Goal: Task Accomplishment & Management: Manage account settings

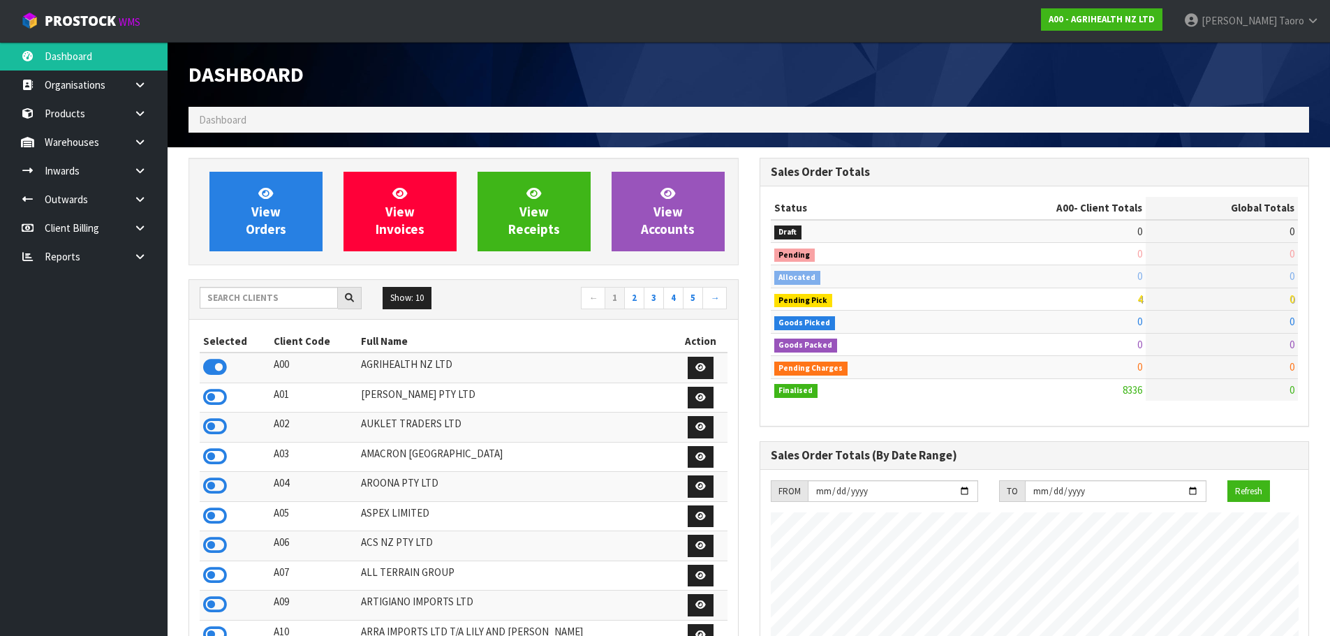
scroll to position [1057, 570]
click at [261, 302] on input "text" at bounding box center [269, 298] width 138 height 22
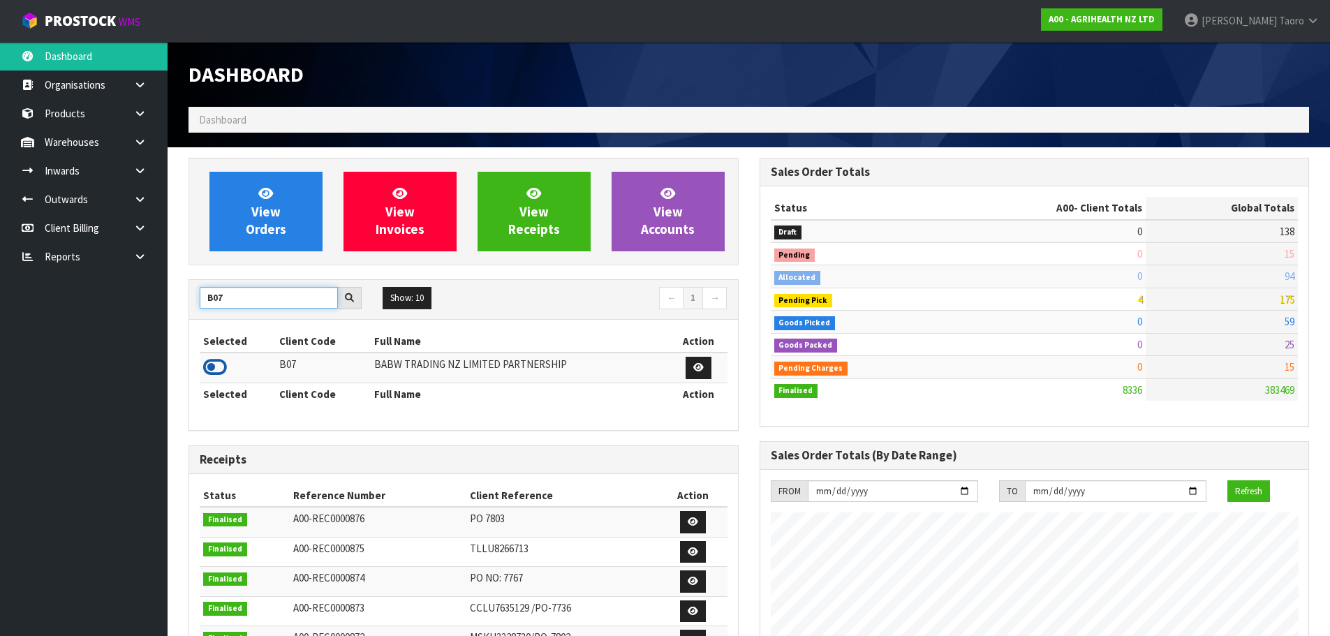
type input "B07"
click at [217, 370] on icon at bounding box center [215, 367] width 24 height 21
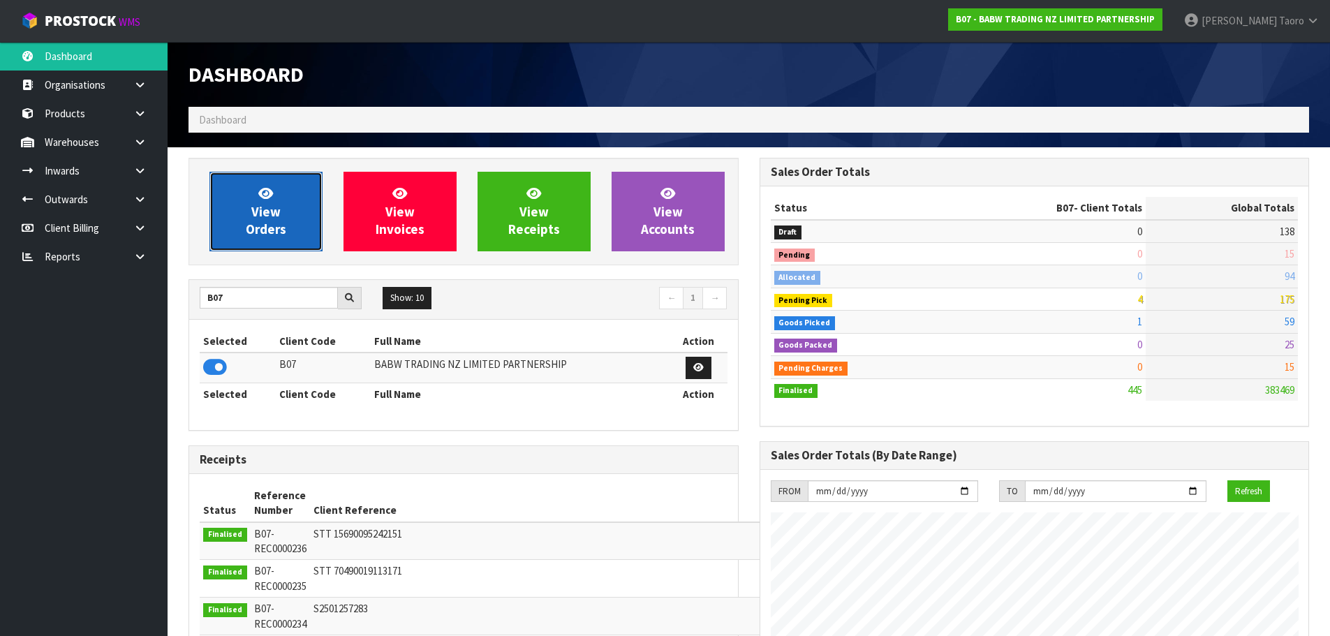
click at [265, 210] on span "View Orders" at bounding box center [266, 211] width 40 height 52
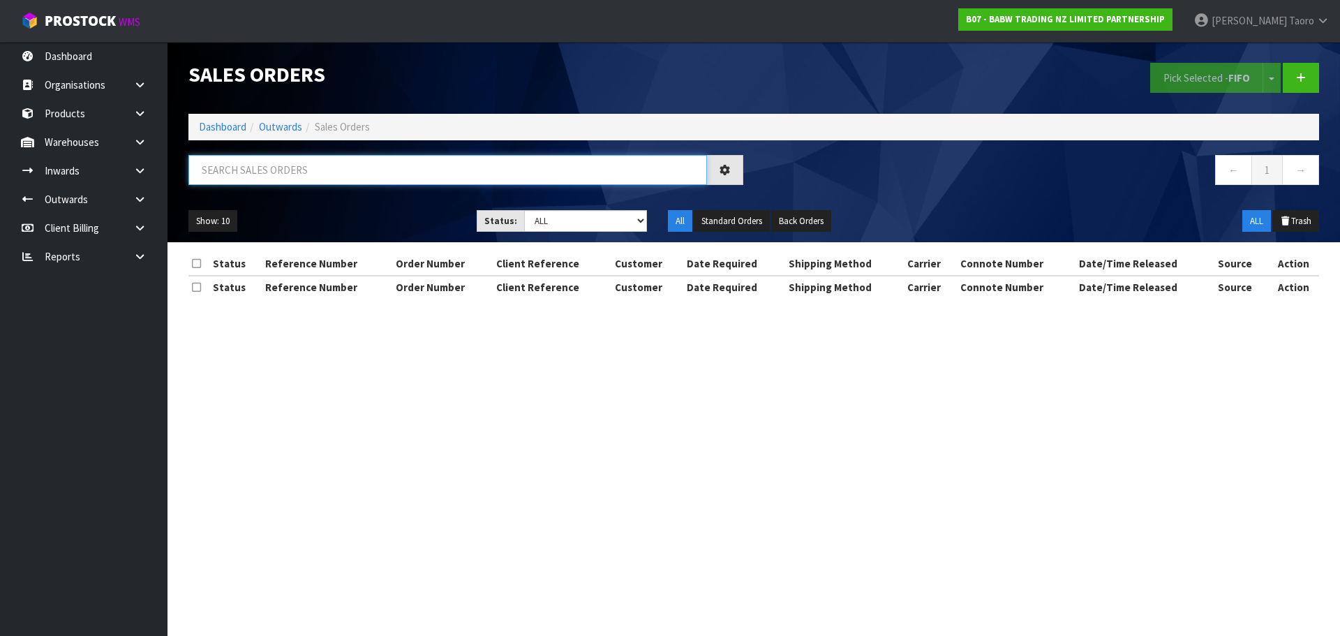
click at [260, 176] on input "text" at bounding box center [447, 170] width 519 height 30
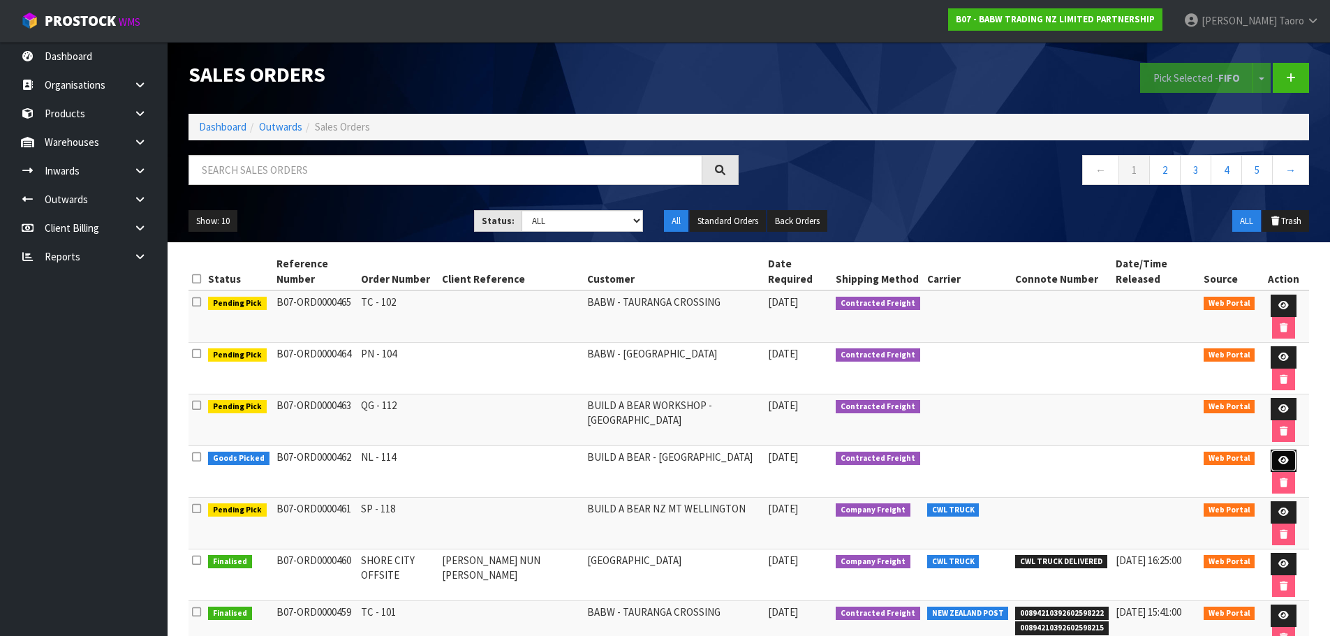
click at [1282, 462] on icon at bounding box center [1283, 460] width 10 height 9
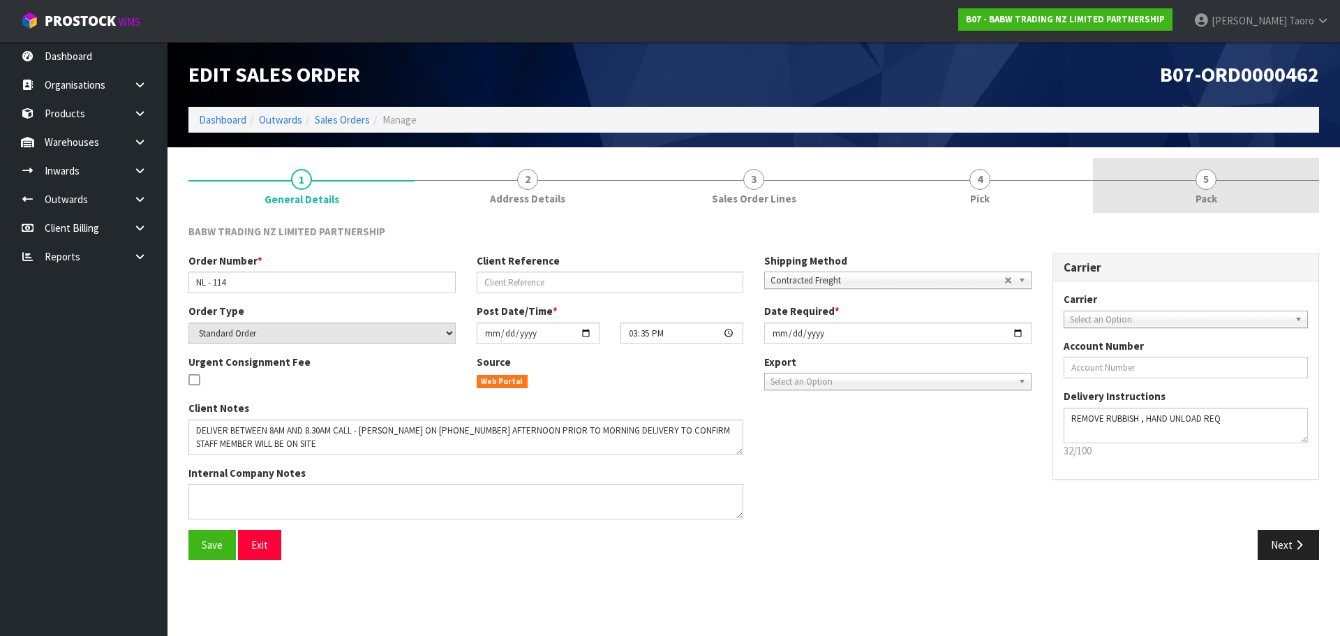
click at [1203, 205] on span "Pack" at bounding box center [1207, 198] width 22 height 15
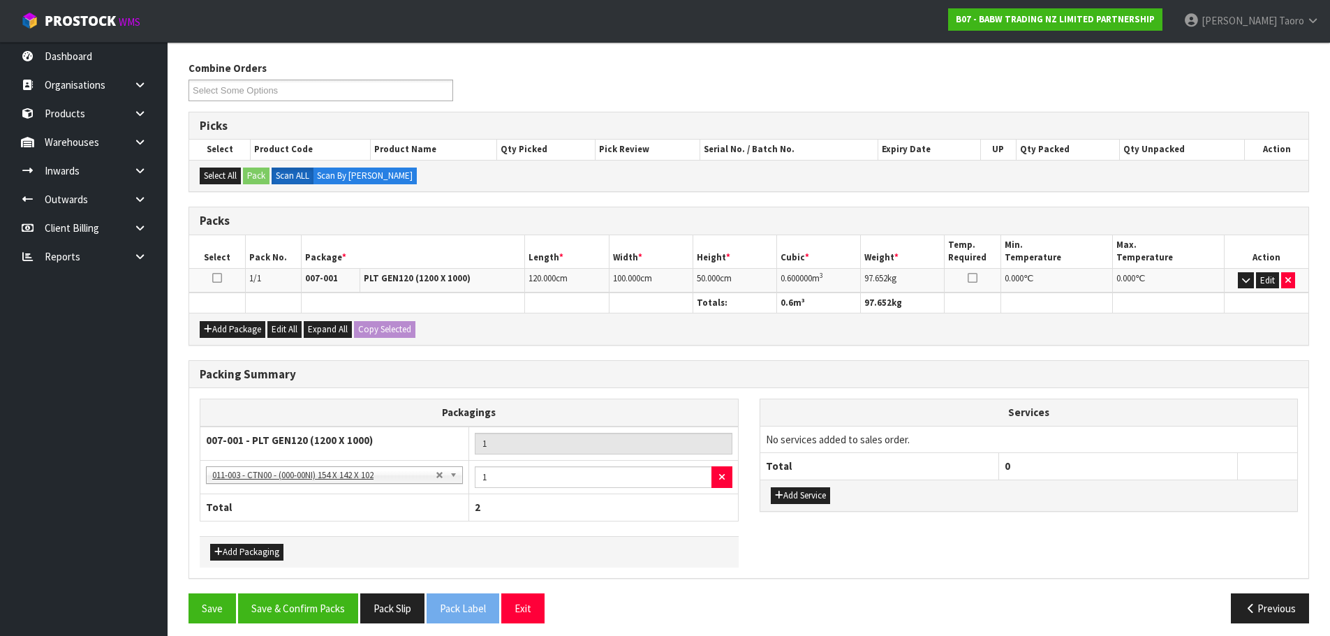
scroll to position [172, 0]
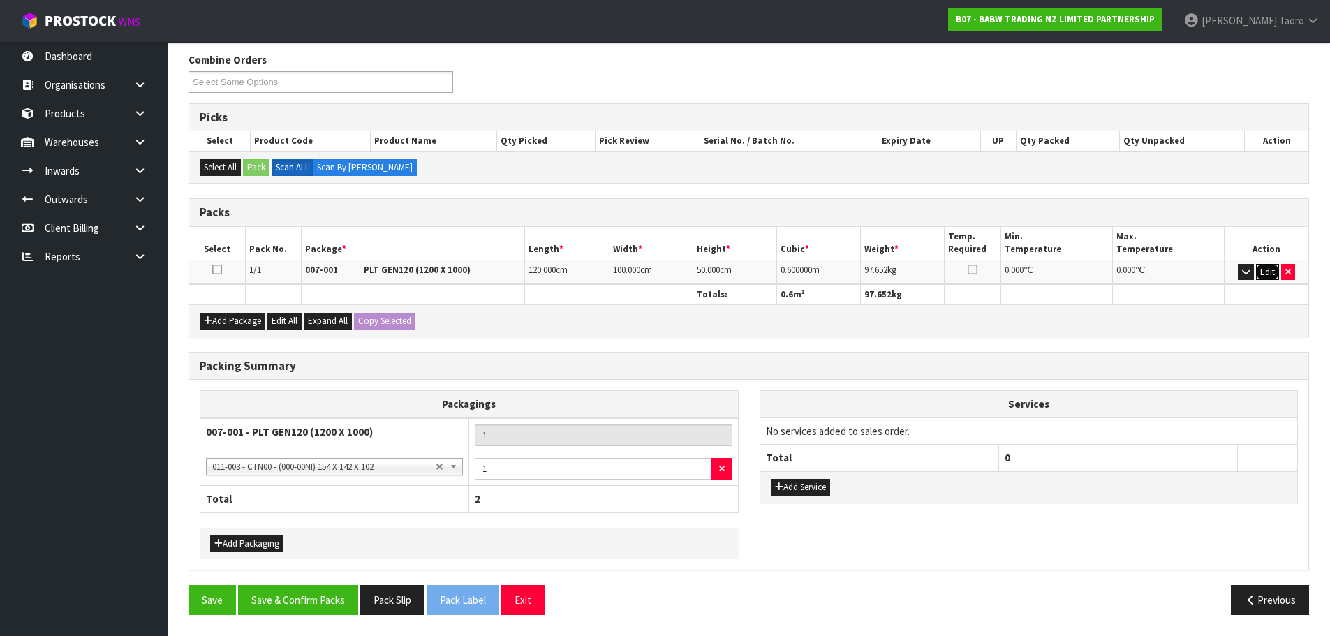
click at [1256, 268] on button "Edit" at bounding box center [1267, 272] width 23 height 17
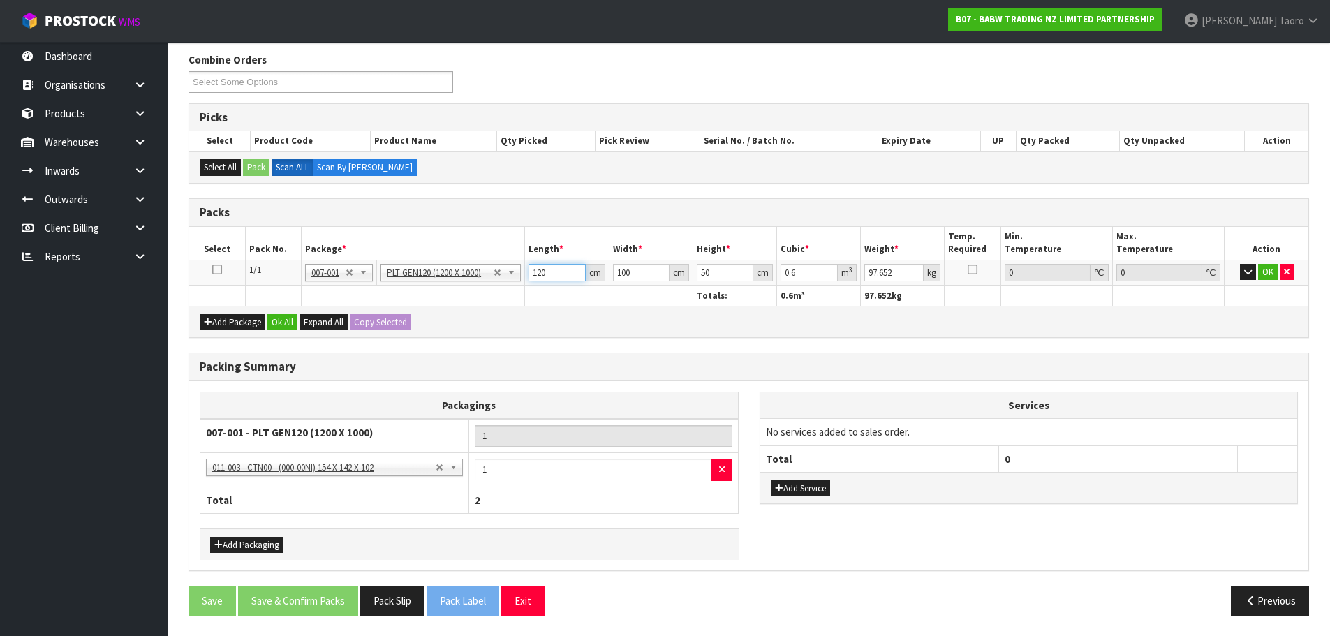
click at [561, 276] on input "120" at bounding box center [556, 272] width 57 height 17
type input "1"
type input "0.006"
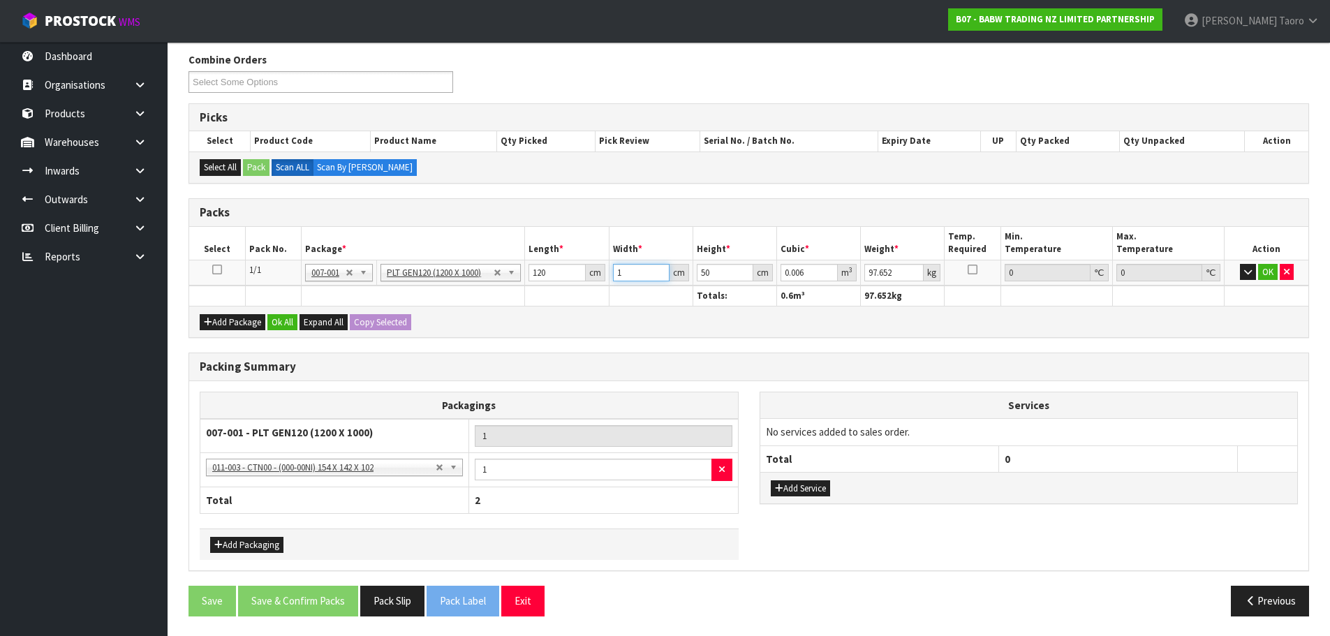
type input "11"
type input "0.066"
type input "118"
type input "0.708"
type input "118"
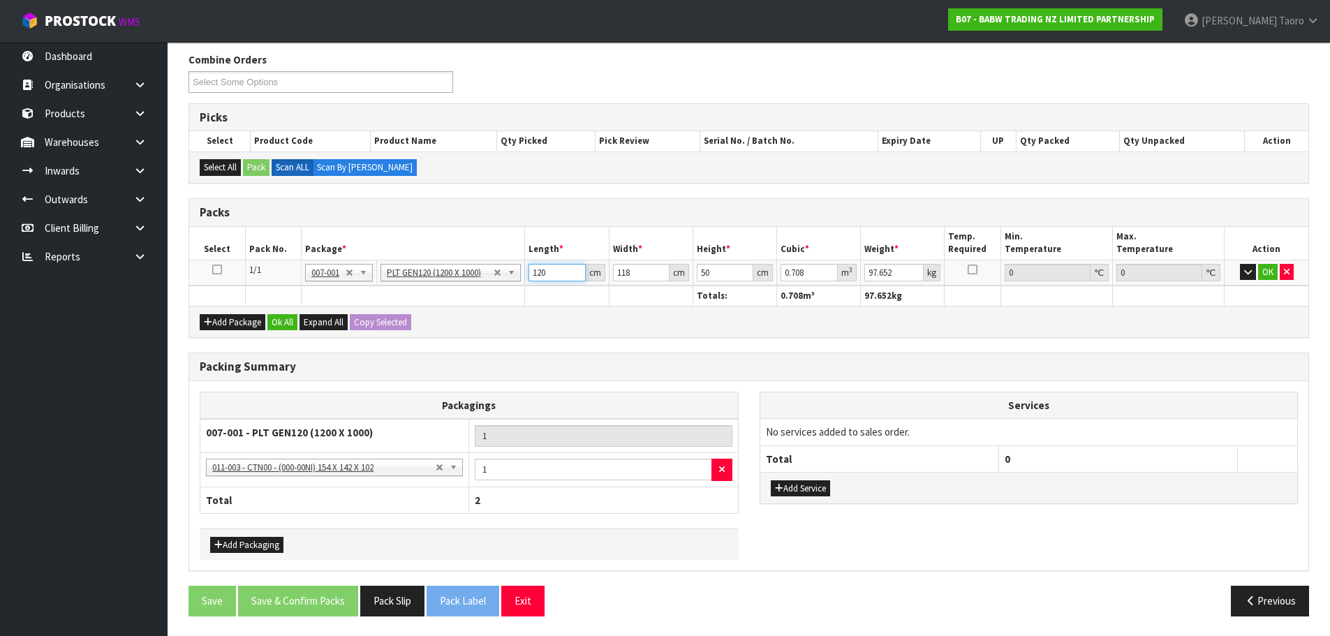
click at [551, 273] on input "120" at bounding box center [556, 272] width 57 height 17
type input "1"
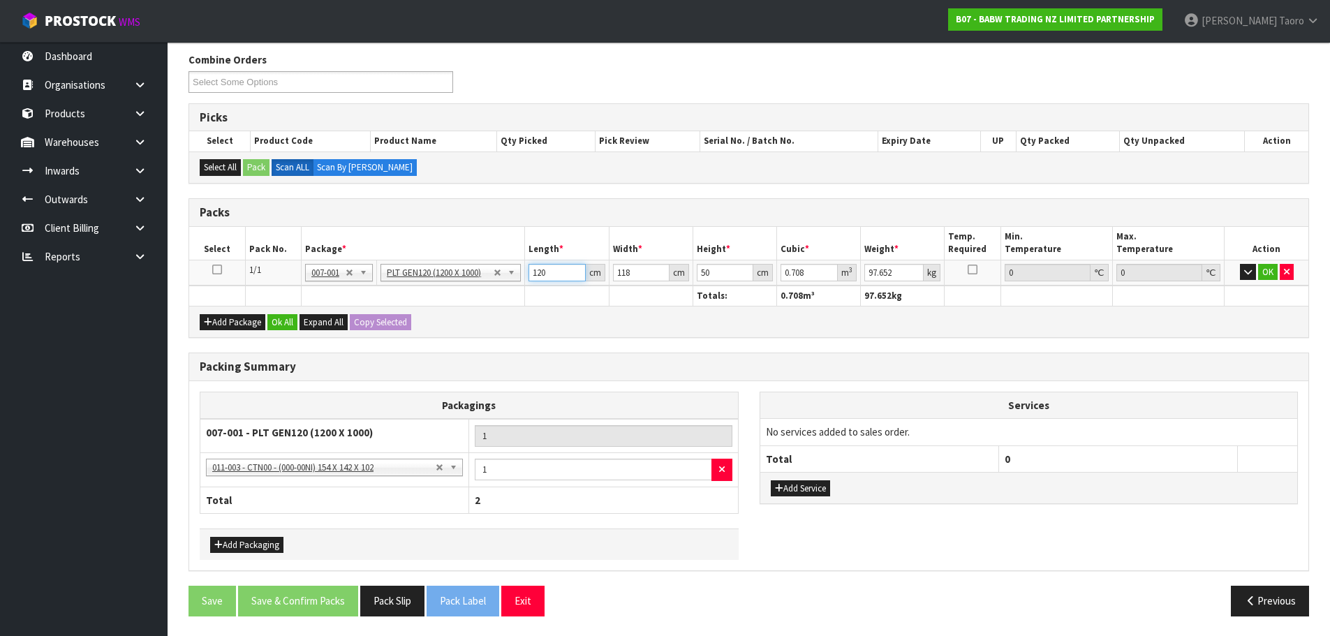
type input "0.0059"
type input "11"
type input "0.0649"
type input "118"
type input "0.6962"
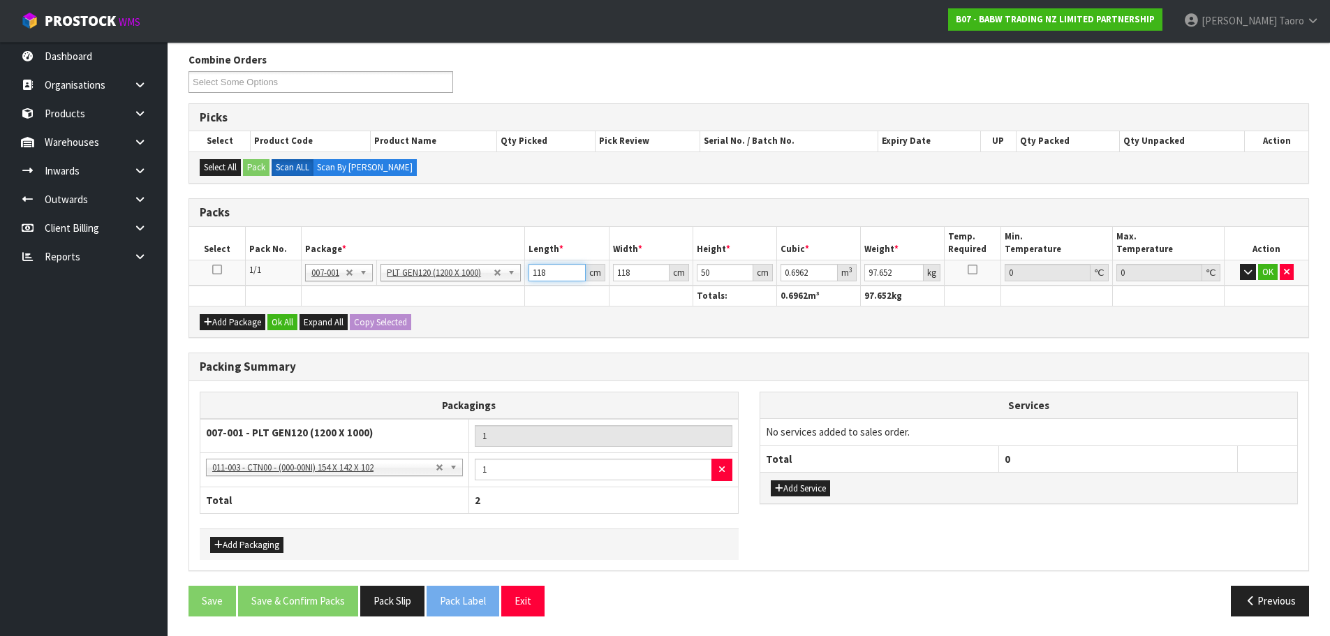
type input "118"
type input "8"
type input "0.0472"
type input "81"
type input "0.4779"
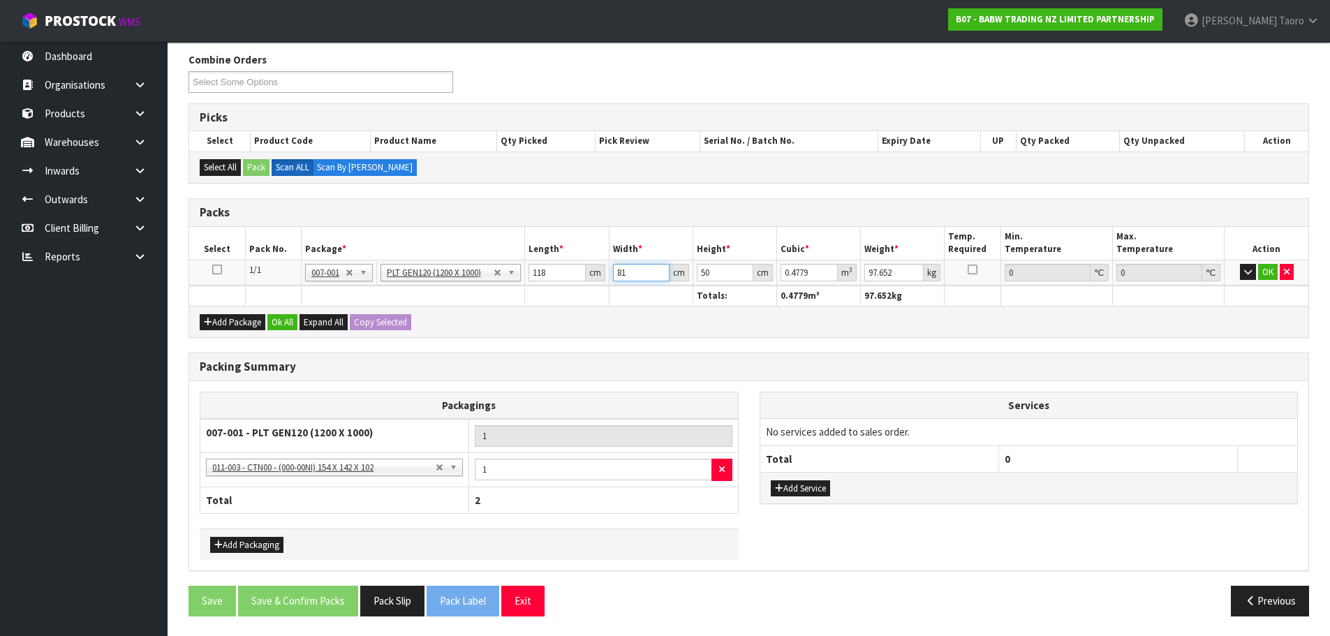
type input "81"
type input "1"
type input "0.009558"
type input "14"
type input "0.133812"
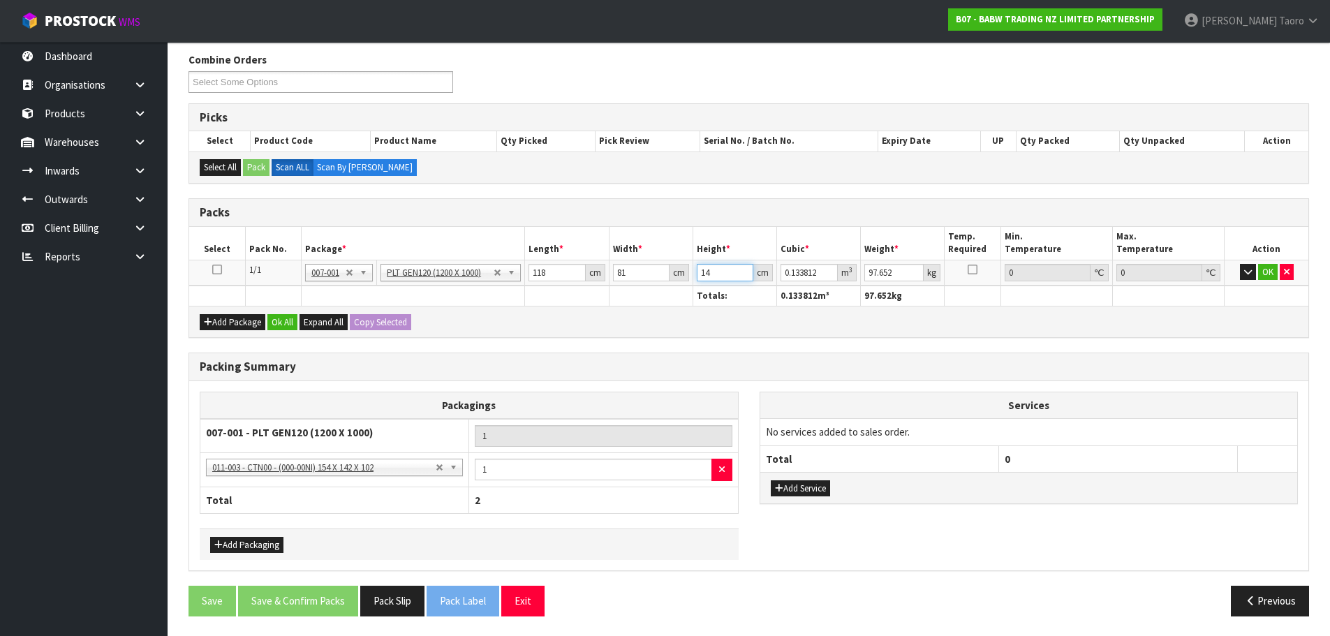
type input "148"
type input "1.414584"
type input "148"
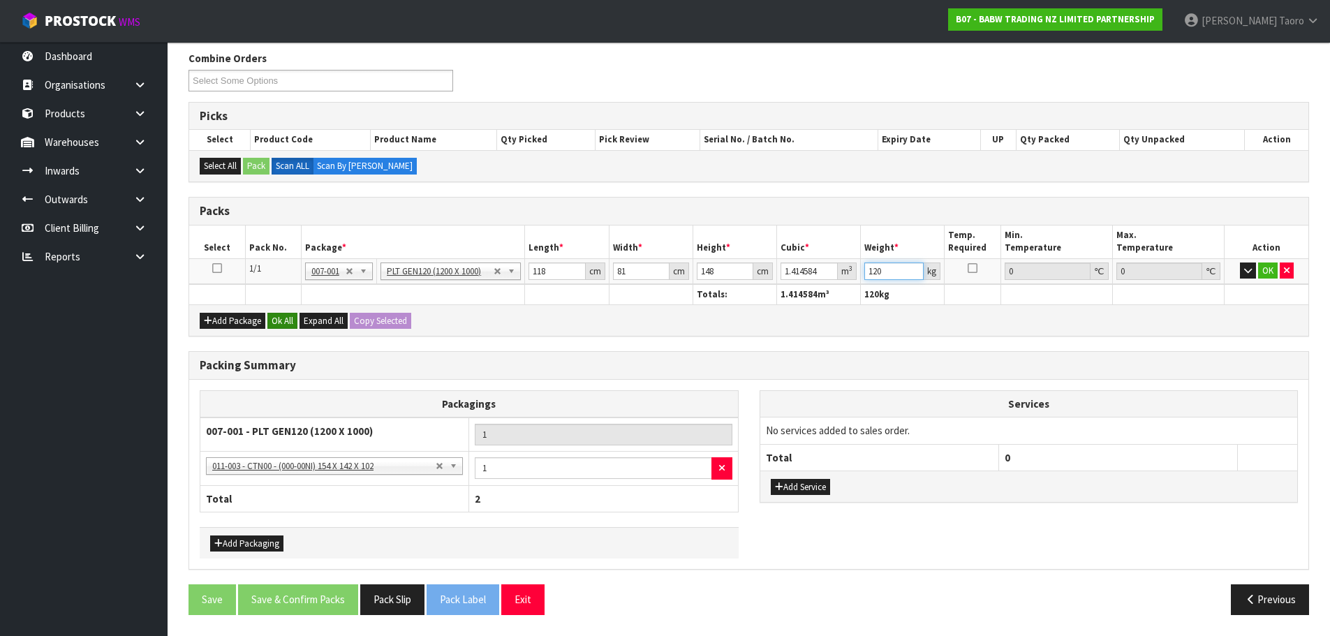
type input "120"
click at [292, 313] on button "Ok All" at bounding box center [282, 321] width 30 height 17
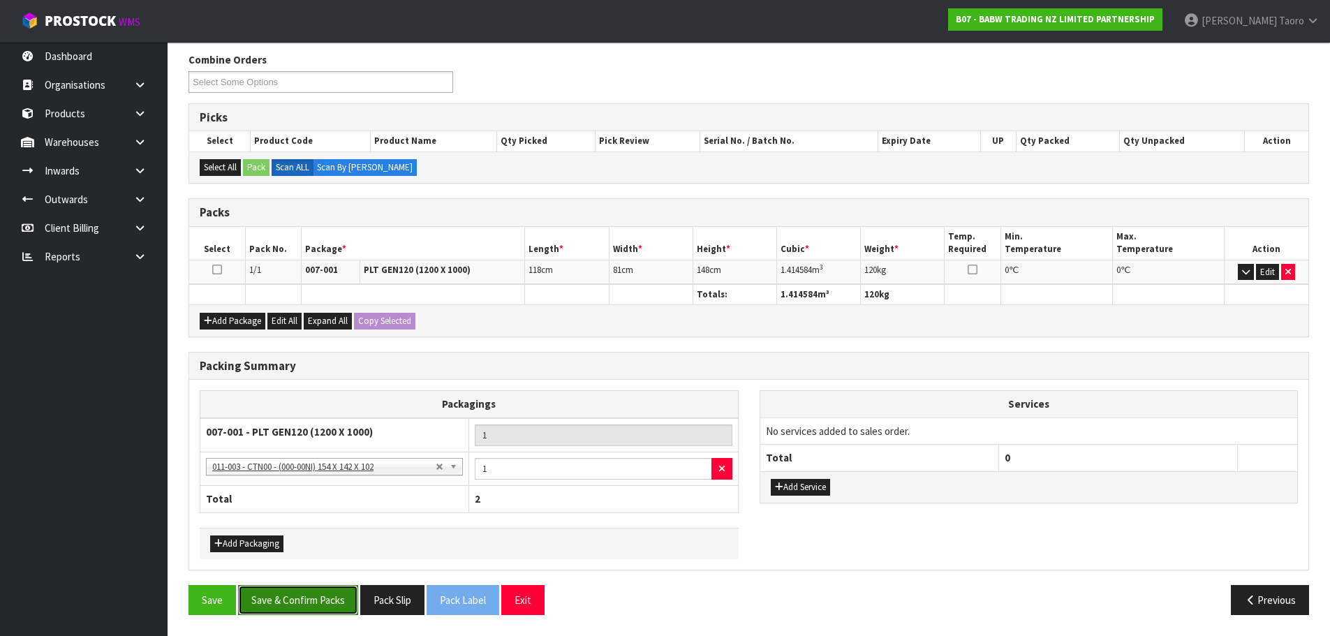
click at [321, 612] on button "Save & Confirm Packs" at bounding box center [298, 600] width 120 height 30
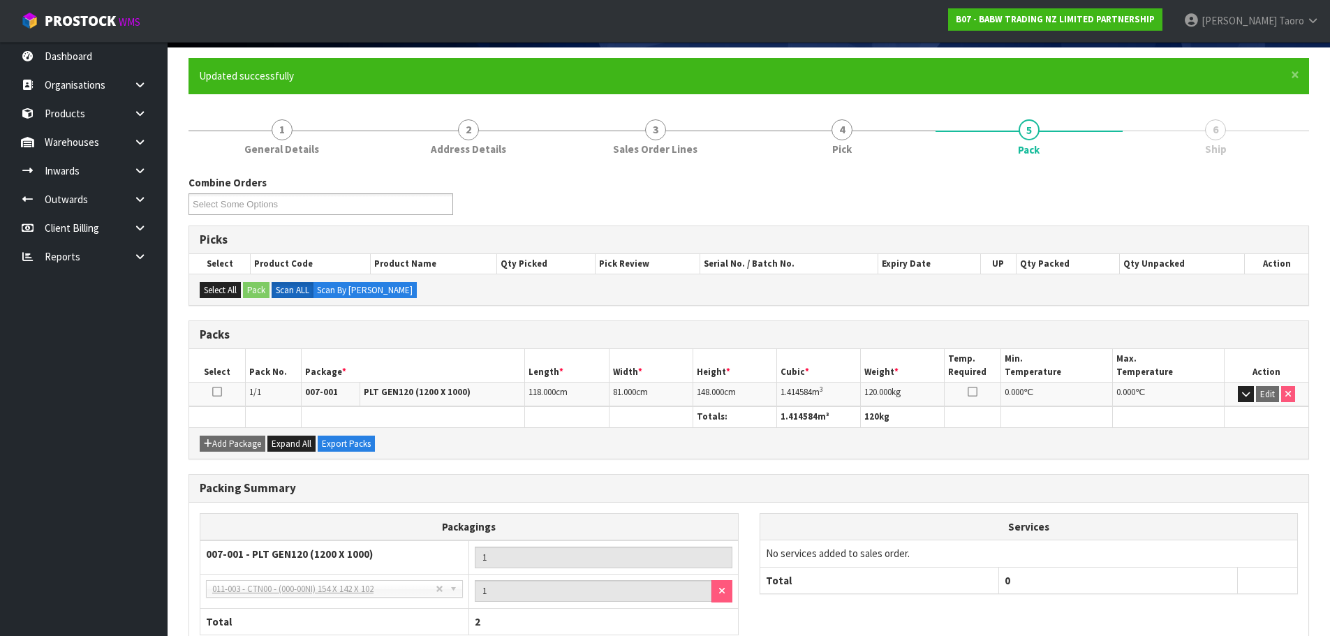
scroll to position [191, 0]
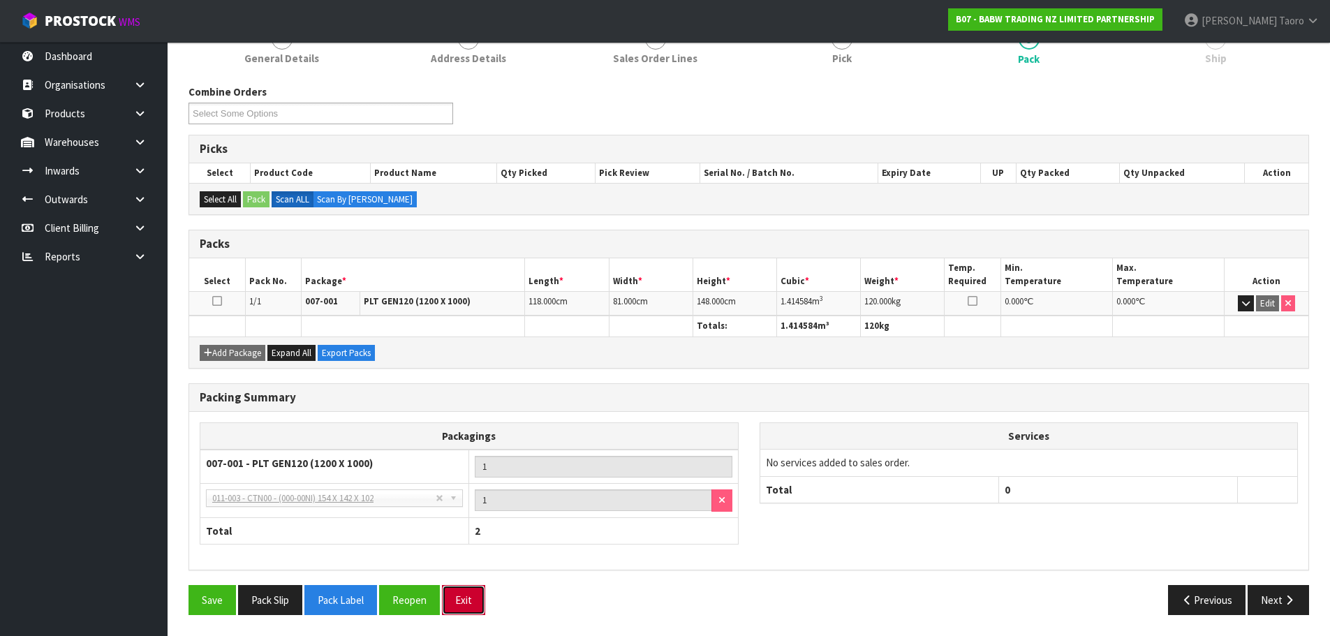
click at [473, 595] on button "Exit" at bounding box center [463, 600] width 43 height 30
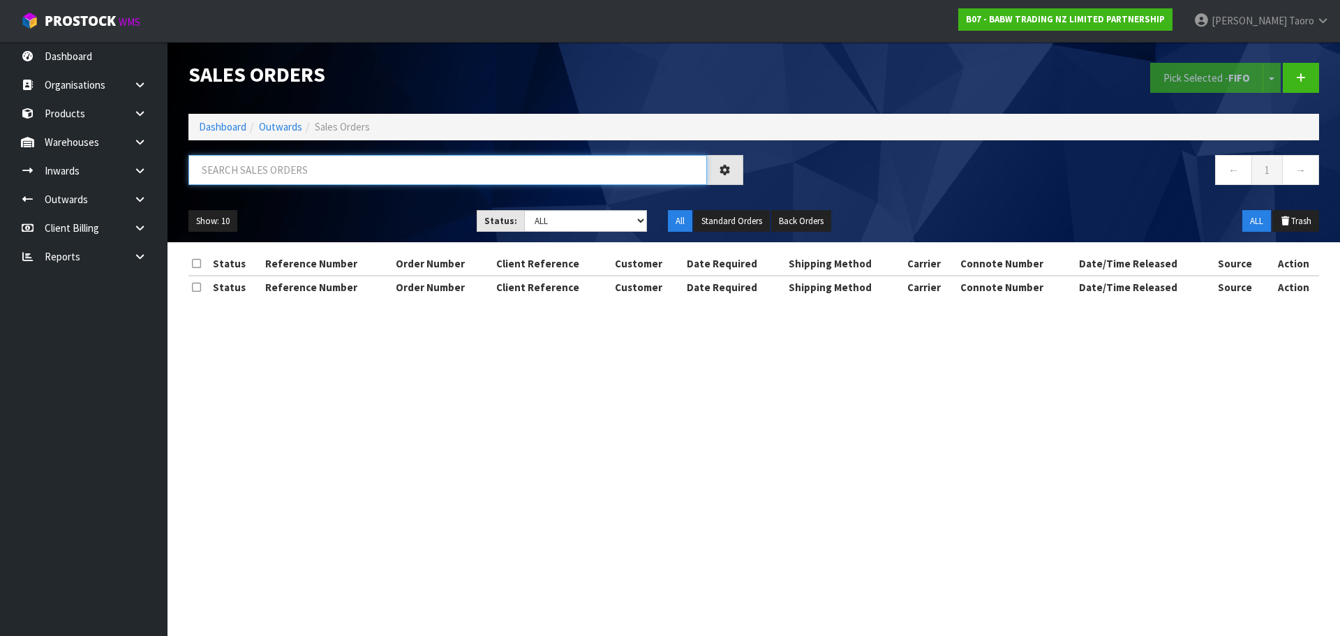
click at [444, 172] on input "text" at bounding box center [447, 170] width 519 height 30
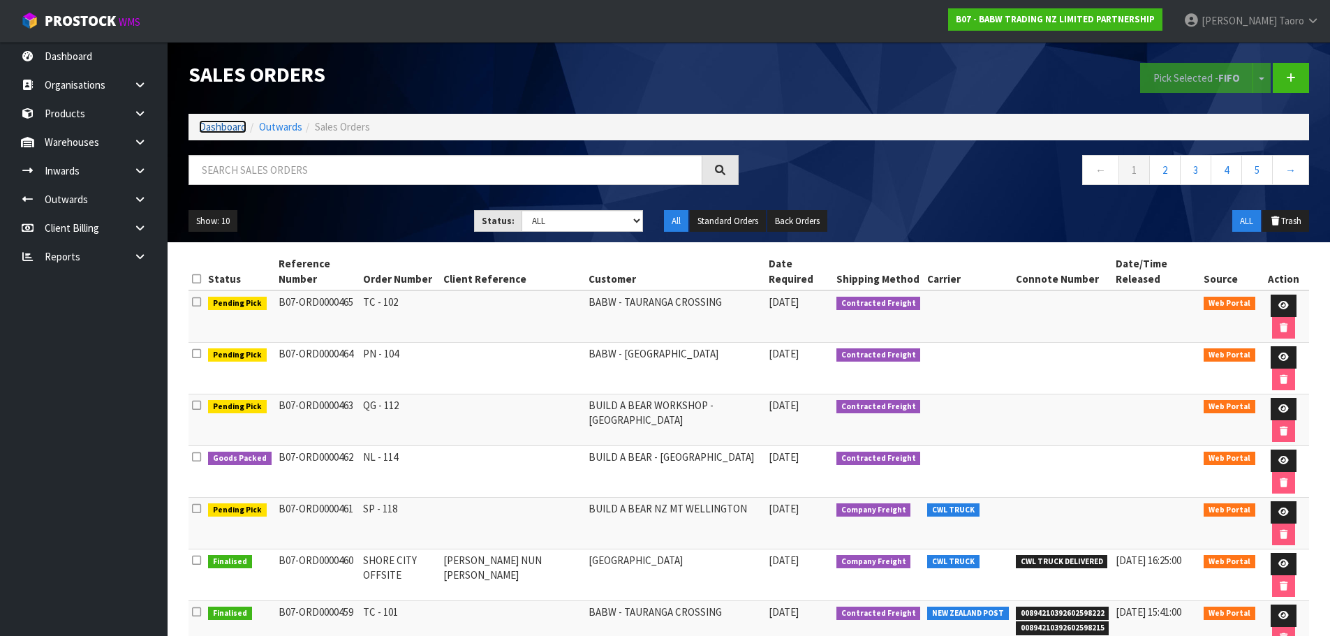
click at [218, 128] on link "Dashboard" at bounding box center [222, 126] width 47 height 13
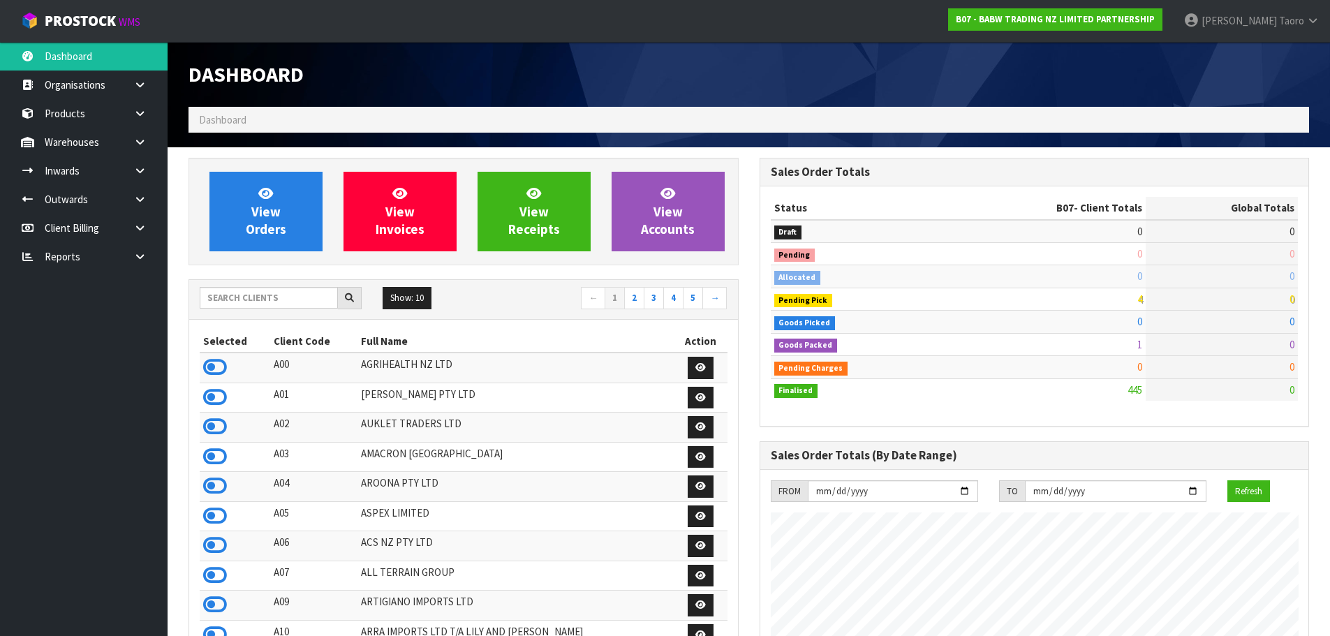
scroll to position [1057, 570]
click at [292, 298] on input "text" at bounding box center [269, 298] width 138 height 22
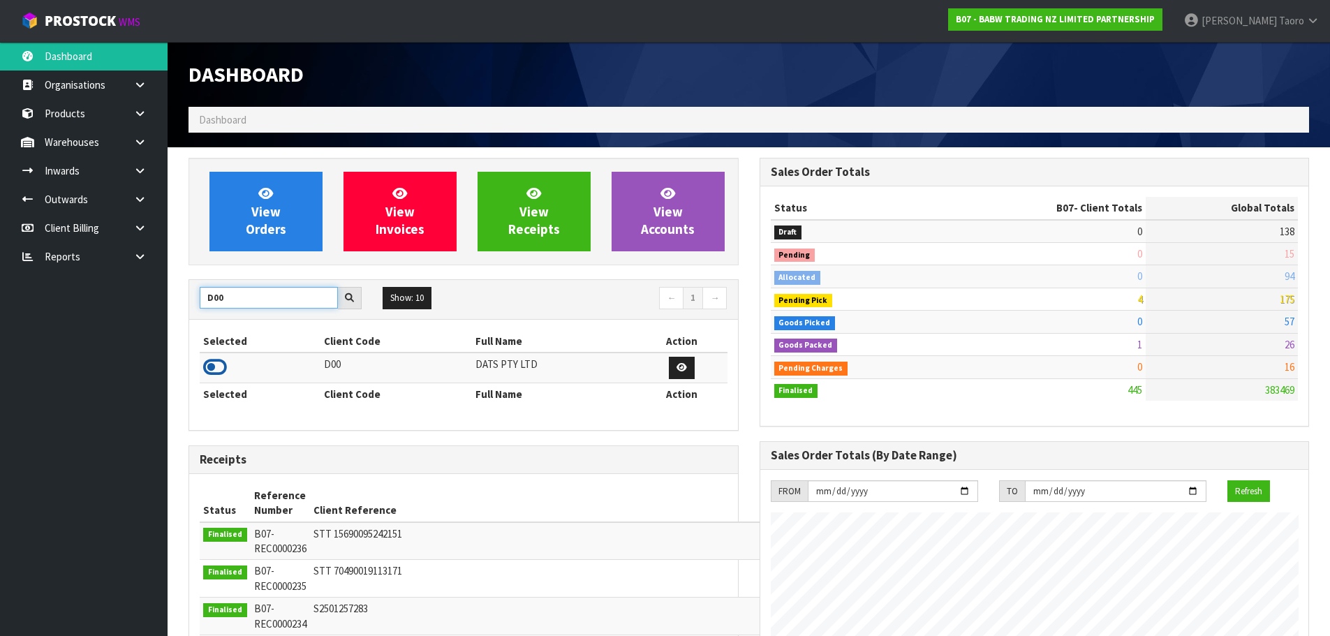
type input "D00"
click at [211, 366] on icon at bounding box center [215, 367] width 24 height 21
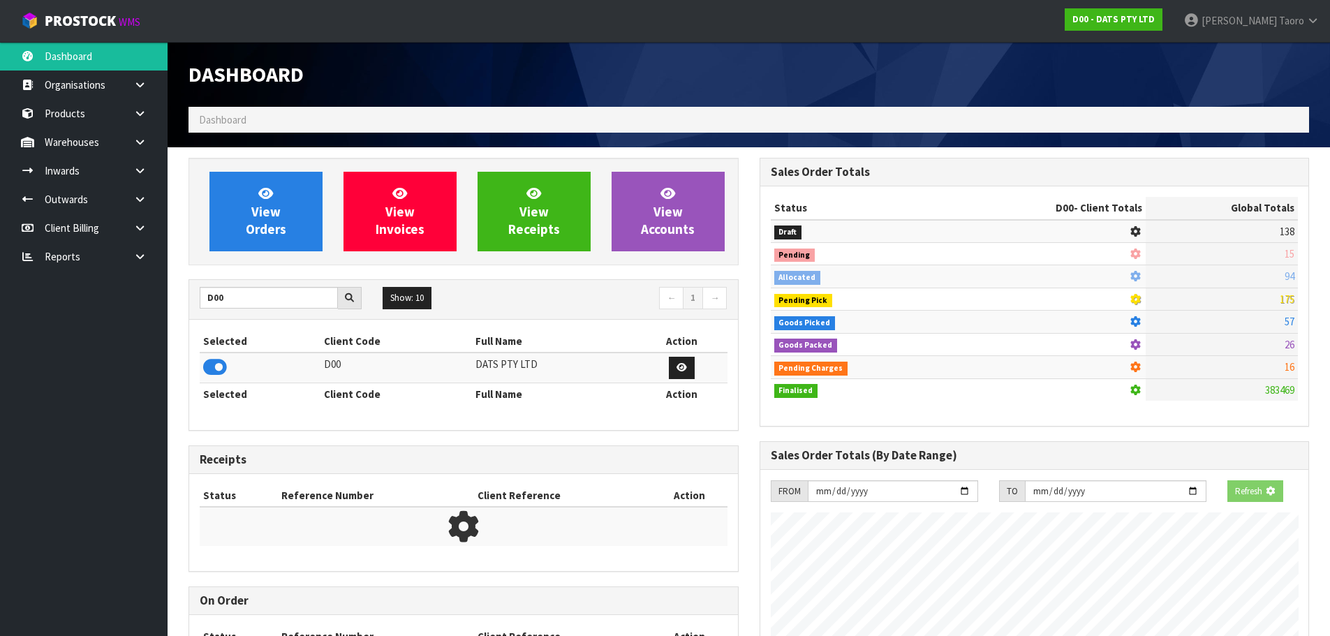
scroll to position [697148, 697448]
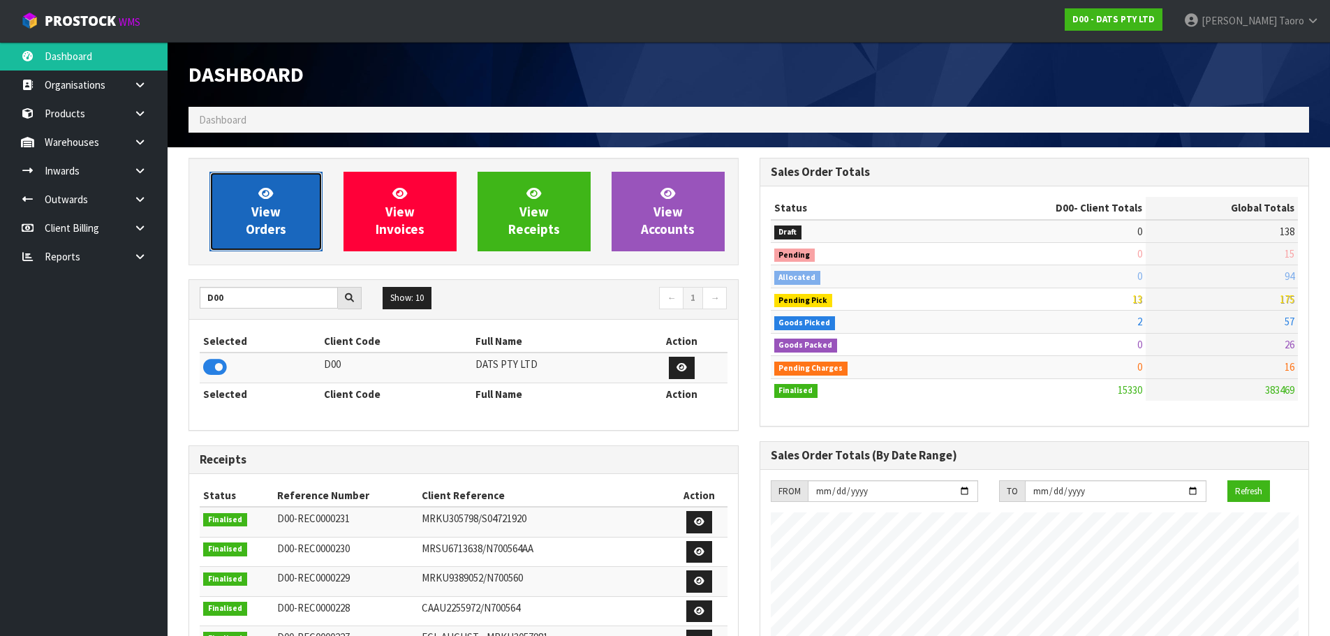
click at [255, 243] on link "View Orders" at bounding box center [265, 212] width 113 height 80
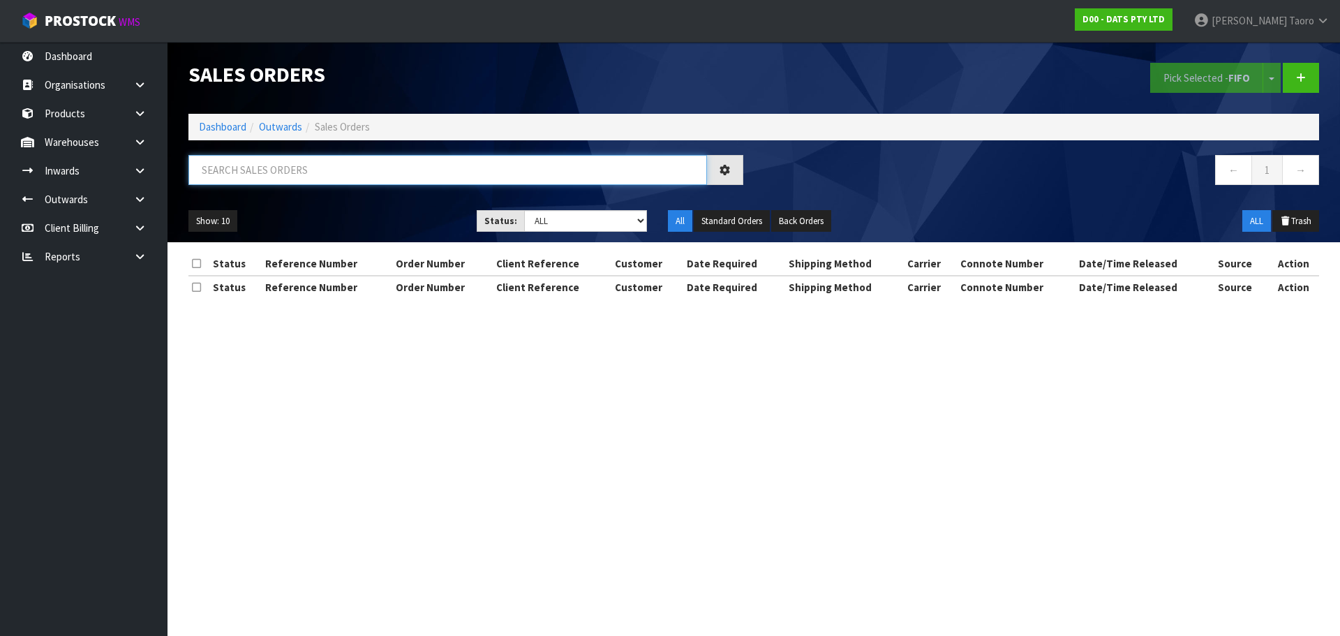
click at [279, 175] on input "text" at bounding box center [447, 170] width 519 height 30
type input "JOB-0414469"
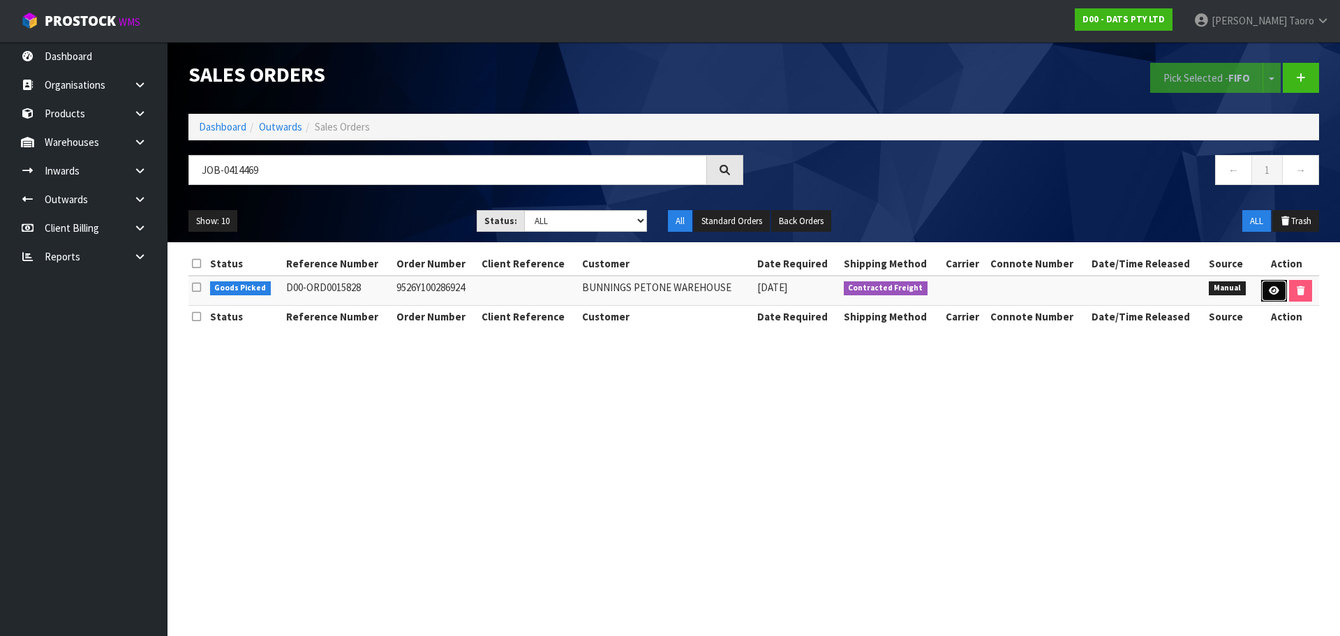
click at [1269, 288] on icon at bounding box center [1274, 290] width 10 height 9
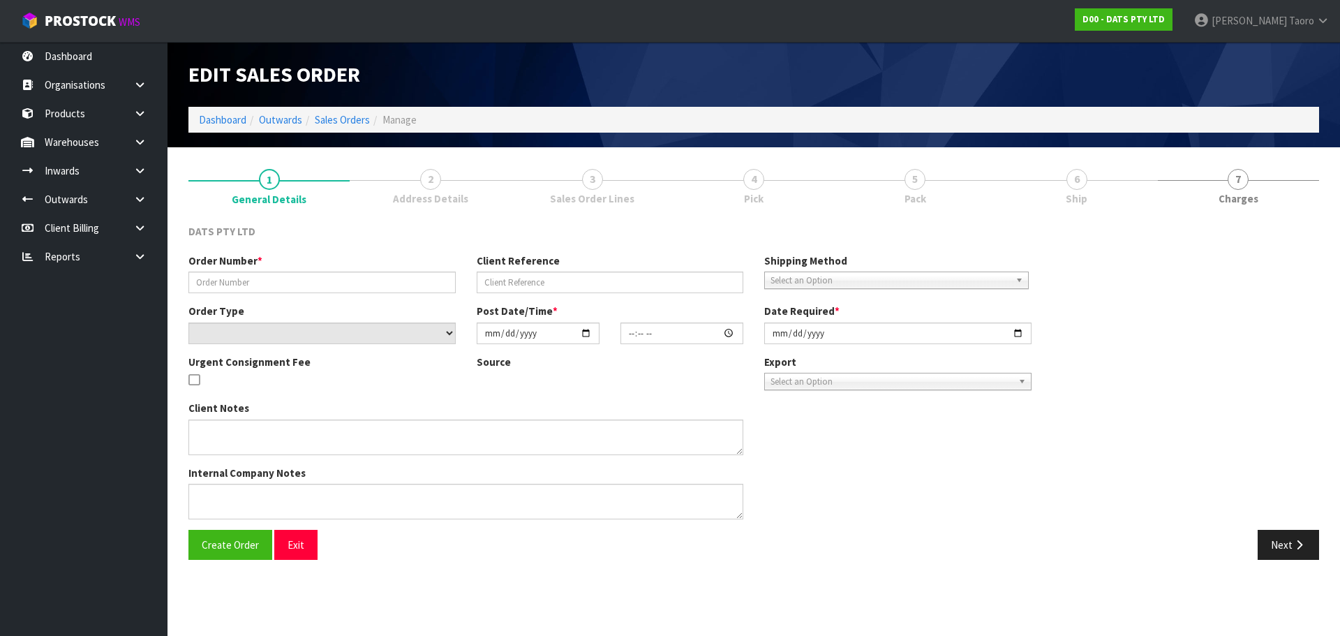
type input "9526Y100286924"
select select "number:0"
type input "2025-09-25"
type input "10:25:00.000"
type input "2025-09-25"
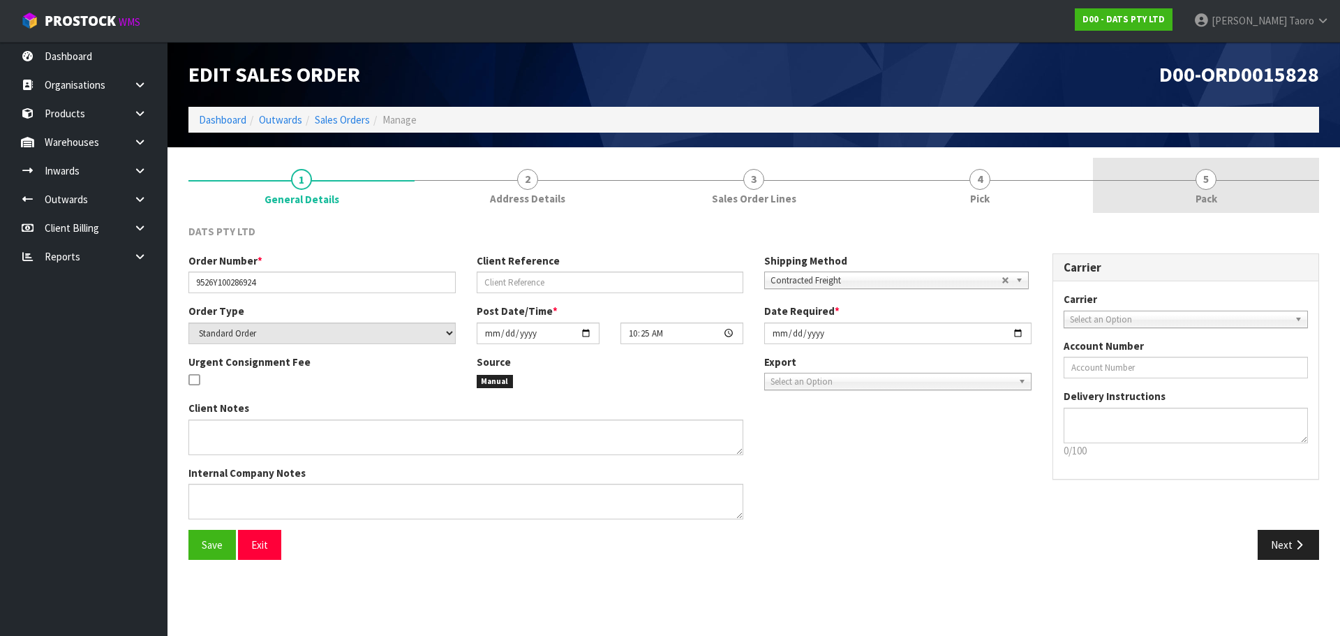
drag, startPoint x: 1236, startPoint y: 185, endPoint x: 1234, endPoint y: 176, distance: 9.3
click at [1235, 184] on link "5 Pack" at bounding box center [1206, 185] width 226 height 55
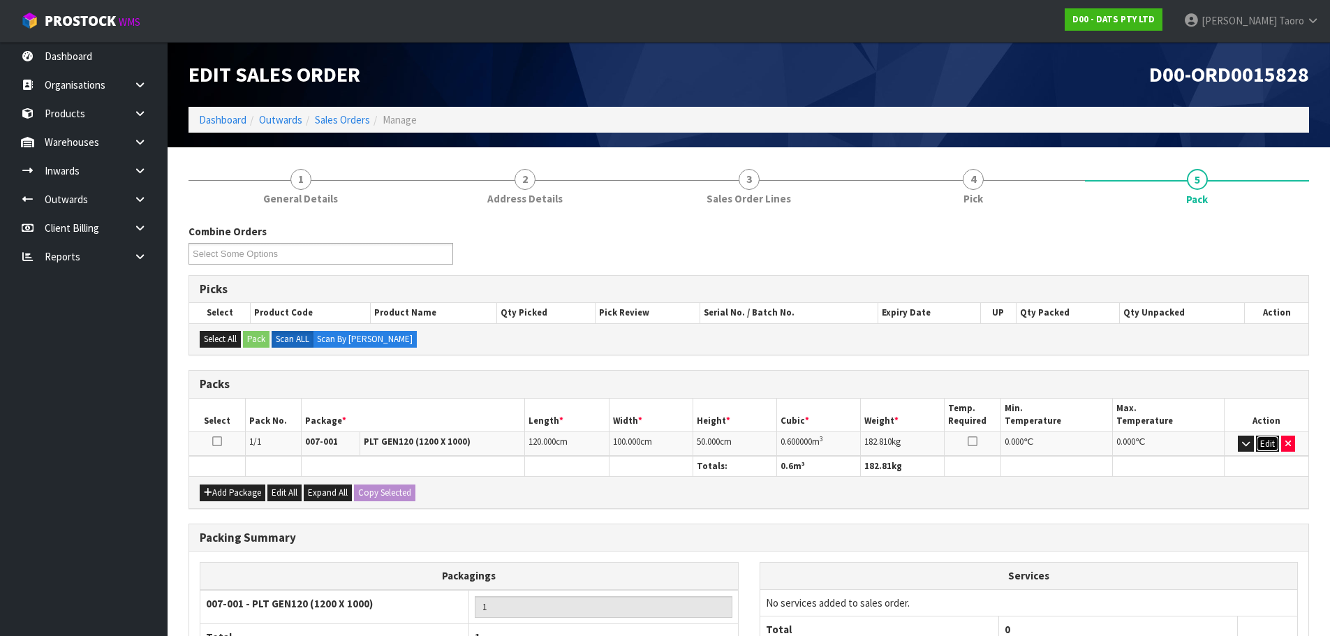
click at [1266, 447] on button "Edit" at bounding box center [1267, 444] width 23 height 17
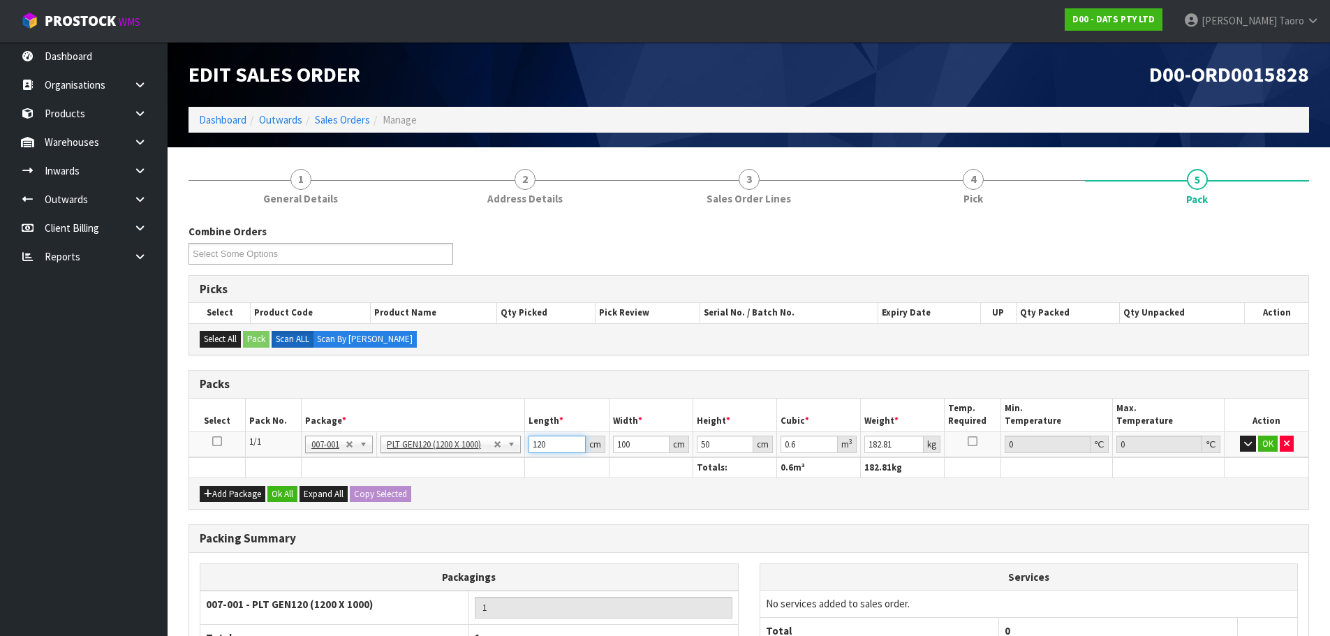
click at [545, 440] on input "120" at bounding box center [556, 444] width 57 height 17
type input "1"
type input "0.005"
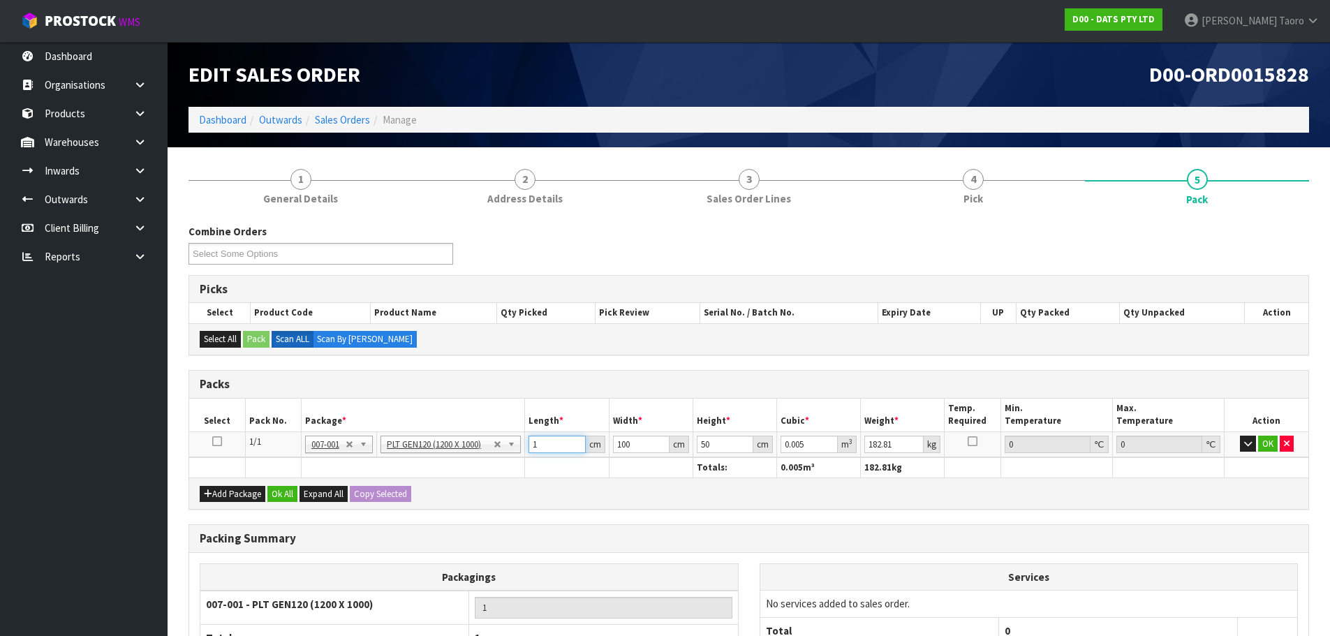
type input "11"
type input "0.055"
type input "119"
type input "0.595"
type input "119"
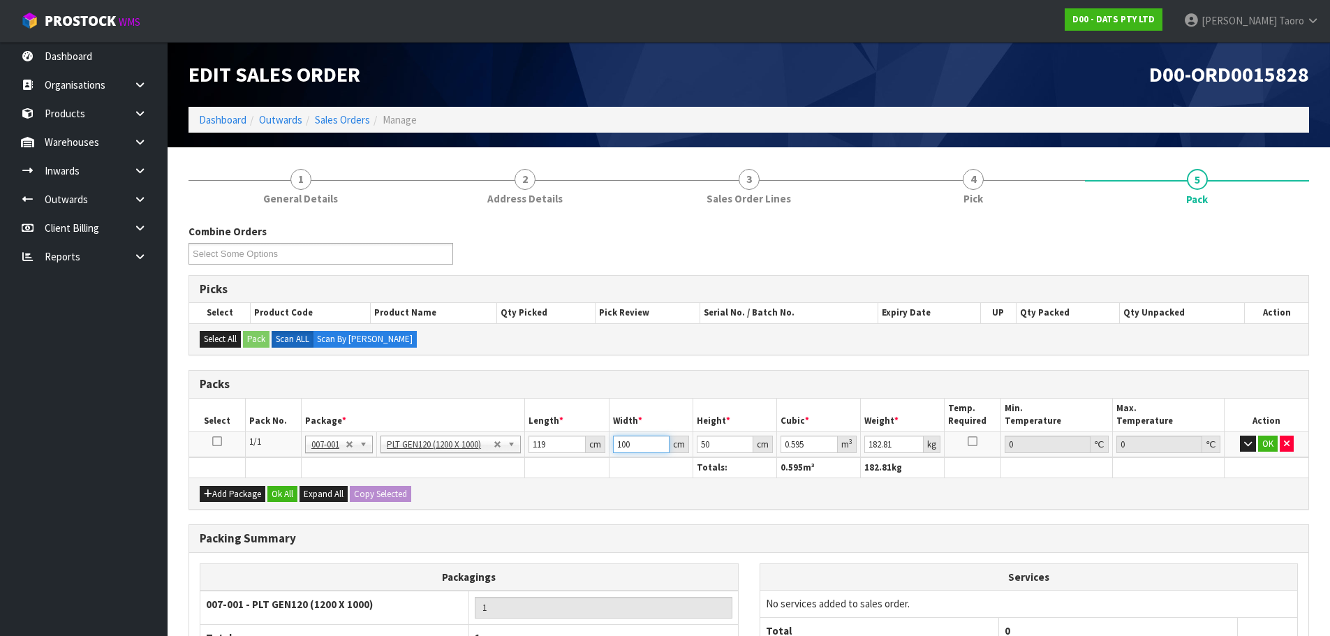
type input "1"
type input "0.00595"
type input "10"
type input "0.0595"
type input "100"
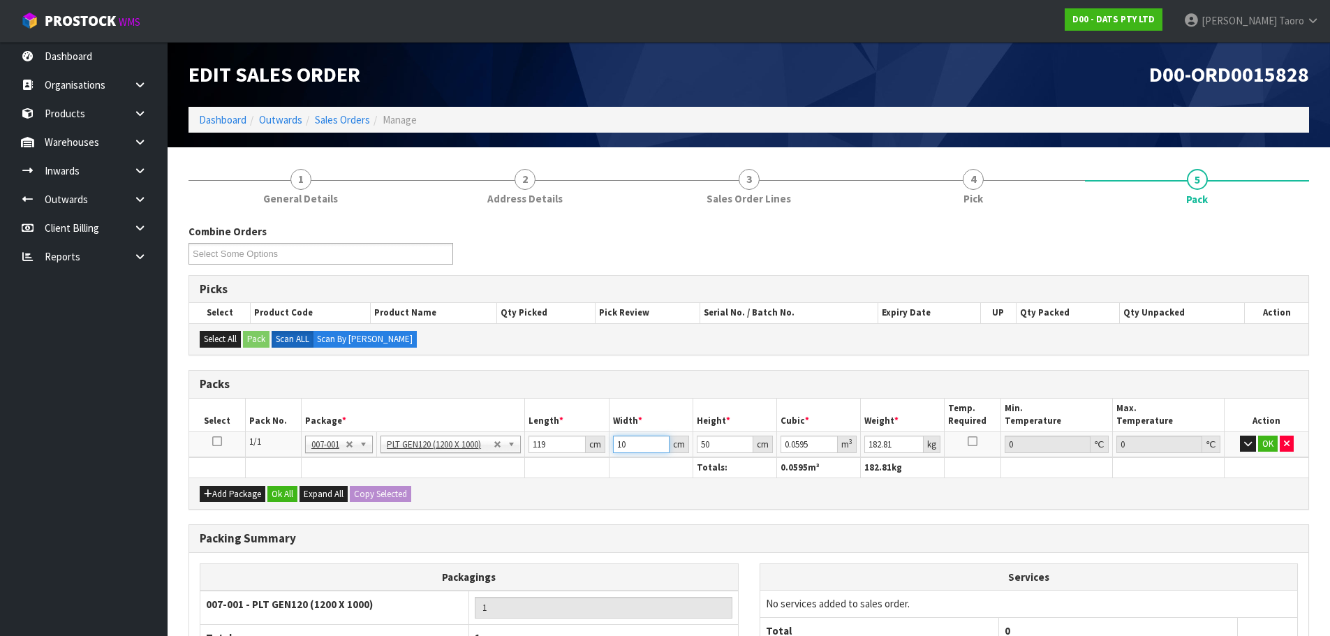
type input "0.595"
type input "1"
type input "0.0119"
type input "12"
type input "0.1428"
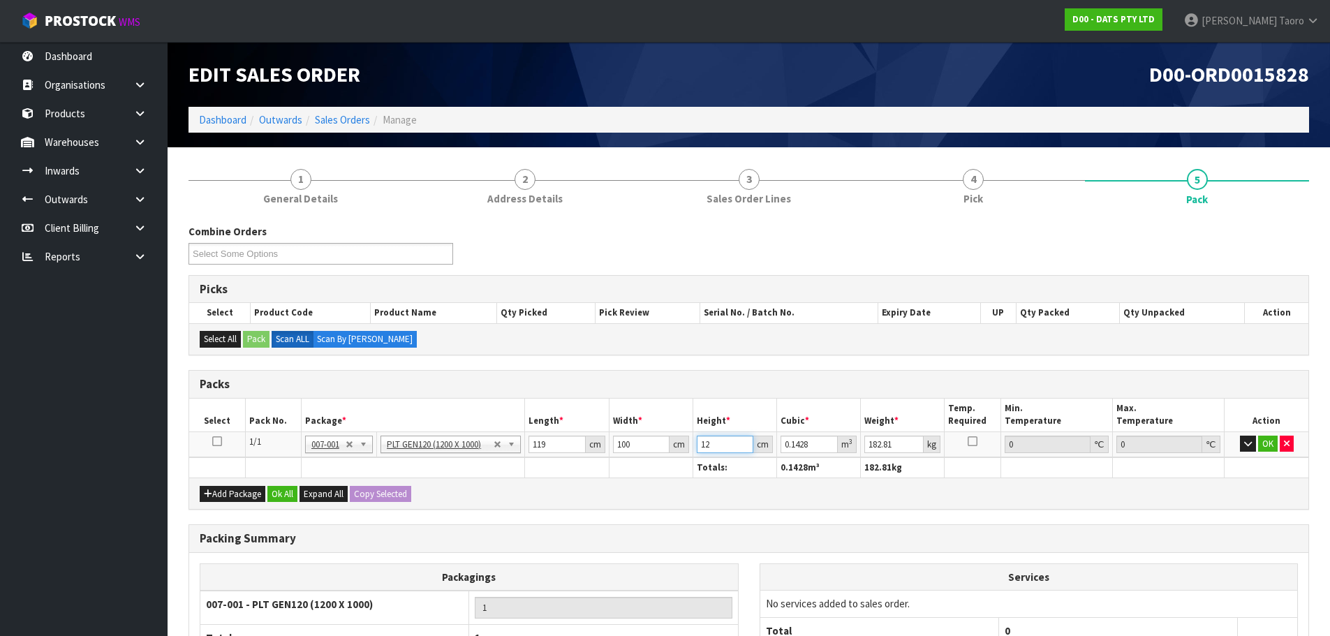
type input "120"
type input "1.428"
type input "120"
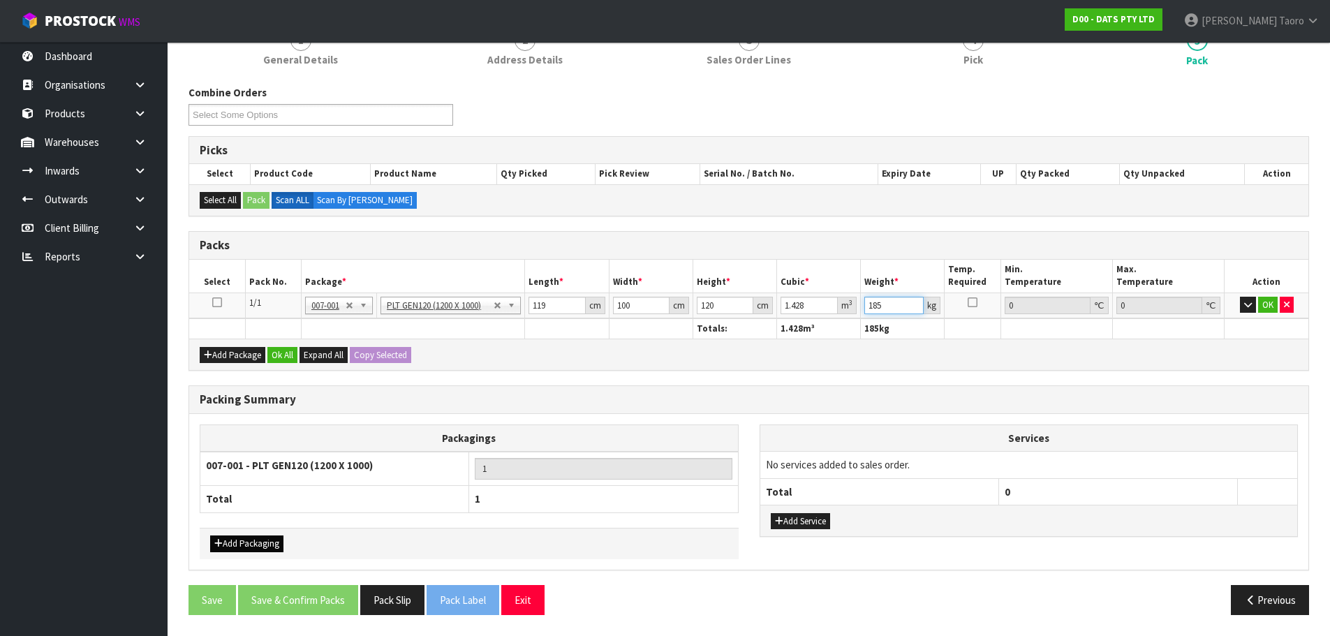
type input "185"
click at [275, 537] on button "Add Packaging" at bounding box center [246, 543] width 73 height 17
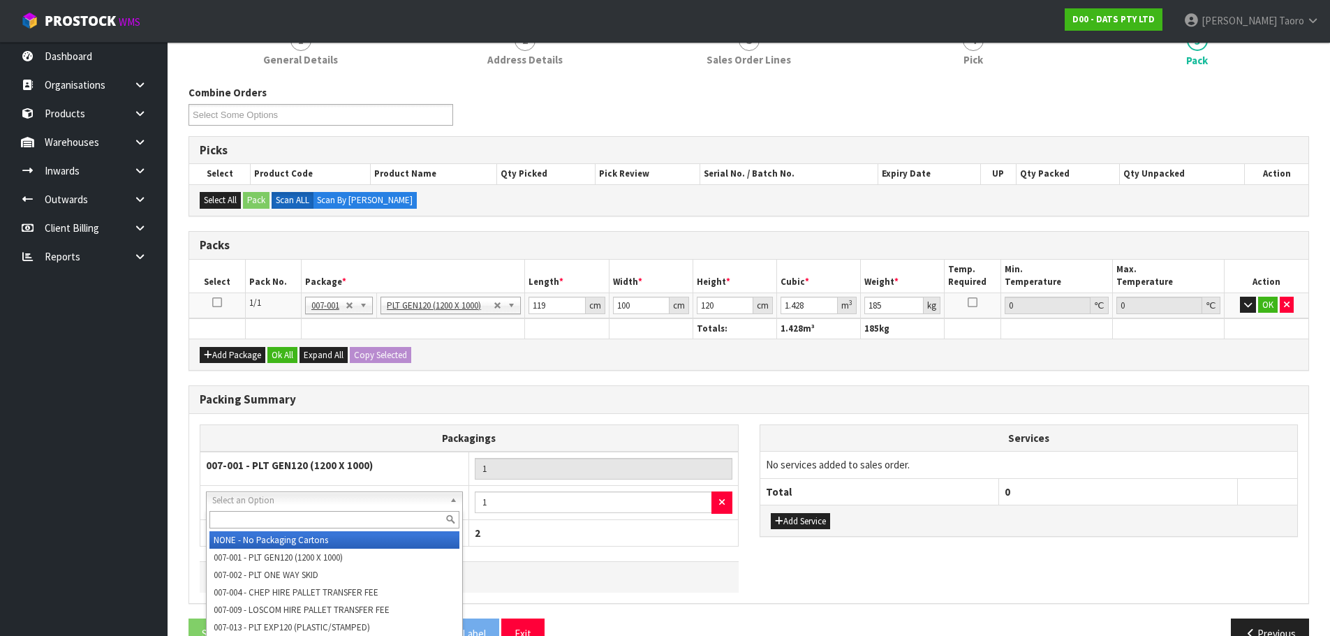
click at [342, 516] on input "text" at bounding box center [334, 519] width 250 height 17
type input "OC"
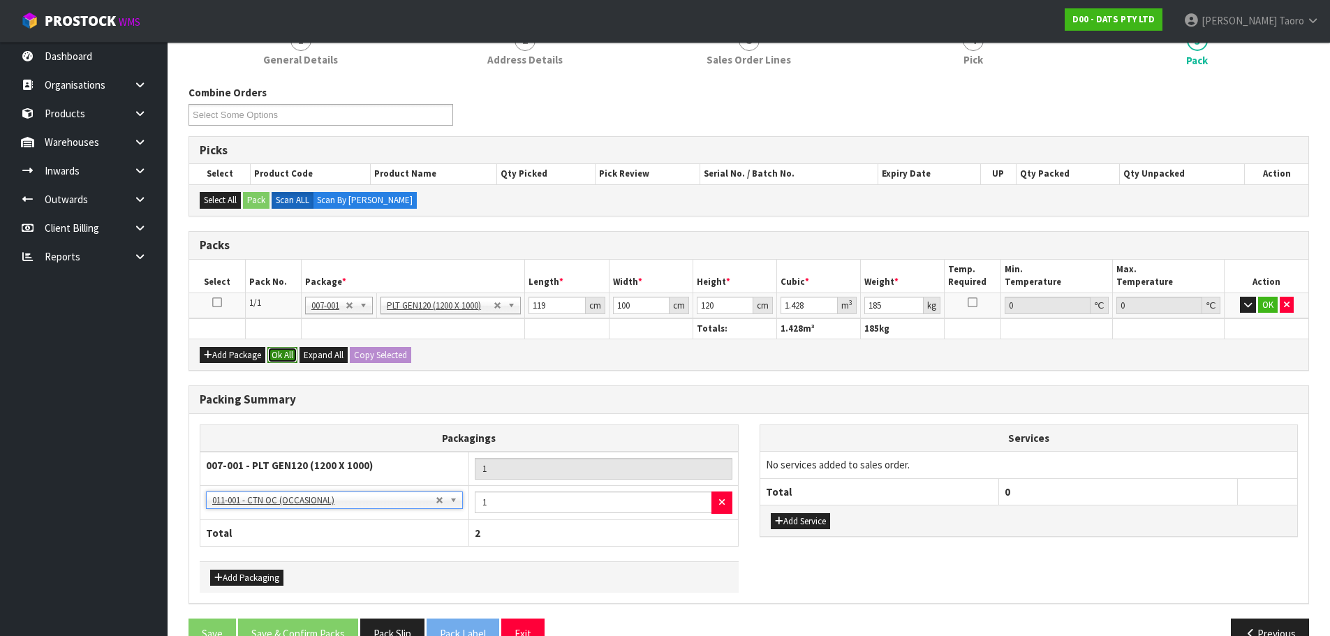
click at [285, 353] on button "Ok All" at bounding box center [282, 355] width 30 height 17
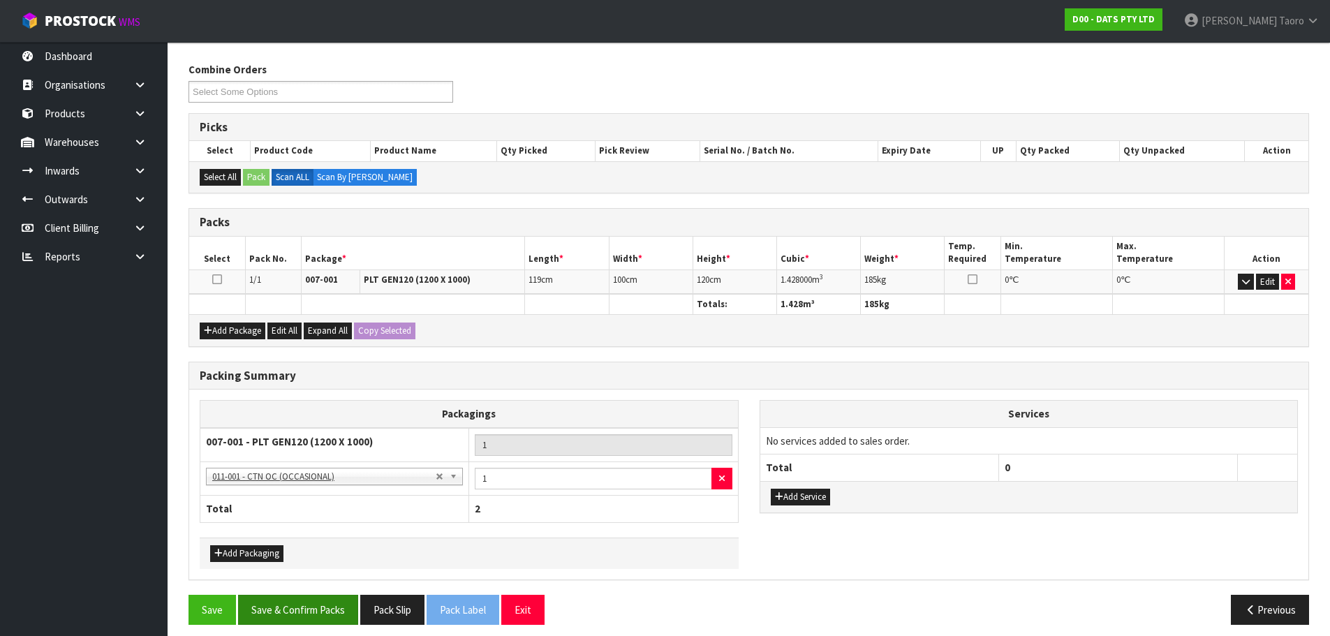
scroll to position [172, 0]
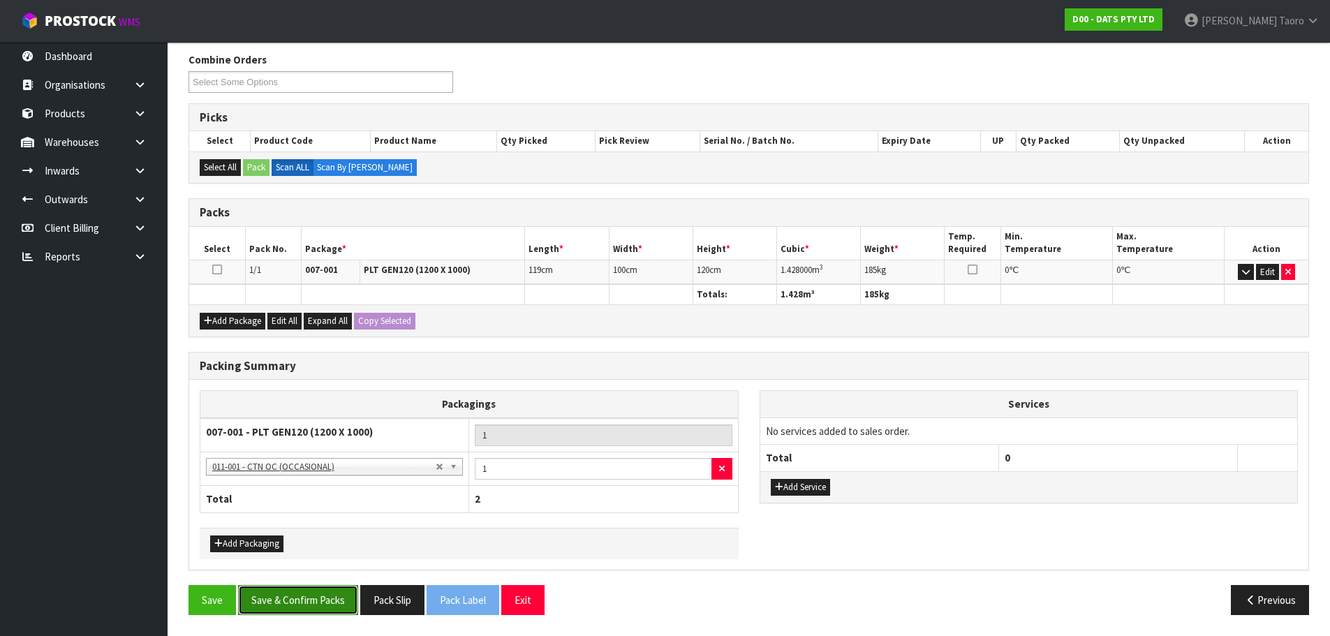
click at [324, 600] on button "Save & Confirm Packs" at bounding box center [298, 600] width 120 height 30
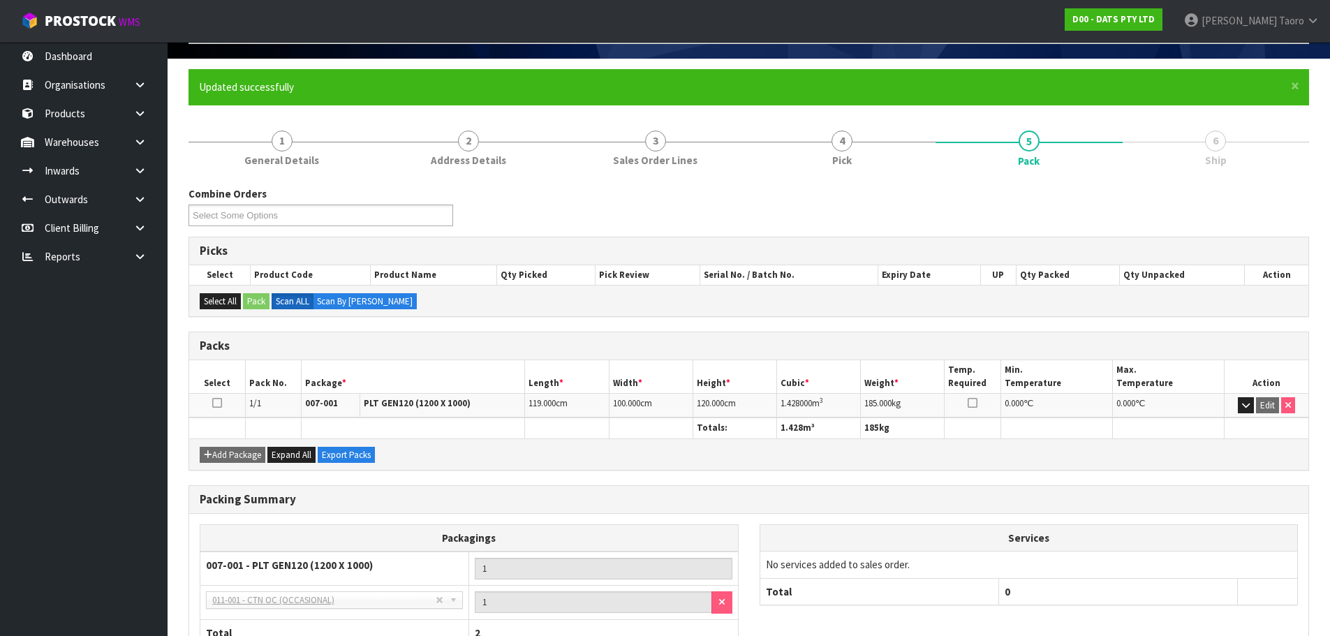
scroll to position [191, 0]
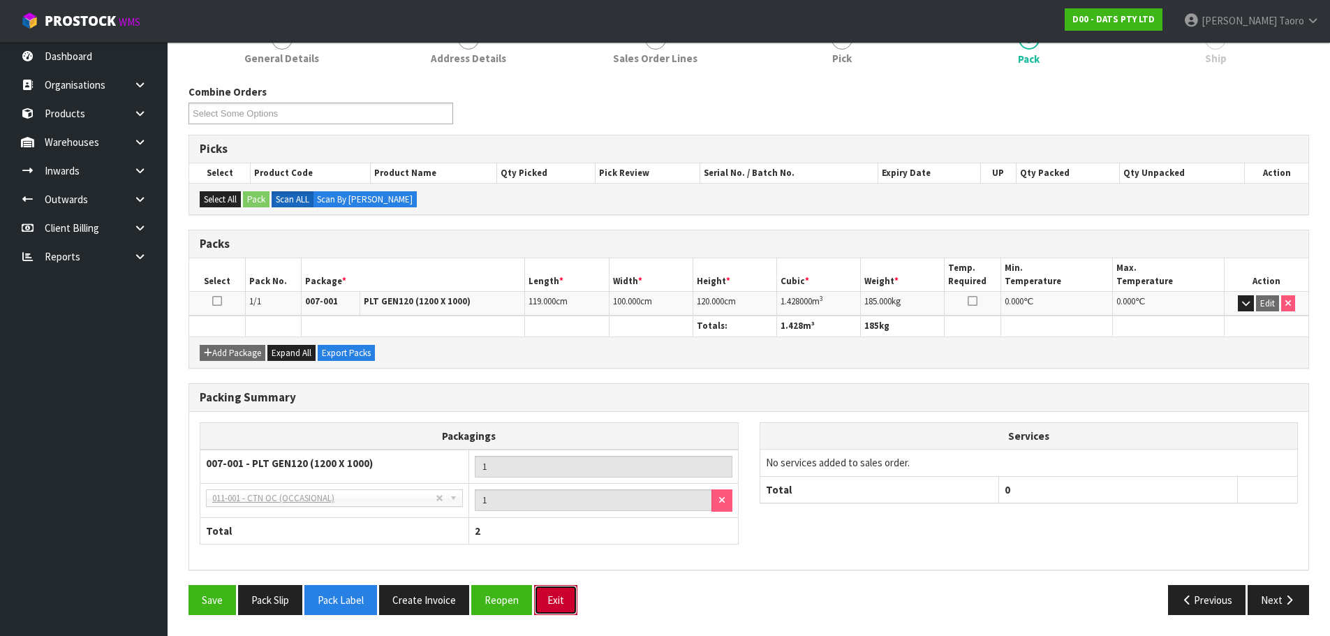
click at [551, 600] on button "Exit" at bounding box center [555, 600] width 43 height 30
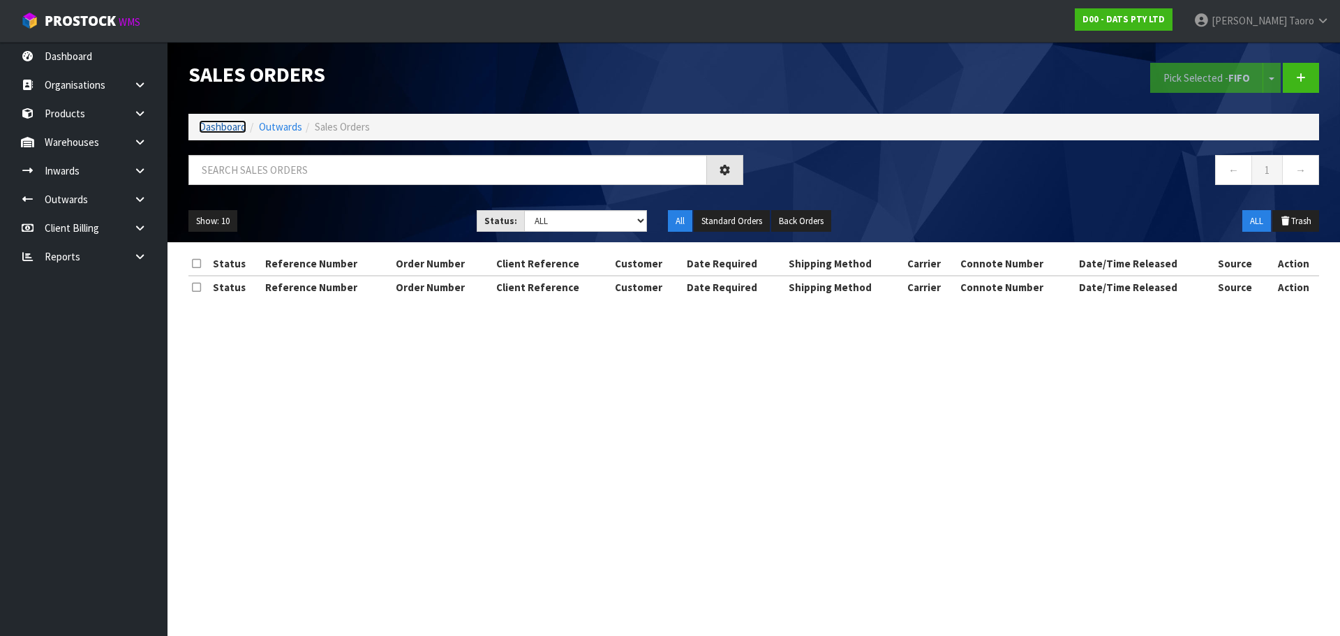
click at [235, 131] on link "Dashboard" at bounding box center [222, 126] width 47 height 13
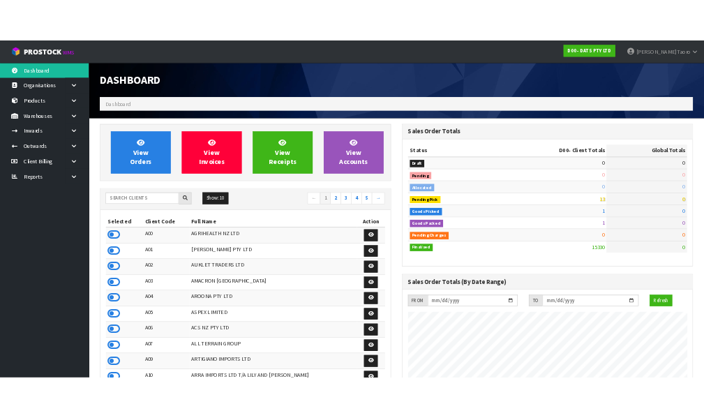
scroll to position [1057, 570]
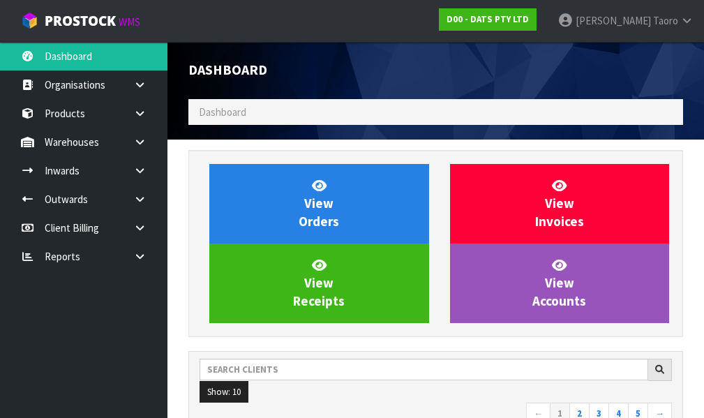
drag, startPoint x: 670, startPoint y: 292, endPoint x: 357, endPoint y: 184, distance: 331.1
click at [357, 184] on div "View Orders View Invoices View Receipts View Accounts" at bounding box center [439, 243] width 481 height 159
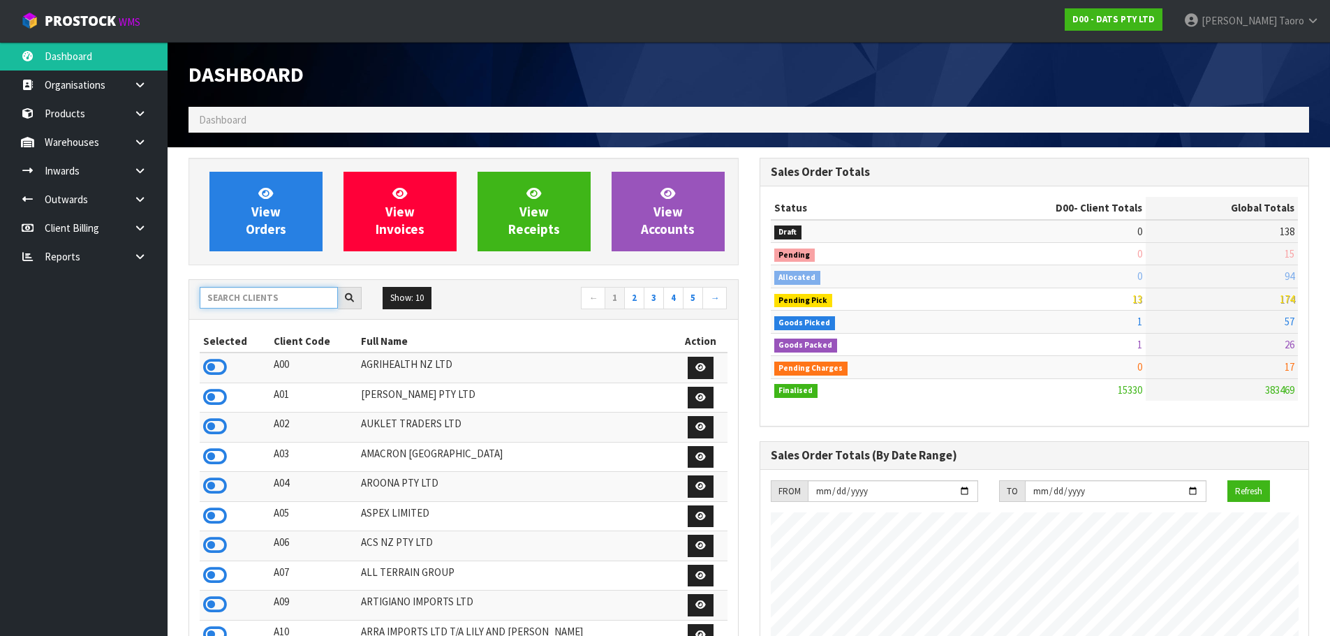
drag, startPoint x: 302, startPoint y: 291, endPoint x: 300, endPoint y: 283, distance: 8.6
click at [302, 291] on input "text" at bounding box center [269, 298] width 138 height 22
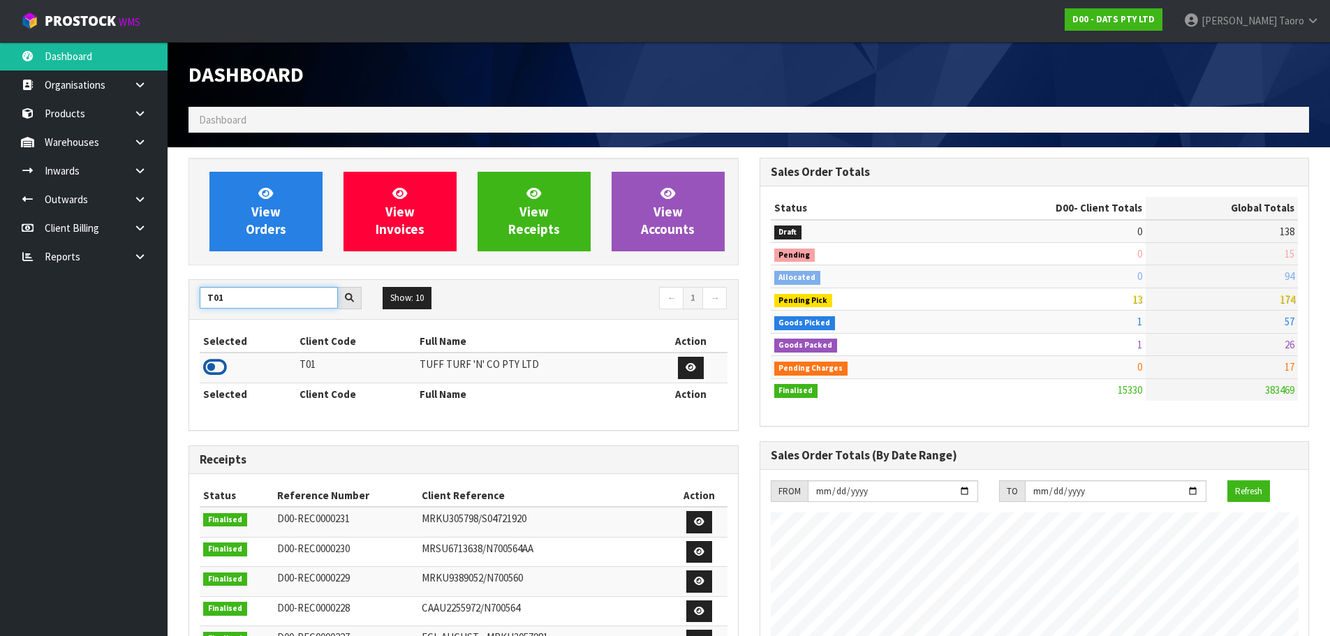
type input "T01"
click at [215, 364] on icon at bounding box center [215, 367] width 24 height 21
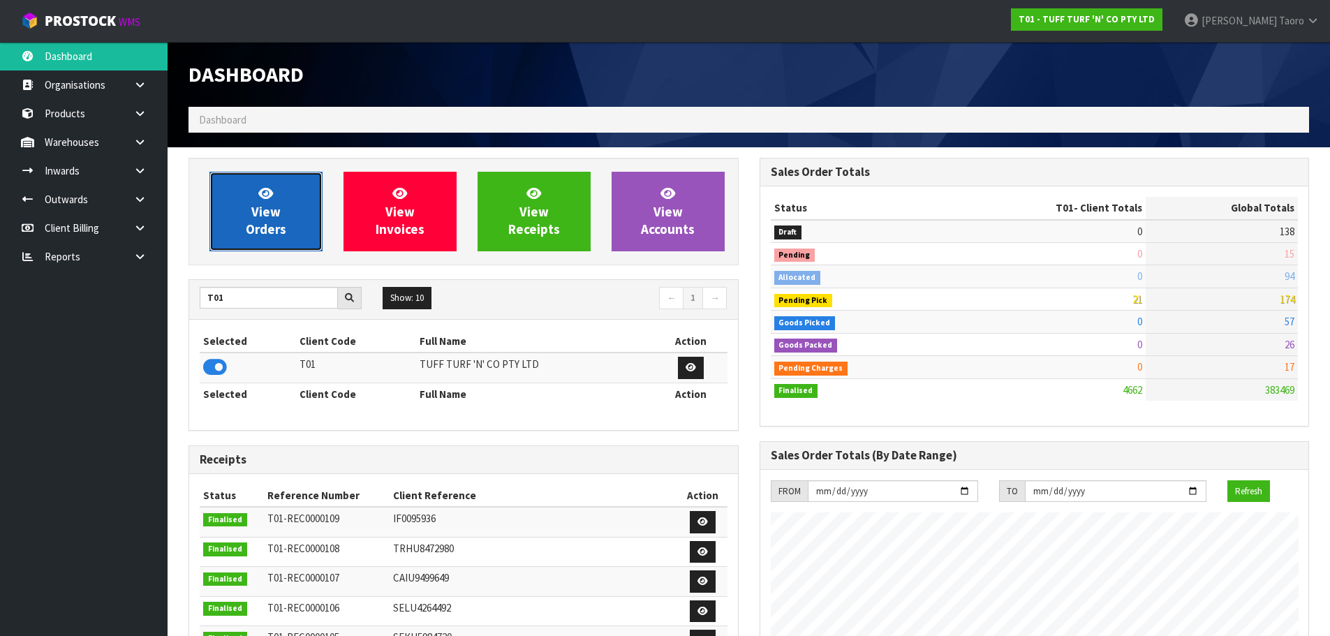
click at [283, 186] on link "View Orders" at bounding box center [265, 212] width 113 height 80
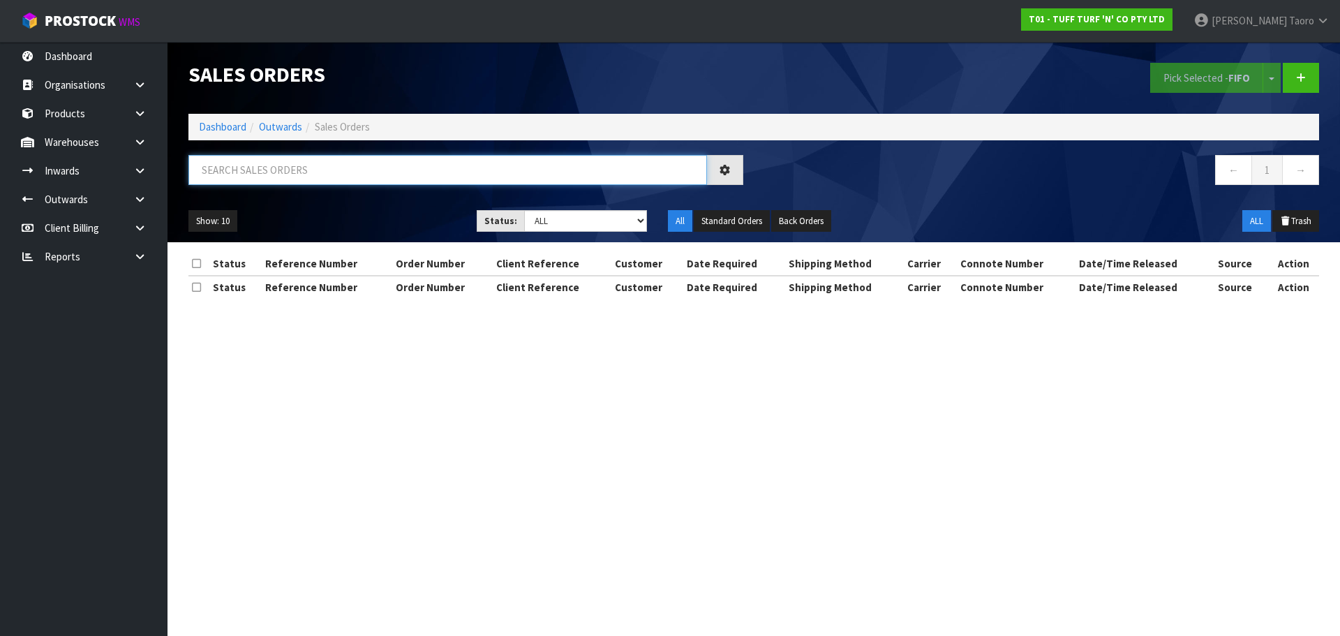
click at [282, 172] on input "text" at bounding box center [447, 170] width 519 height 30
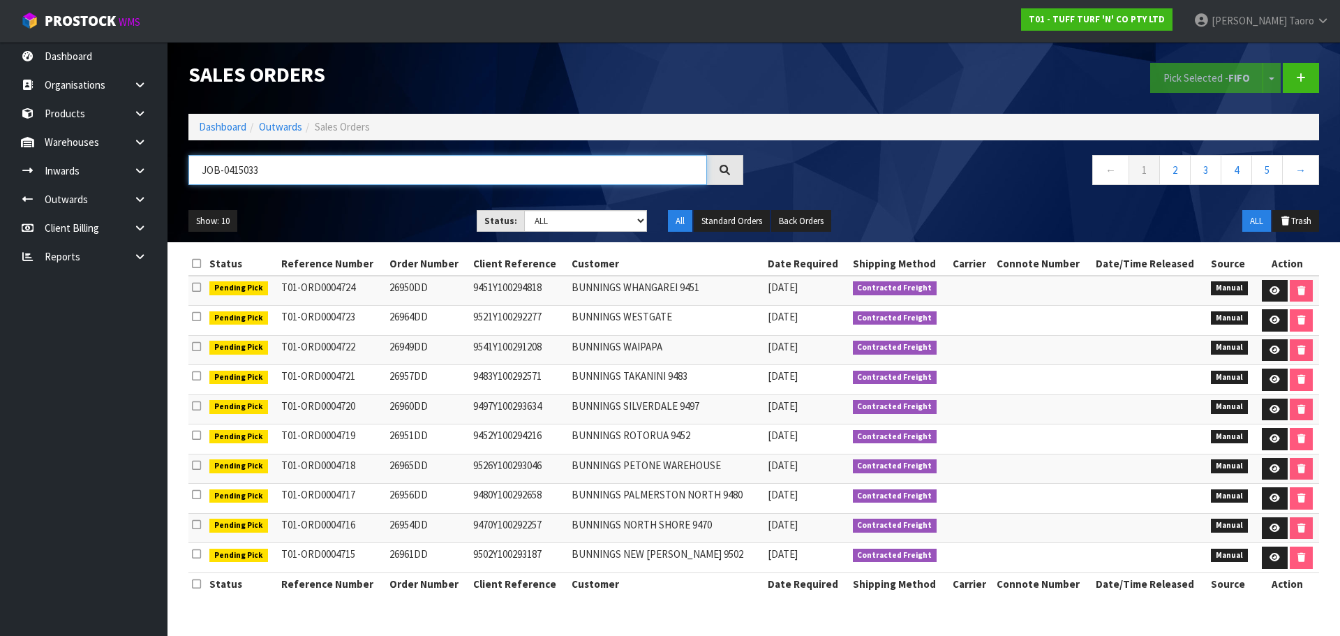
type input "JOB-0415033"
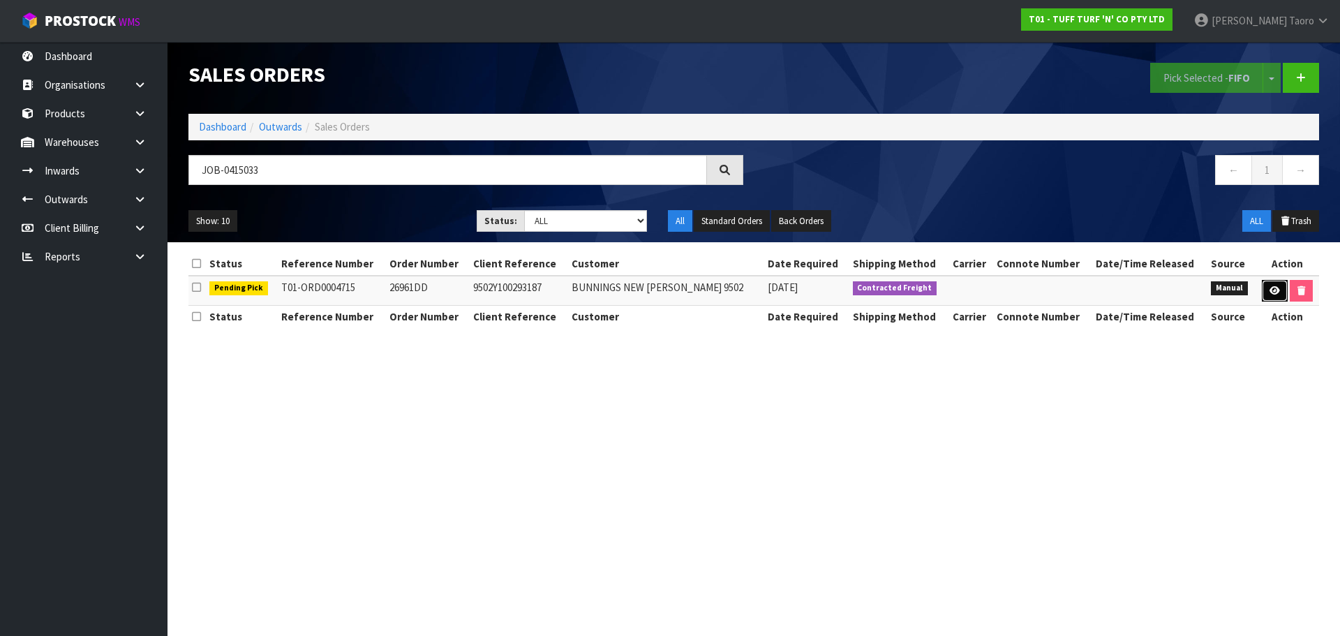
click at [1262, 291] on link at bounding box center [1275, 291] width 26 height 22
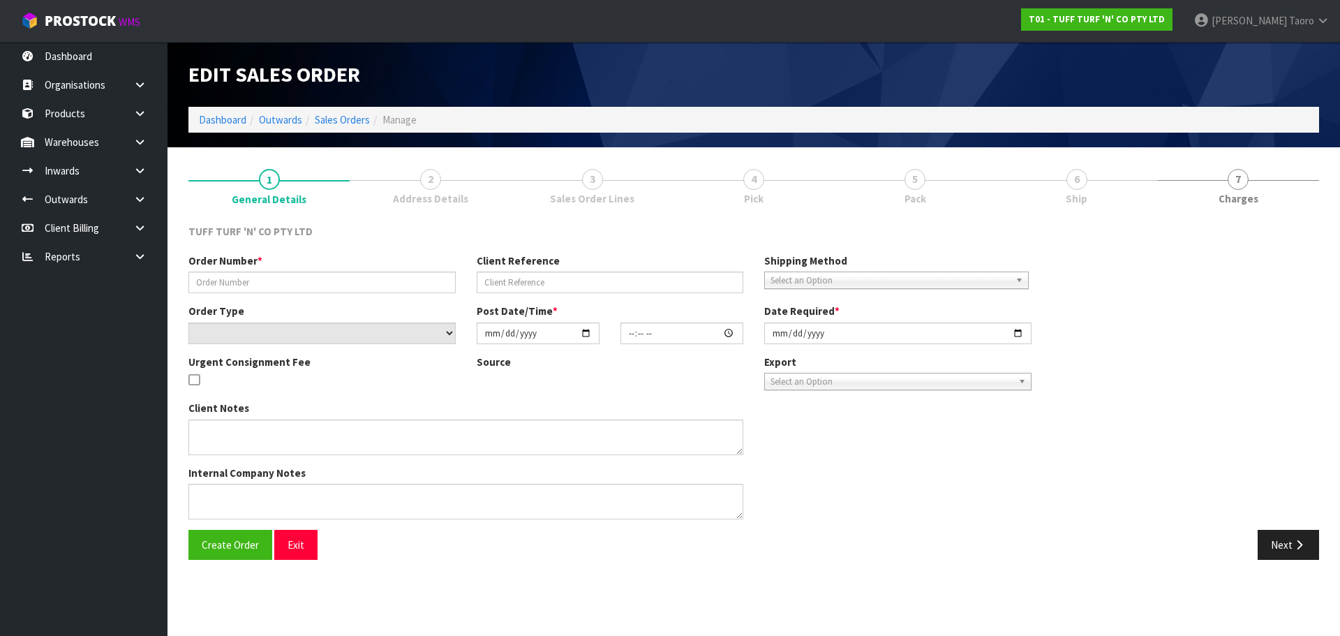
type input "26961DD"
type input "9502Y100293187"
select select "number:0"
type input "[DATE]"
type input "14:49:00.000"
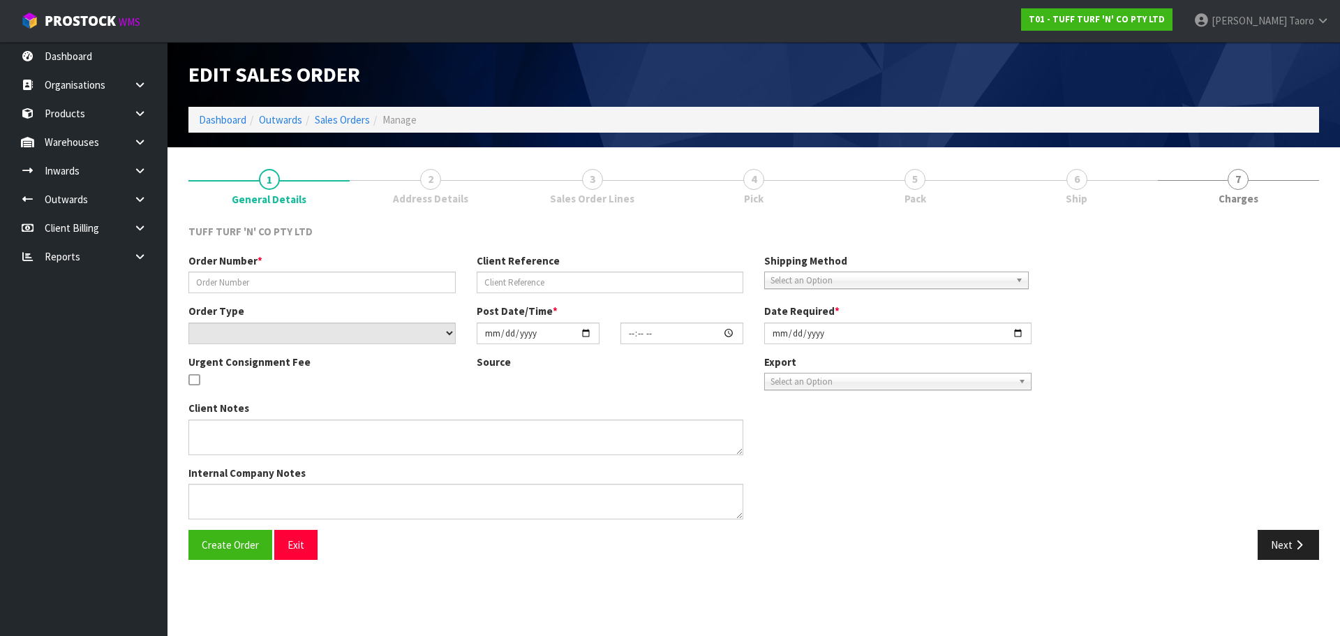
type input "[DATE]"
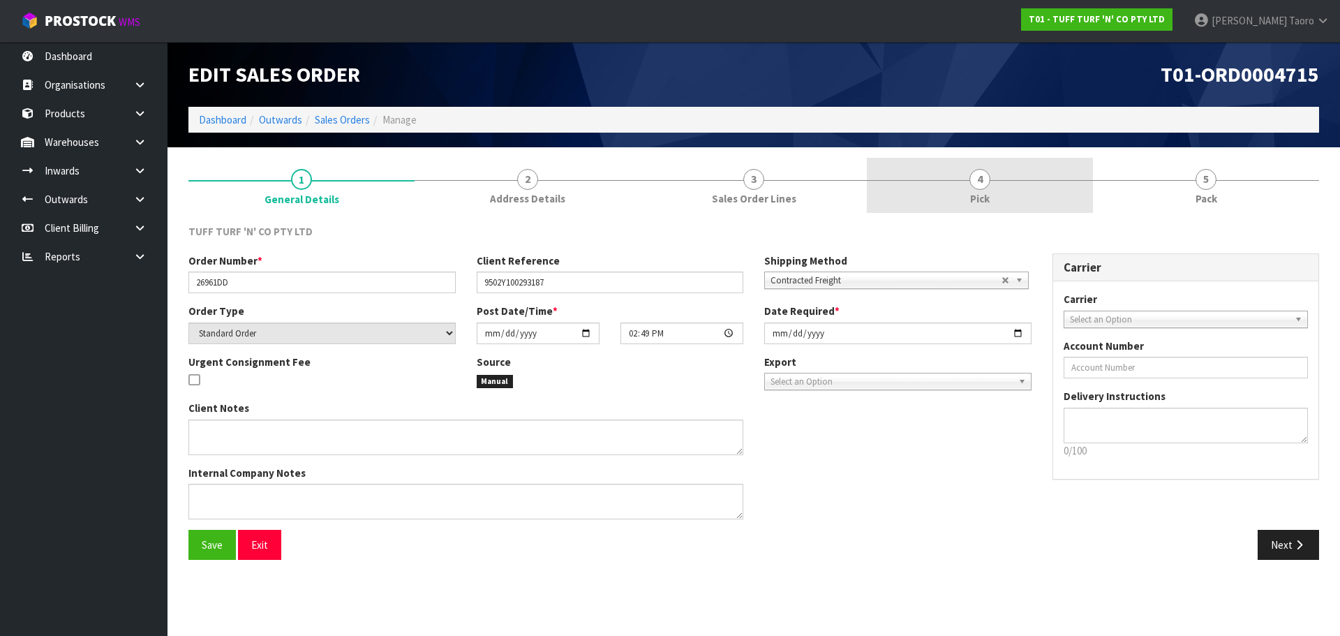
click at [1000, 193] on link "4 Pick" at bounding box center [980, 185] width 226 height 55
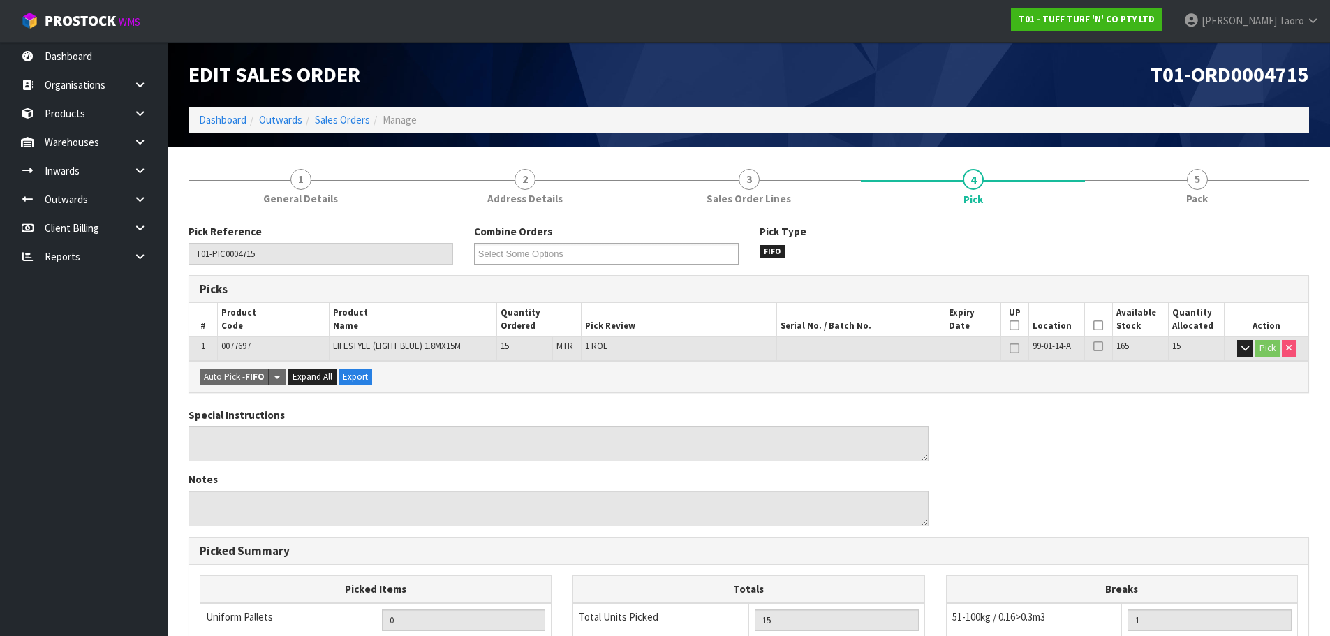
click at [1095, 326] on icon at bounding box center [1098, 325] width 10 height 1
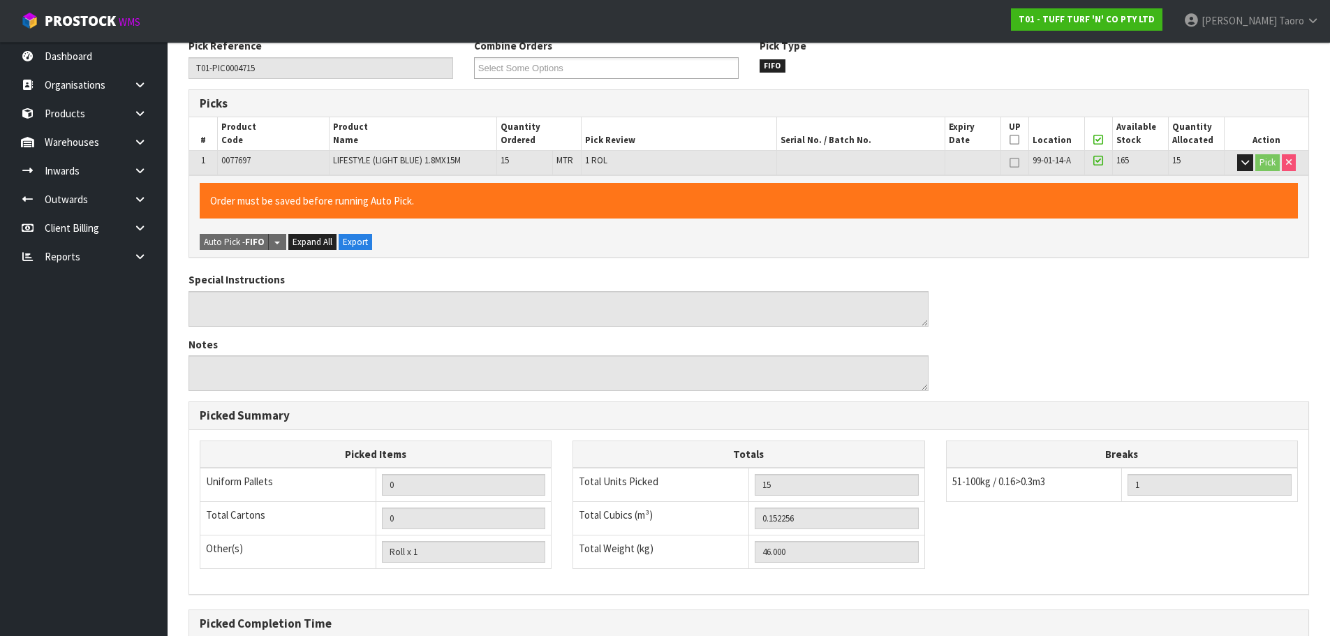
scroll to position [336, 0]
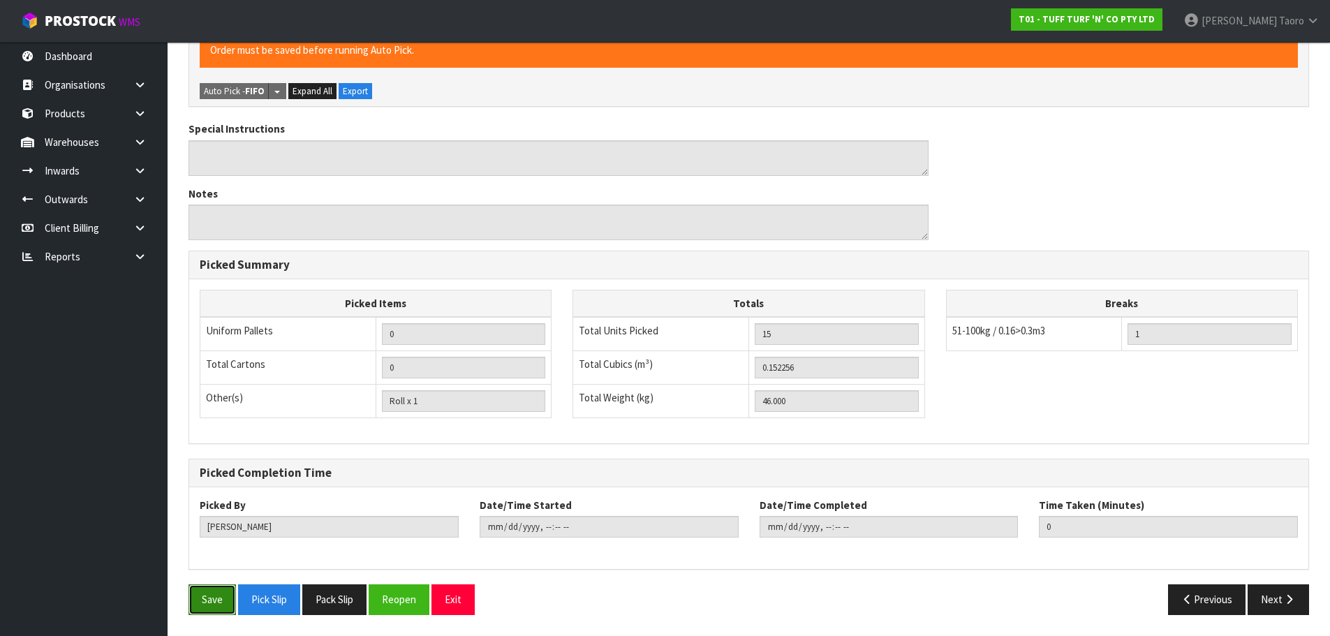
click at [207, 597] on button "Save" at bounding box center [211, 599] width 47 height 30
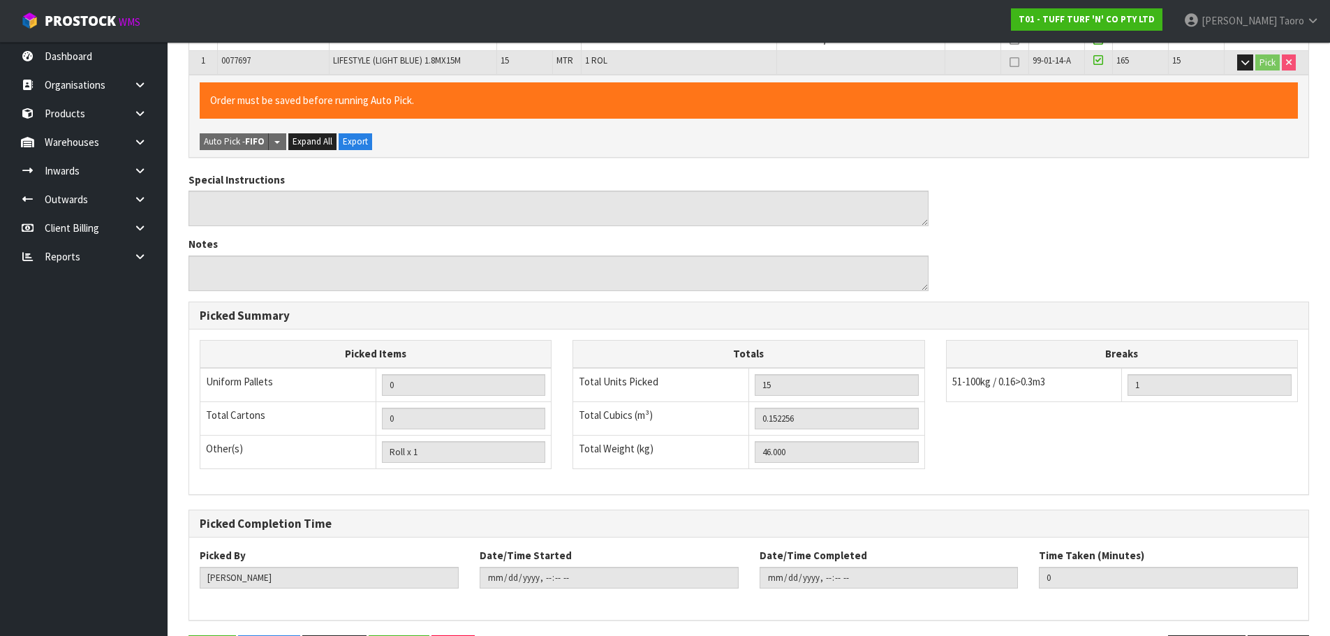
scroll to position [0, 0]
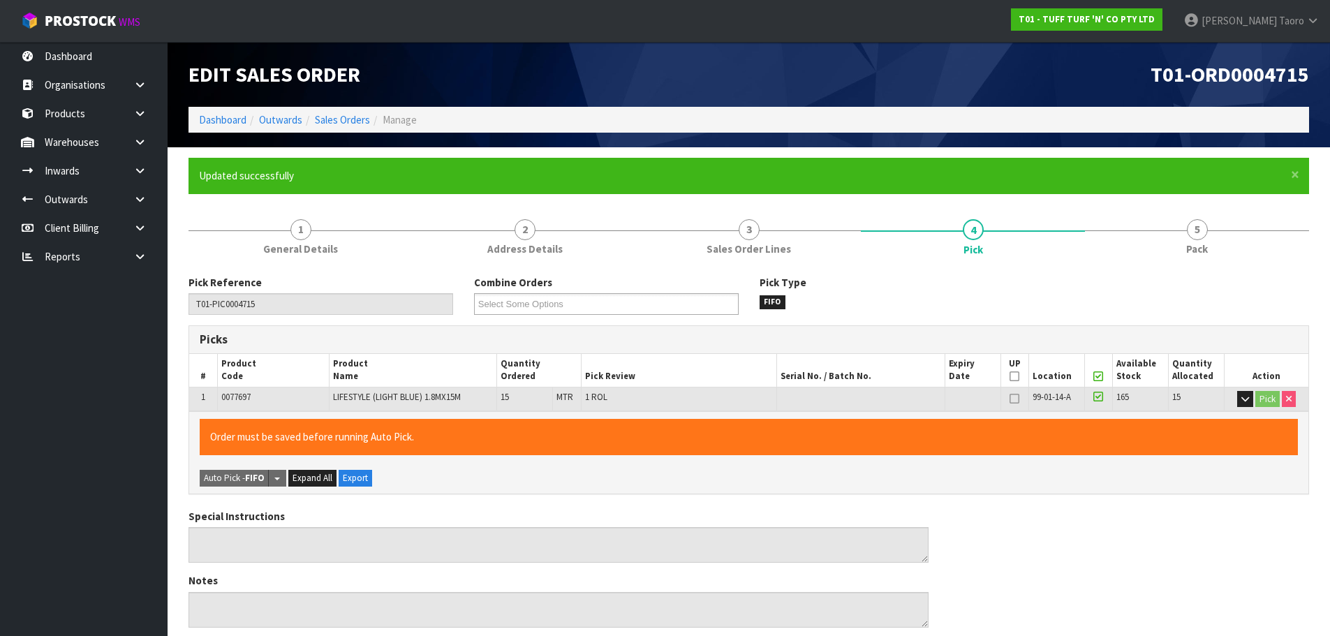
type input "[PERSON_NAME]"
type input "2025-09-30T08:36:02"
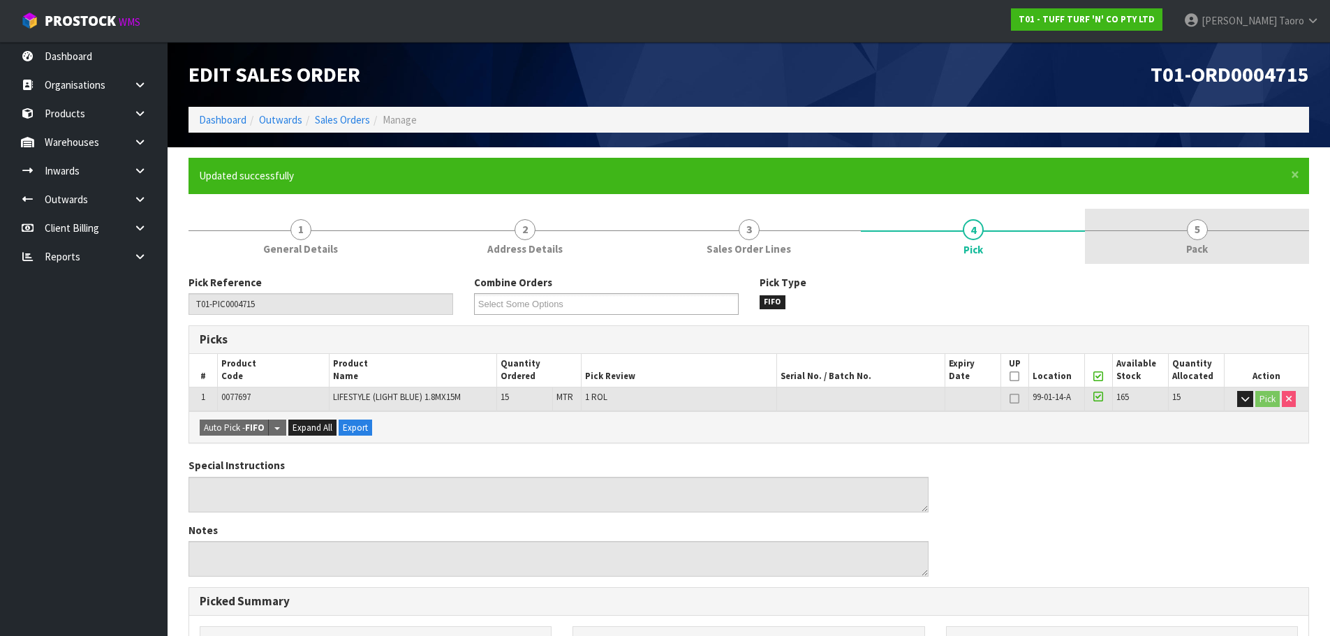
click at [1224, 223] on link "5 Pack" at bounding box center [1197, 236] width 224 height 55
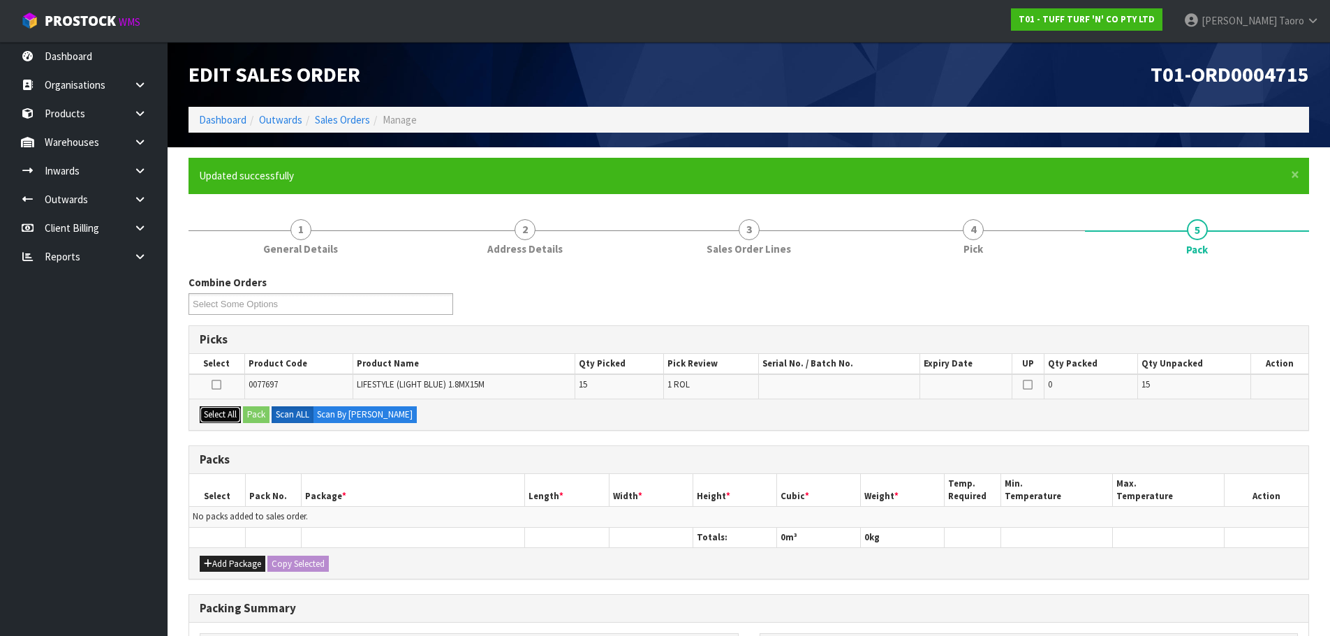
click at [229, 417] on button "Select All" at bounding box center [220, 414] width 41 height 17
click at [258, 417] on button "Pack" at bounding box center [256, 414] width 27 height 17
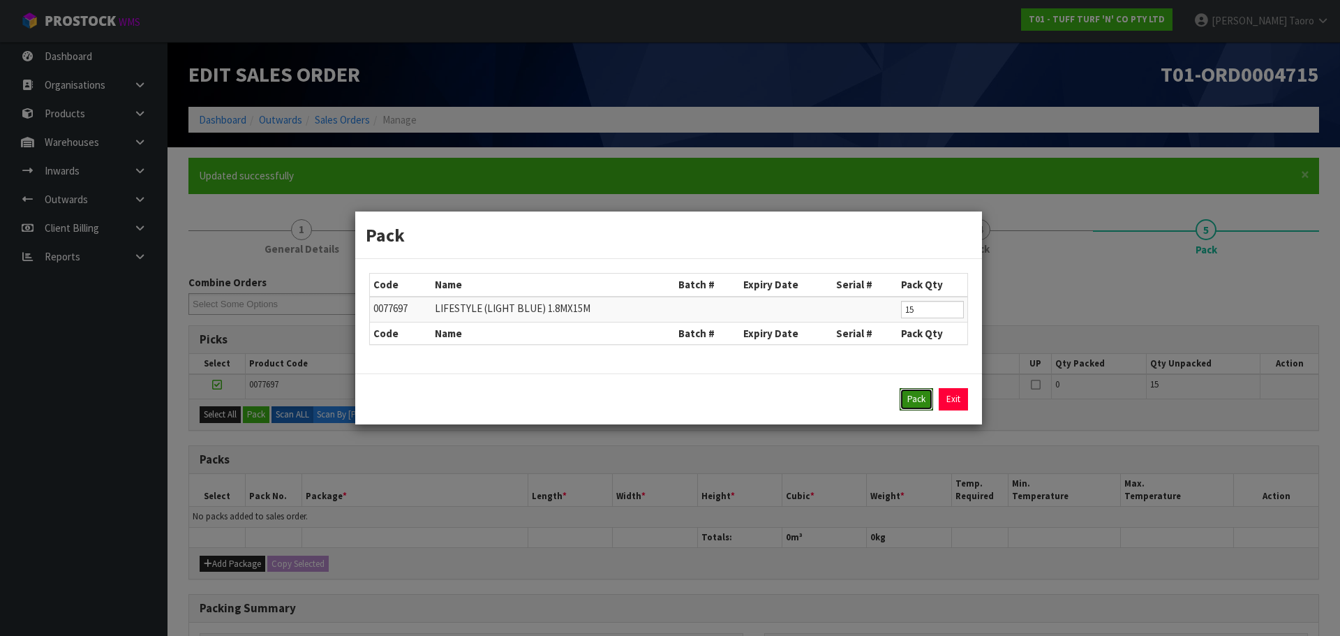
drag, startPoint x: 922, startPoint y: 403, endPoint x: 723, endPoint y: 463, distance: 207.6
click at [921, 403] on button "Pack" at bounding box center [917, 399] width 34 height 22
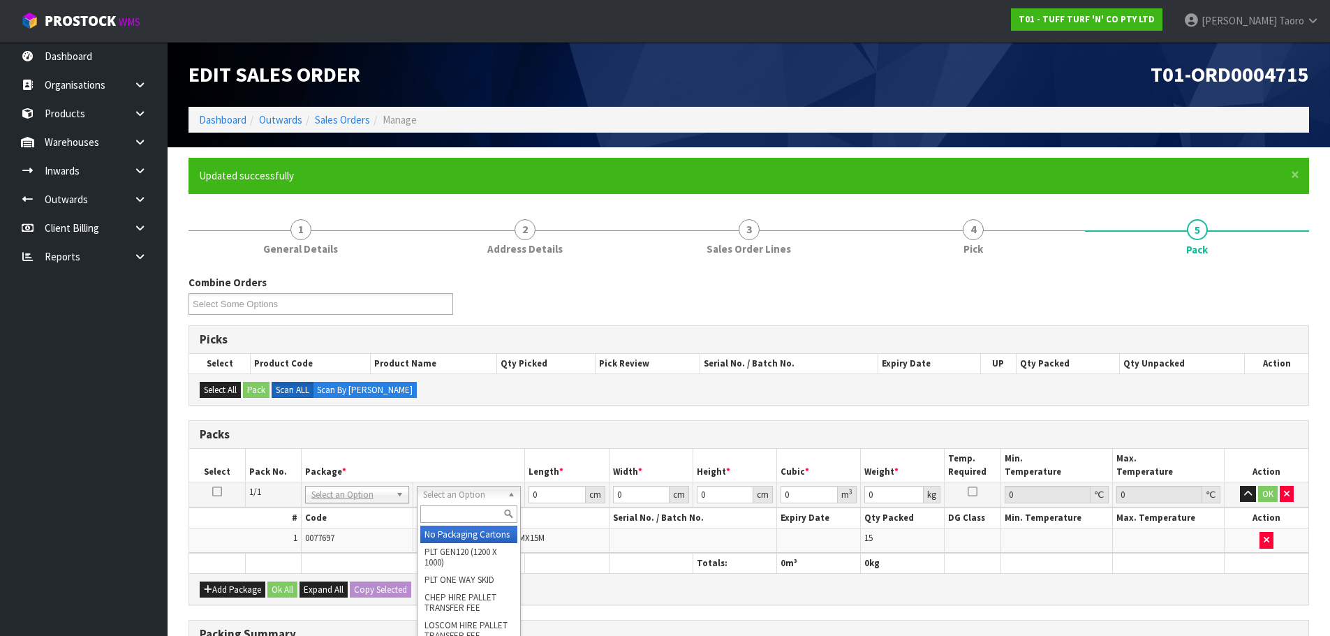
drag, startPoint x: 487, startPoint y: 500, endPoint x: 486, endPoint y: 486, distance: 14.7
drag, startPoint x: 477, startPoint y: 587, endPoint x: 488, endPoint y: 576, distance: 15.8
type input "46"
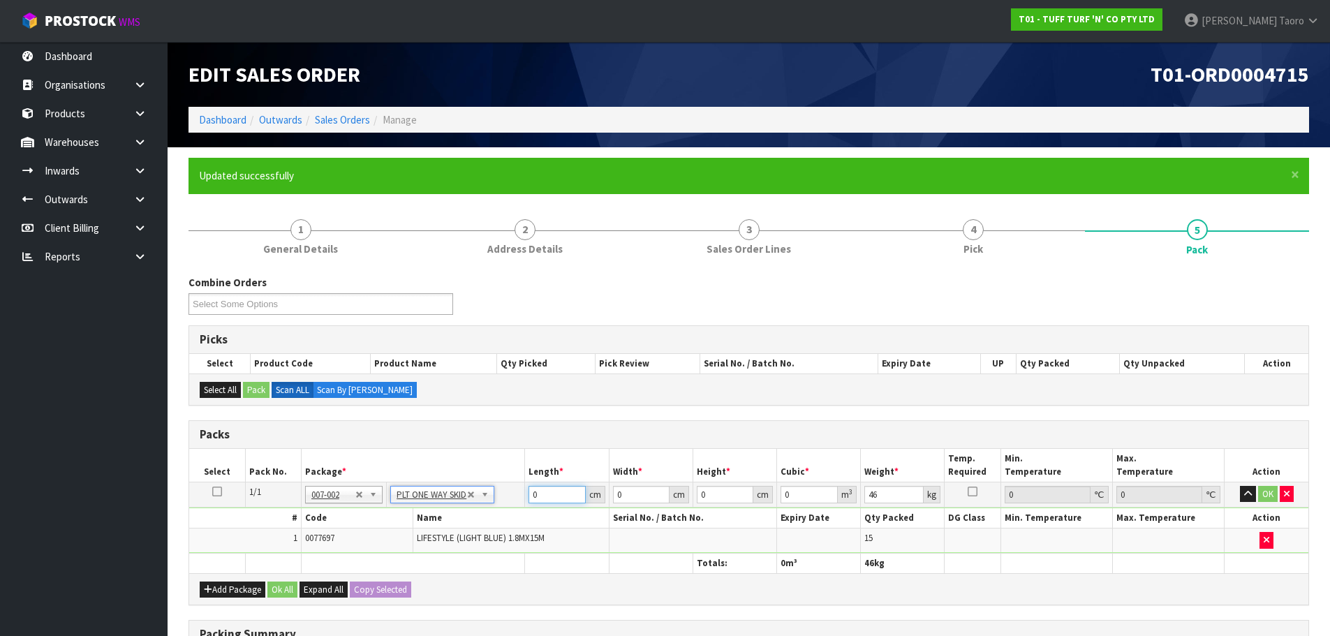
click at [547, 498] on input "0" at bounding box center [556, 494] width 57 height 17
type input "183"
type input "40"
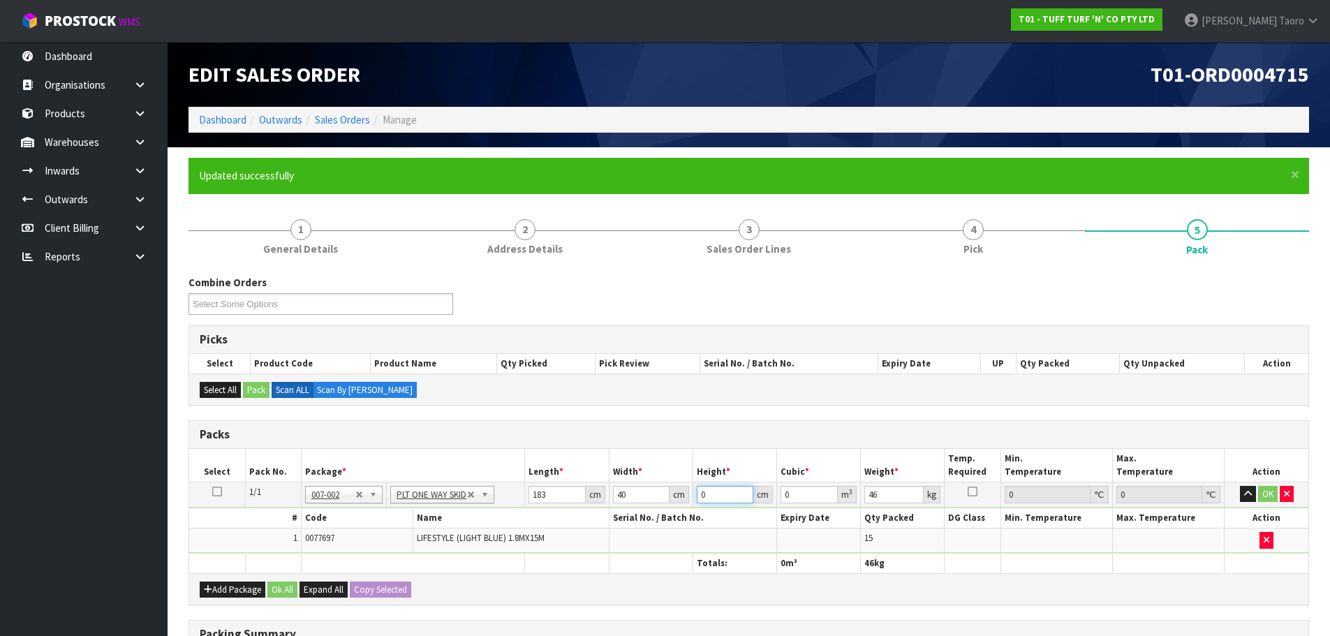
type input "6"
type input "0.04392"
type input "60"
type input "0.4392"
type input "60"
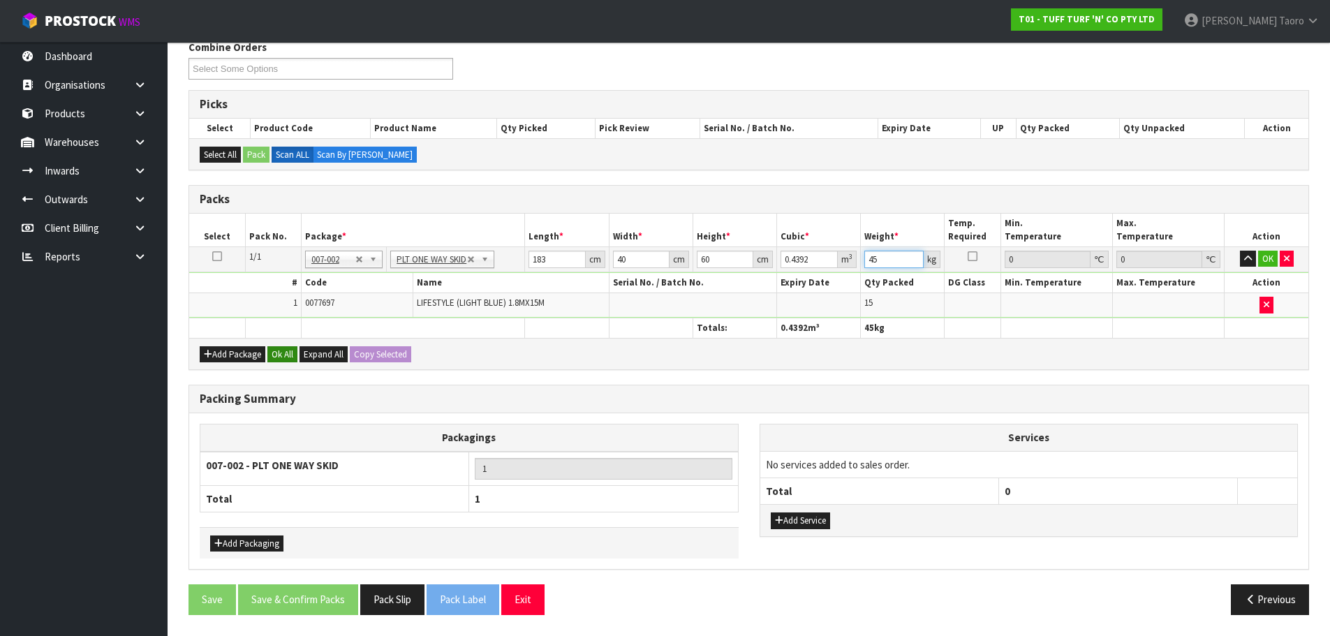
type input "45"
click at [294, 359] on button "Ok All" at bounding box center [282, 354] width 30 height 17
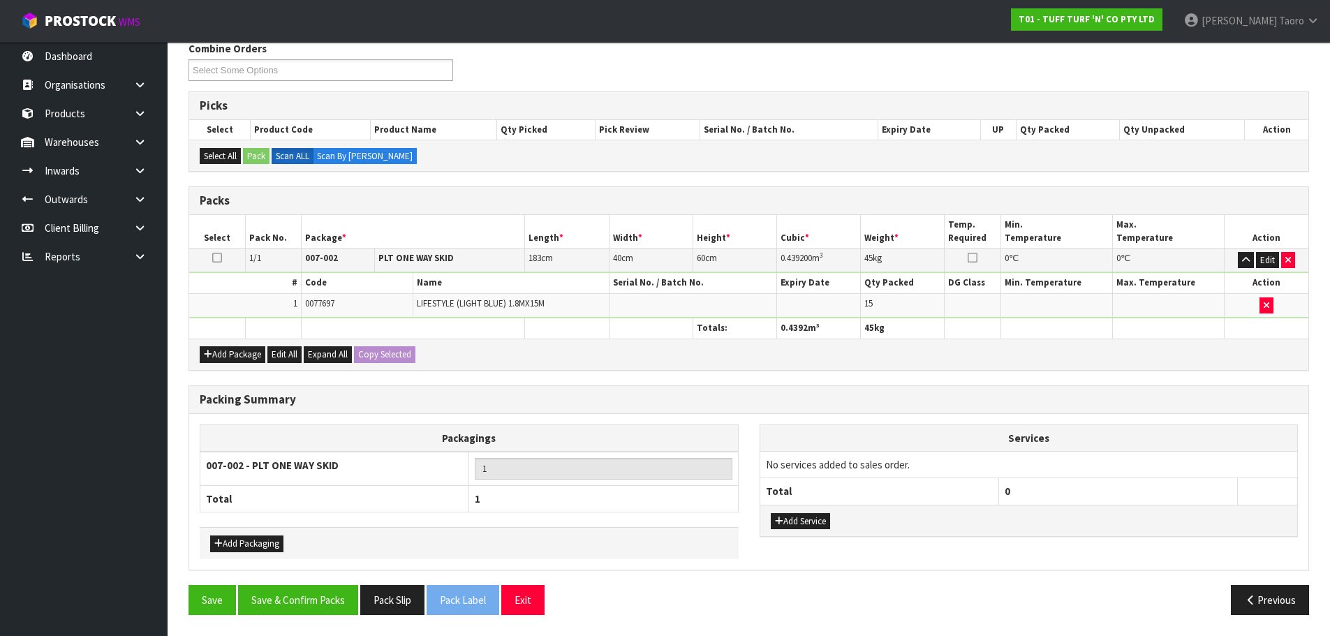
scroll to position [234, 0]
click at [331, 609] on button "Save & Confirm Packs" at bounding box center [298, 600] width 120 height 30
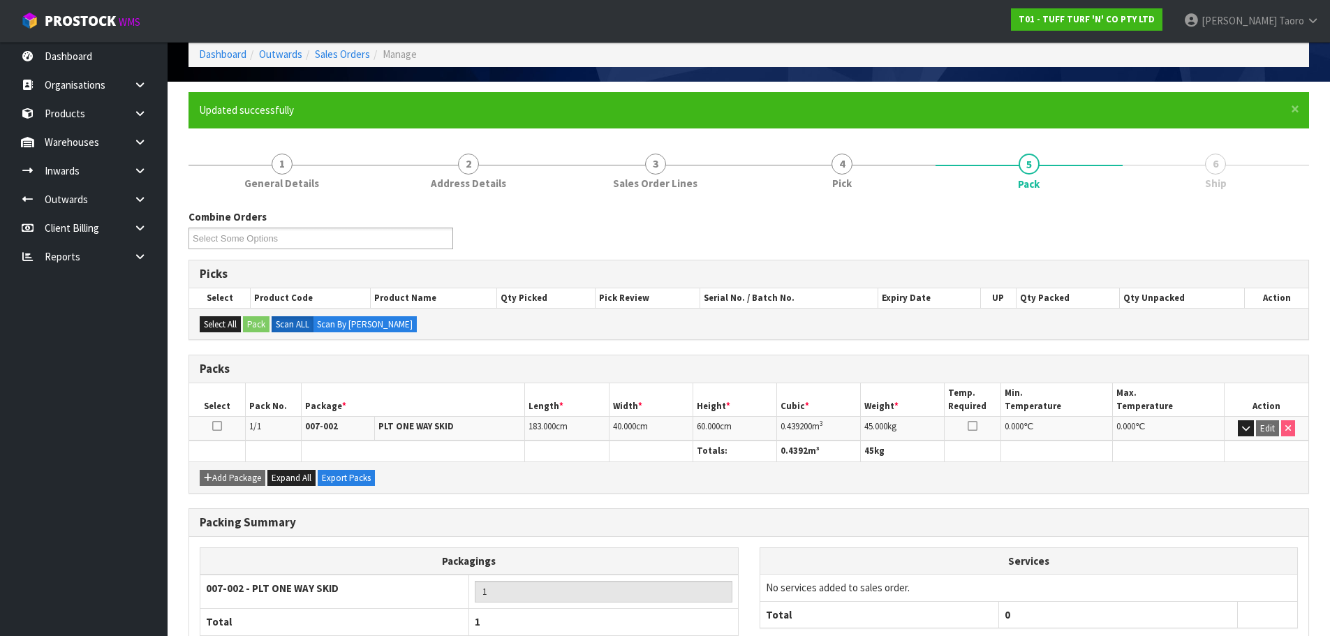
scroll to position [157, 0]
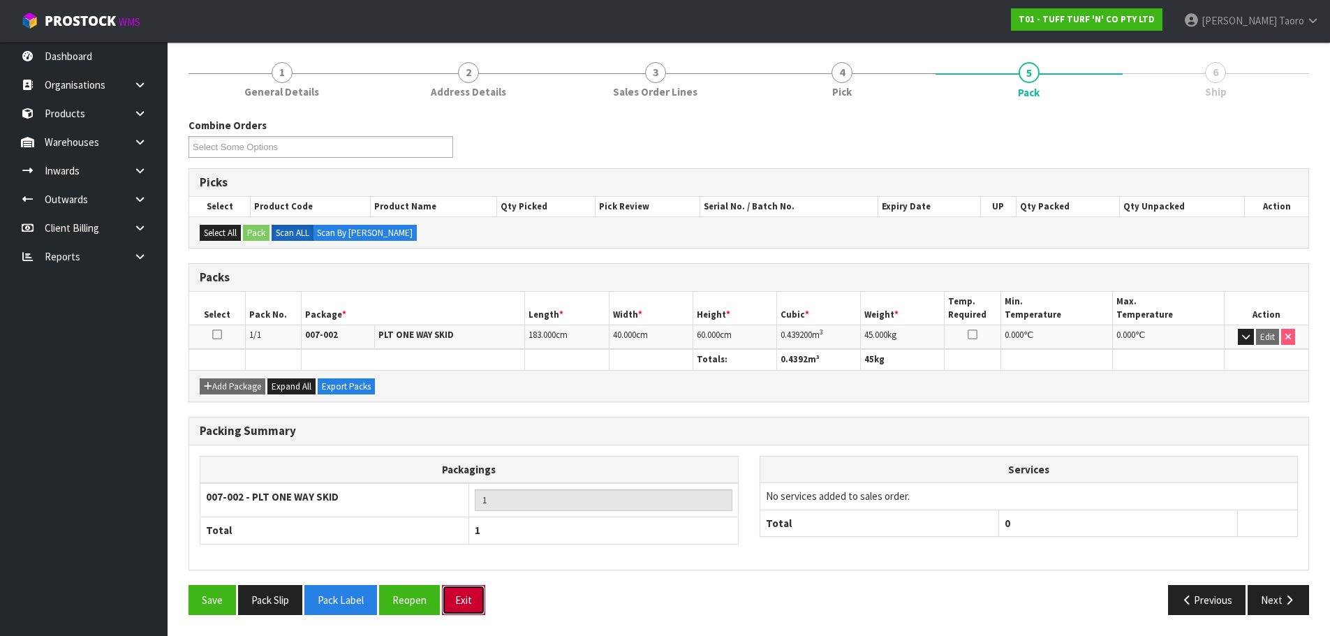
click at [467, 605] on button "Exit" at bounding box center [463, 600] width 43 height 30
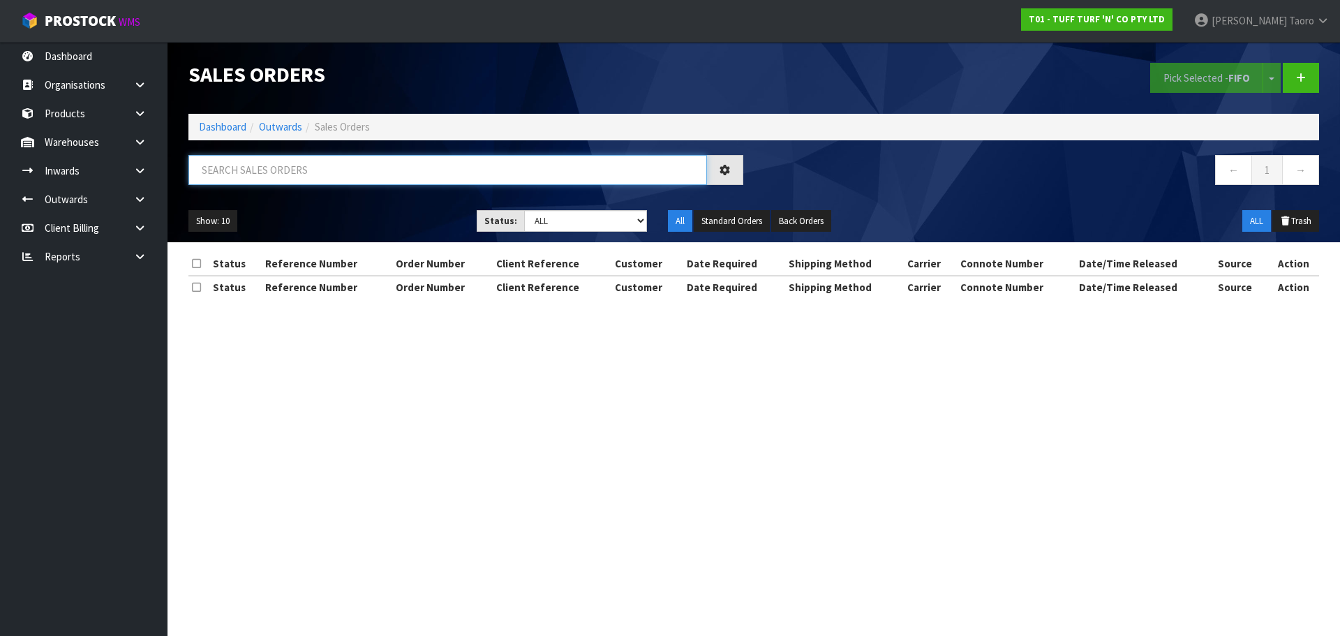
click at [497, 179] on input "text" at bounding box center [447, 170] width 519 height 30
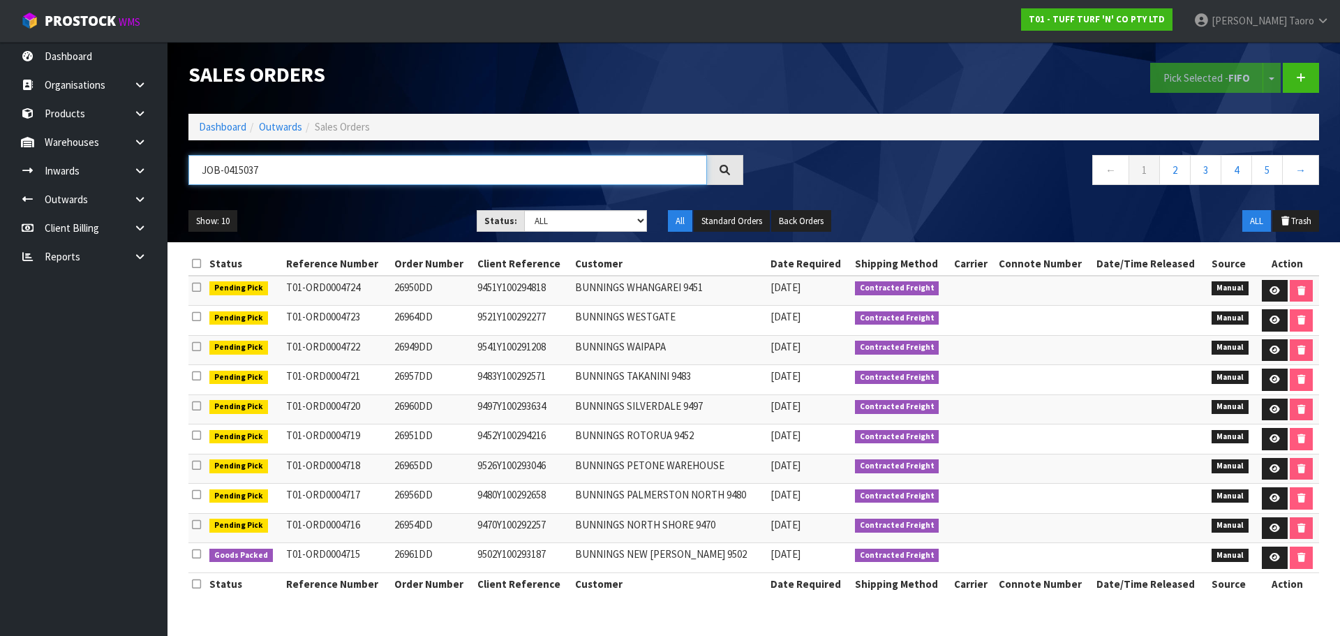
type input "JOB-0415037"
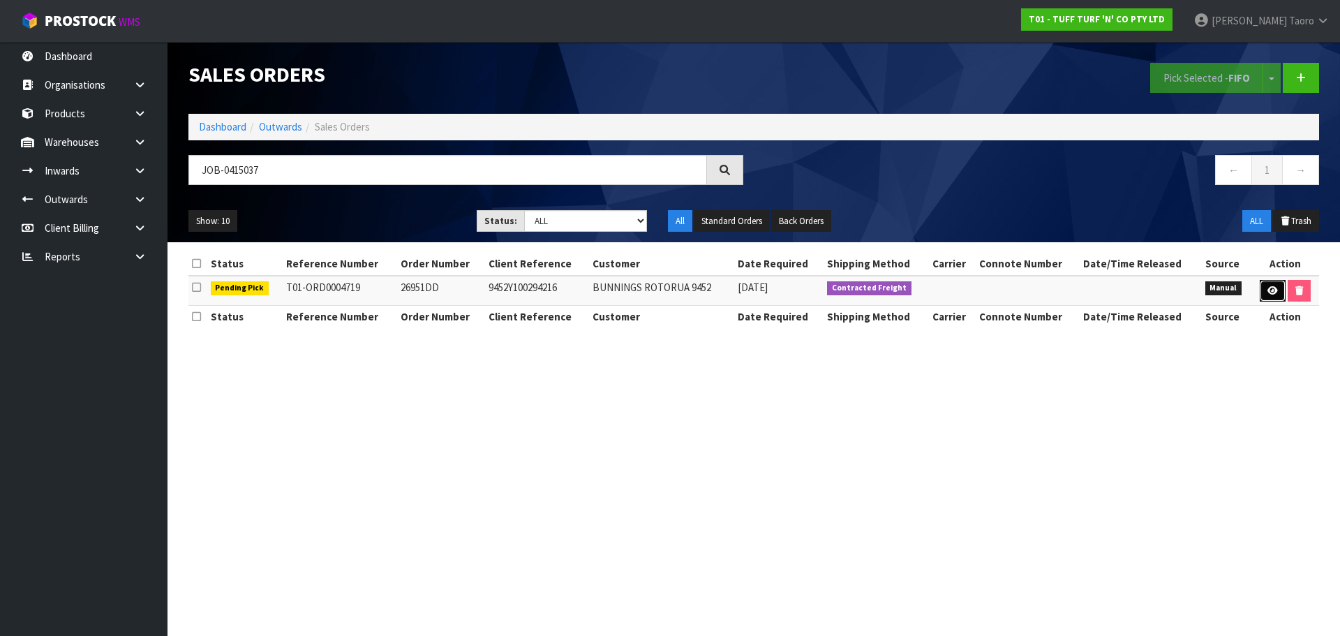
click at [1272, 295] on link at bounding box center [1273, 291] width 26 height 22
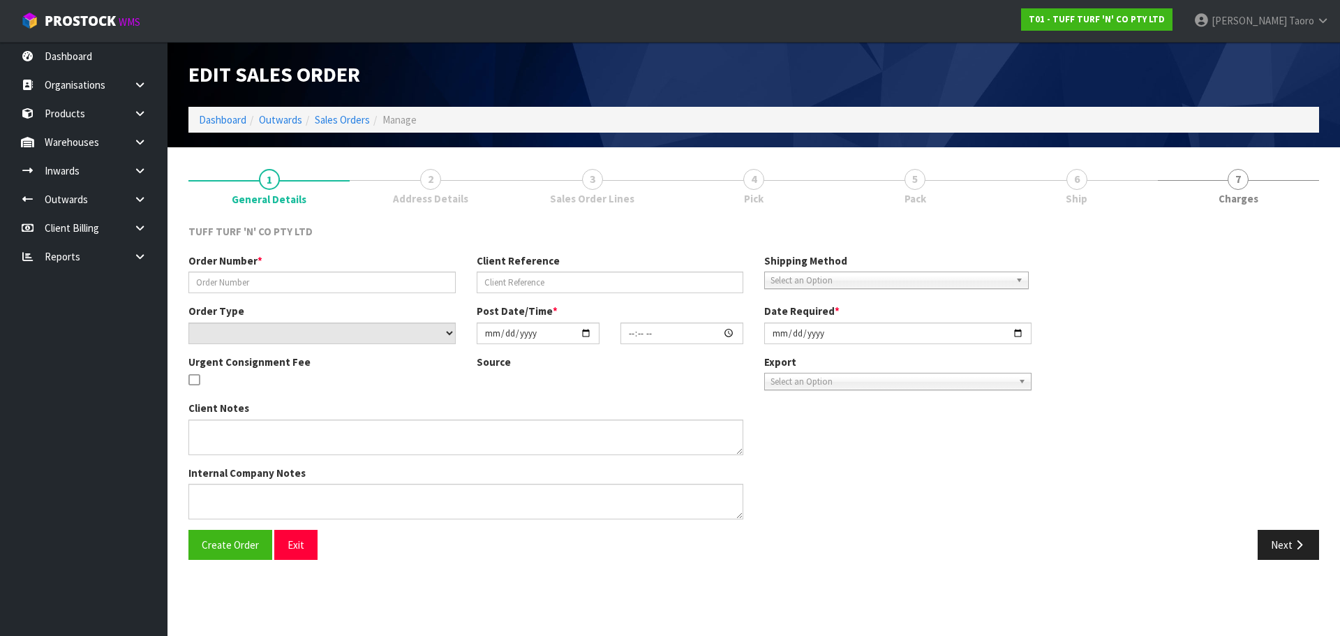
type input "26951DD"
type input "9452Y100294216"
select select "number:0"
type input "[DATE]"
type input "14:55:00.000"
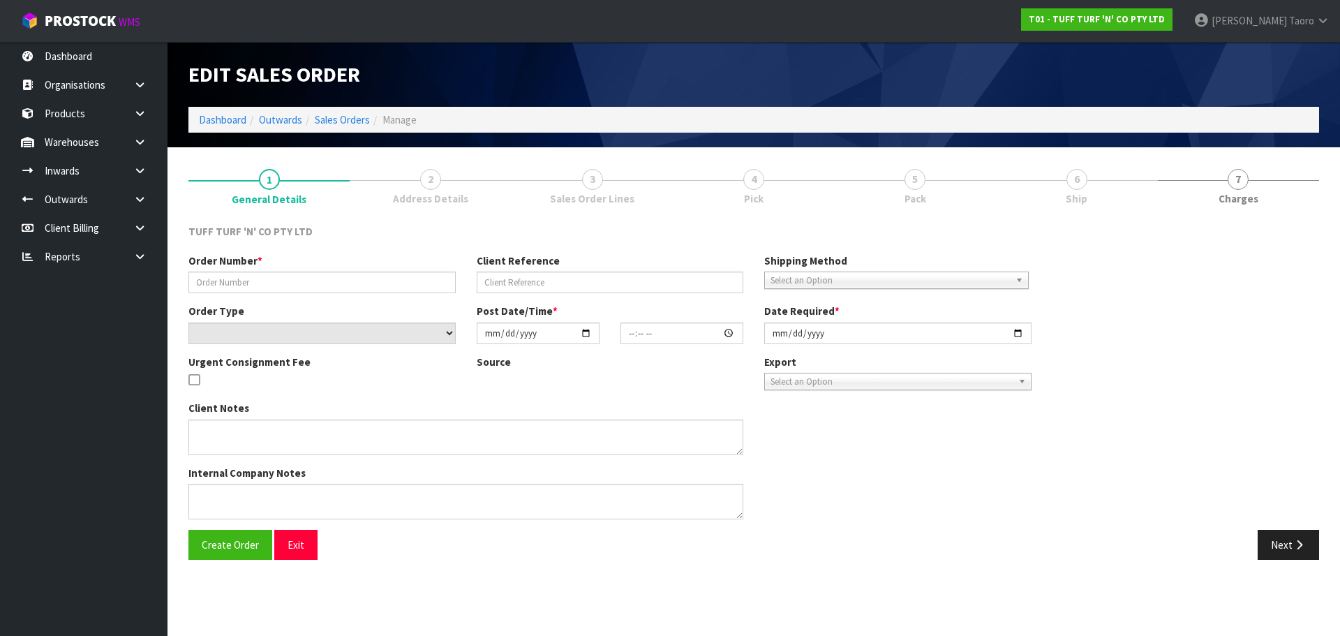
type input "[DATE]"
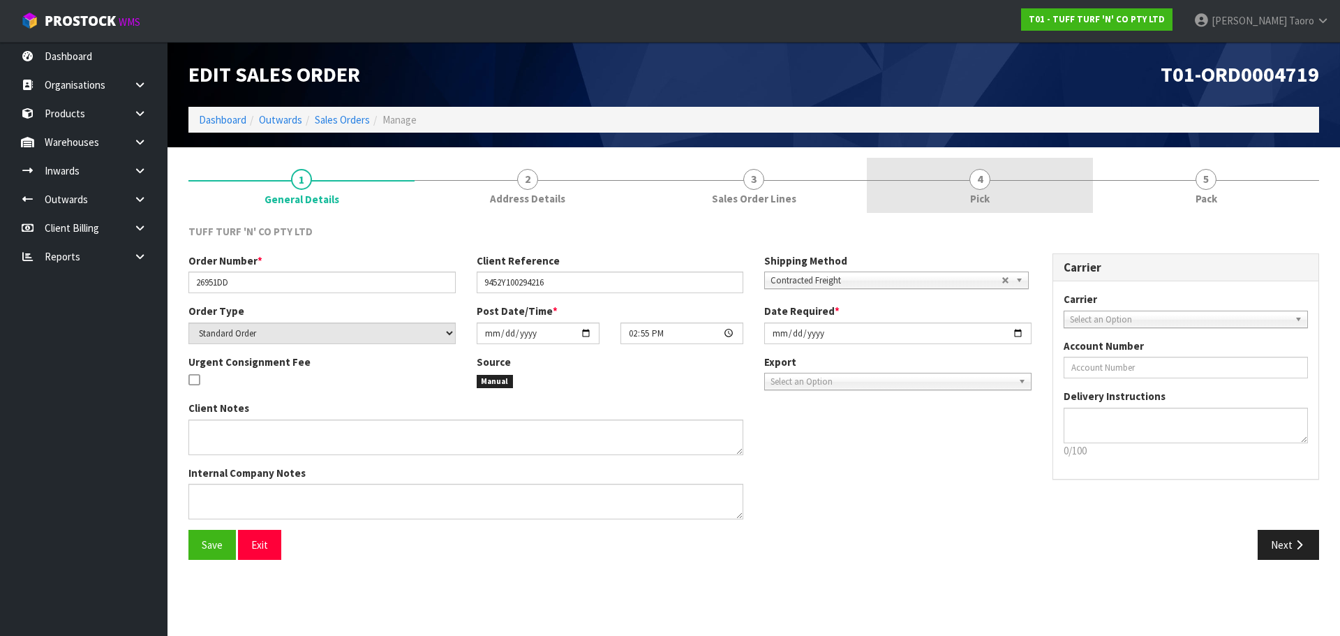
click at [1024, 171] on link "4 Pick" at bounding box center [980, 185] width 226 height 55
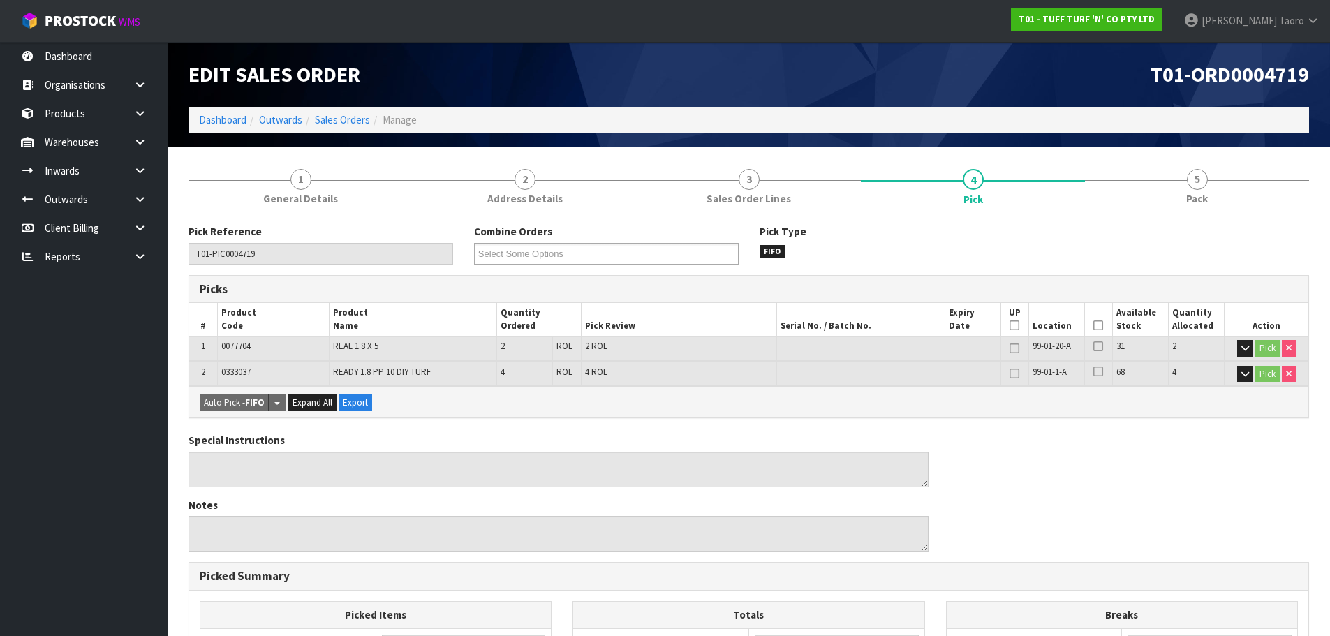
click at [1099, 325] on icon at bounding box center [1098, 325] width 10 height 1
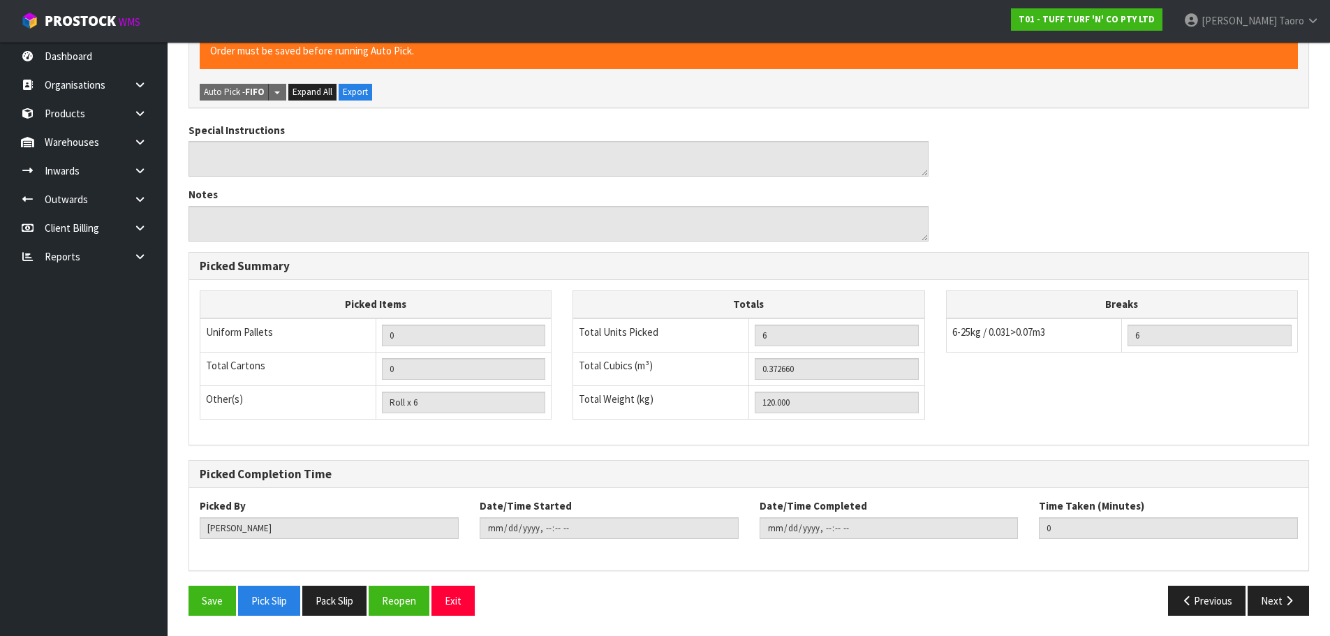
scroll to position [362, 0]
click at [219, 593] on button "Save" at bounding box center [211, 600] width 47 height 30
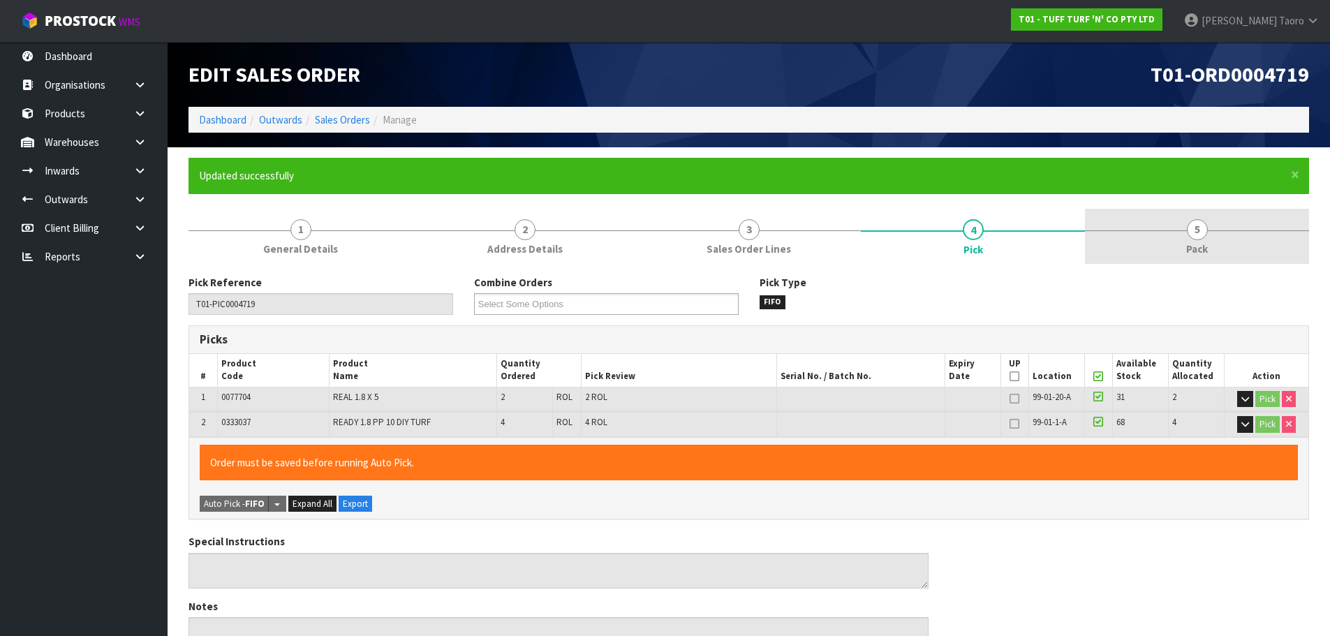
type input "[PERSON_NAME]"
type input "2025-09-30T08:36:43"
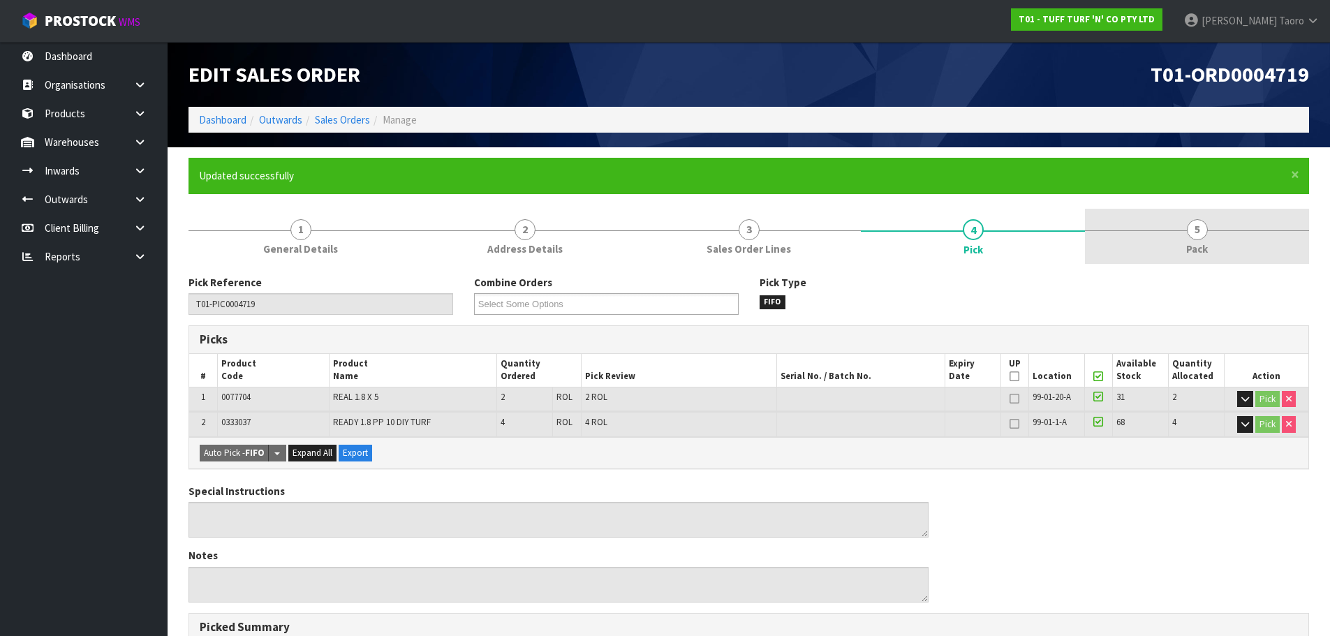
click at [1211, 235] on link "5 Pack" at bounding box center [1197, 236] width 224 height 55
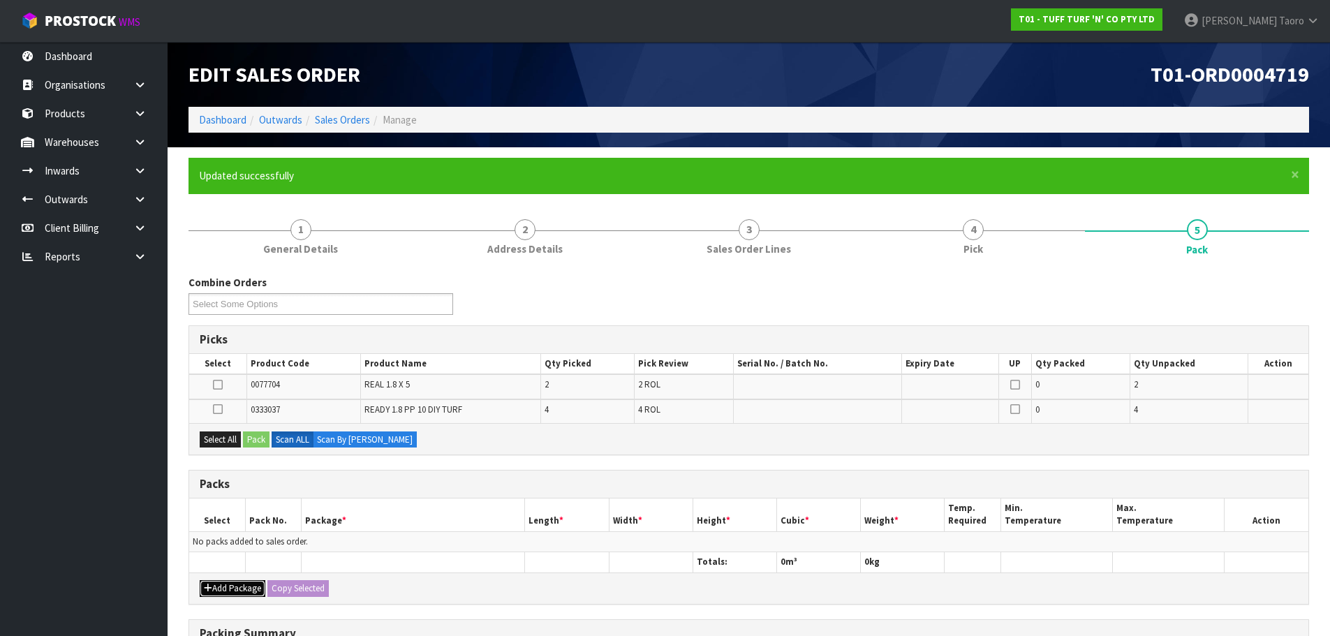
click at [254, 582] on button "Add Package" at bounding box center [233, 588] width 66 height 17
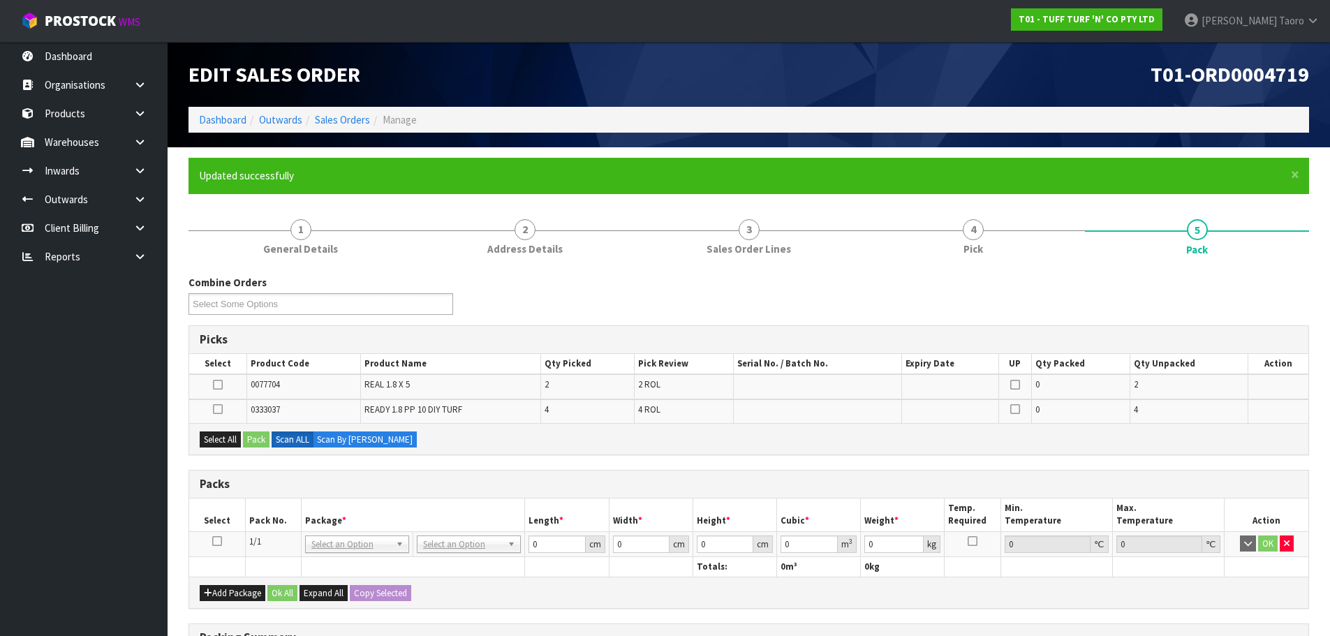
click at [221, 539] on td at bounding box center [217, 543] width 56 height 25
click at [215, 542] on icon at bounding box center [217, 541] width 10 height 1
click at [221, 431] on button "Select All" at bounding box center [220, 439] width 41 height 17
click at [250, 438] on button "Pack" at bounding box center [256, 439] width 27 height 17
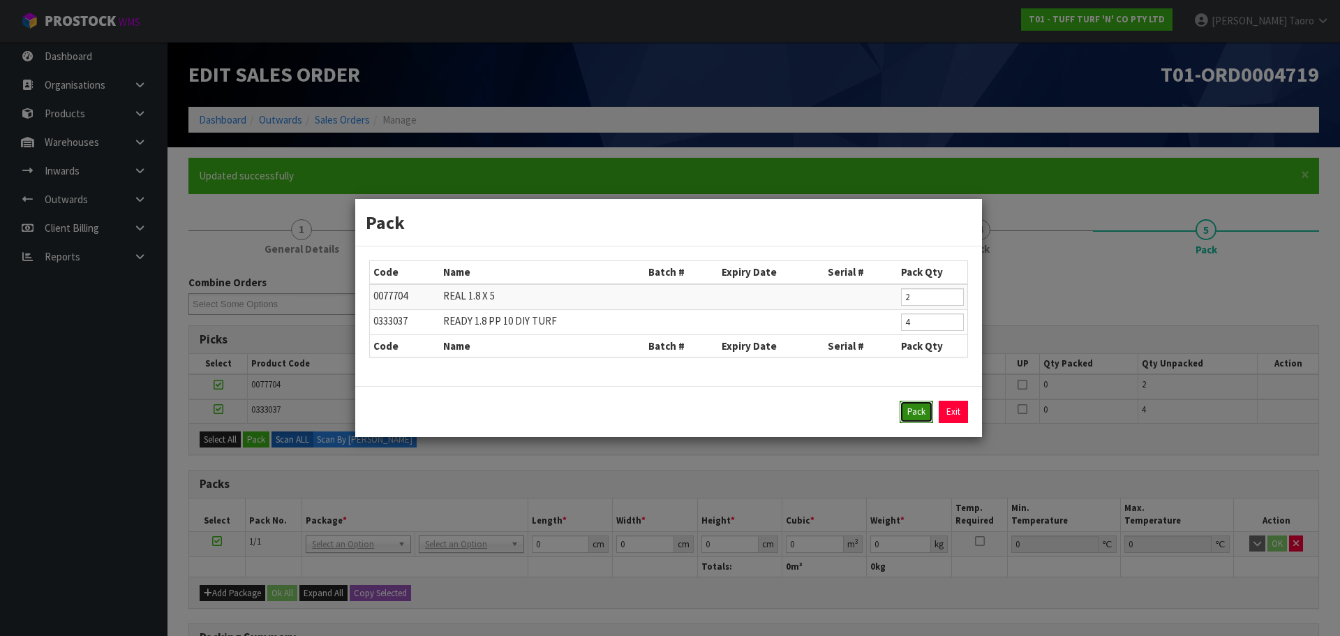
drag, startPoint x: 920, startPoint y: 410, endPoint x: 643, endPoint y: 503, distance: 292.0
click at [917, 410] on button "Pack" at bounding box center [917, 412] width 34 height 22
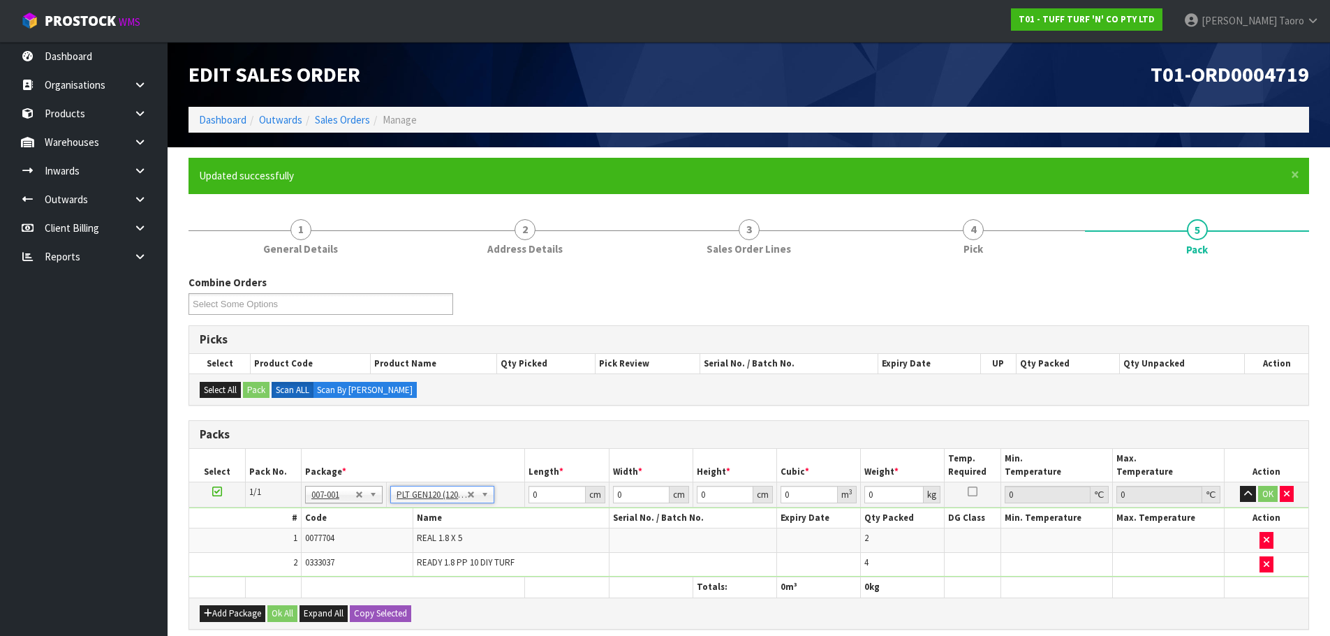
type input "120"
type input "100"
type input "120"
click at [545, 493] on input "120" at bounding box center [556, 494] width 57 height 17
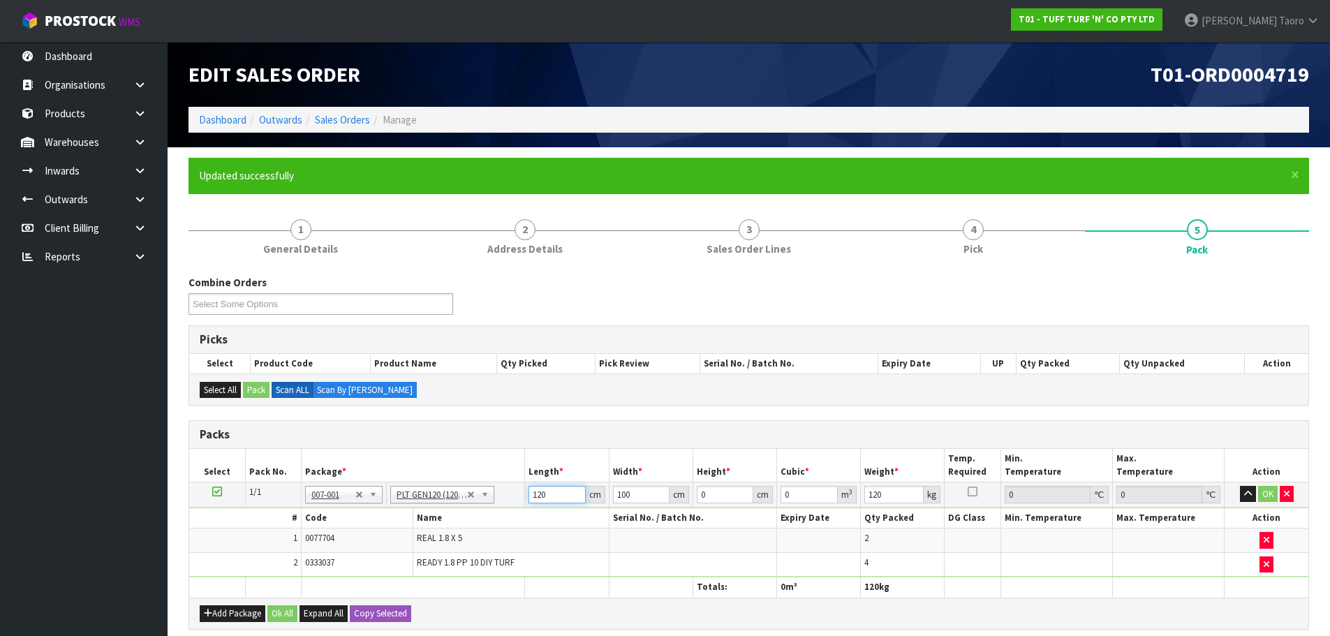
click at [545, 493] on input "120" at bounding box center [556, 494] width 57 height 17
type input "182"
type input "115"
click at [707, 491] on input "0" at bounding box center [725, 494] width 57 height 17
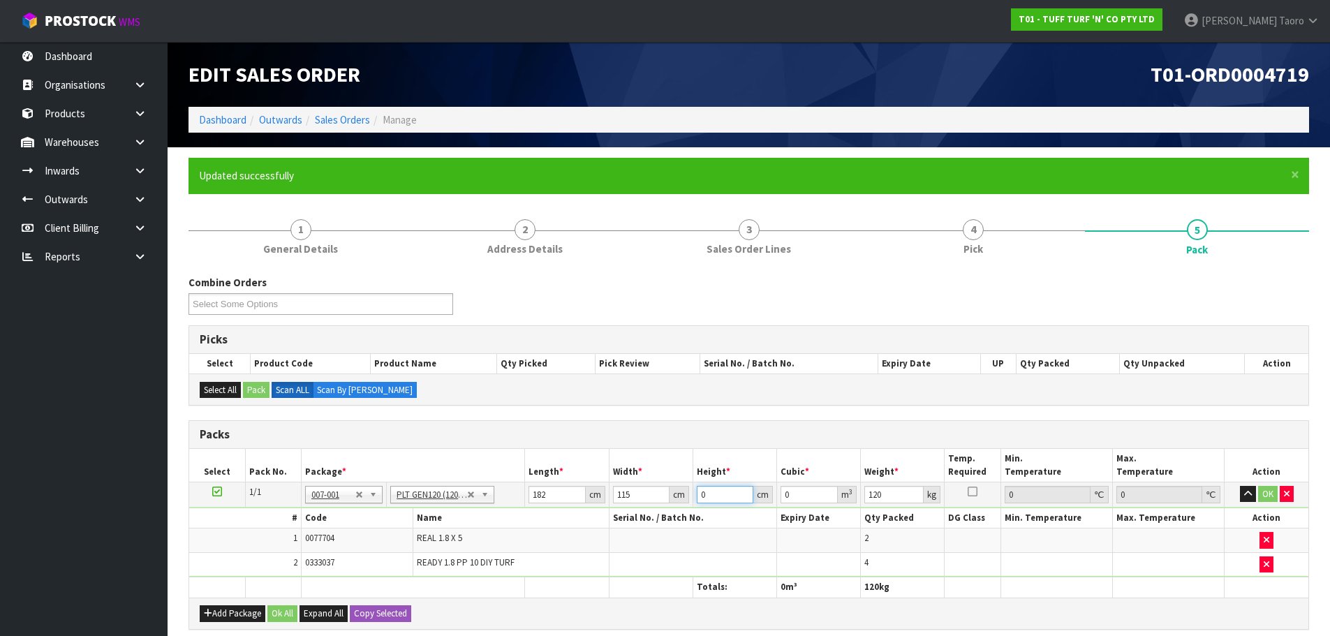
click at [707, 491] on input "0" at bounding box center [725, 494] width 57 height 17
type input "5"
type input "0.10465"
type input "56"
type input "1.17208"
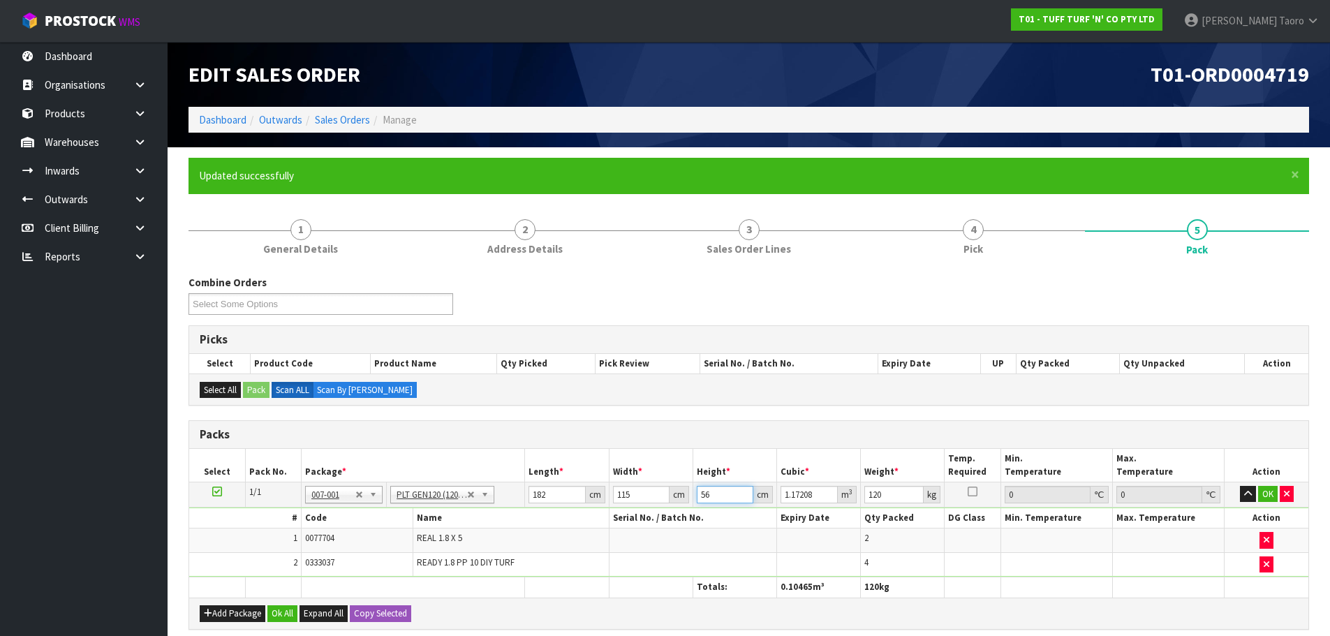
type input "56"
type input "5"
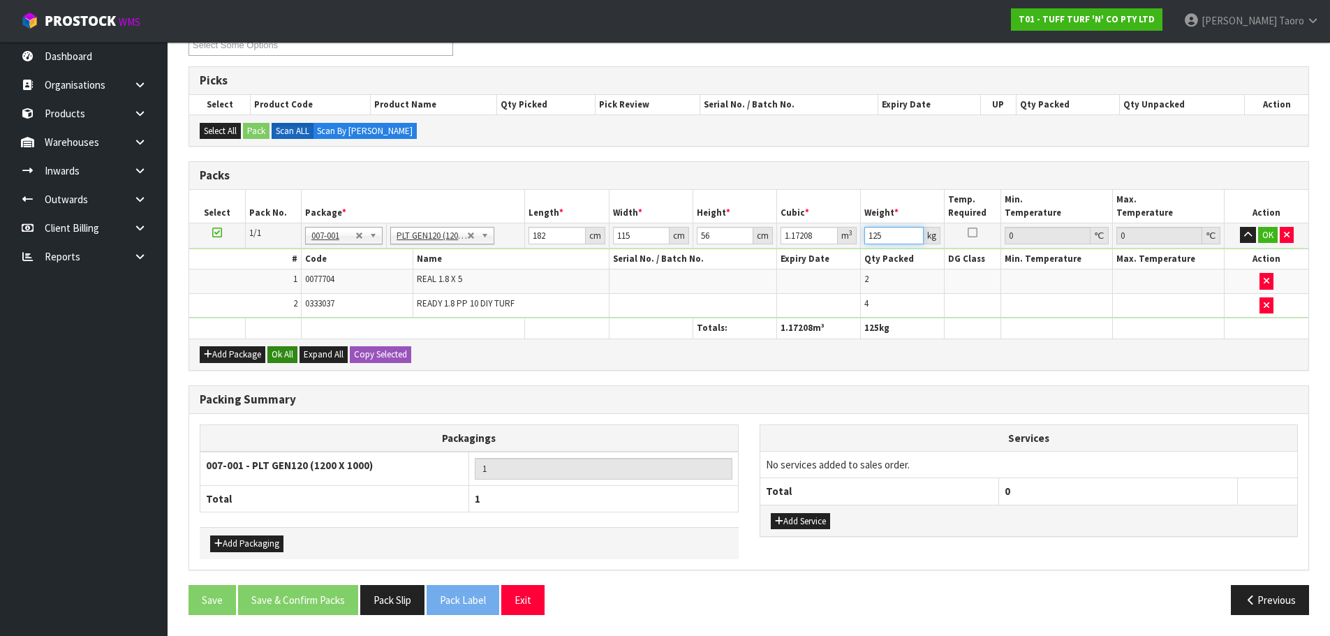
type input "125"
click at [281, 356] on button "Ok All" at bounding box center [282, 354] width 30 height 17
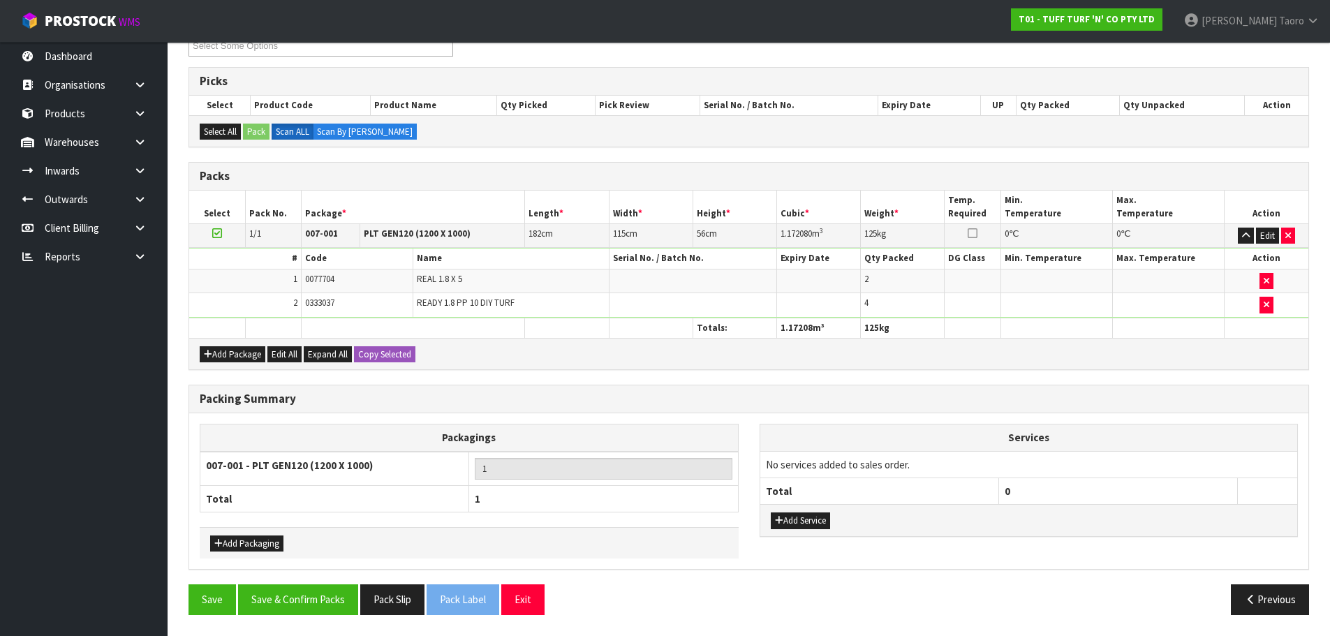
scroll to position [258, 0]
click at [274, 614] on button "Save & Confirm Packs" at bounding box center [298, 599] width 120 height 30
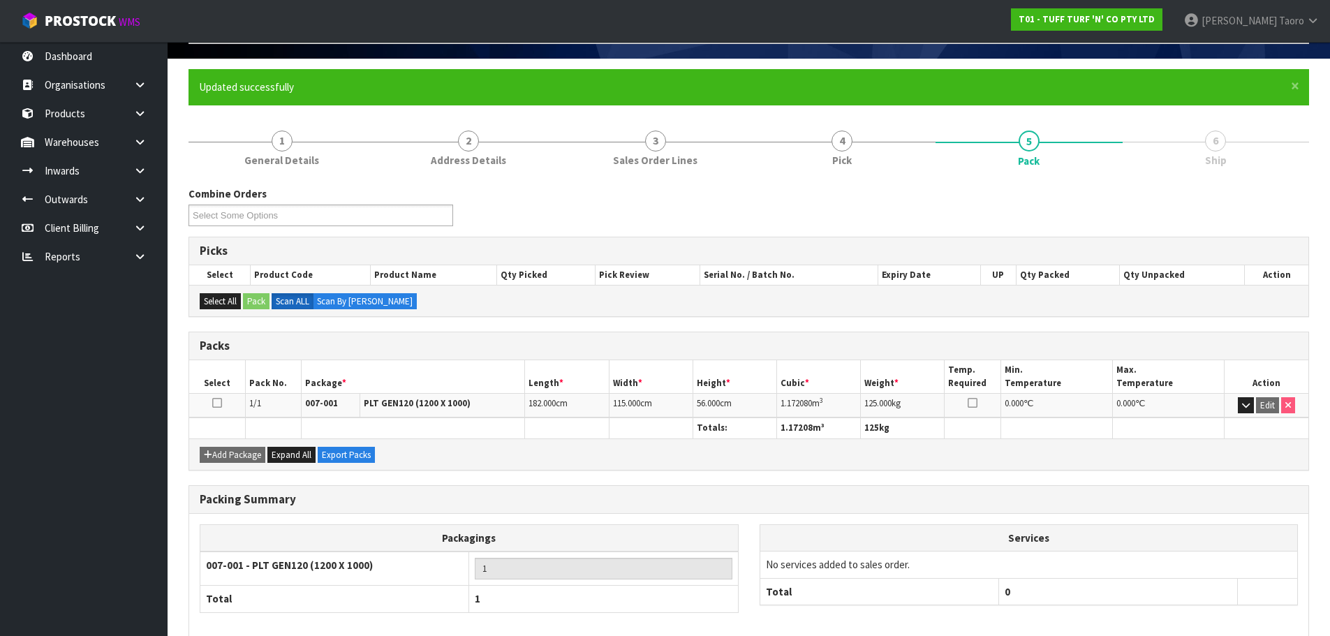
scroll to position [157, 0]
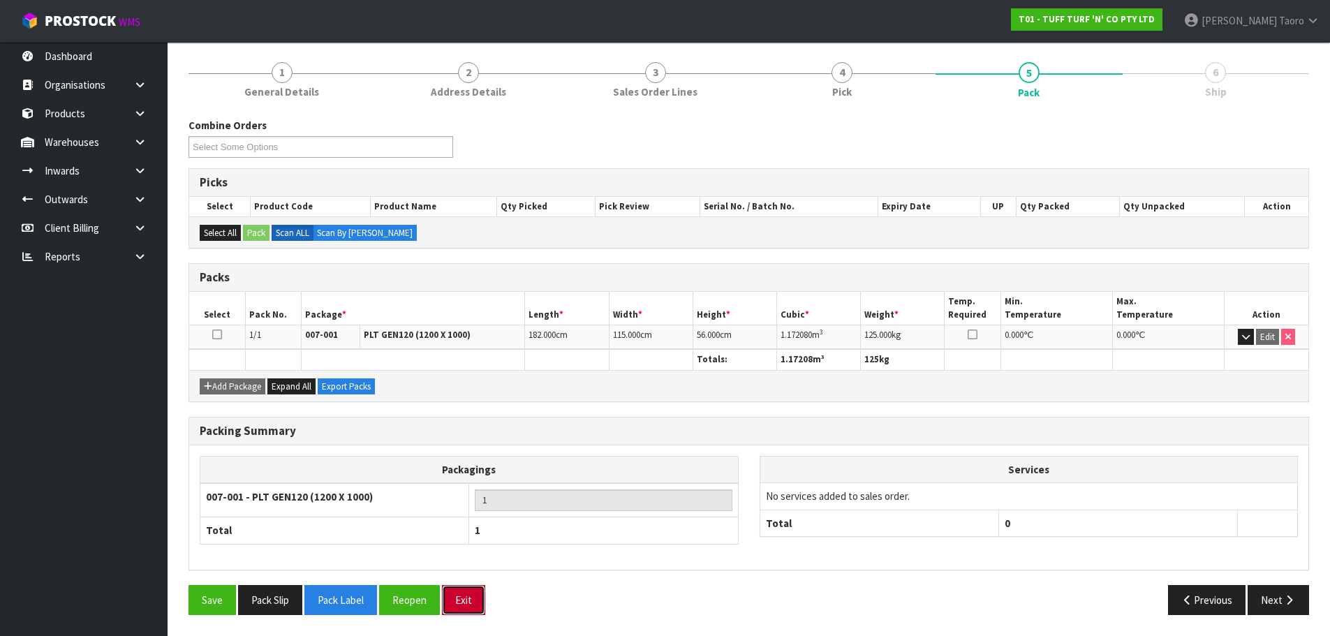
click at [468, 601] on button "Exit" at bounding box center [463, 600] width 43 height 30
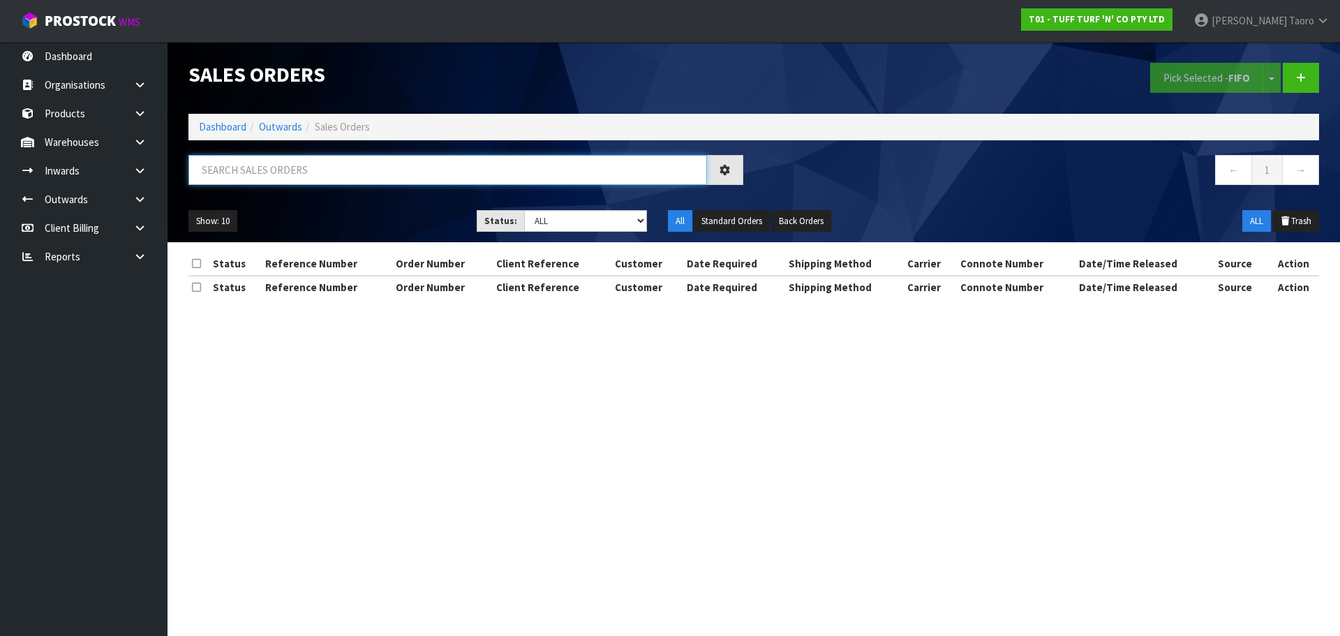
click at [321, 178] on input "text" at bounding box center [447, 170] width 519 height 30
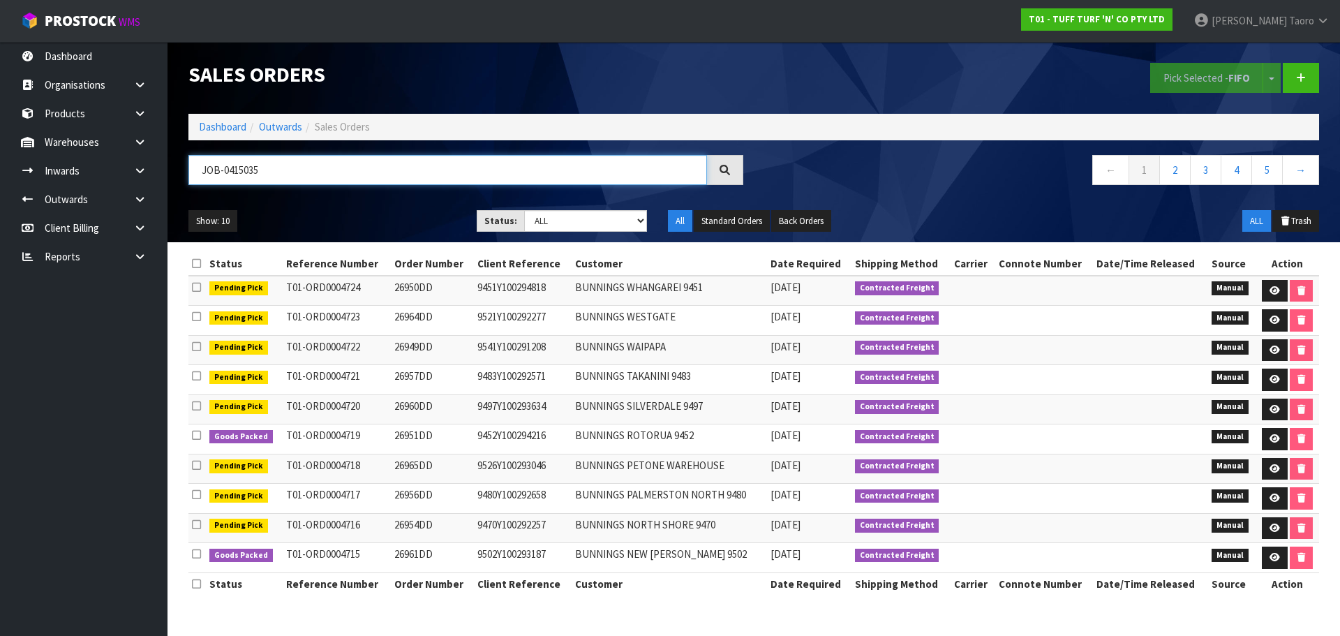
type input "JOB-0415035"
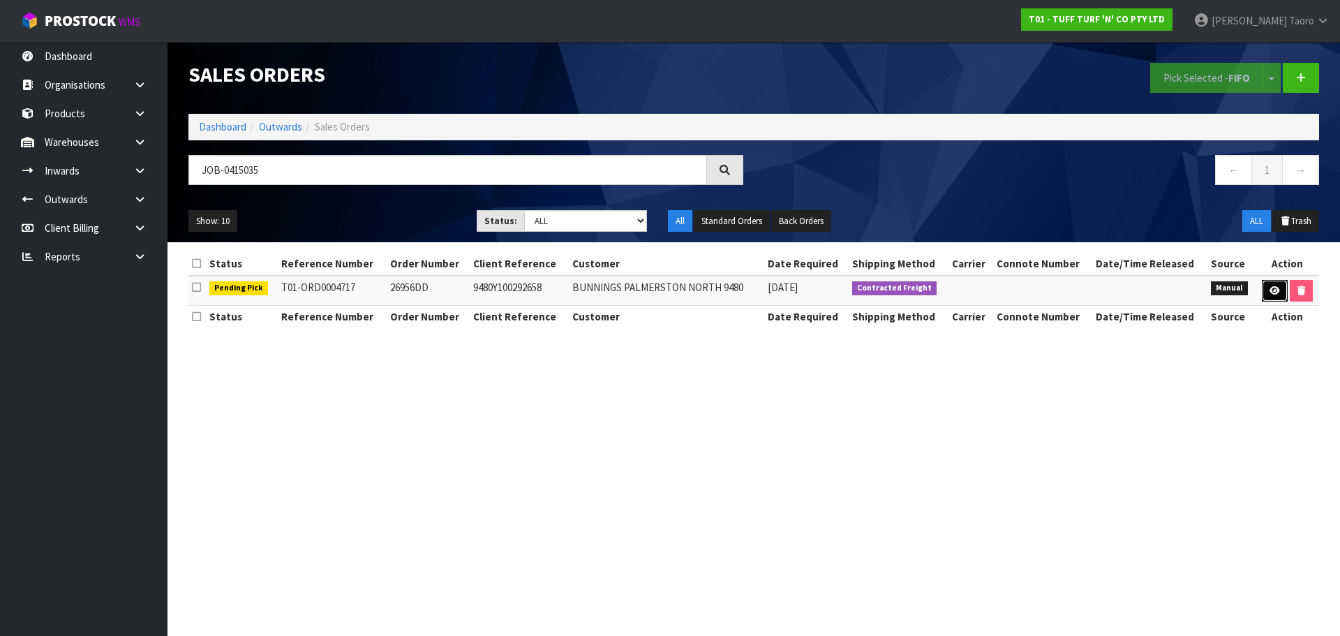
click at [1275, 290] on icon at bounding box center [1275, 290] width 10 height 9
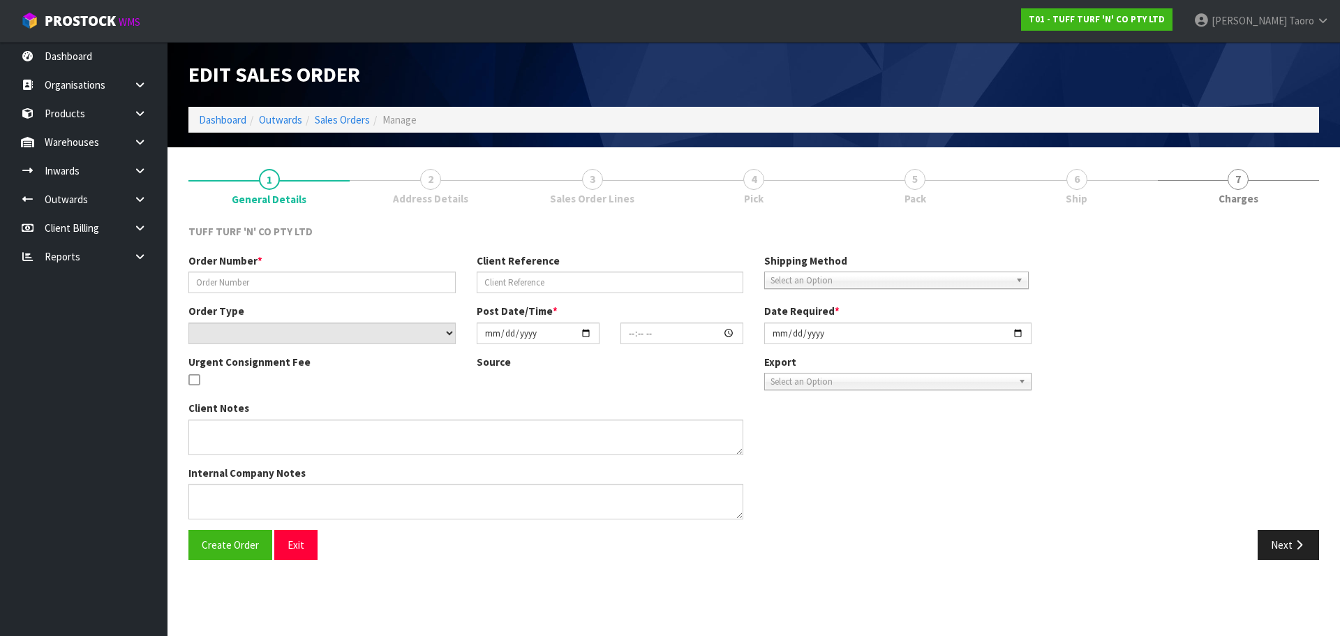
type input "26956DD"
type input "9480Y100292658"
select select "number:0"
type input "[DATE]"
type input "14:52:00.000"
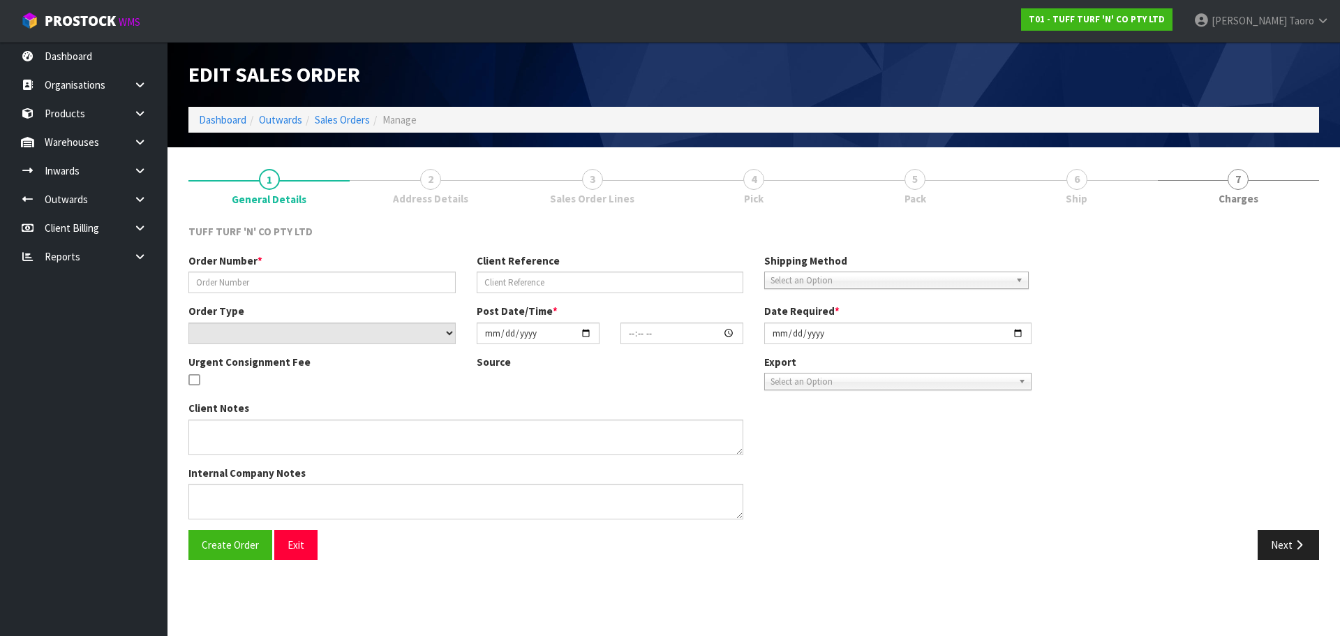
type input "[DATE]"
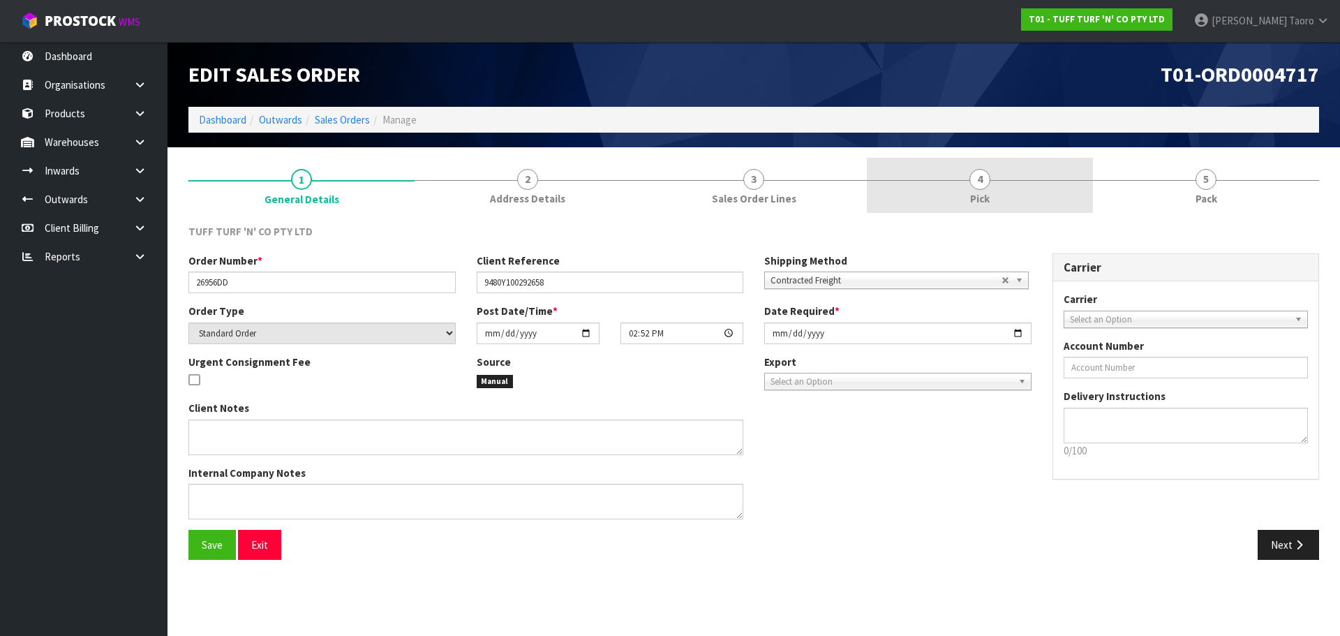
click at [941, 179] on link "4 Pick" at bounding box center [980, 185] width 226 height 55
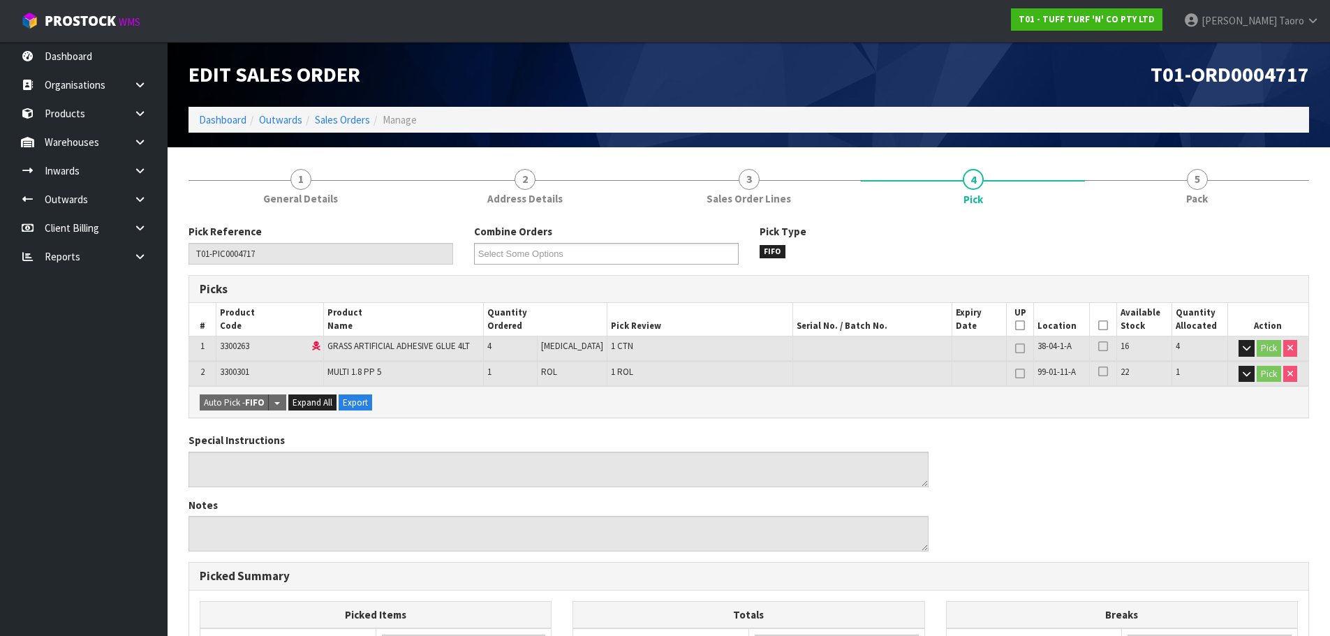
click at [1101, 325] on icon at bounding box center [1103, 325] width 10 height 1
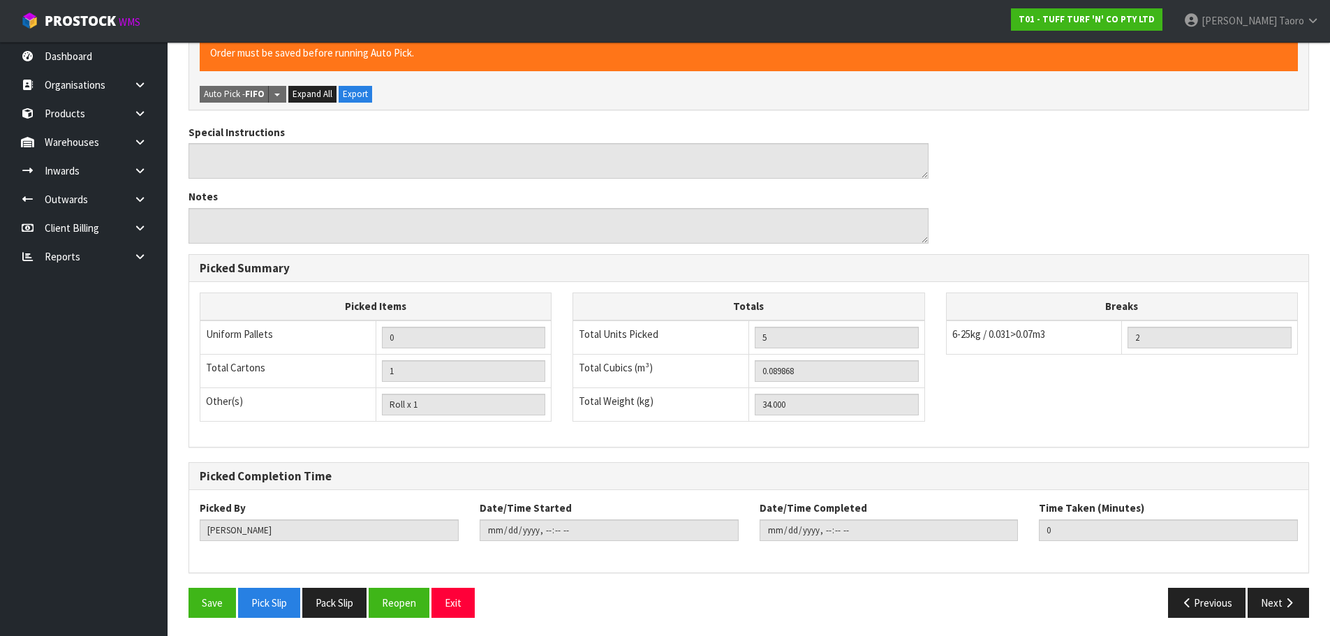
scroll to position [362, 0]
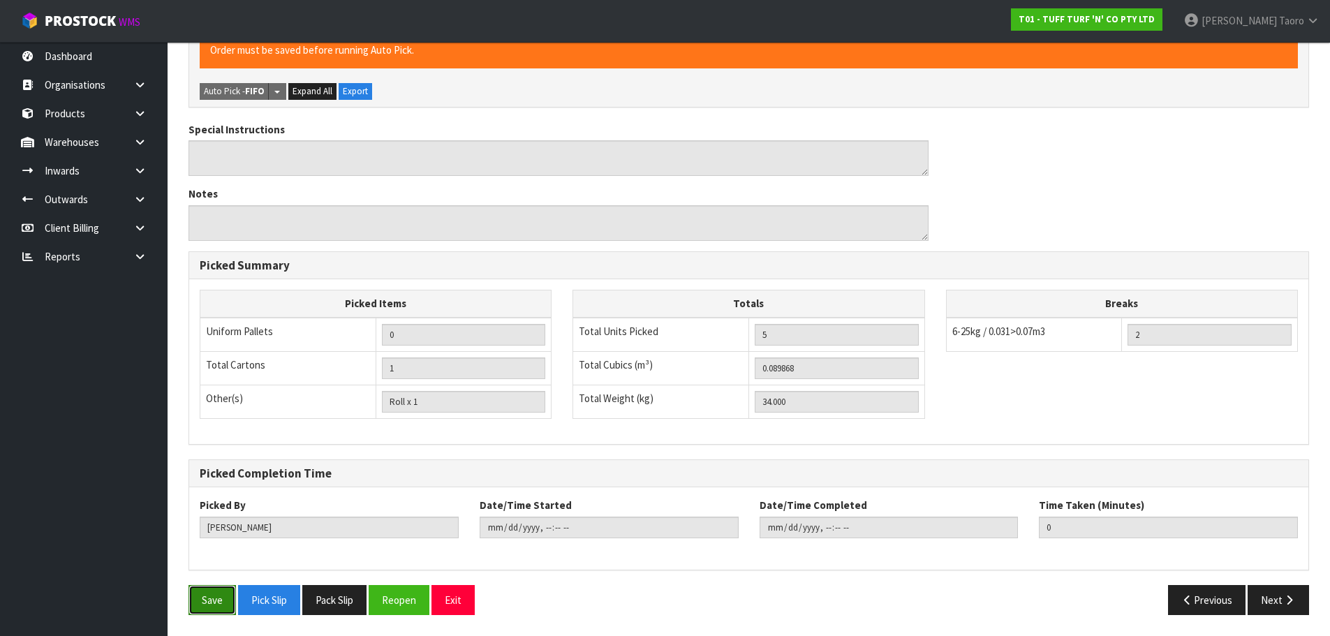
click at [214, 601] on button "Save" at bounding box center [211, 600] width 47 height 30
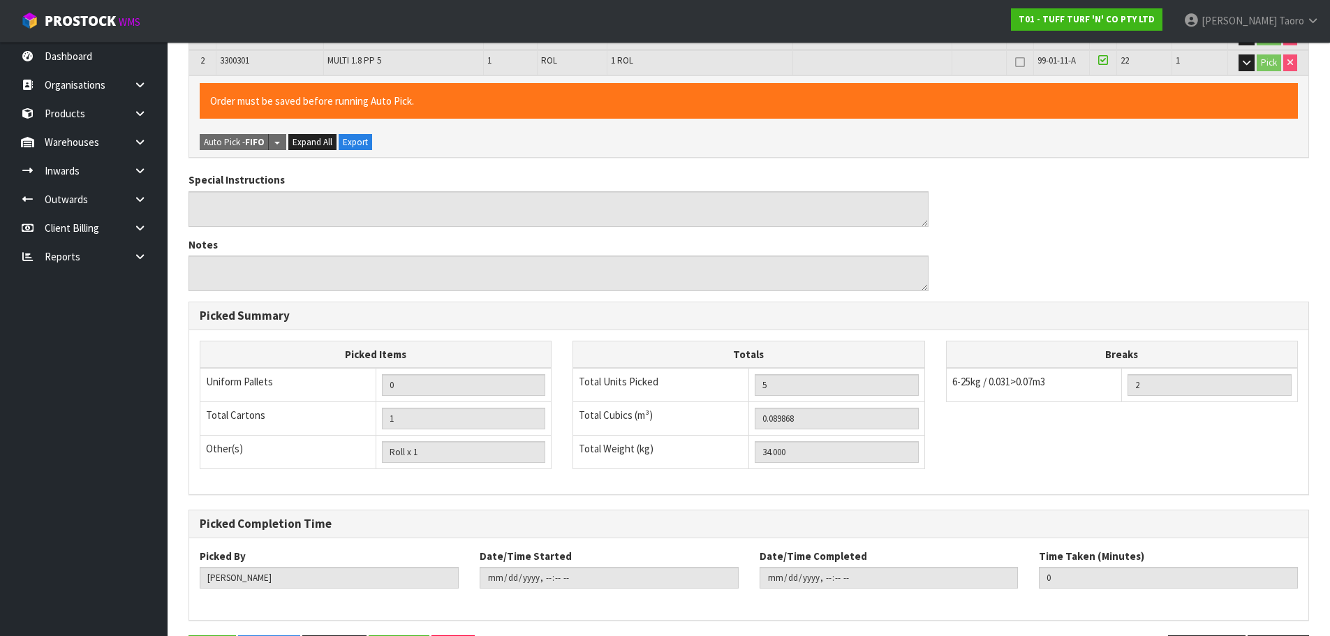
scroll to position [0, 0]
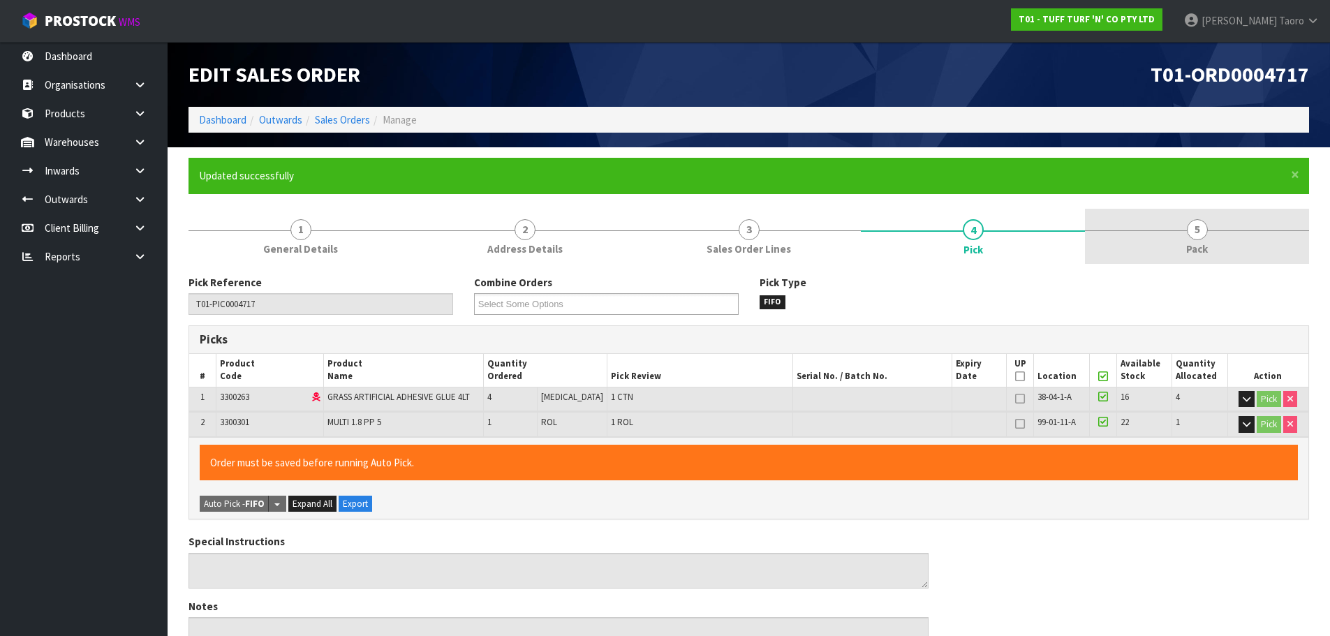
type input "[PERSON_NAME]"
type input "2025-09-30T08:37:31"
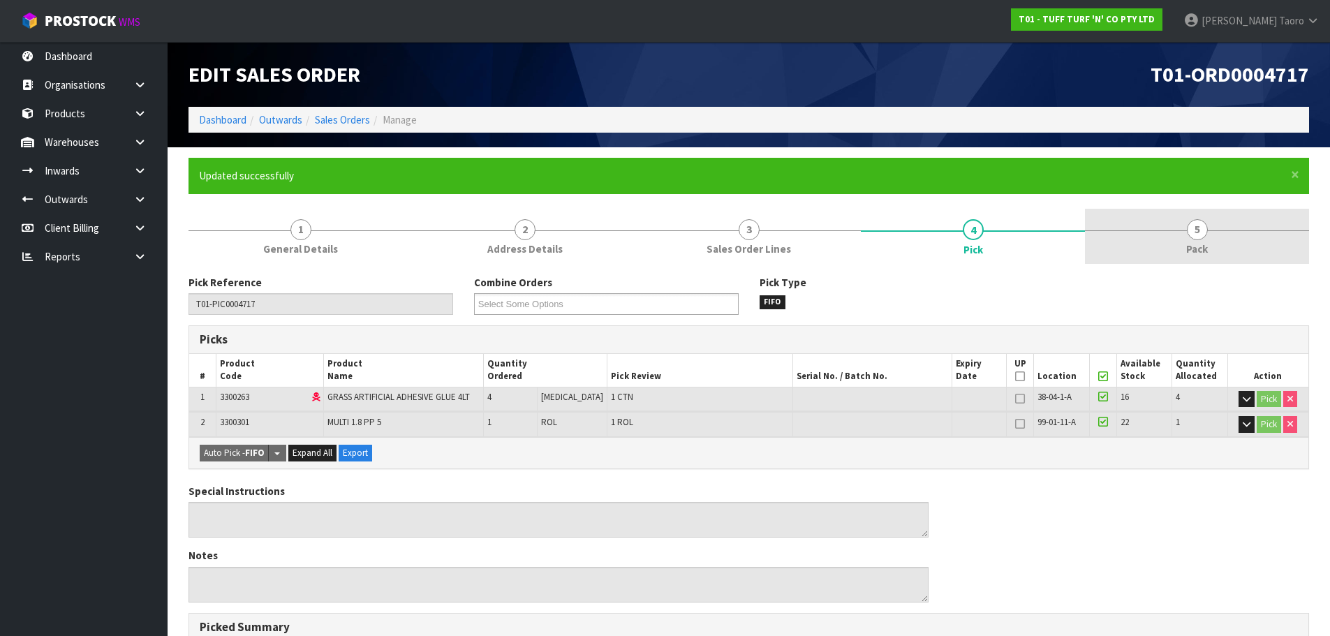
click at [1217, 235] on link "5 Pack" at bounding box center [1197, 236] width 224 height 55
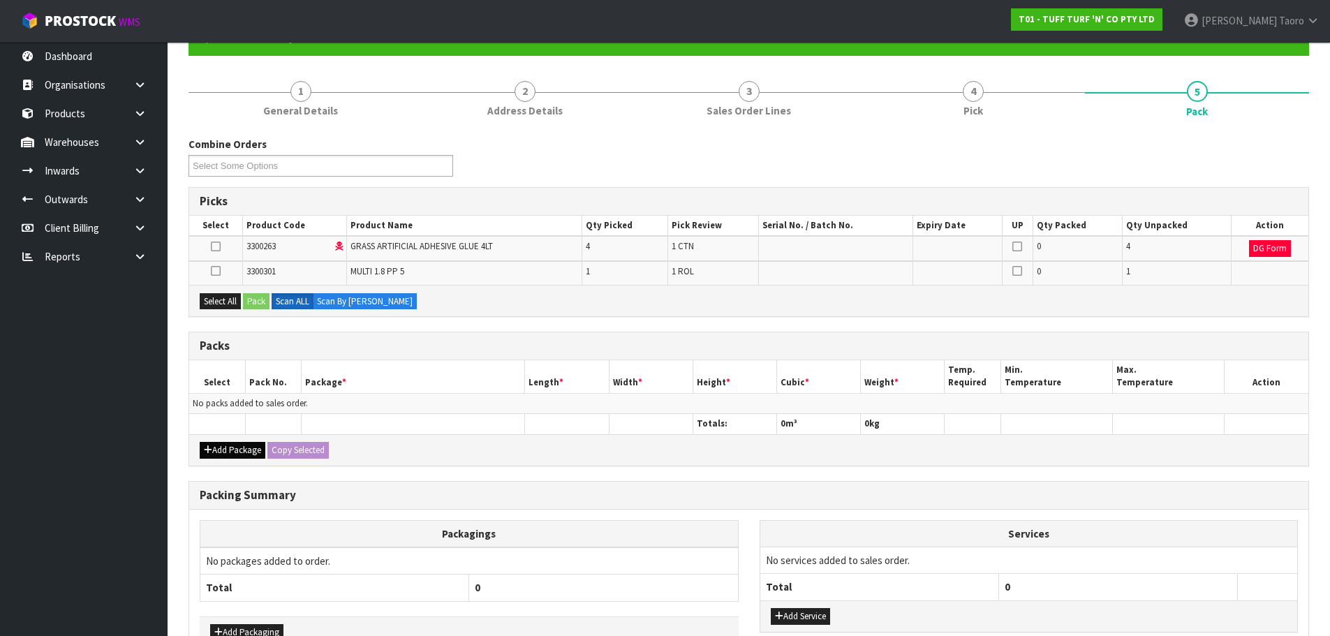
scroll to position [140, 0]
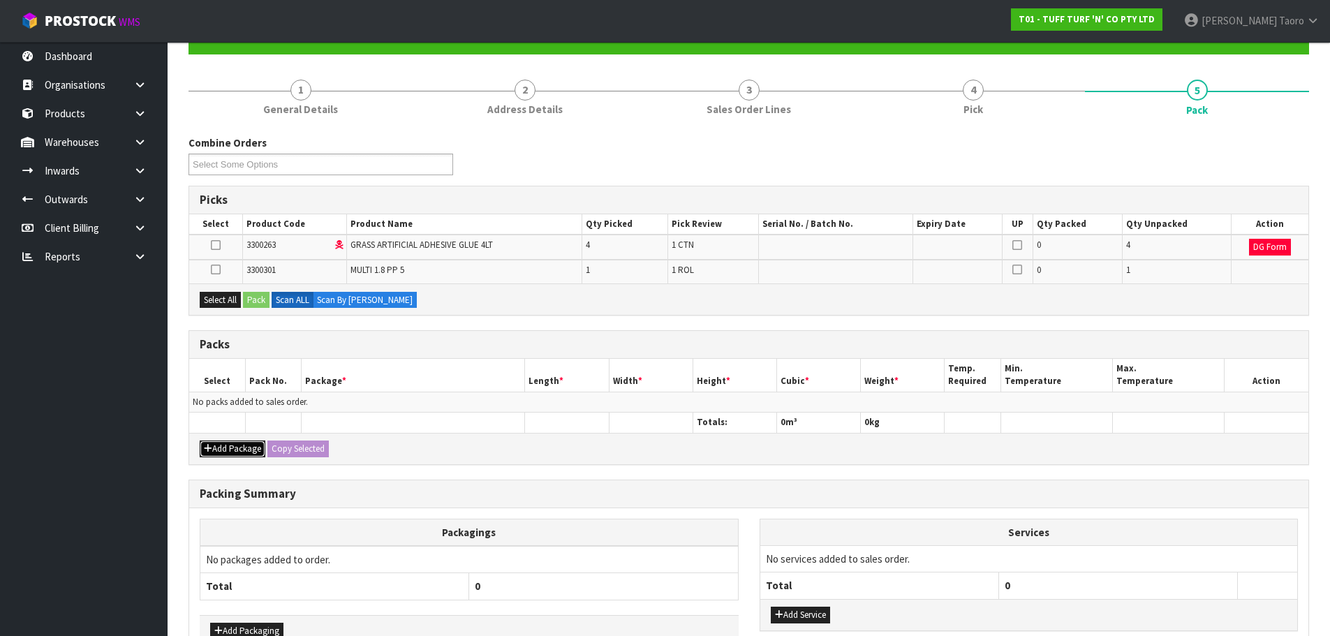
click at [218, 443] on button "Add Package" at bounding box center [233, 448] width 66 height 17
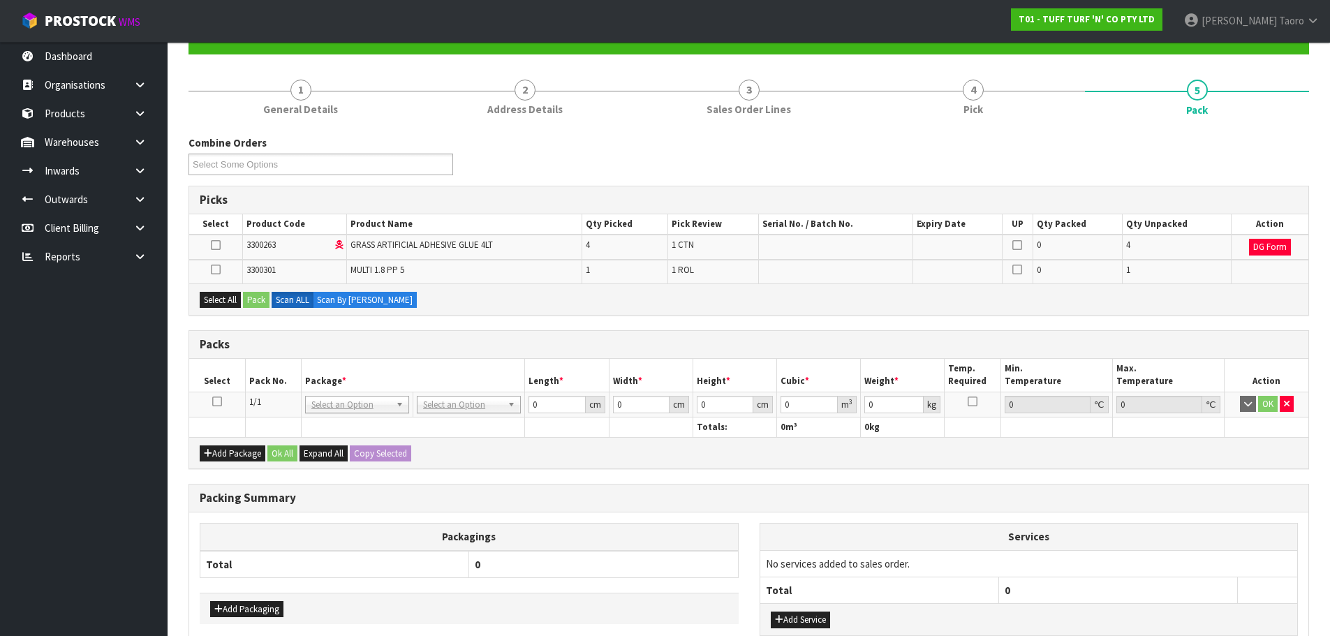
drag, startPoint x: 218, startPoint y: 402, endPoint x: 217, endPoint y: 342, distance: 60.0
click at [218, 401] on icon at bounding box center [217, 401] width 10 height 1
drag, startPoint x: 225, startPoint y: 306, endPoint x: 232, endPoint y: 305, distance: 7.8
click at [227, 306] on button "Select All" at bounding box center [220, 300] width 41 height 17
click at [258, 298] on button "Pack" at bounding box center [256, 300] width 27 height 17
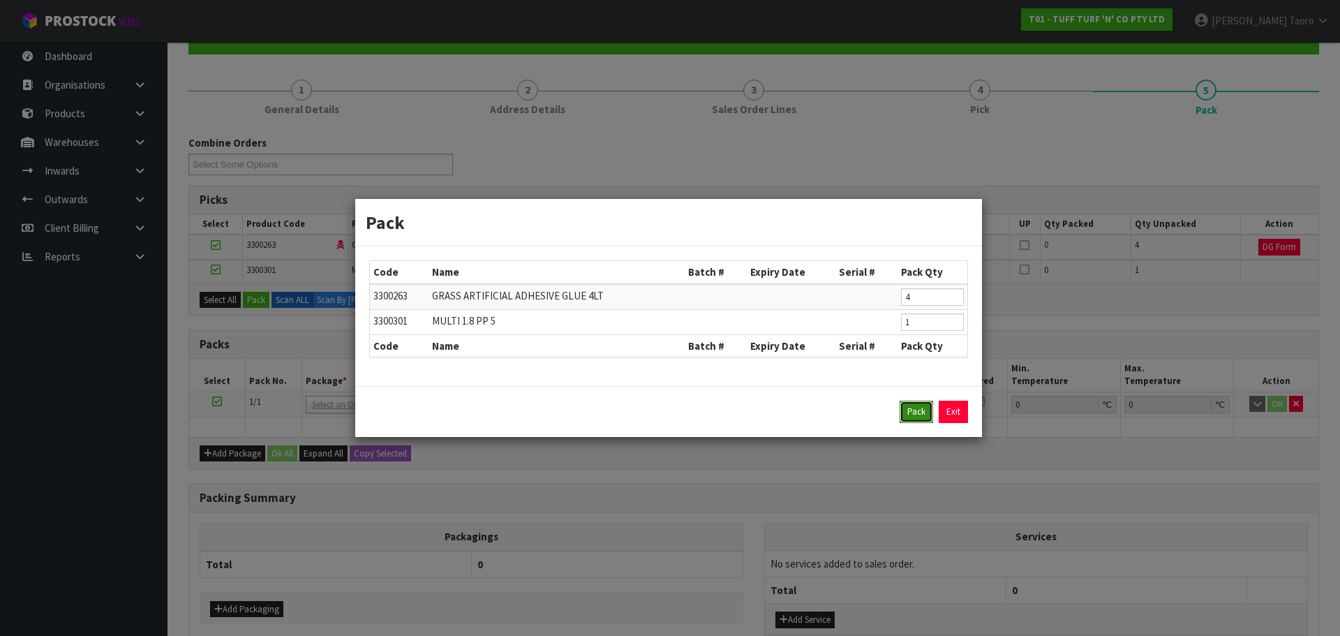
click at [918, 415] on button "Pack" at bounding box center [917, 412] width 34 height 22
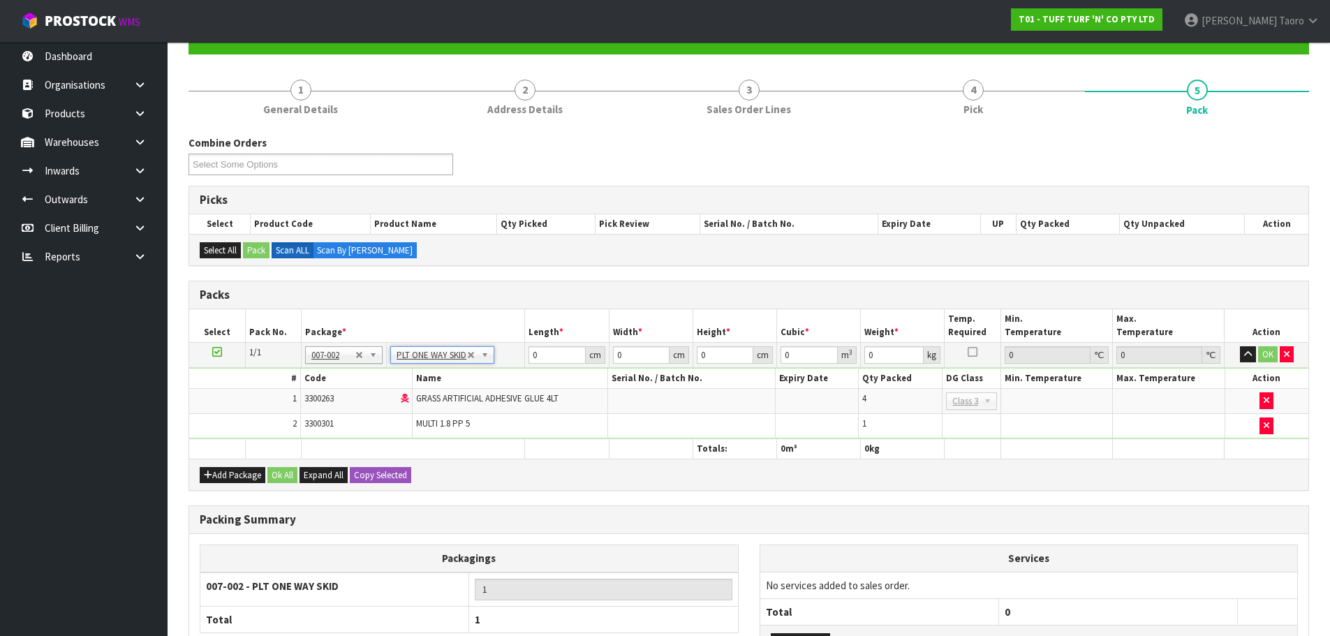
type input "34"
click at [554, 357] on input "0" at bounding box center [556, 354] width 57 height 17
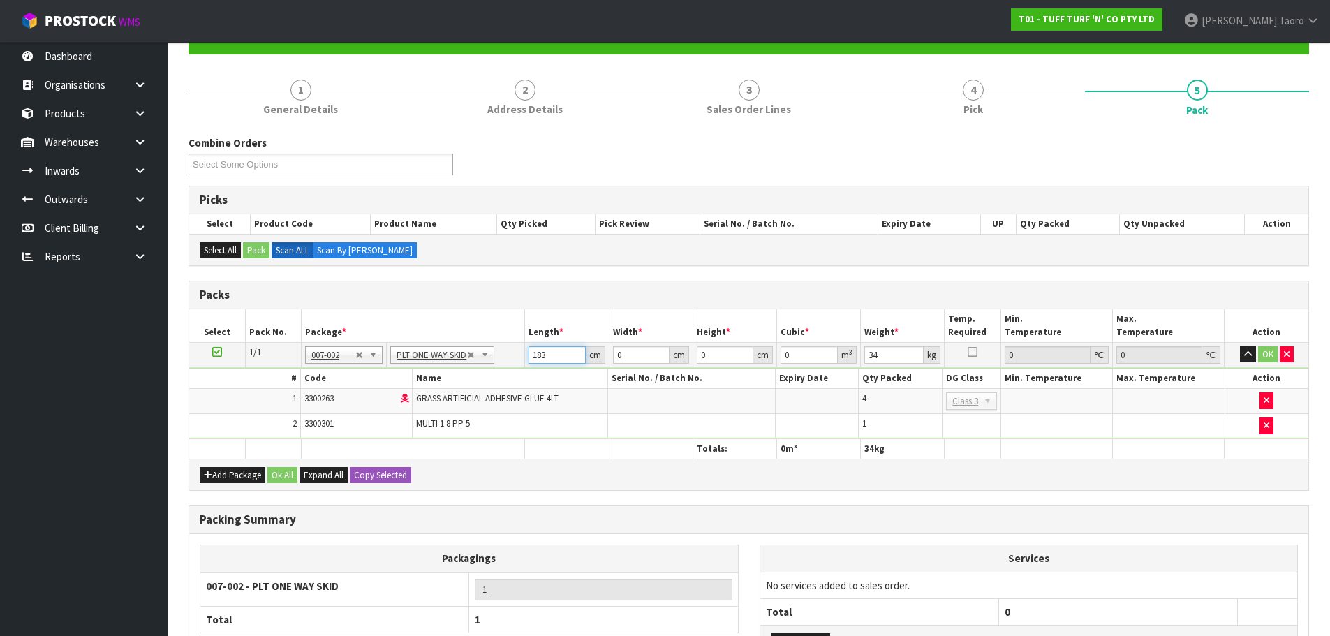
type input "183"
type input "47"
type input "4"
type input "0.034404"
type input "47"
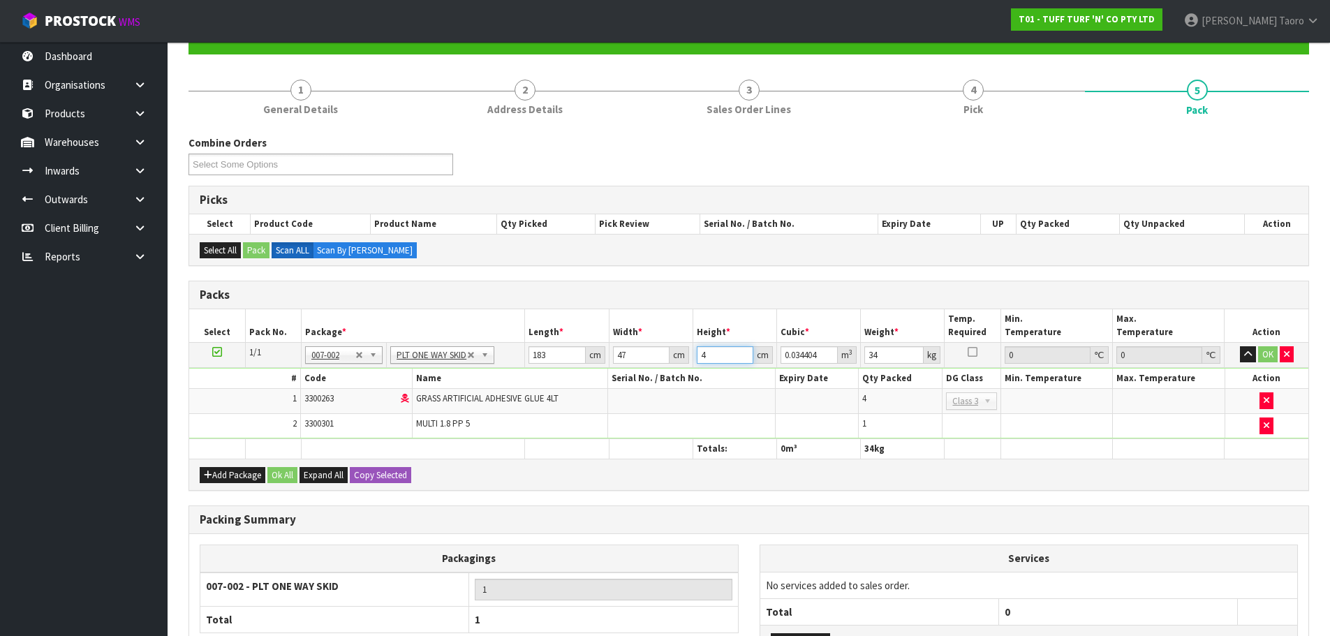
type input "0.404247"
type input "47"
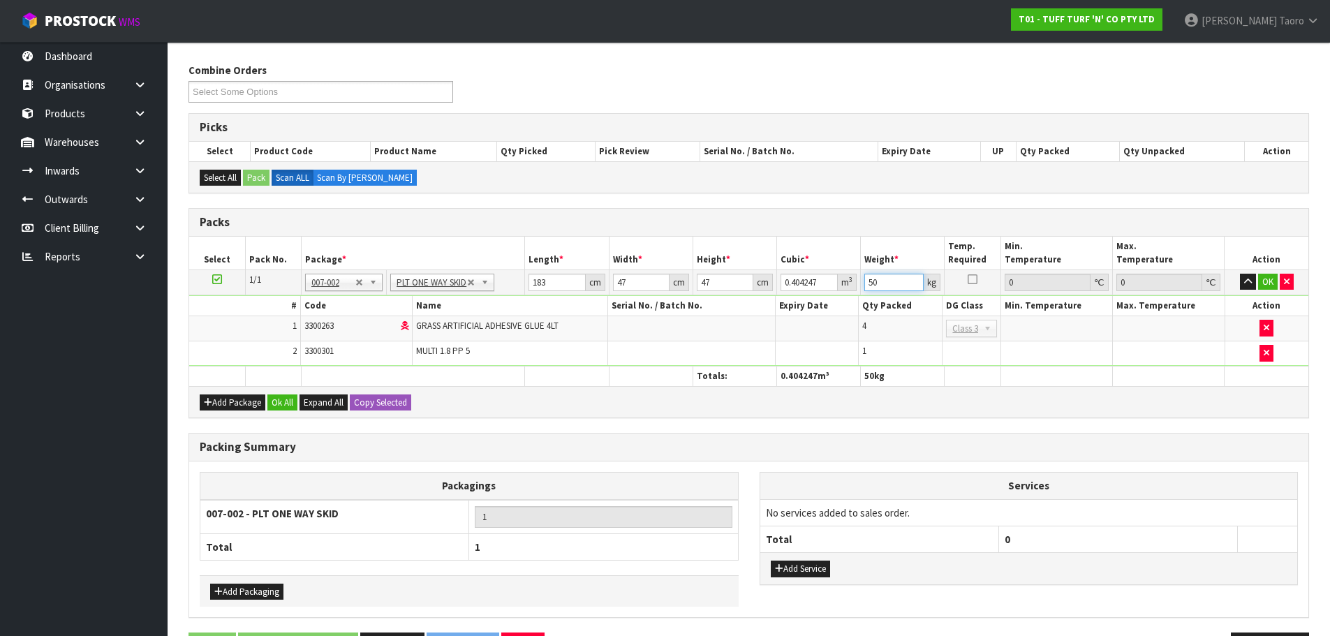
scroll to position [260, 0]
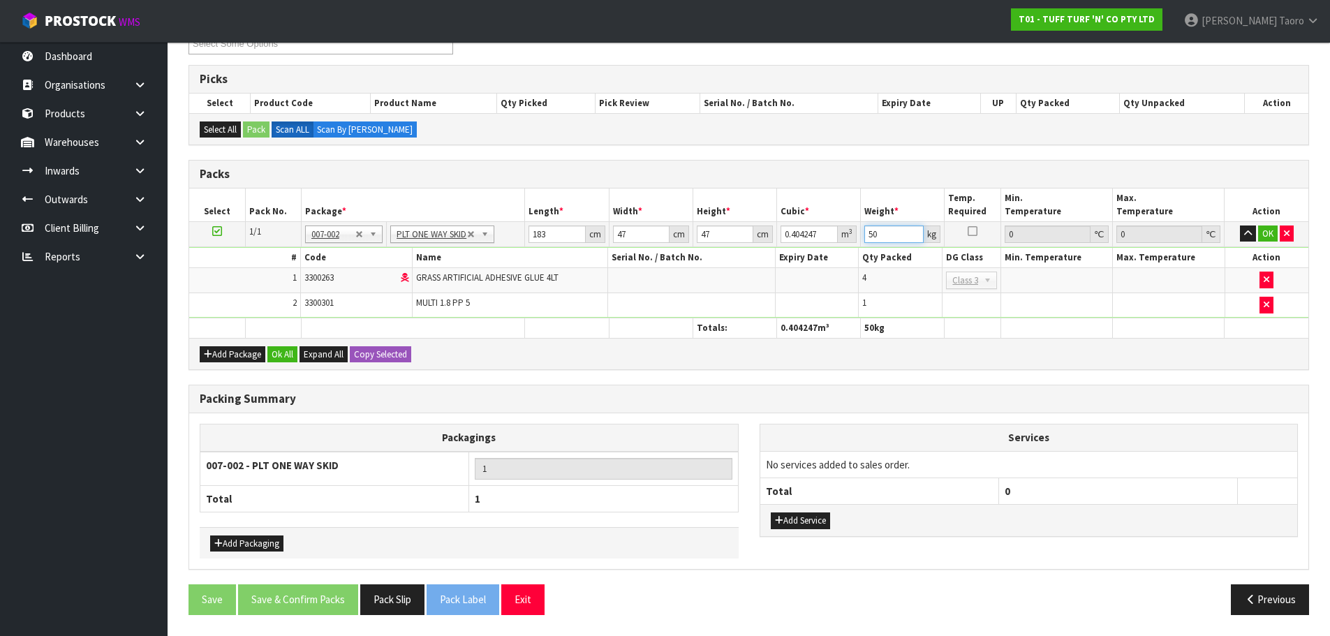
type input "50"
drag, startPoint x: 815, startPoint y: 510, endPoint x: 813, endPoint y: 523, distance: 12.7
click at [815, 513] on div "Add Service" at bounding box center [1028, 519] width 537 height 31
click at [813, 524] on button "Add Service" at bounding box center [800, 520] width 59 height 17
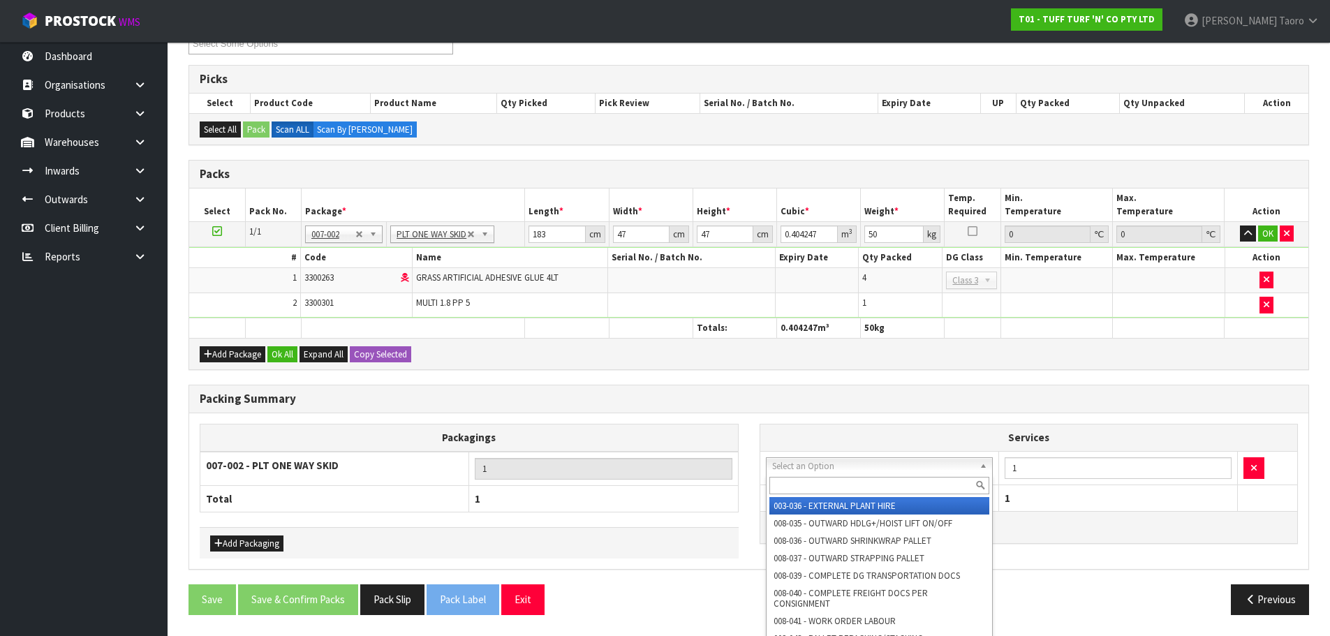
click at [818, 482] on input "text" at bounding box center [879, 485] width 221 height 17
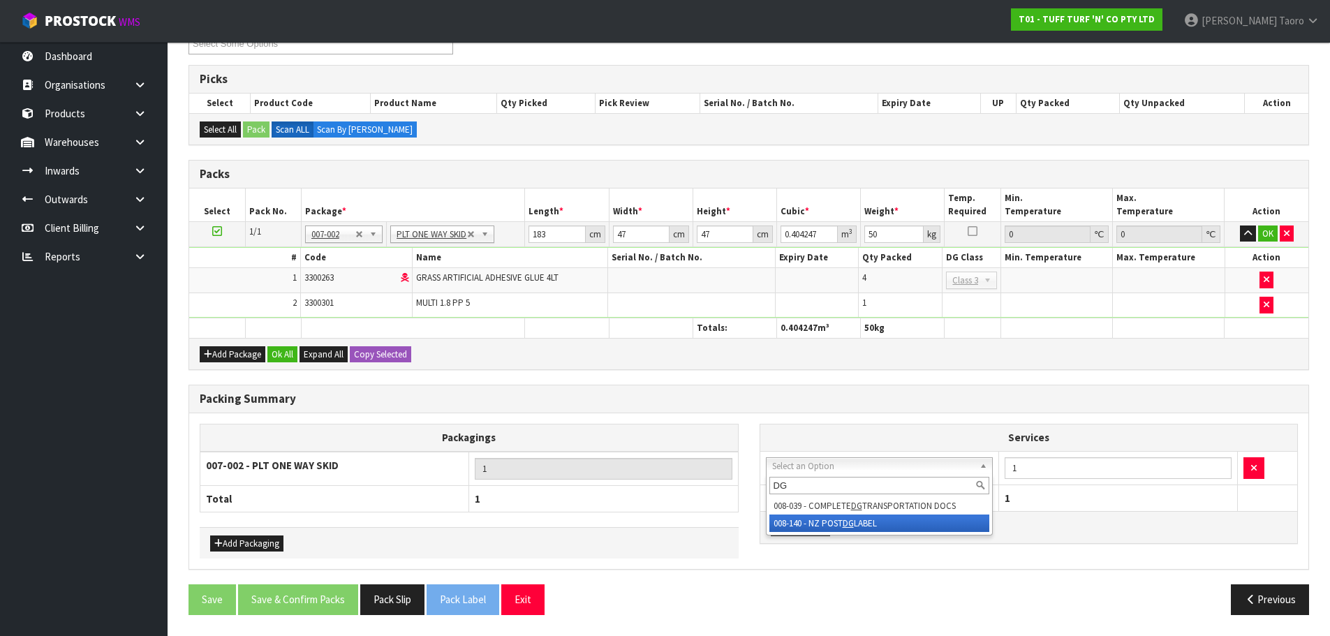
type input "DG"
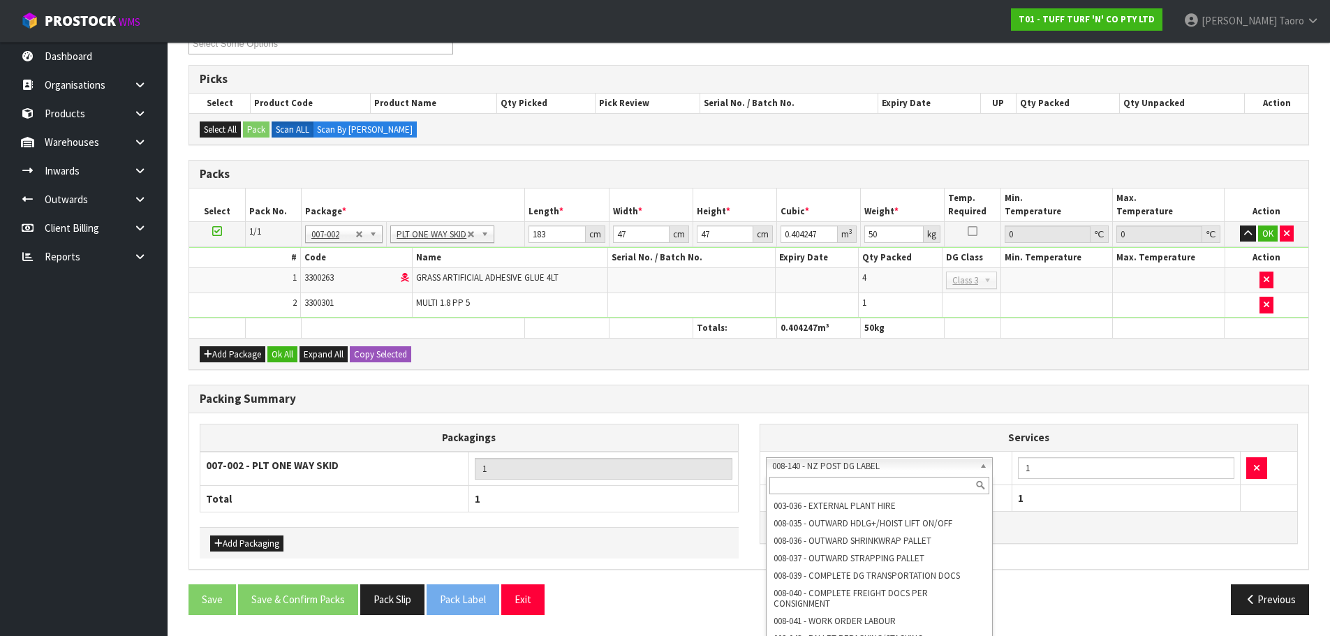
click at [843, 483] on input "text" at bounding box center [879, 485] width 221 height 17
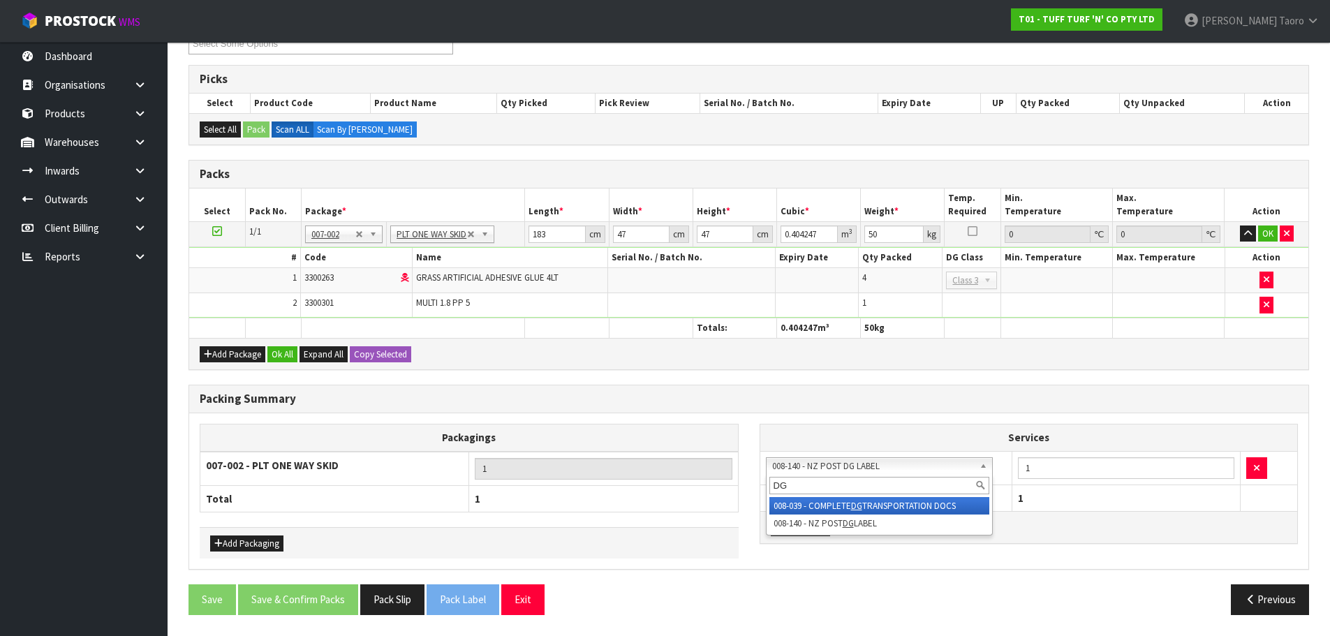
type input "DG"
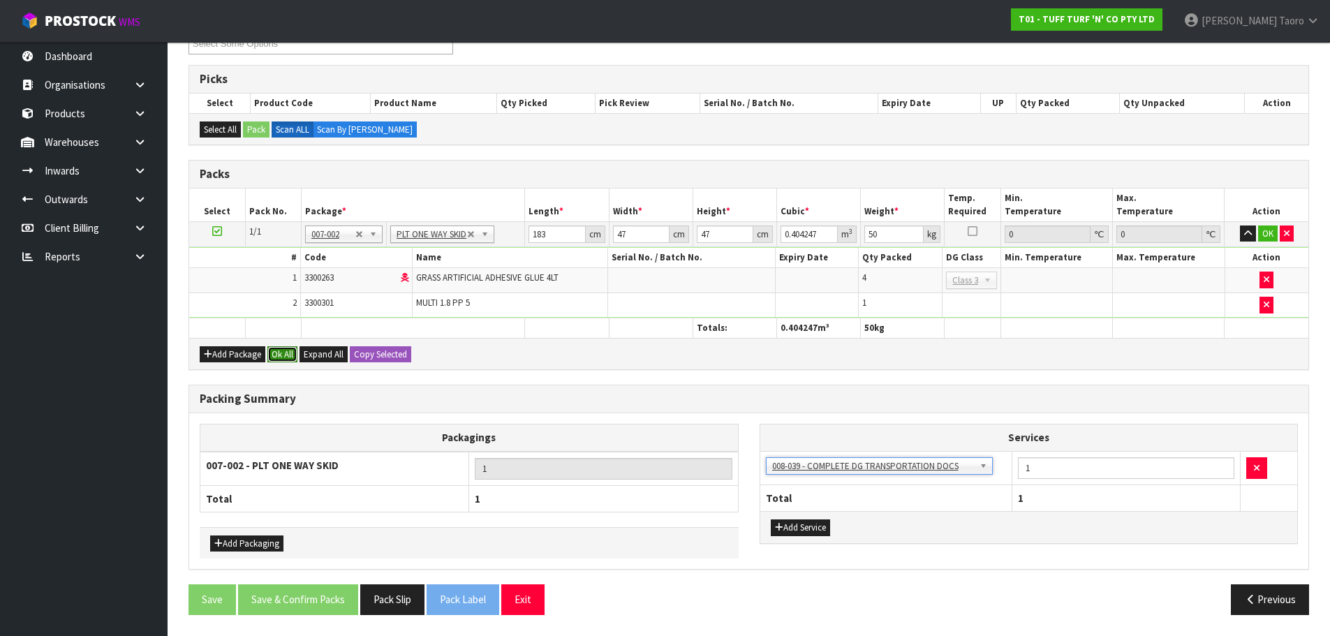
click at [289, 362] on button "Ok All" at bounding box center [282, 354] width 30 height 17
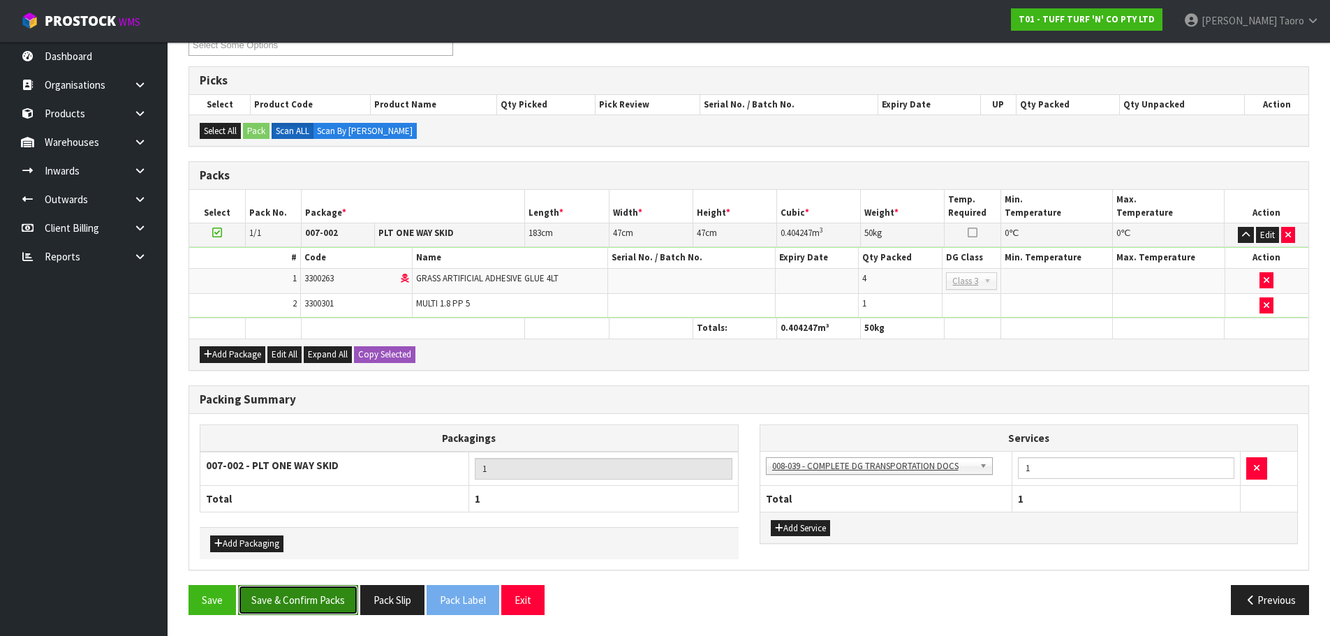
click at [311, 604] on button "Save & Confirm Packs" at bounding box center [298, 600] width 120 height 30
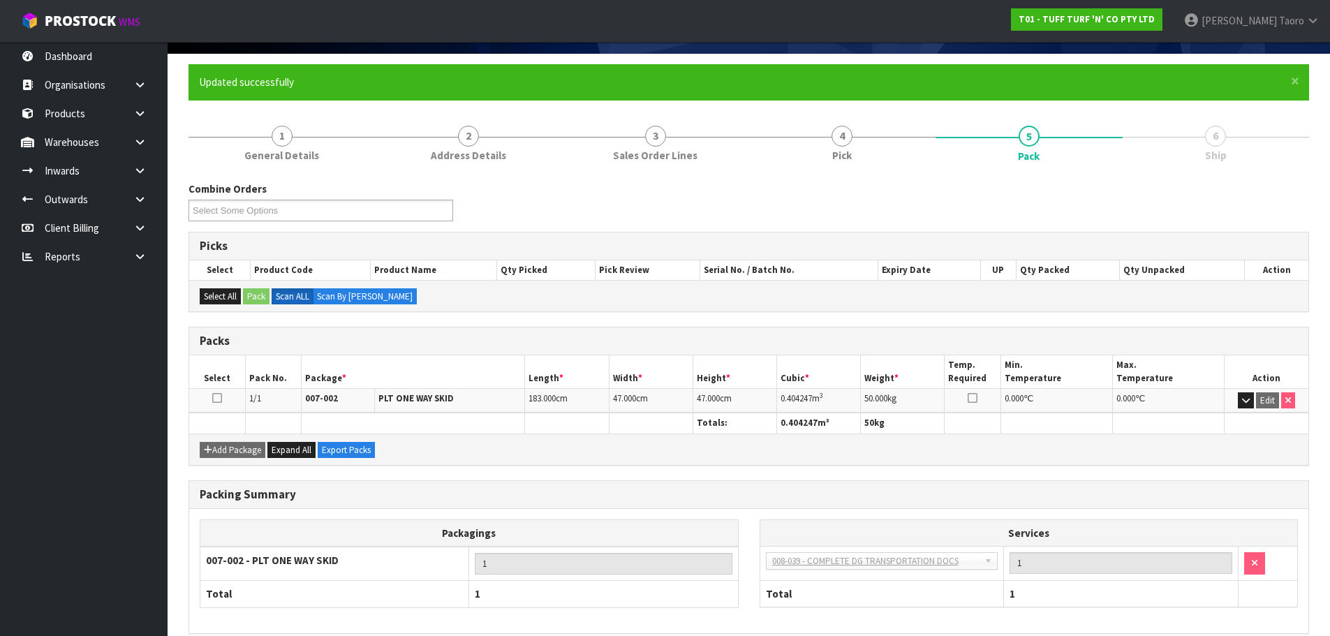
scroll to position [157, 0]
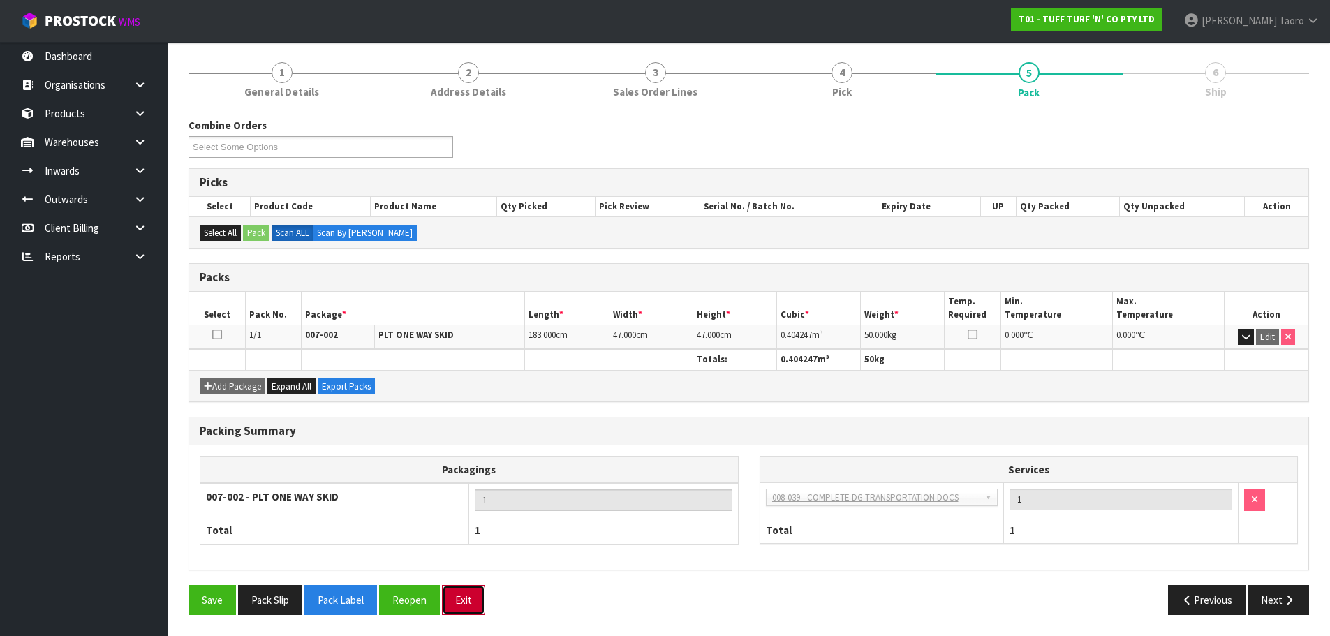
click at [466, 597] on button "Exit" at bounding box center [463, 600] width 43 height 30
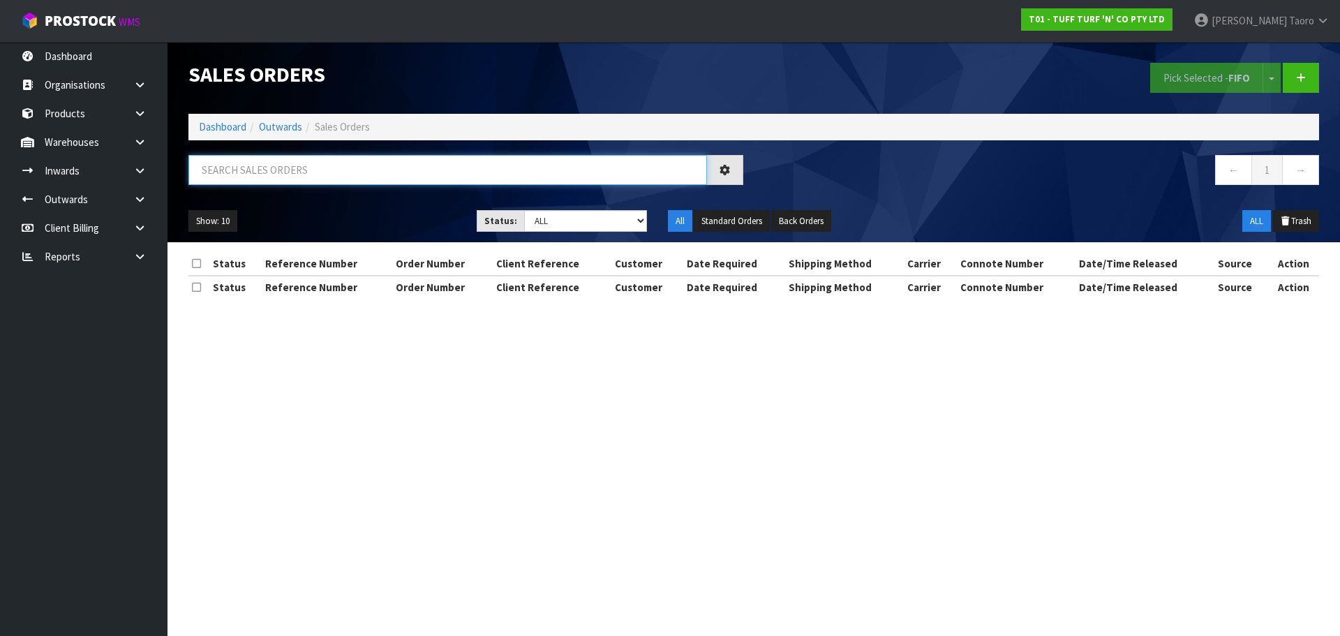
click at [414, 163] on input "text" at bounding box center [447, 170] width 519 height 30
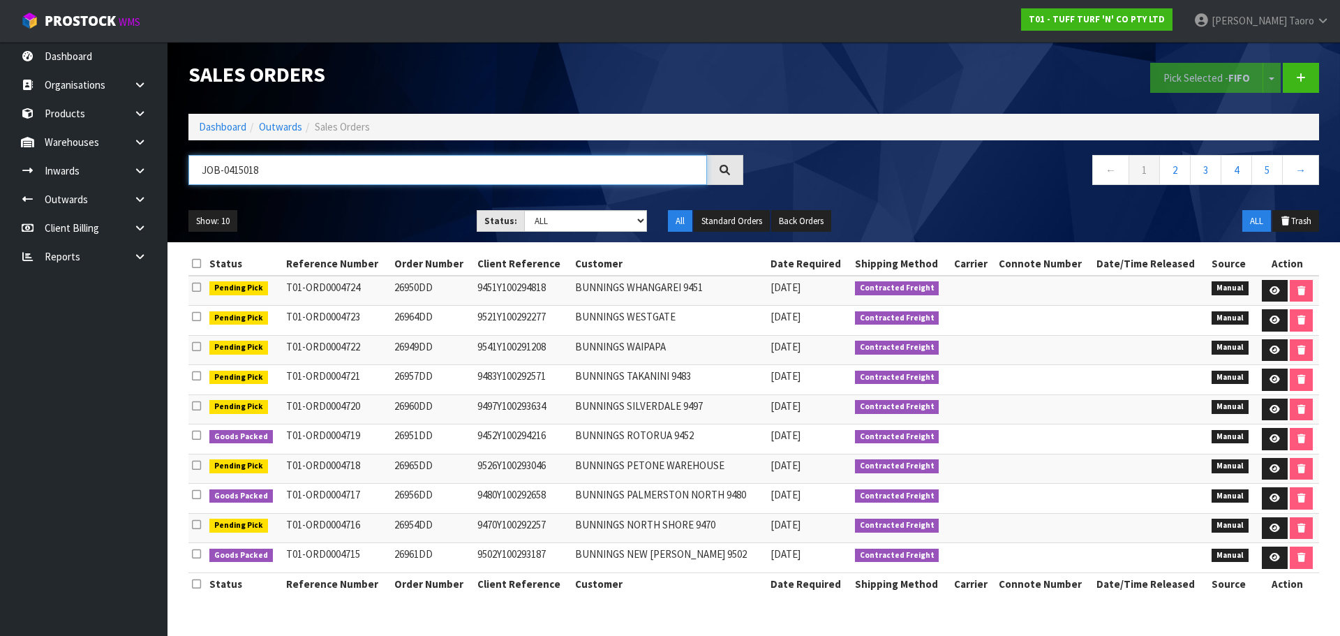
type input "JOB-0415018"
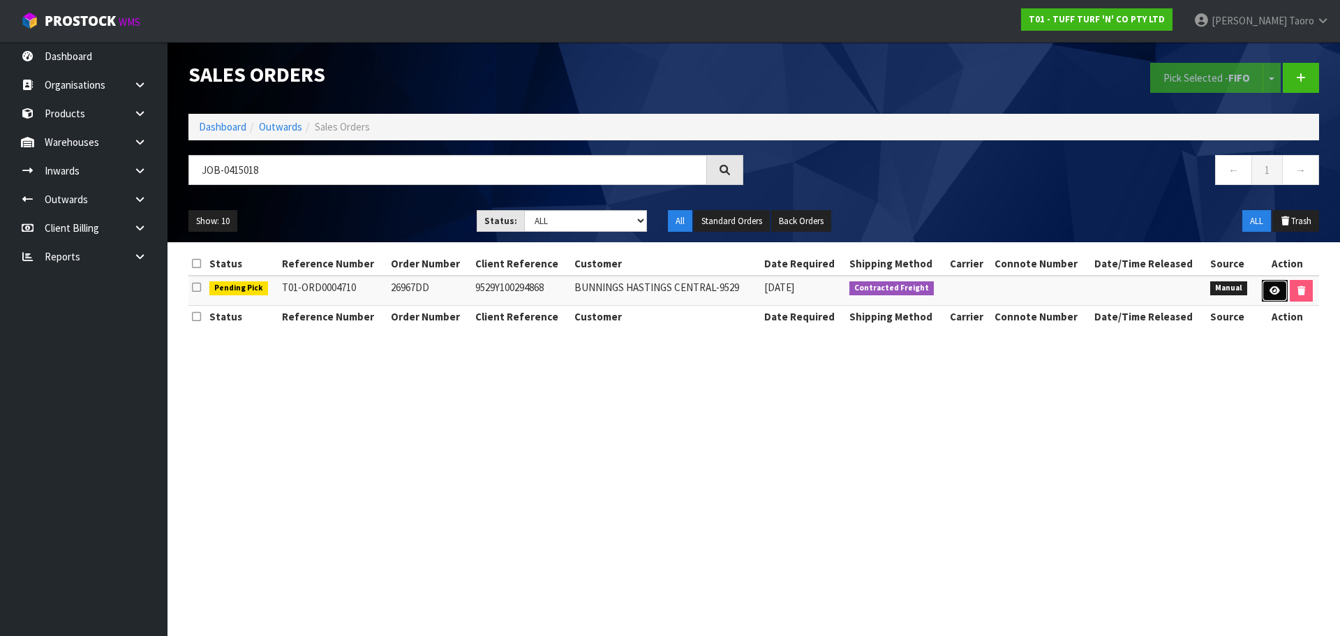
click at [1274, 292] on icon at bounding box center [1275, 290] width 10 height 9
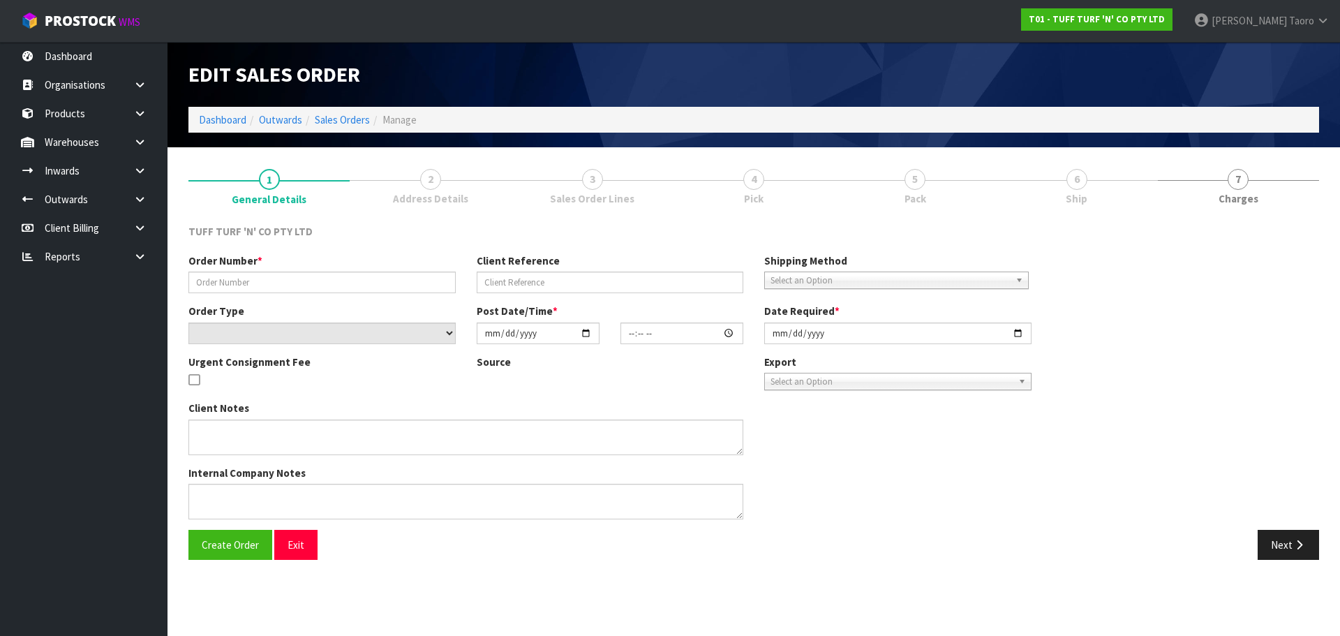
type input "26967DD"
type input "9529Y100294868"
select select "number:0"
type input "[DATE]"
type input "14:25:00.000"
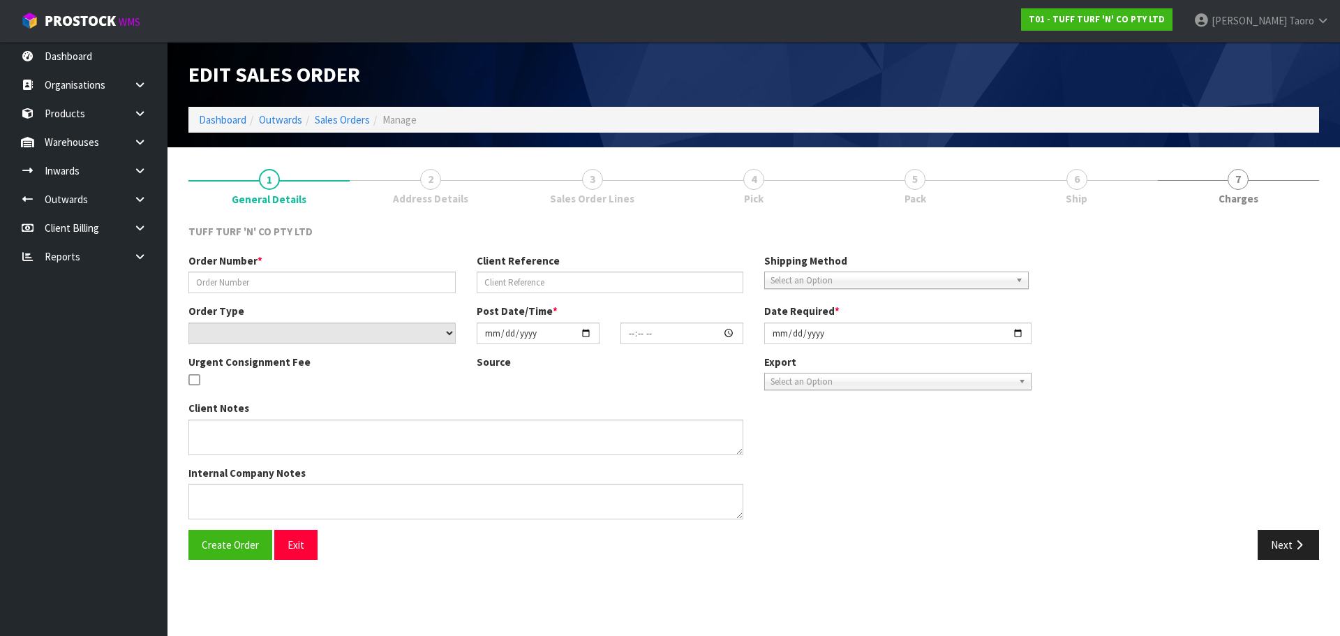
type input "[DATE]"
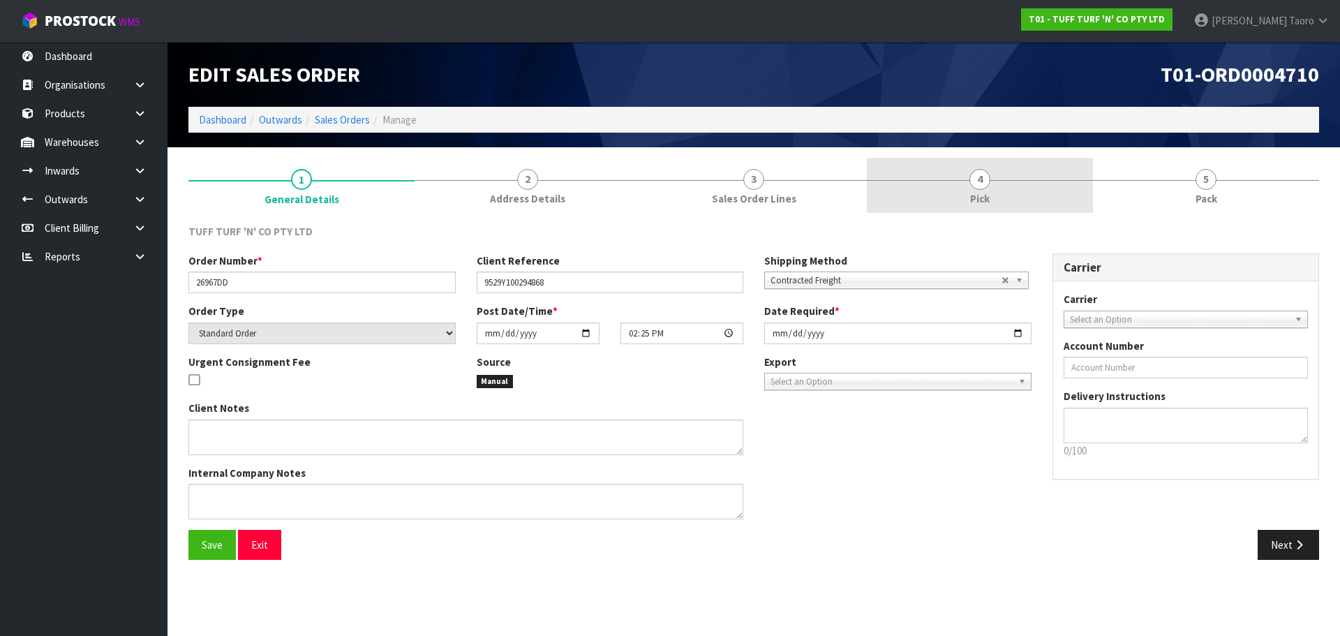
click at [997, 193] on link "4 Pick" at bounding box center [980, 185] width 226 height 55
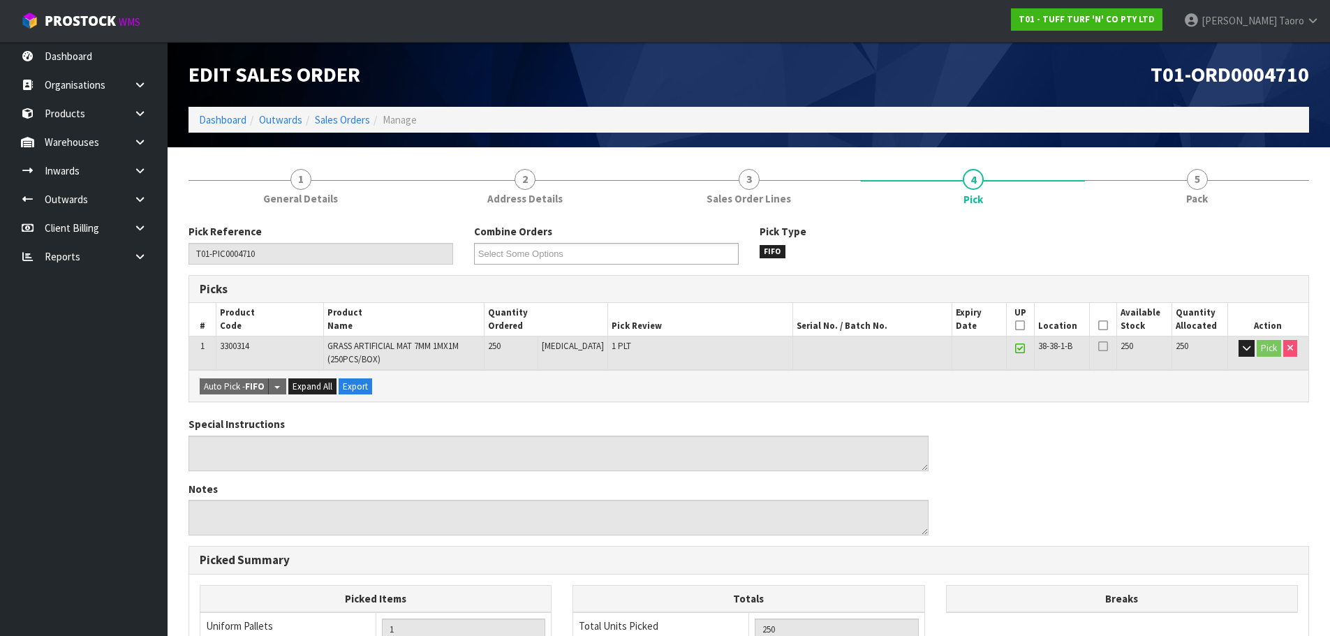
click at [1098, 326] on icon at bounding box center [1103, 325] width 10 height 1
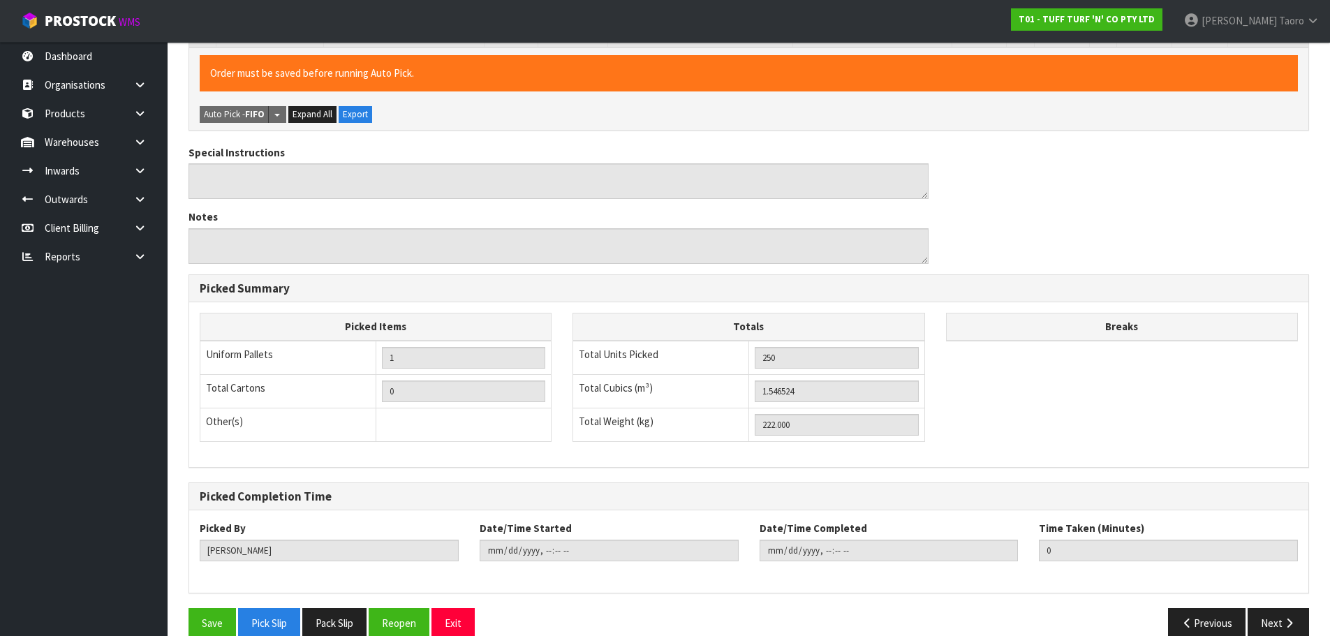
scroll to position [346, 0]
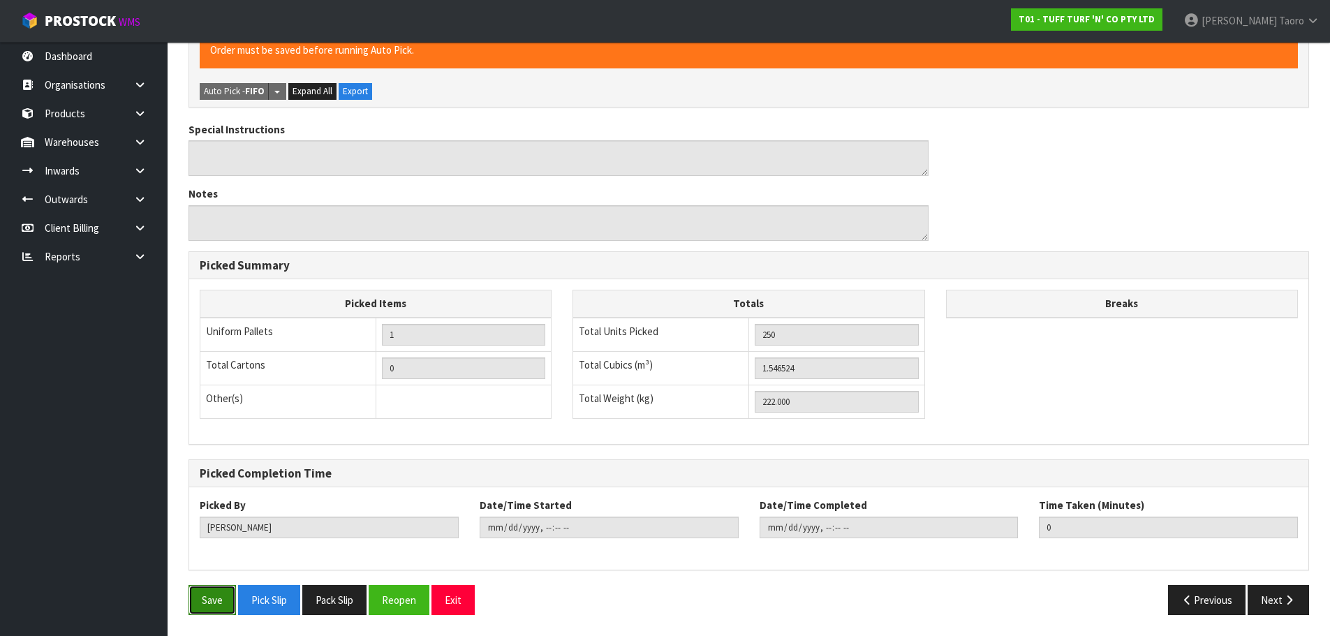
drag, startPoint x: 211, startPoint y: 605, endPoint x: 209, endPoint y: 593, distance: 11.9
click at [211, 604] on button "Save" at bounding box center [211, 600] width 47 height 30
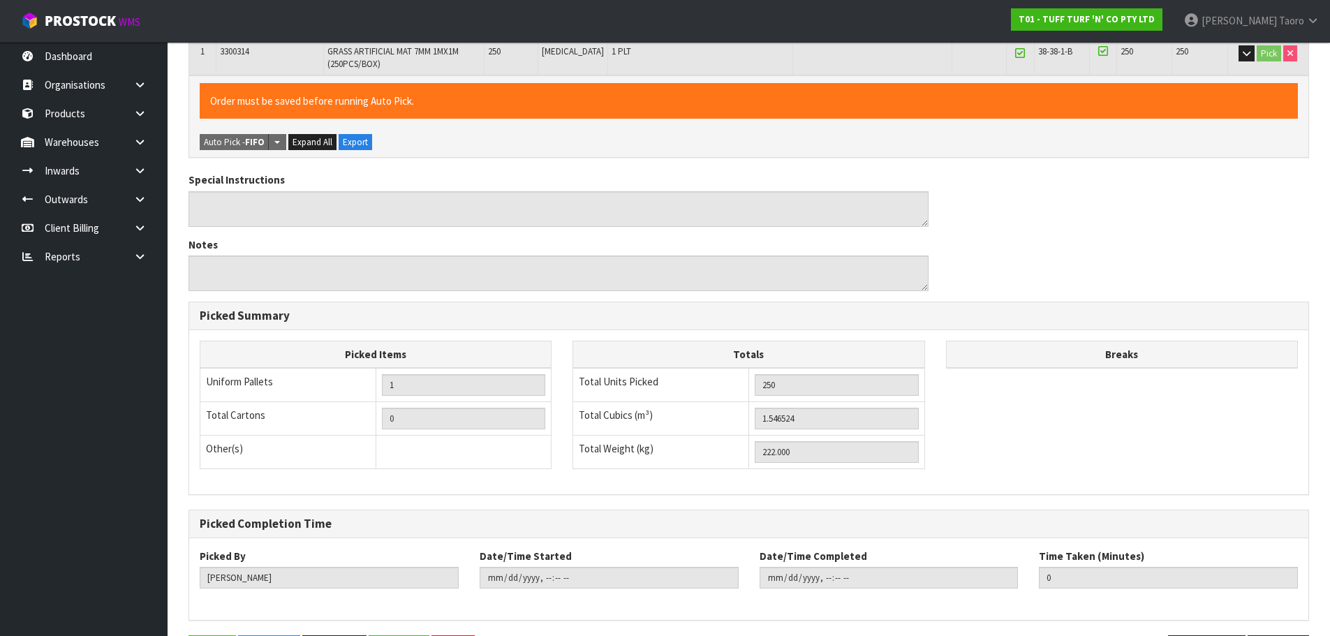
scroll to position [0, 0]
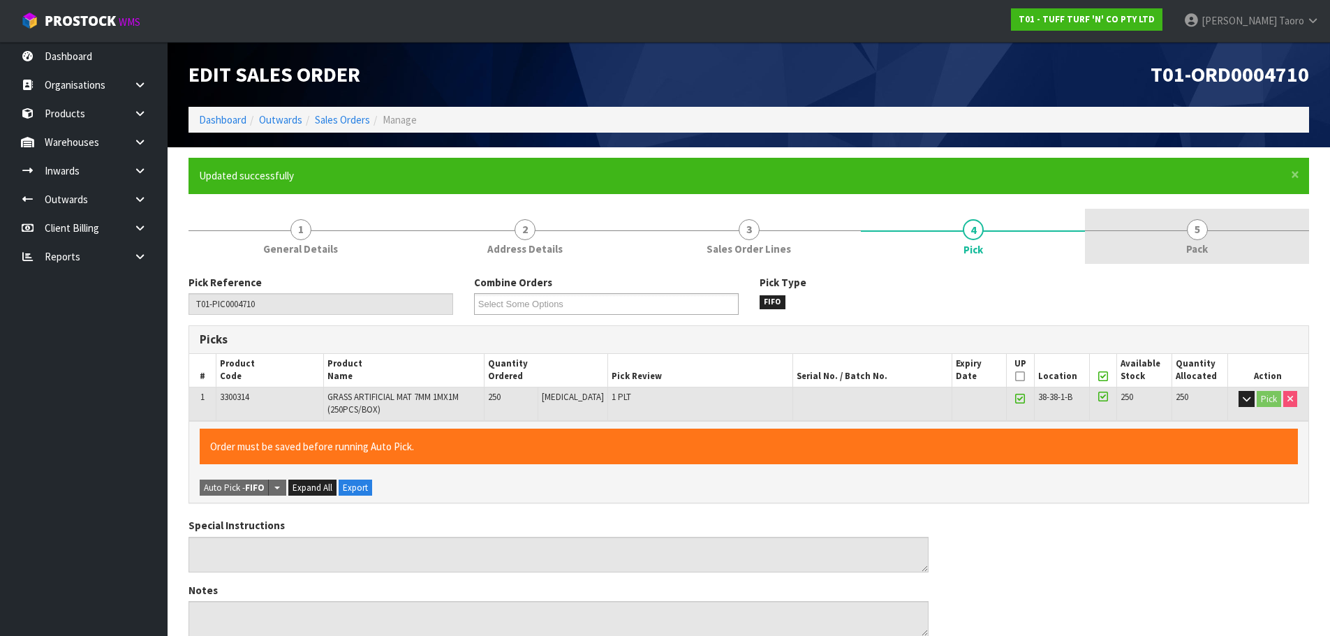
click at [1199, 253] on span "Pack" at bounding box center [1197, 249] width 22 height 15
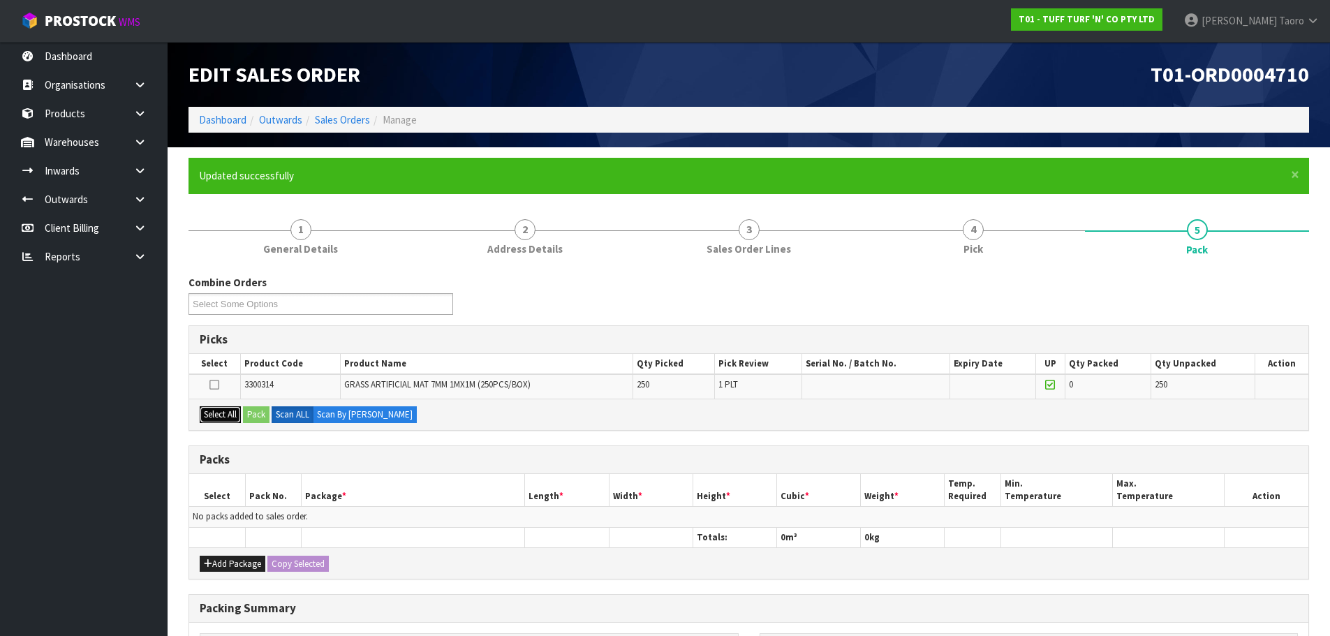
click at [232, 410] on button "Select All" at bounding box center [220, 414] width 41 height 17
click at [254, 411] on button "Pack" at bounding box center [256, 414] width 27 height 17
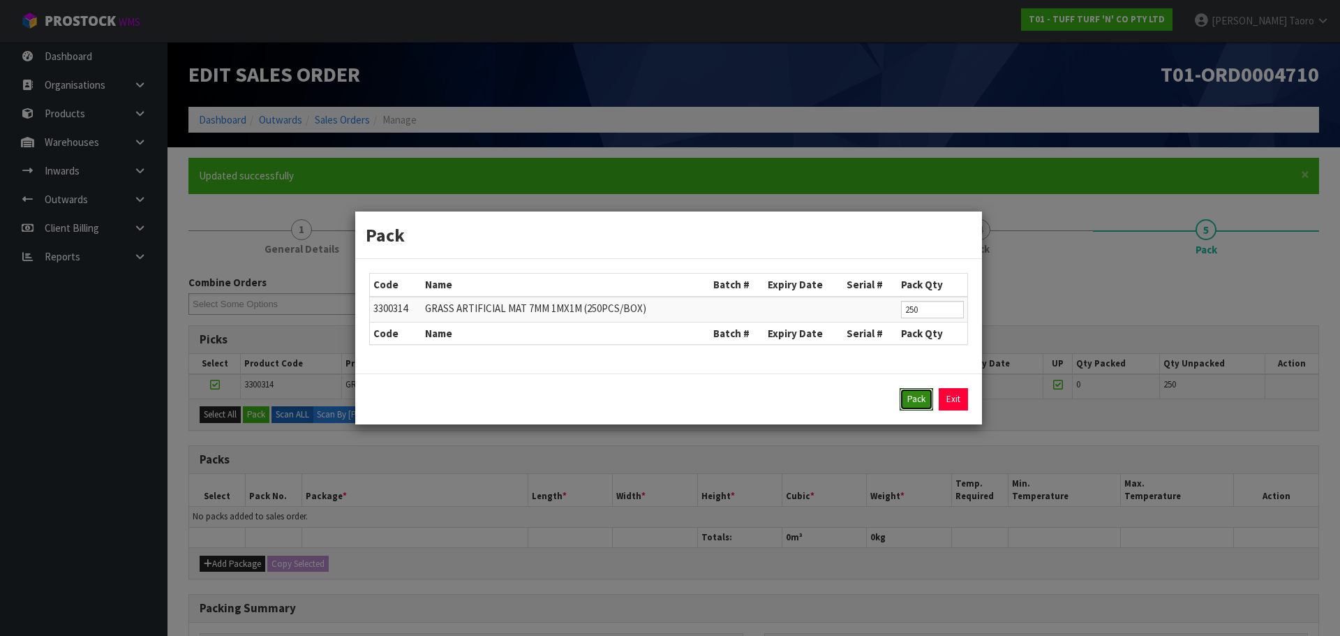
drag, startPoint x: 918, startPoint y: 401, endPoint x: 871, endPoint y: 416, distance: 49.2
click at [918, 400] on button "Pack" at bounding box center [917, 399] width 34 height 22
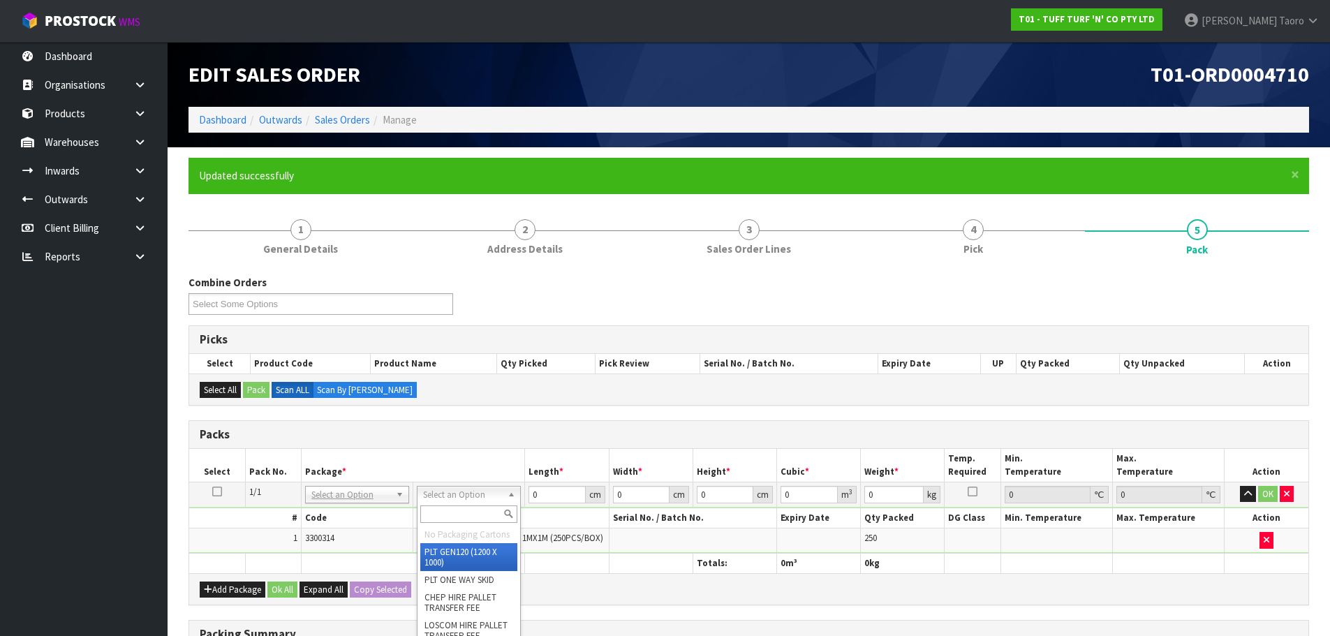
click at [484, 515] on input "text" at bounding box center [468, 513] width 97 height 17
type input "U"
type input "222"
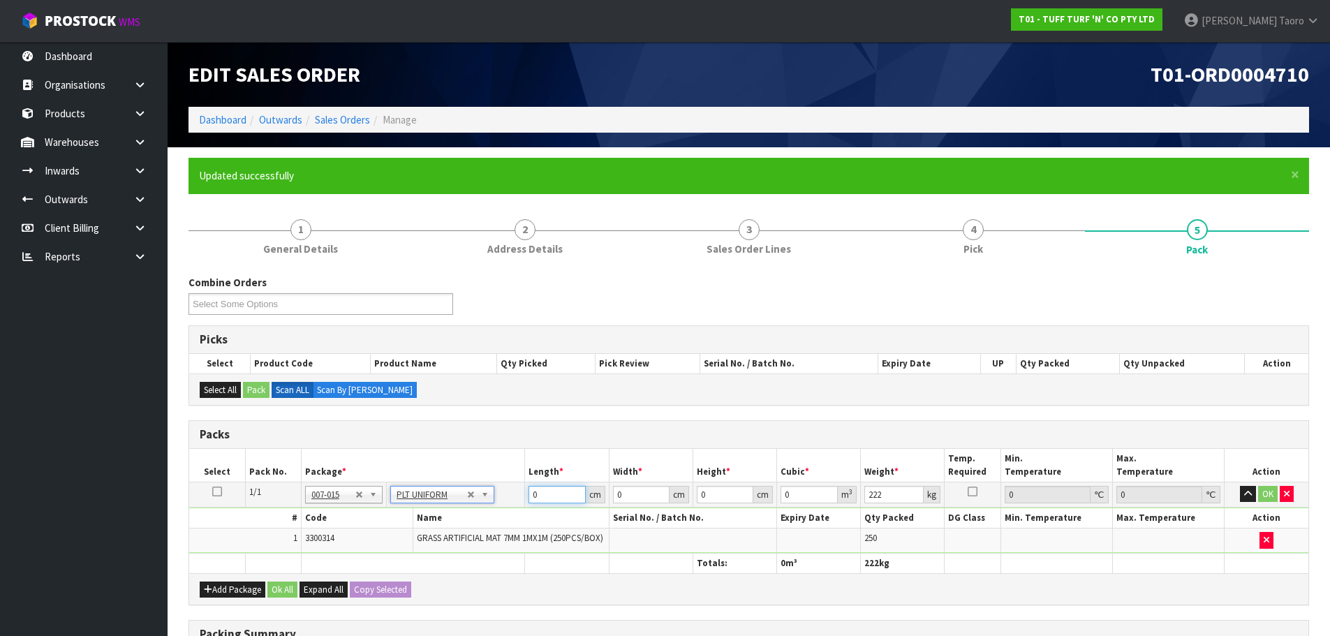
click at [556, 498] on input "0" at bounding box center [556, 494] width 57 height 17
type input "113"
type input "112"
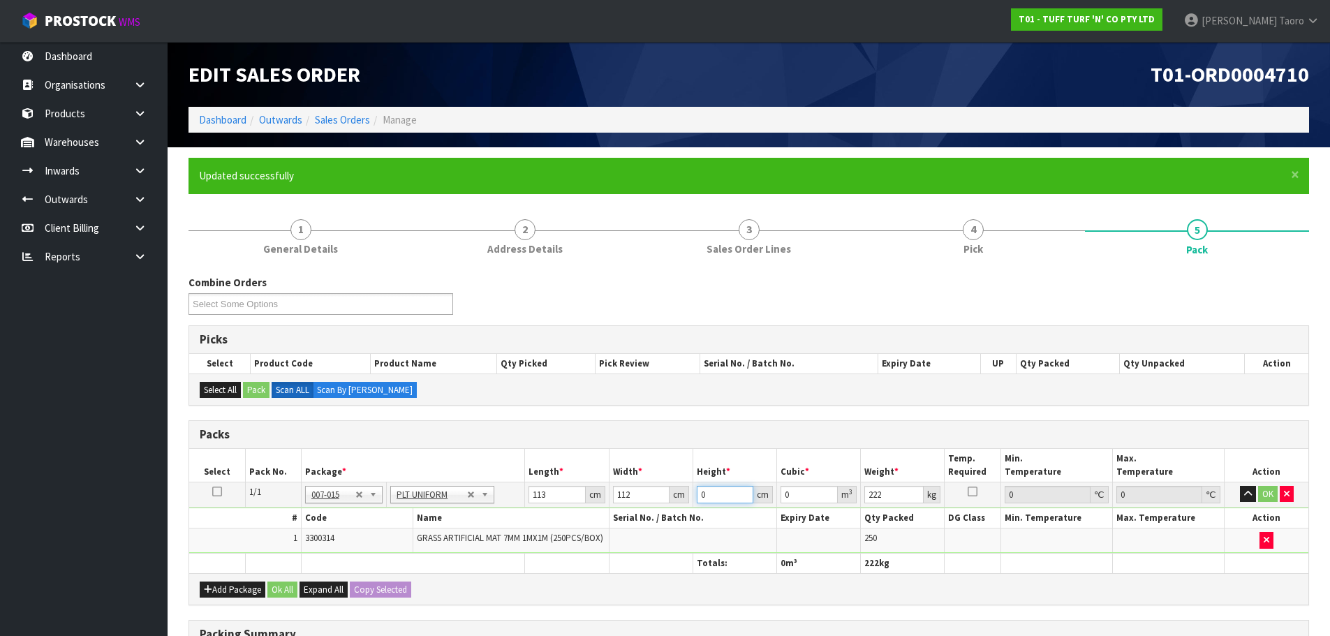
type input "1"
type input "0.012656"
type input "11"
type input "0.139216"
type input "118"
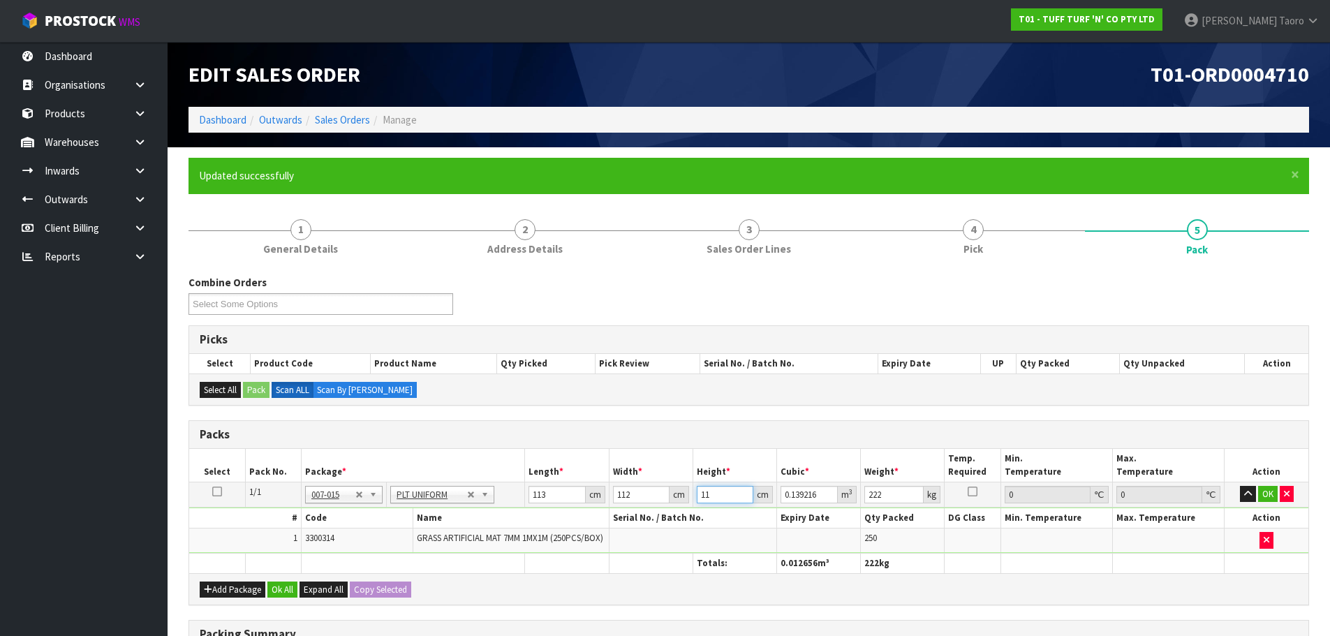
type input "1.493408"
type input "118"
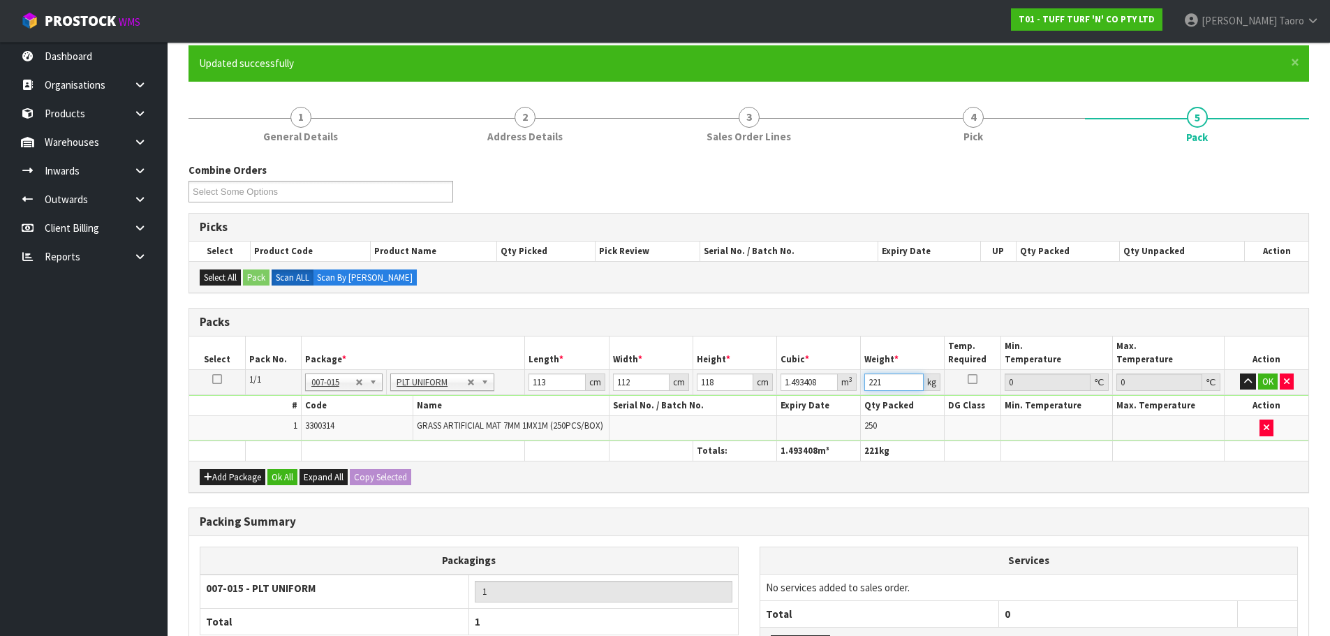
scroll to position [235, 0]
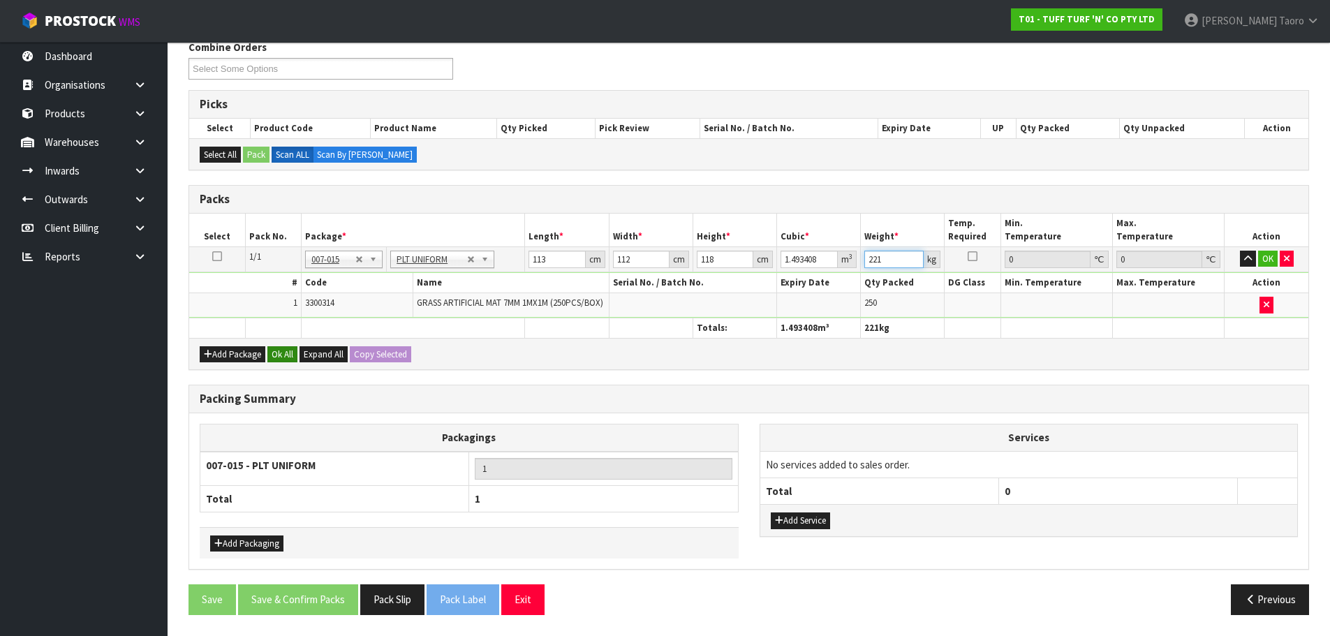
type input "221"
click at [283, 352] on button "Ok All" at bounding box center [282, 354] width 30 height 17
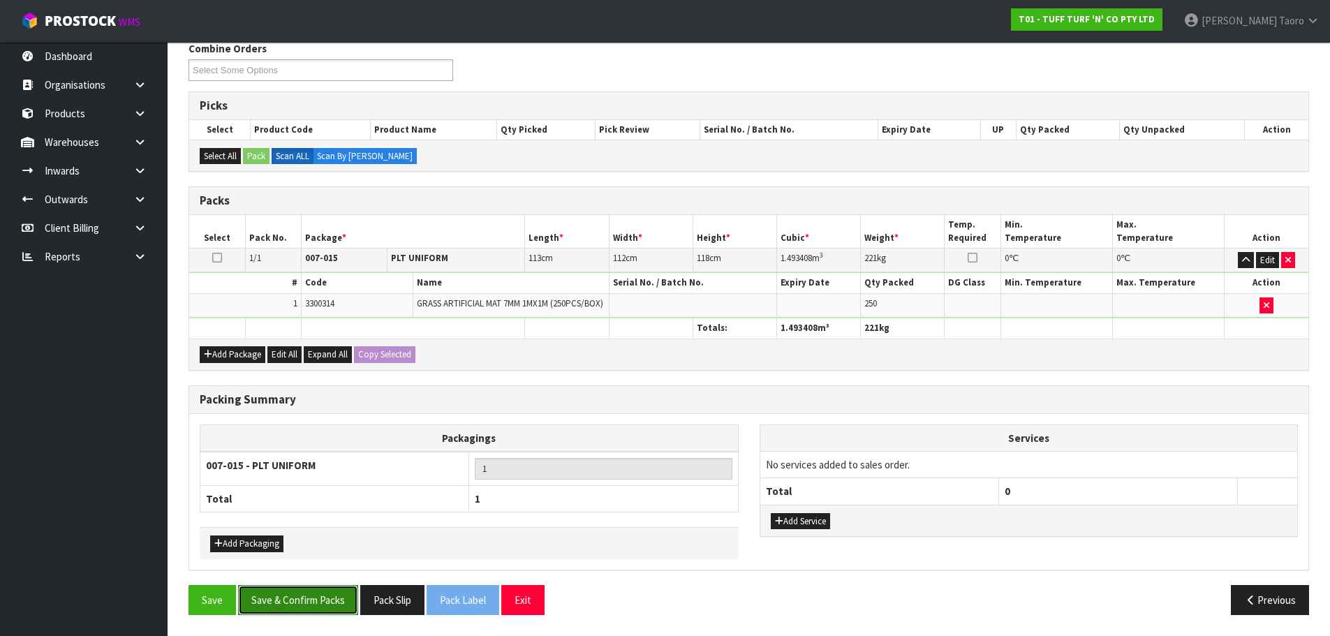
click at [325, 592] on button "Save & Confirm Packs" at bounding box center [298, 600] width 120 height 30
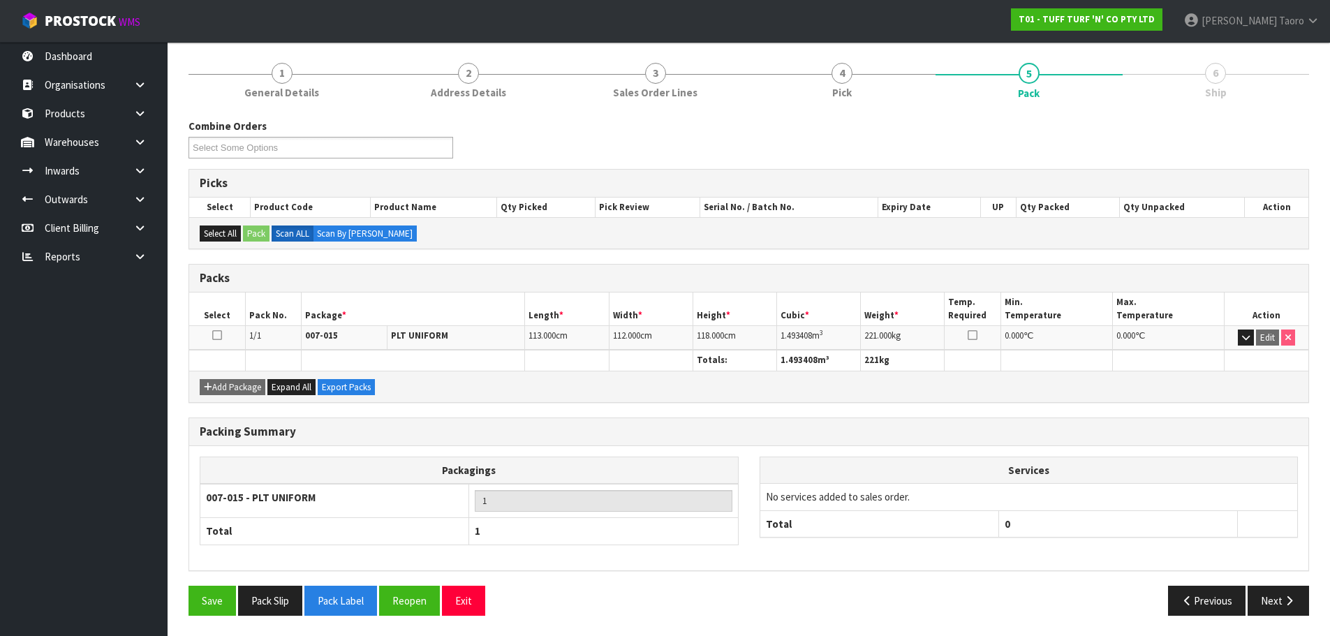
scroll to position [157, 0]
click at [467, 602] on button "Exit" at bounding box center [463, 600] width 43 height 30
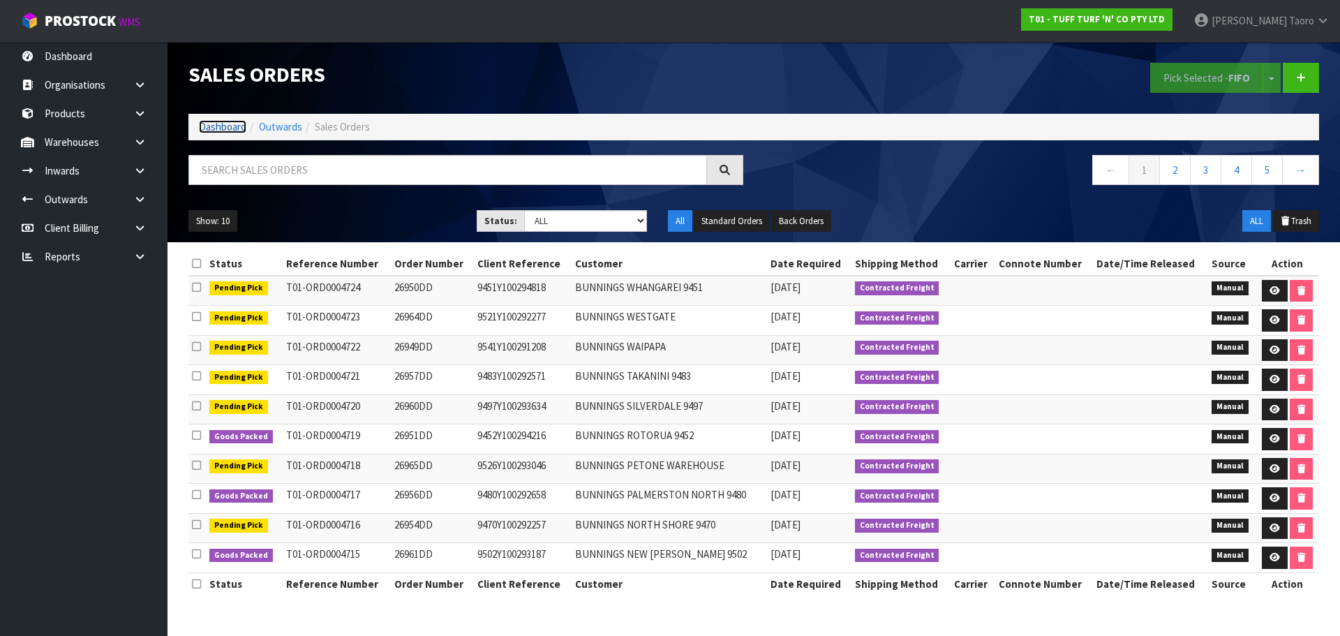
click at [232, 124] on link "Dashboard" at bounding box center [222, 126] width 47 height 13
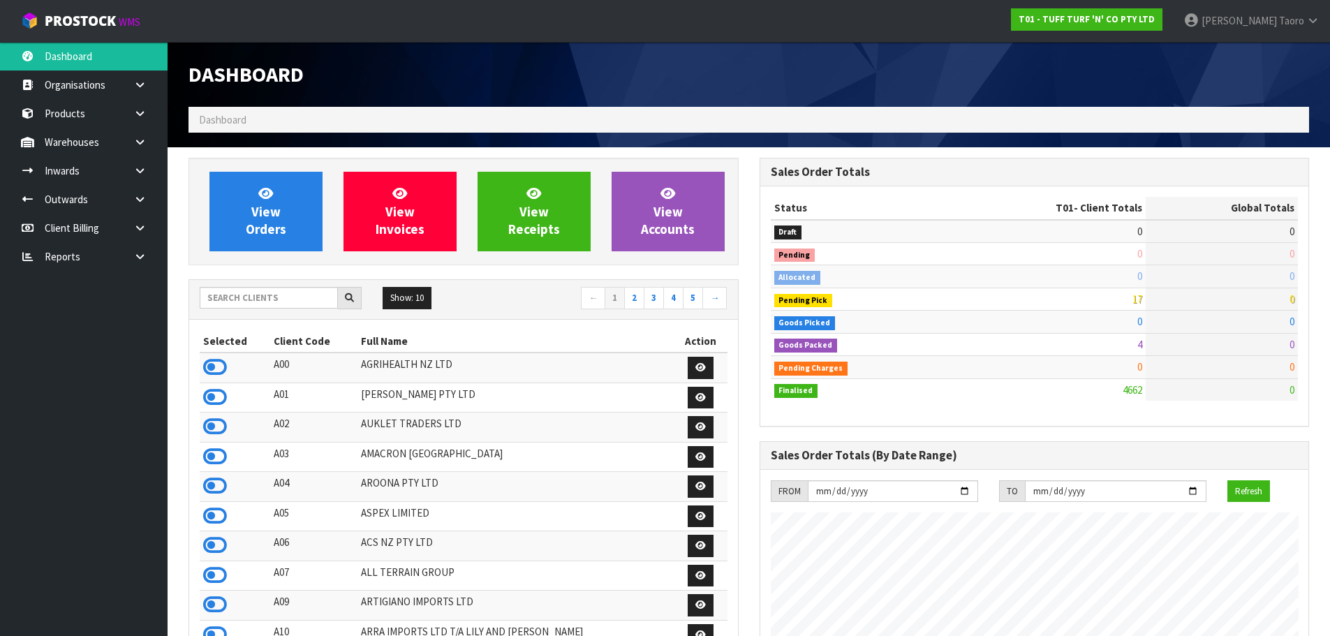
scroll to position [1057, 570]
click at [594, 58] on div "Dashboard" at bounding box center [463, 74] width 571 height 65
click at [244, 302] on input "text" at bounding box center [269, 298] width 138 height 22
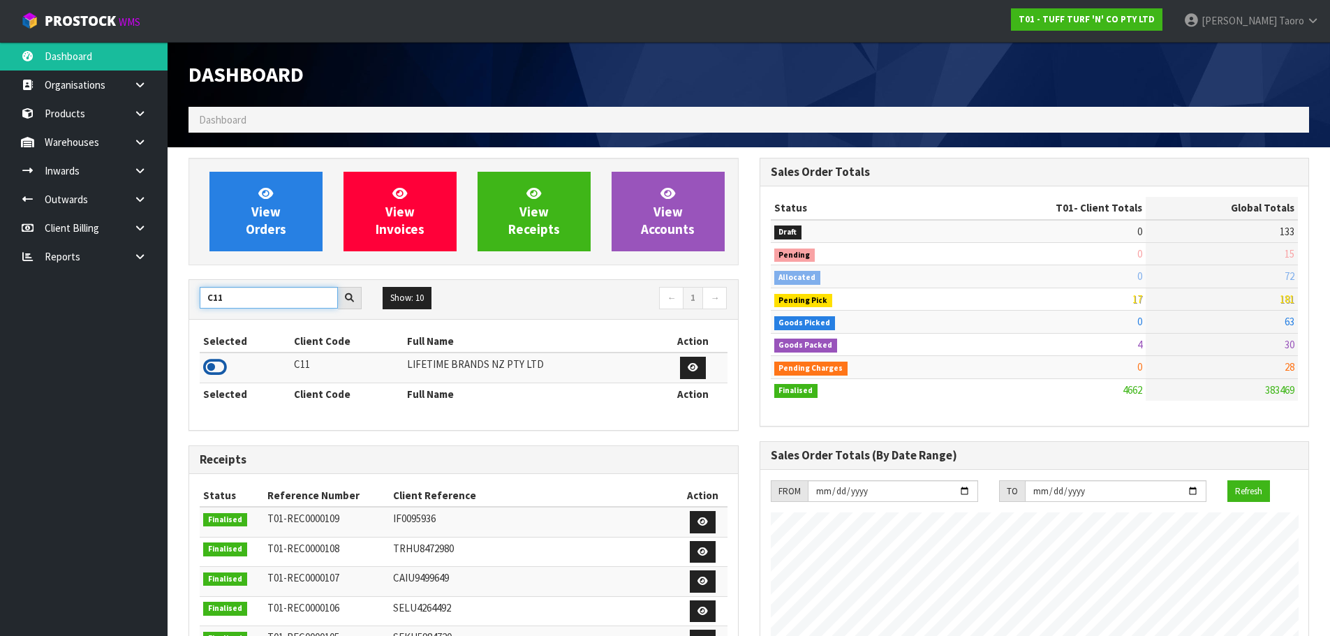
type input "C11"
click at [217, 360] on icon at bounding box center [215, 367] width 24 height 21
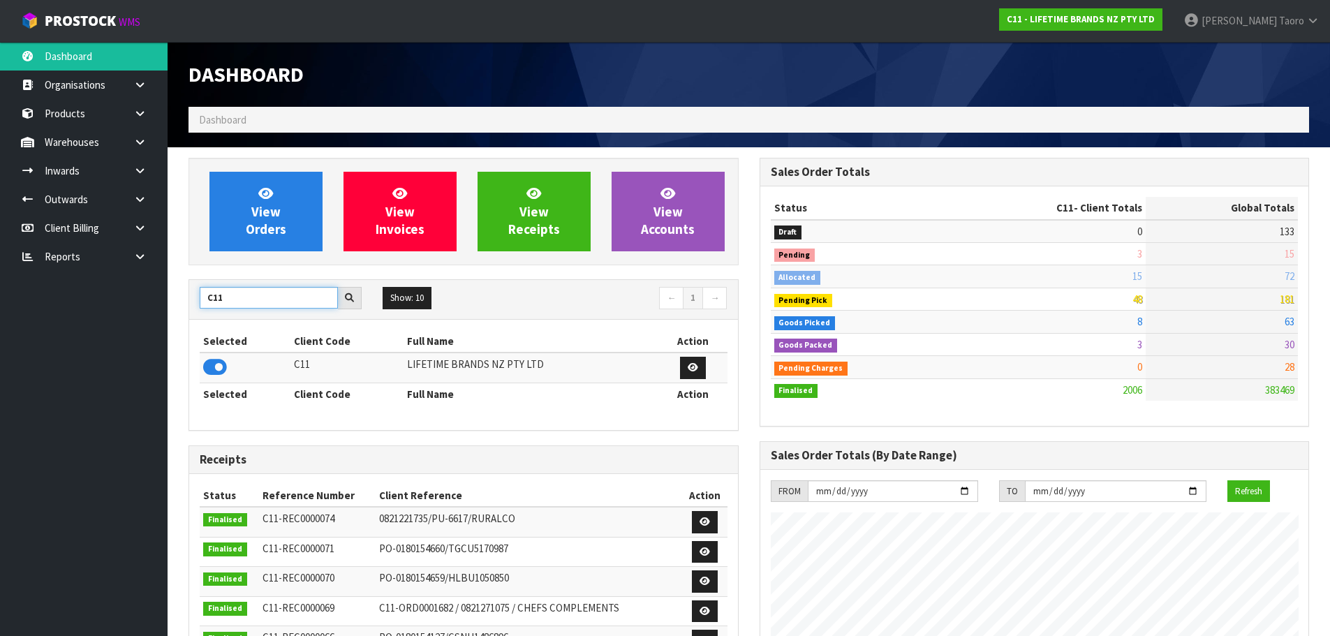
click at [235, 300] on input "C11" at bounding box center [269, 298] width 138 height 22
click at [218, 366] on icon at bounding box center [215, 367] width 24 height 21
click at [235, 302] on input "S08" at bounding box center [269, 298] width 138 height 22
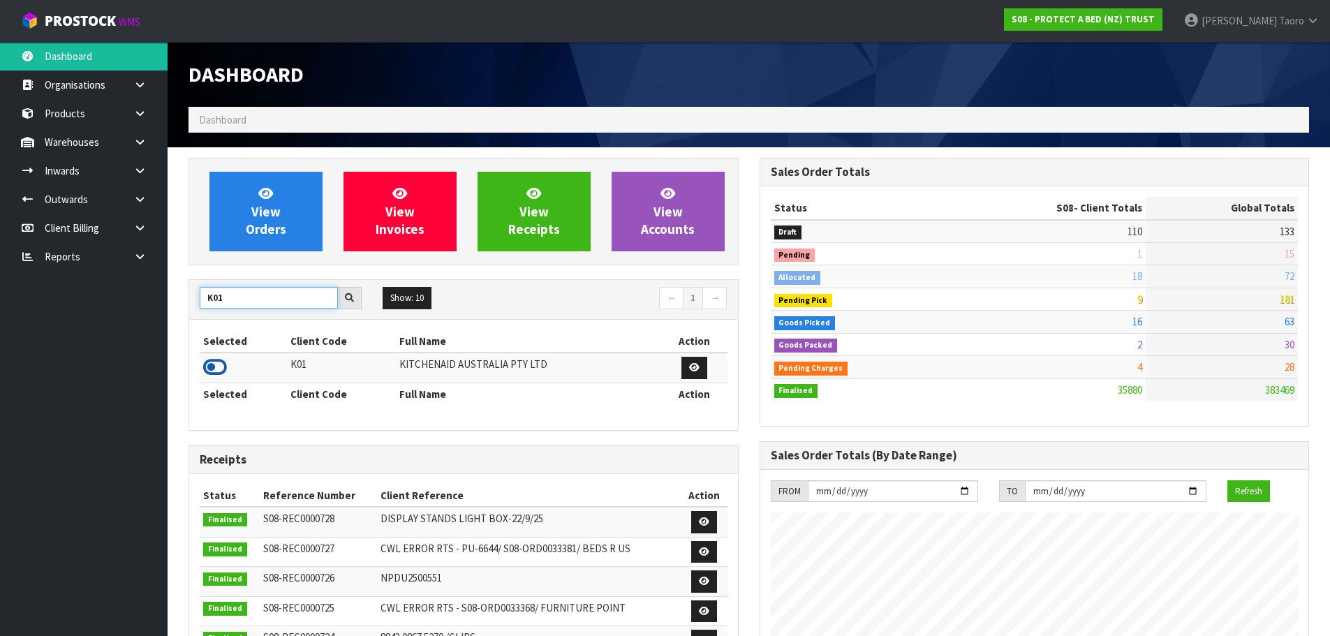
type input "K01"
click at [218, 363] on icon at bounding box center [215, 367] width 24 height 21
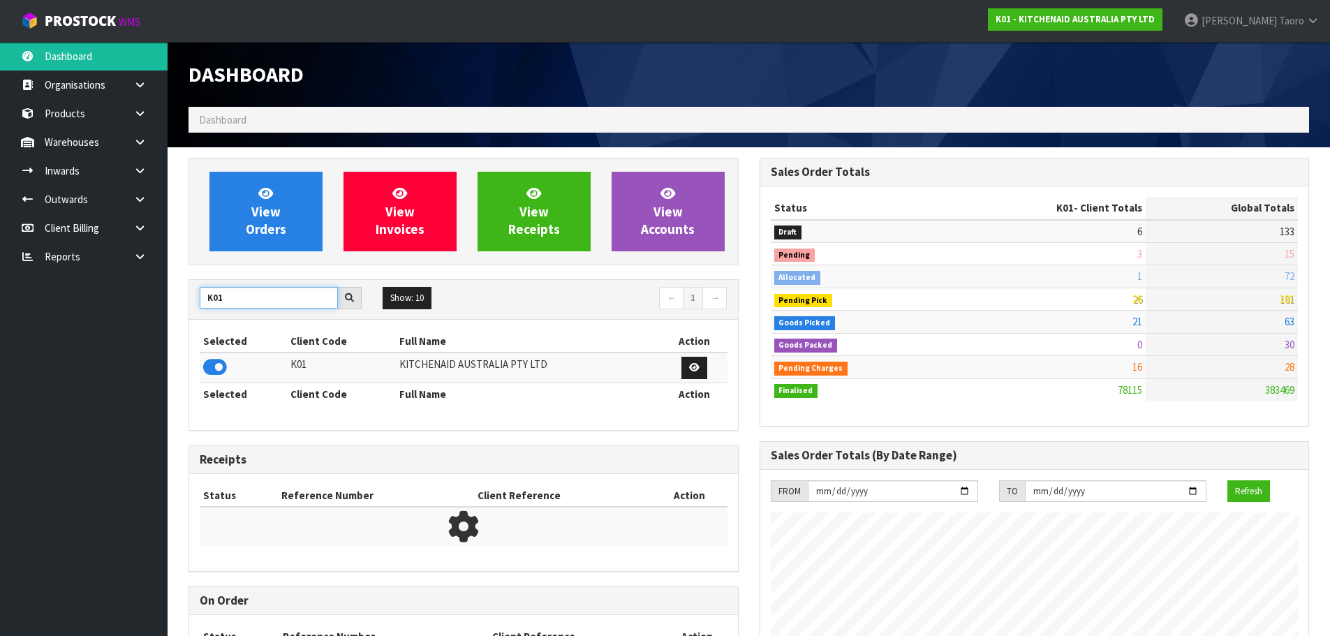
click at [234, 301] on input "K01" at bounding box center [269, 298] width 138 height 22
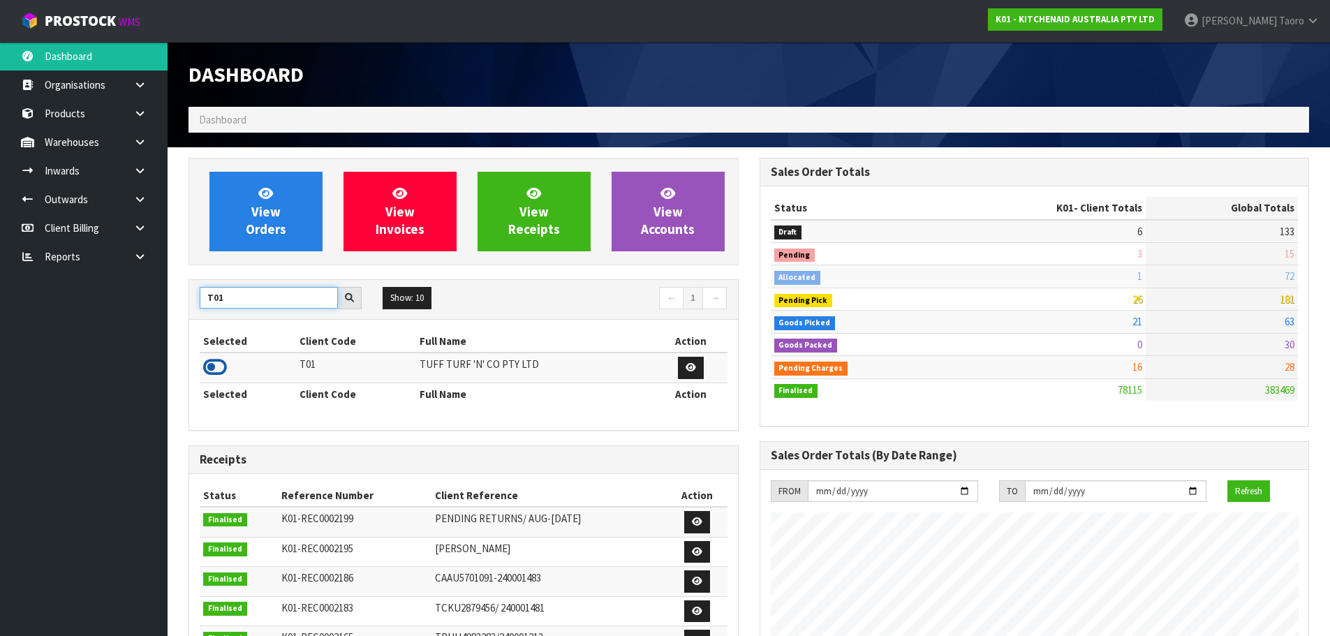
type input "T01"
click at [218, 367] on icon at bounding box center [215, 367] width 24 height 21
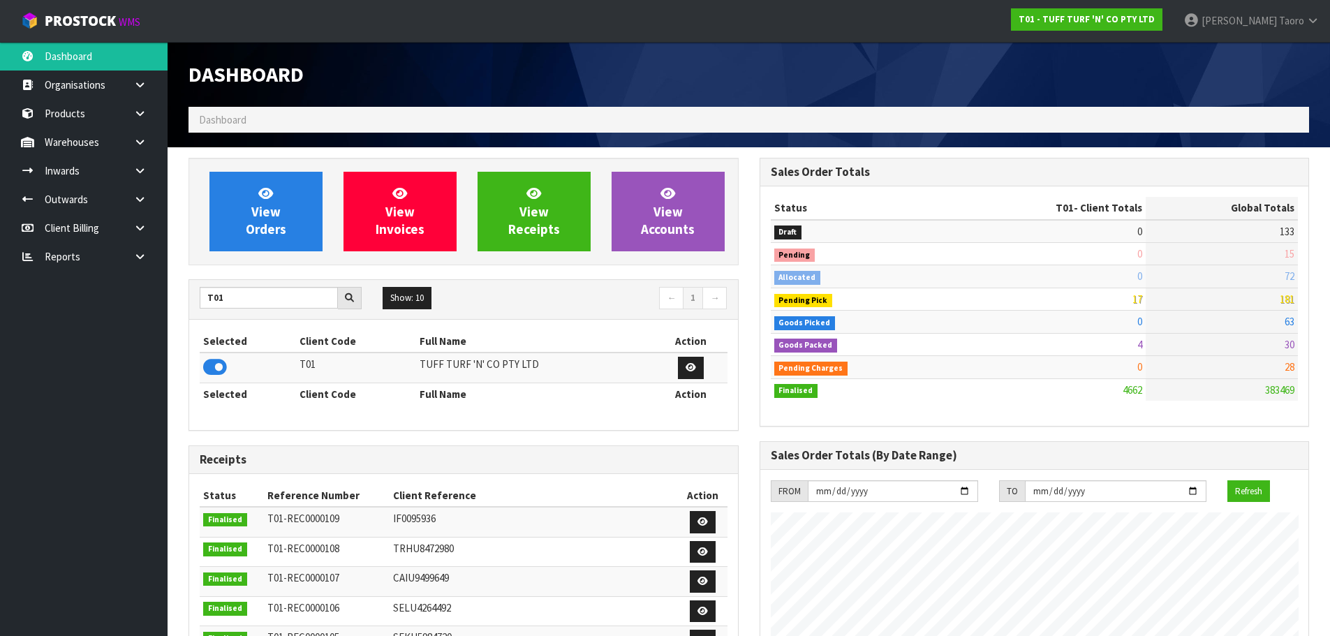
click at [288, 348] on th "Selected" at bounding box center [248, 341] width 96 height 22
click at [429, 396] on th "Full Name" at bounding box center [535, 394] width 239 height 22
drag, startPoint x: 297, startPoint y: 230, endPoint x: 288, endPoint y: 230, distance: 8.4
click at [297, 230] on link "View Orders" at bounding box center [265, 212] width 113 height 80
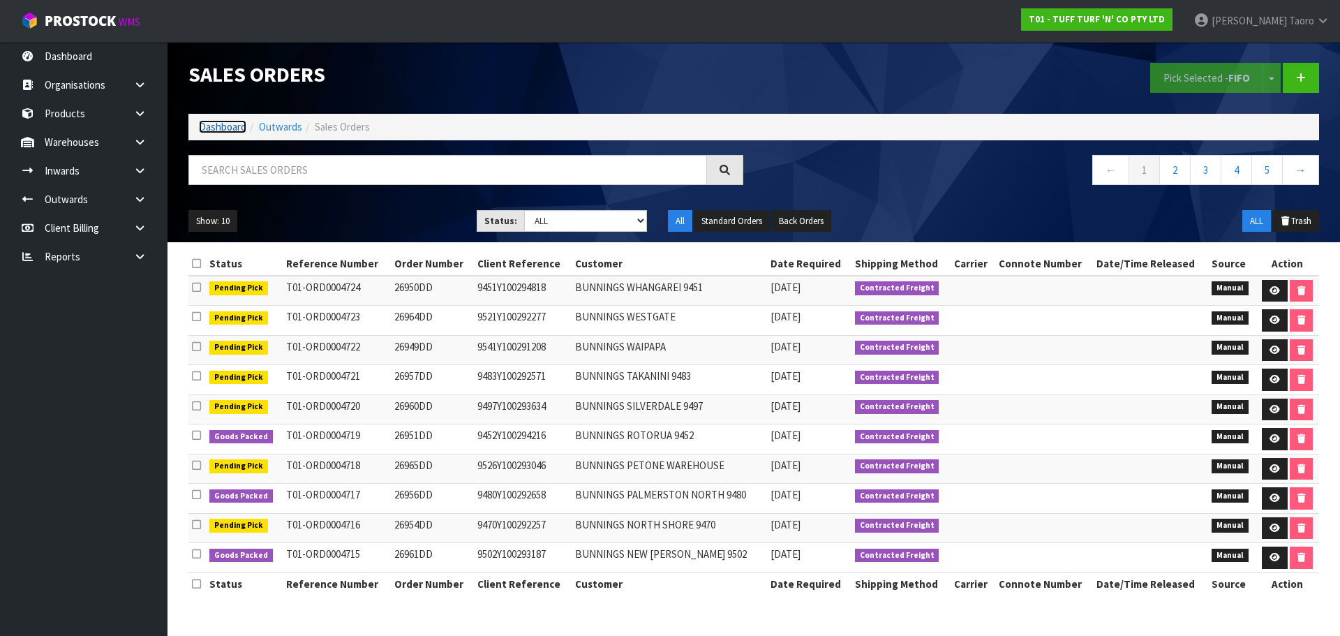
click at [230, 128] on link "Dashboard" at bounding box center [222, 126] width 47 height 13
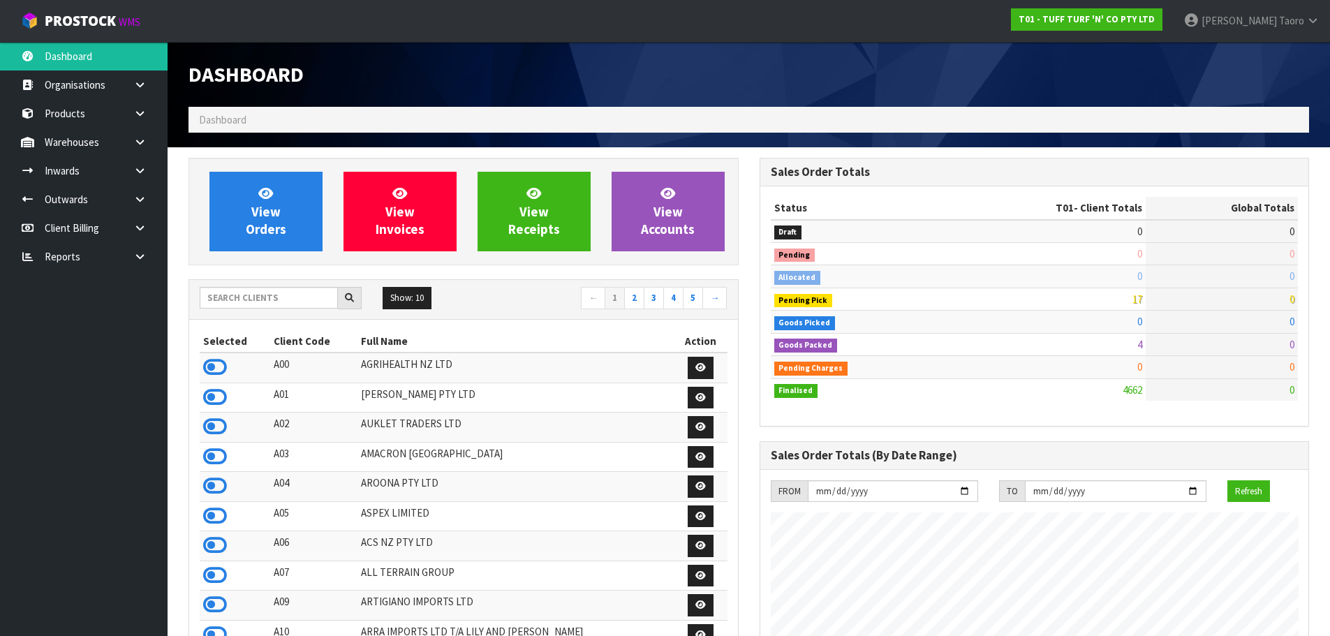
scroll to position [1057, 570]
click at [291, 299] on input "text" at bounding box center [269, 298] width 138 height 22
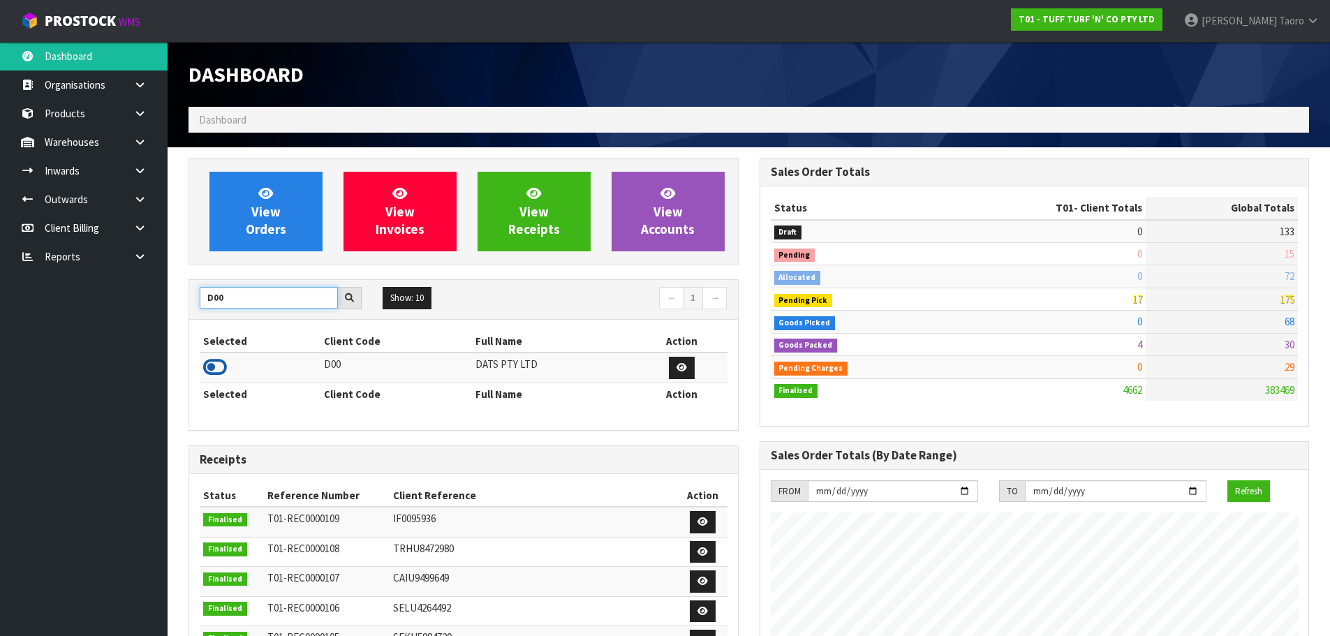
type input "D00"
click at [218, 365] on icon at bounding box center [215, 367] width 24 height 21
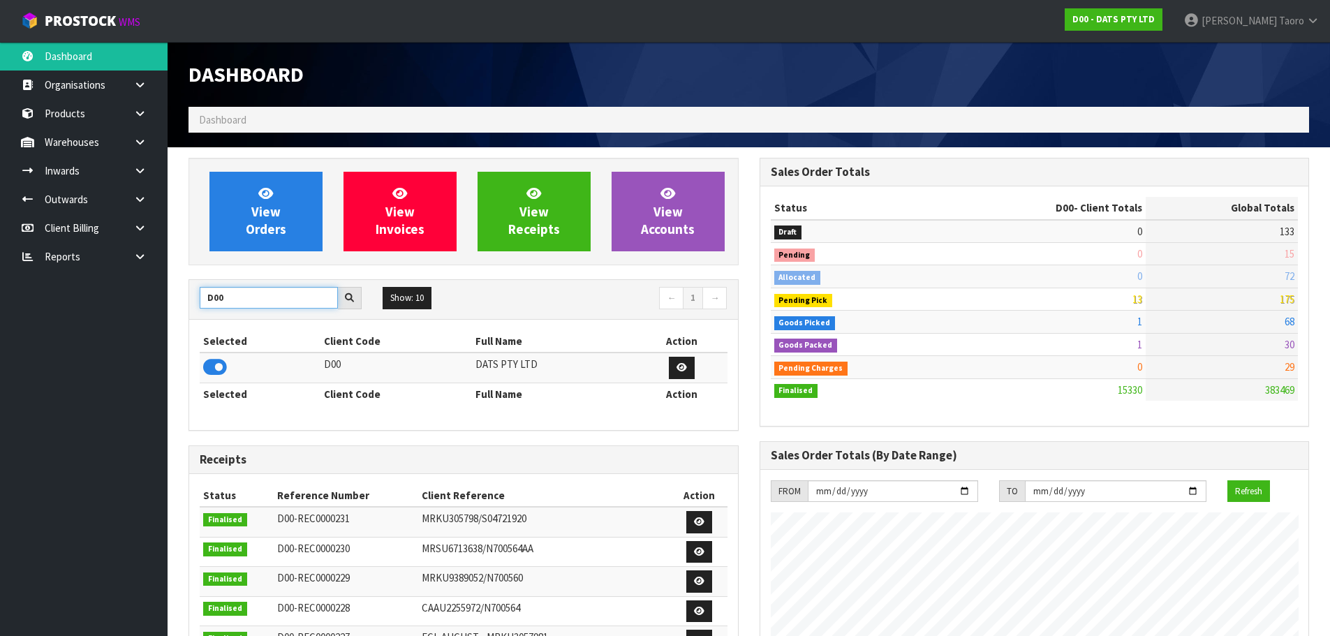
click at [253, 300] on input "D00" at bounding box center [269, 298] width 138 height 22
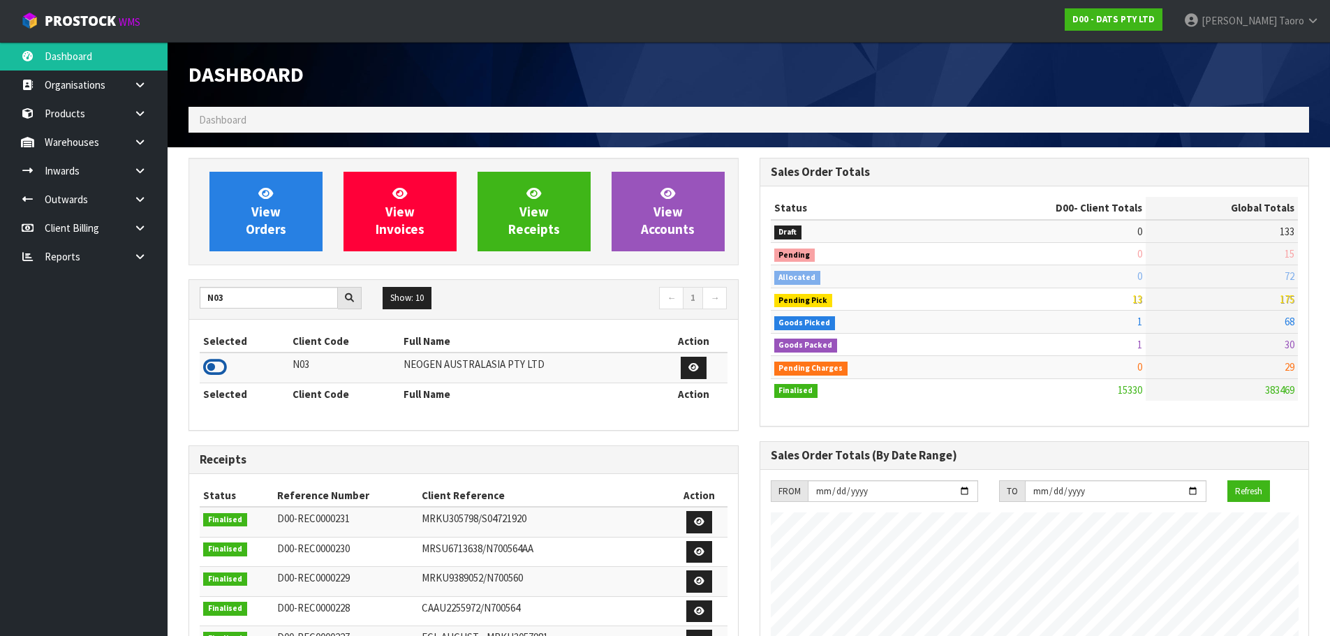
click at [214, 366] on icon at bounding box center [215, 367] width 24 height 21
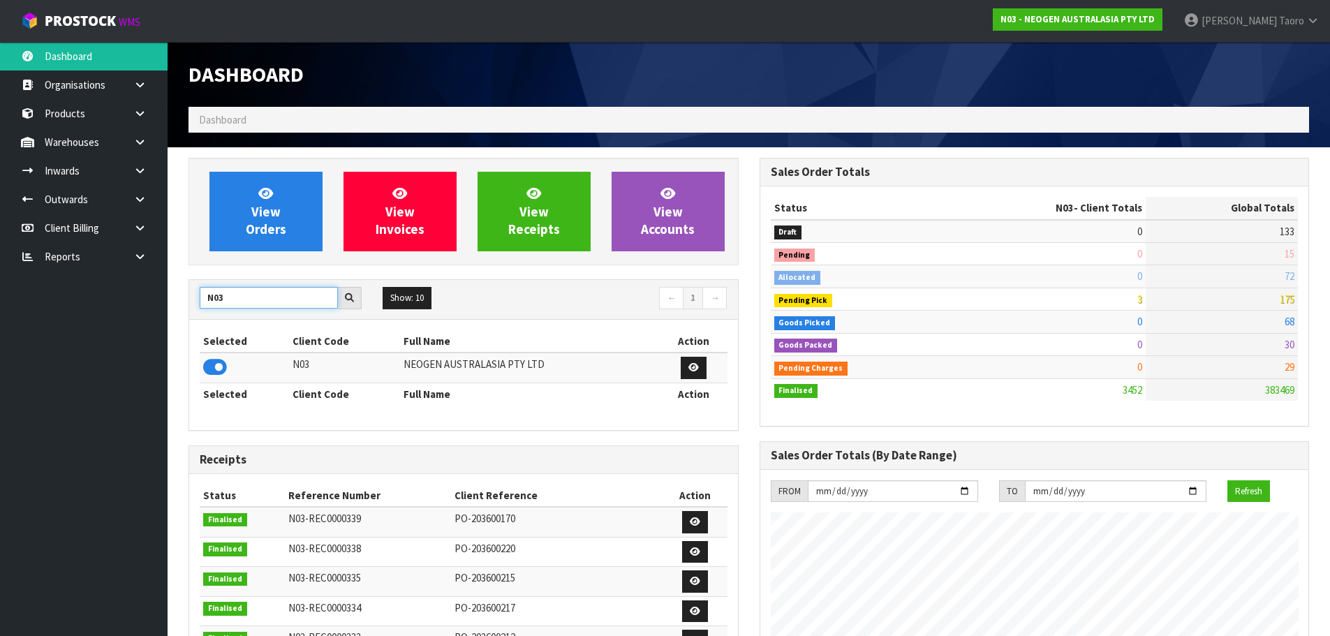
click at [239, 293] on input "N03" at bounding box center [269, 298] width 138 height 22
type input "0"
type input "N04"
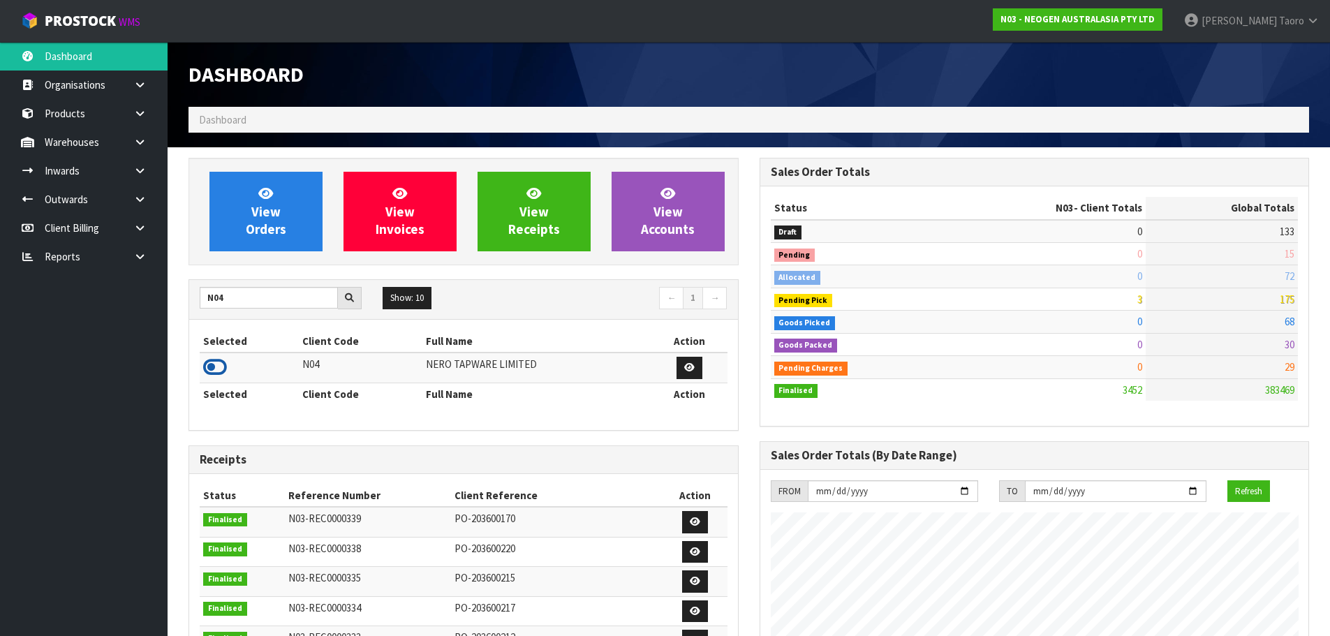
click at [223, 364] on icon at bounding box center [215, 367] width 24 height 21
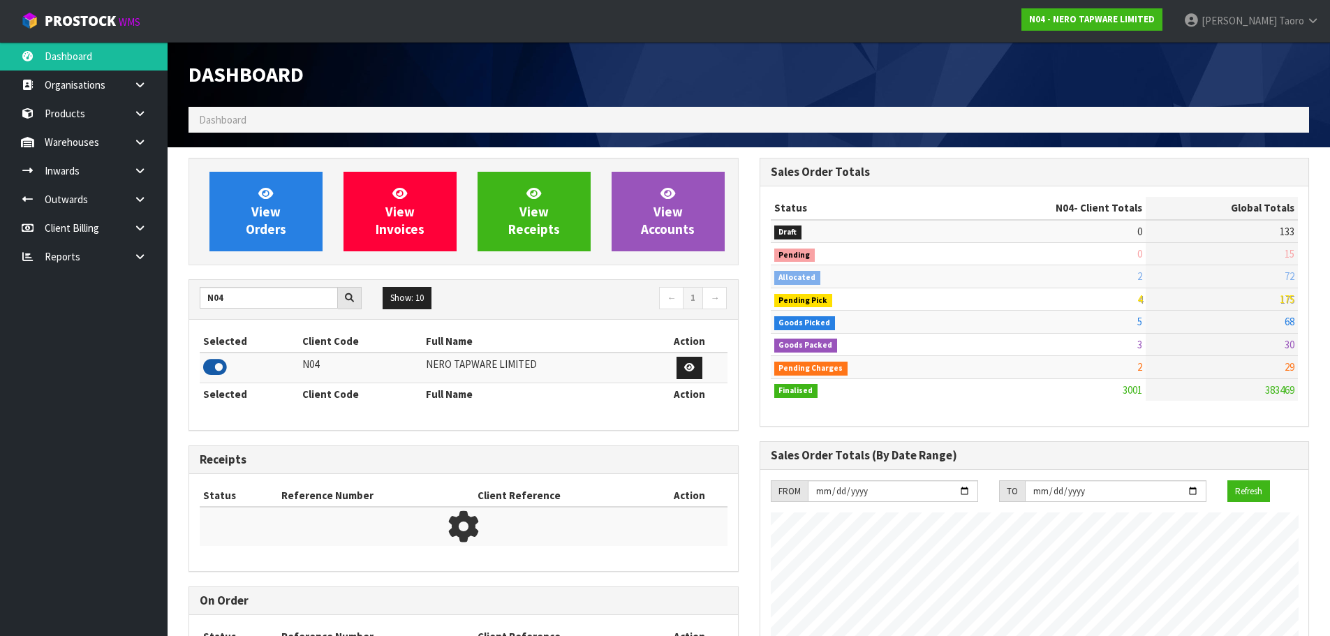
scroll to position [1088, 570]
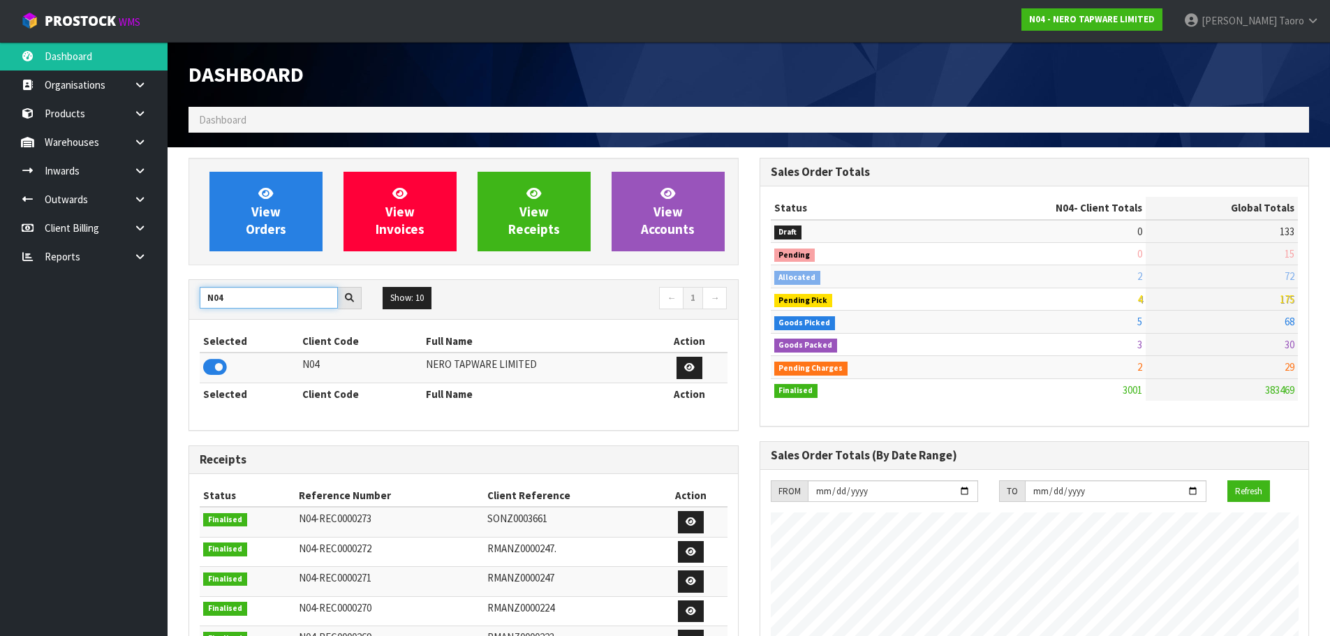
click at [242, 289] on input "N04" at bounding box center [269, 298] width 138 height 22
type input "T01"
click at [222, 369] on icon at bounding box center [215, 367] width 24 height 21
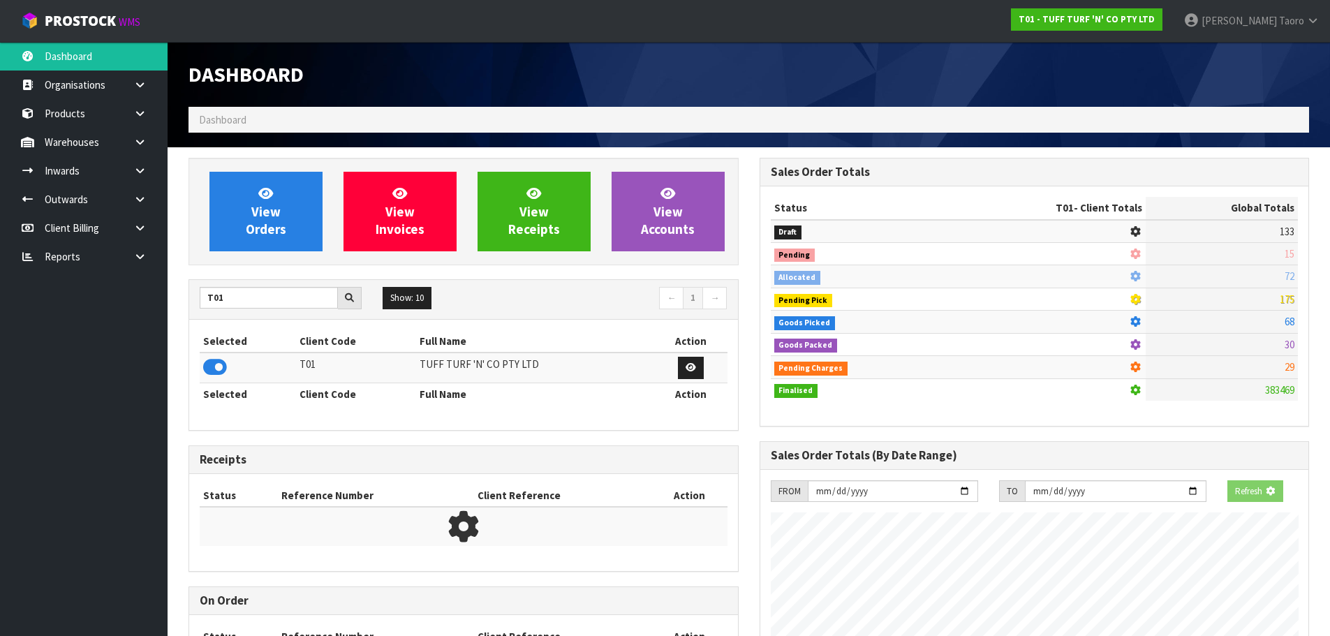
scroll to position [870, 570]
click at [261, 339] on th "Selected" at bounding box center [248, 341] width 96 height 22
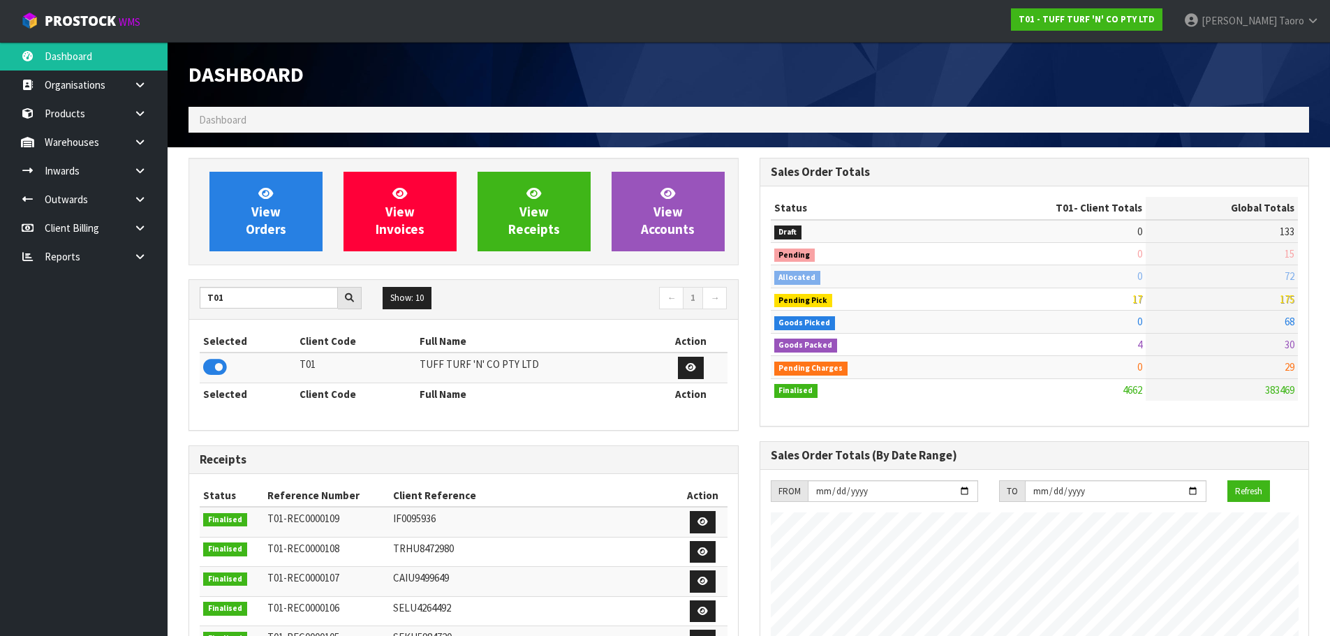
scroll to position [1057, 570]
click at [260, 339] on th "Selected" at bounding box center [248, 341] width 96 height 22
click at [300, 216] on link "View Orders" at bounding box center [265, 212] width 113 height 80
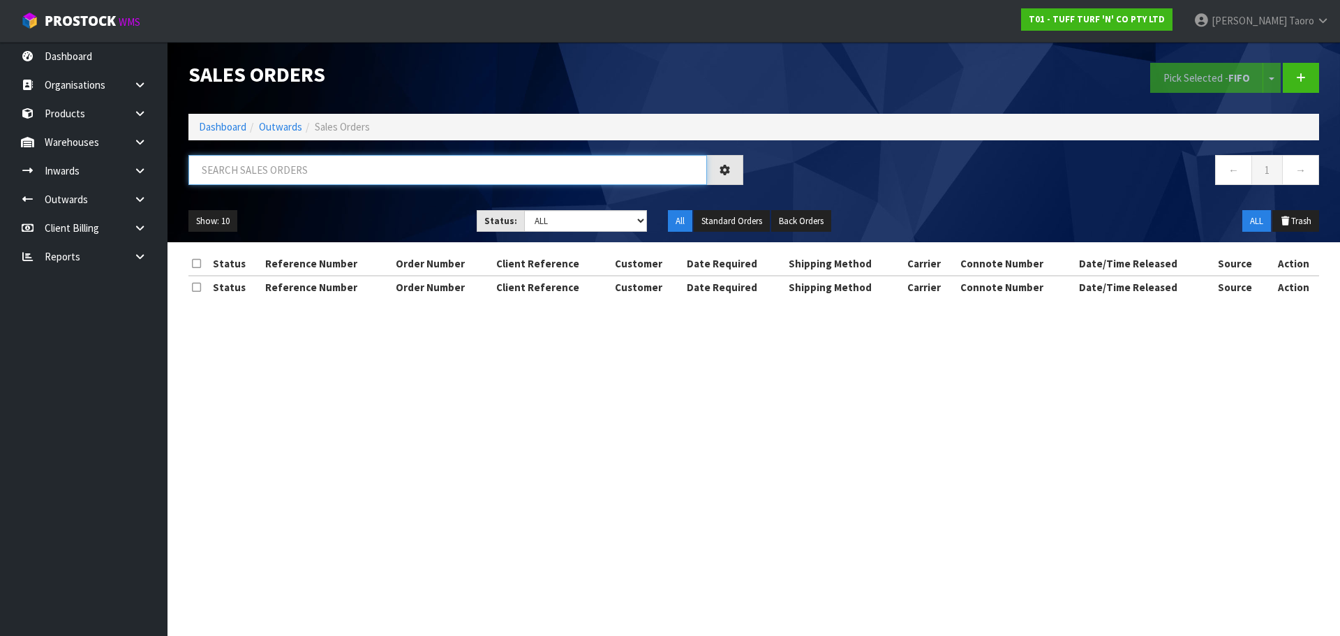
click at [285, 177] on input "text" at bounding box center [447, 170] width 519 height 30
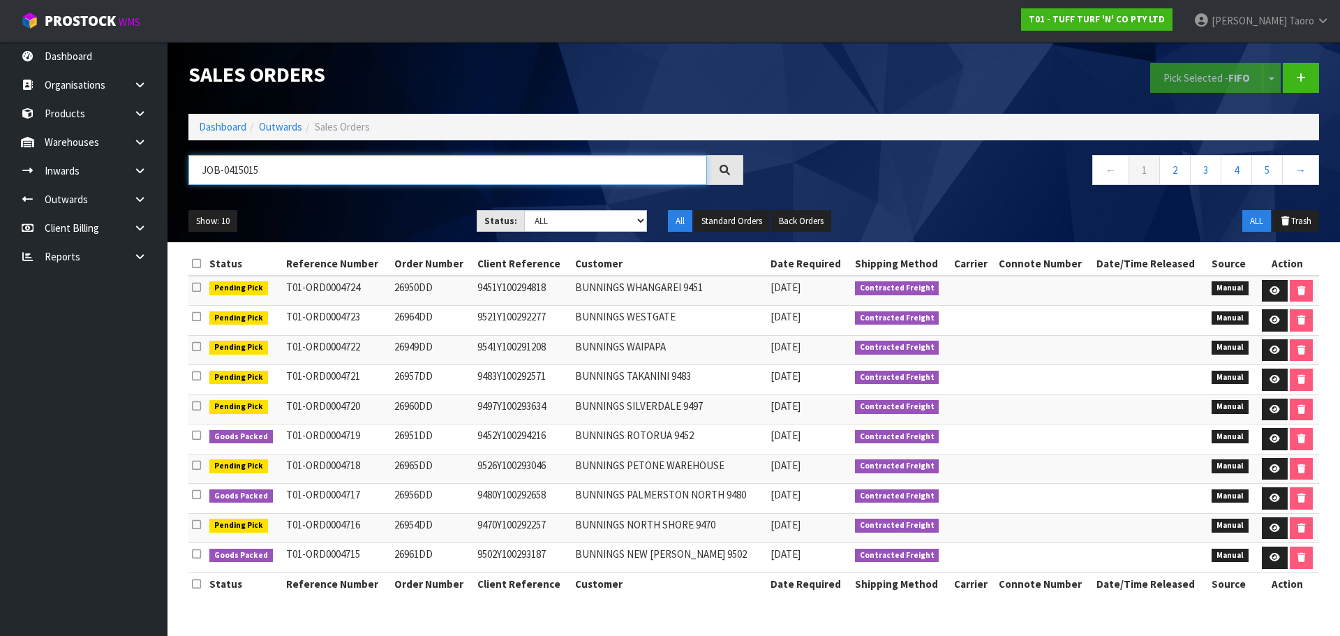
type input "JOB-0415015"
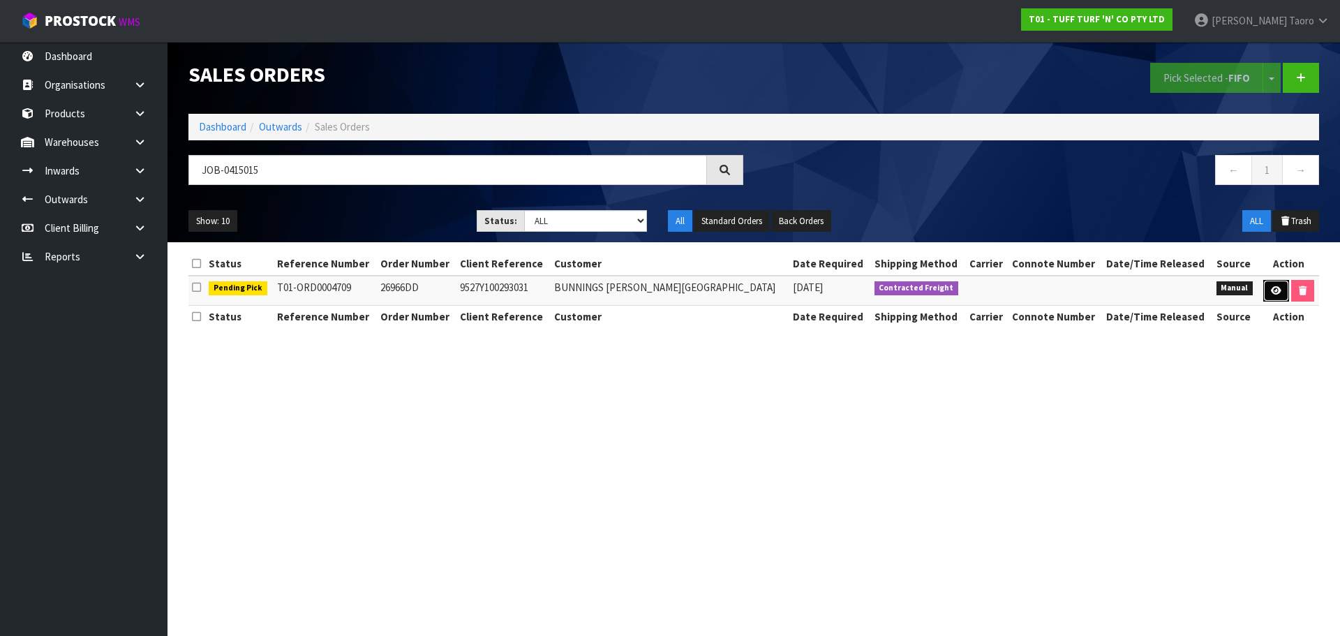
click at [1272, 289] on icon at bounding box center [1276, 290] width 10 height 9
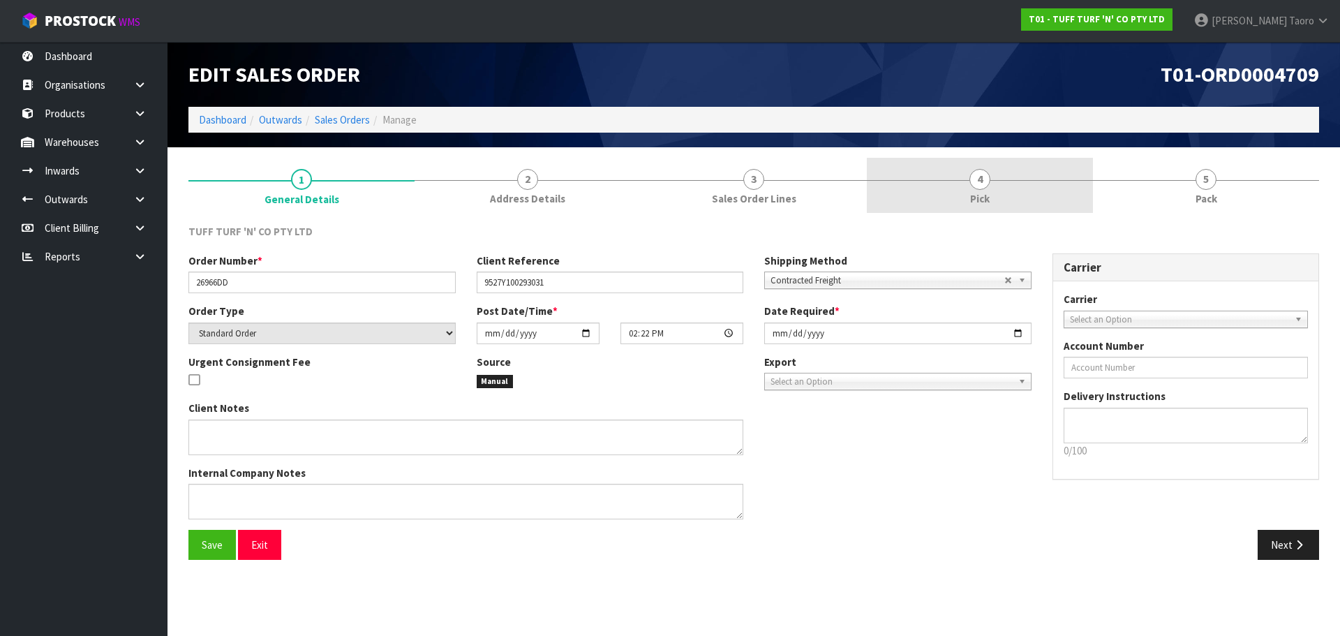
drag, startPoint x: 992, startPoint y: 204, endPoint x: 1003, endPoint y: 203, distance: 11.2
click at [993, 203] on link "4 Pick" at bounding box center [980, 185] width 226 height 55
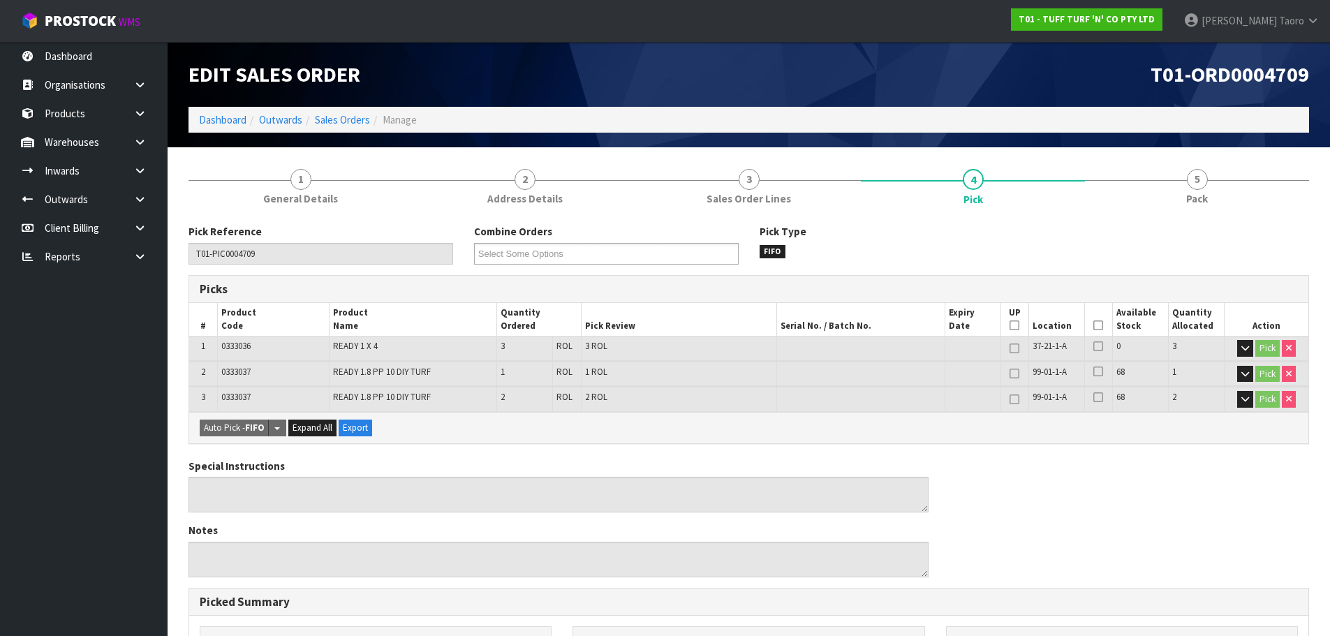
drag, startPoint x: 1098, startPoint y: 323, endPoint x: 1092, endPoint y: 312, distance: 12.8
click at [1098, 325] on icon at bounding box center [1098, 325] width 10 height 1
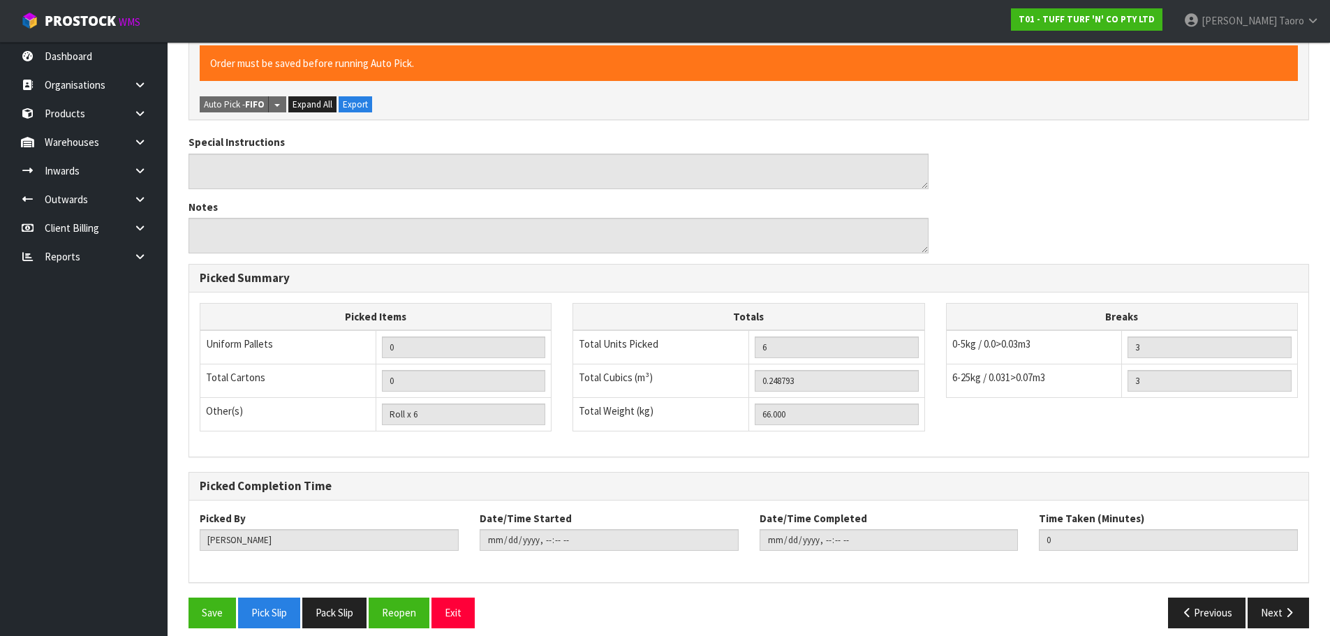
scroll to position [387, 0]
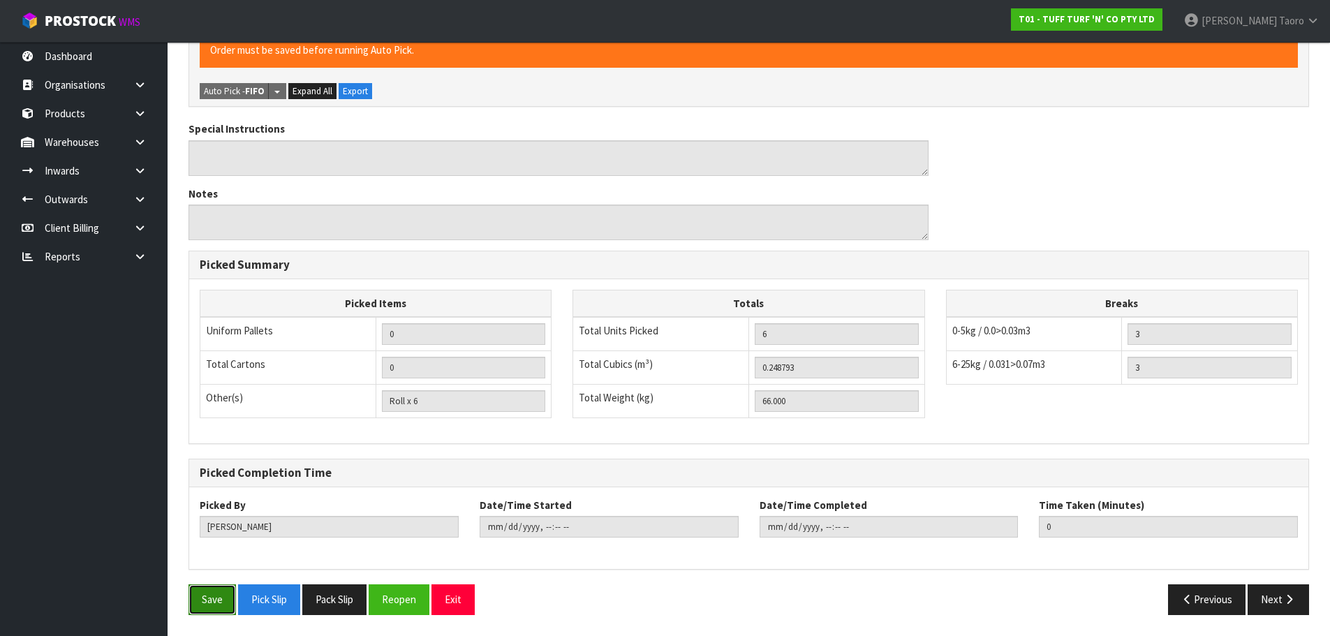
click at [209, 603] on button "Save" at bounding box center [211, 599] width 47 height 30
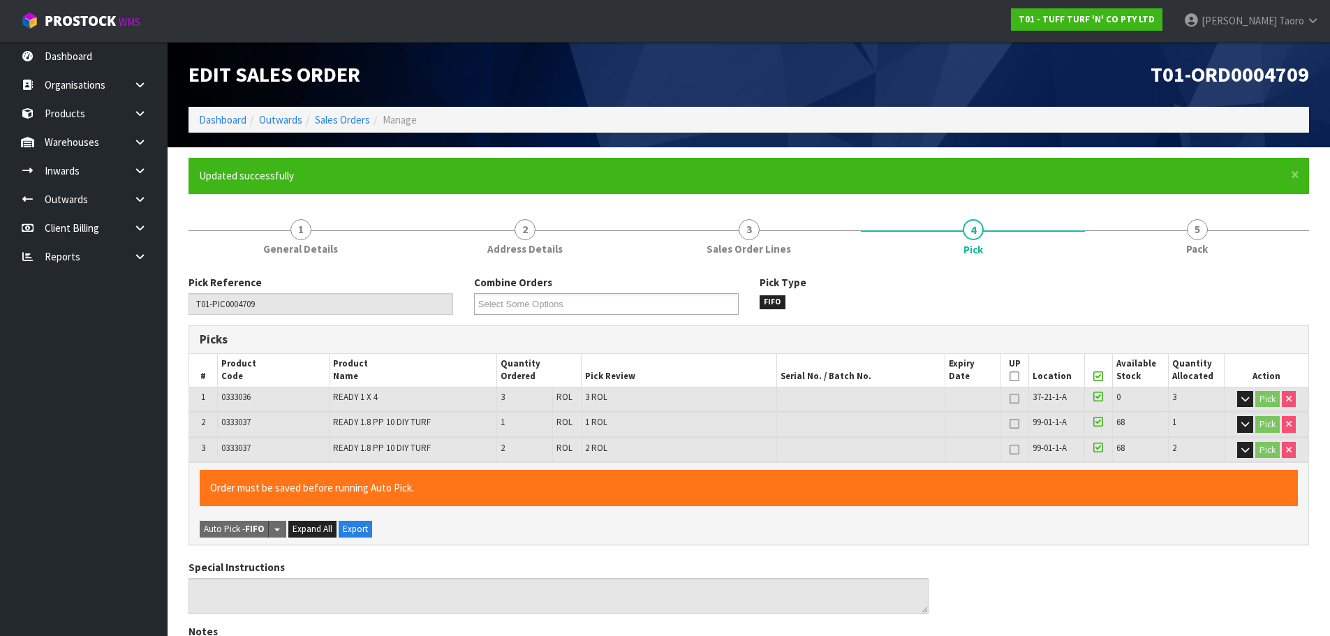
type input "[PERSON_NAME]"
type input "2025-09-30T08:50:40"
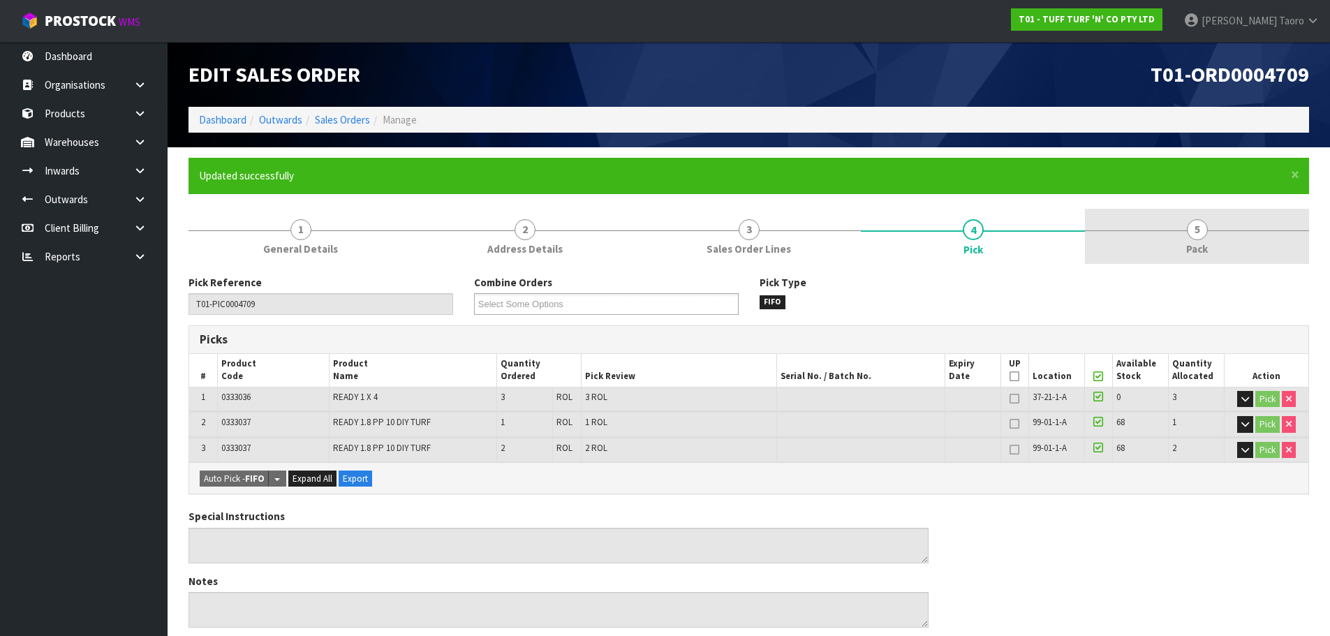
click at [1187, 232] on span "5" at bounding box center [1197, 229] width 21 height 21
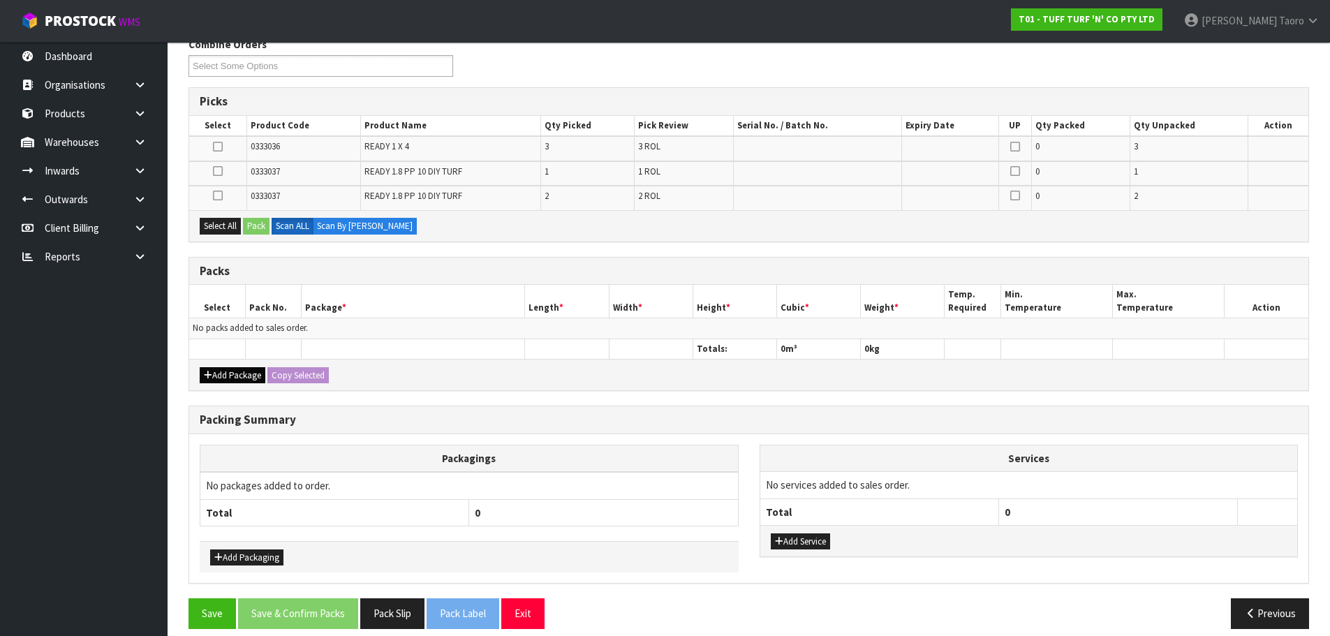
scroll to position [252, 0]
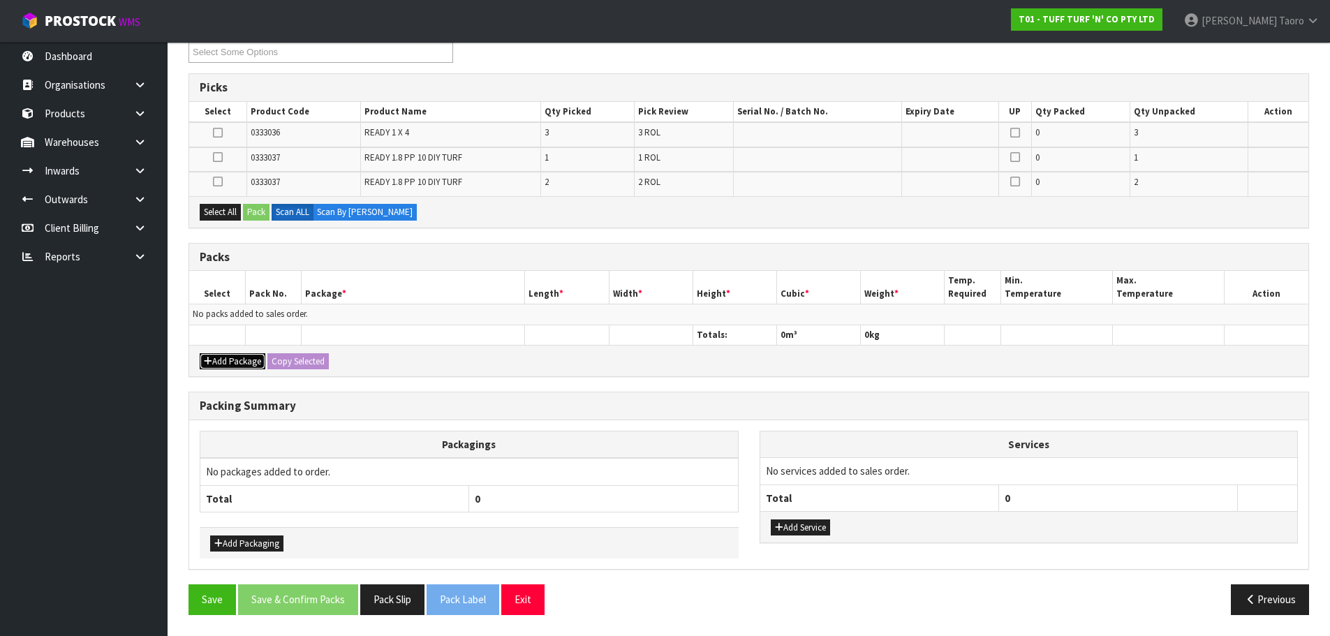
click at [224, 353] on button "Add Package" at bounding box center [233, 361] width 66 height 17
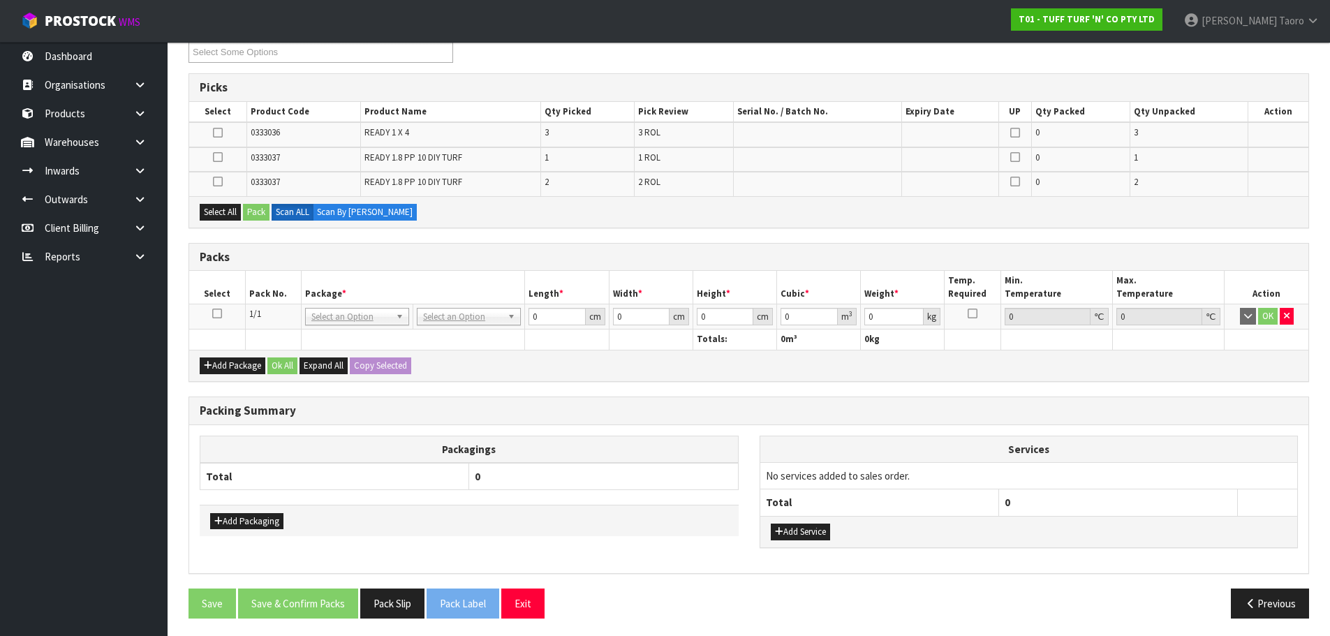
drag, startPoint x: 214, startPoint y: 313, endPoint x: 202, endPoint y: 295, distance: 21.5
click at [214, 313] on icon at bounding box center [217, 313] width 10 height 1
drag, startPoint x: 221, startPoint y: 211, endPoint x: 250, endPoint y: 211, distance: 29.3
click at [222, 211] on button "Select All" at bounding box center [220, 212] width 41 height 17
drag, startPoint x: 259, startPoint y: 211, endPoint x: 340, endPoint y: 212, distance: 81.0
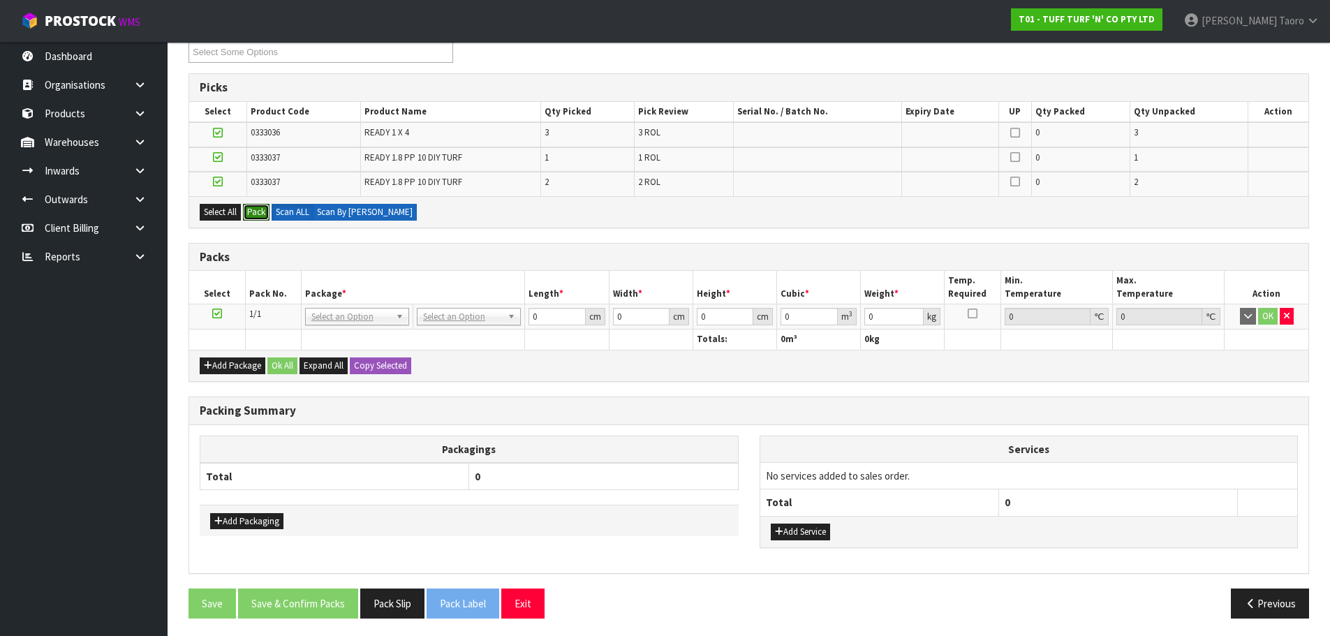
click at [262, 211] on button "Pack" at bounding box center [256, 212] width 27 height 17
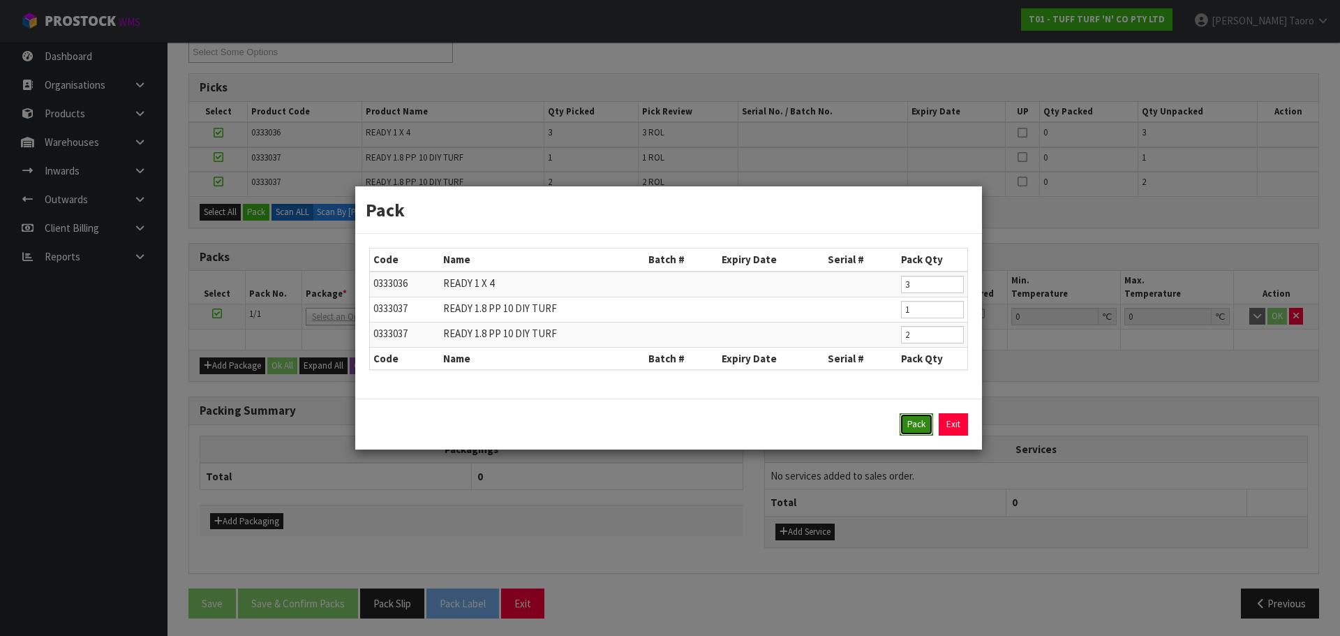
click at [914, 428] on button "Pack" at bounding box center [917, 424] width 34 height 22
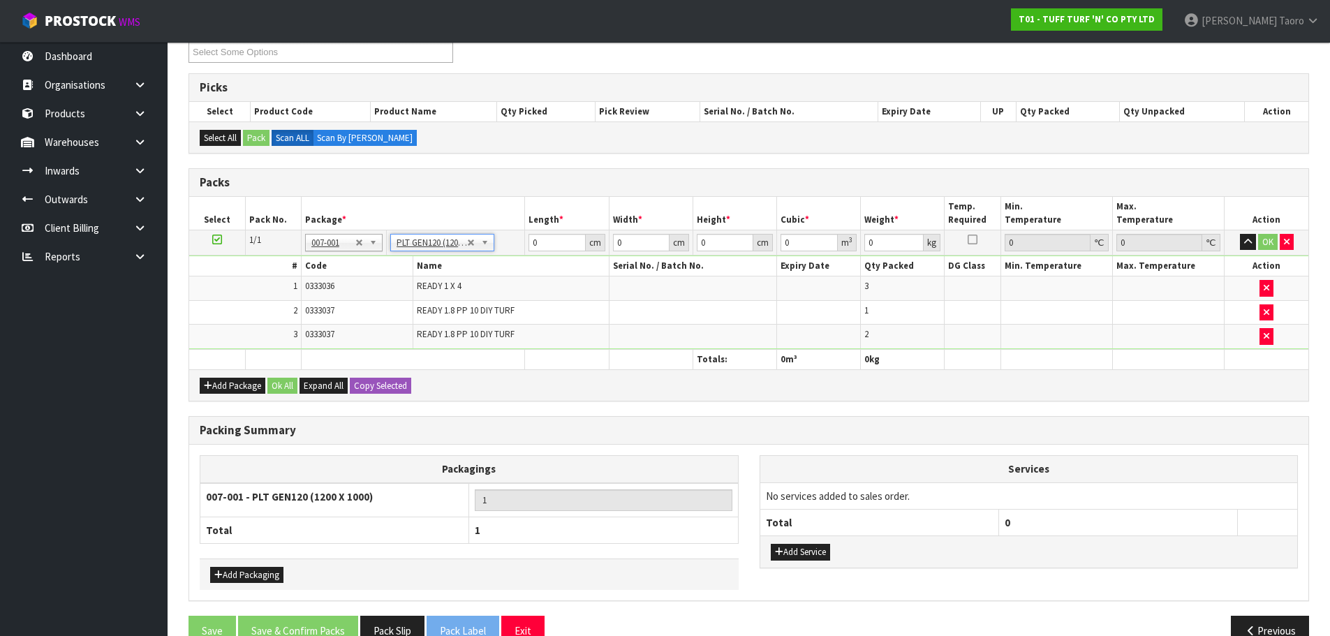
type input "120"
type input "100"
type input "66"
click at [551, 249] on input "120" at bounding box center [556, 242] width 57 height 17
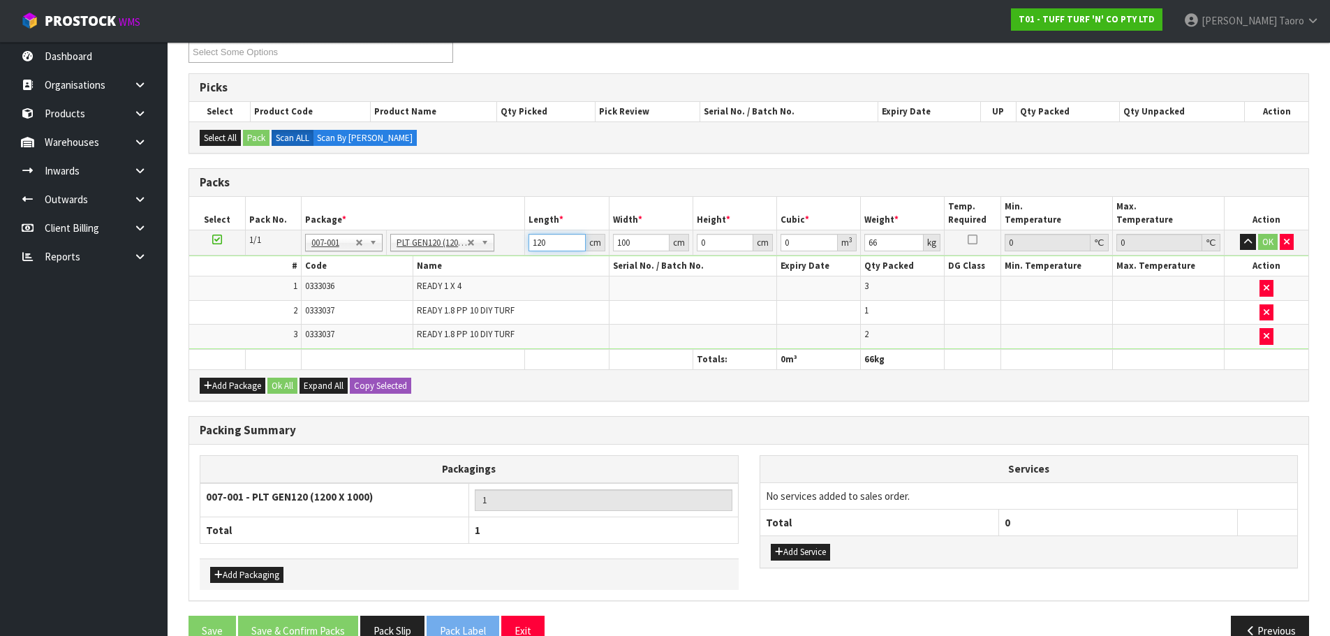
click at [551, 249] on input "120" at bounding box center [556, 242] width 57 height 17
type input "183"
type input "80"
type input "4"
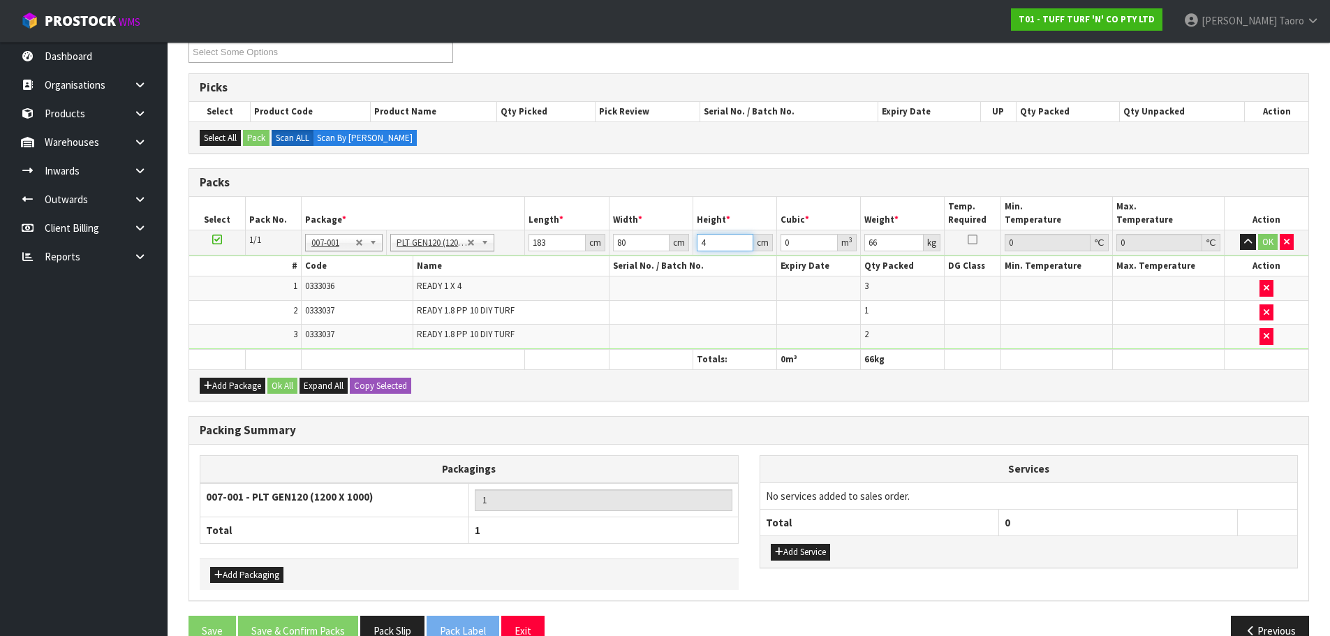
type input "0.05856"
type input "49"
type input "0.71736"
type input "49"
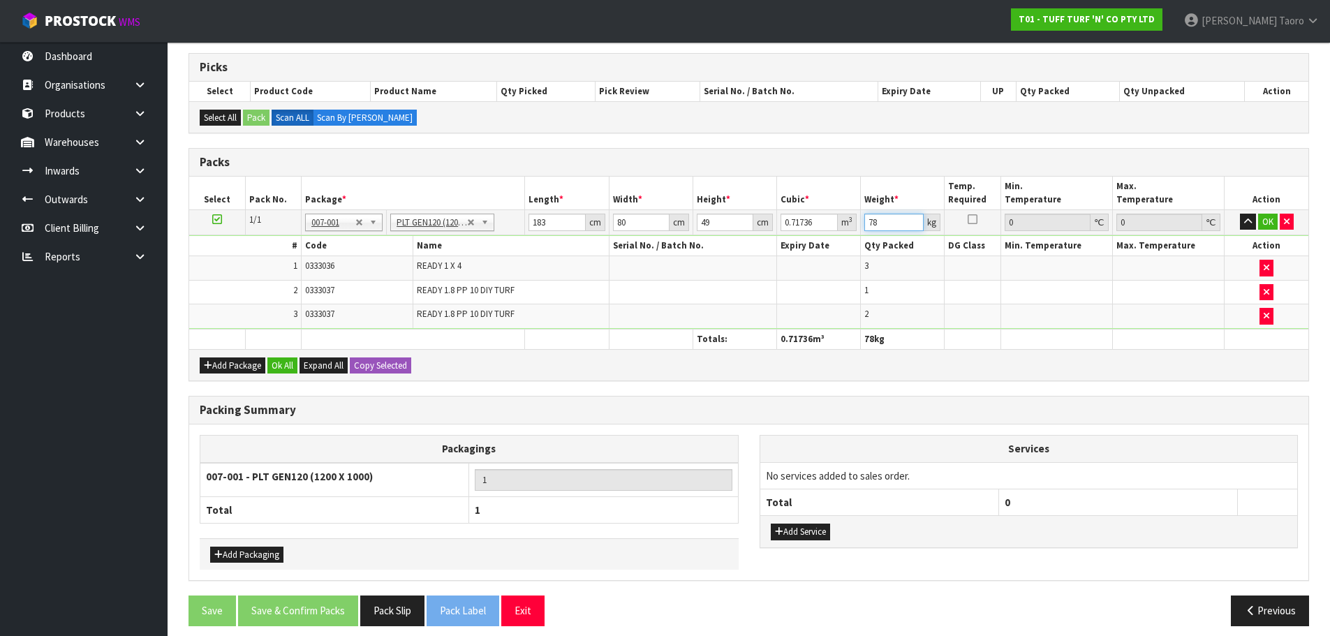
scroll to position [283, 0]
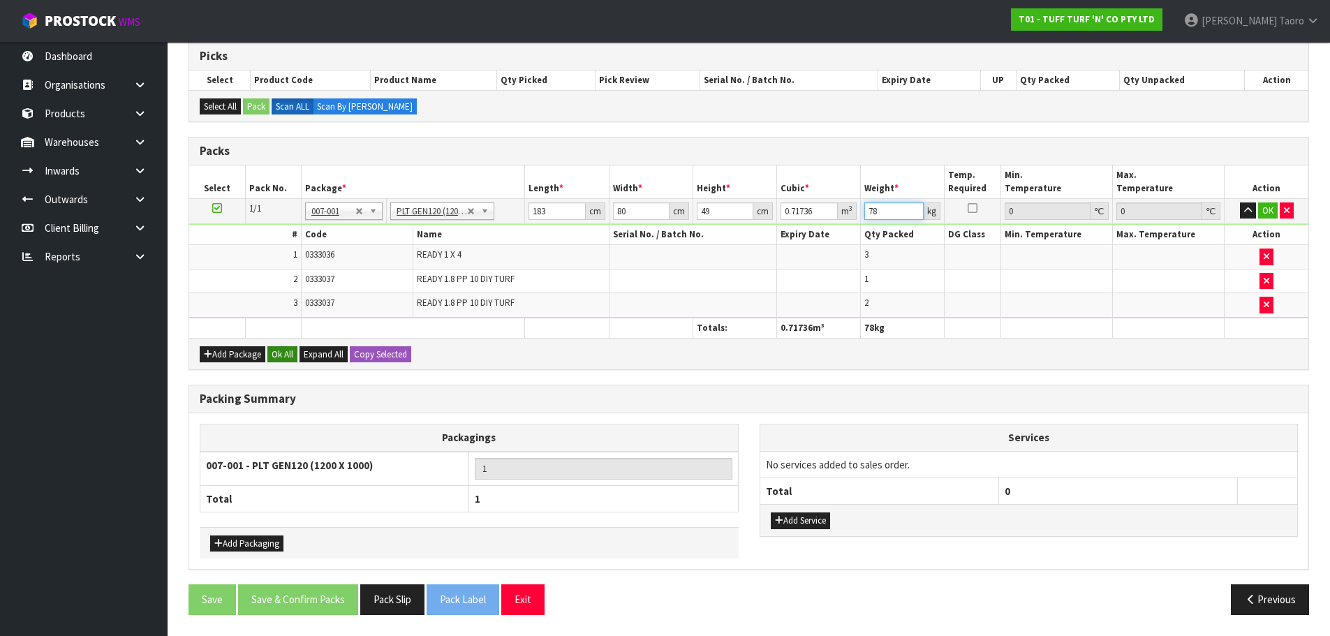
type input "78"
click at [290, 350] on button "Ok All" at bounding box center [282, 354] width 30 height 17
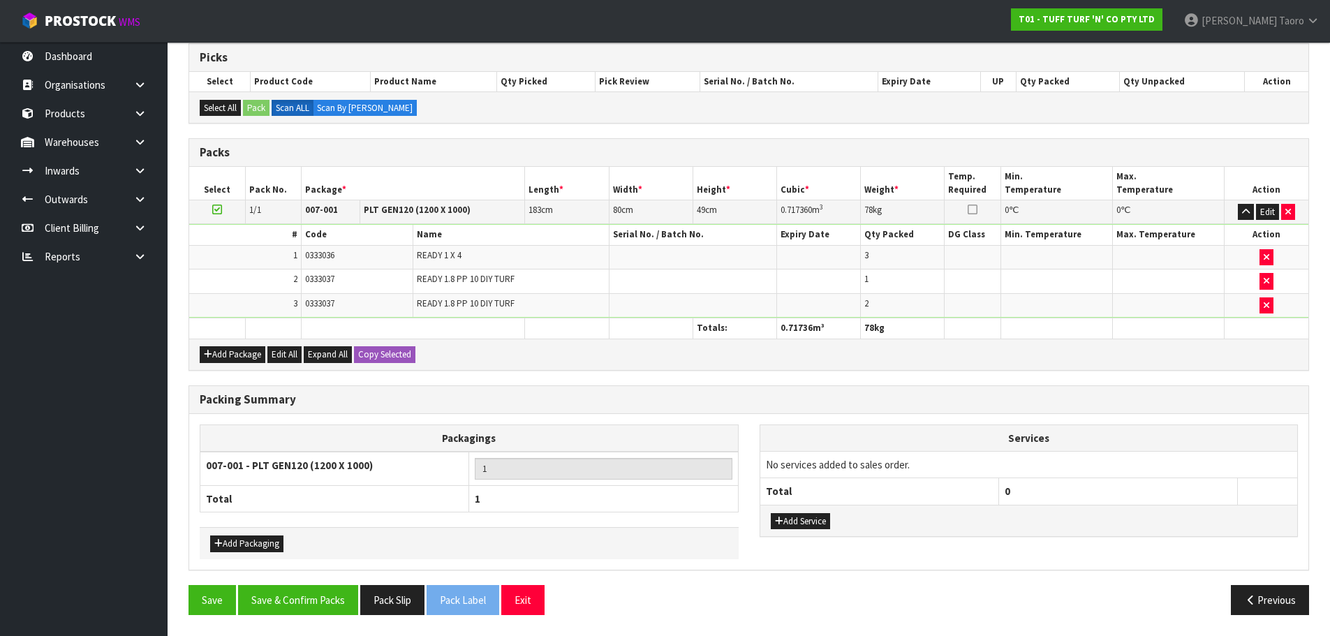
scroll to position [282, 0]
drag, startPoint x: 325, startPoint y: 591, endPoint x: 320, endPoint y: 584, distance: 9.1
click at [326, 591] on button "Save & Confirm Packs" at bounding box center [298, 600] width 120 height 30
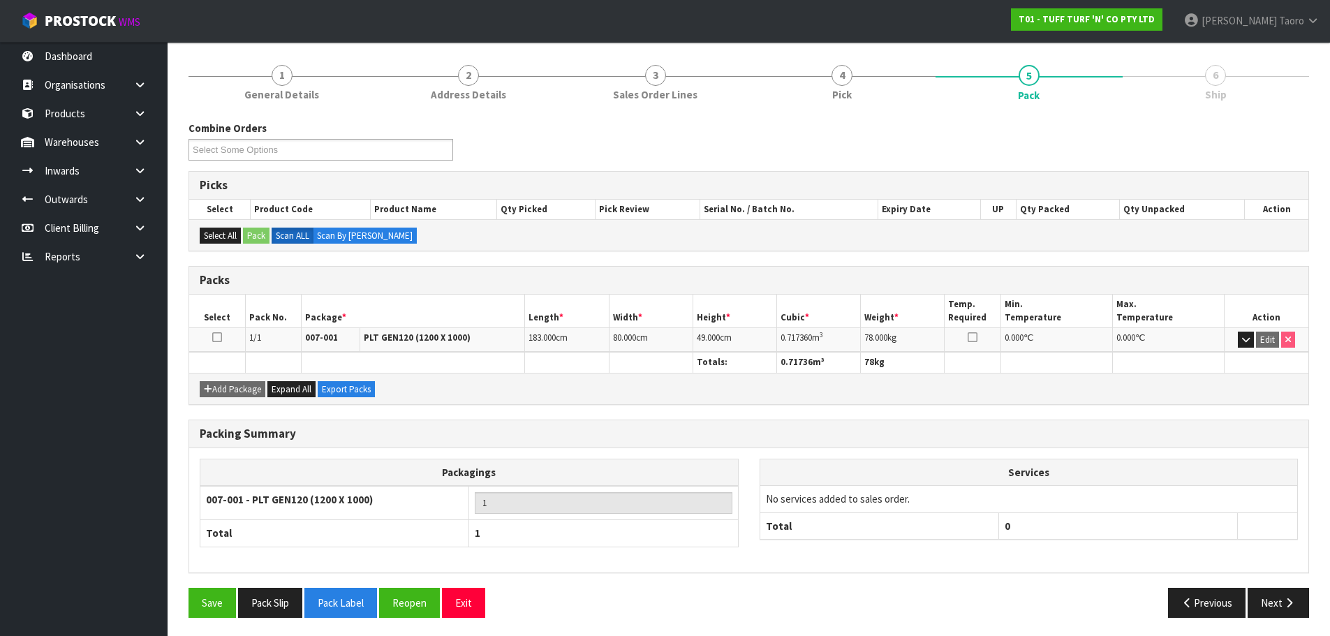
scroll to position [157, 0]
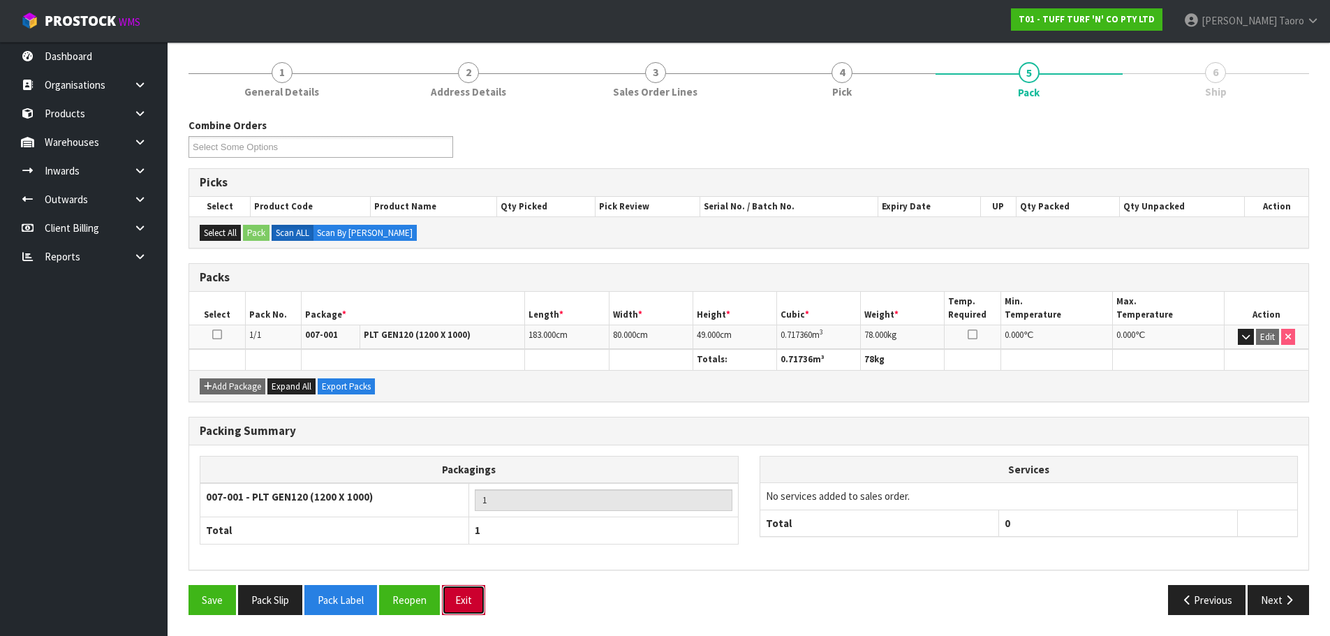
click at [475, 600] on button "Exit" at bounding box center [463, 600] width 43 height 30
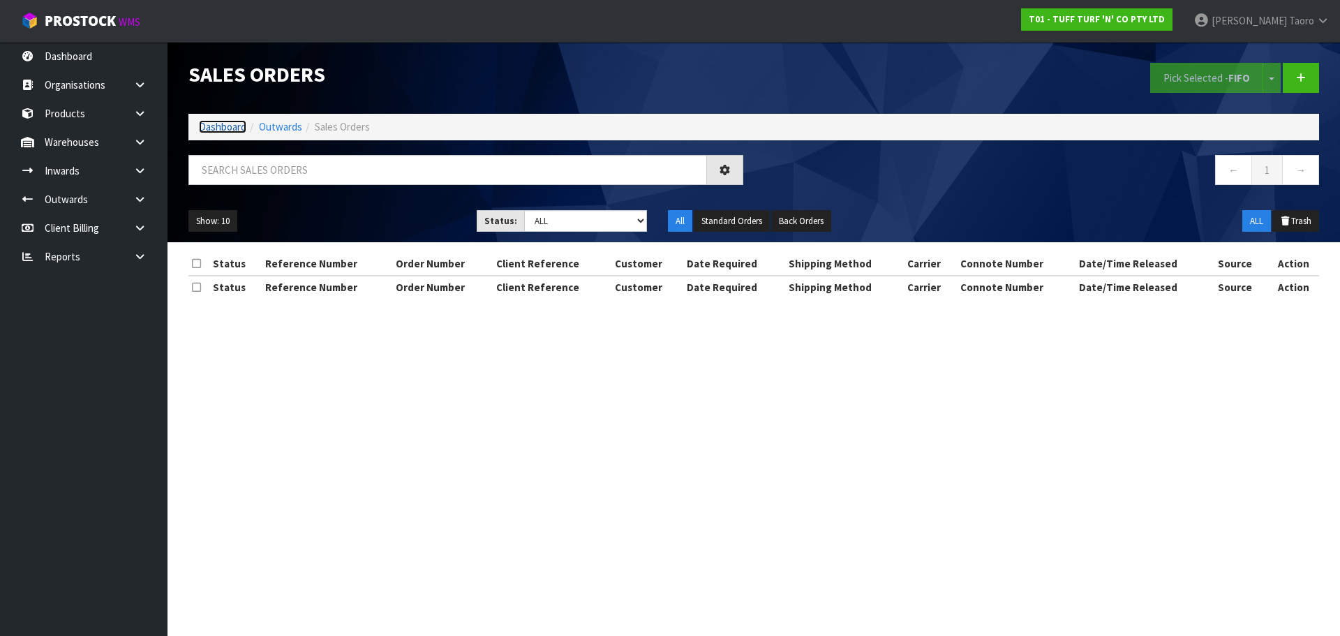
drag, startPoint x: 229, startPoint y: 121, endPoint x: 242, endPoint y: 117, distance: 13.2
click at [229, 121] on link "Dashboard" at bounding box center [222, 126] width 47 height 13
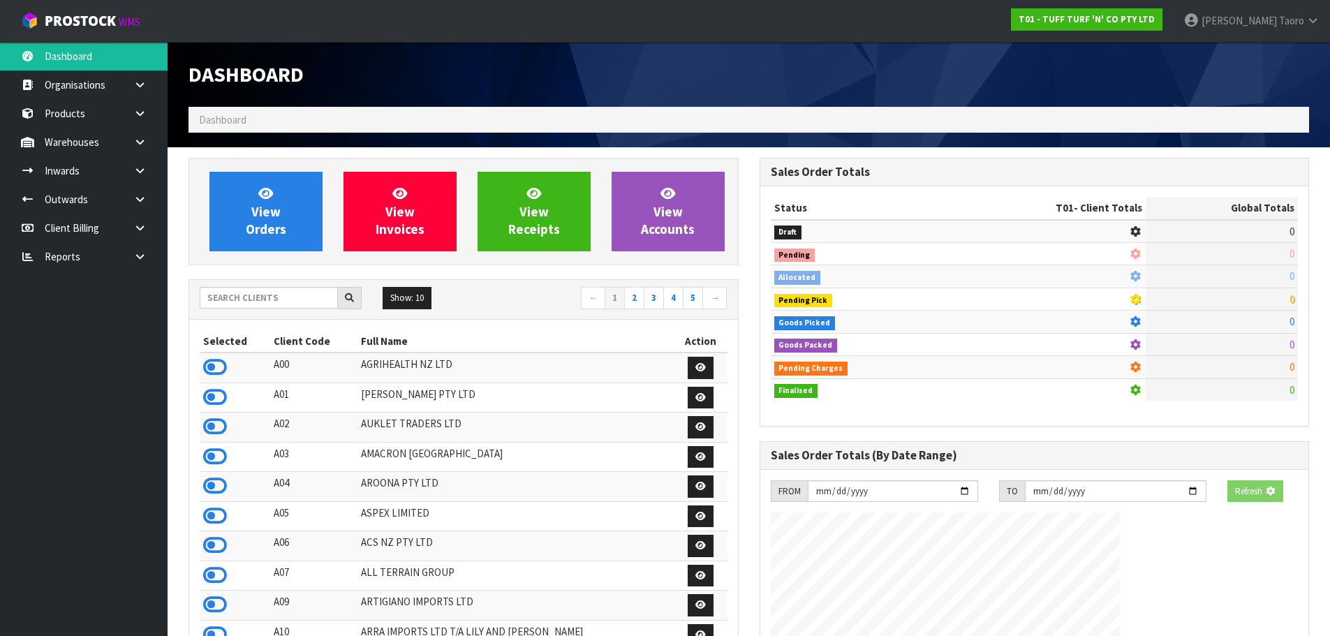
click at [341, 96] on div "Dashboard" at bounding box center [463, 74] width 571 height 65
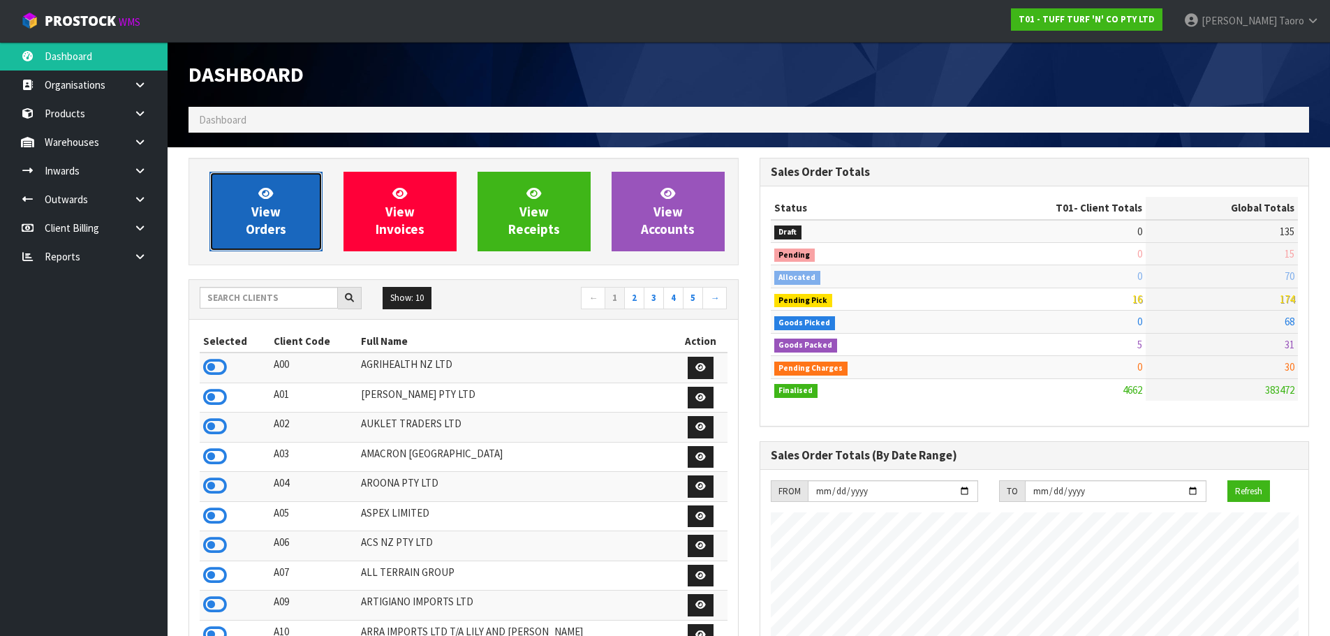
click at [293, 215] on link "View Orders" at bounding box center [265, 212] width 113 height 80
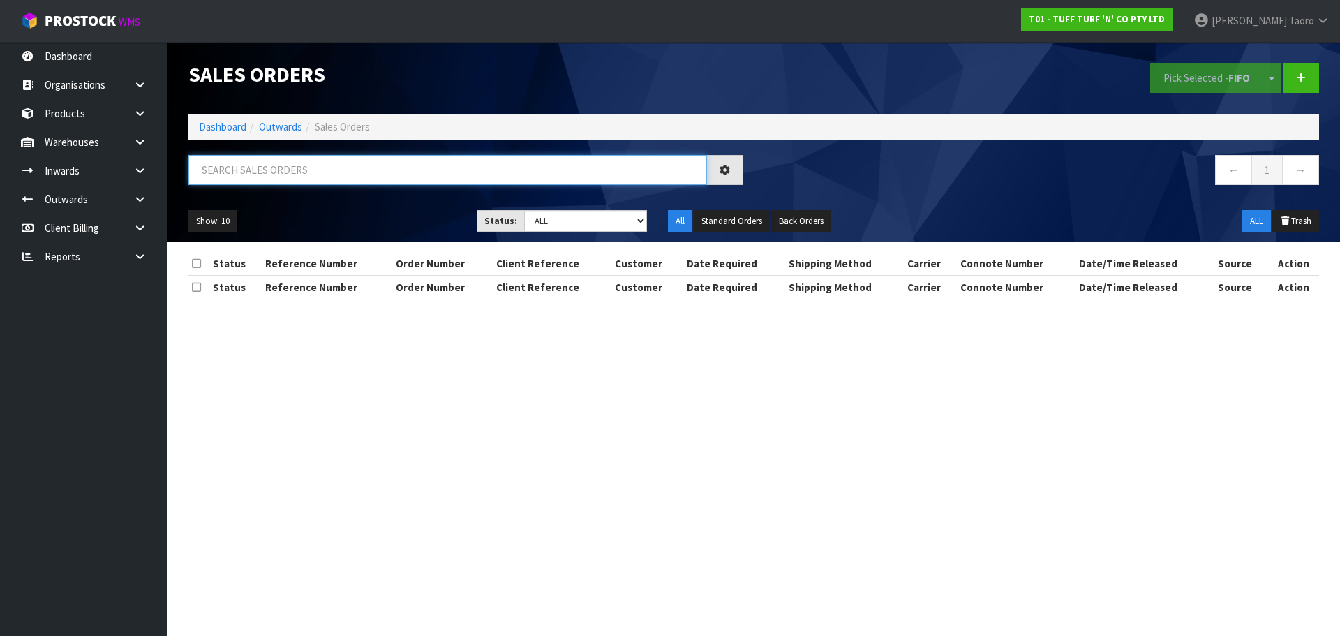
click at [309, 166] on input "text" at bounding box center [447, 170] width 519 height 30
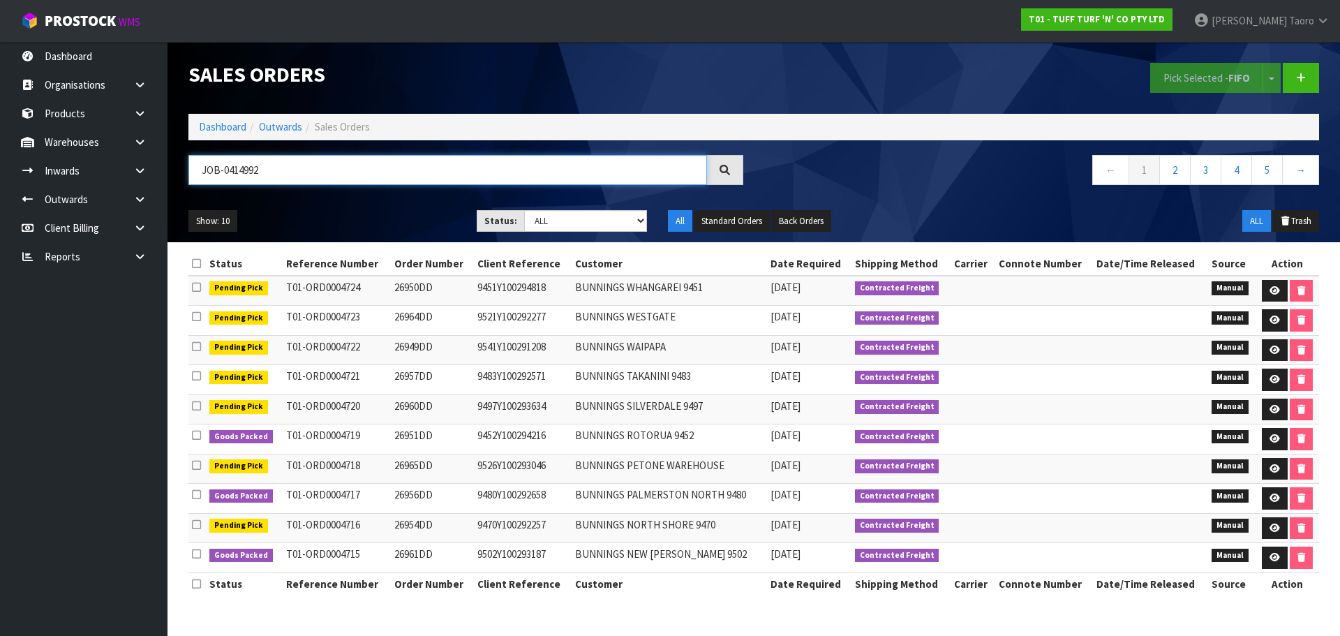
type input "JOB-0414992"
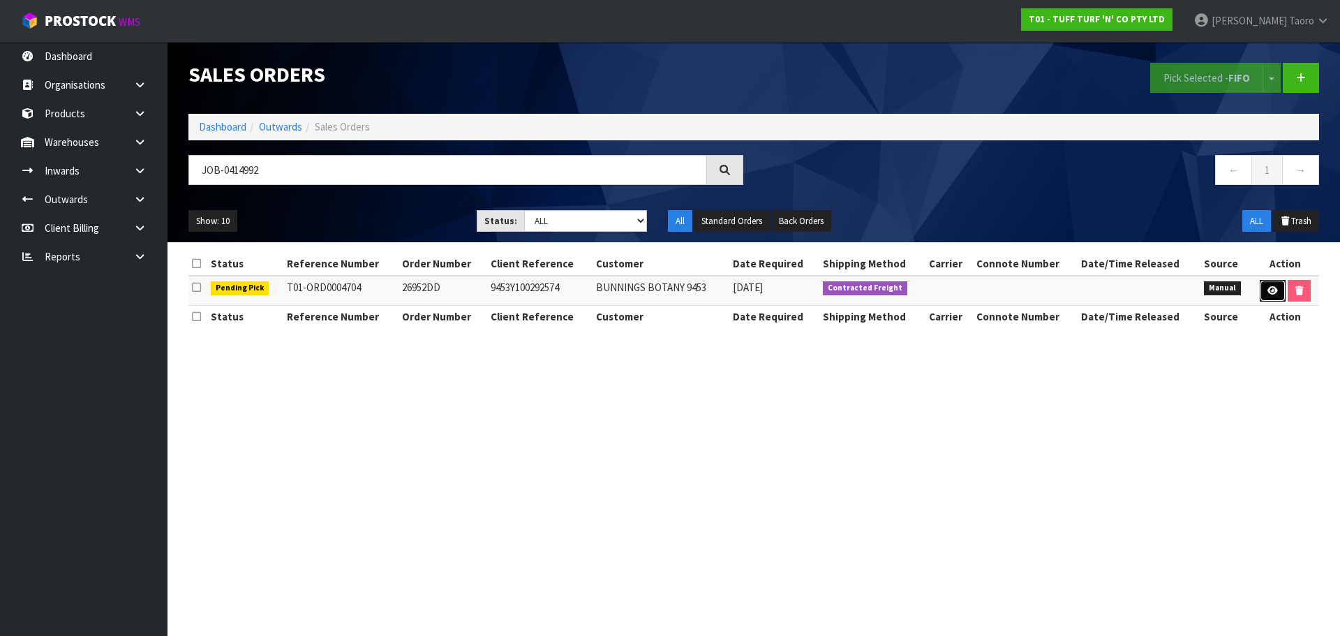
click at [1270, 292] on icon at bounding box center [1273, 290] width 10 height 9
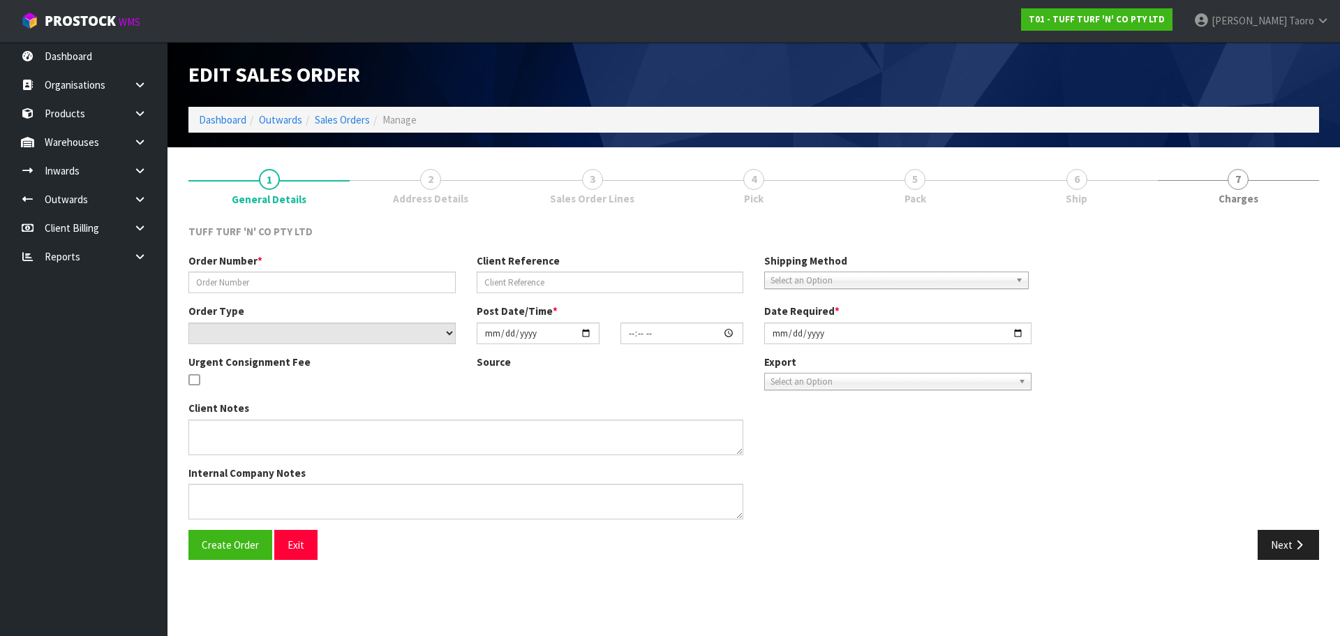
type input "26952DD"
type input "9453Y100292574"
select select "number:0"
type input "[DATE]"
type input "14:01:00.000"
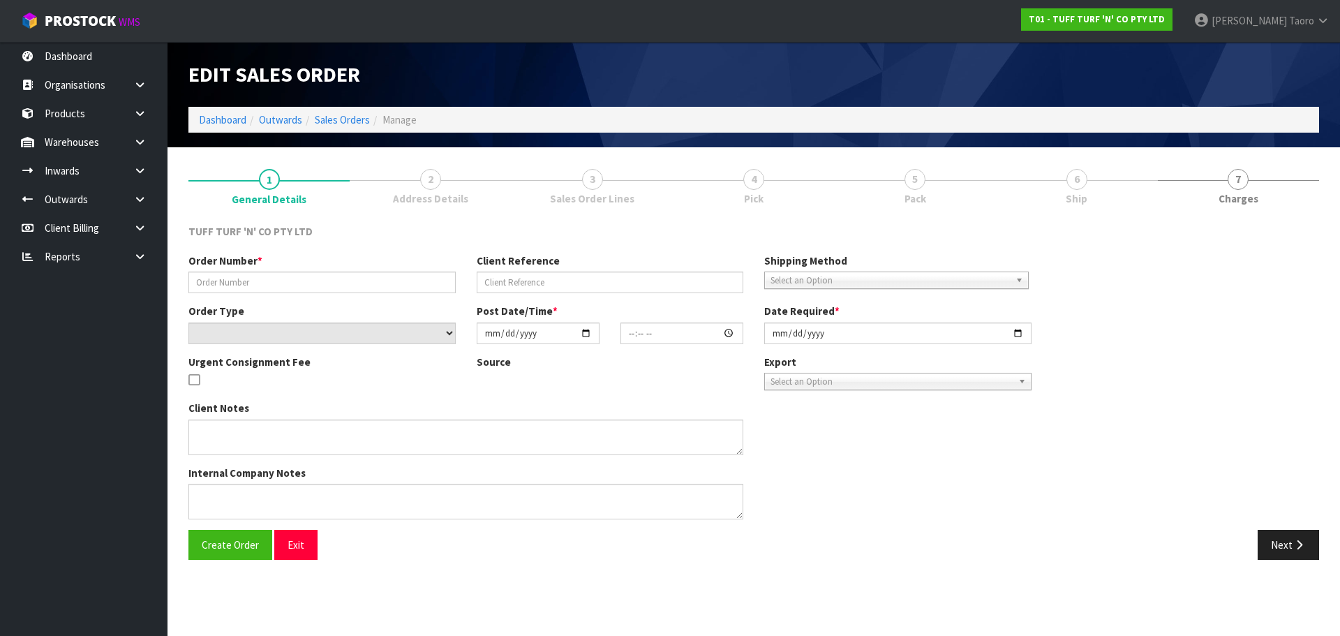
type input "[DATE]"
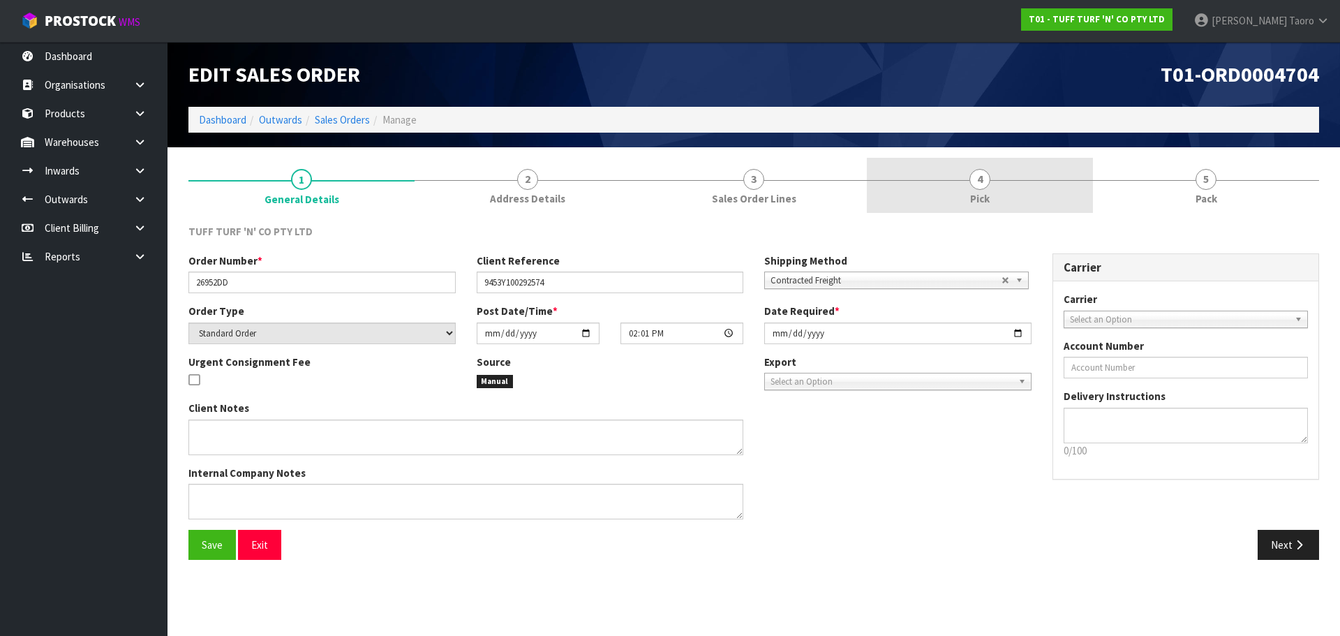
click at [979, 190] on link "4 Pick" at bounding box center [980, 185] width 226 height 55
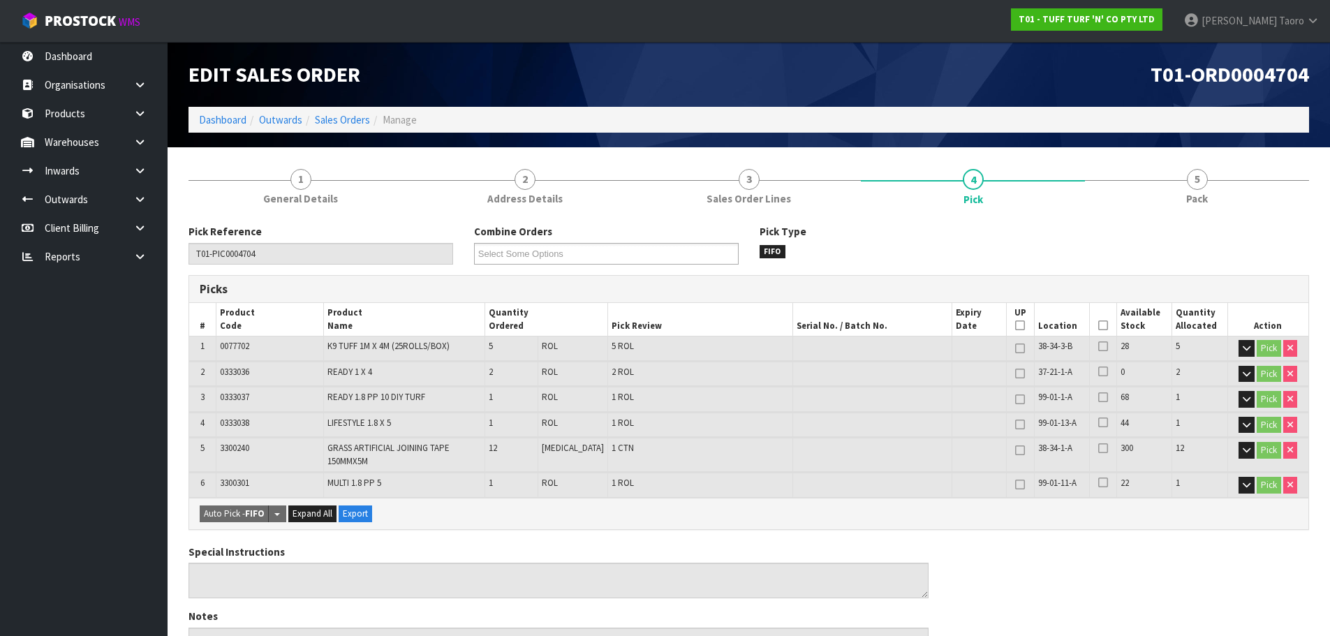
click at [1094, 319] on th "Picked" at bounding box center [1103, 319] width 27 height 33
click at [1098, 326] on icon at bounding box center [1103, 325] width 10 height 1
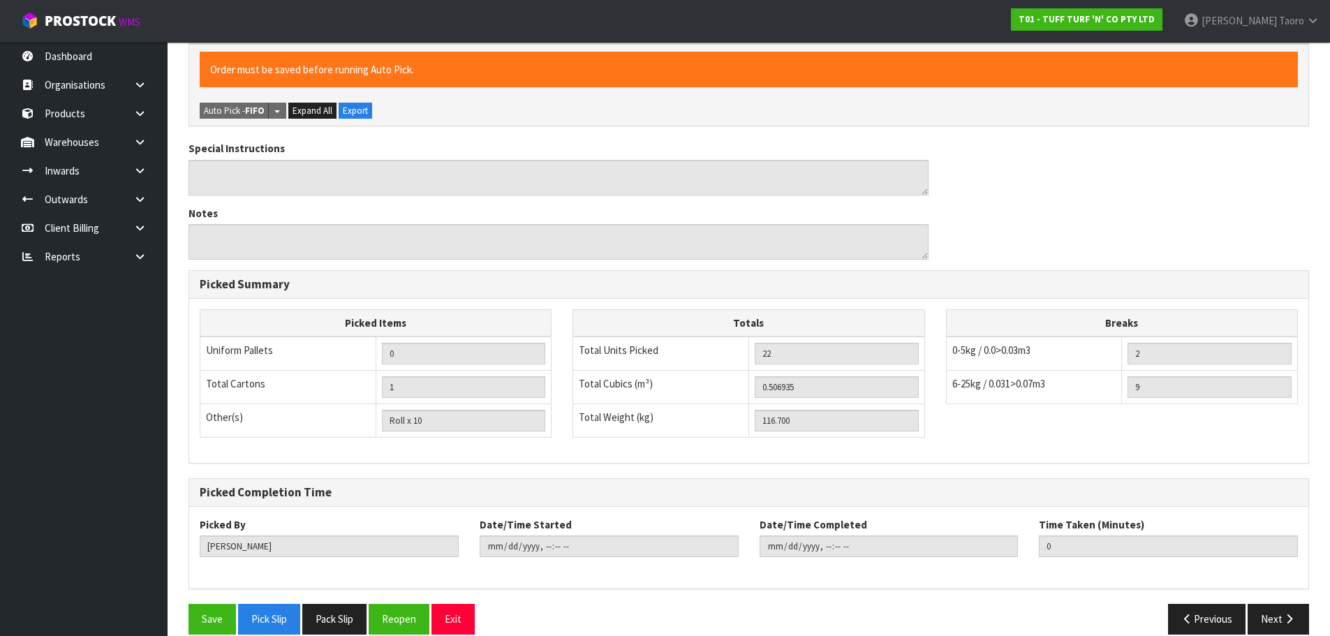
scroll to position [473, 0]
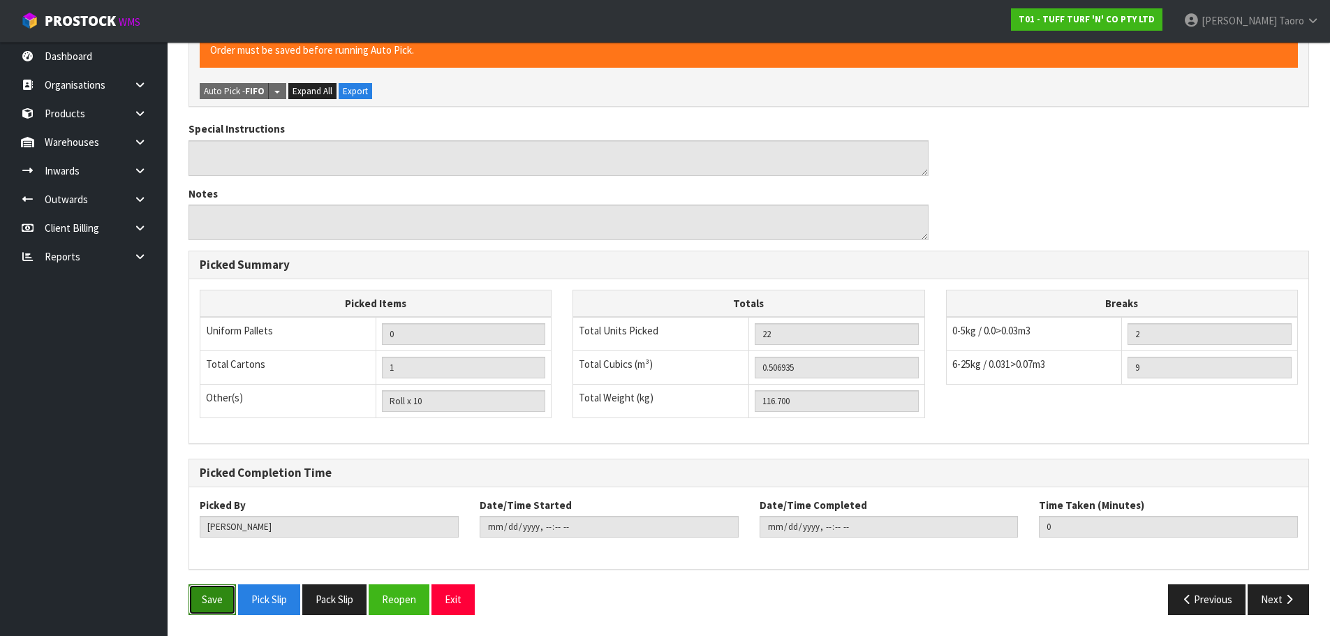
click at [199, 598] on button "Save" at bounding box center [211, 599] width 47 height 30
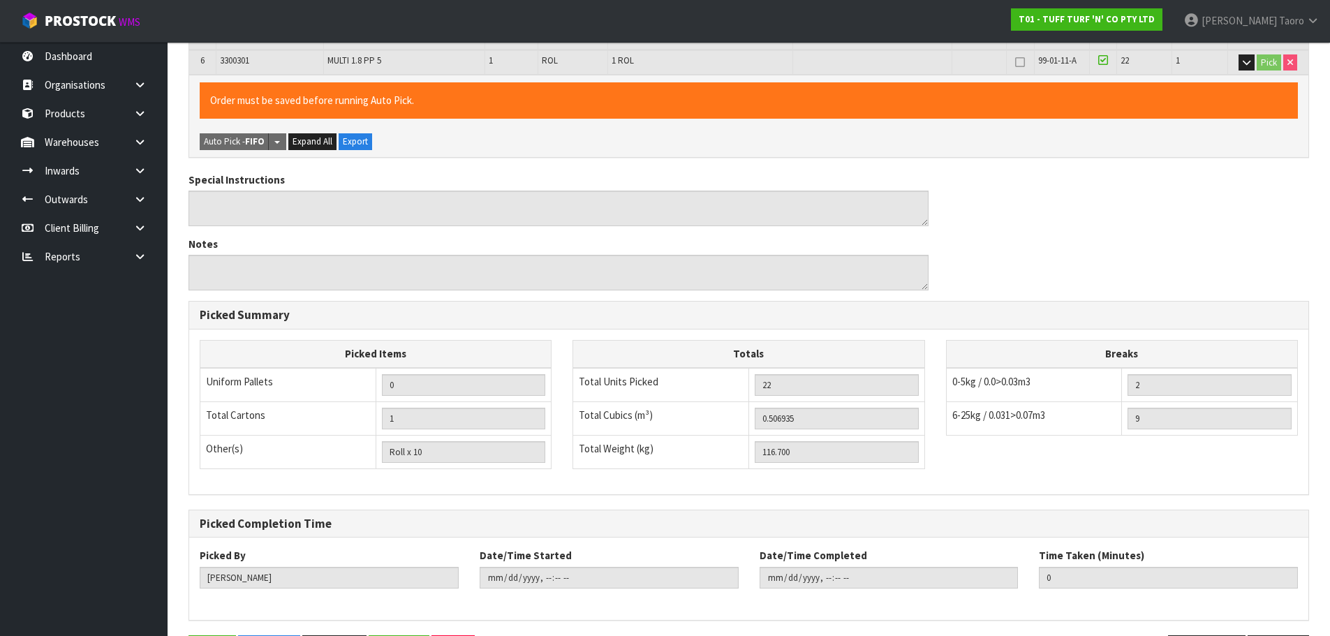
scroll to position [0, 0]
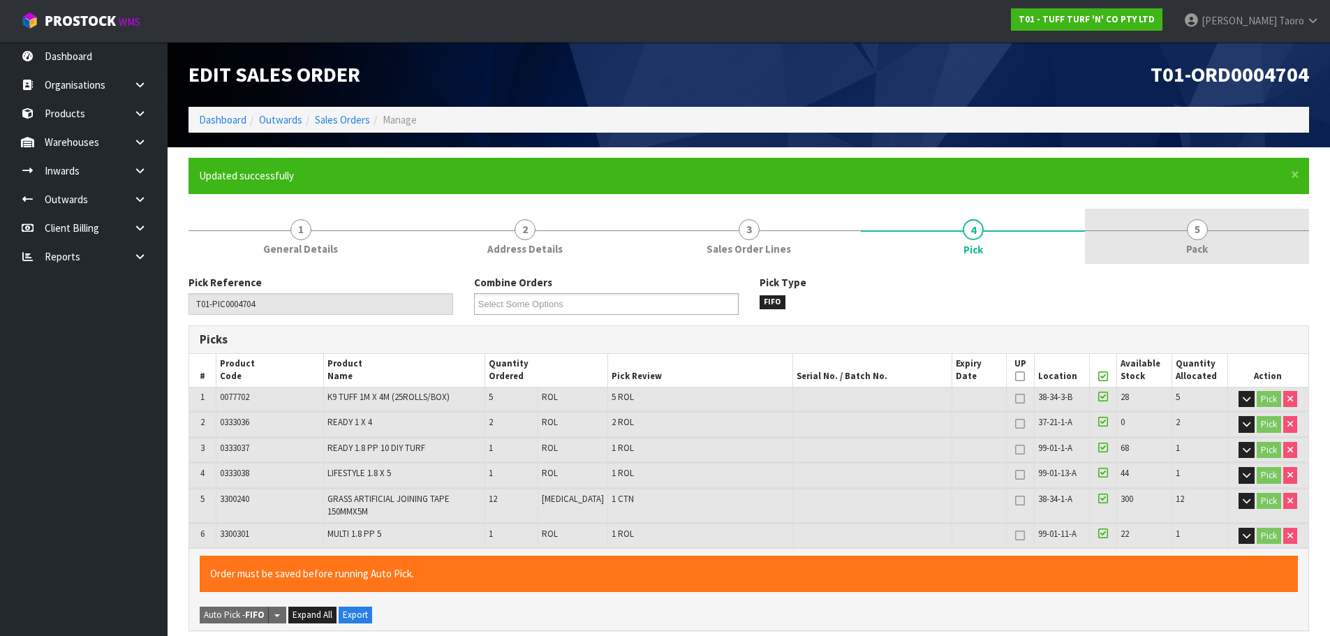
click at [1240, 257] on link "5 Pack" at bounding box center [1197, 236] width 224 height 55
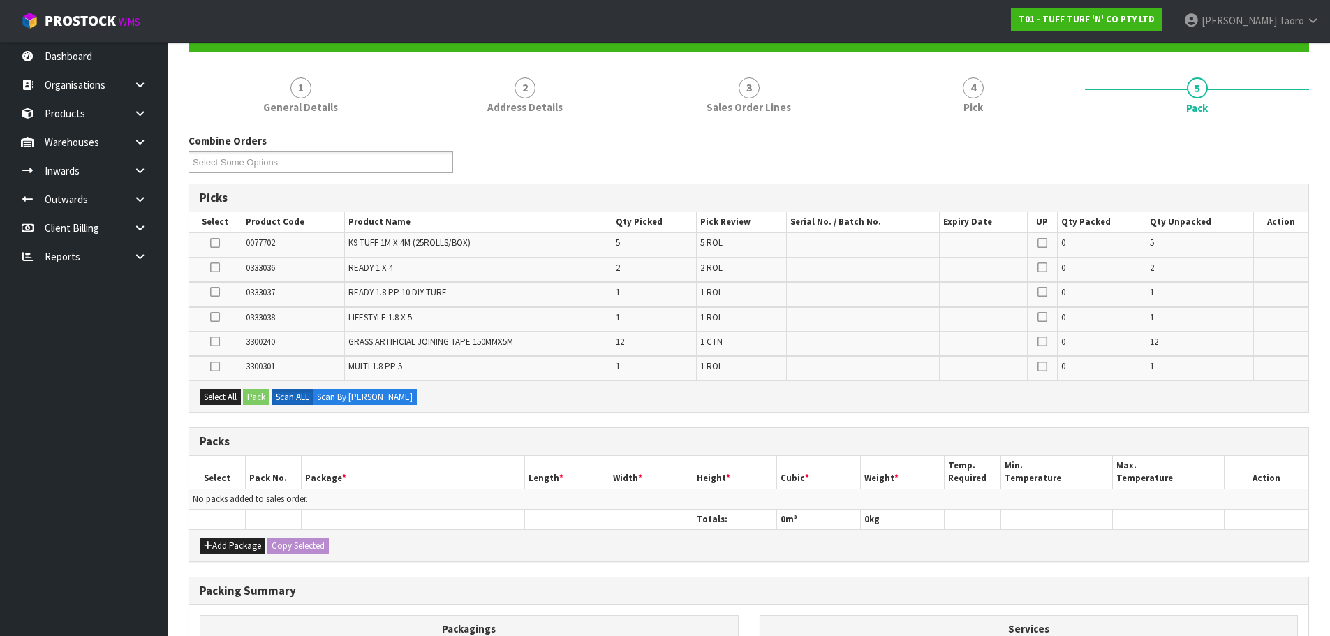
scroll to position [326, 0]
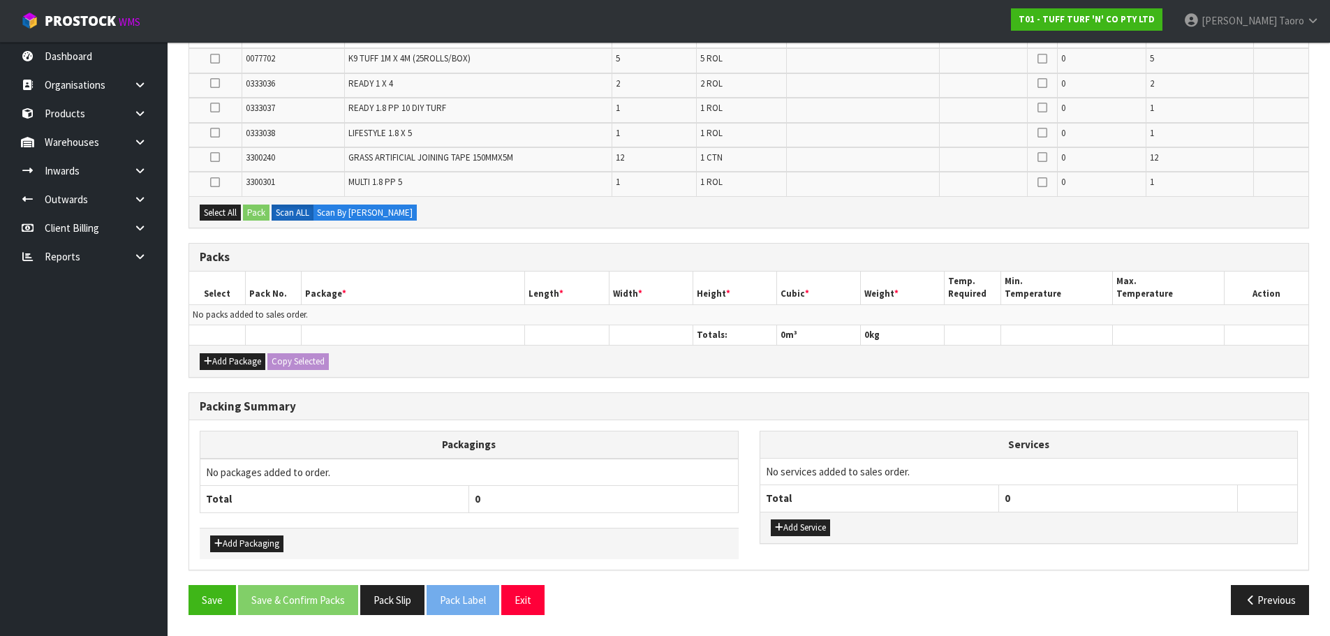
click at [216, 352] on div "Add Package Copy Selected" at bounding box center [748, 360] width 1119 height 31
click at [211, 355] on button "Add Package" at bounding box center [233, 361] width 66 height 17
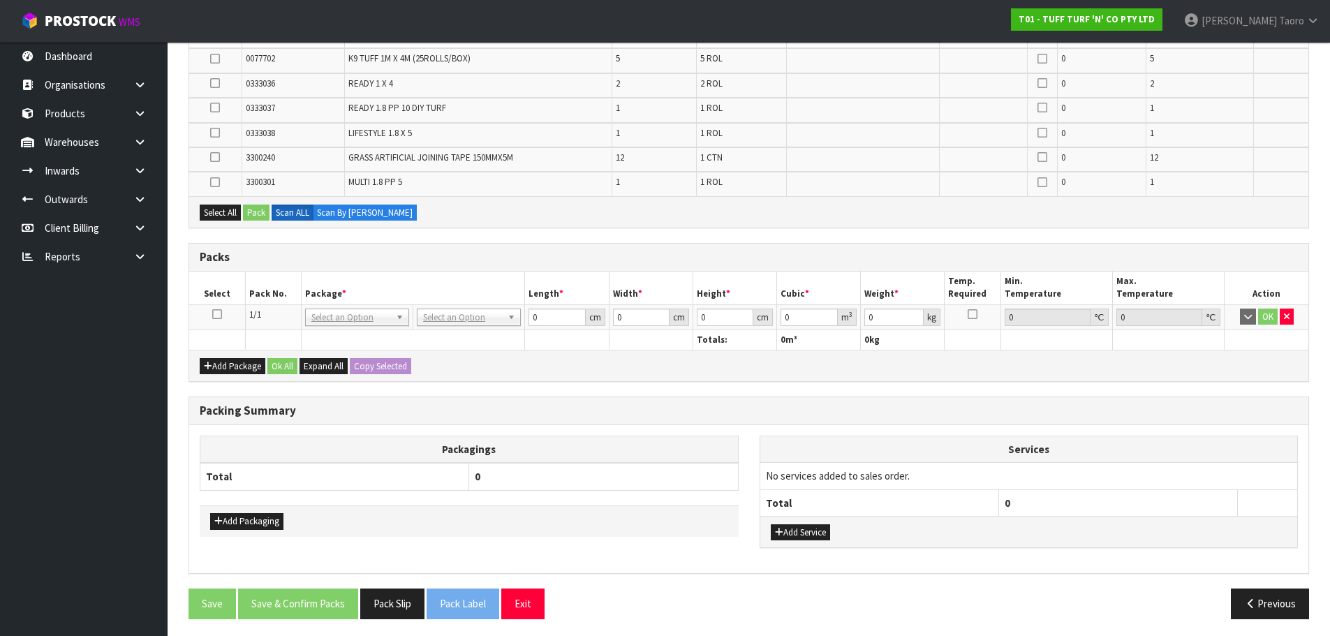
click at [215, 314] on icon at bounding box center [217, 314] width 10 height 1
click at [223, 214] on button "Select All" at bounding box center [220, 213] width 41 height 17
click at [269, 211] on button "Pack" at bounding box center [256, 213] width 27 height 17
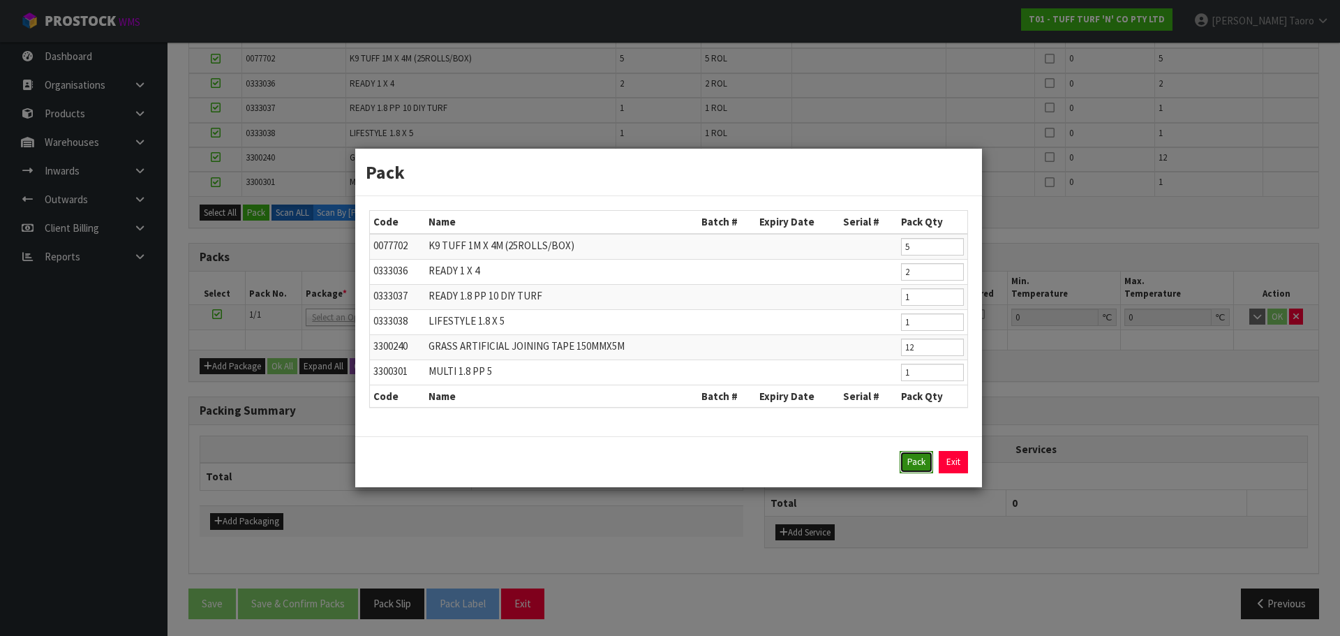
click at [908, 464] on button "Pack" at bounding box center [917, 462] width 34 height 22
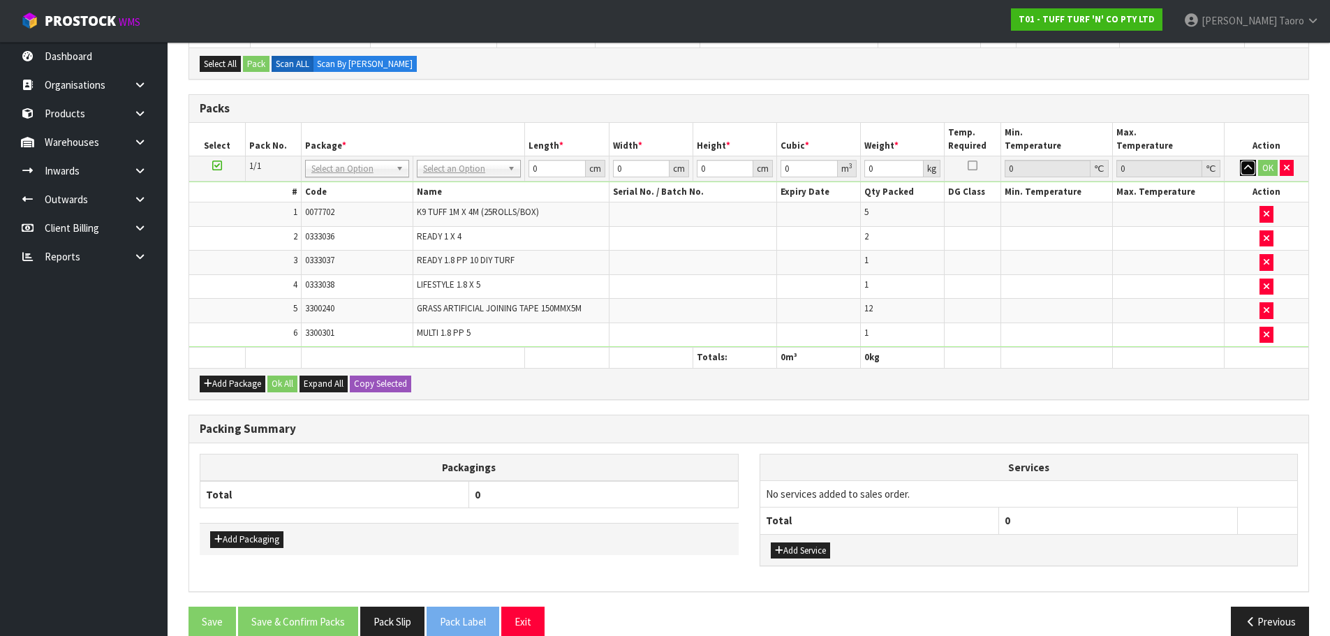
click at [1250, 170] on icon "button" at bounding box center [1248, 167] width 8 height 9
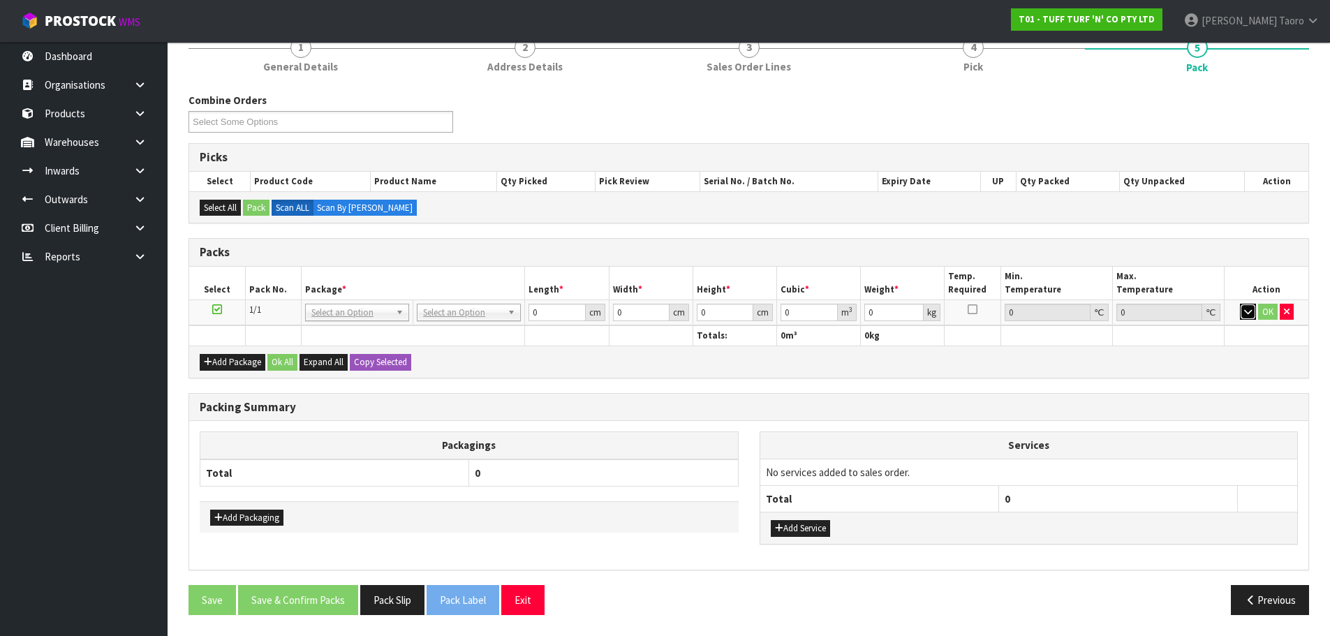
scroll to position [182, 0]
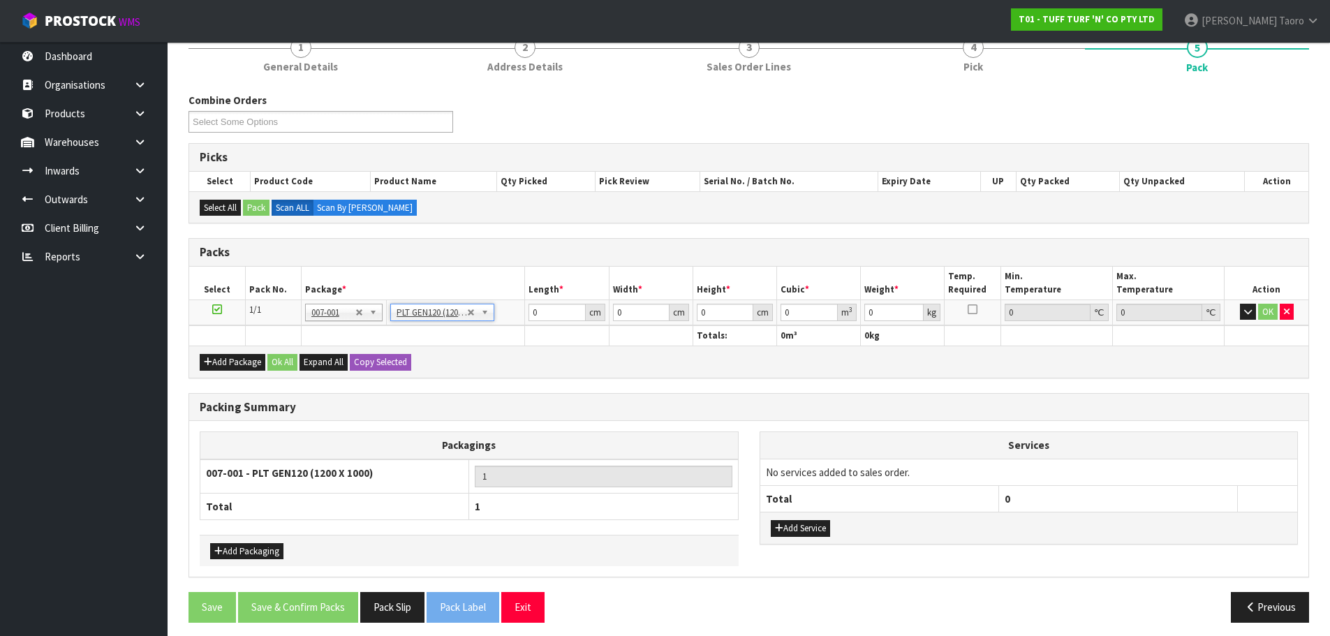
type input "120"
type input "100"
type input "116.7"
click at [541, 315] on input "120" at bounding box center [556, 312] width 57 height 17
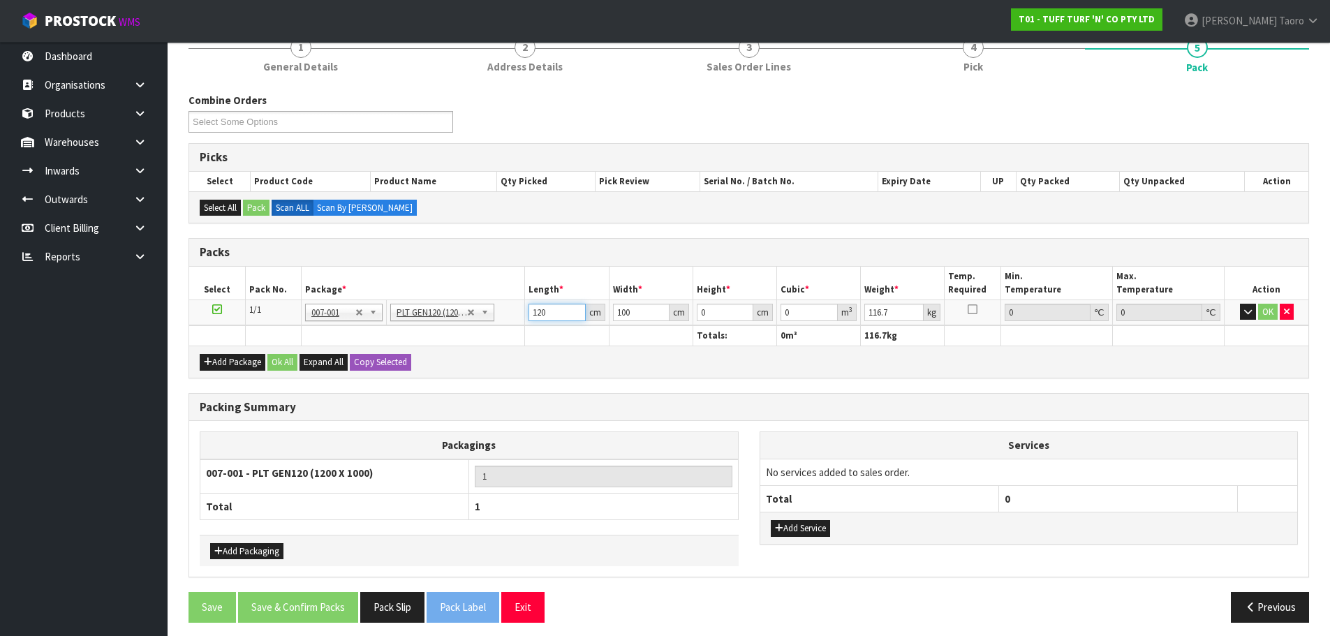
click at [541, 315] on input "120" at bounding box center [556, 312] width 57 height 17
type input "187"
type input "113"
type input "7"
type input "0.147917"
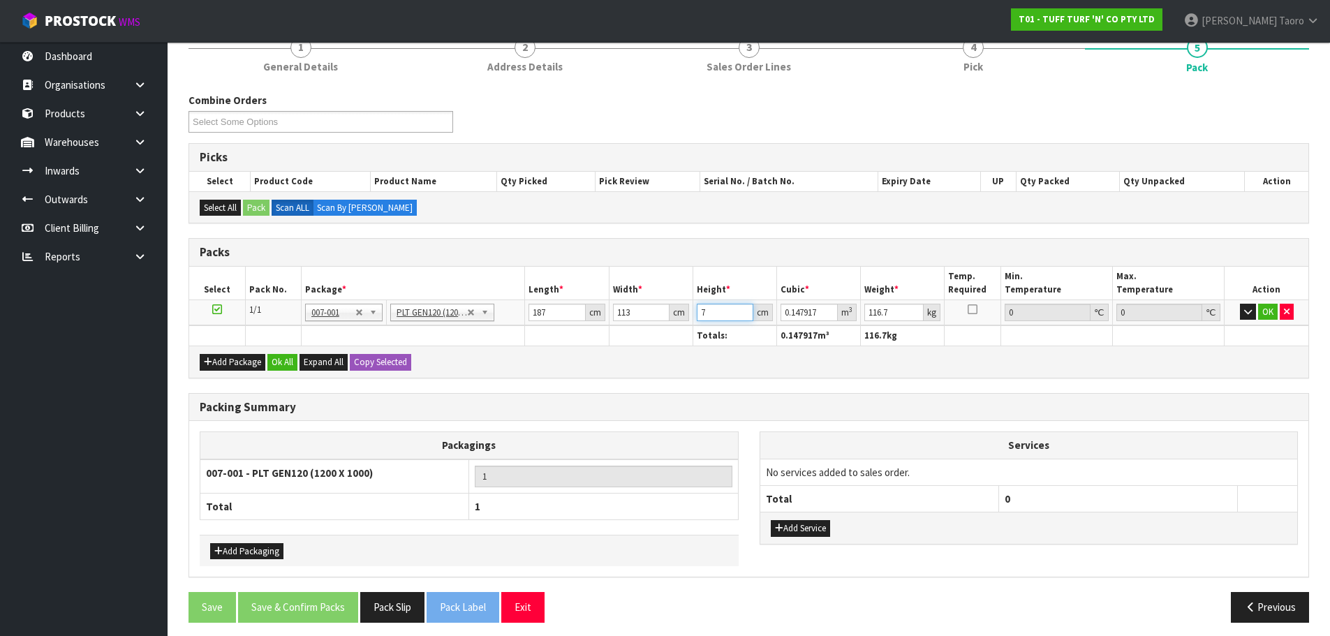
type input "77"
type input "1.627087"
type input "77"
type input "124"
click at [290, 366] on button "Ok All" at bounding box center [282, 362] width 30 height 17
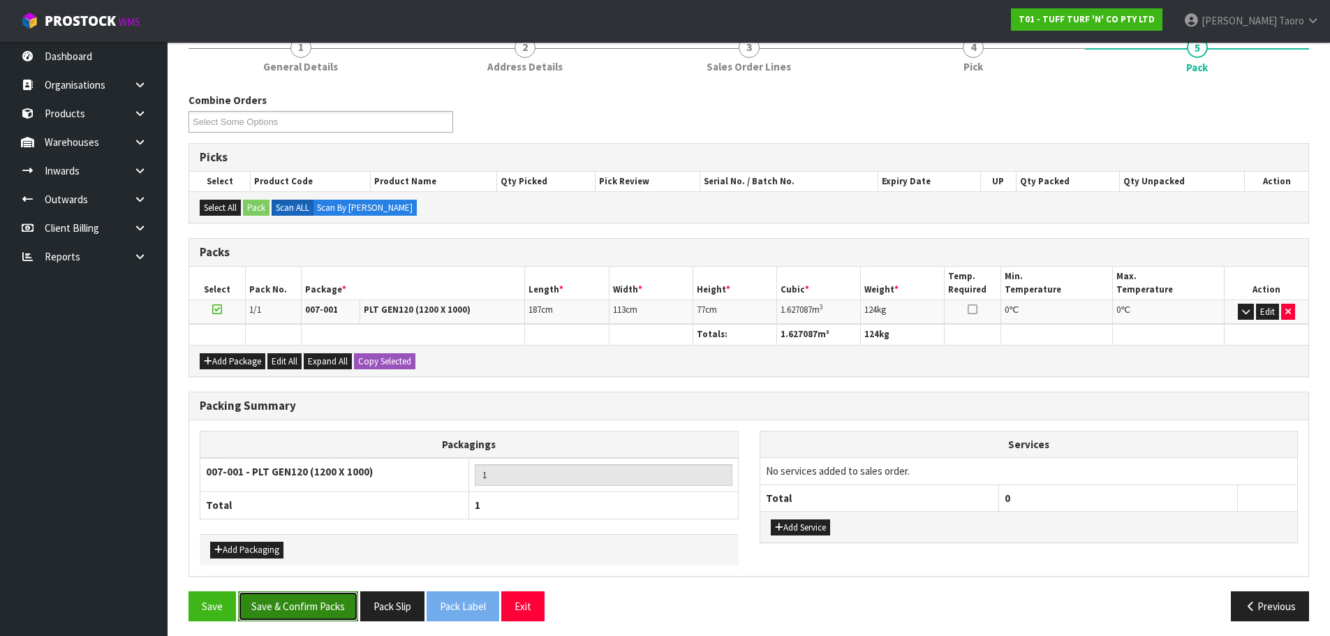
click at [334, 611] on button "Save & Confirm Packs" at bounding box center [298, 606] width 120 height 30
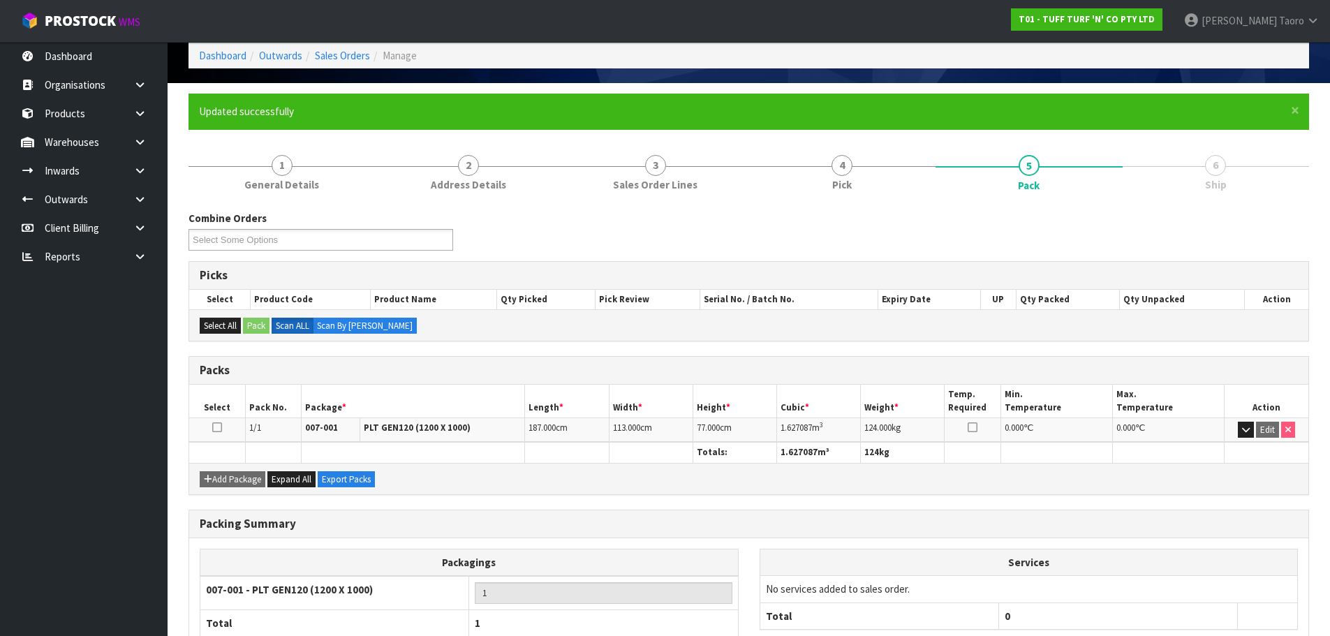
scroll to position [157, 0]
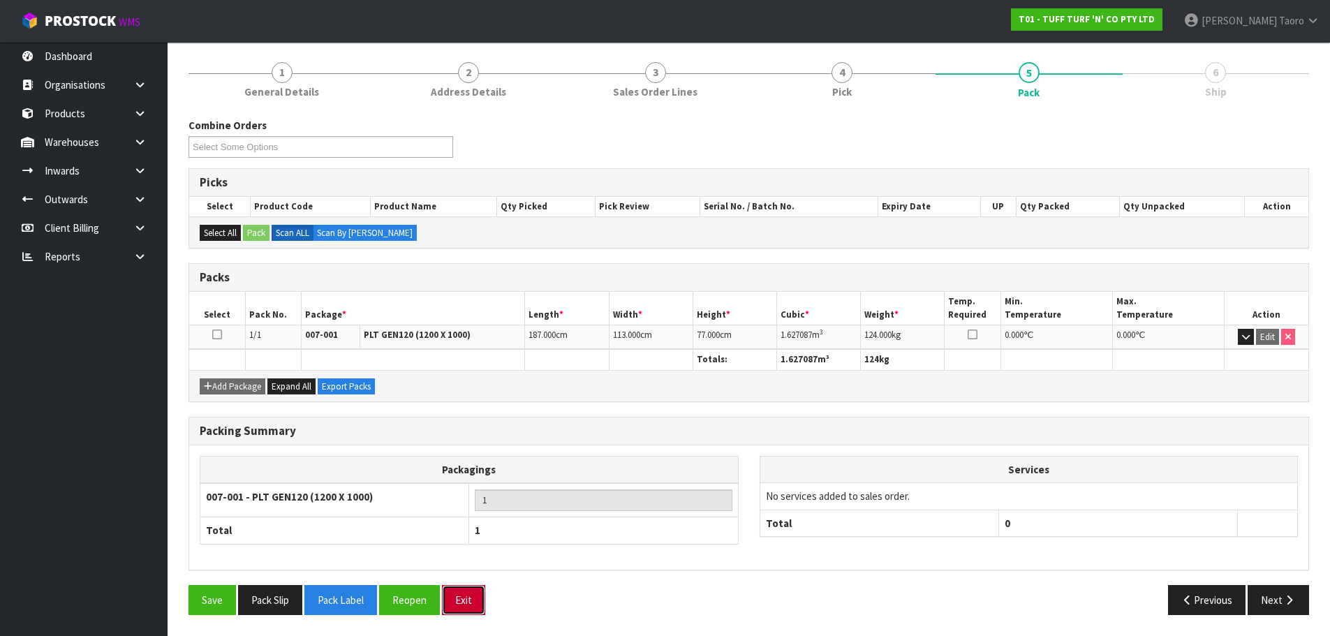
click at [454, 600] on button "Exit" at bounding box center [463, 600] width 43 height 30
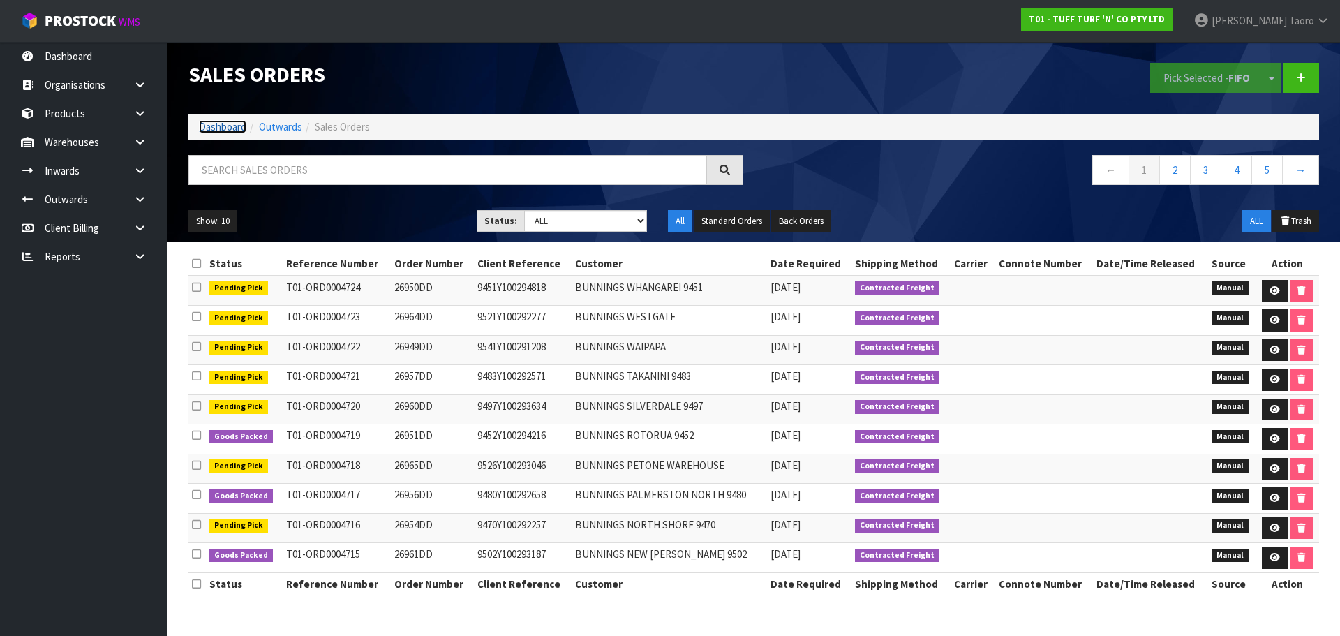
click at [238, 128] on link "Dashboard" at bounding box center [222, 126] width 47 height 13
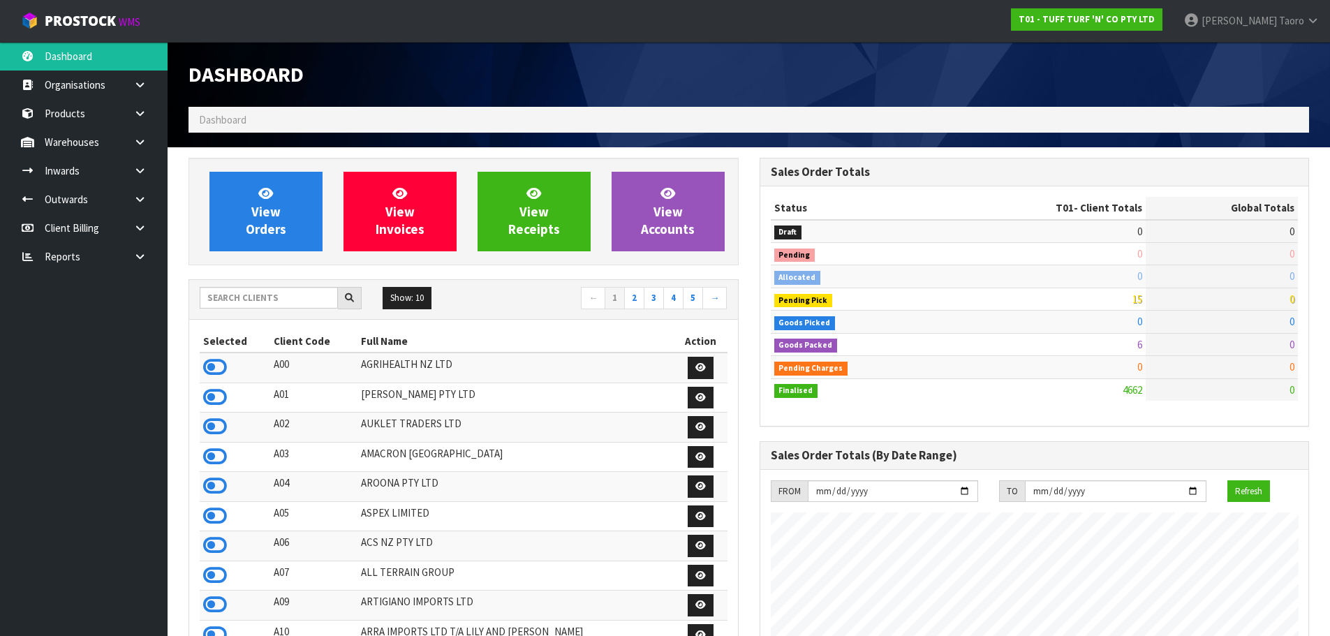
scroll to position [1057, 570]
click at [278, 300] on input "text" at bounding box center [269, 298] width 138 height 22
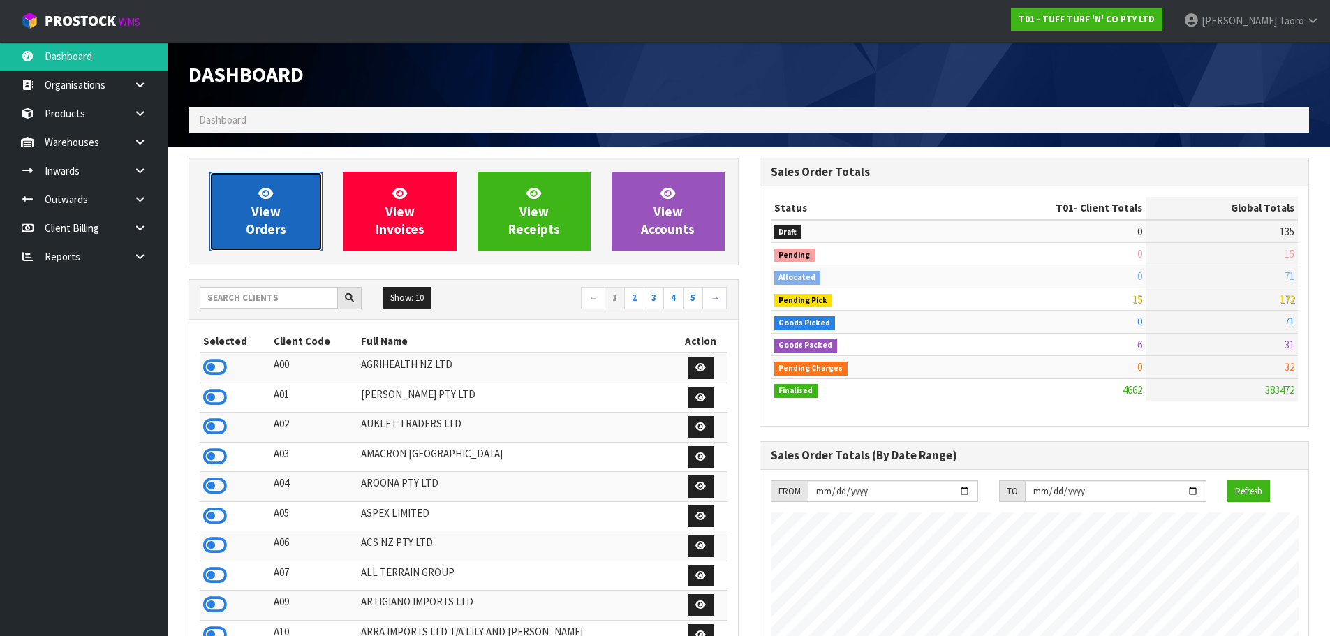
click at [290, 215] on link "View Orders" at bounding box center [265, 212] width 113 height 80
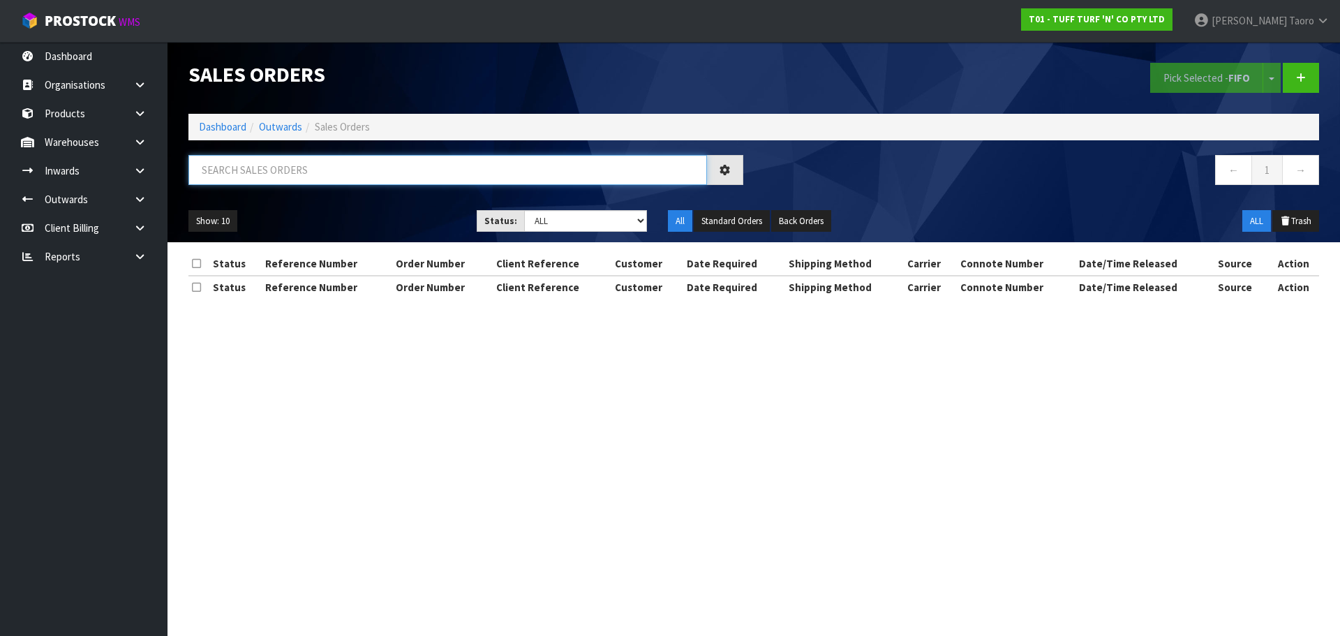
click at [315, 172] on input "text" at bounding box center [447, 170] width 519 height 30
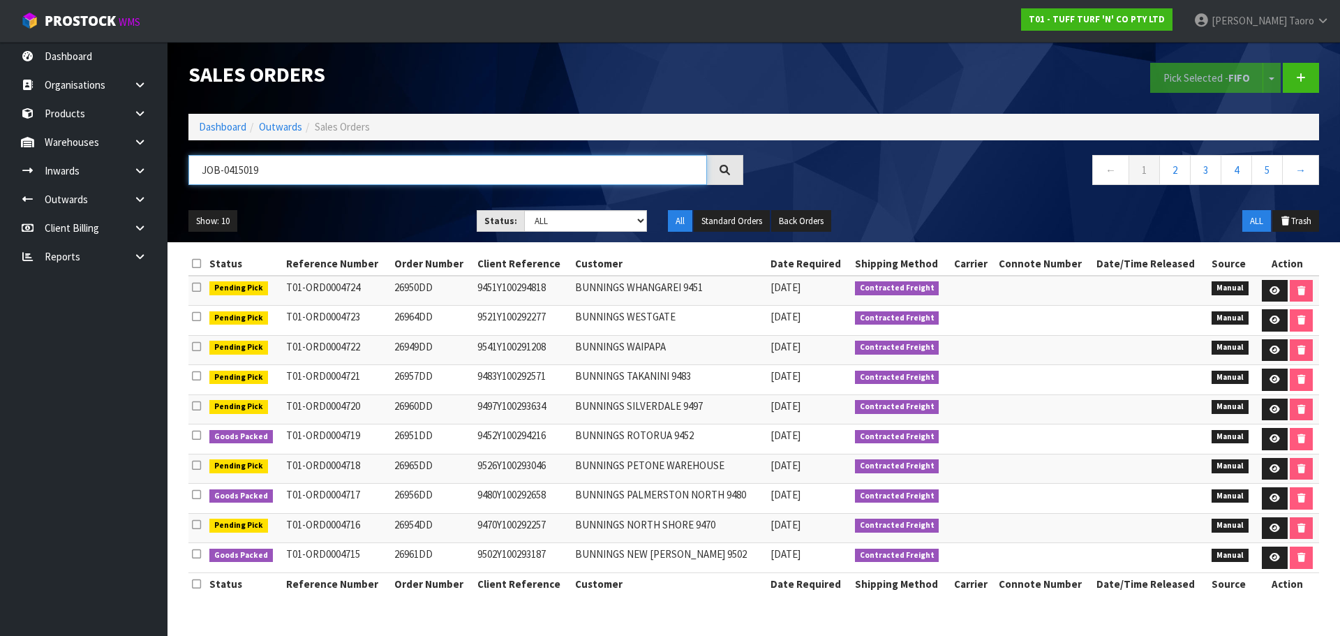
type input "JOB-0415019"
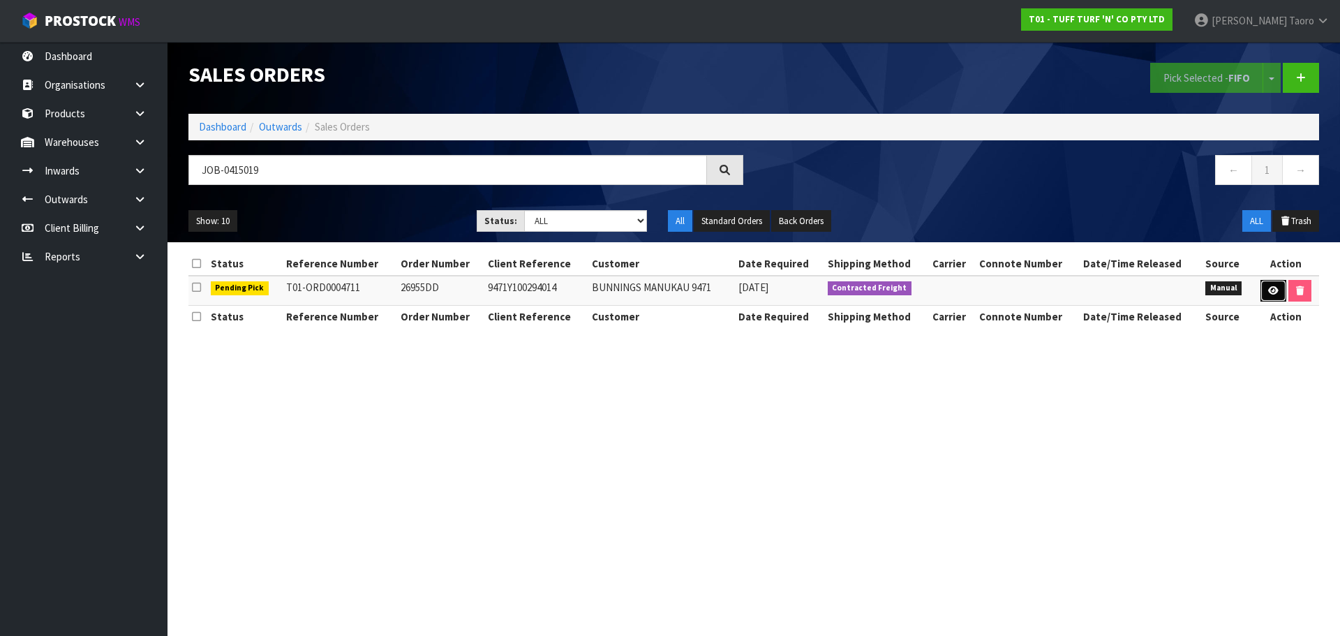
click at [1274, 292] on icon at bounding box center [1273, 290] width 10 height 9
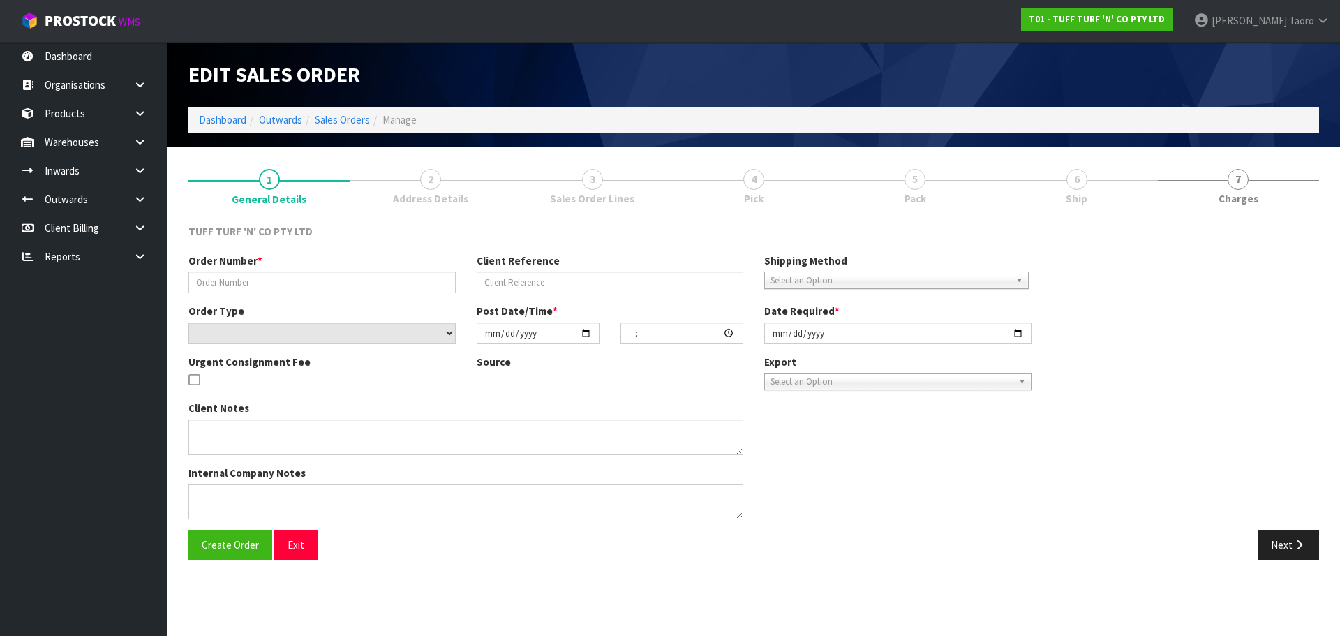
type input "26955DD"
type input "9471Y100294014"
select select "number:0"
type input "[DATE]"
type input "14:27:00.000"
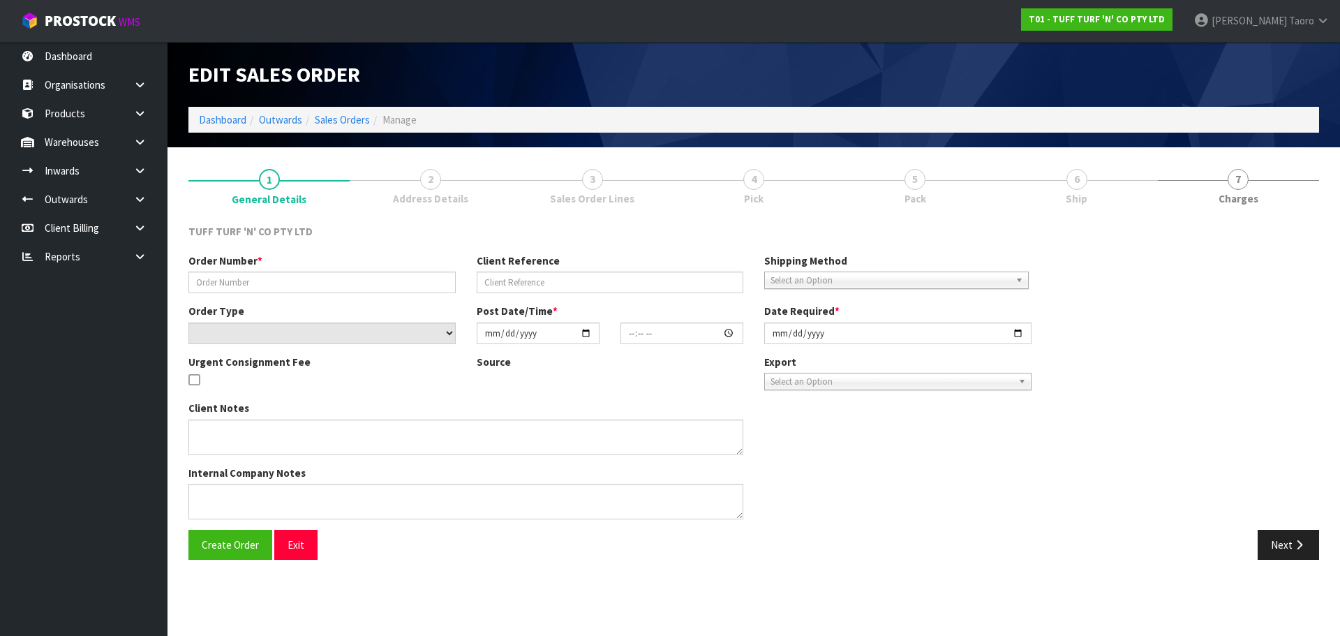
type input "[DATE]"
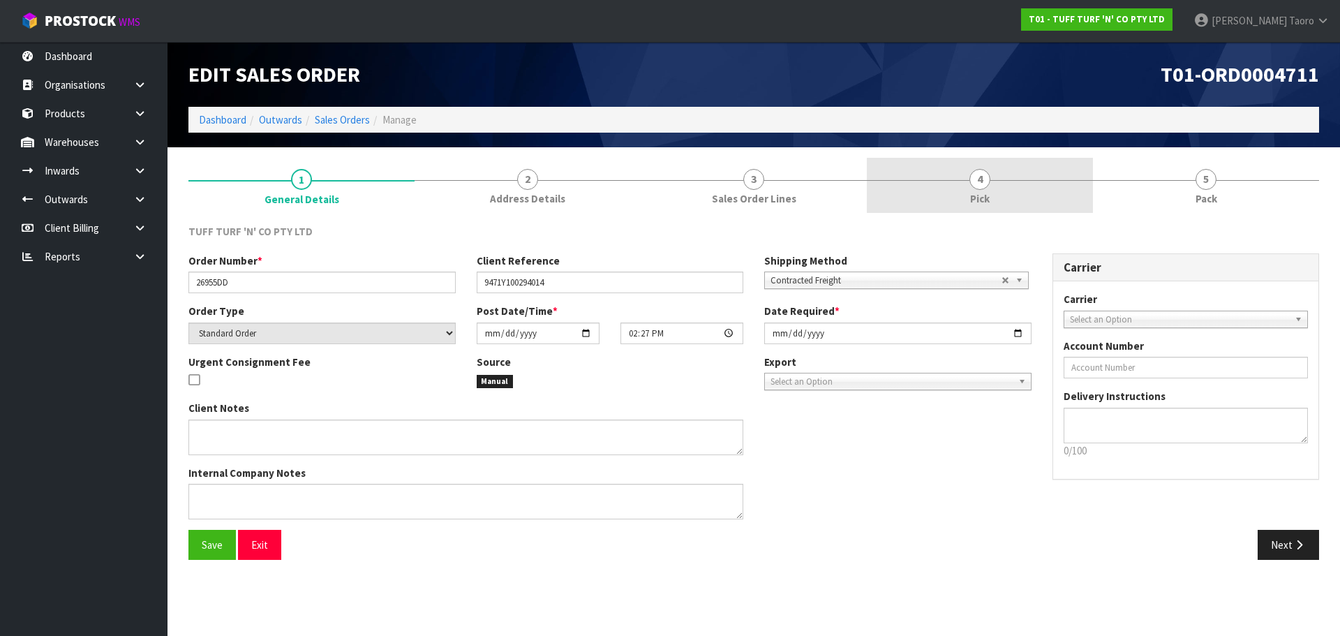
click at [1045, 187] on link "4 Pick" at bounding box center [980, 185] width 226 height 55
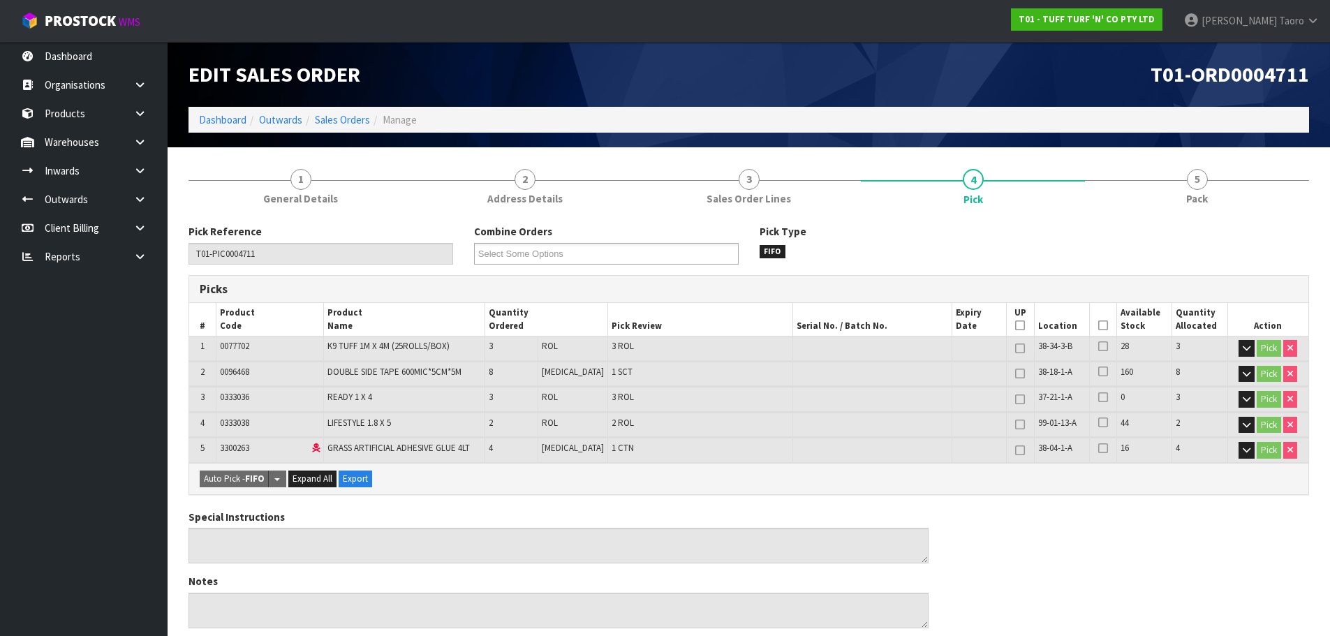
click at [1098, 325] on icon at bounding box center [1103, 325] width 10 height 1
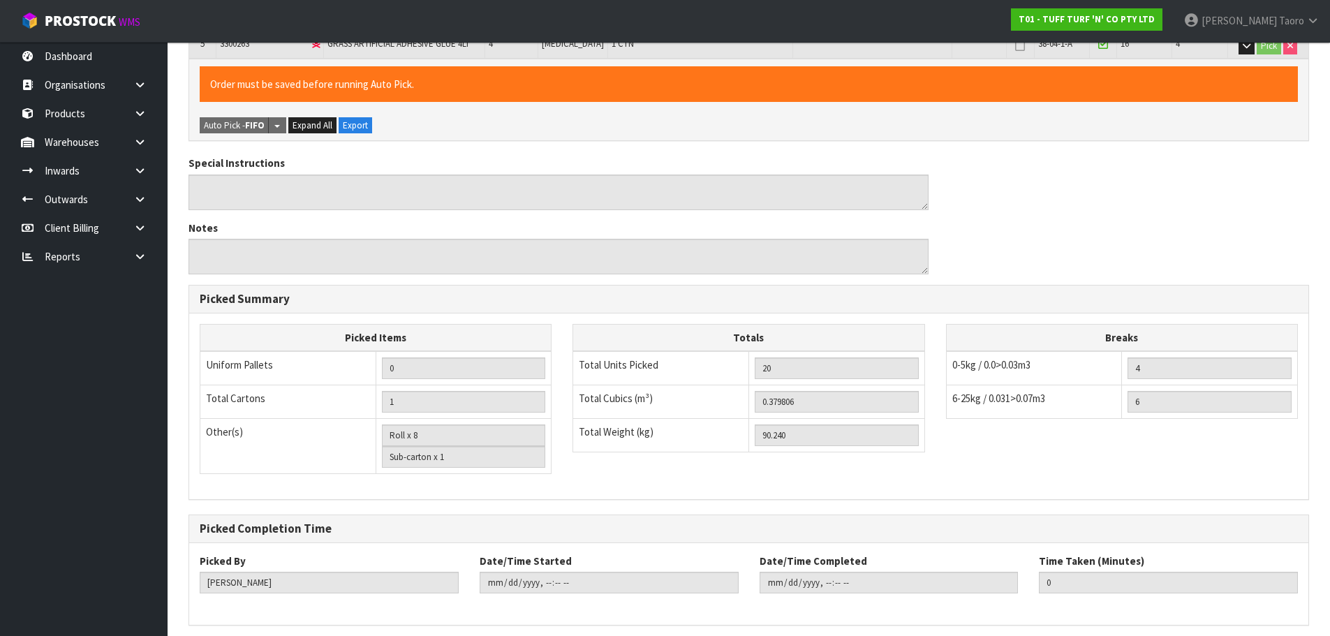
scroll to position [460, 0]
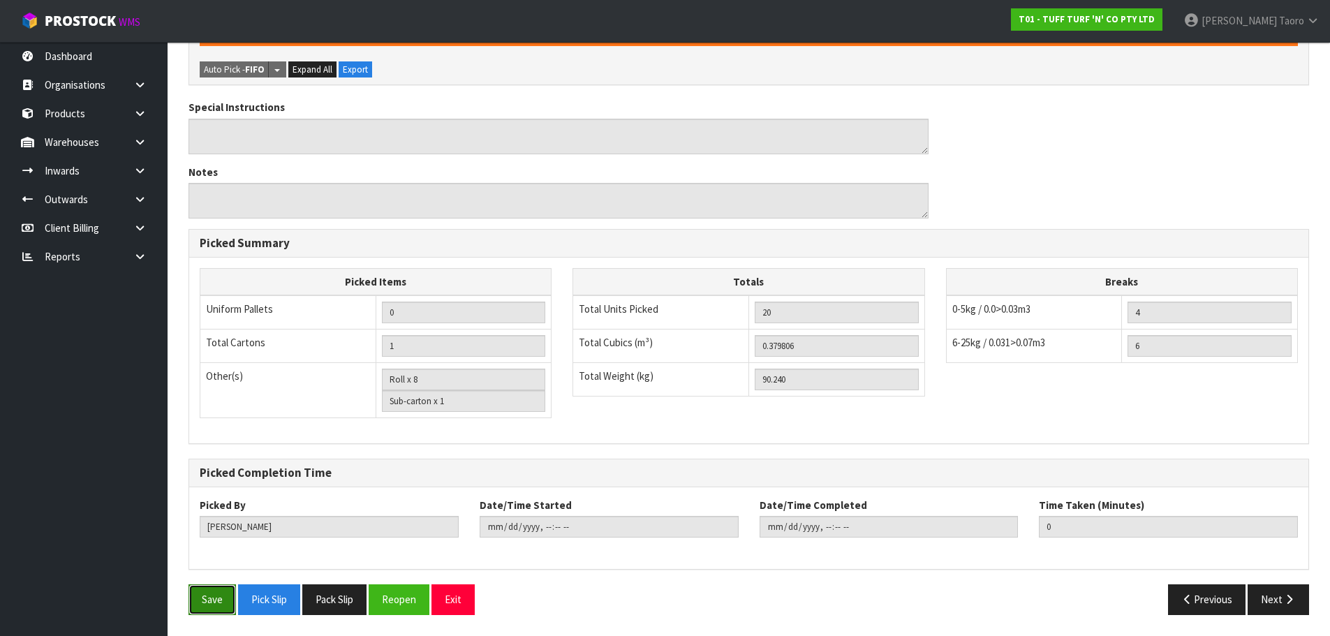
click at [214, 600] on button "Save" at bounding box center [211, 599] width 47 height 30
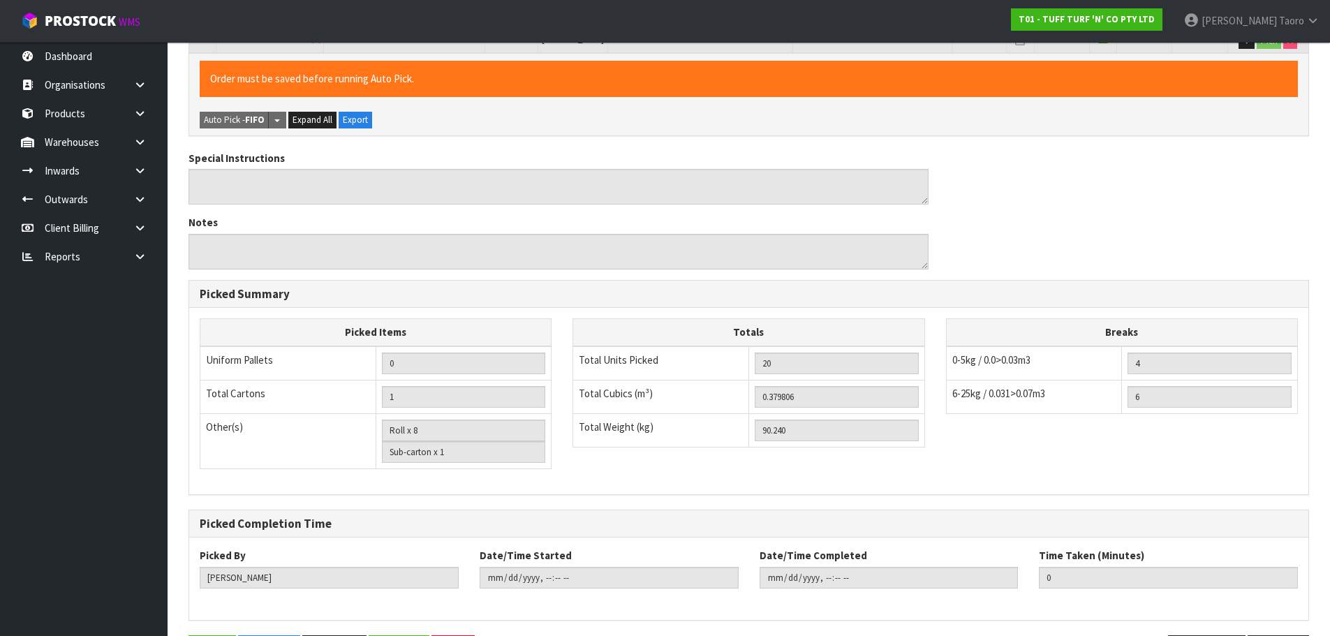
scroll to position [0, 0]
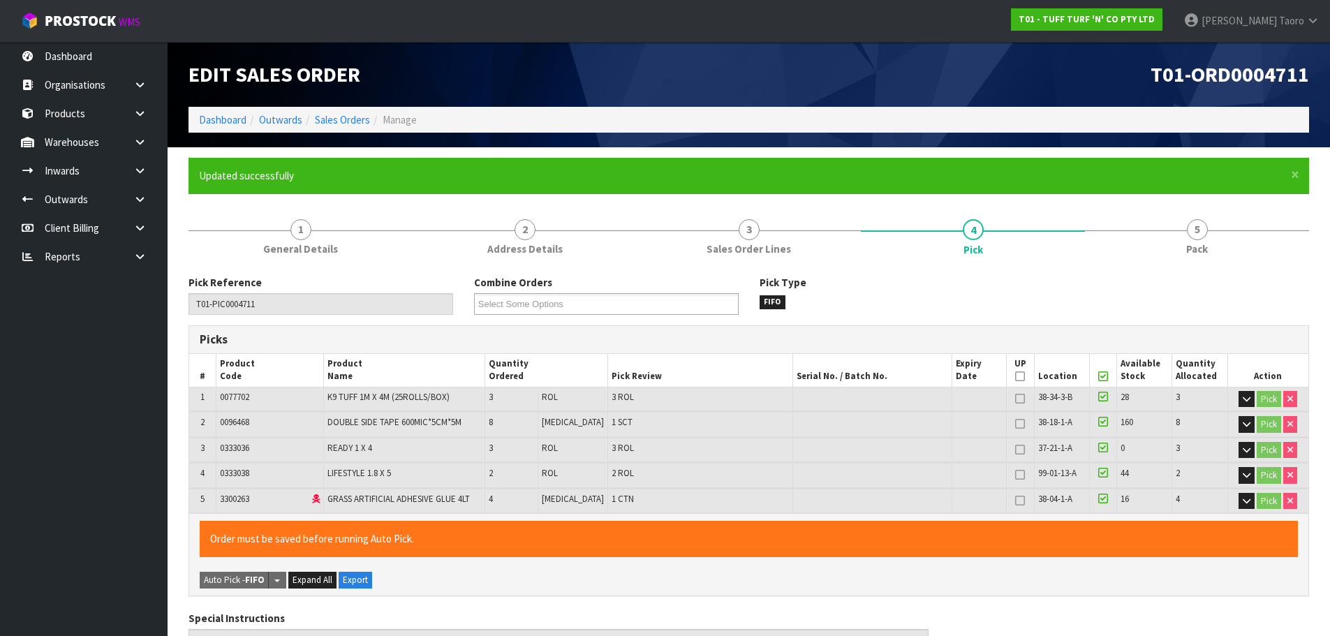
type input "[PERSON_NAME]"
type input "2025-09-30T09:10:35"
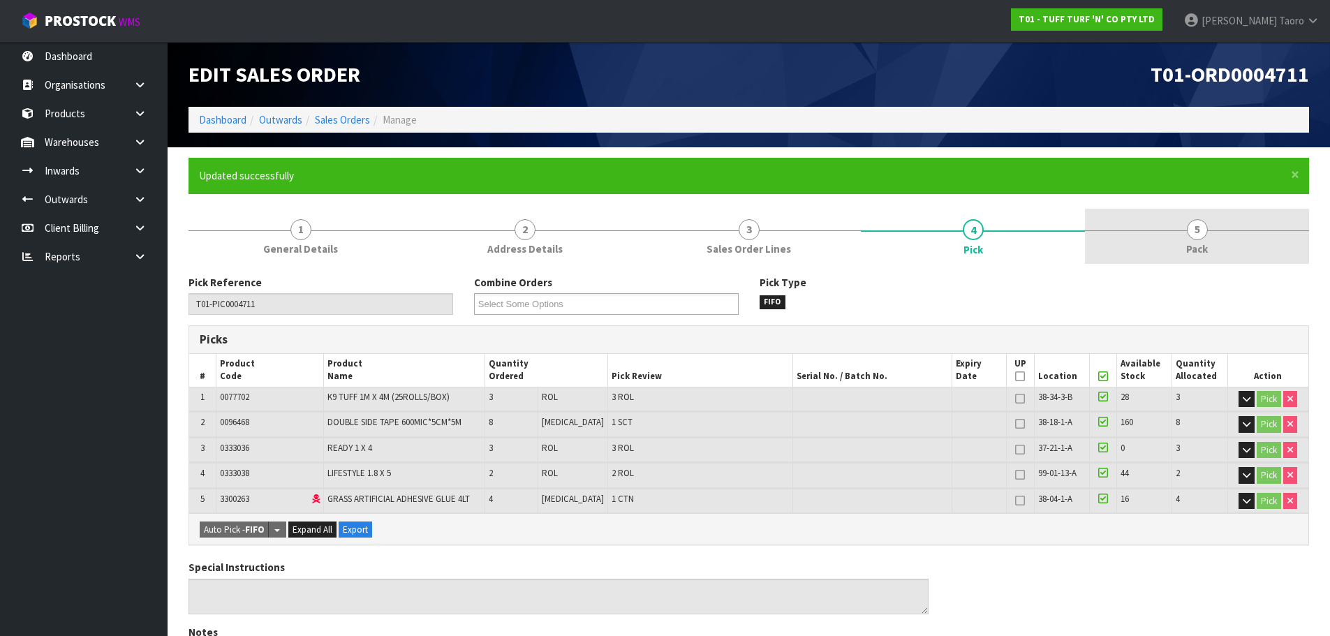
click at [1160, 238] on link "5 Pack" at bounding box center [1197, 236] width 224 height 55
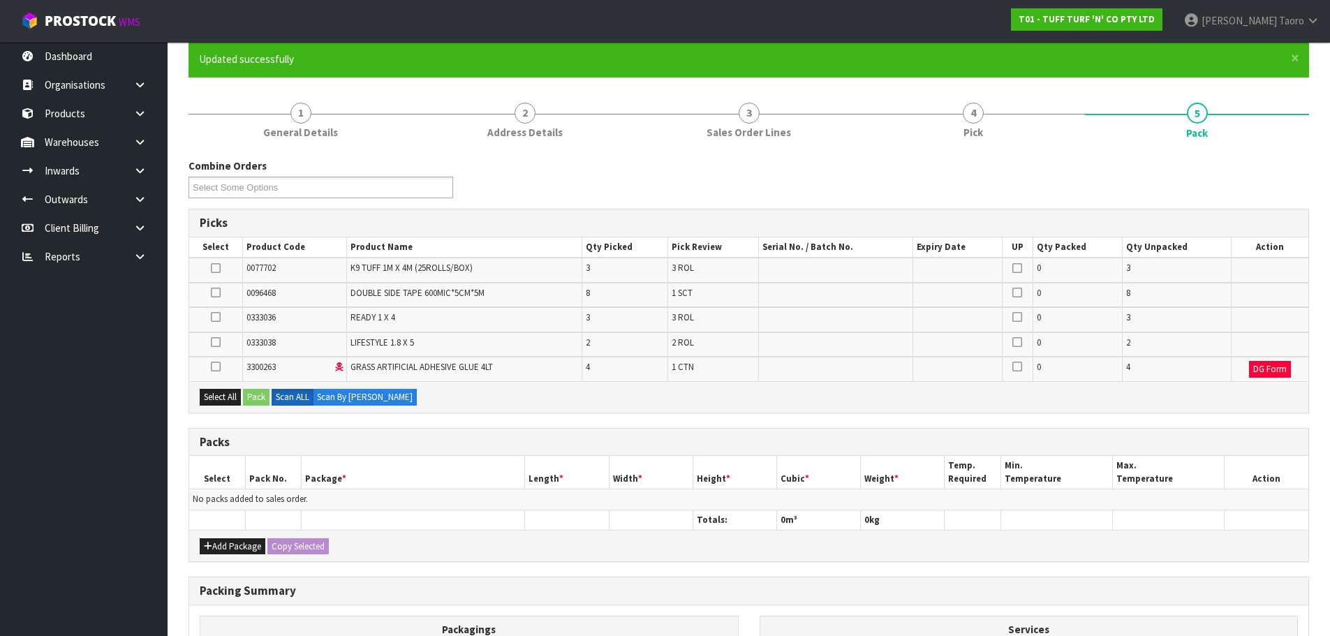
scroll to position [209, 0]
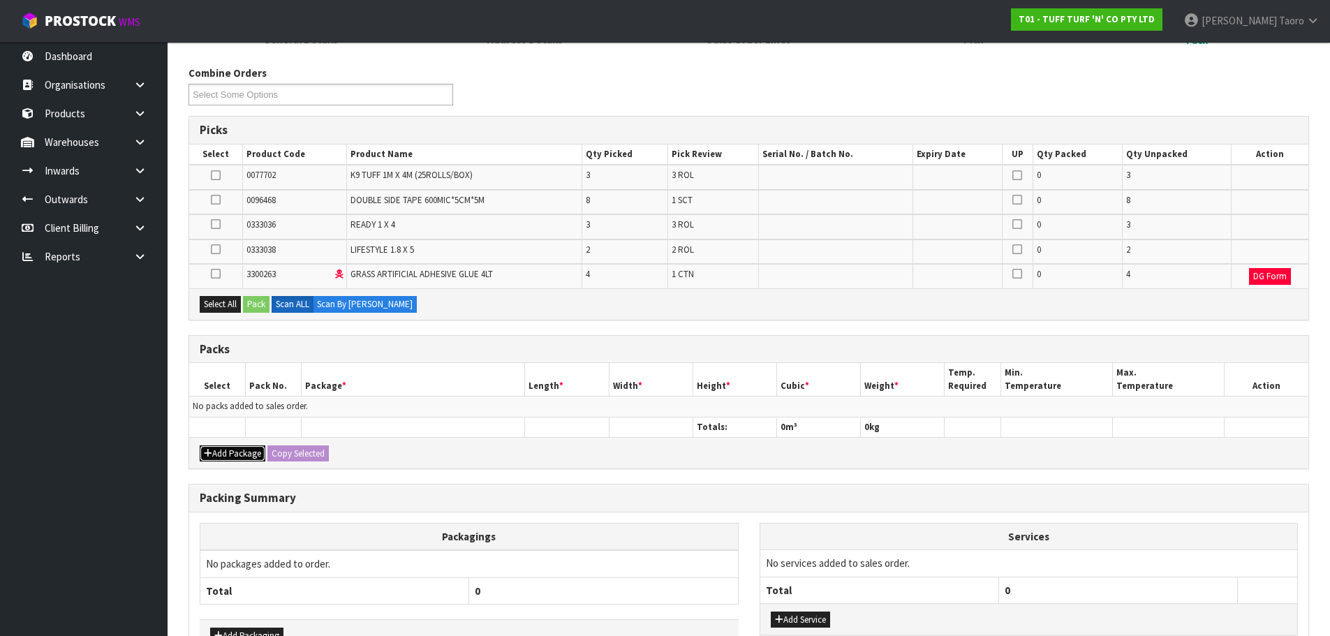
click at [226, 452] on button "Add Package" at bounding box center [233, 453] width 66 height 17
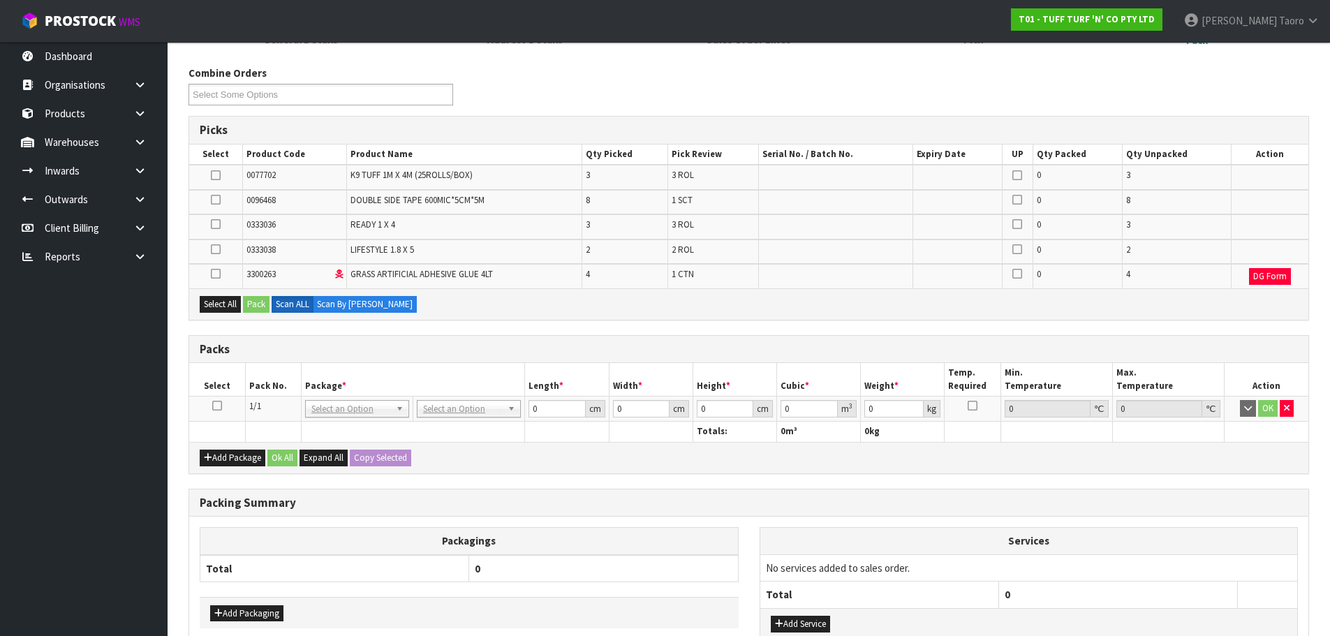
click at [218, 406] on icon at bounding box center [217, 406] width 10 height 1
click at [221, 309] on button "Select All" at bounding box center [220, 304] width 41 height 17
click at [255, 306] on button "Pack" at bounding box center [256, 304] width 27 height 17
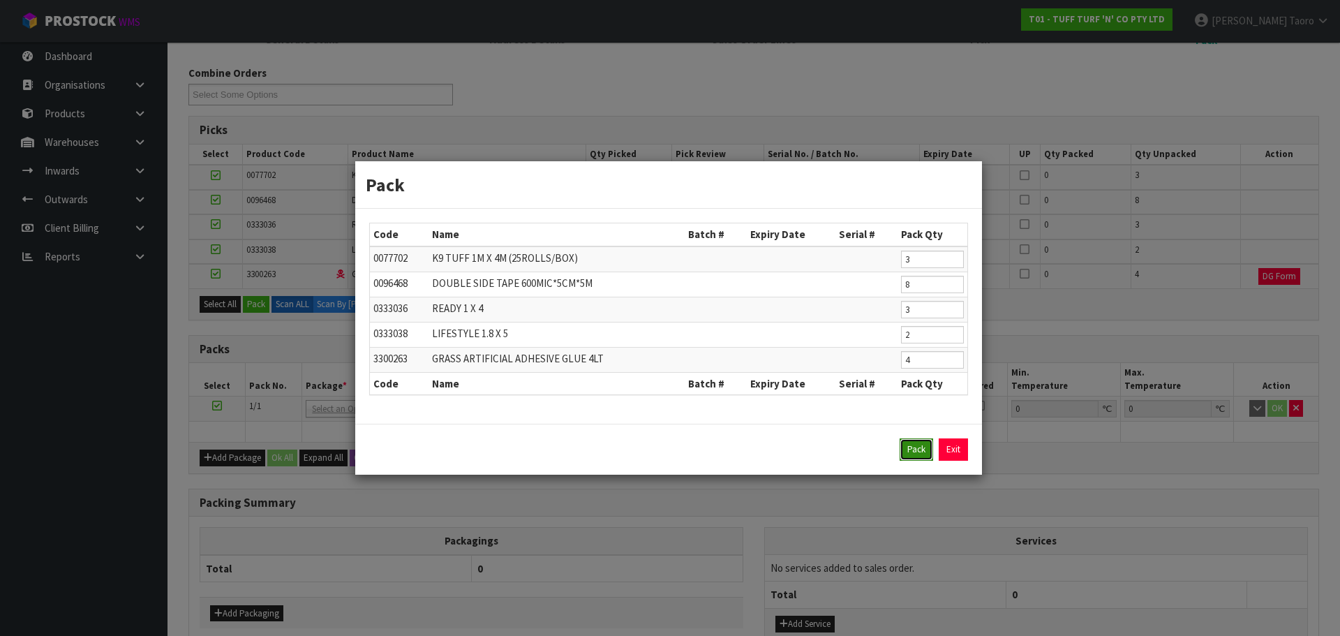
click at [903, 453] on button "Pack" at bounding box center [917, 449] width 34 height 22
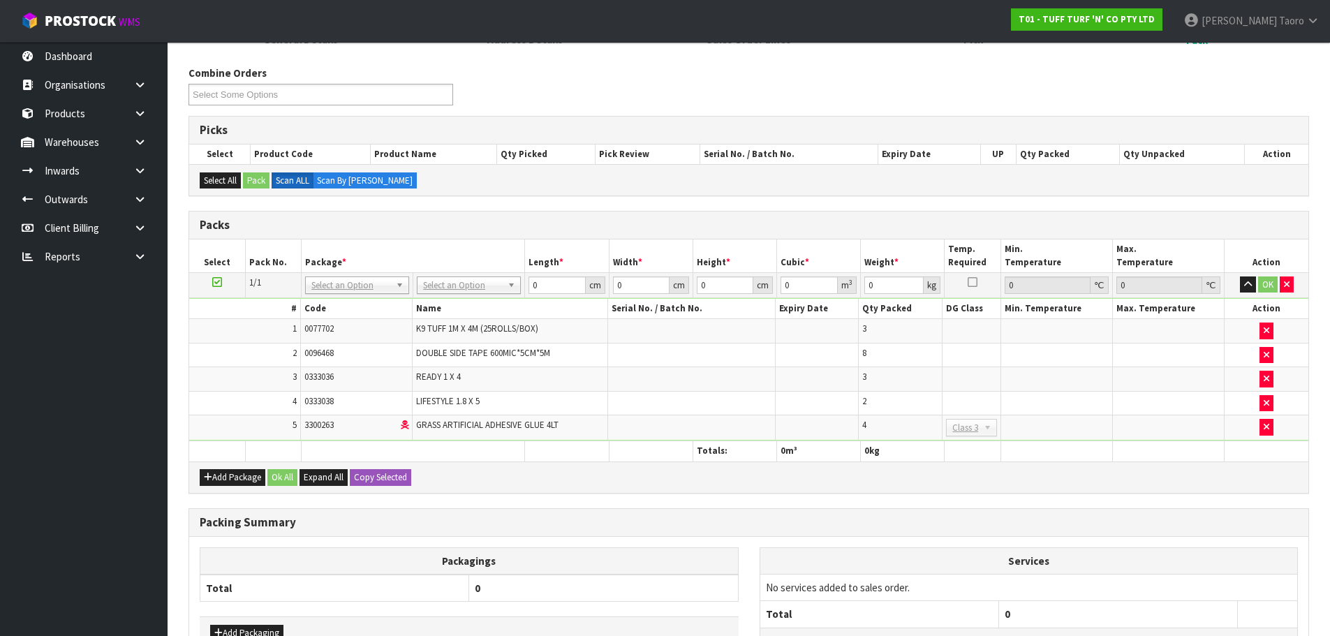
drag, startPoint x: 453, startPoint y: 296, endPoint x: 451, endPoint y: 305, distance: 9.3
click at [453, 295] on td "No Packaging Cartons PLT GEN120 (1200 X 1000) PLT ONE WAY SKID CHEP HIRE PALLET…" at bounding box center [469, 284] width 112 height 25
type input "120"
type input "100"
type input "90.24"
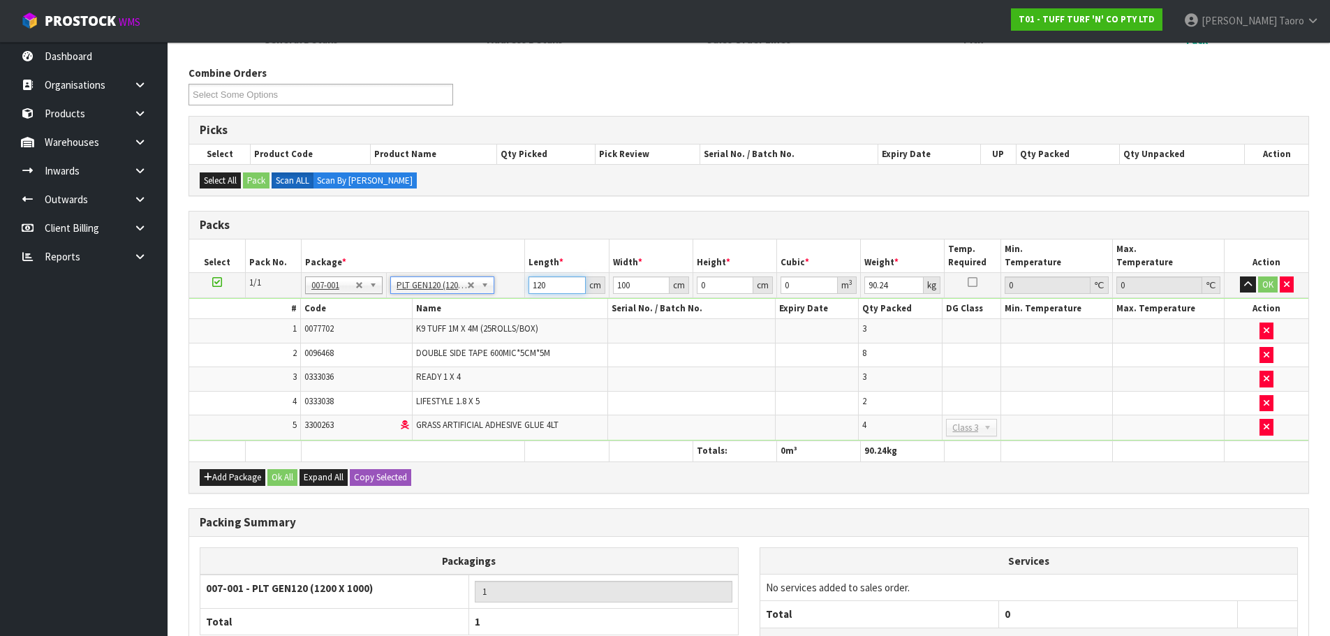
click at [536, 288] on input "120" at bounding box center [556, 284] width 57 height 17
type input "180"
type input "116"
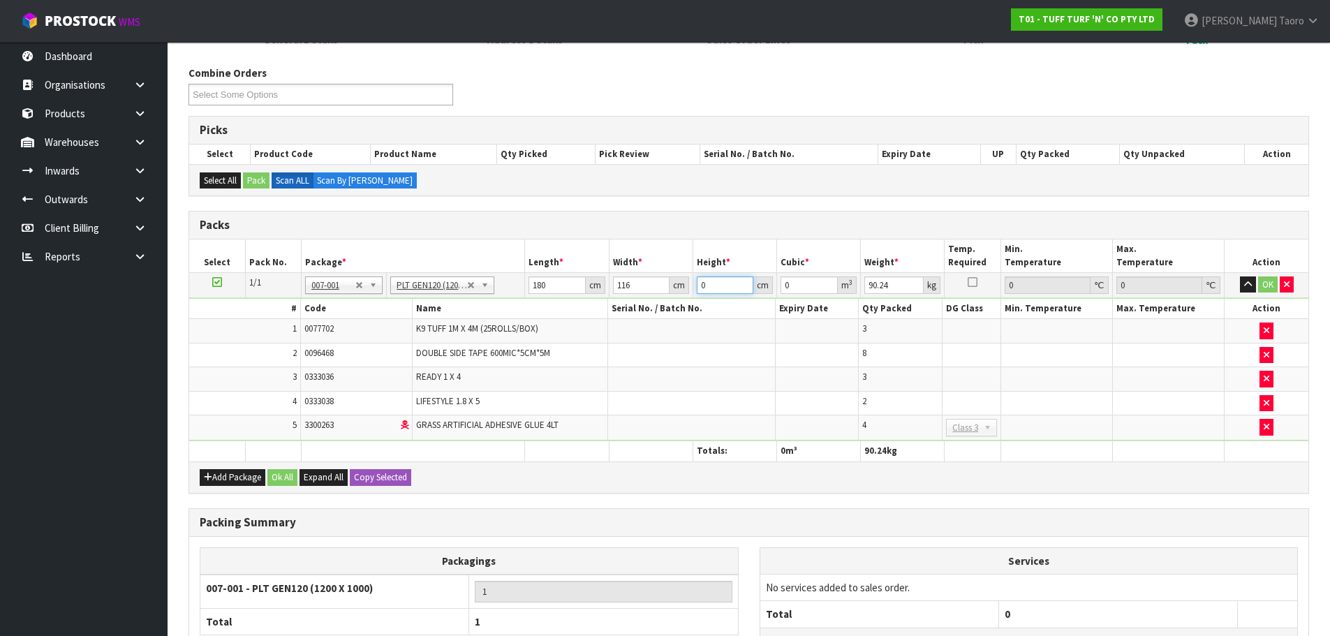
type input "5"
type input "0.1044"
type input "56"
type input "1.16928"
type input "56"
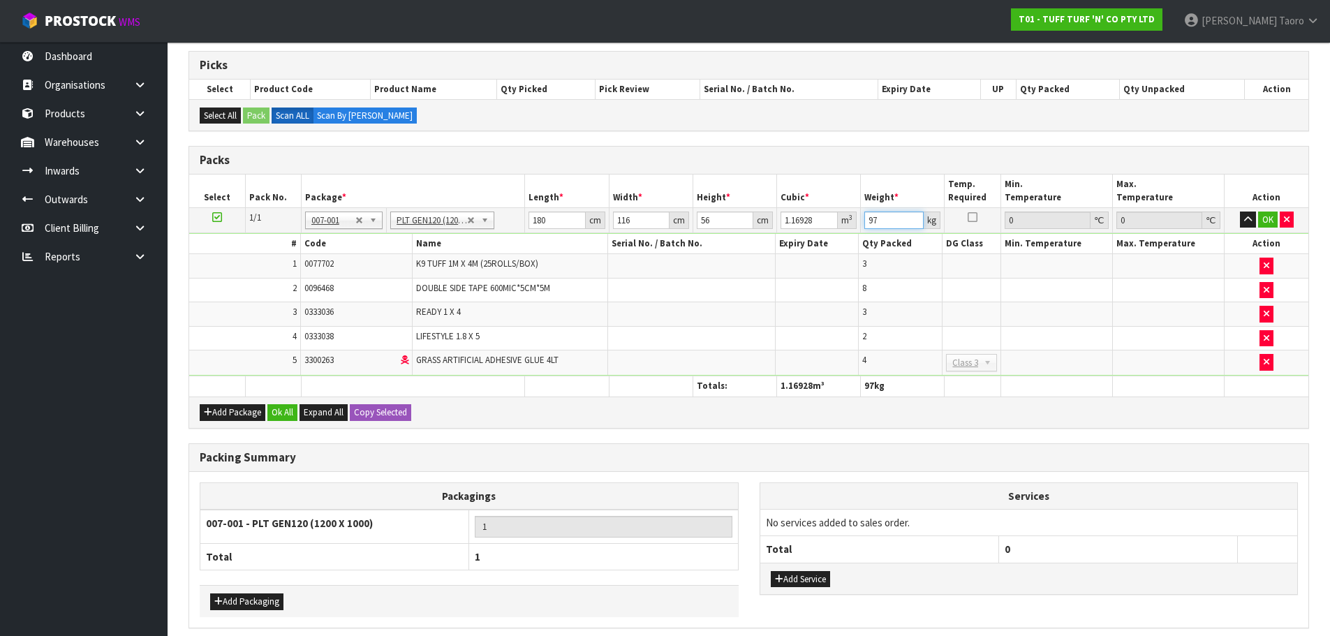
scroll to position [332, 0]
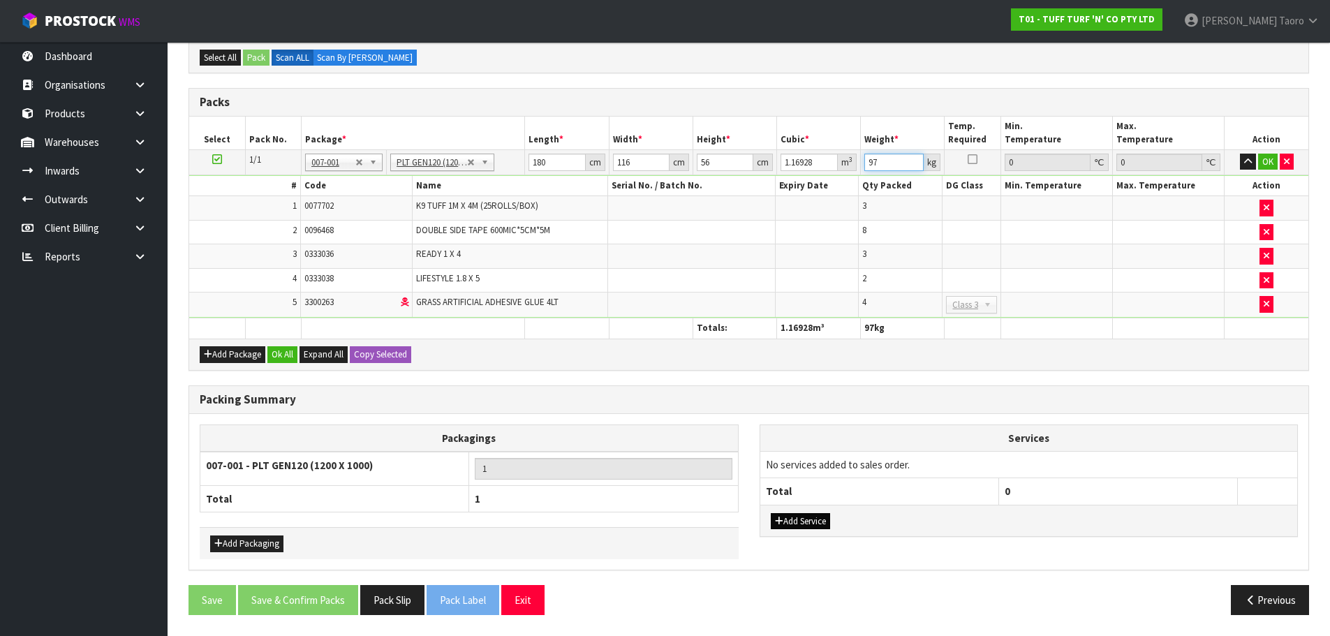
type input "97"
click at [815, 519] on button "Add Service" at bounding box center [800, 521] width 59 height 17
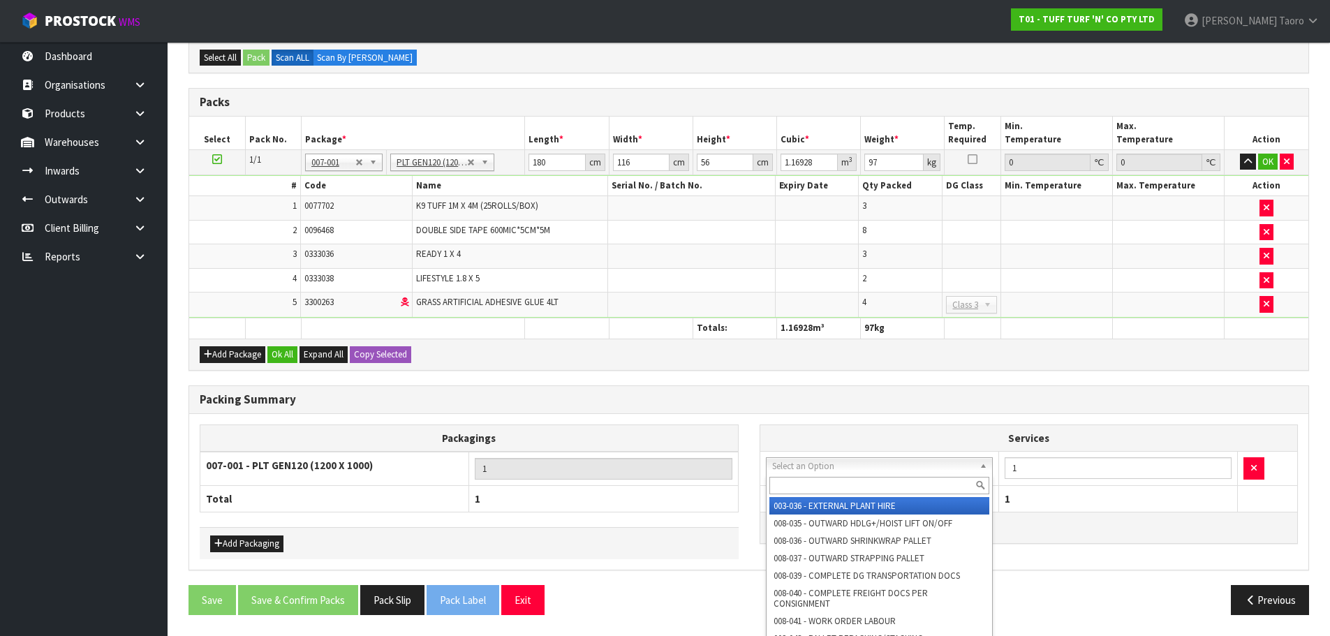
drag, startPoint x: 819, startPoint y: 468, endPoint x: 819, endPoint y: 484, distance: 16.1
click at [819, 484] on input "text" at bounding box center [879, 485] width 221 height 17
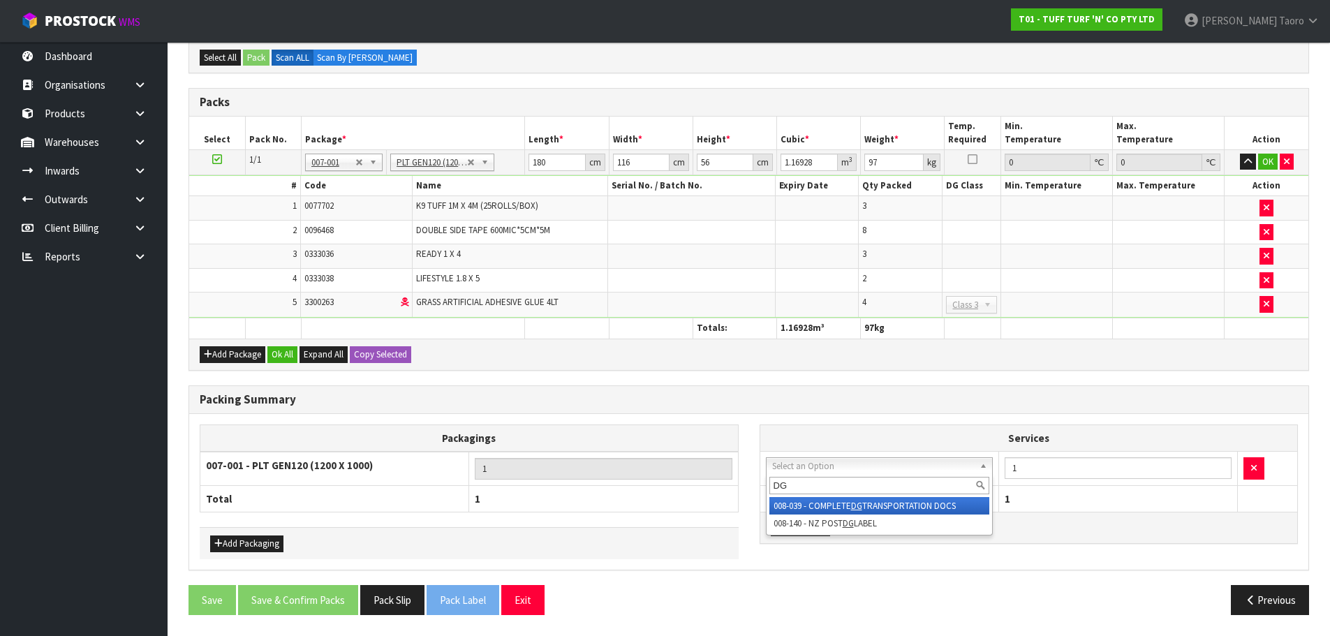
type input "DG"
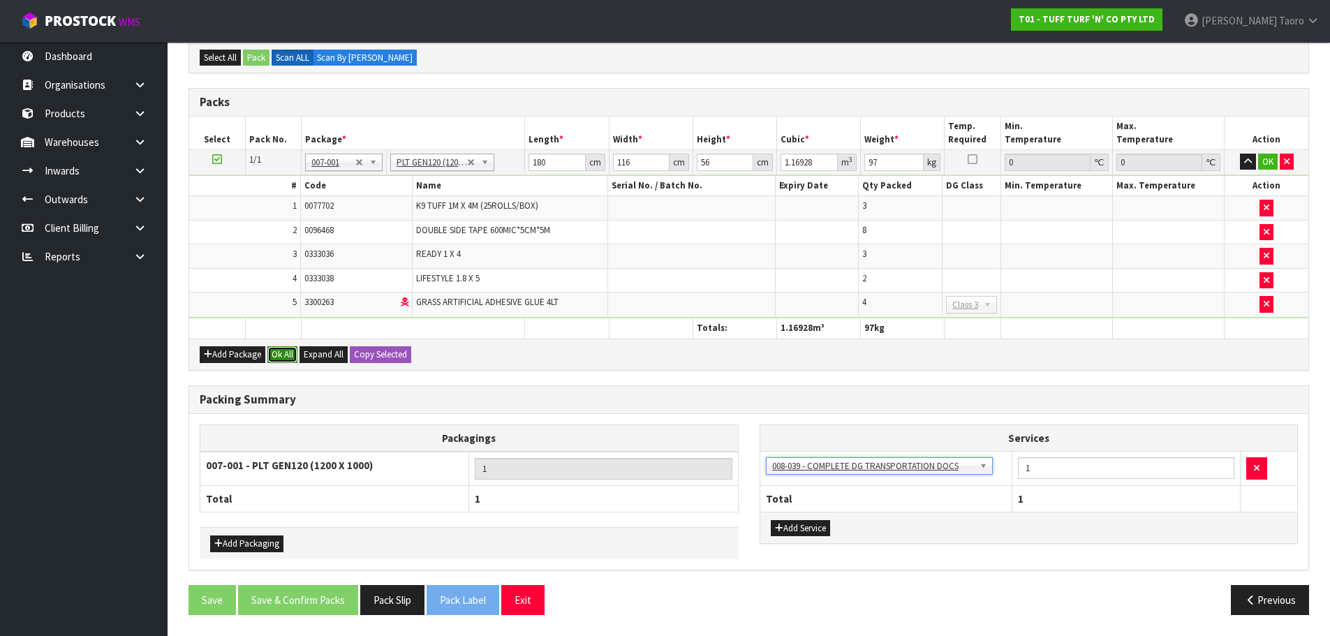
click at [290, 350] on button "Ok All" at bounding box center [282, 354] width 30 height 17
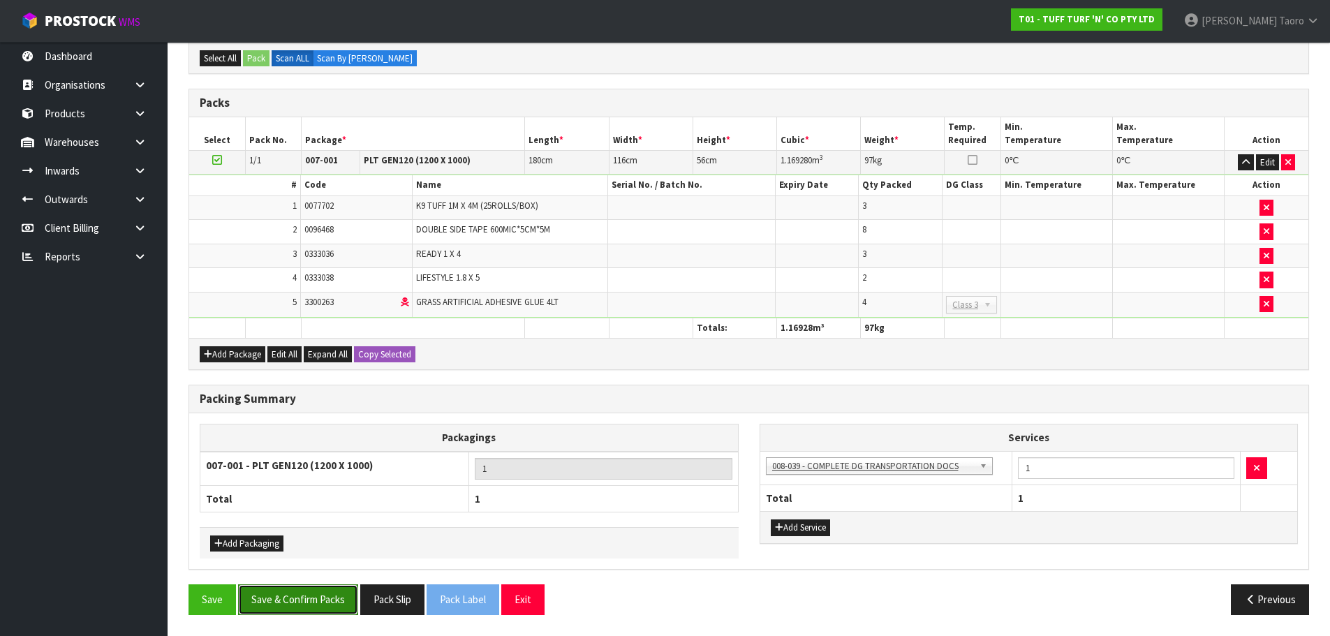
click at [310, 598] on button "Save & Confirm Packs" at bounding box center [298, 599] width 120 height 30
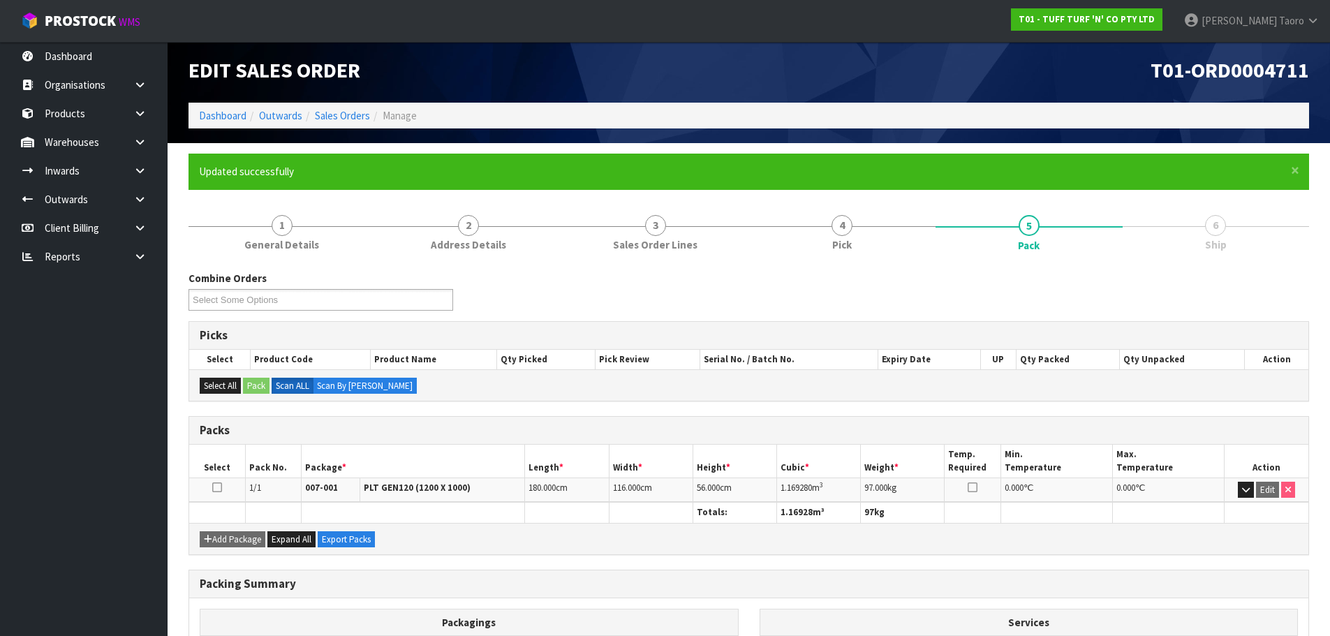
scroll to position [157, 0]
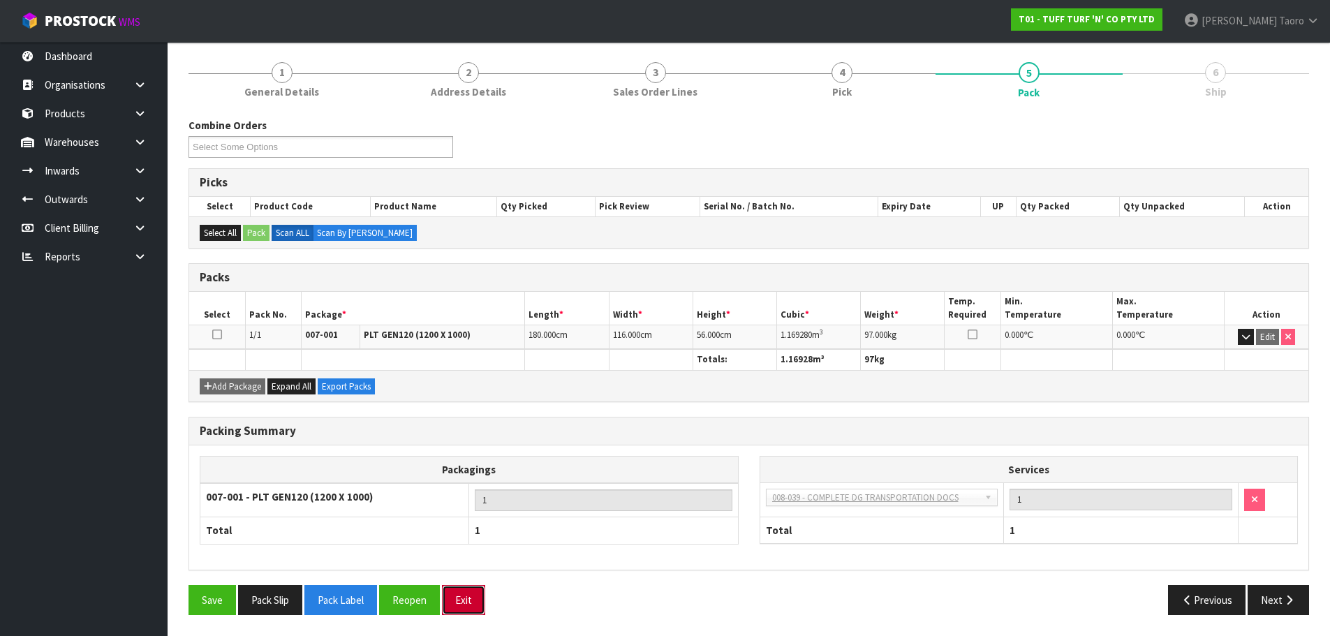
click at [454, 604] on button "Exit" at bounding box center [463, 600] width 43 height 30
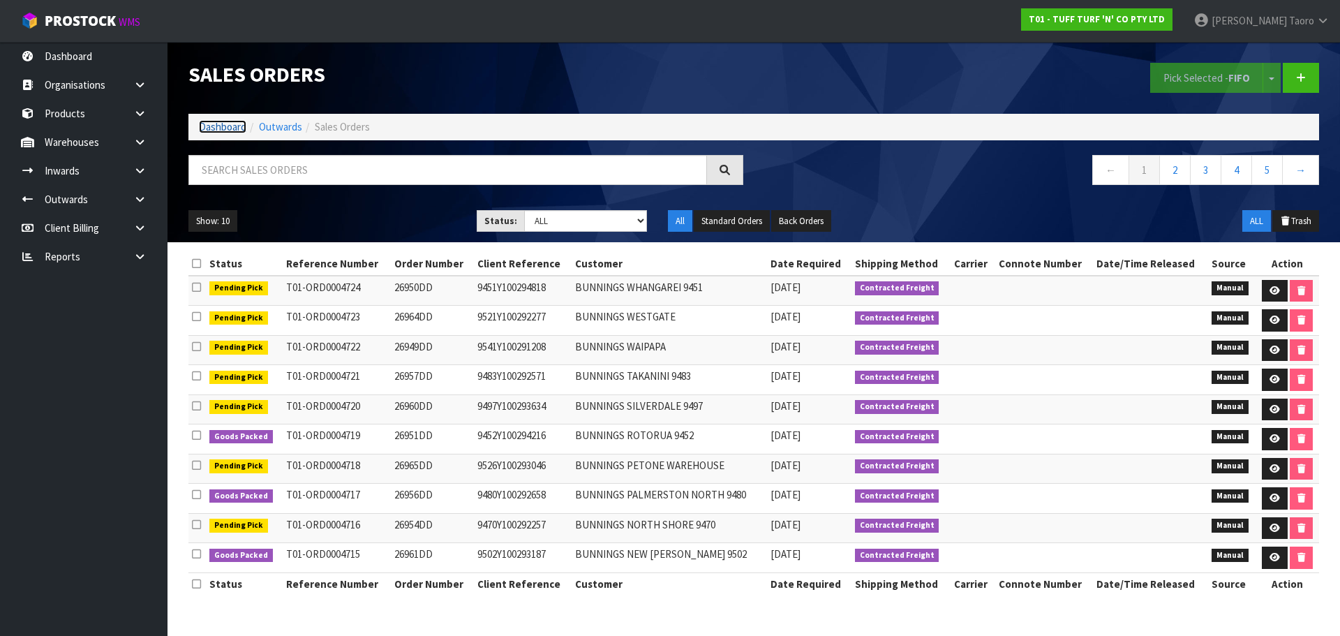
click at [233, 126] on link "Dashboard" at bounding box center [222, 126] width 47 height 13
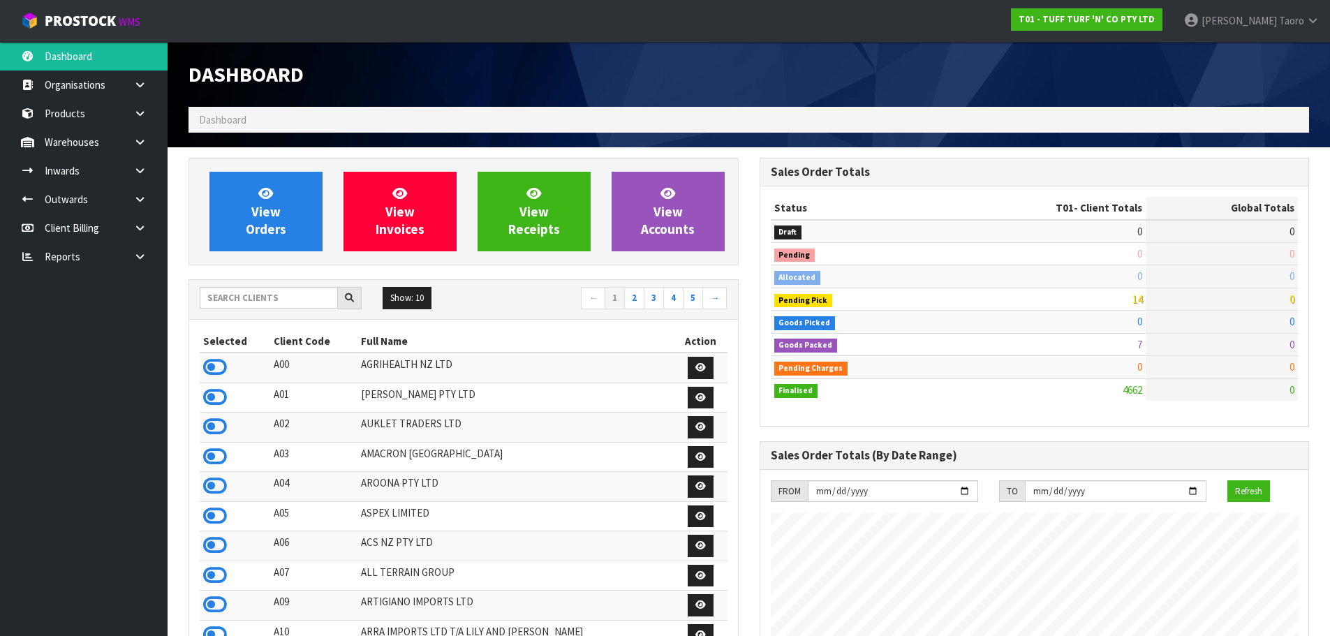
scroll to position [1057, 570]
click at [290, 297] on input "text" at bounding box center [269, 298] width 138 height 22
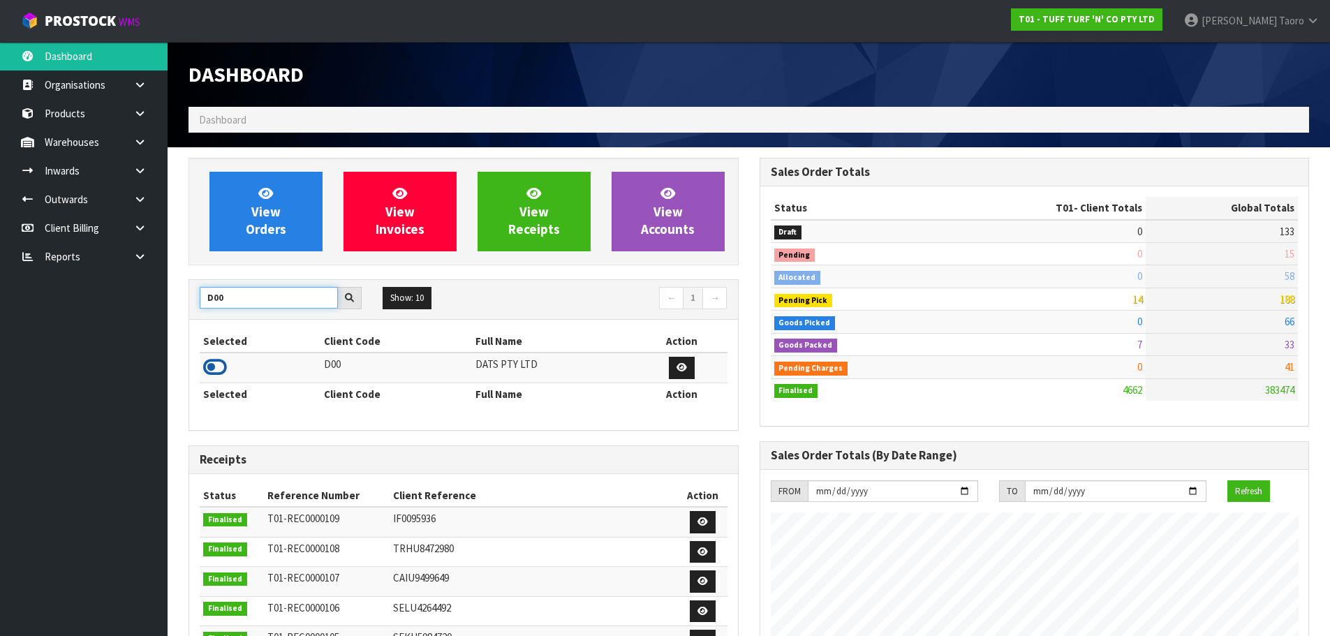
type input "D00"
click at [216, 371] on icon at bounding box center [215, 367] width 24 height 21
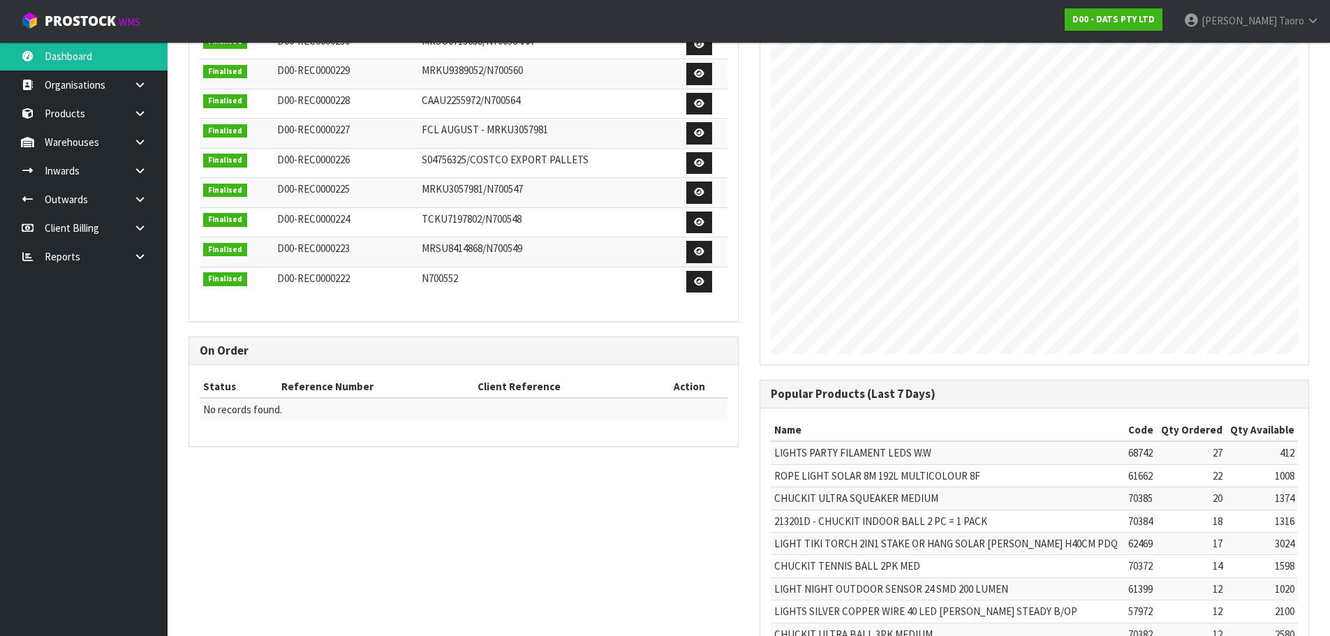
scroll to position [487, 0]
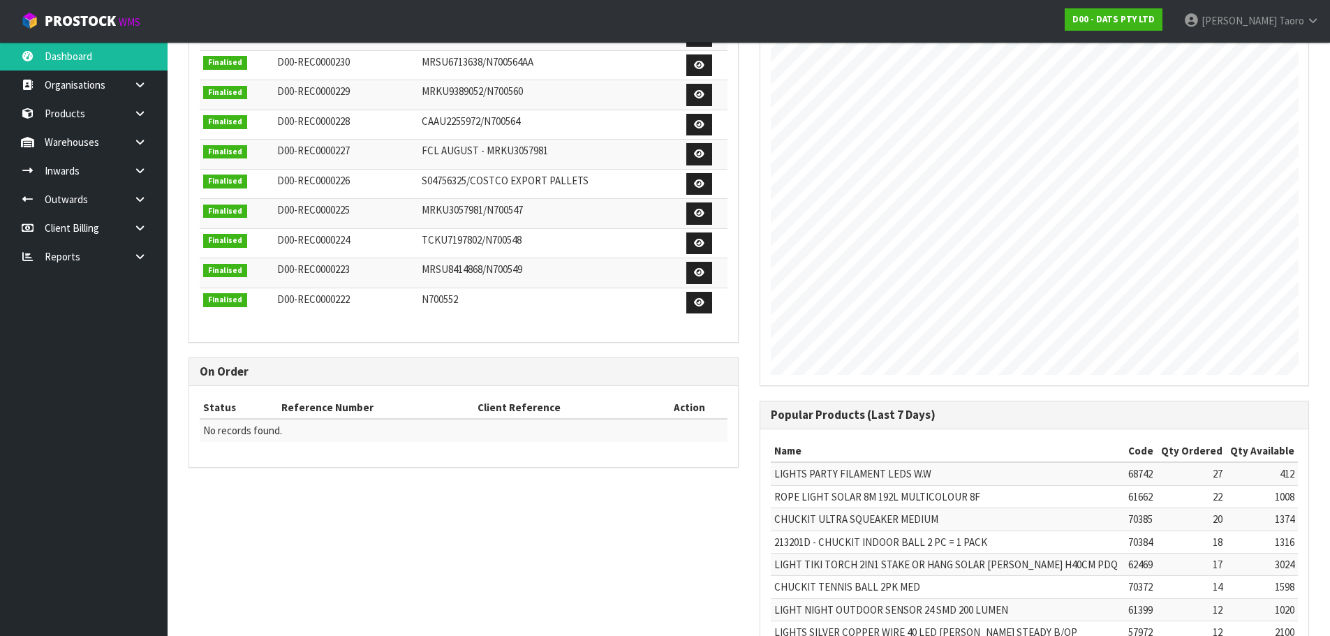
click at [259, 200] on td "Finalised" at bounding box center [237, 214] width 74 height 30
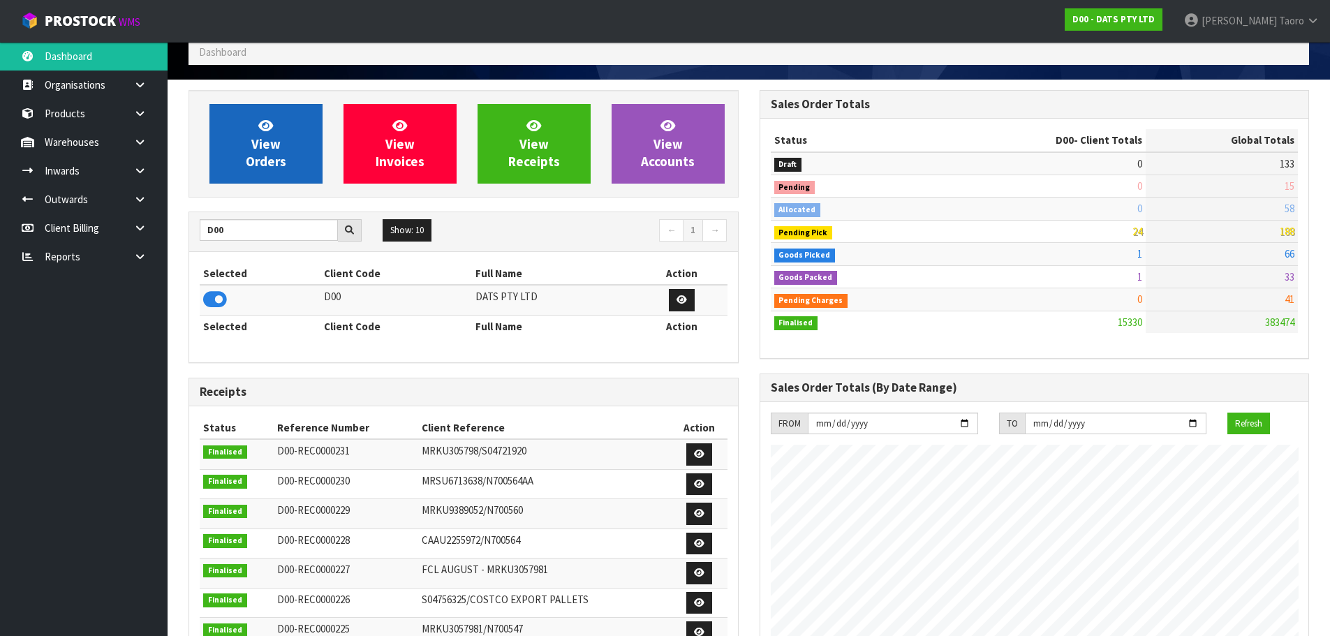
scroll to position [0, 0]
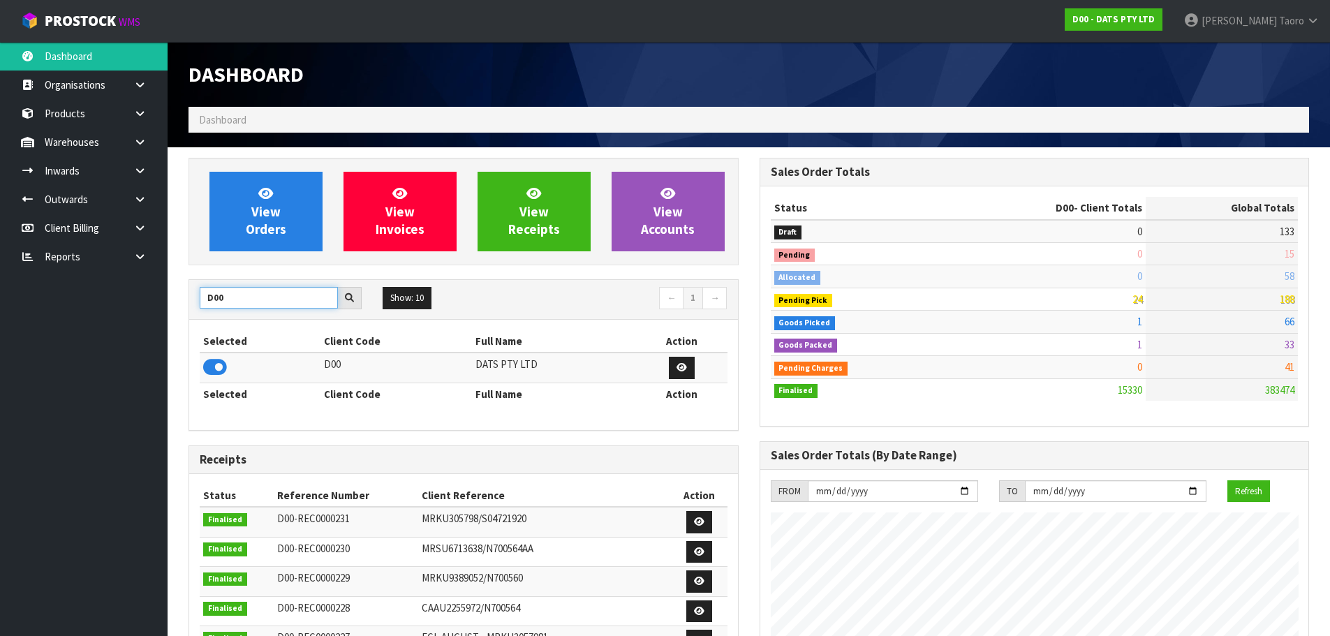
click at [229, 303] on input "D00" at bounding box center [269, 298] width 138 height 22
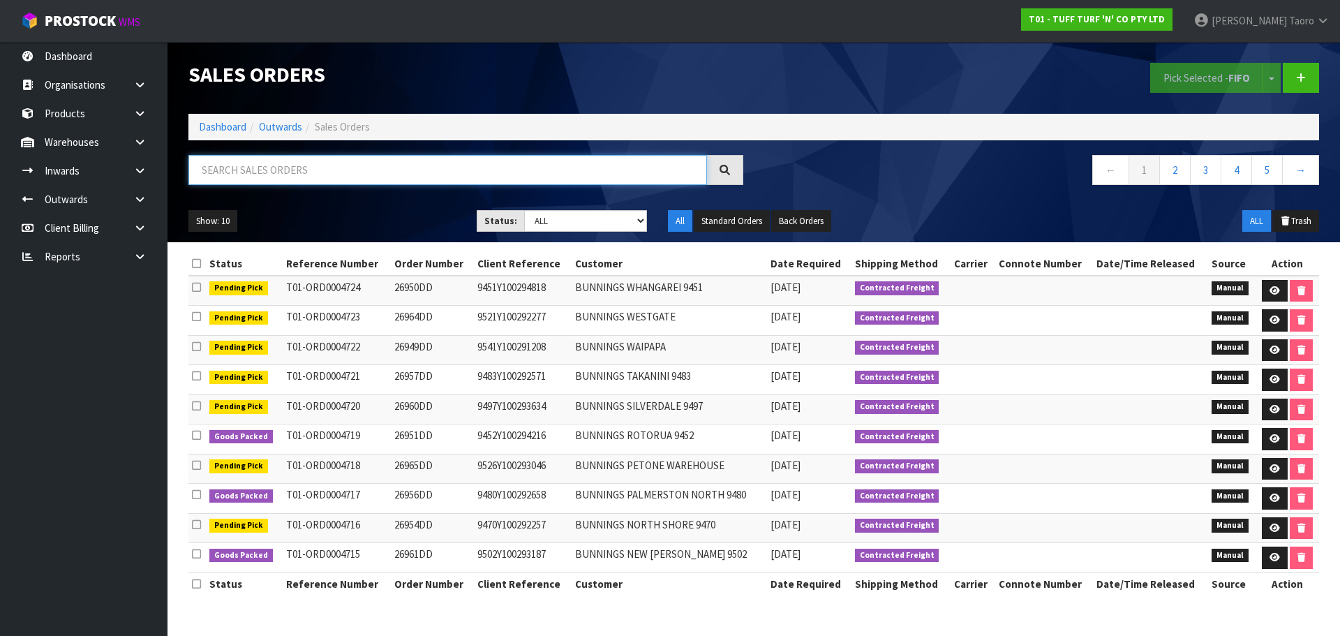
drag, startPoint x: 0, startPoint y: 0, endPoint x: 226, endPoint y: 164, distance: 279.4
click at [246, 170] on input "text" at bounding box center [447, 170] width 519 height 30
type input "JOB-0415042"
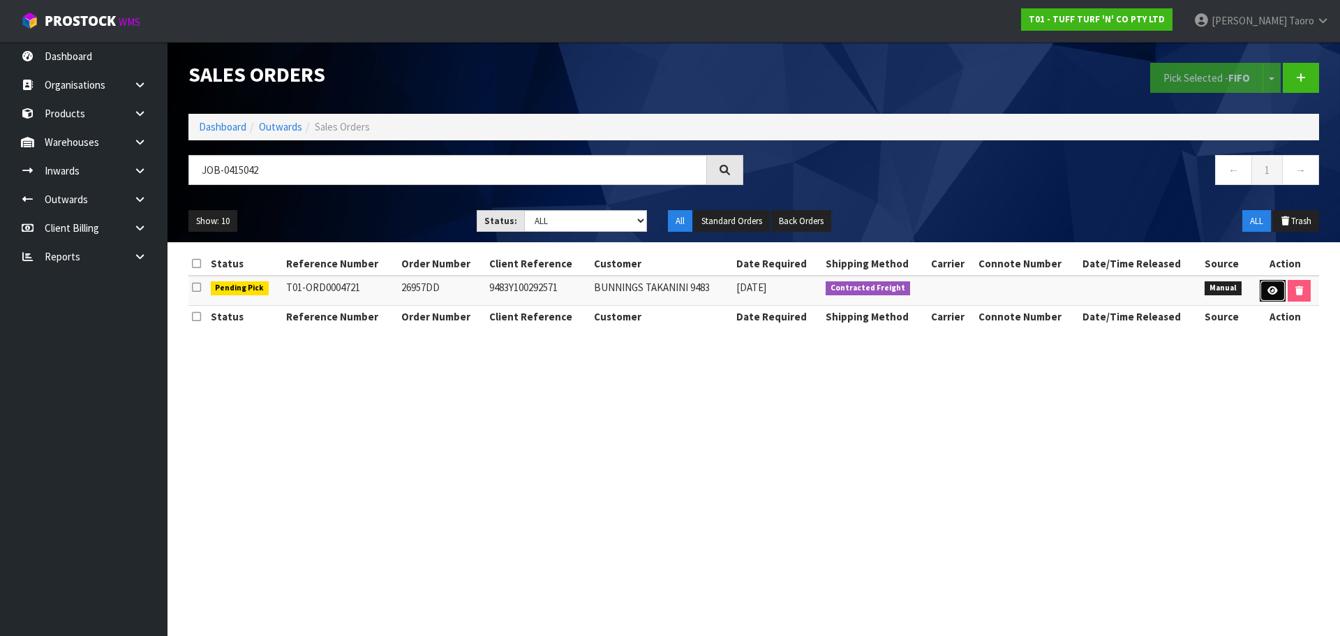
click at [1265, 283] on link at bounding box center [1273, 291] width 26 height 22
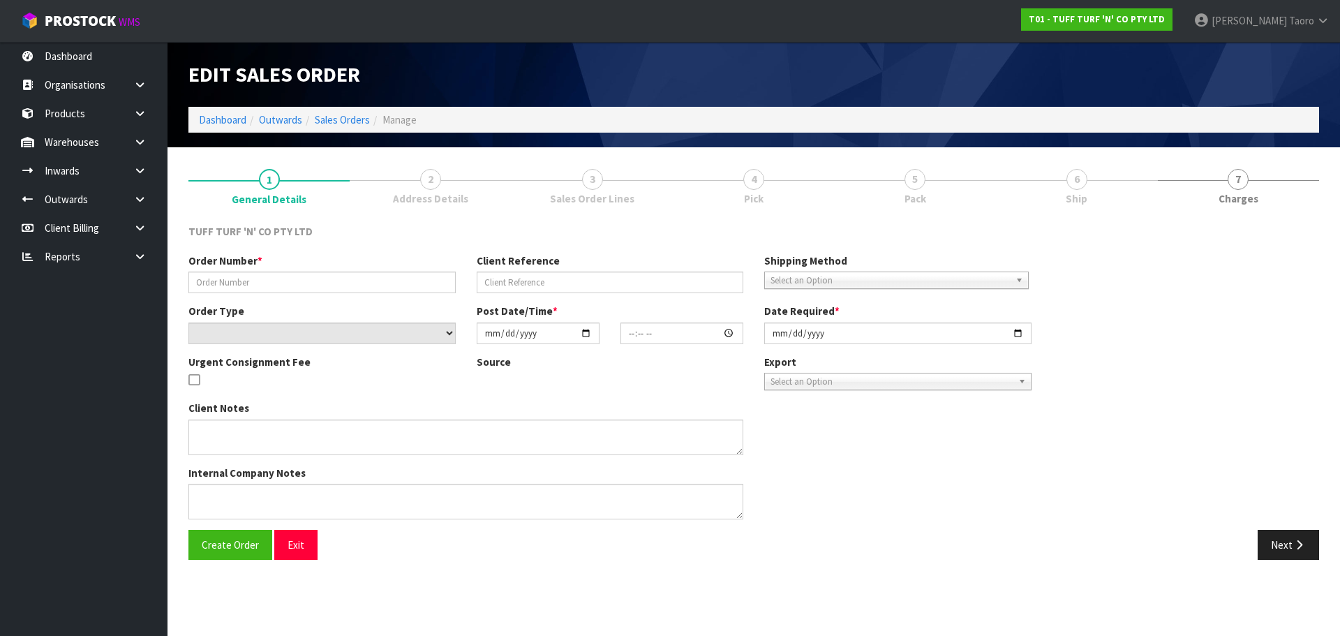
type input "26957DD"
type input "9483Y100292571"
select select "number:0"
type input "[DATE]"
type input "15:00:00.000"
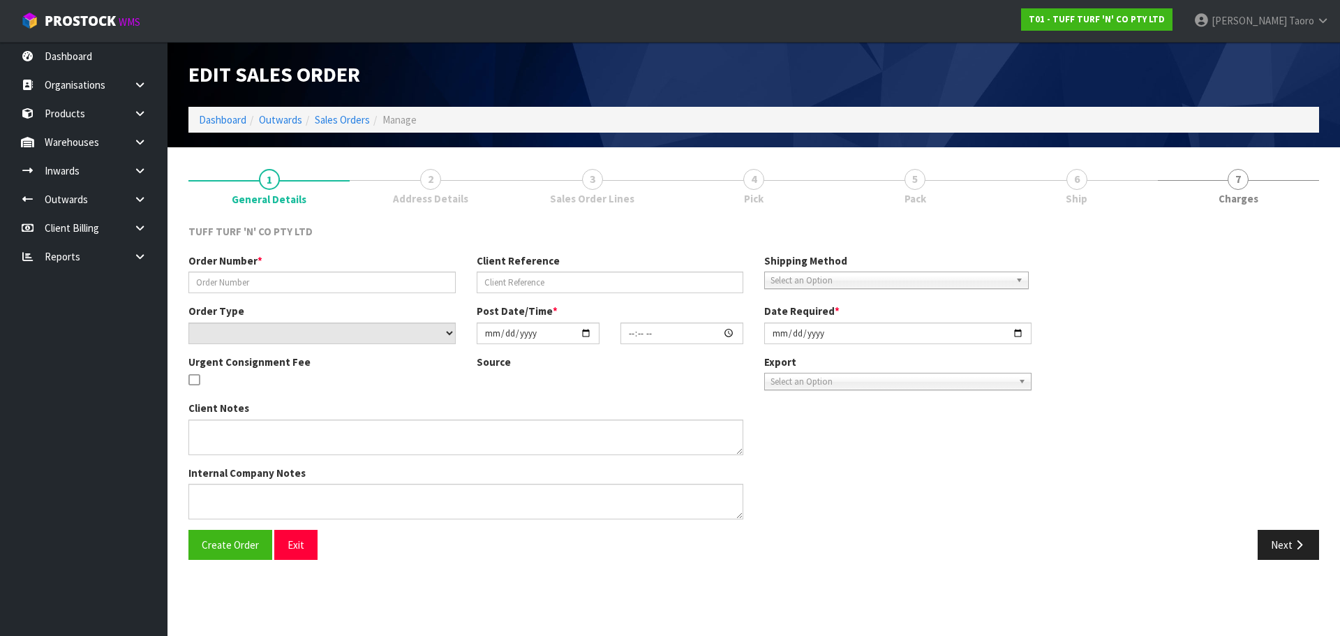
type input "[DATE]"
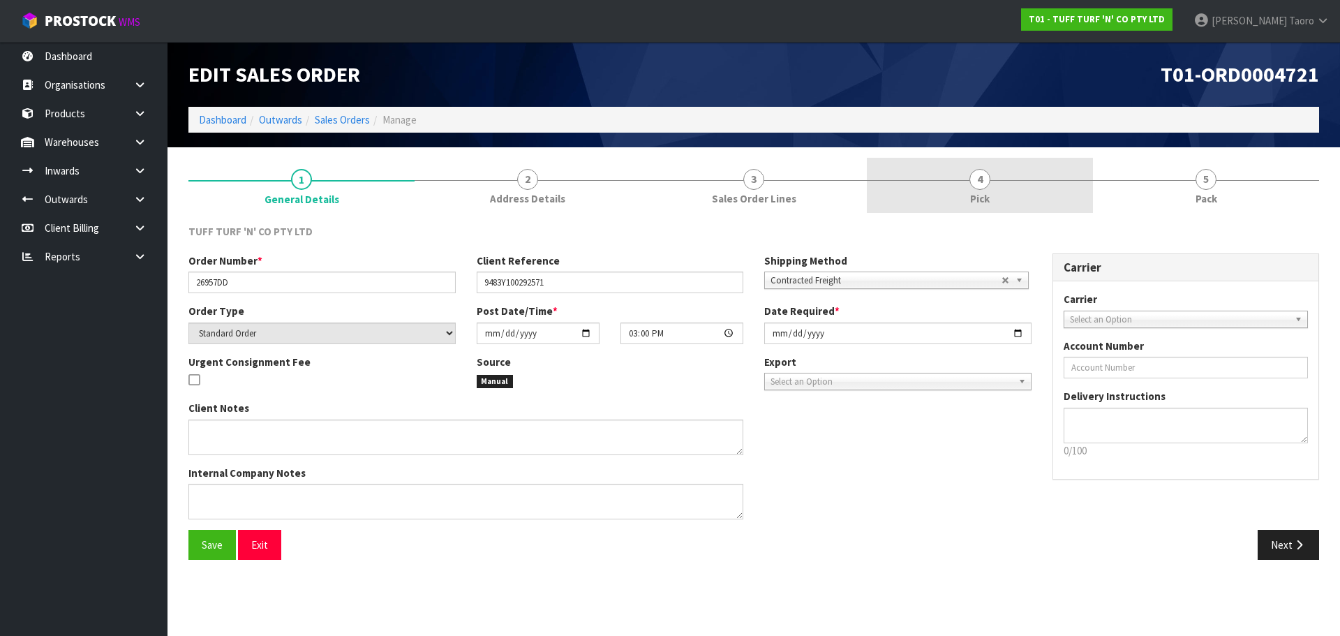
drag, startPoint x: 1000, startPoint y: 191, endPoint x: 1009, endPoint y: 178, distance: 16.1
click at [1002, 192] on link "4 Pick" at bounding box center [980, 185] width 226 height 55
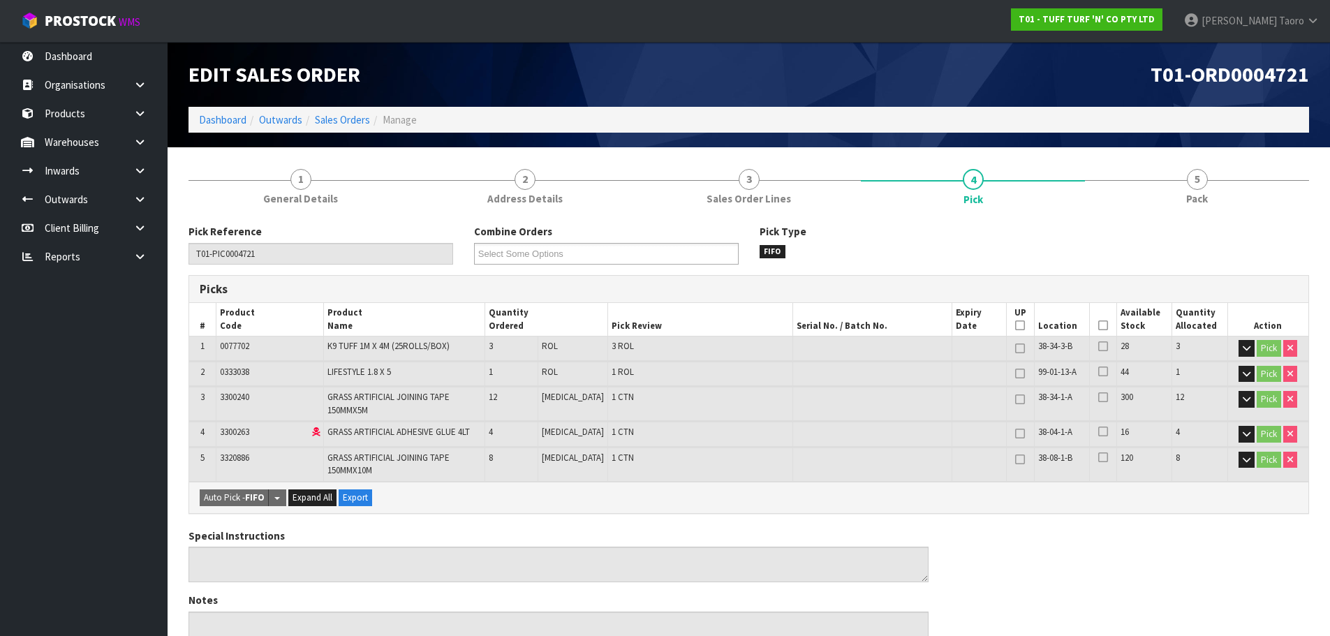
click at [1098, 326] on icon at bounding box center [1103, 325] width 10 height 1
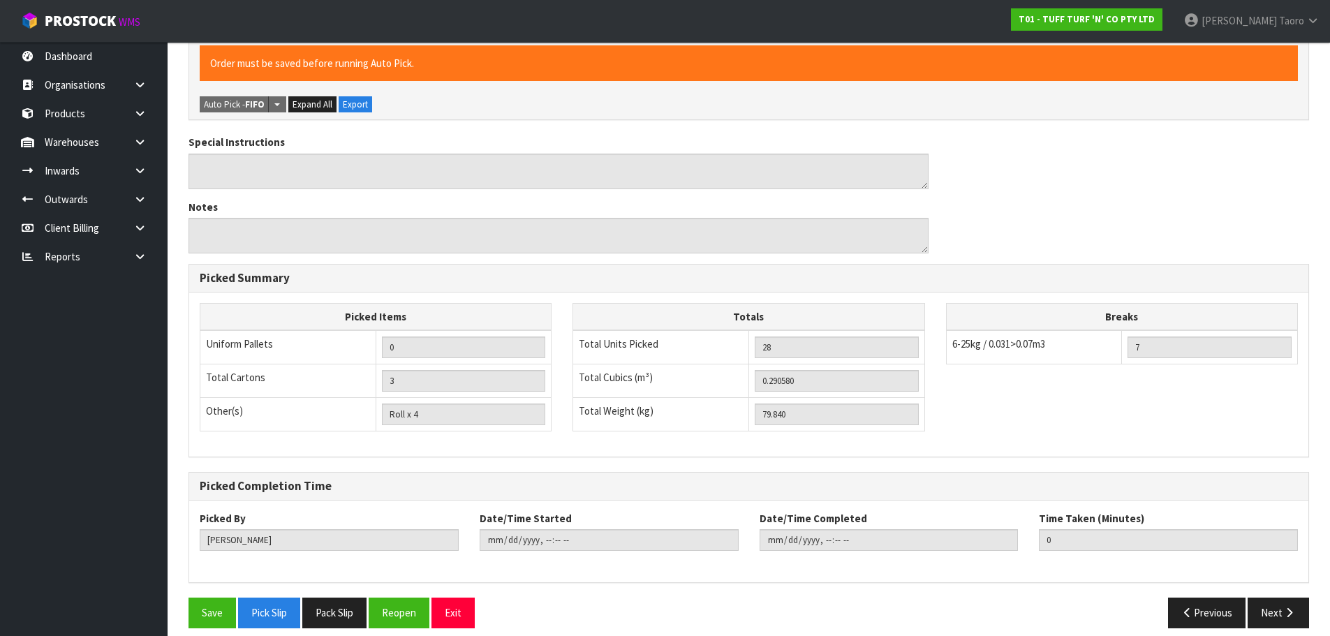
scroll to position [457, 0]
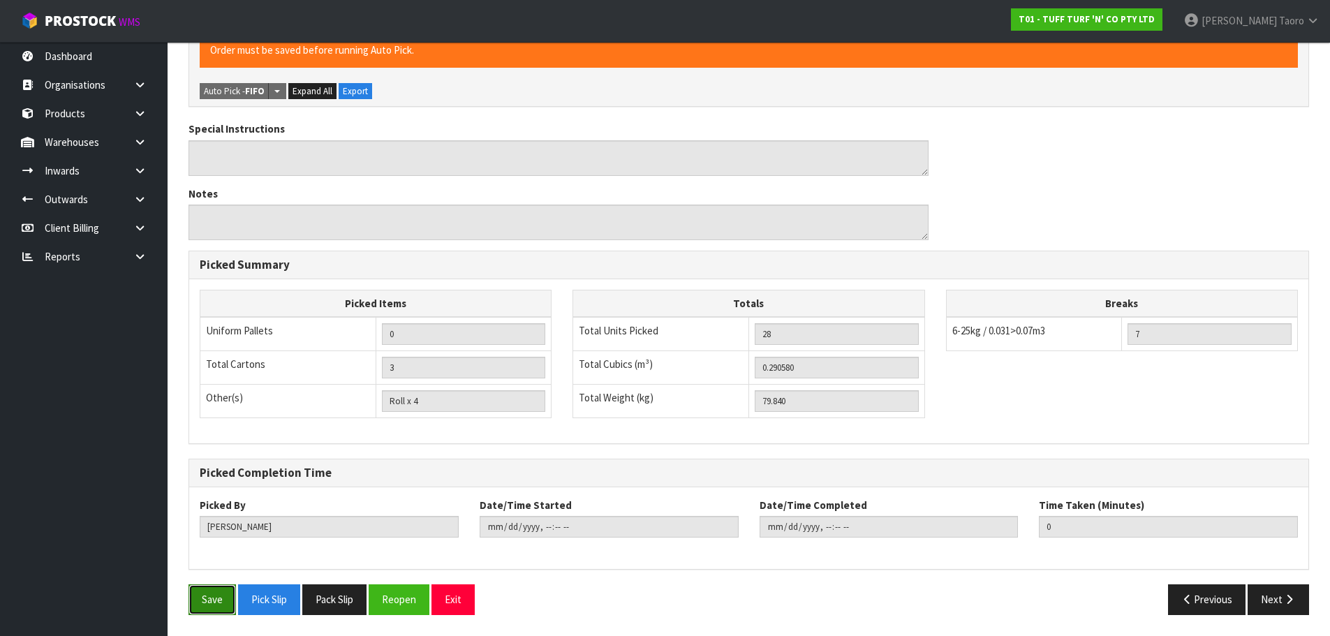
click at [215, 607] on button "Save" at bounding box center [211, 599] width 47 height 30
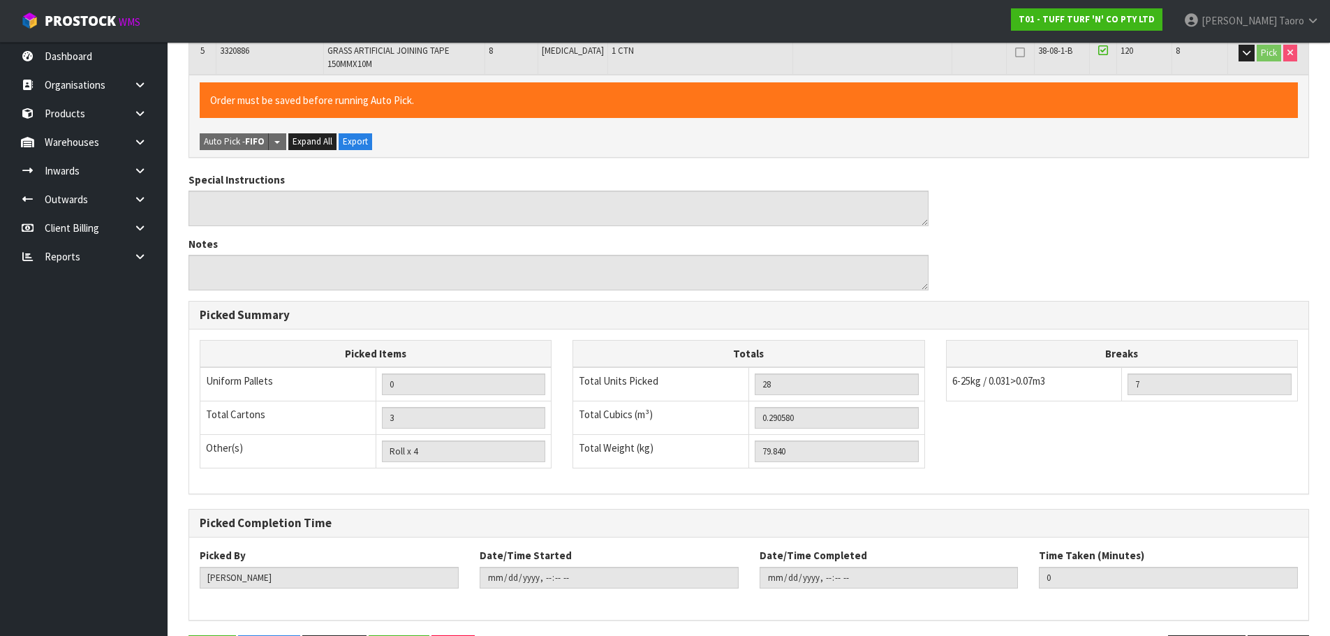
scroll to position [0, 0]
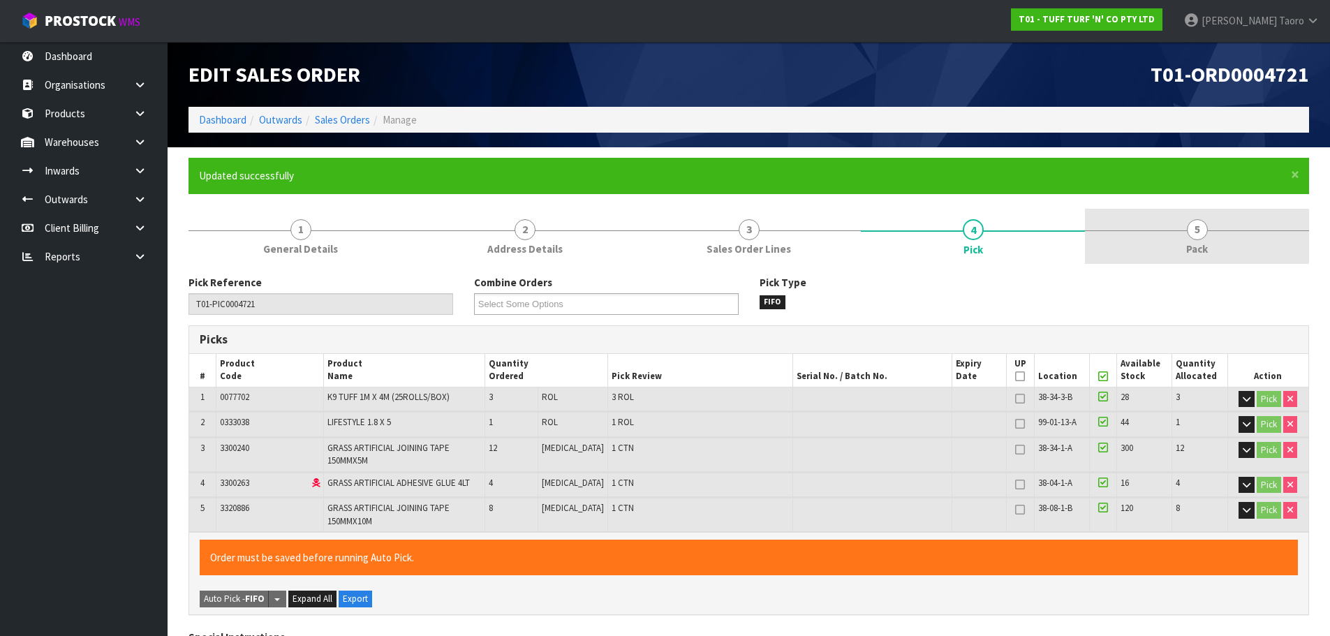
type input "[PERSON_NAME]"
type input "2025-09-30T09:39:13"
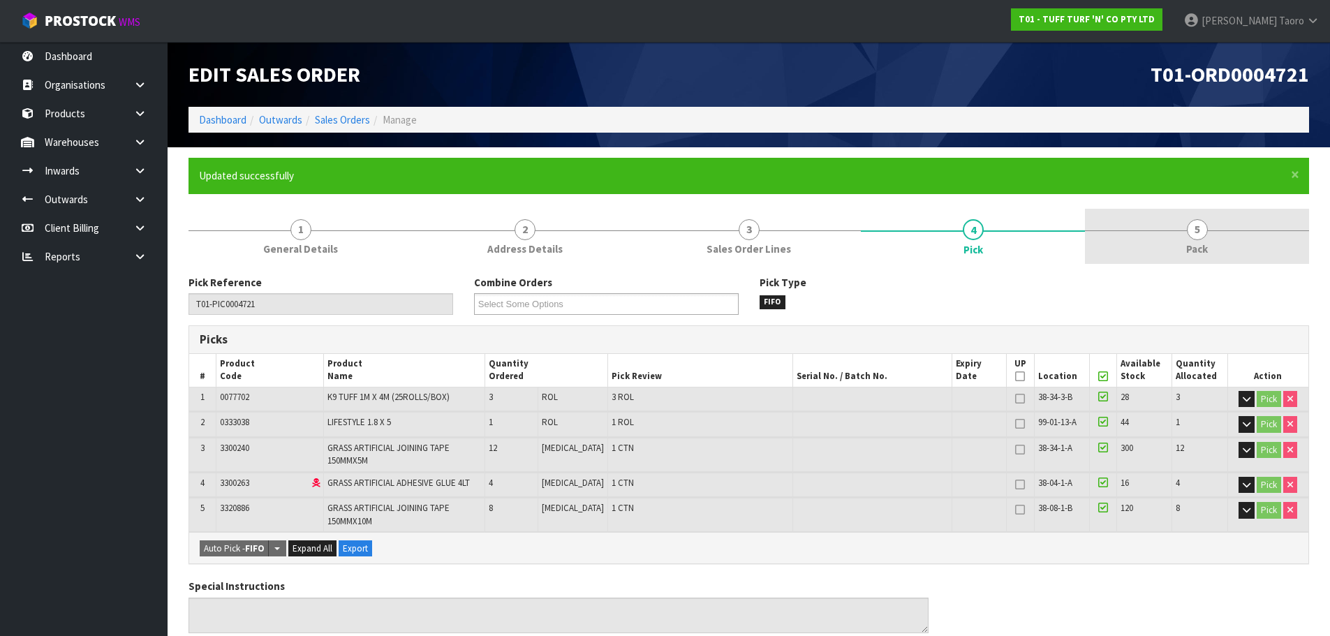
click at [1220, 218] on link "5 Pack" at bounding box center [1197, 236] width 224 height 55
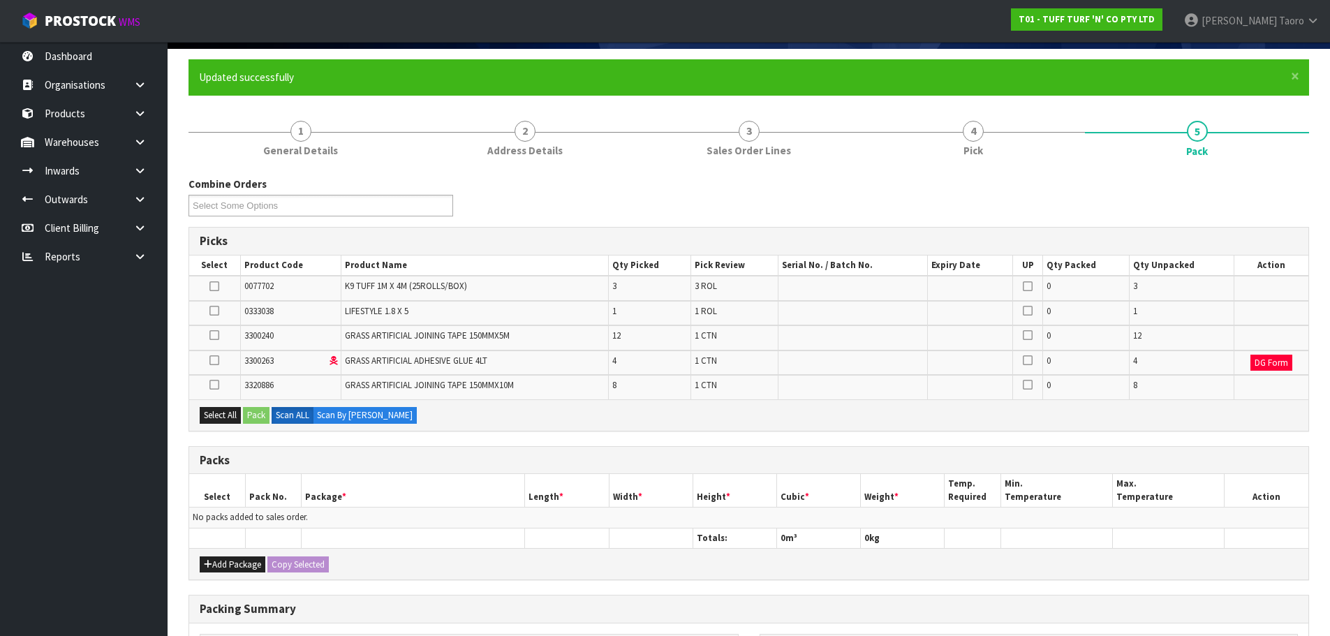
scroll to position [302, 0]
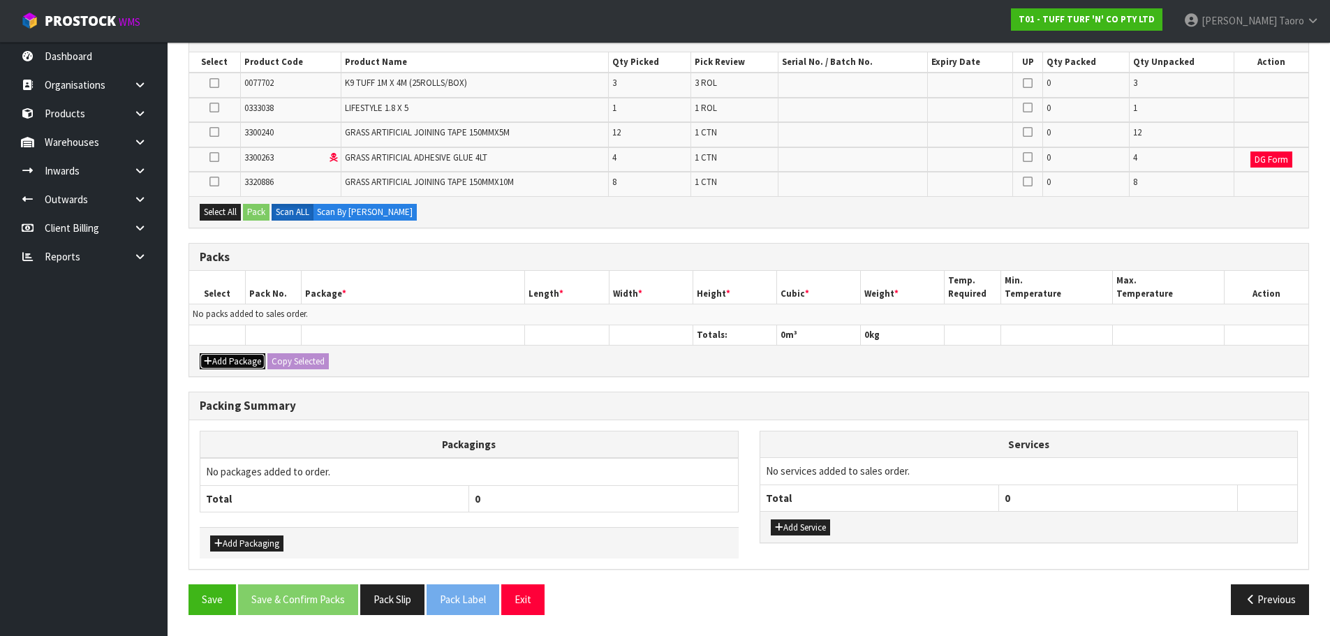
drag, startPoint x: 251, startPoint y: 362, endPoint x: 242, endPoint y: 357, distance: 10.6
click at [251, 361] on button "Add Package" at bounding box center [233, 361] width 66 height 17
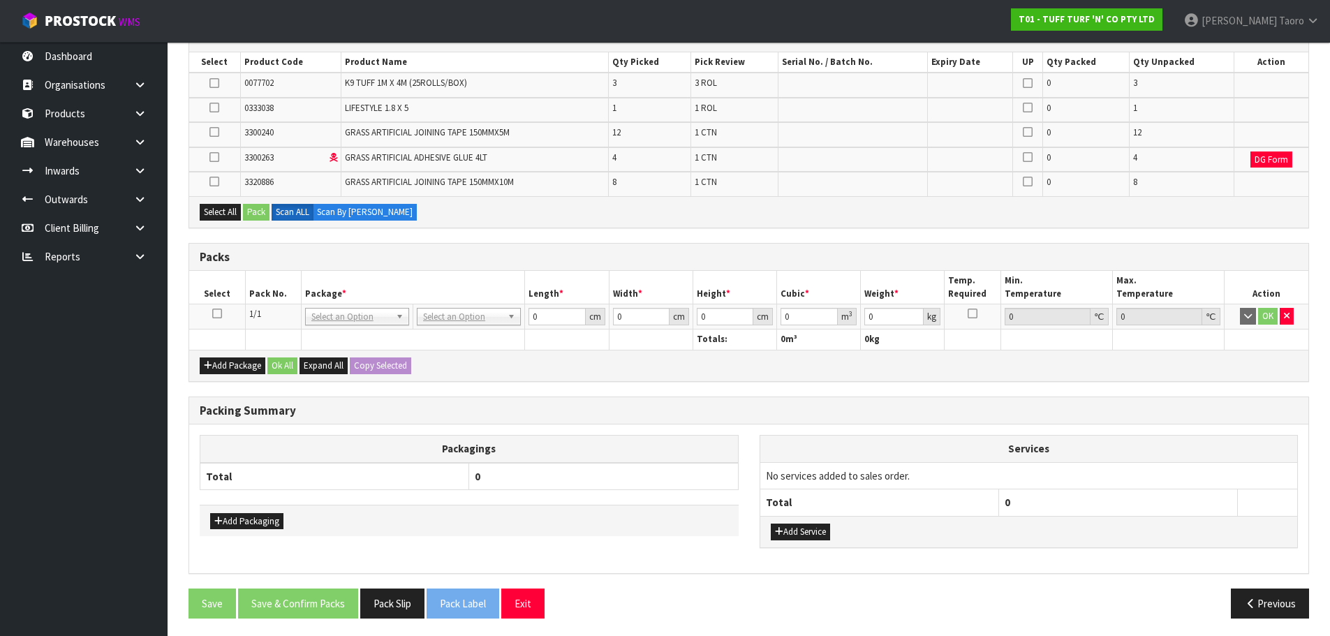
click at [214, 313] on icon at bounding box center [217, 313] width 10 height 1
click at [230, 214] on button "Select All" at bounding box center [220, 212] width 41 height 17
click at [252, 213] on button "Pack" at bounding box center [256, 212] width 27 height 17
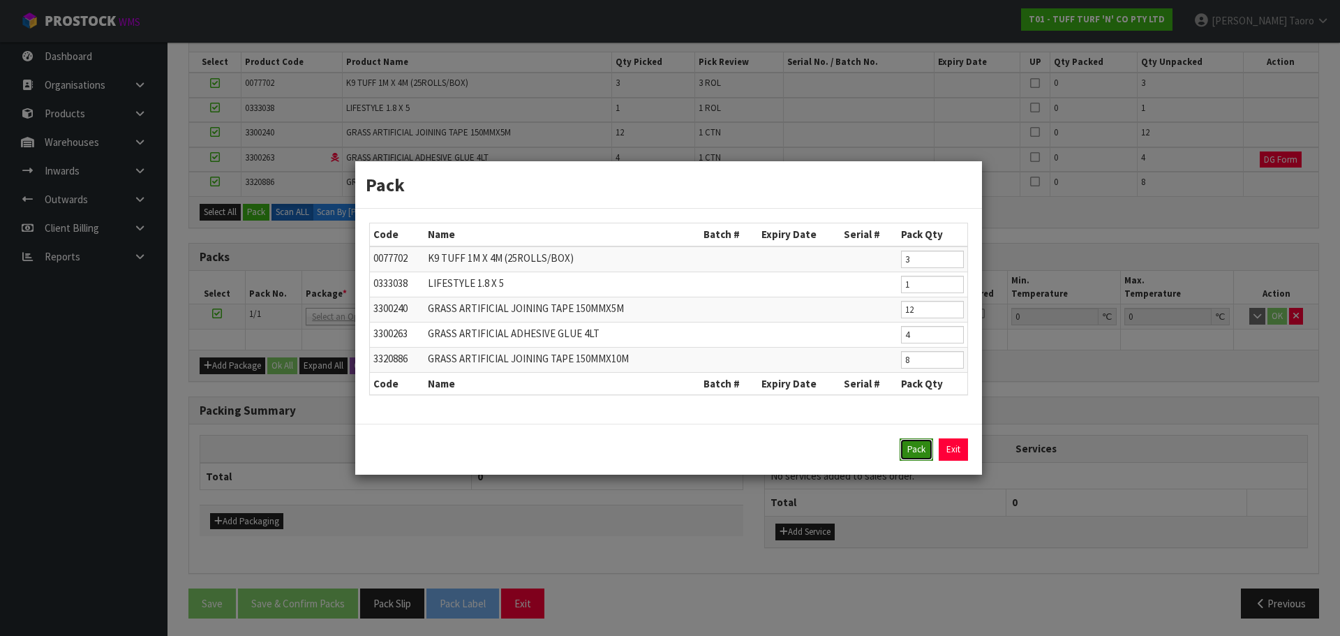
click at [914, 442] on button "Pack" at bounding box center [917, 449] width 34 height 22
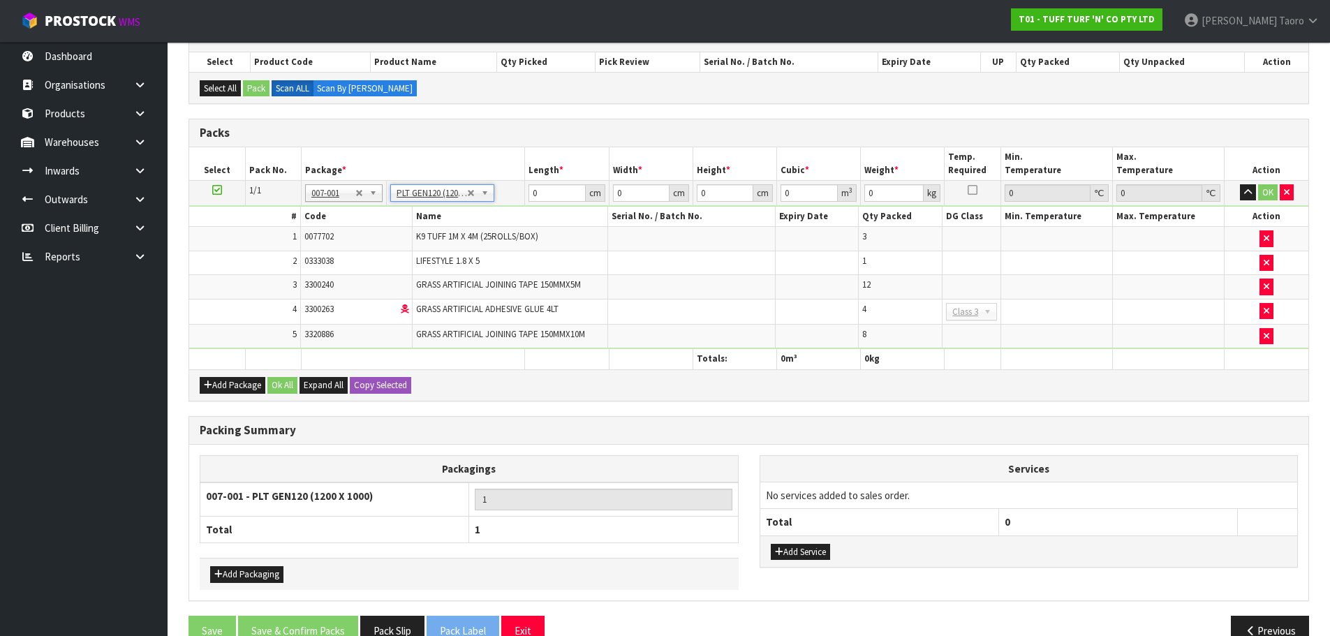
type input "120"
type input "100"
type input "79.84"
click at [556, 191] on input "120" at bounding box center [556, 192] width 57 height 17
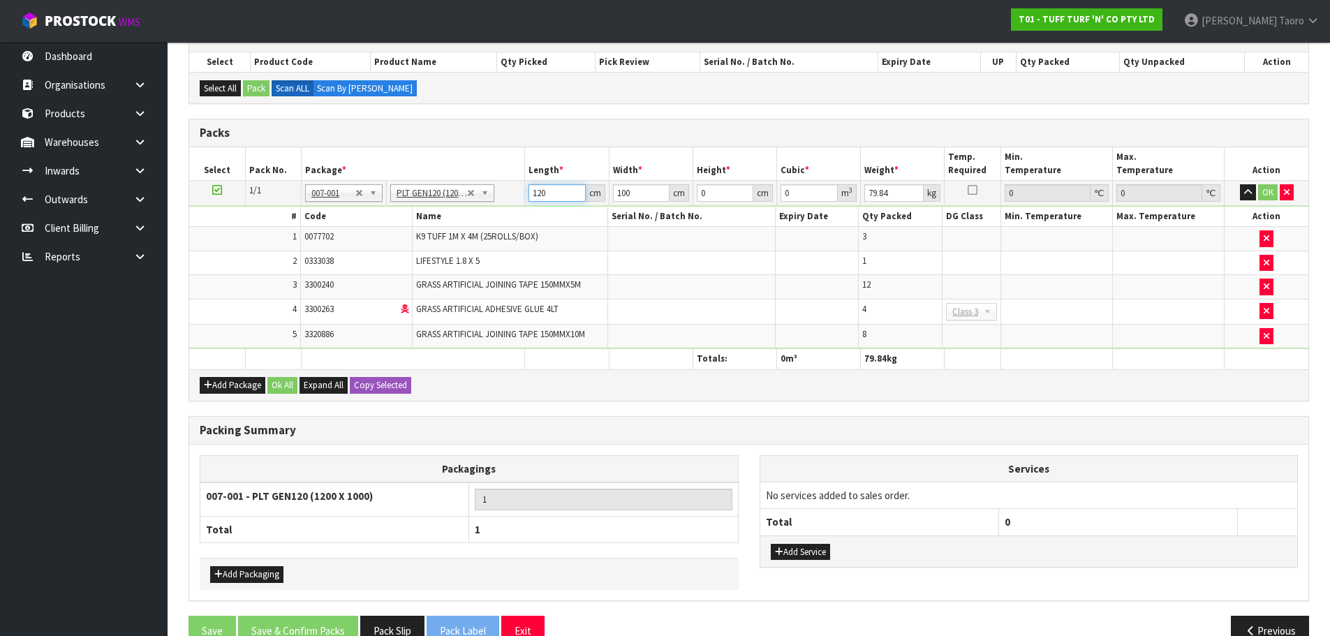
click at [556, 191] on input "120" at bounding box center [556, 192] width 57 height 17
type input "188"
type input "121"
type input "4"
type input "0.090992"
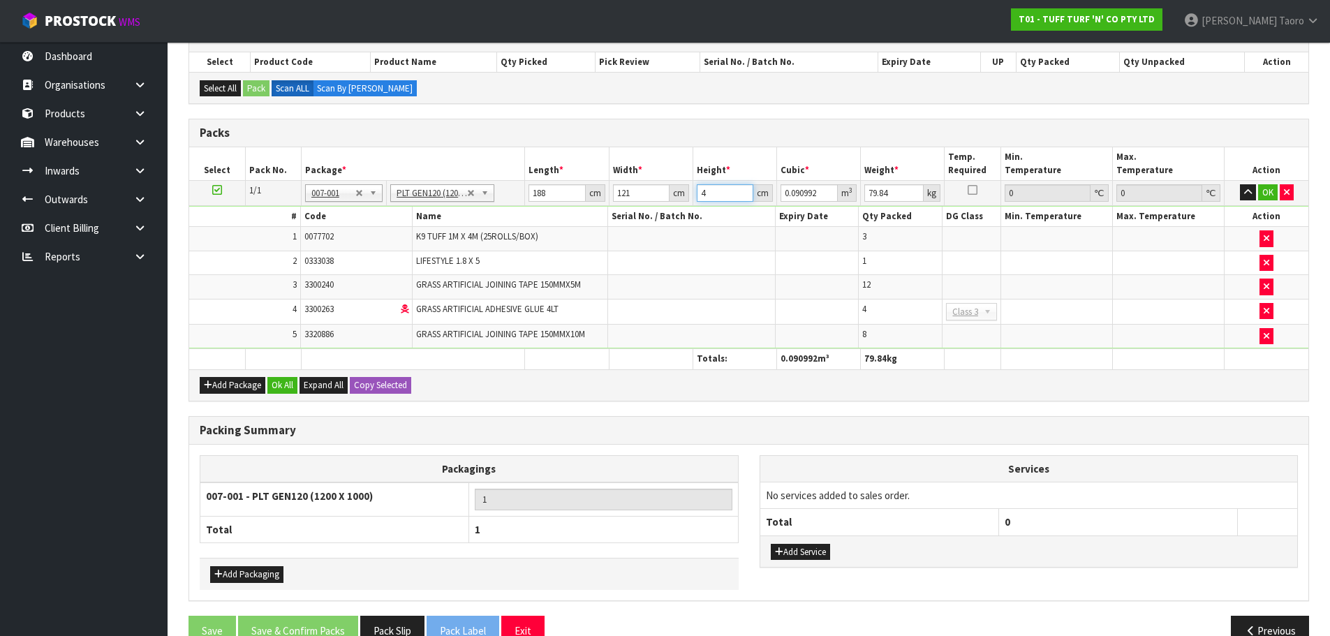
type input "49"
type input "1.114652"
type input "49"
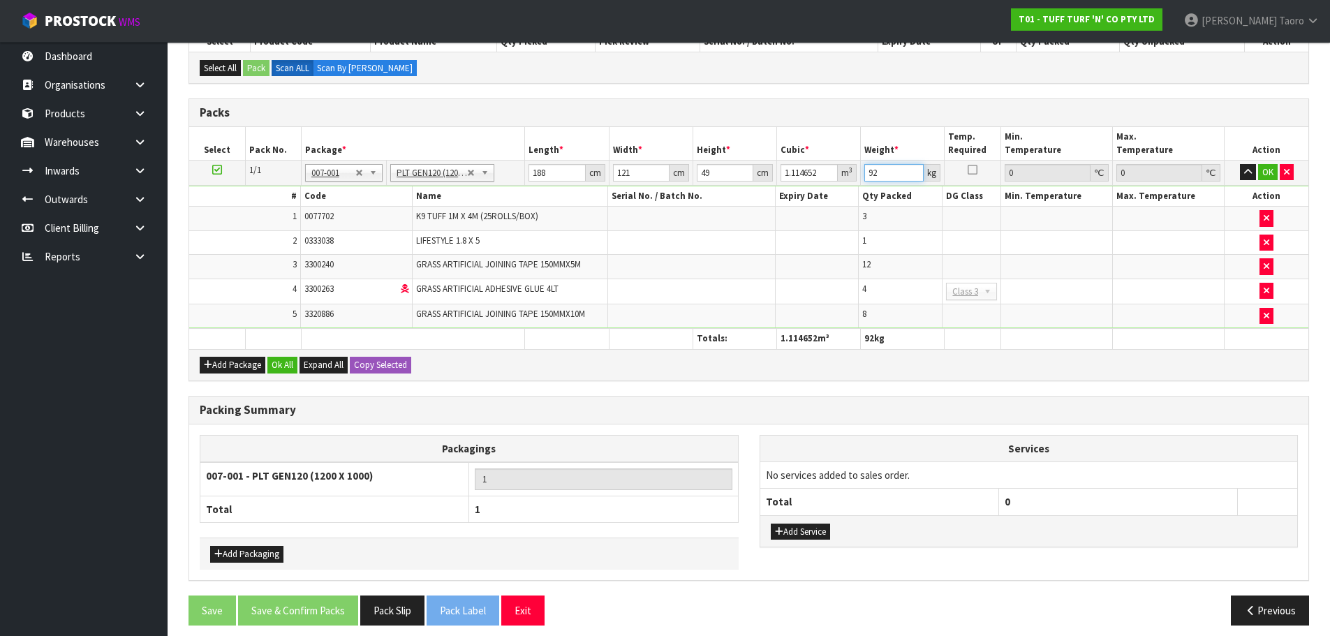
scroll to position [332, 0]
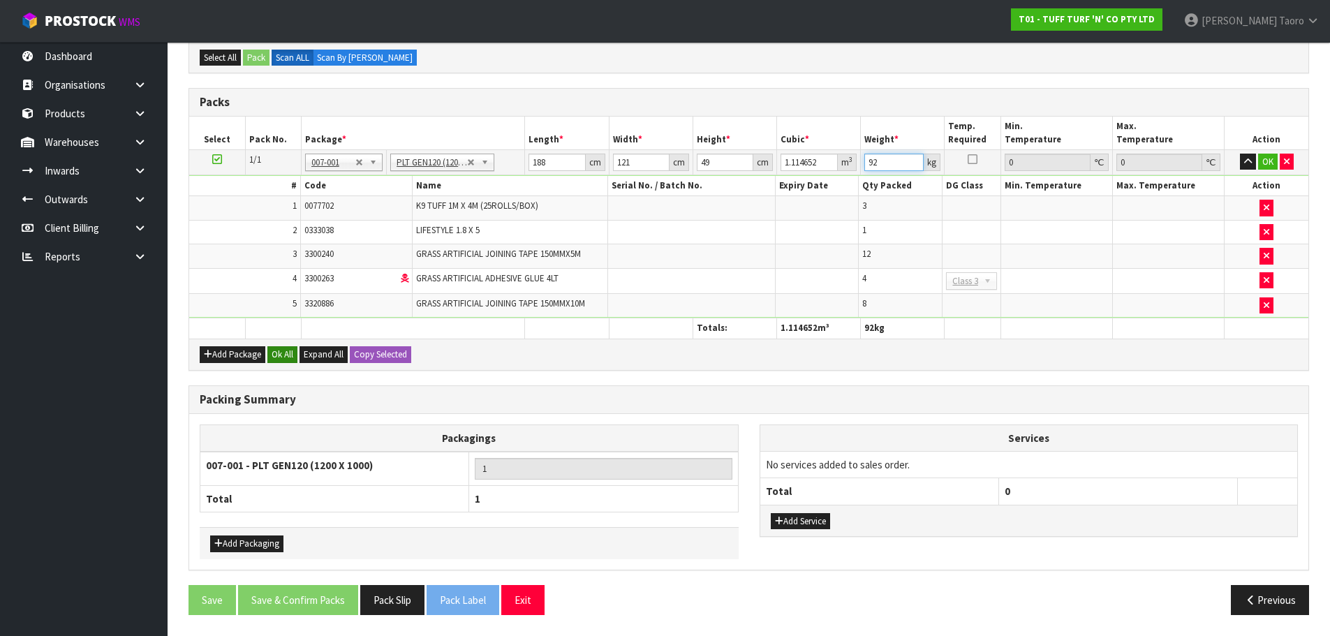
type input "92"
drag, startPoint x: 283, startPoint y: 357, endPoint x: 290, endPoint y: 344, distance: 15.0
click at [285, 357] on button "Ok All" at bounding box center [282, 354] width 30 height 17
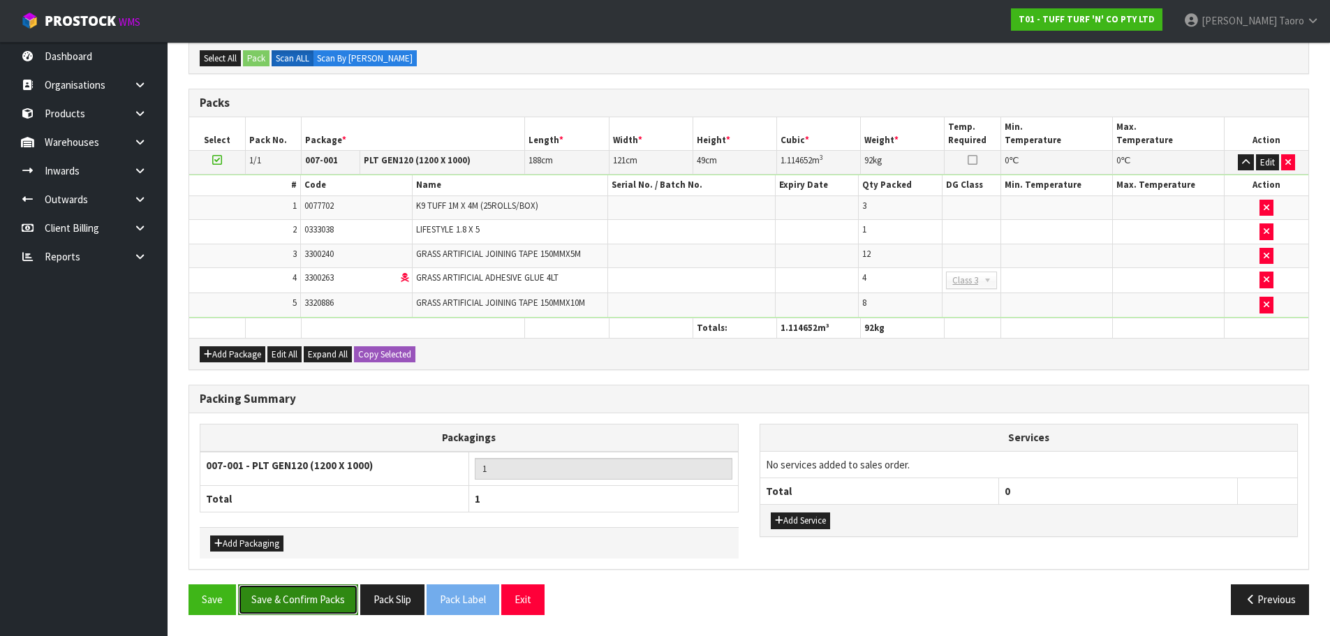
click at [316, 604] on button "Save & Confirm Packs" at bounding box center [298, 599] width 120 height 30
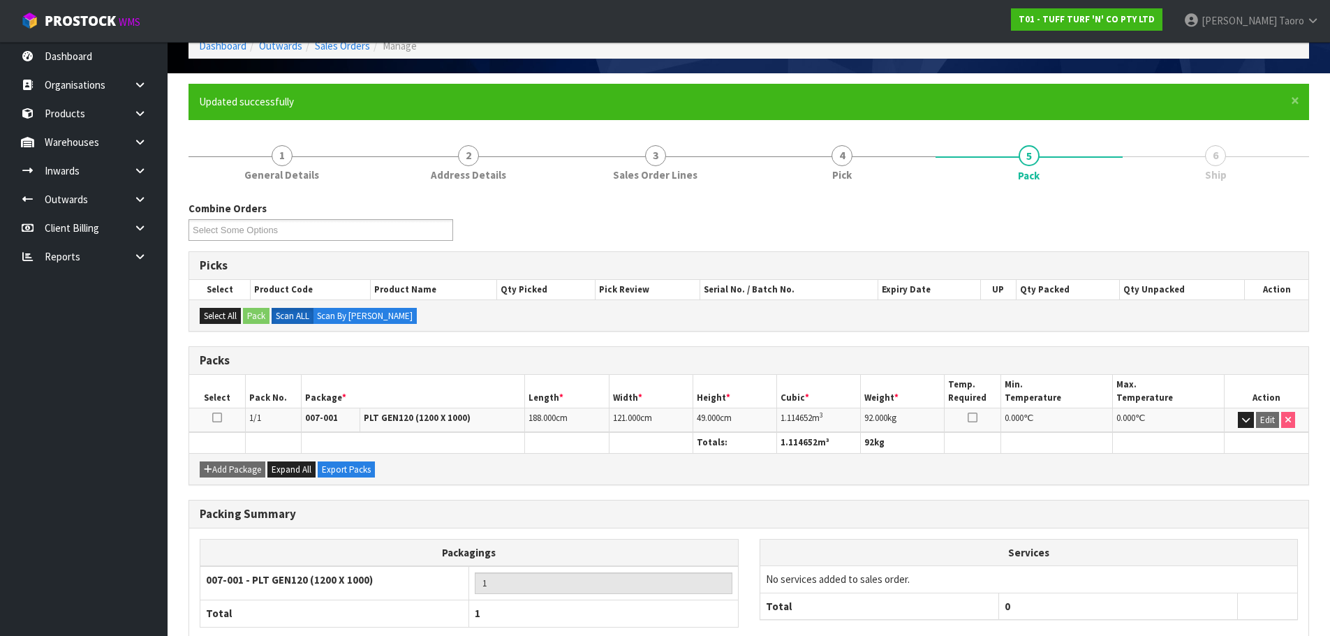
scroll to position [157, 0]
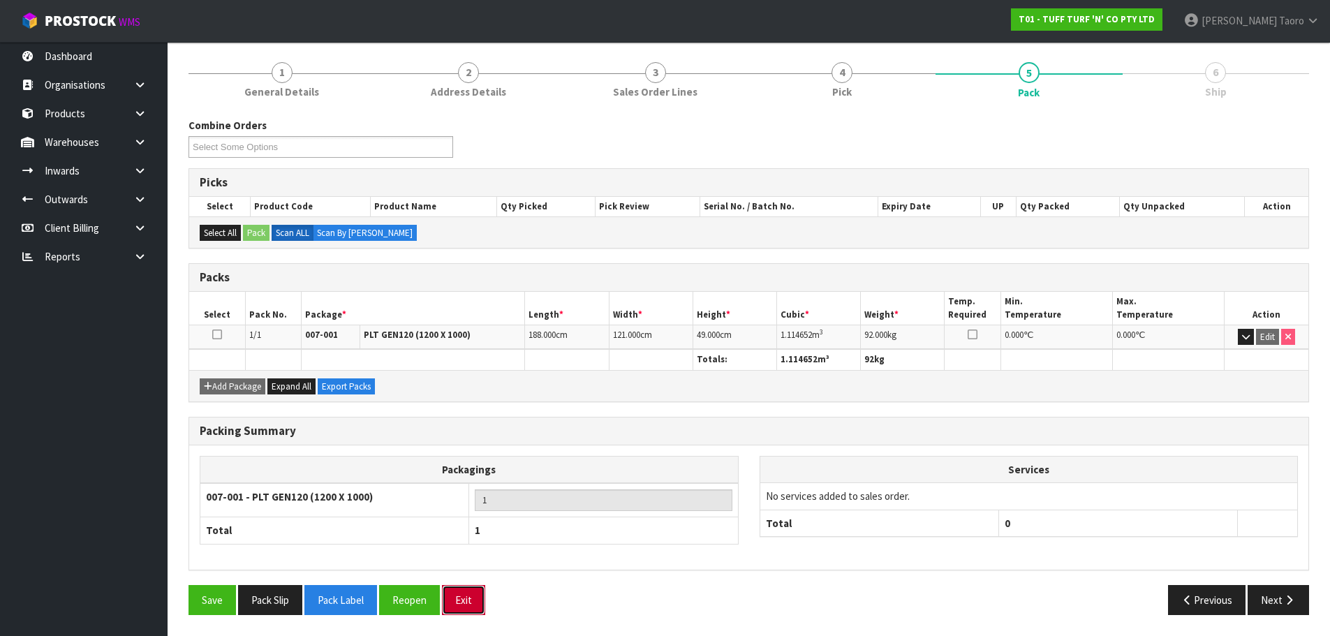
click at [459, 588] on button "Exit" at bounding box center [463, 600] width 43 height 30
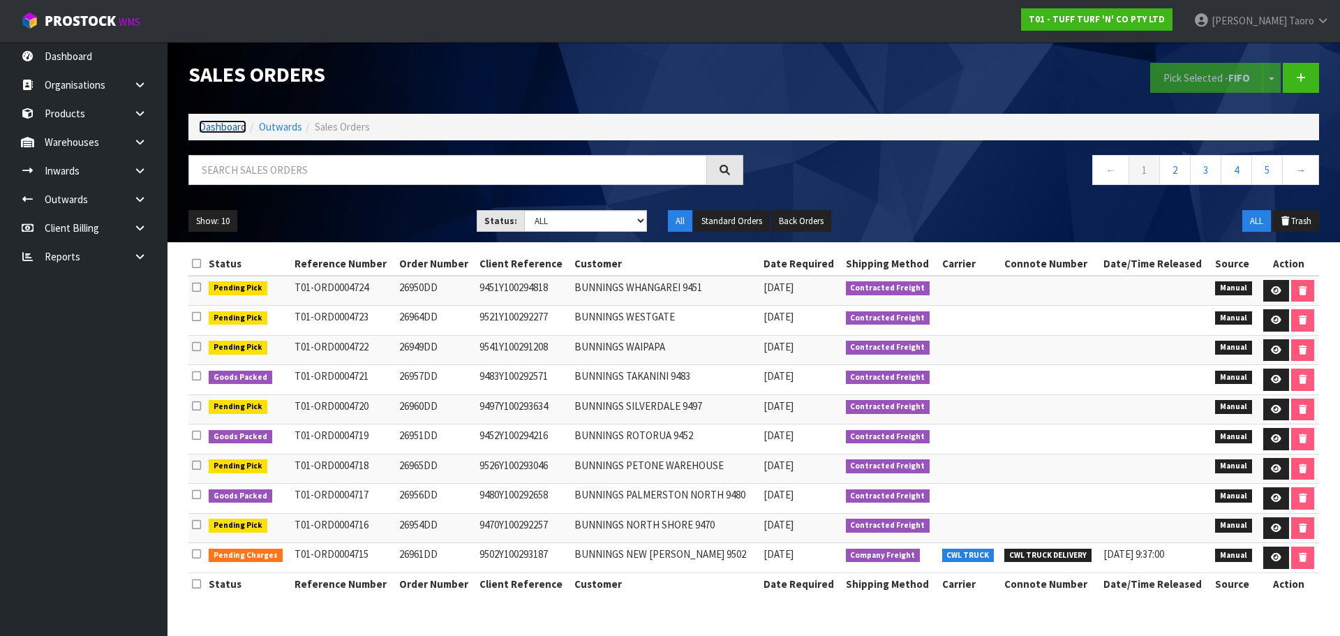
click at [236, 129] on link "Dashboard" at bounding box center [222, 126] width 47 height 13
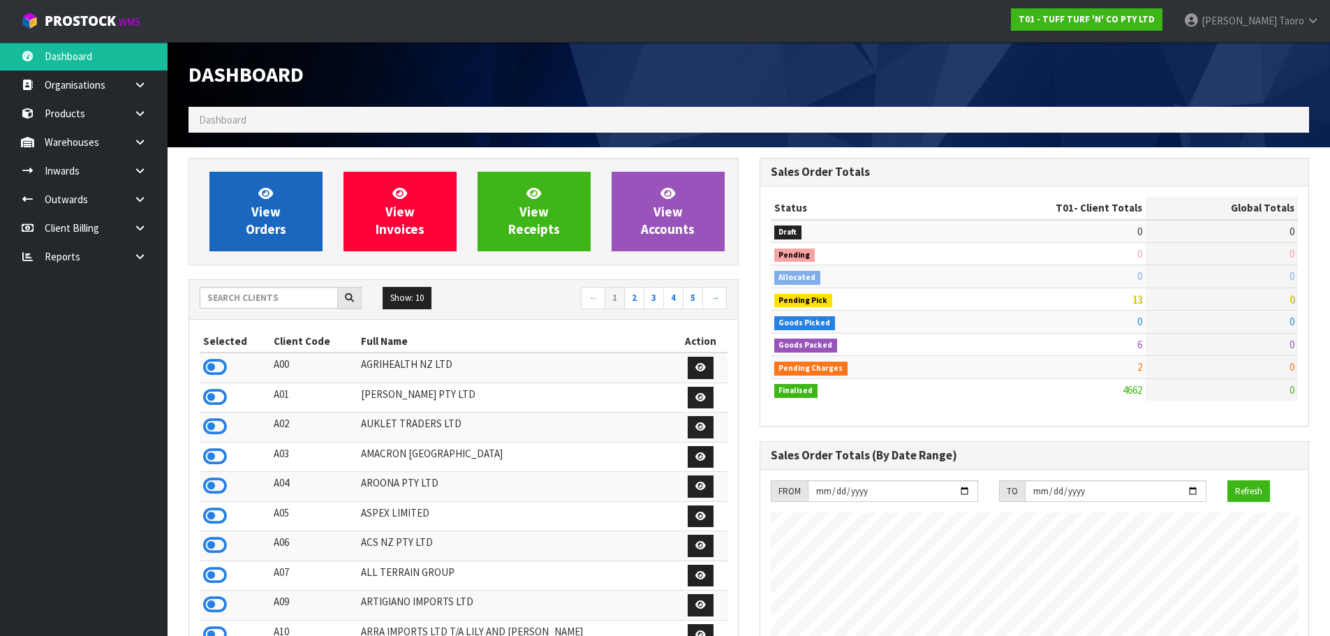
scroll to position [1057, 570]
click at [288, 216] on link "View Orders" at bounding box center [265, 212] width 113 height 80
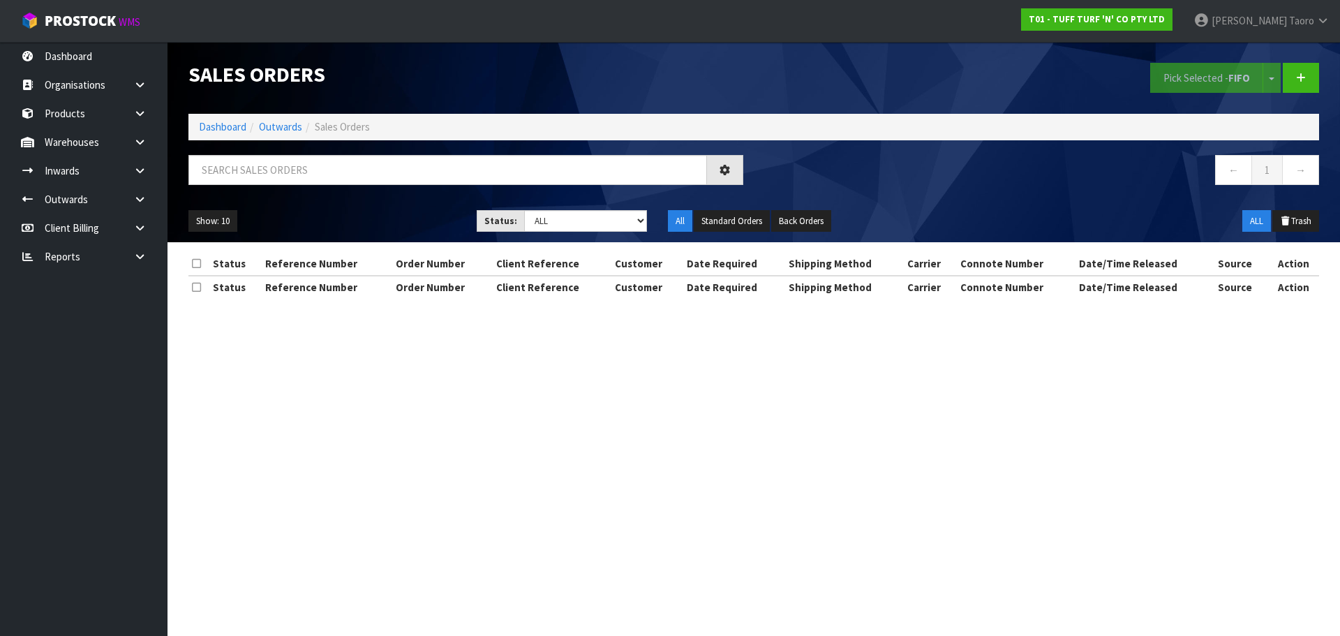
click at [454, 91] on div "Sales Orders" at bounding box center [466, 74] width 576 height 65
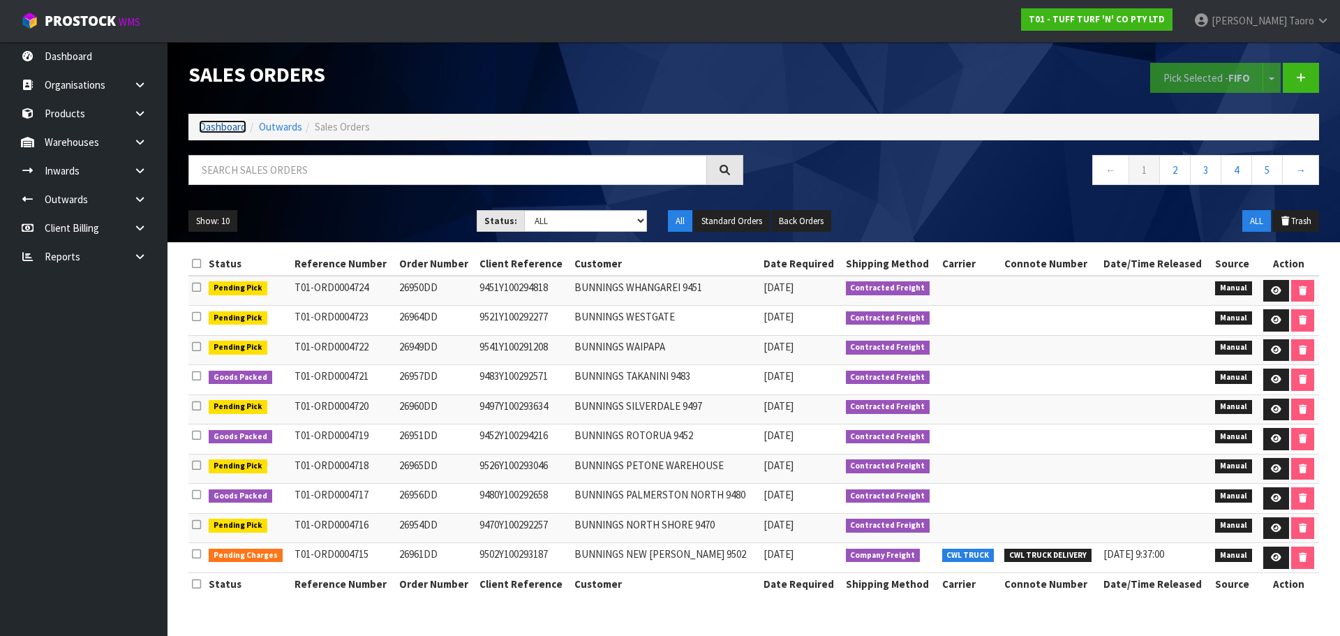
click at [228, 122] on link "Dashboard" at bounding box center [222, 126] width 47 height 13
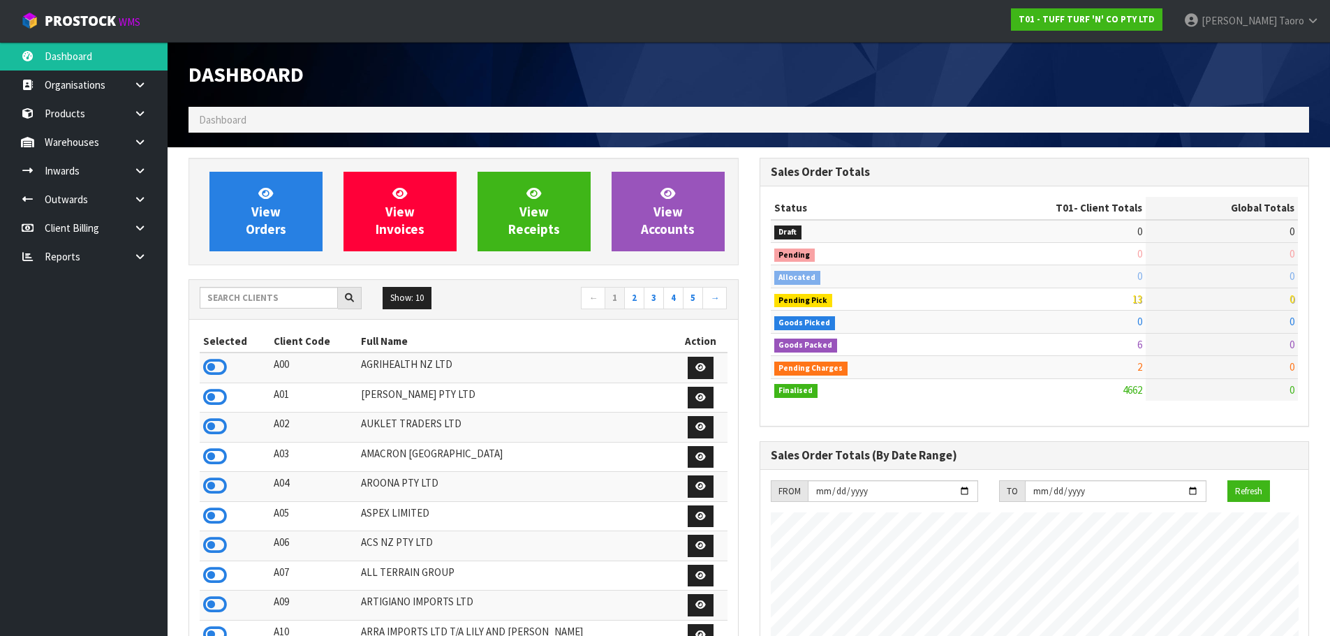
scroll to position [1057, 570]
click at [241, 160] on div "View Orders View Invoices View Receipts View Accounts" at bounding box center [463, 211] width 550 height 107
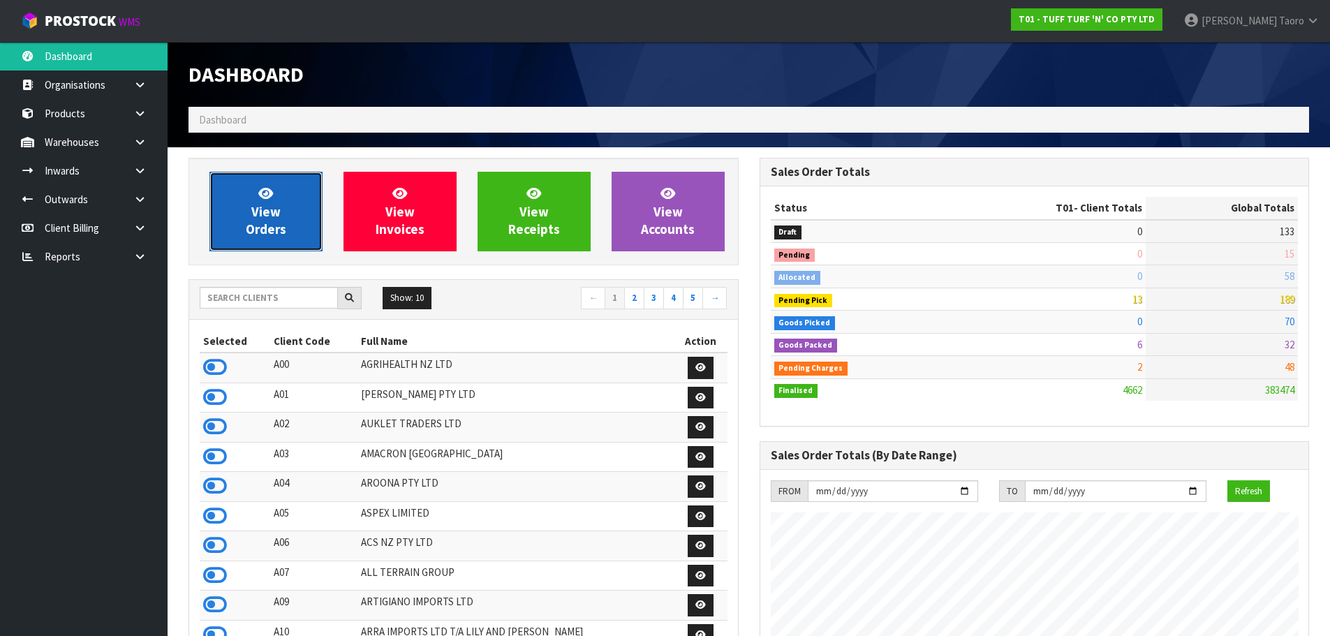
click at [264, 194] on icon at bounding box center [265, 192] width 15 height 13
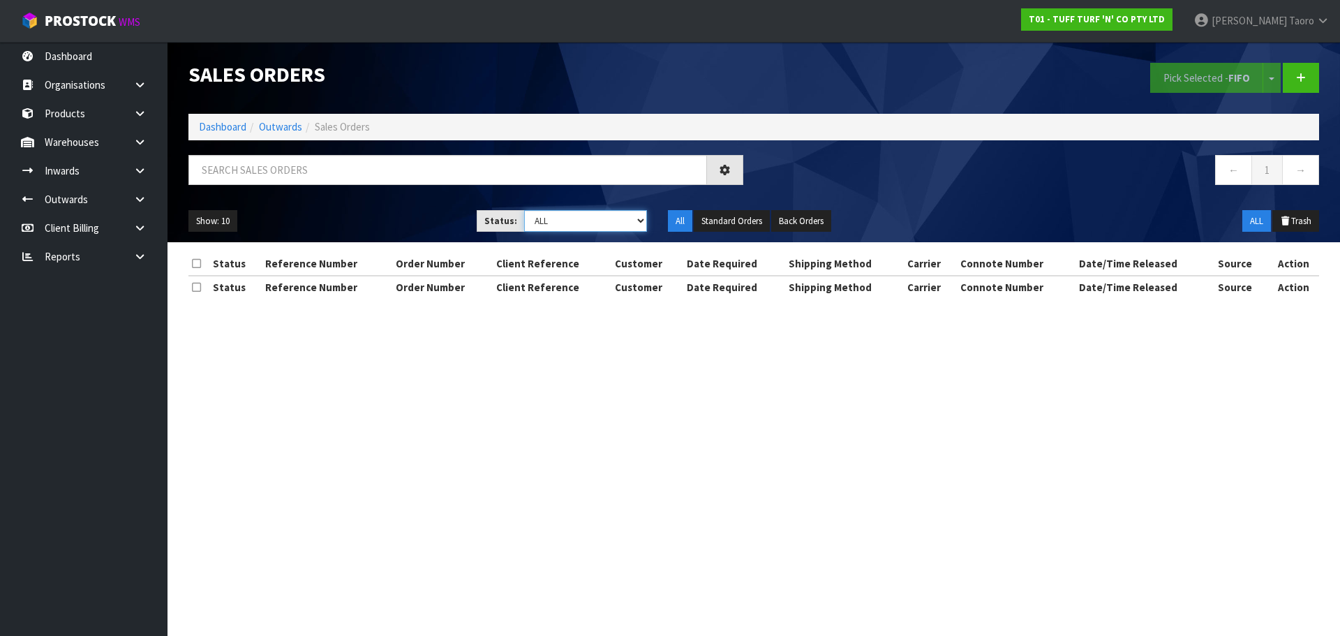
click at [623, 216] on select "Draft Pending Allocated Pending Pick Goods Picked Goods Packed Pending Charges …" at bounding box center [586, 221] width 124 height 22
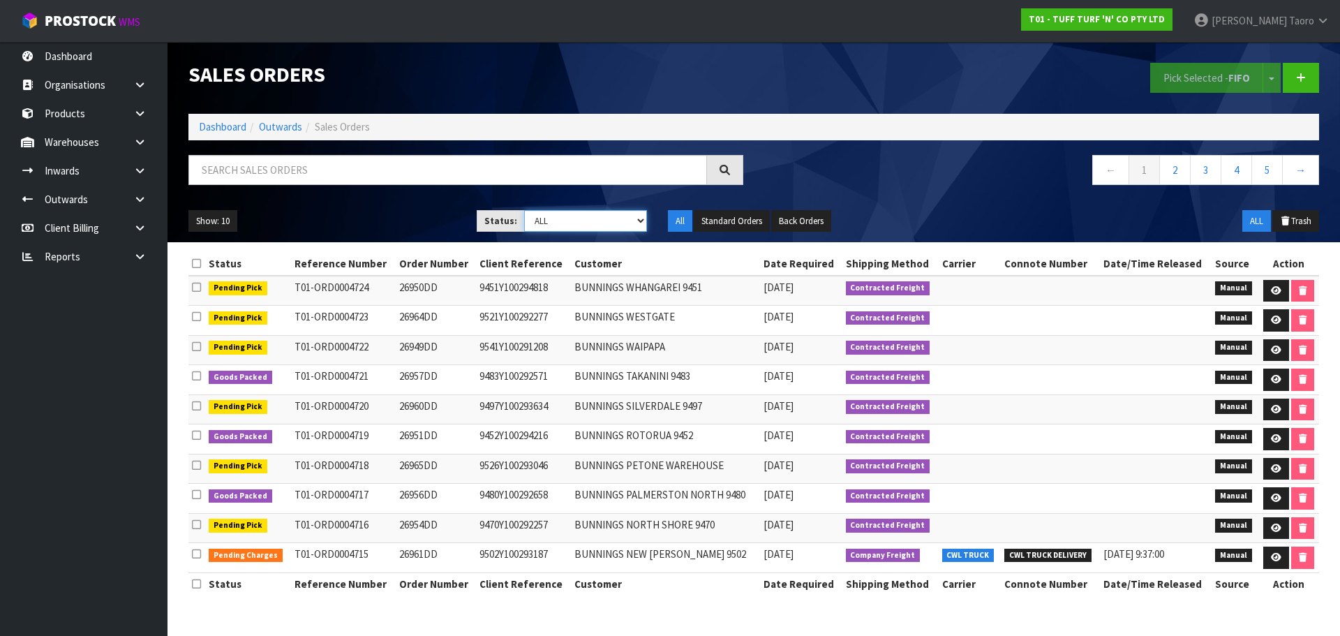
select select "string:3"
click at [524, 210] on select "Draft Pending Allocated Pending Pick Goods Picked Goods Packed Pending Charges …" at bounding box center [586, 221] width 124 height 22
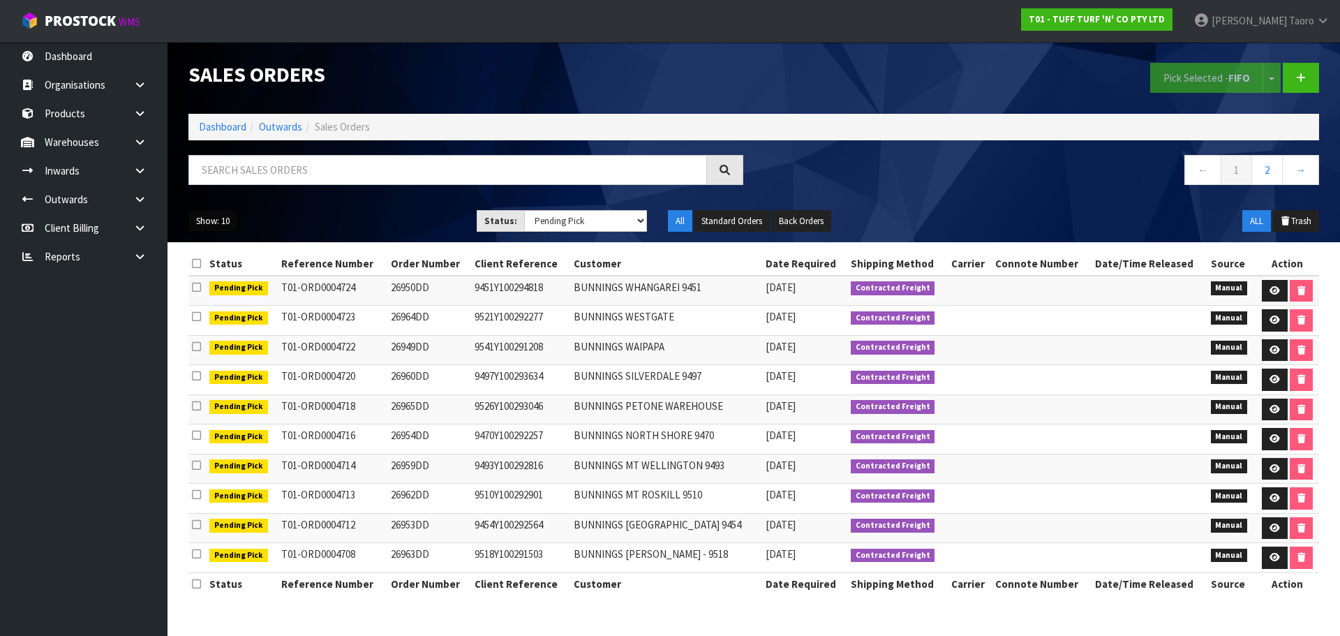
click at [224, 222] on button "Show: 10" at bounding box center [212, 221] width 49 height 22
click at [225, 290] on link "25" at bounding box center [244, 285] width 110 height 19
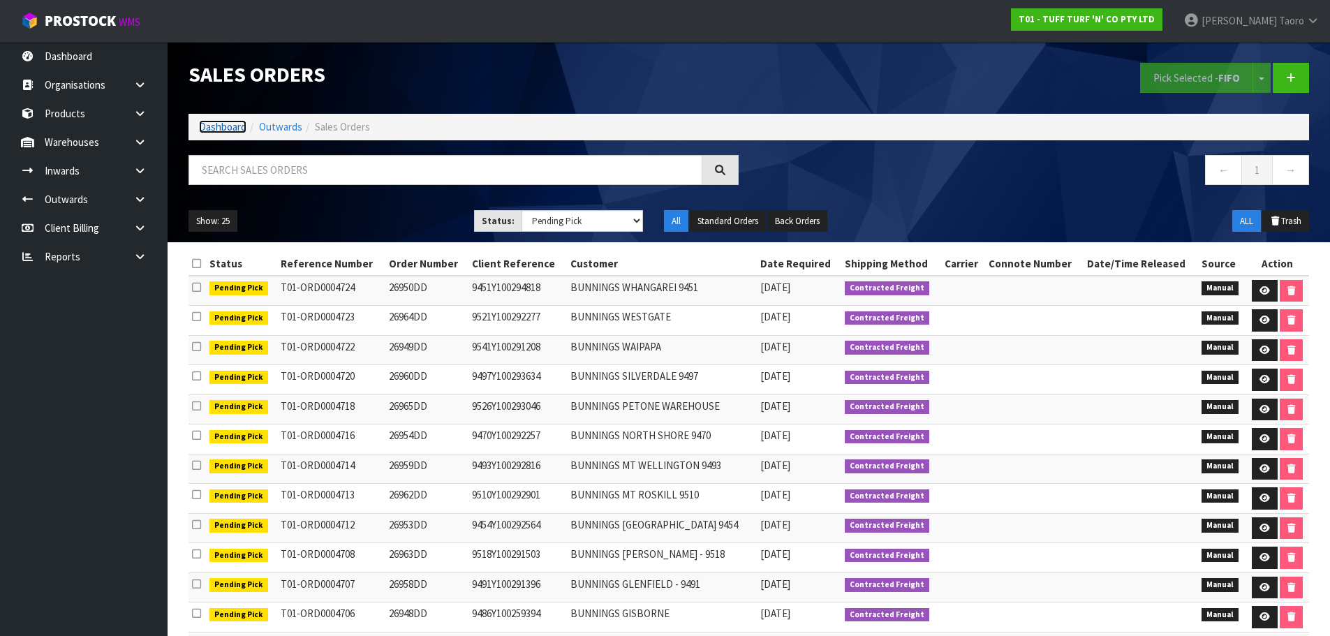
click at [232, 121] on link "Dashboard" at bounding box center [222, 126] width 47 height 13
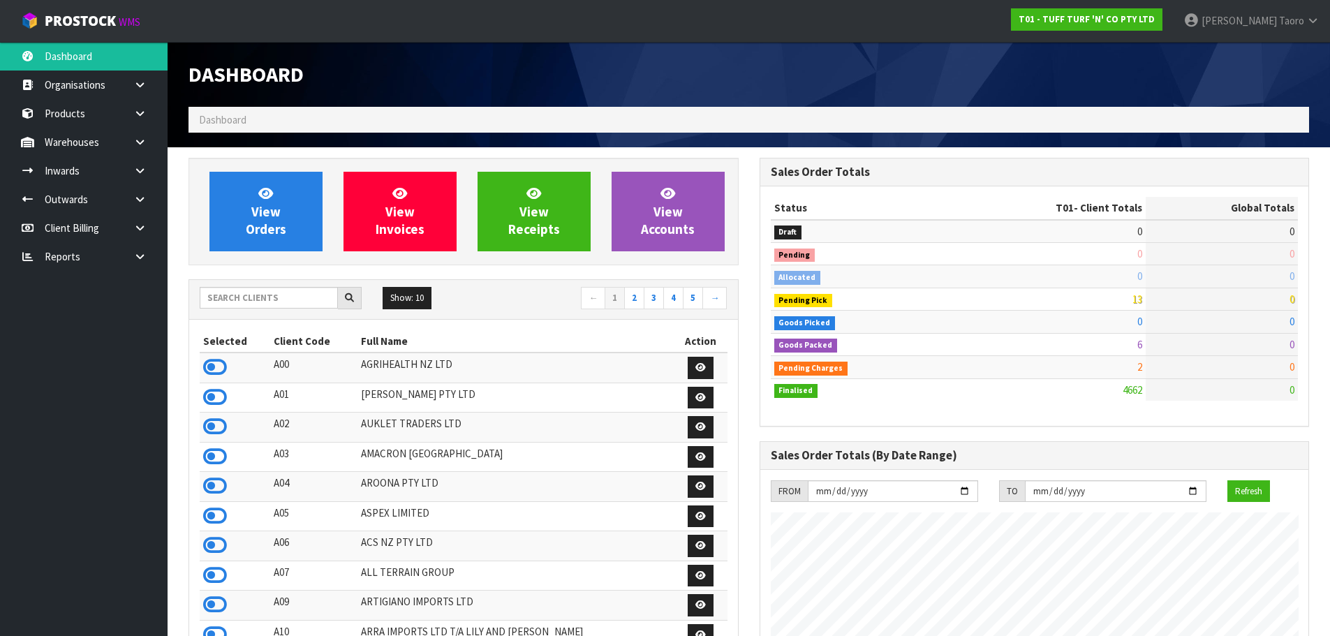
scroll to position [1057, 570]
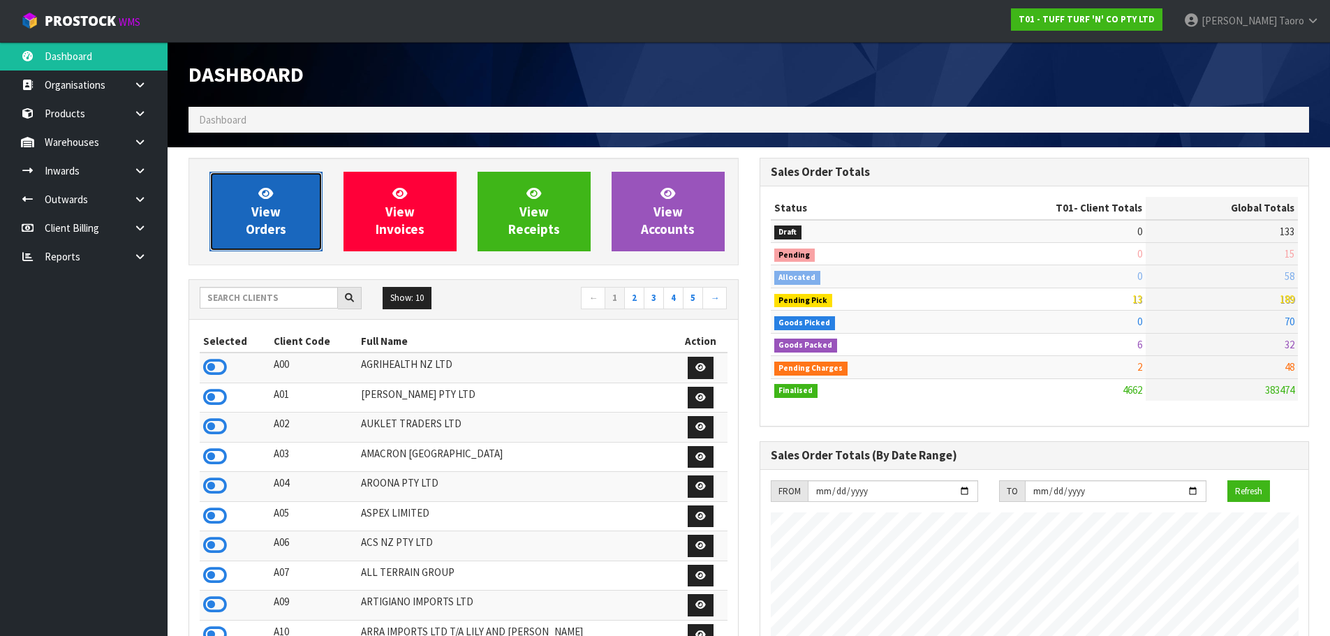
click at [262, 209] on span "View Orders" at bounding box center [266, 211] width 40 height 52
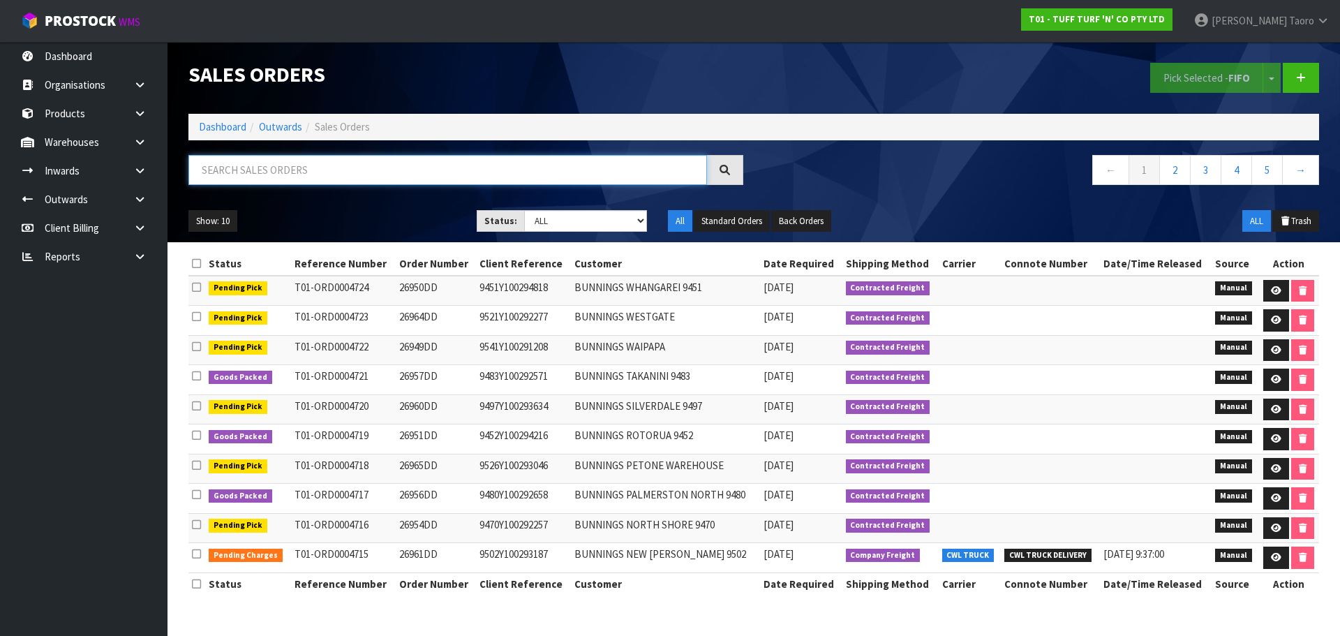
click at [270, 164] on input "text" at bounding box center [447, 170] width 519 height 30
type input "JOB-0415004"
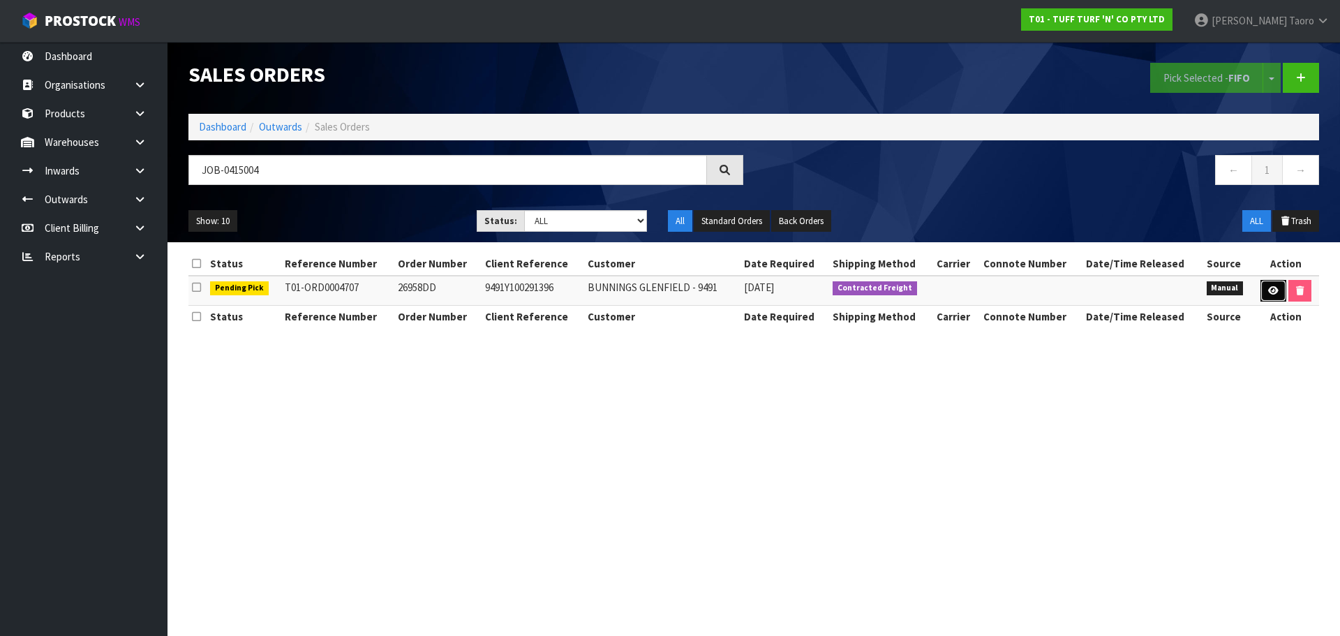
click at [1261, 291] on link at bounding box center [1274, 291] width 26 height 22
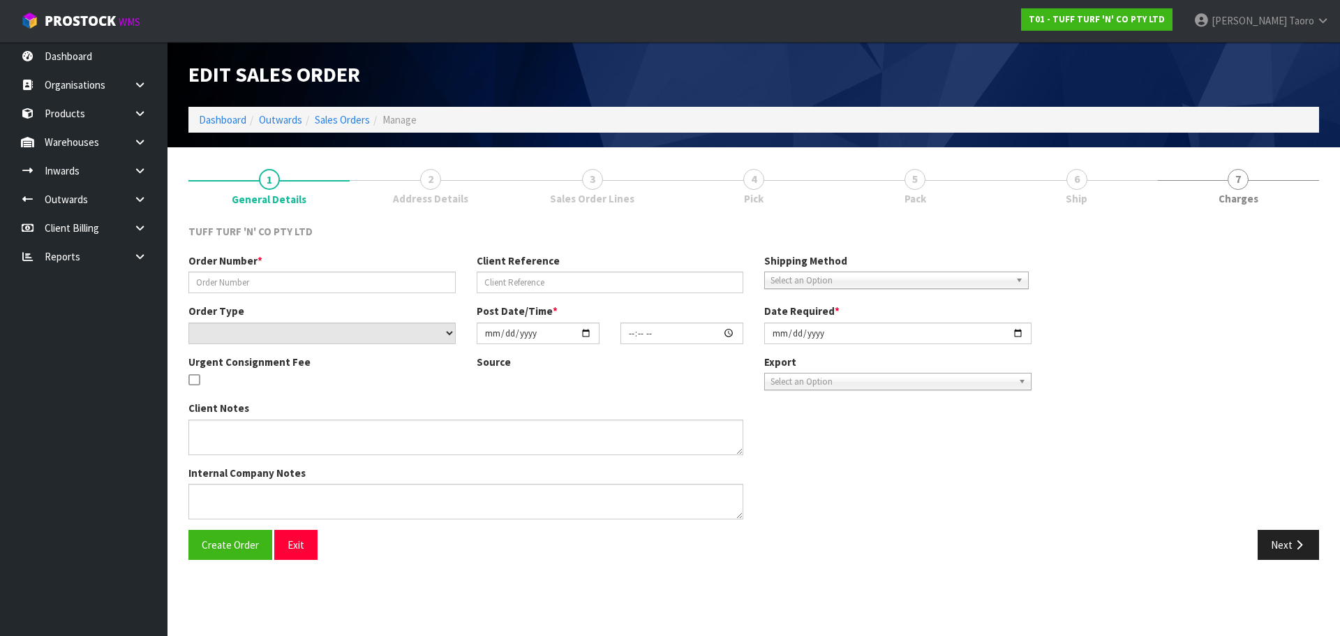
type input "26958DD"
type input "9491Y100291396"
select select "number:0"
type input "[DATE]"
type input "14:12:00.000"
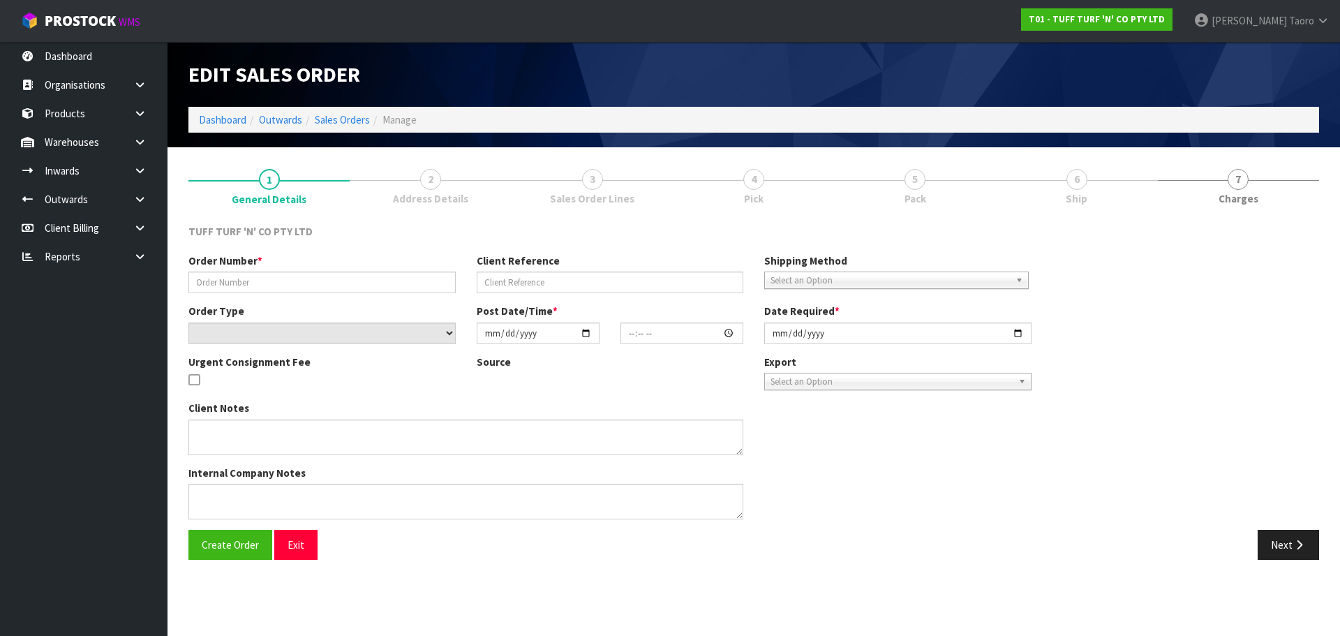
type input "[DATE]"
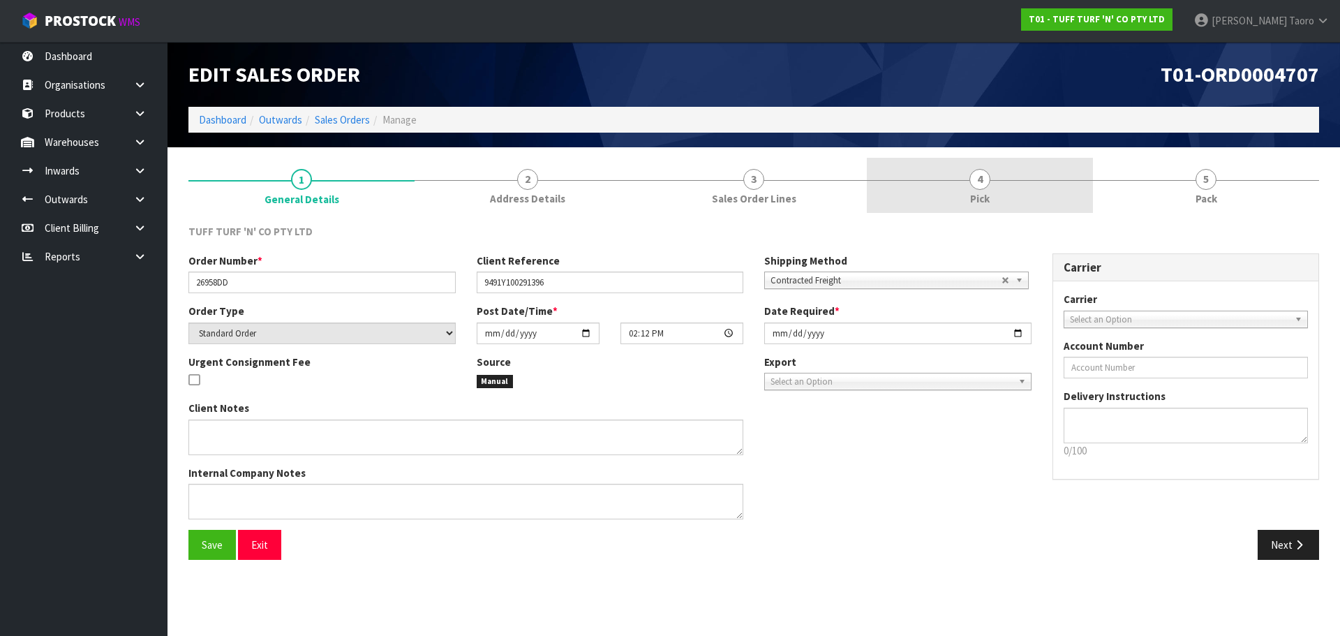
click at [1017, 195] on link "4 Pick" at bounding box center [980, 185] width 226 height 55
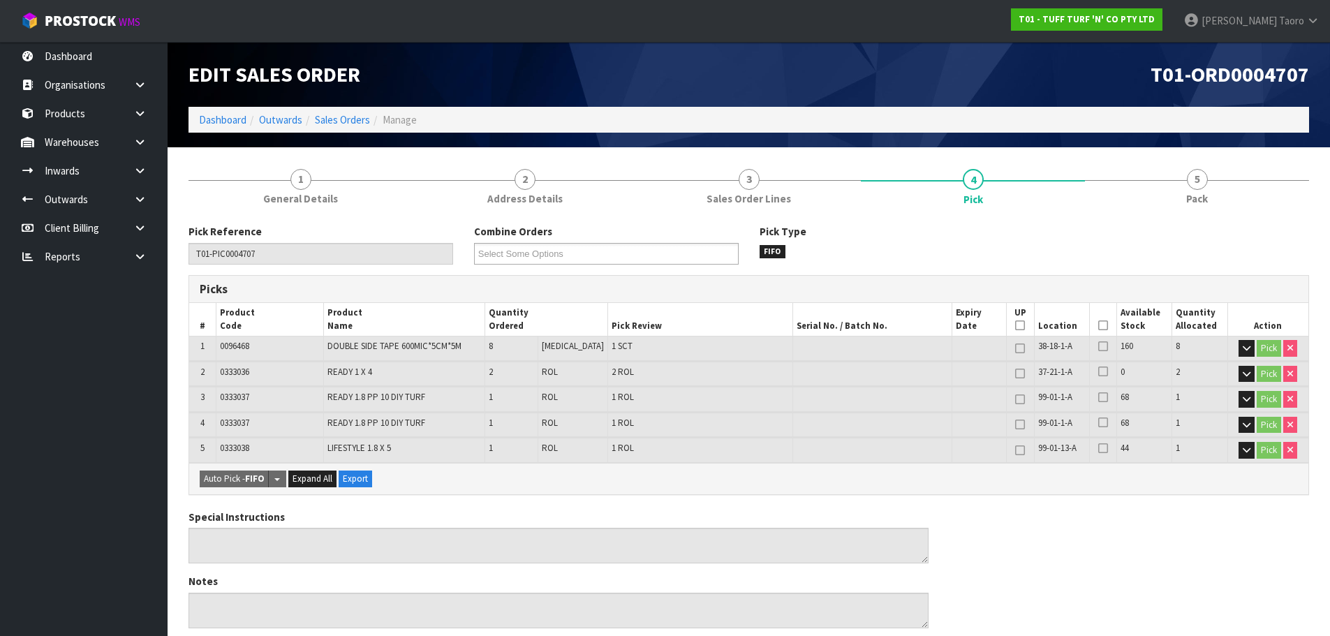
click at [1098, 326] on icon at bounding box center [1103, 325] width 10 height 1
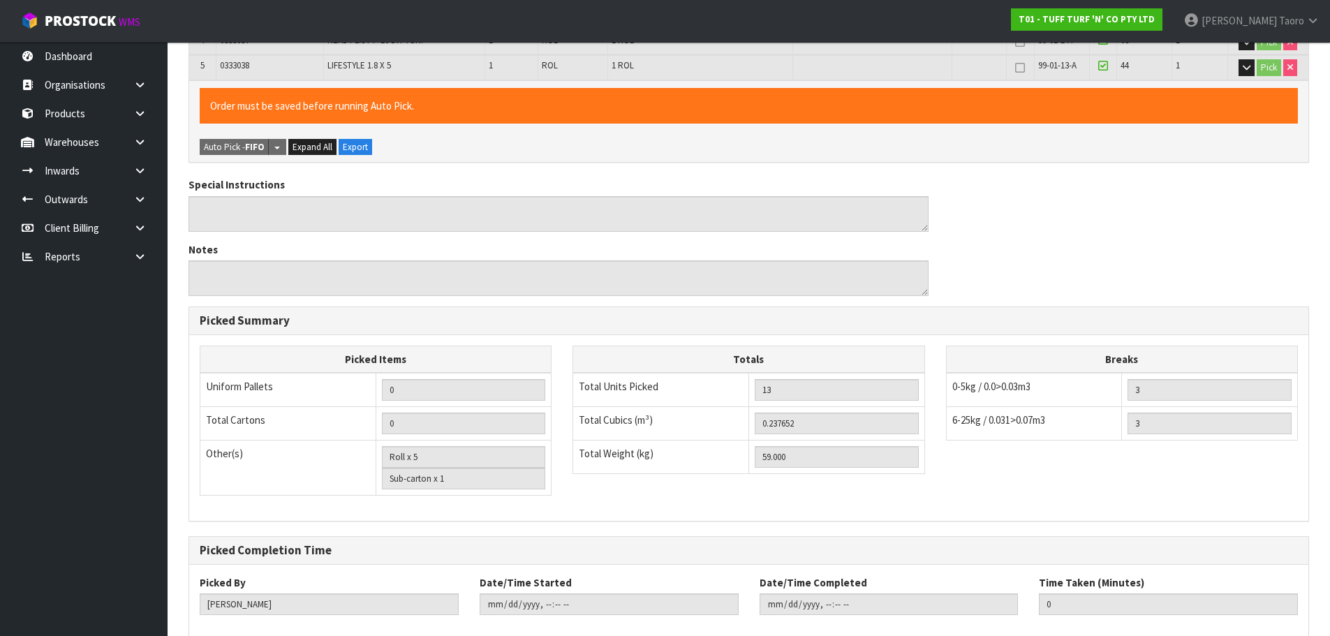
scroll to position [460, 0]
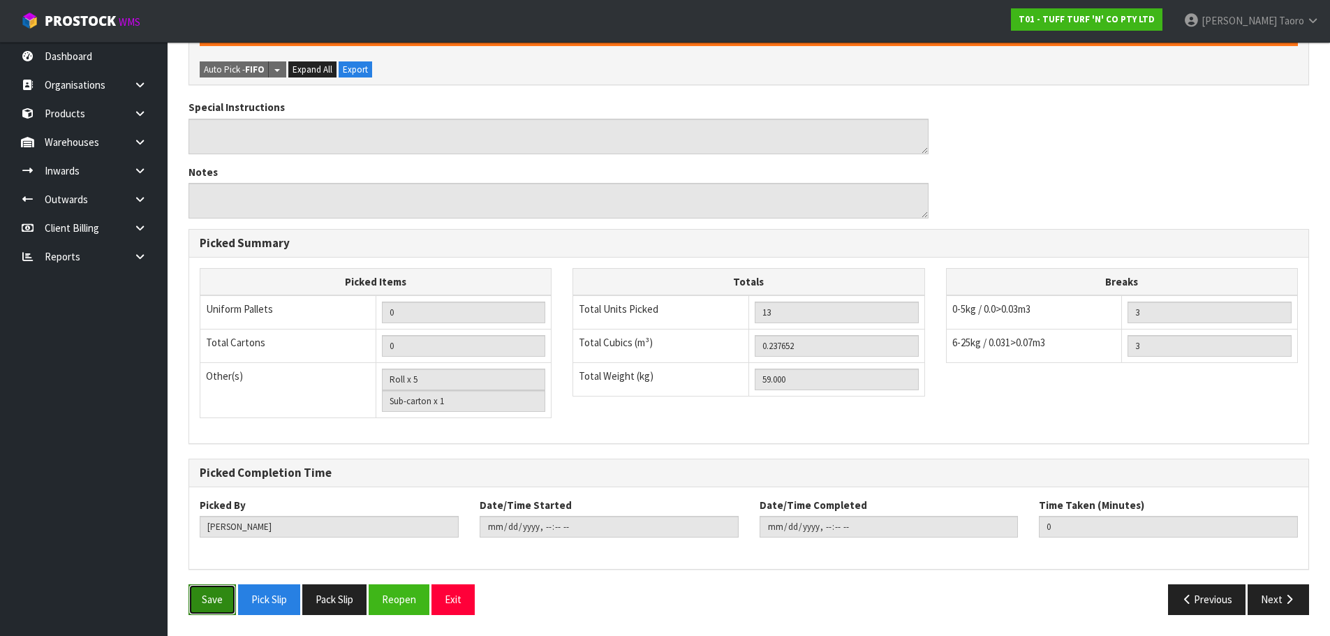
click at [212, 584] on button "Save" at bounding box center [211, 599] width 47 height 30
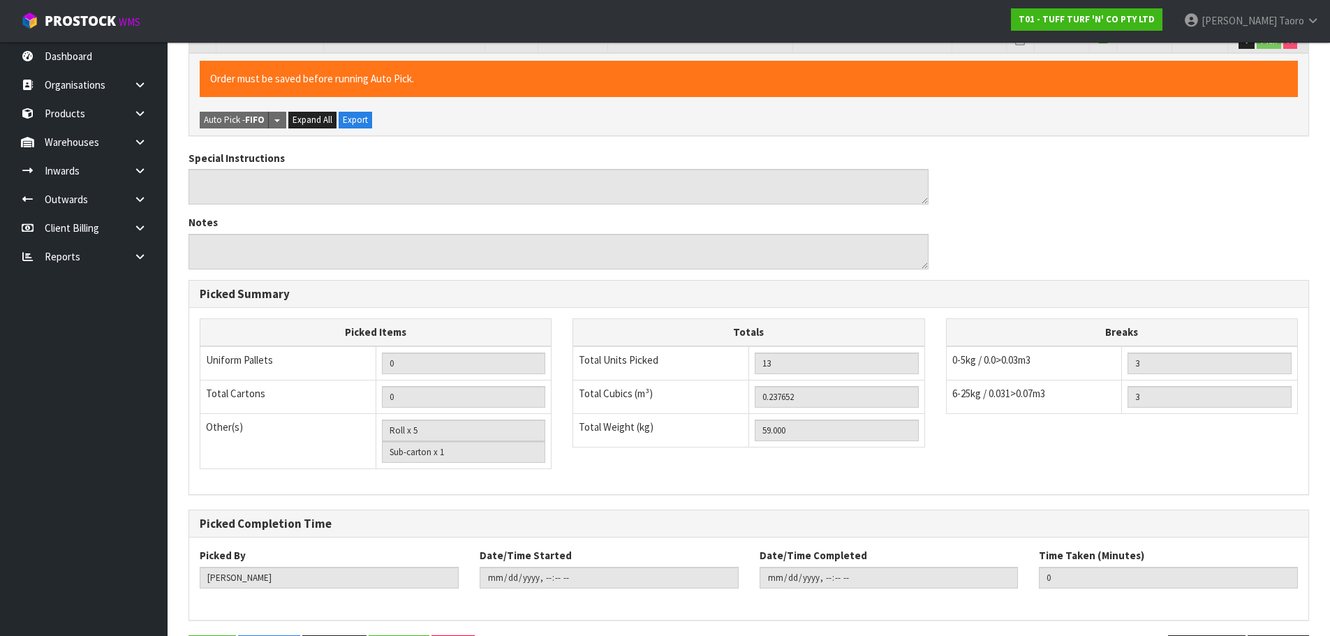
scroll to position [0, 0]
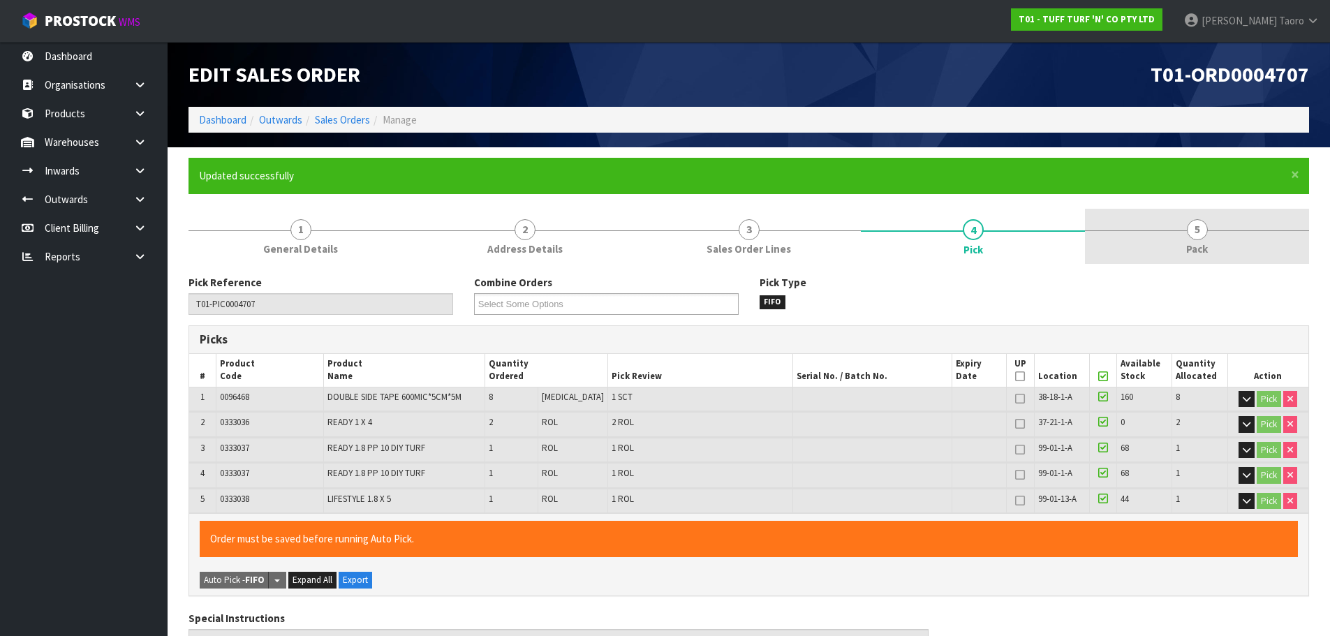
type input "[PERSON_NAME]"
type input "2025-09-30T09:42:49"
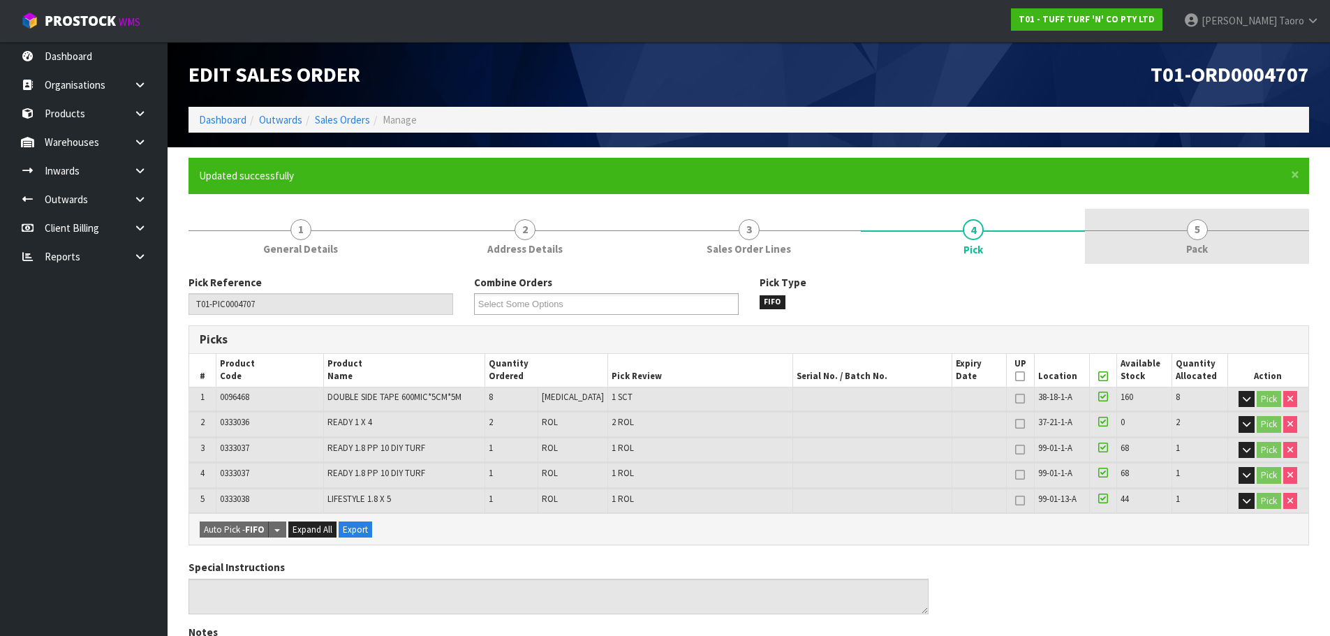
click at [1142, 260] on link "5 Pack" at bounding box center [1197, 236] width 224 height 55
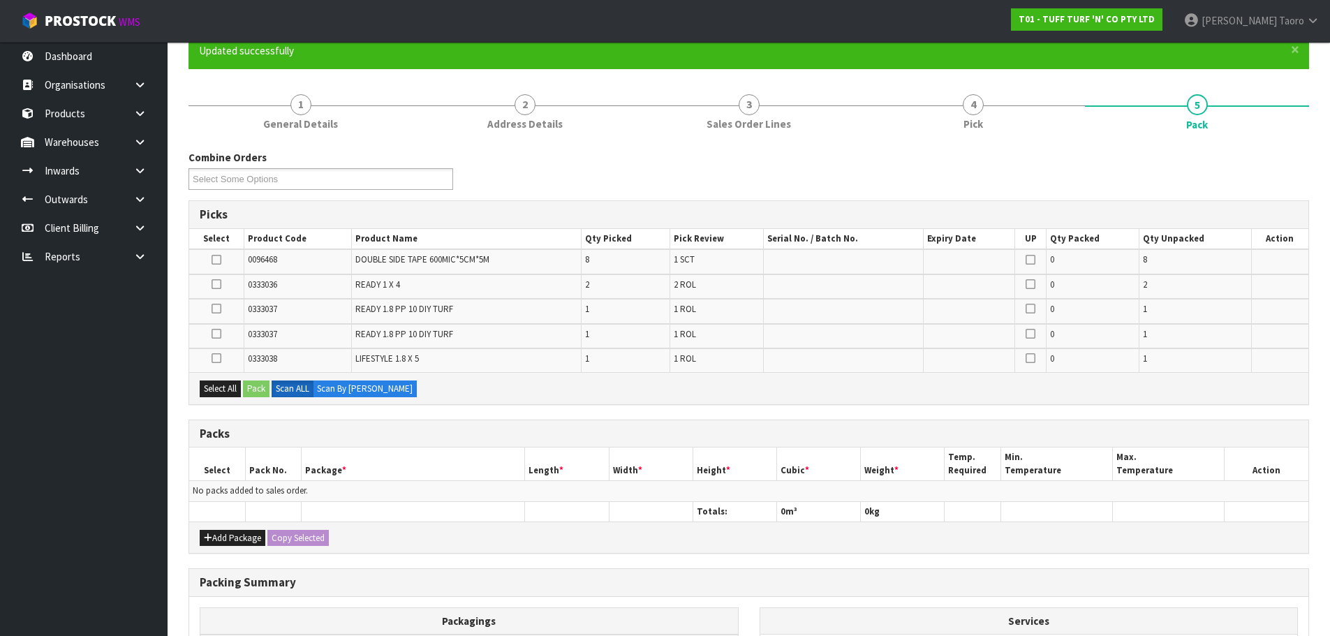
scroll to position [302, 0]
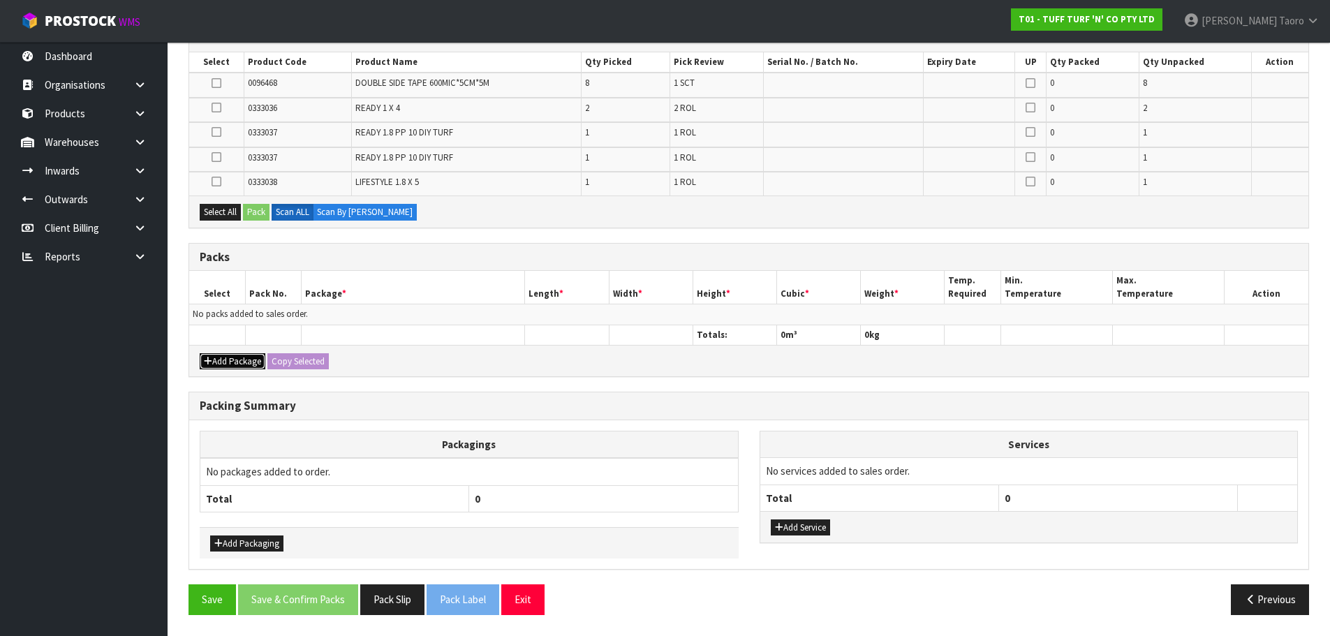
click at [236, 367] on button "Add Package" at bounding box center [233, 361] width 66 height 17
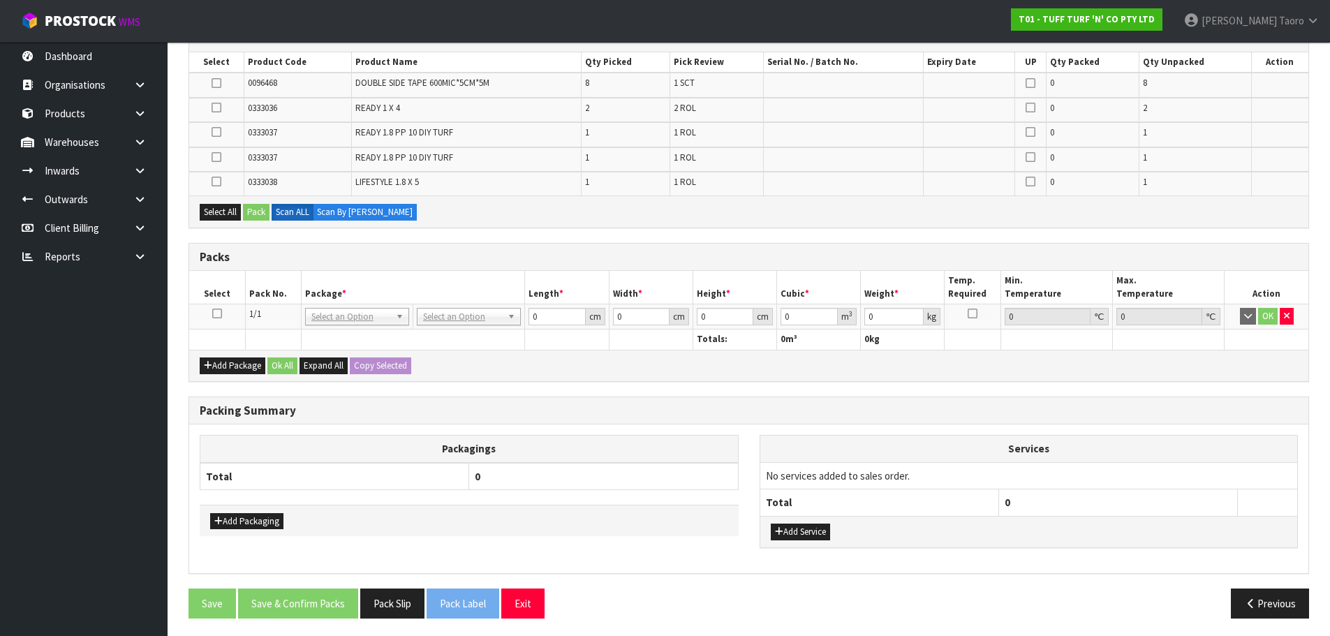
click at [217, 313] on icon at bounding box center [217, 313] width 10 height 1
click at [216, 209] on button "Select All" at bounding box center [220, 212] width 41 height 17
click at [257, 211] on button "Pack" at bounding box center [256, 212] width 27 height 17
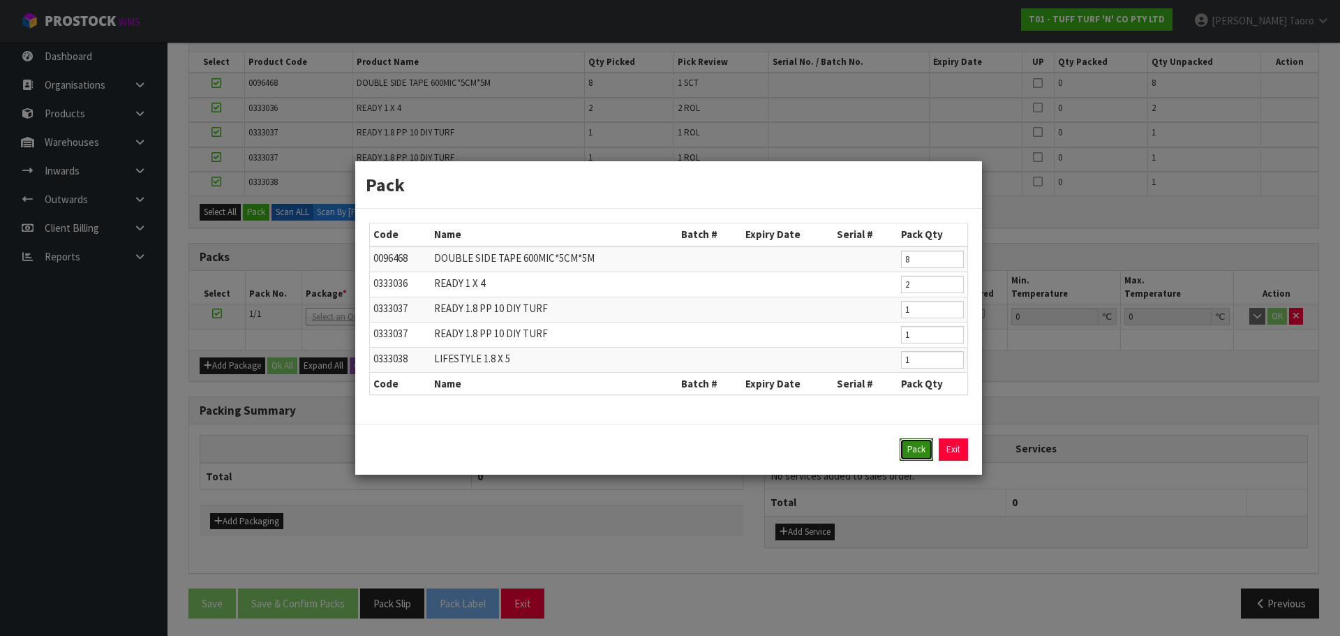
drag, startPoint x: 910, startPoint y: 448, endPoint x: 897, endPoint y: 438, distance: 15.9
click at [910, 448] on button "Pack" at bounding box center [917, 449] width 34 height 22
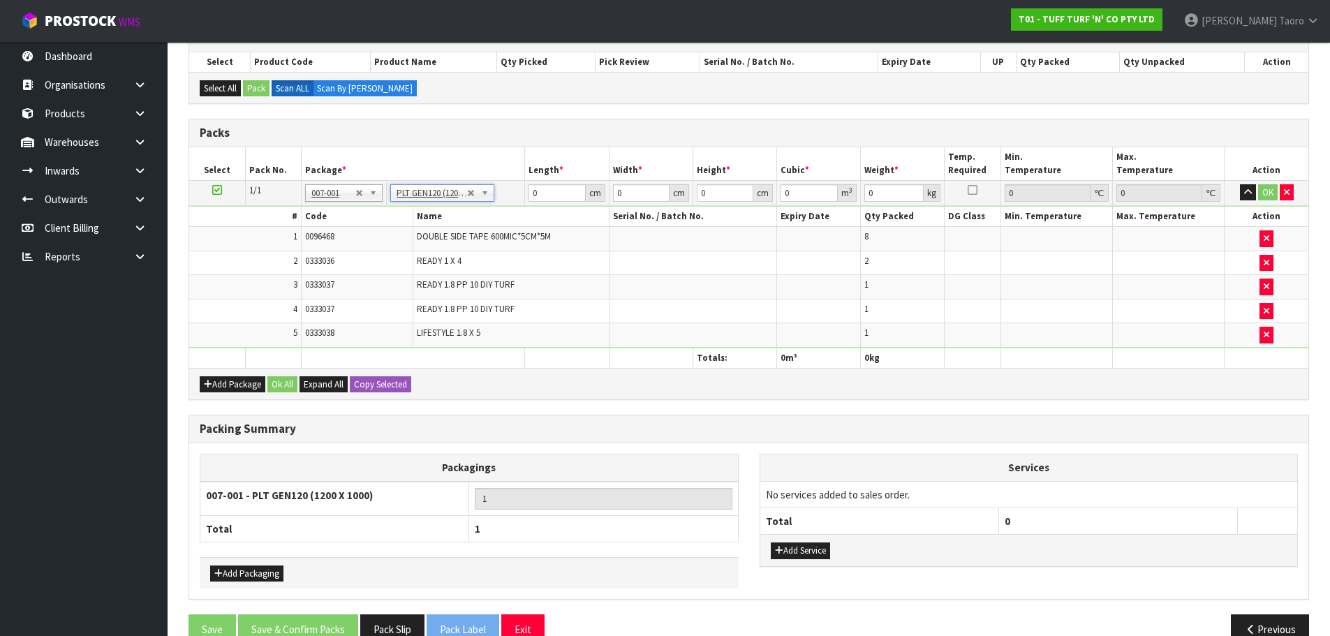
type input "120"
type input "100"
type input "59"
click at [553, 193] on input "120" at bounding box center [556, 192] width 57 height 17
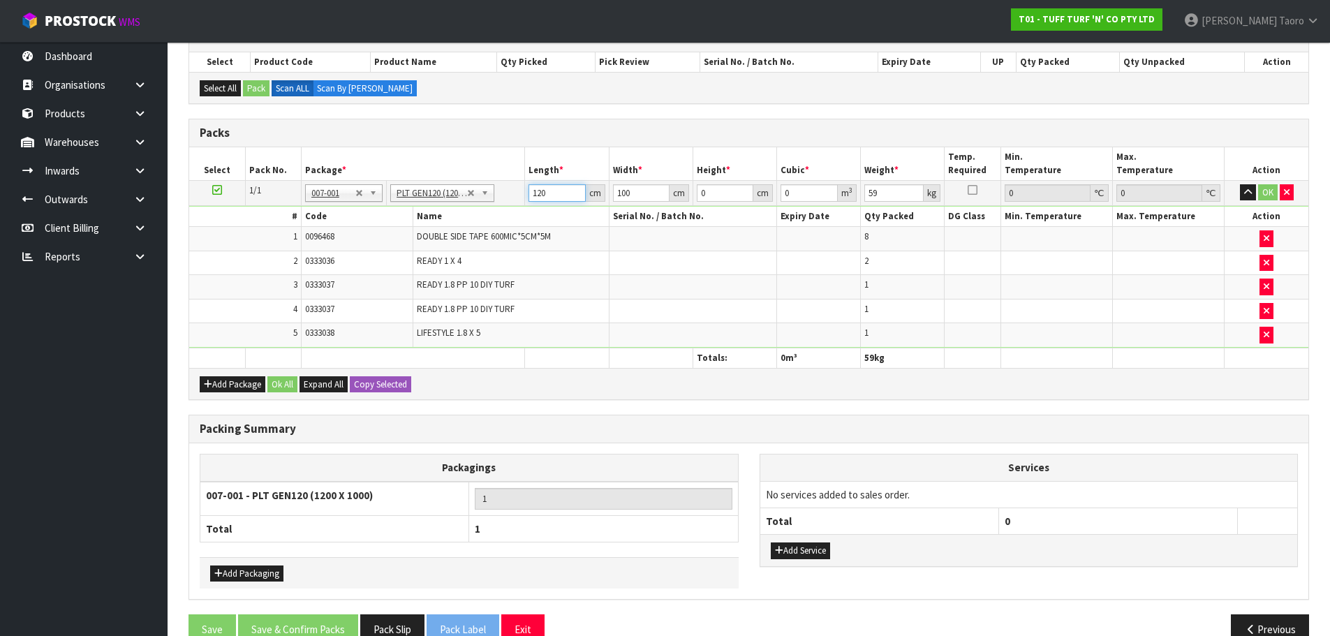
click at [553, 193] on input "120" at bounding box center [556, 192] width 57 height 17
type input "182"
type input "98"
type input "4"
type input "0.071344"
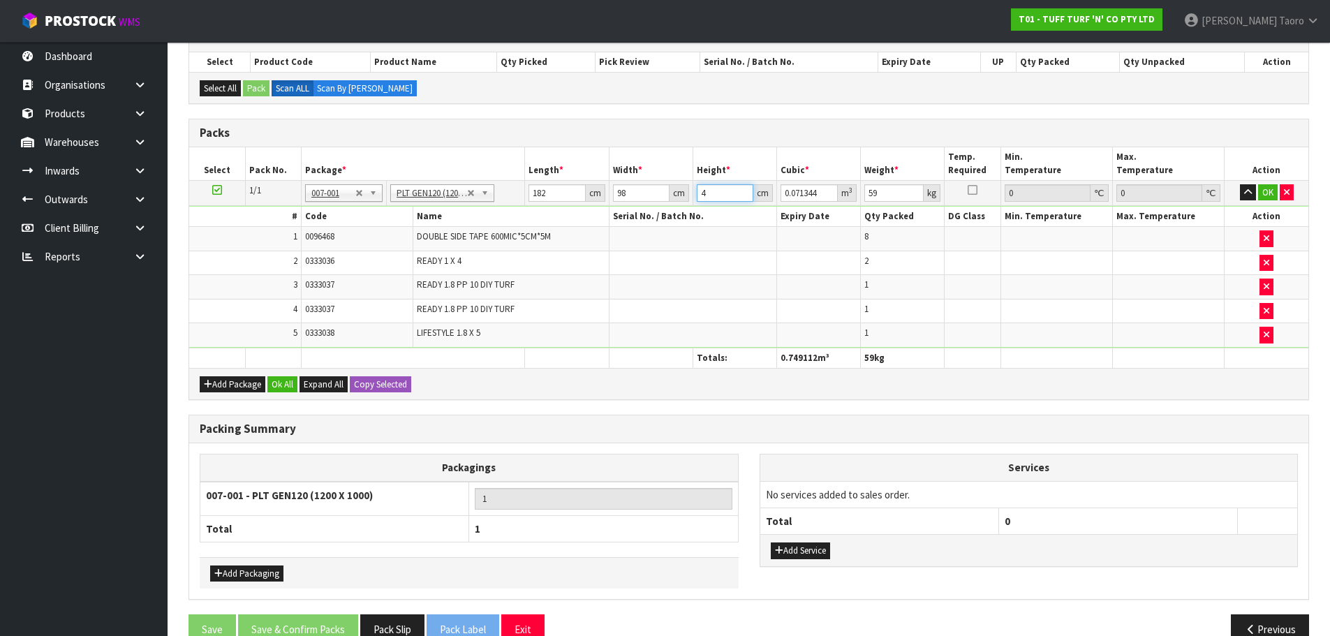
type input "42"
type input "0.749112"
type input "42"
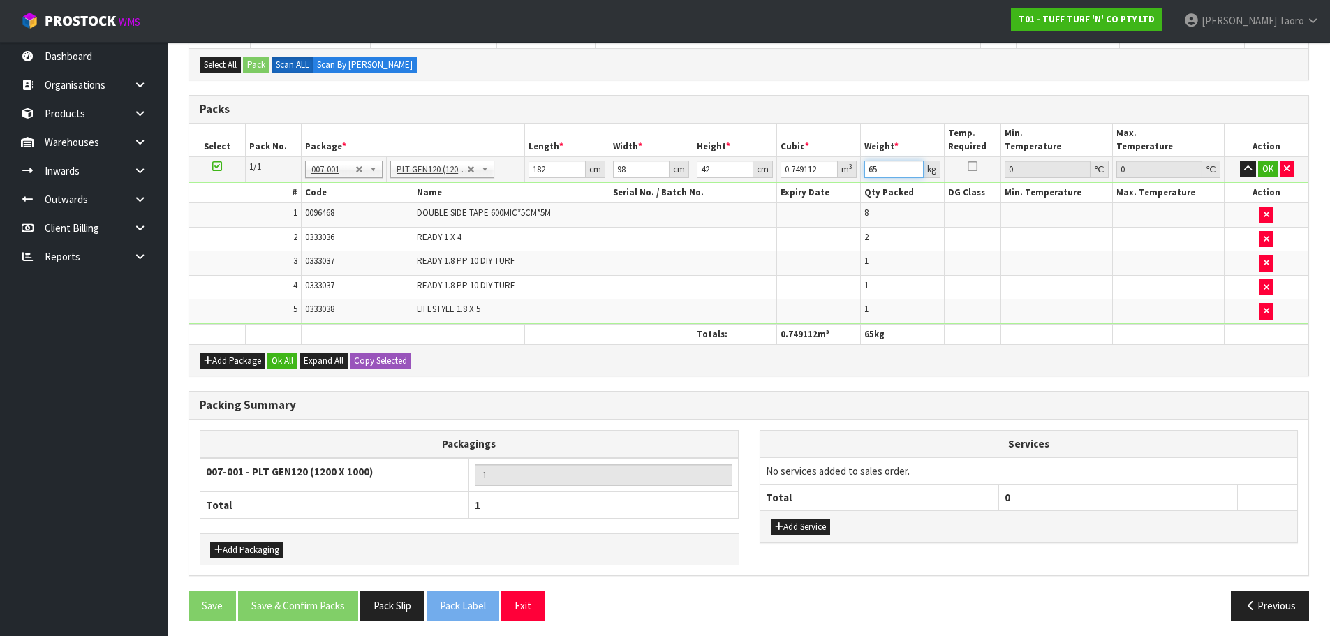
scroll to position [332, 0]
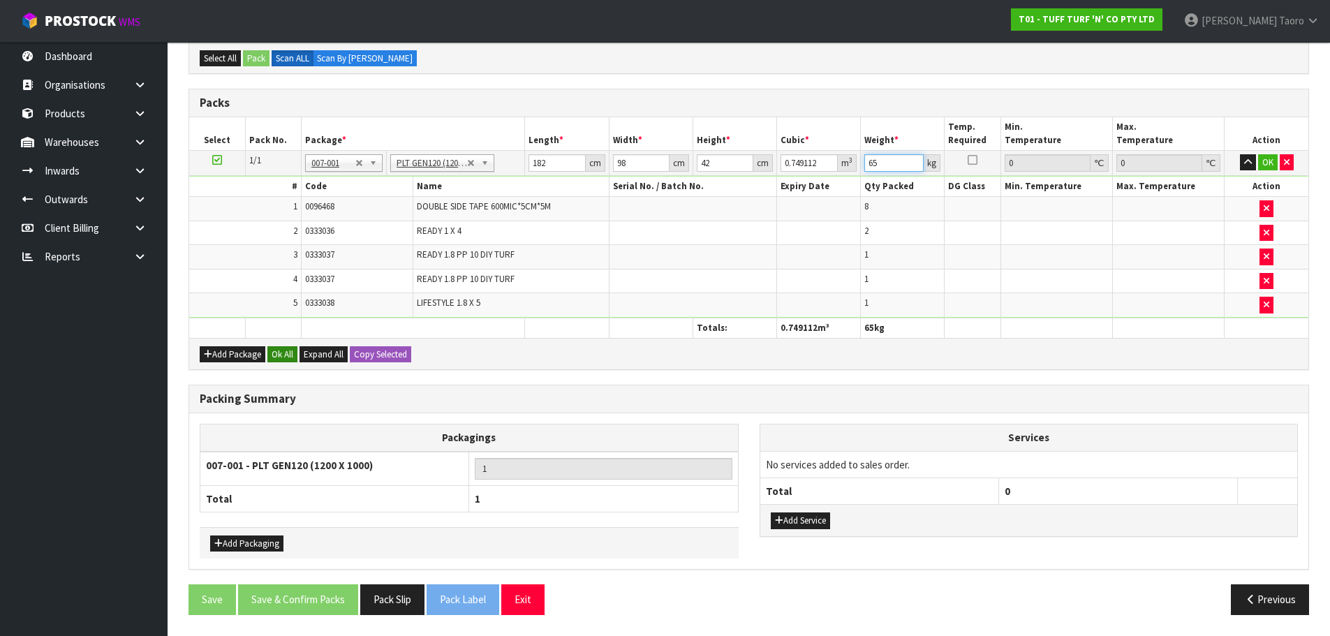
type input "65"
click at [283, 350] on button "Ok All" at bounding box center [282, 354] width 30 height 17
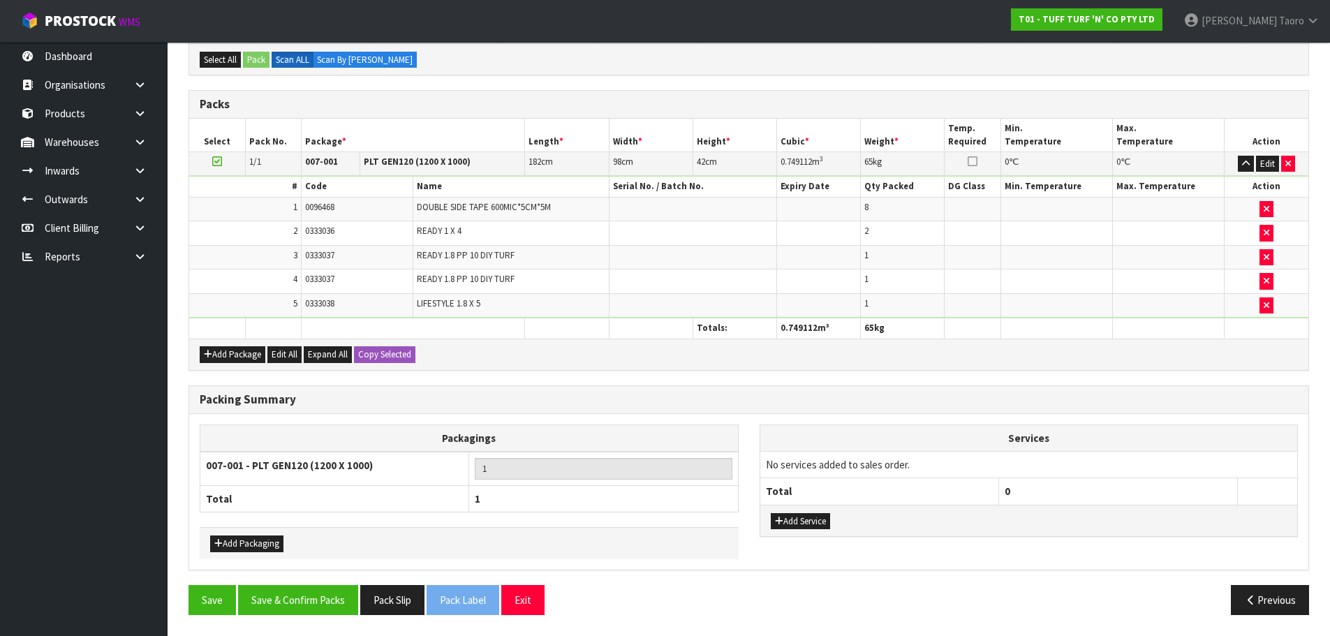
scroll to position [330, 0]
click at [319, 593] on button "Save & Confirm Packs" at bounding box center [298, 600] width 120 height 30
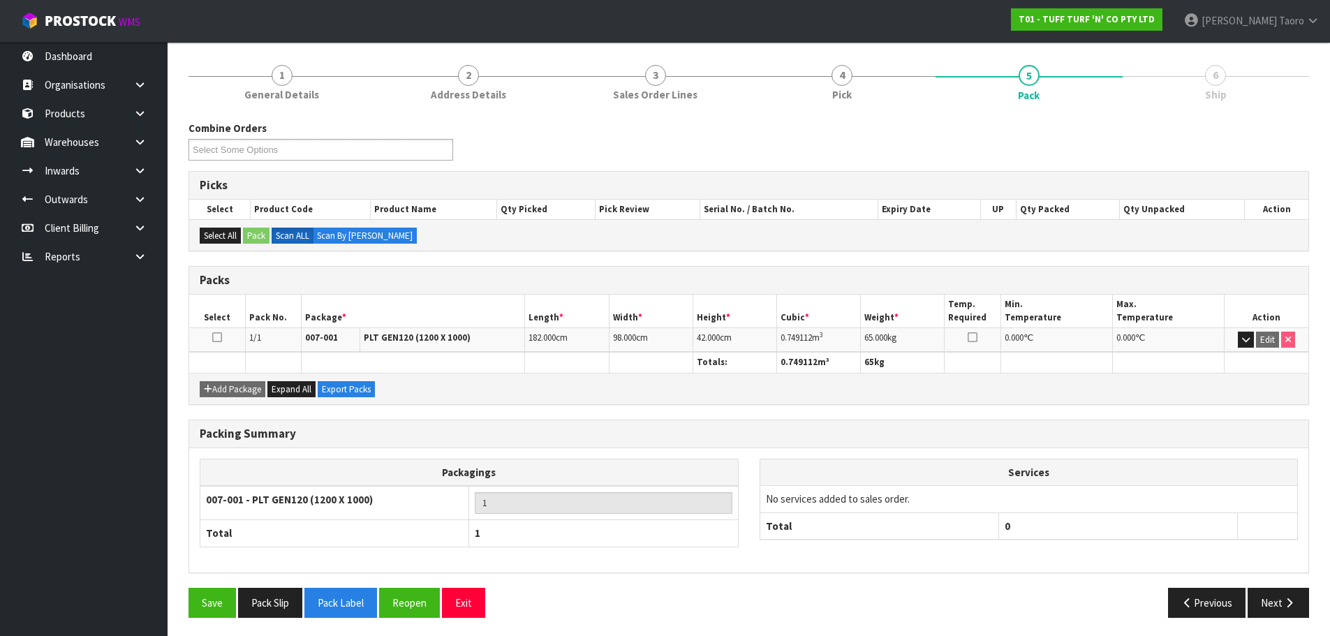
scroll to position [157, 0]
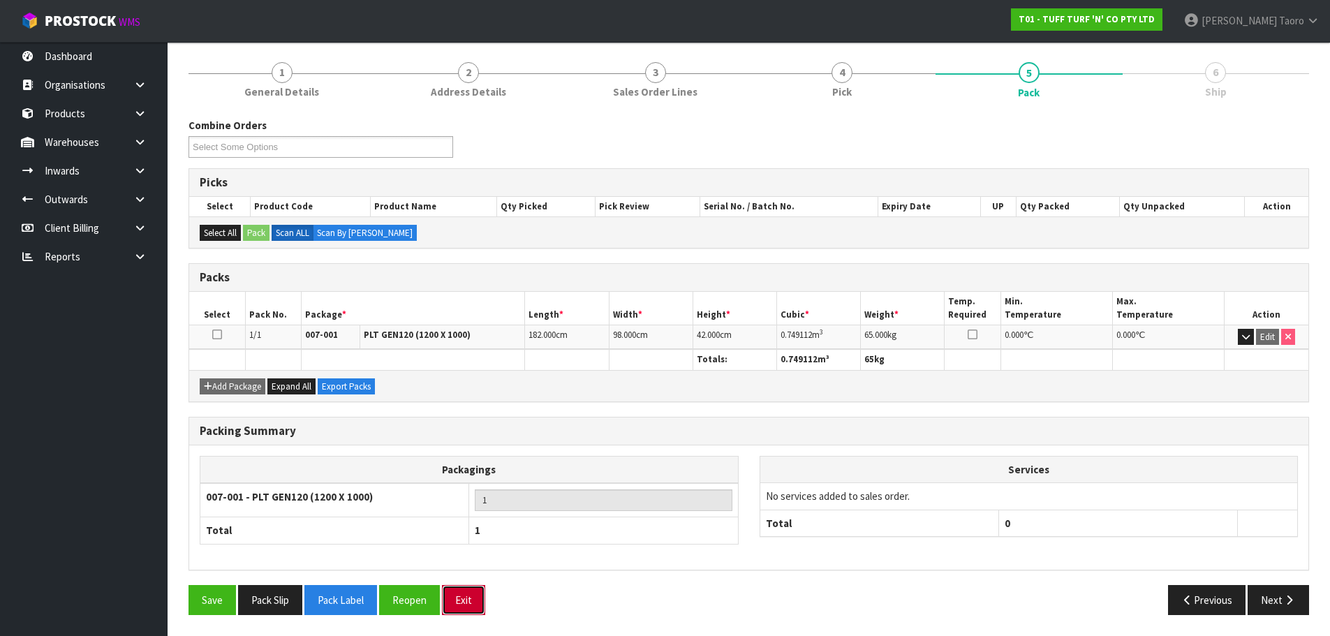
click at [466, 609] on button "Exit" at bounding box center [463, 600] width 43 height 30
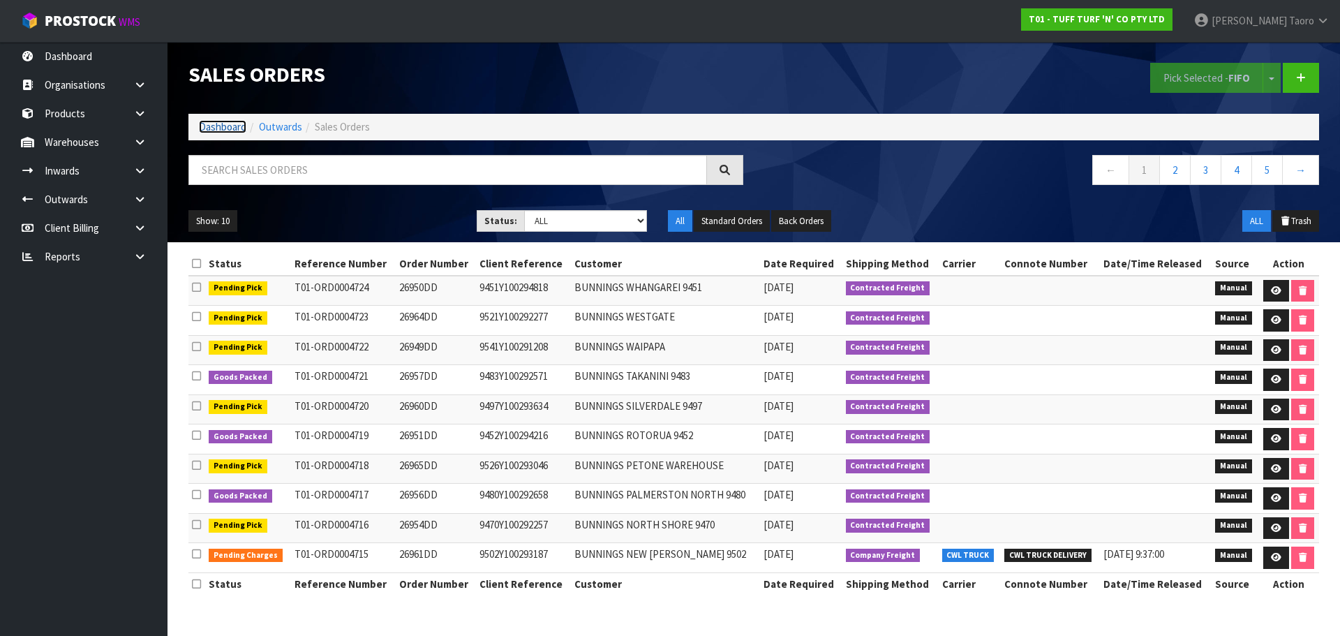
click at [239, 128] on link "Dashboard" at bounding box center [222, 126] width 47 height 13
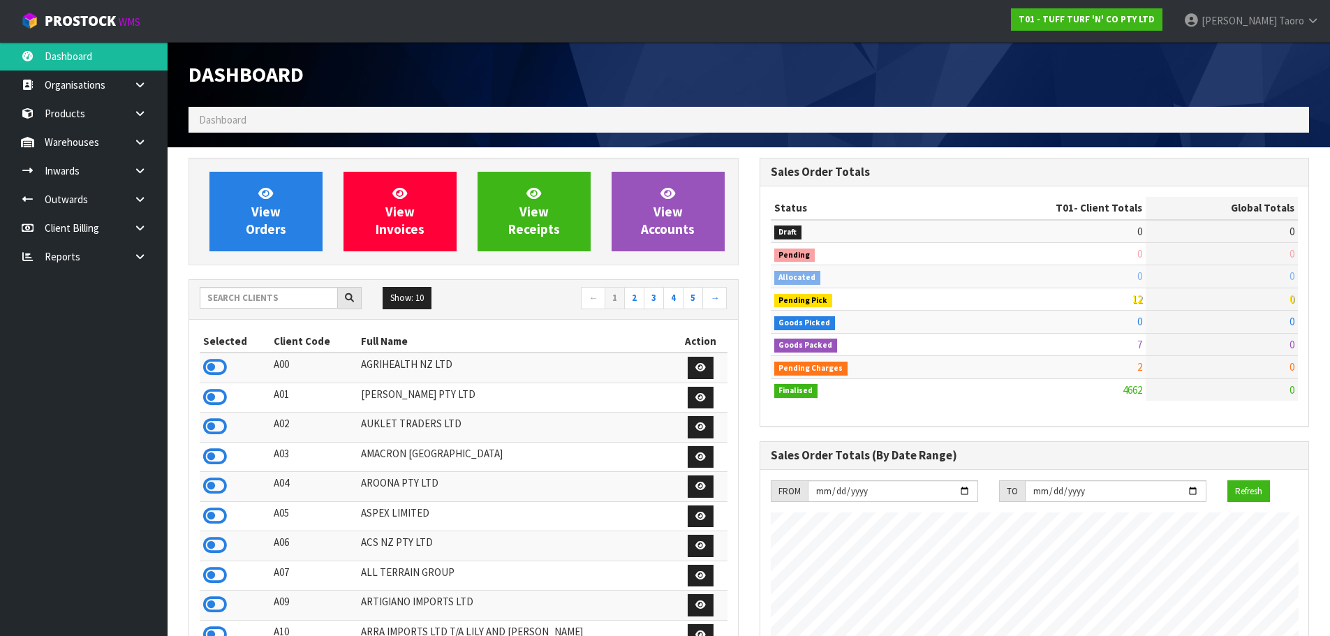
scroll to position [1057, 570]
click at [664, 110] on ol "Dashboard" at bounding box center [748, 120] width 1120 height 26
click at [520, 16] on nav "Toggle navigation ProStock WMS T01 - TUFF TURF 'N' CO PTY LTD [PERSON_NAME] Log…" at bounding box center [665, 21] width 1330 height 43
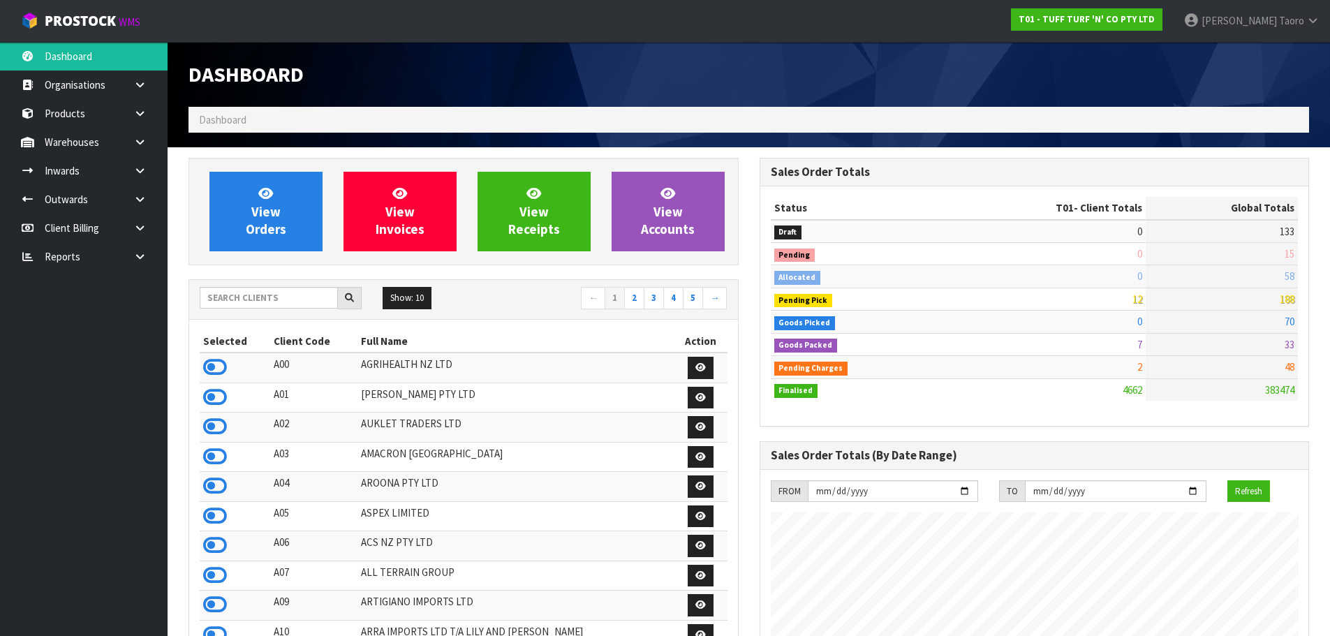
click at [520, 16] on nav "Toggle navigation ProStock WMS T01 - TUFF TURF 'N' CO PTY LTD [PERSON_NAME] Log…" at bounding box center [665, 21] width 1330 height 43
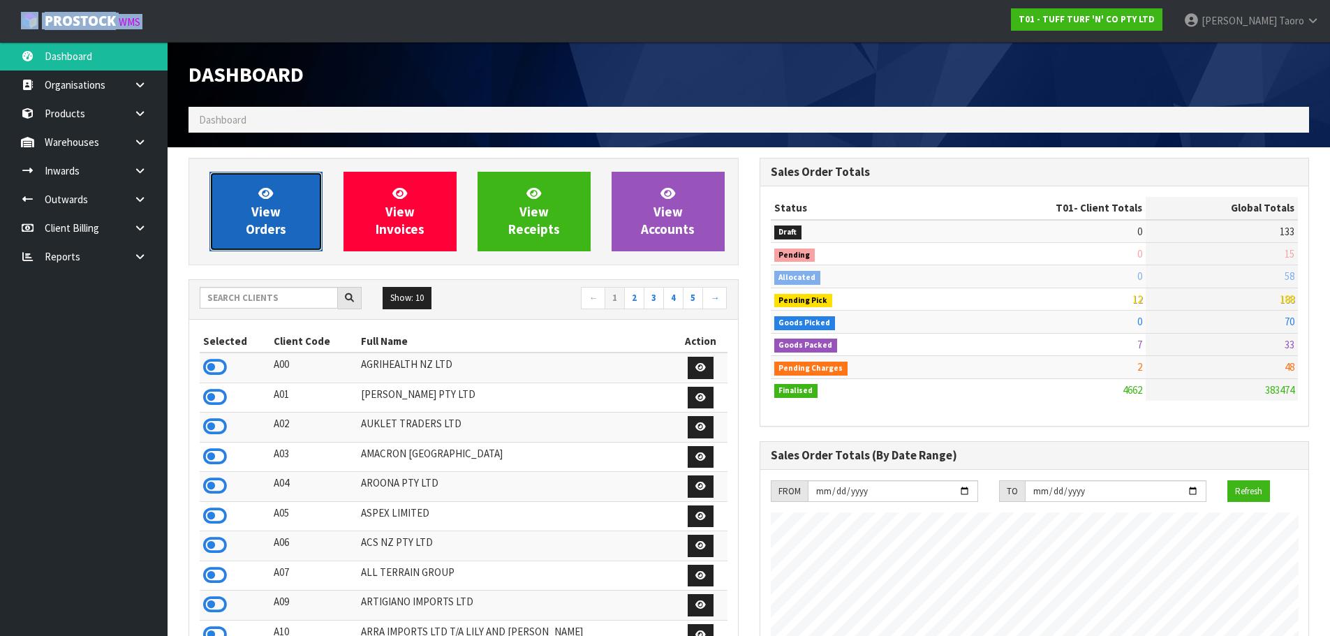
click at [272, 180] on link "View Orders" at bounding box center [265, 212] width 113 height 80
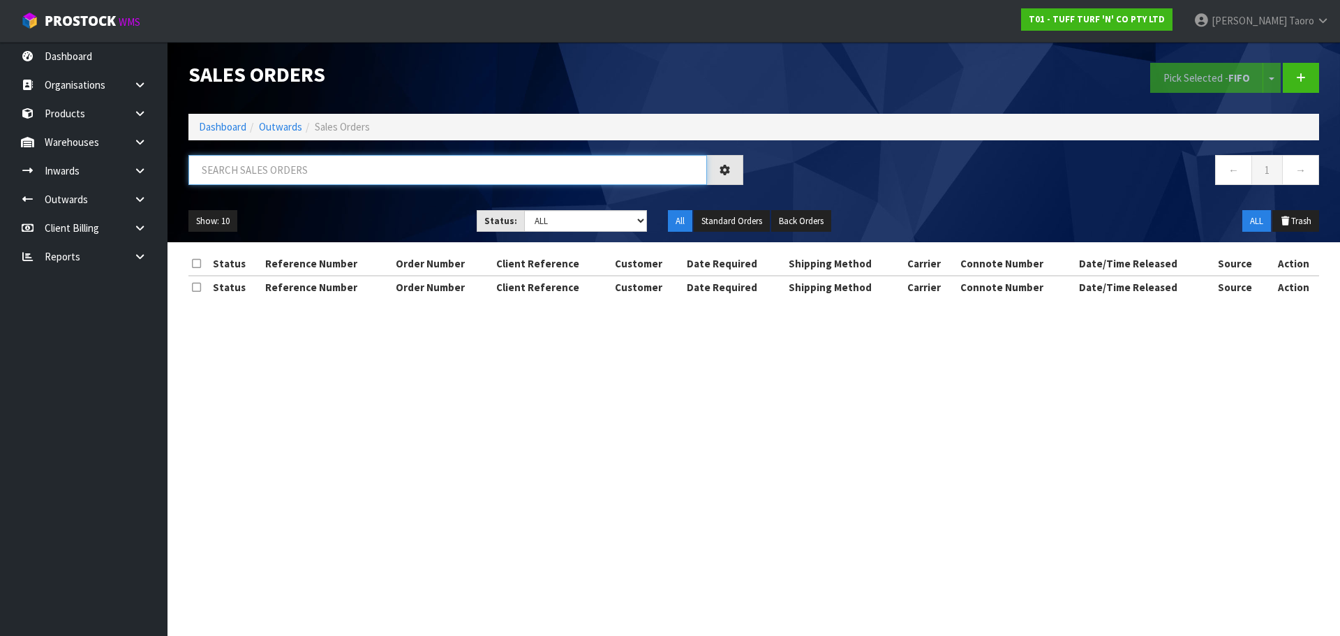
click at [260, 175] on input "text" at bounding box center [447, 170] width 519 height 30
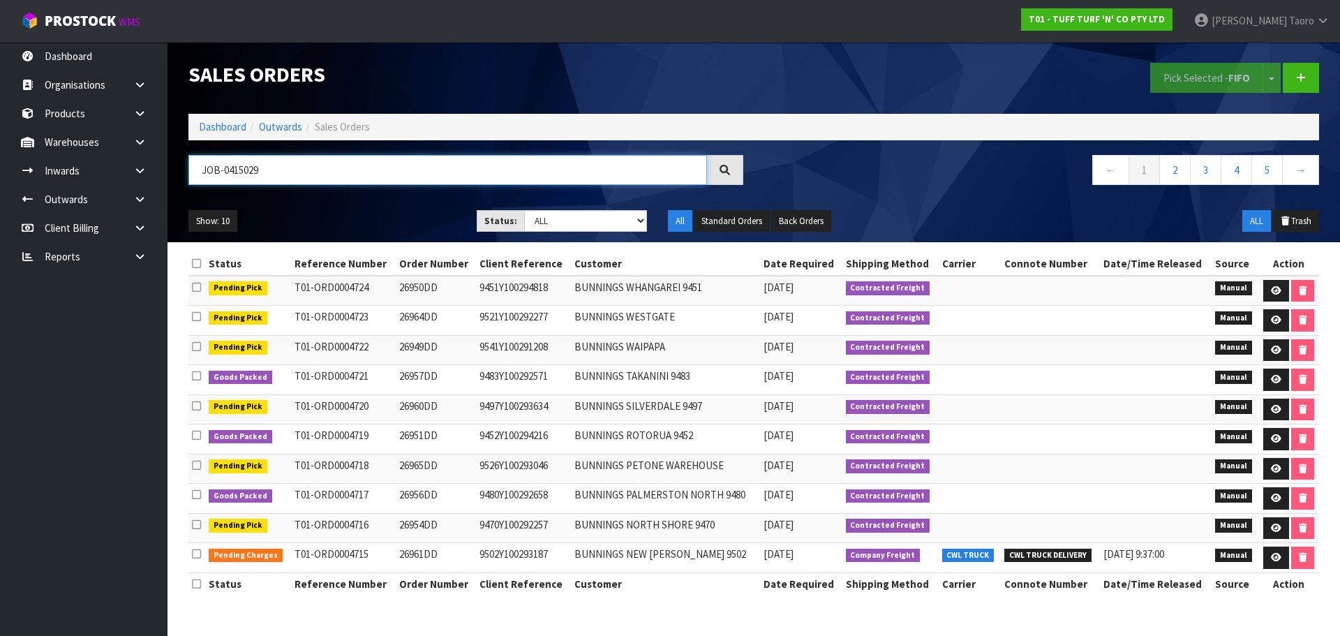
type input "JOB-0415029"
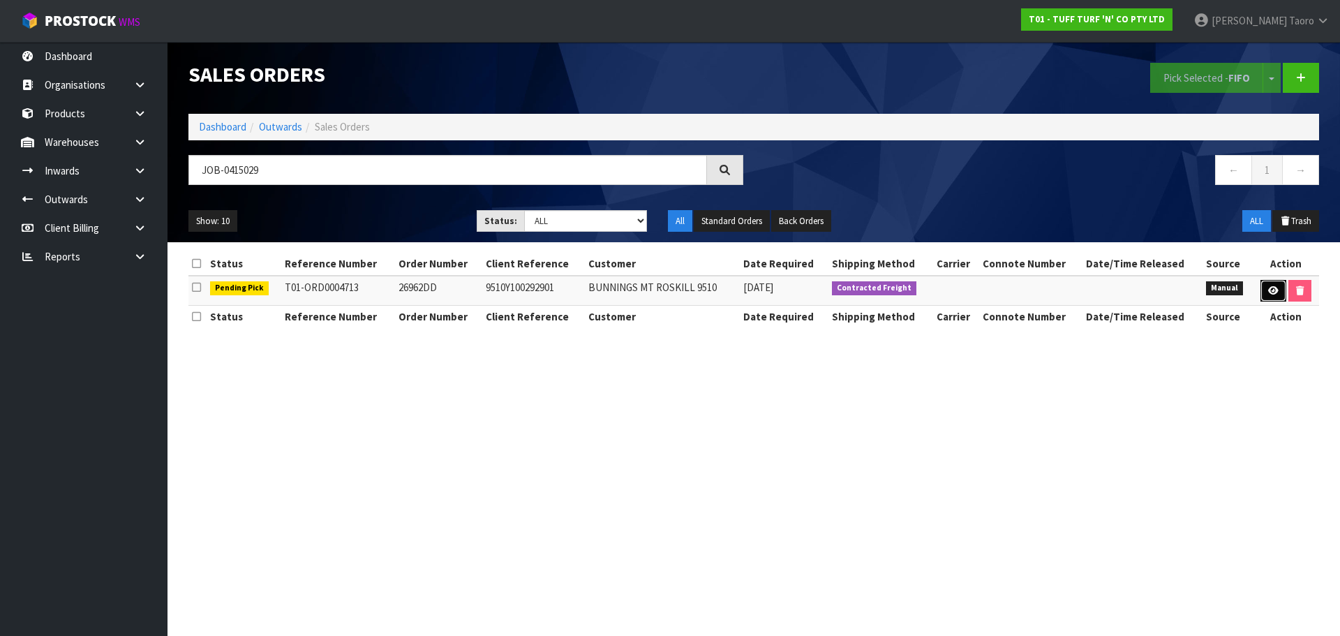
click at [1272, 285] on link at bounding box center [1274, 291] width 26 height 22
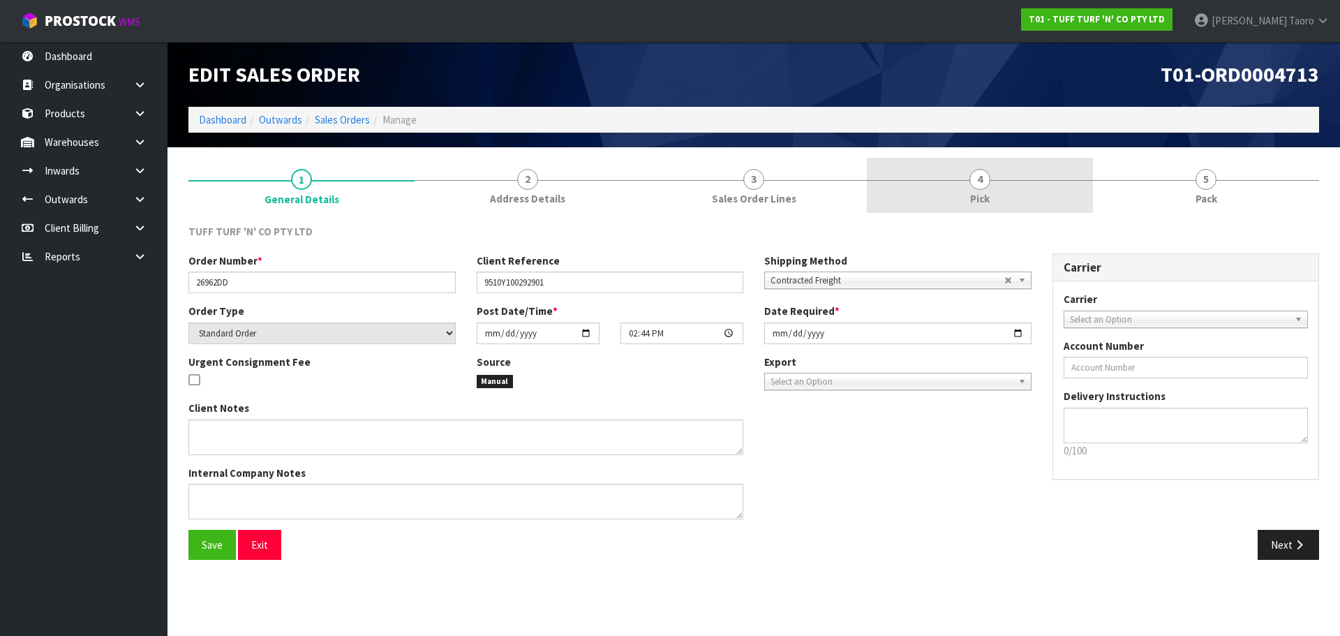
click at [1057, 179] on link "4 Pick" at bounding box center [980, 185] width 226 height 55
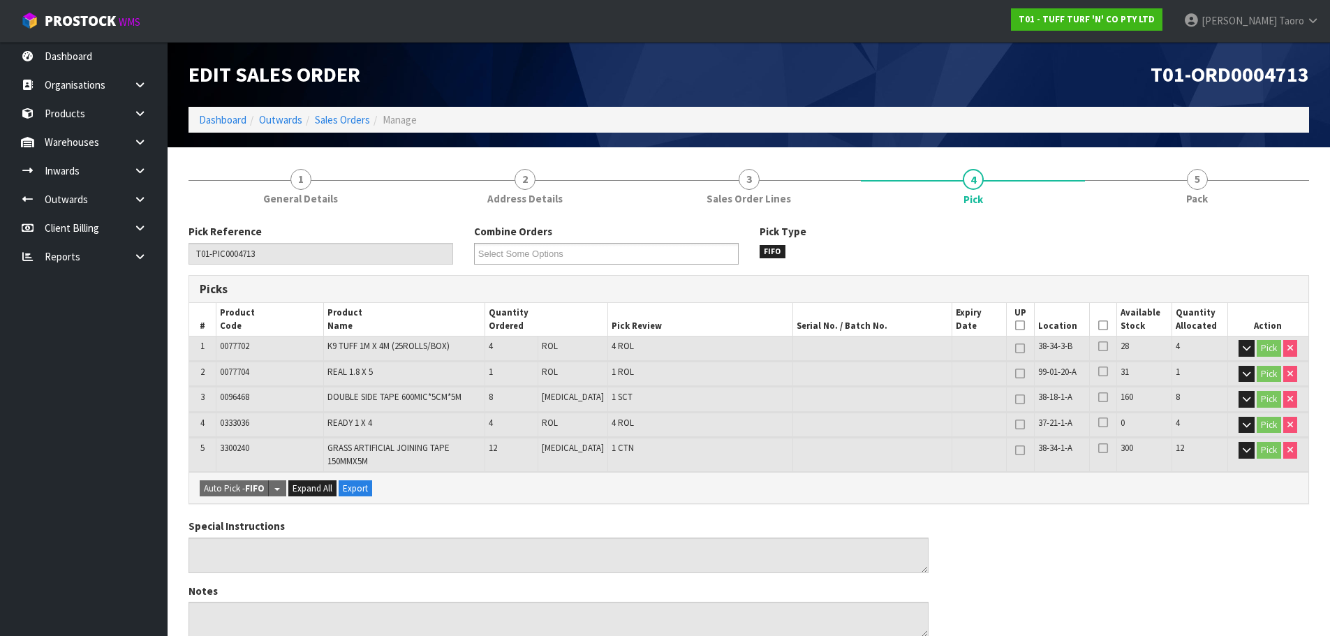
drag, startPoint x: 1095, startPoint y: 325, endPoint x: 530, endPoint y: 404, distance: 571.0
click at [1091, 325] on th "Picked" at bounding box center [1102, 319] width 27 height 33
drag, startPoint x: 1099, startPoint y: 324, endPoint x: 1099, endPoint y: 309, distance: 14.7
click at [1099, 325] on icon at bounding box center [1103, 325] width 10 height 1
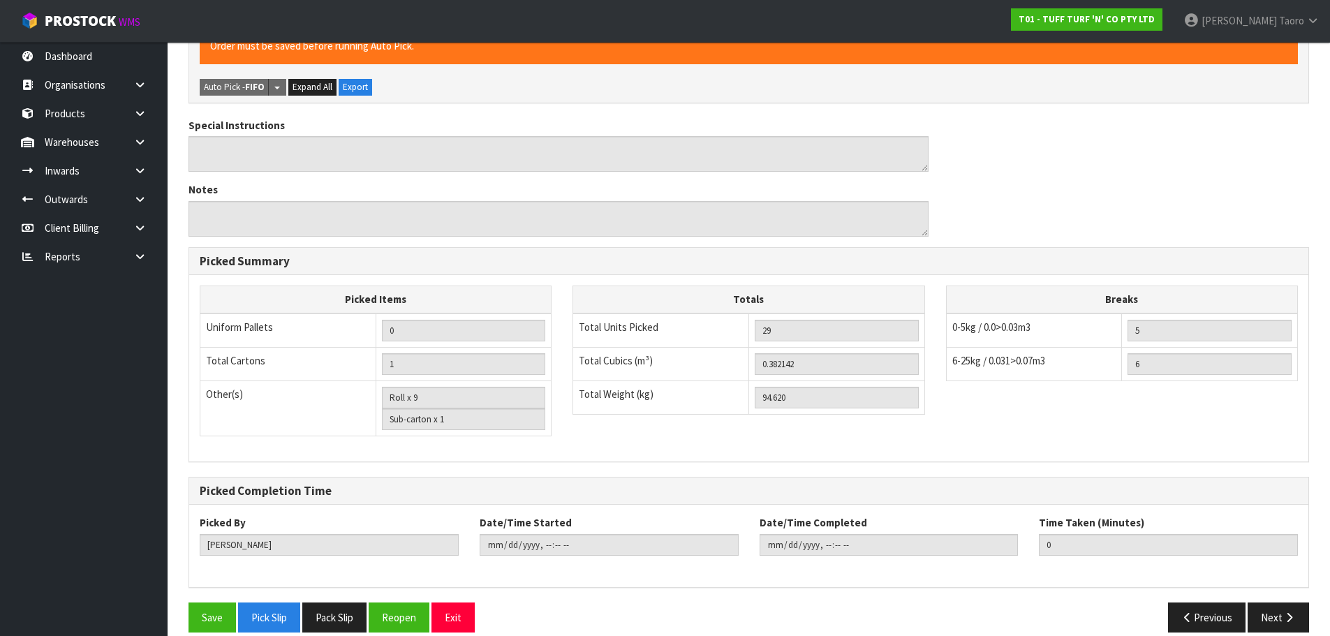
scroll to position [469, 0]
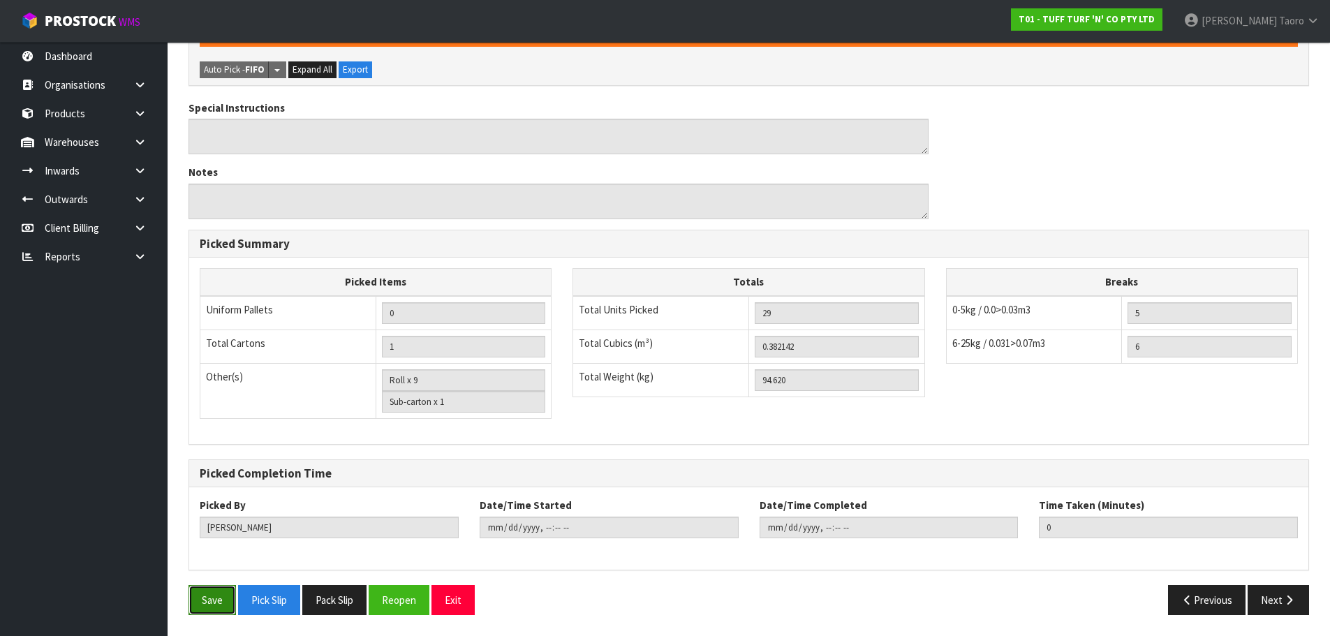
drag, startPoint x: 217, startPoint y: 606, endPoint x: 203, endPoint y: 595, distance: 17.5
click at [216, 607] on button "Save" at bounding box center [211, 600] width 47 height 30
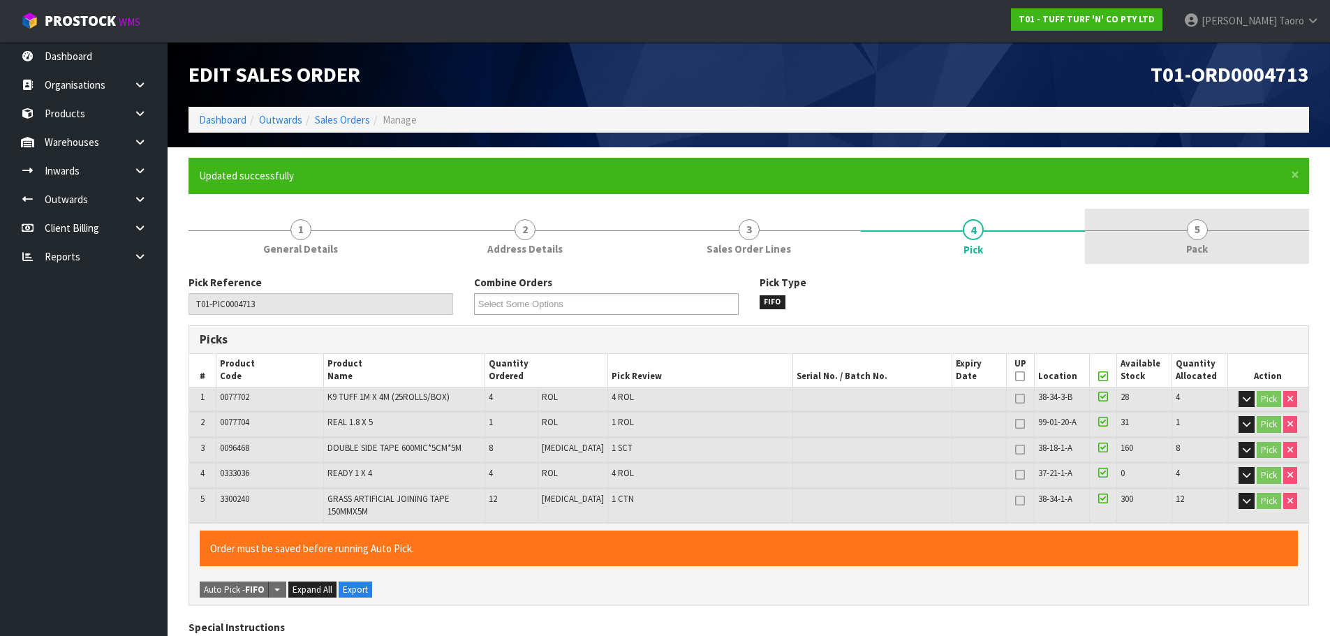
drag, startPoint x: 1184, startPoint y: 248, endPoint x: 1182, endPoint y: 237, distance: 10.6
click at [1185, 248] on link "5 Pack" at bounding box center [1197, 236] width 224 height 55
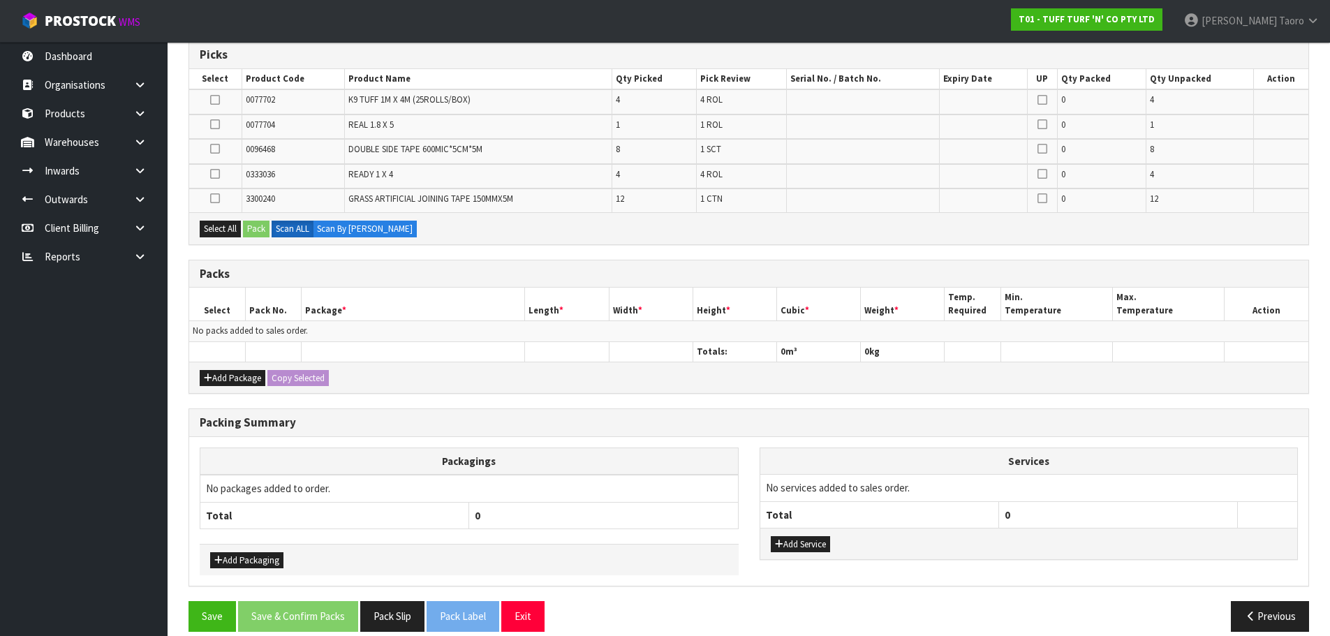
scroll to position [232, 0]
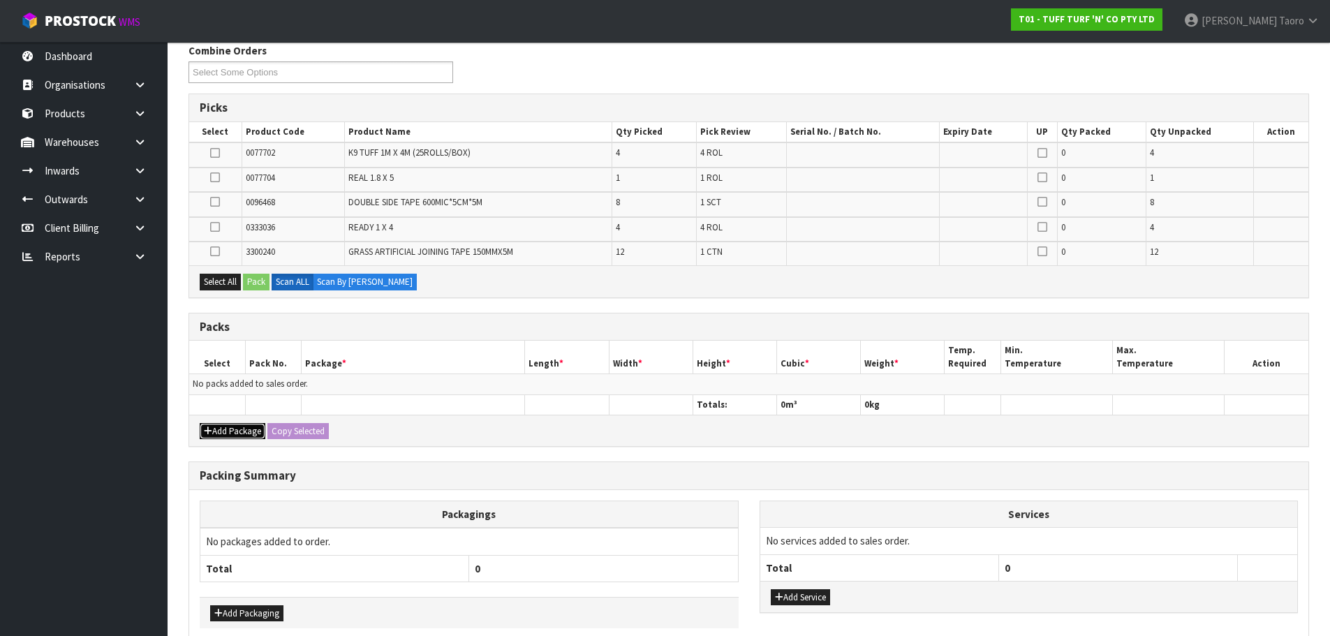
click at [207, 423] on button "Add Package" at bounding box center [233, 431] width 66 height 17
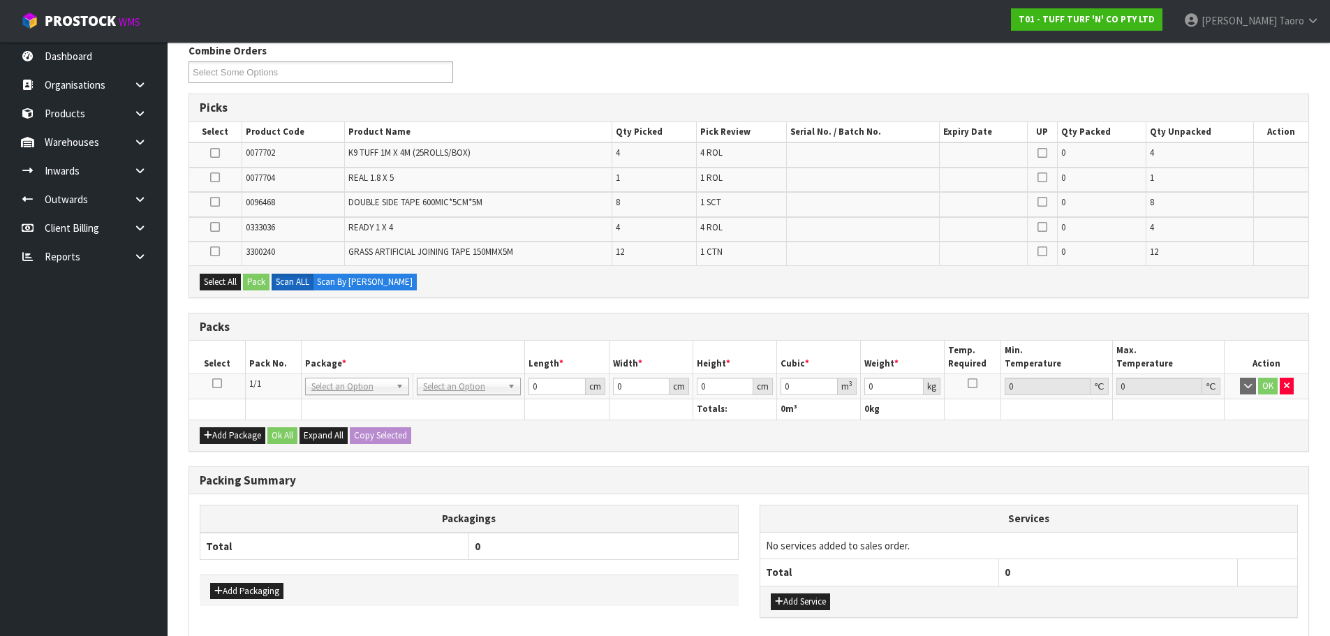
click at [218, 383] on icon at bounding box center [217, 383] width 10 height 1
click at [224, 272] on div "Select All Pack Scan ALL Scan By [PERSON_NAME]" at bounding box center [748, 280] width 1119 height 31
click at [226, 277] on button "Select All" at bounding box center [220, 282] width 41 height 17
click at [244, 280] on div "Select All Pack Scan ALL Scan By [PERSON_NAME]" at bounding box center [748, 280] width 1119 height 31
click at [265, 285] on button "Pack" at bounding box center [256, 282] width 27 height 17
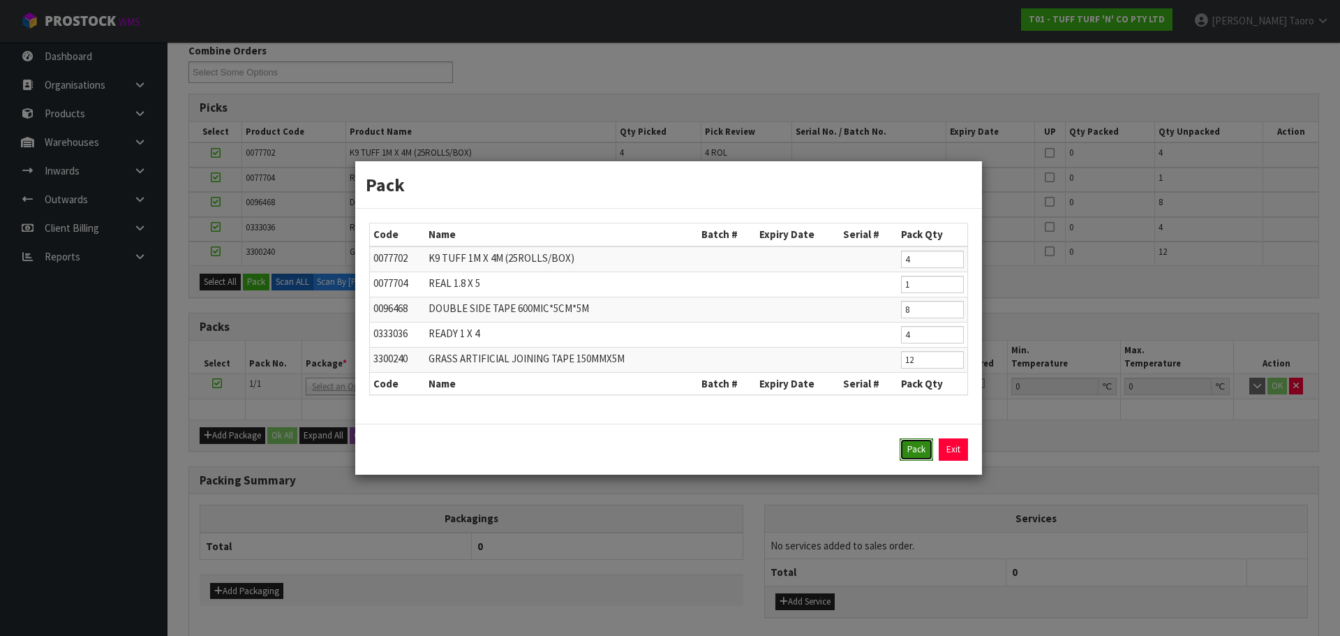
click at [918, 447] on button "Pack" at bounding box center [917, 449] width 34 height 22
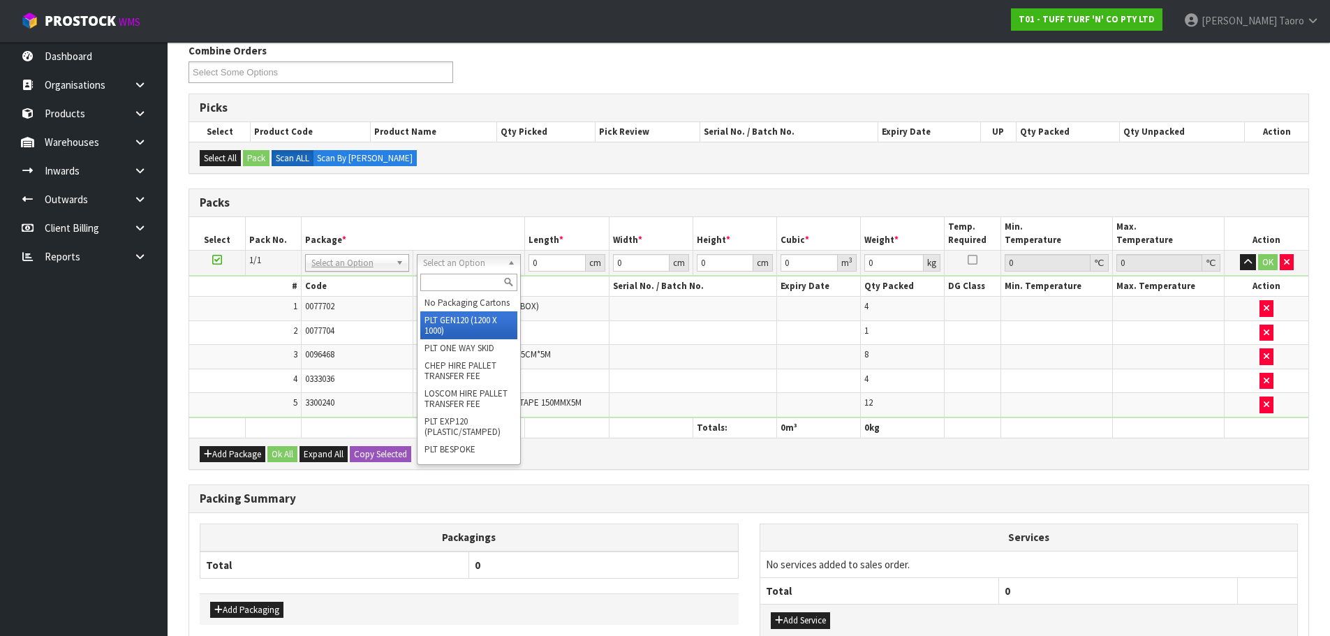
type input "120"
type input "100"
type input "94.62"
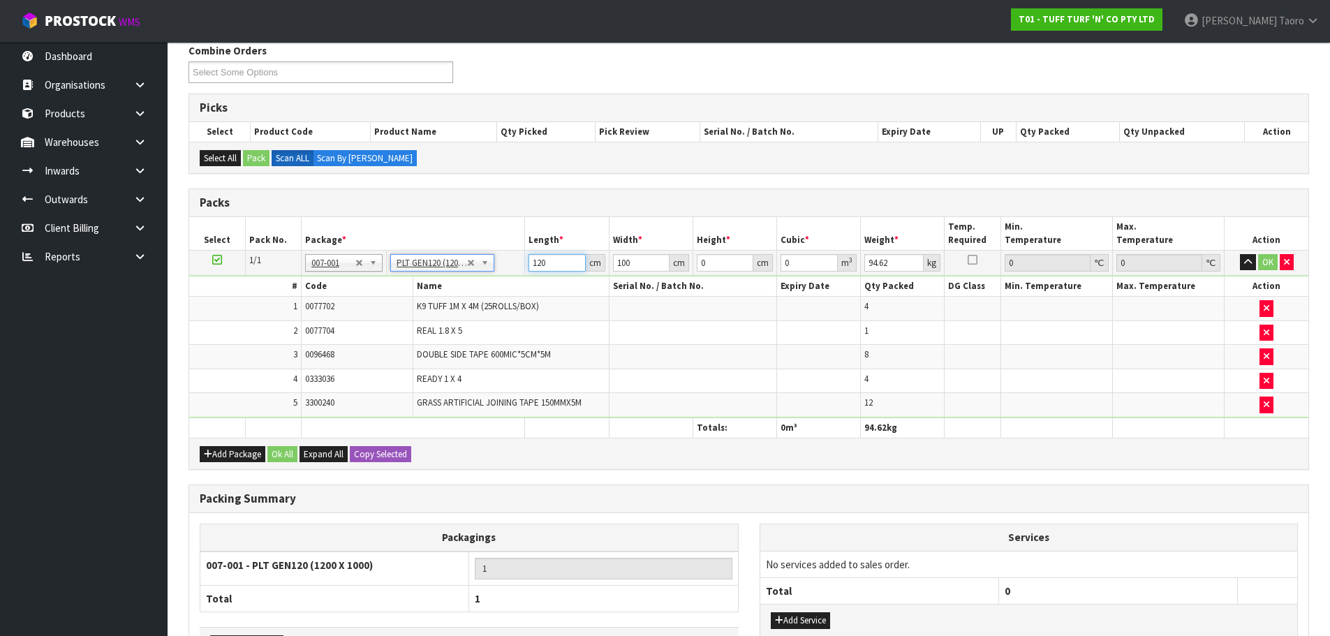
click at [552, 267] on input "120" at bounding box center [556, 262] width 57 height 17
click at [553, 266] on input "120" at bounding box center [556, 262] width 57 height 17
type input "183"
type input "109"
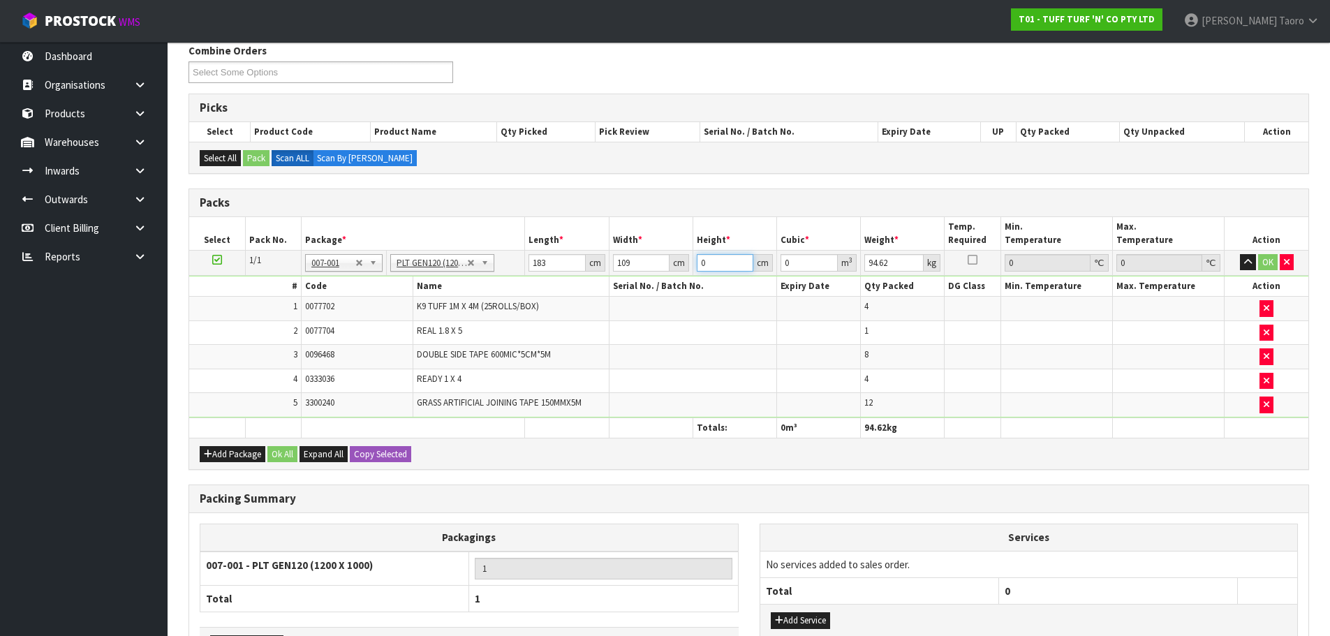
type input "5"
type input "0.099735"
type input "56"
type input "1.117032"
type input "56"
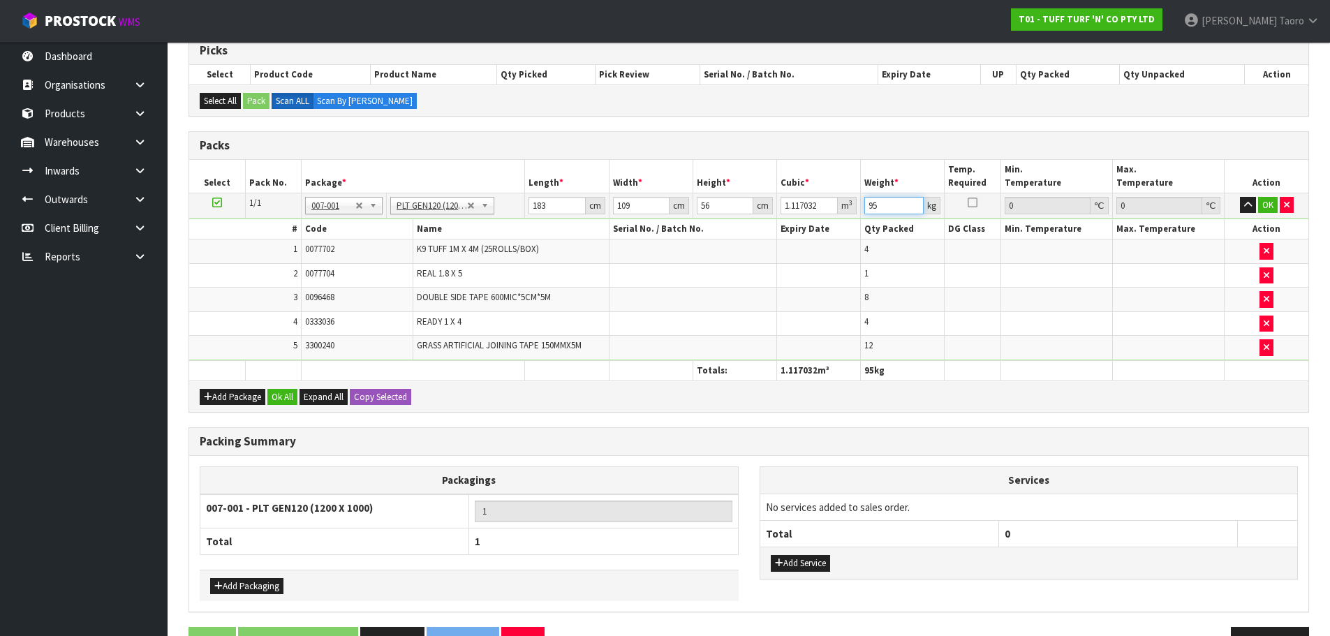
scroll to position [332, 0]
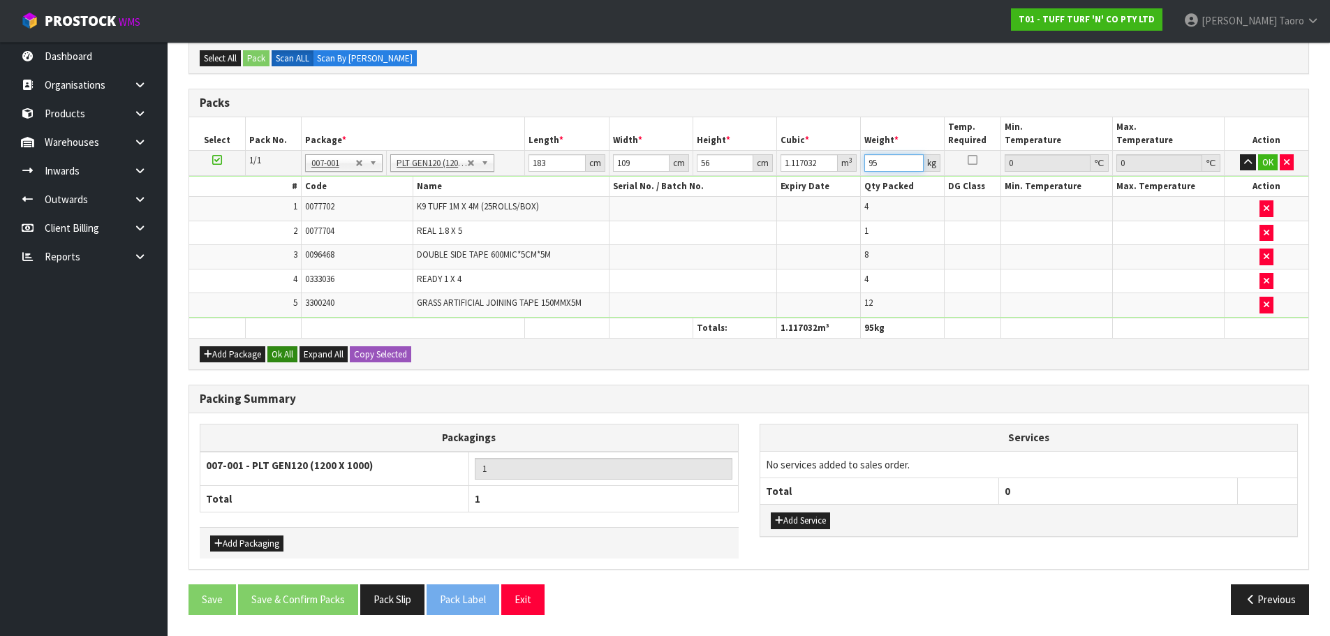
type input "95"
click at [286, 354] on button "Ok All" at bounding box center [282, 354] width 30 height 17
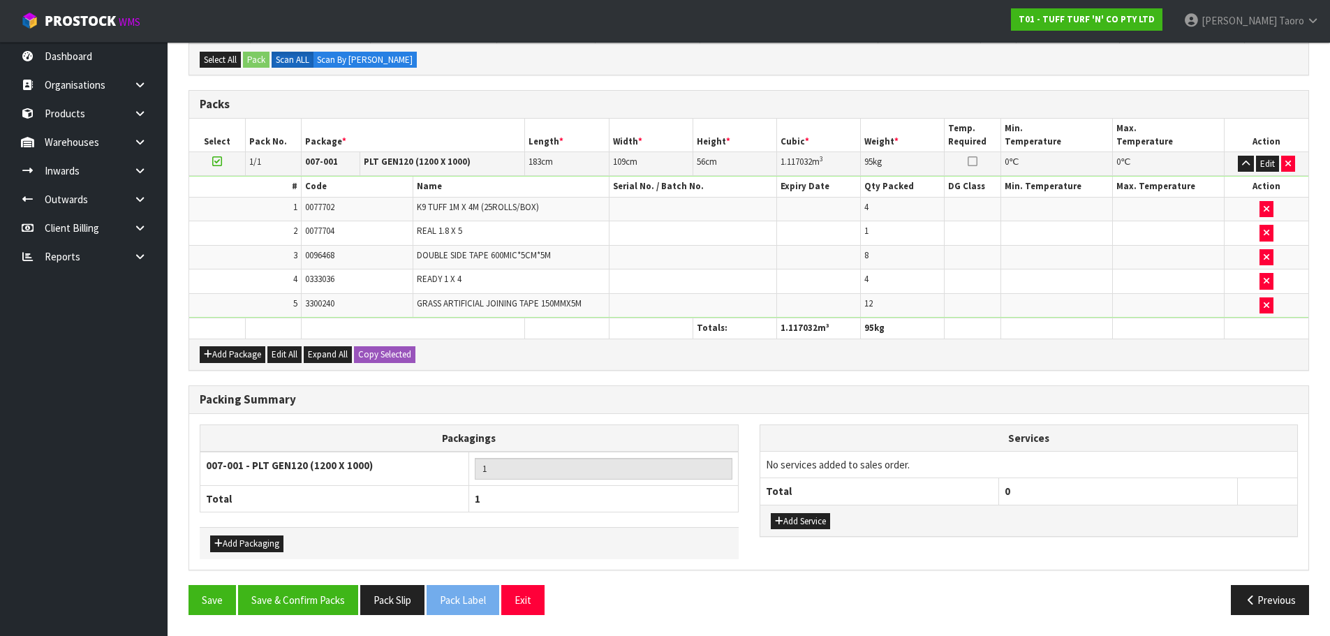
scroll to position [330, 0]
click at [290, 600] on button "Save & Confirm Packs" at bounding box center [298, 600] width 120 height 30
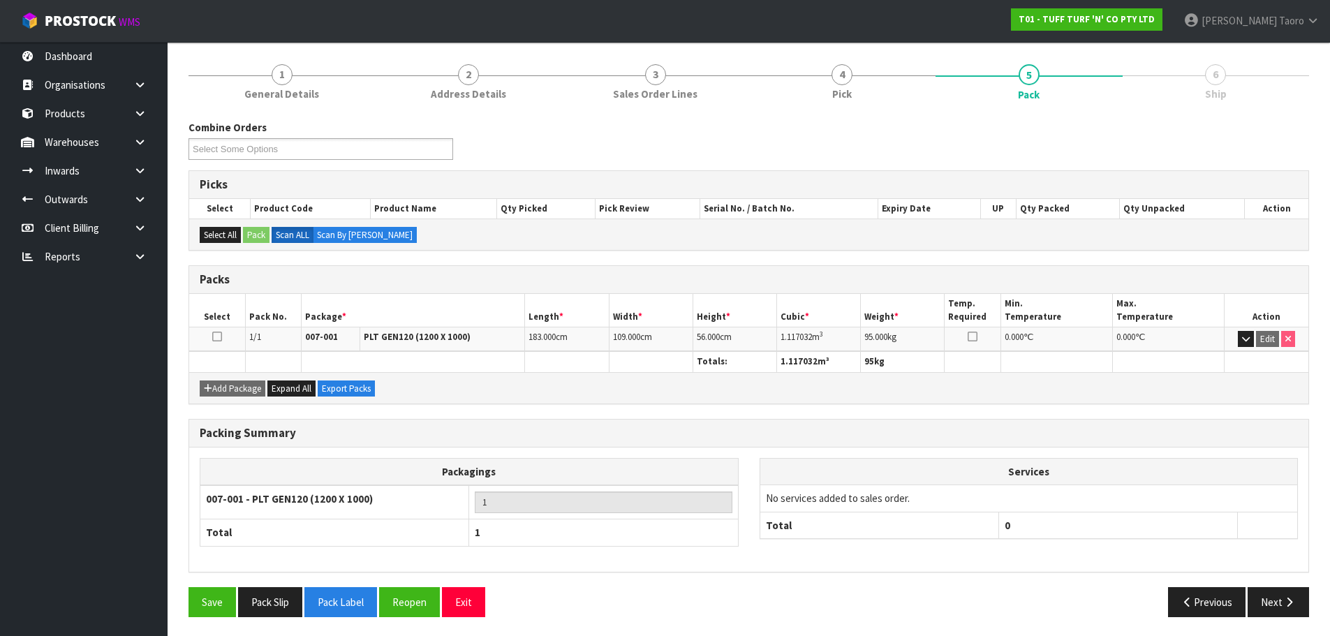
scroll to position [157, 0]
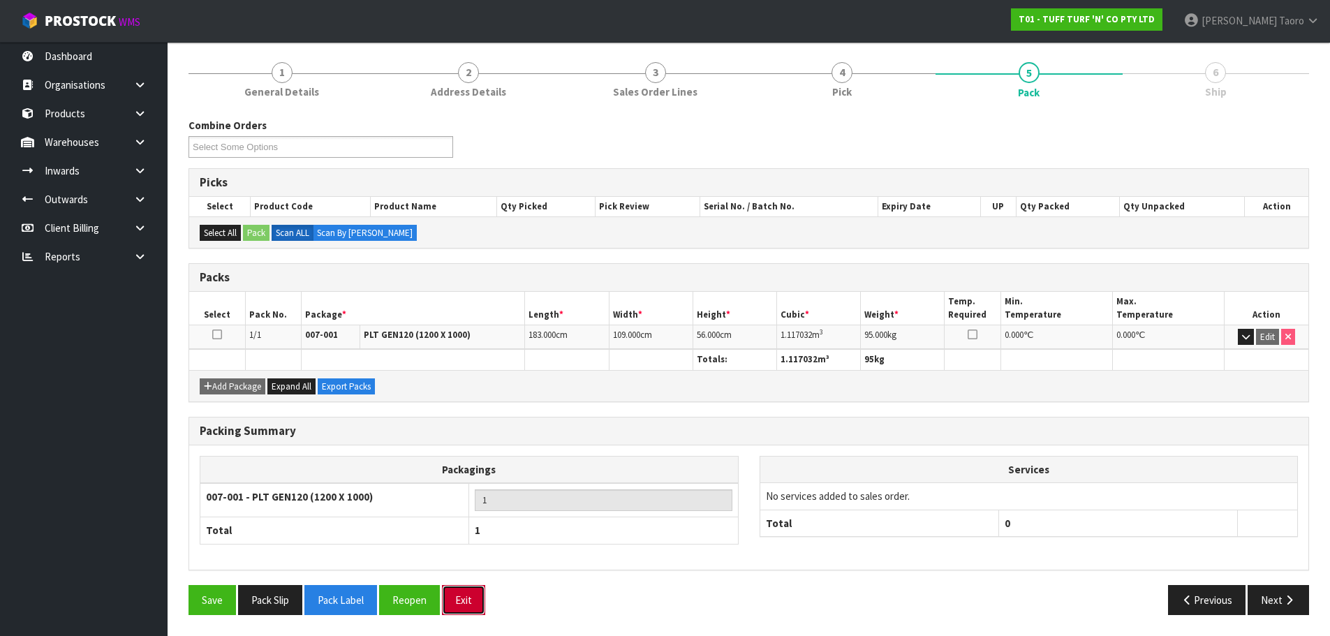
click at [459, 596] on button "Exit" at bounding box center [463, 600] width 43 height 30
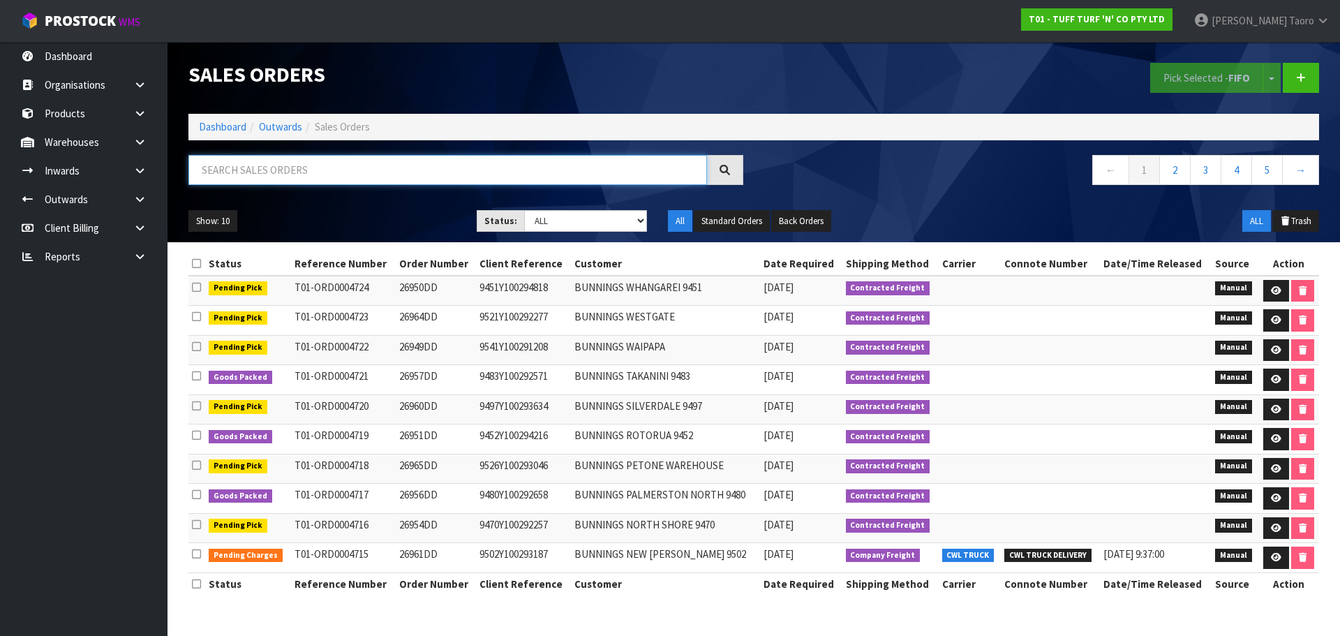
click at [492, 184] on input "text" at bounding box center [447, 170] width 519 height 30
type input "JOB-0415029"
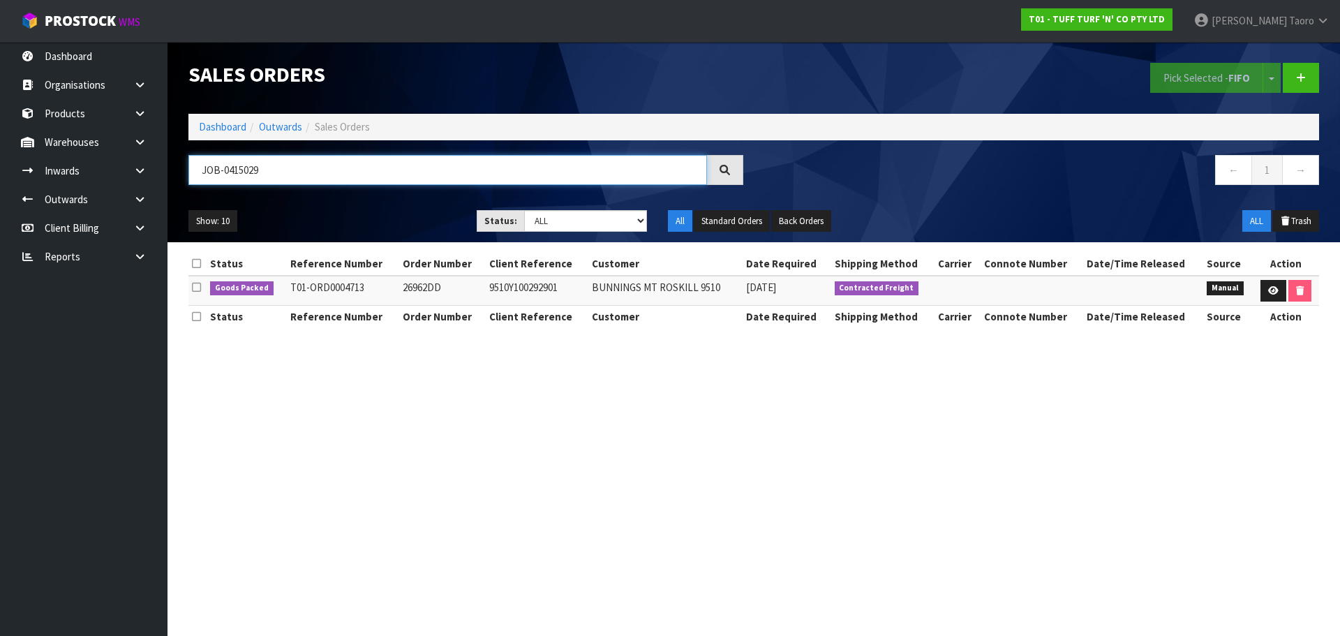
click at [313, 169] on input "JOB-0415029" at bounding box center [447, 170] width 519 height 30
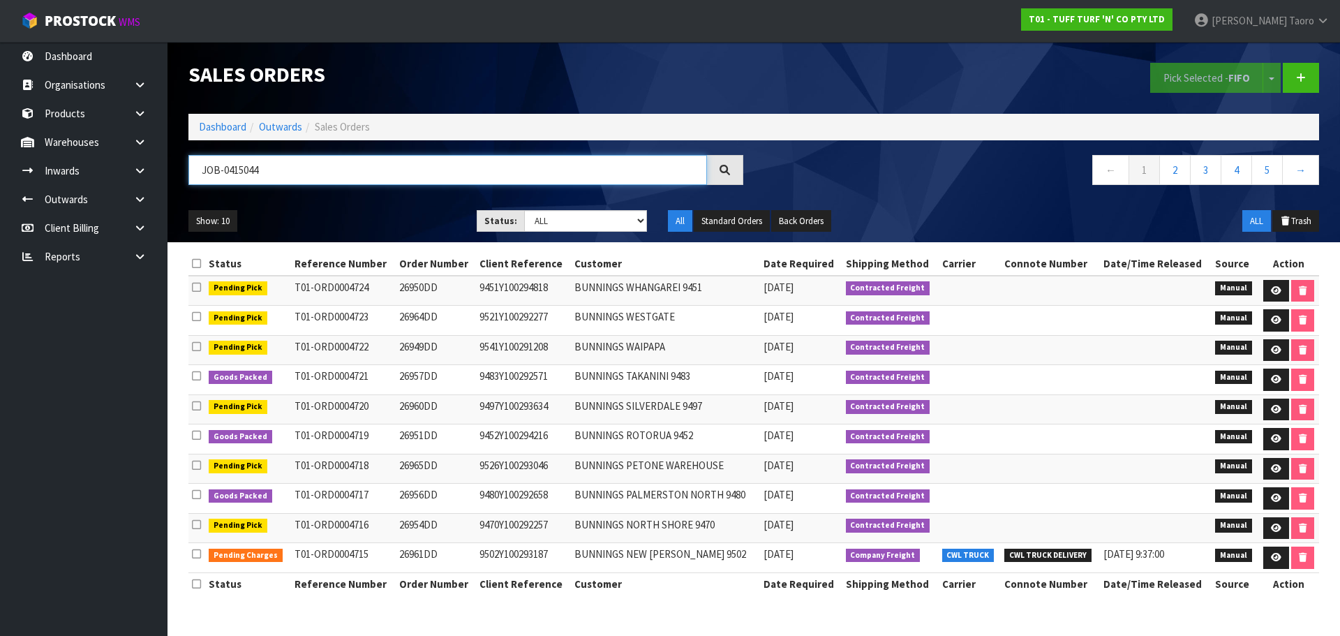
type input "JOB-0415044"
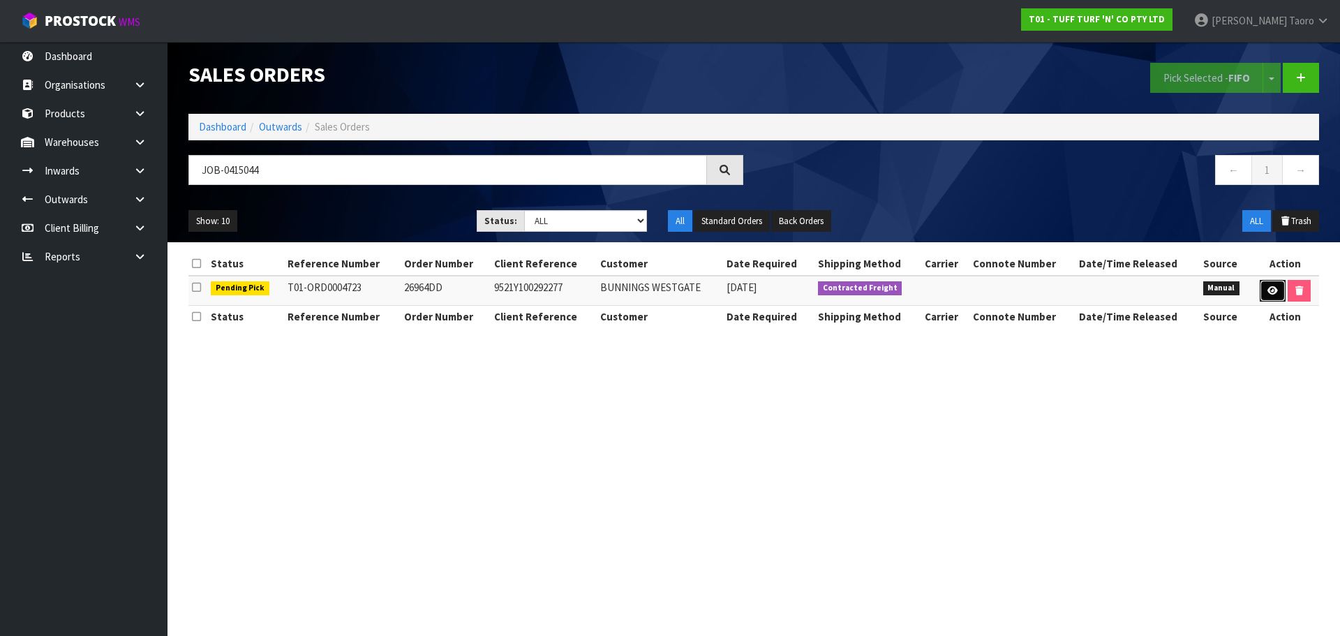
click at [1266, 283] on link at bounding box center [1273, 291] width 26 height 22
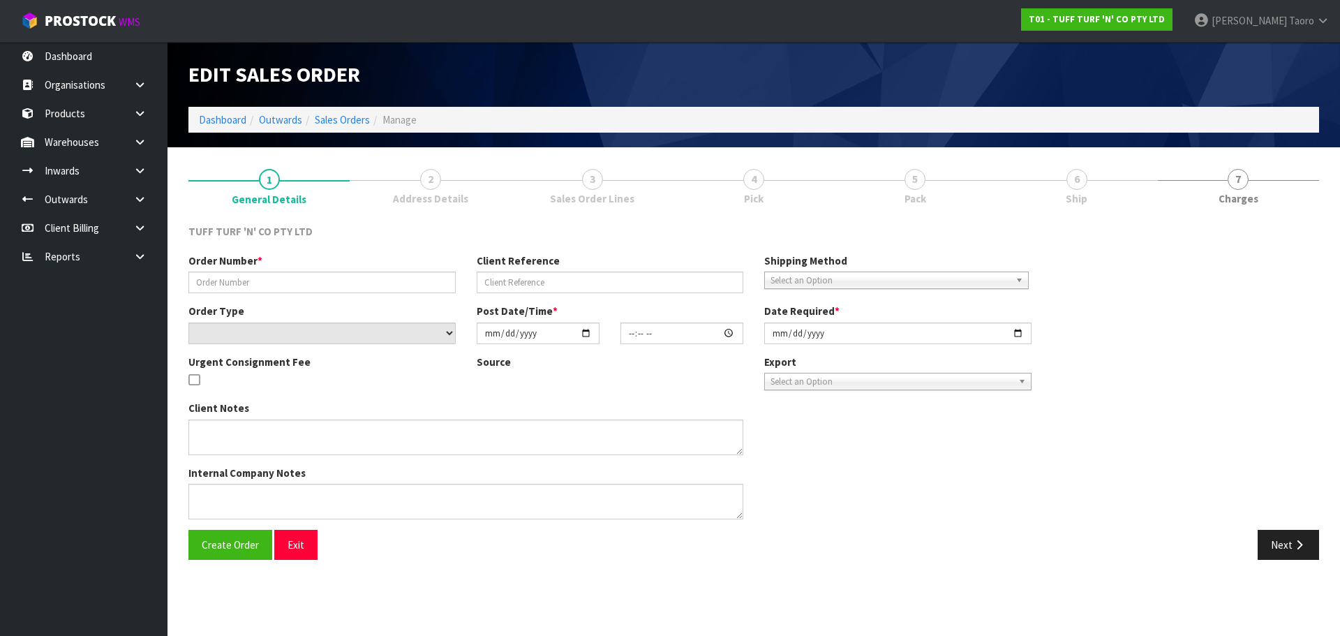
type input "26964DD"
type input "9521Y100292277"
select select "number:0"
type input "[DATE]"
type input "15:04:00.000"
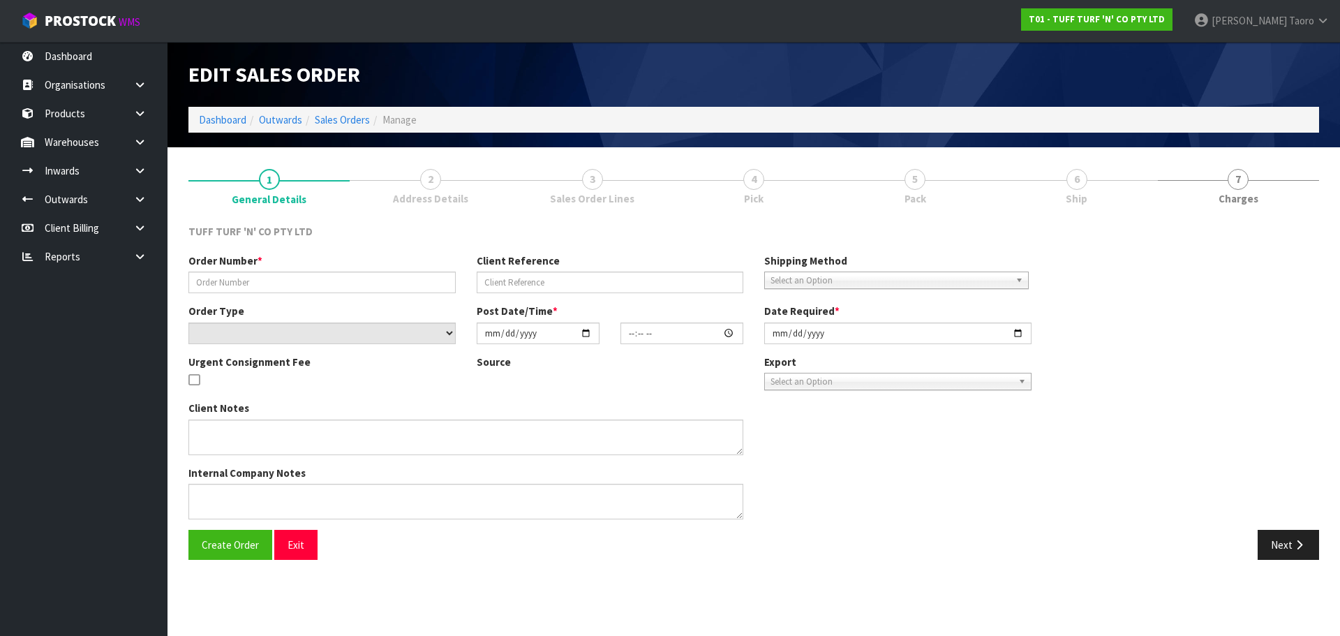
type input "[DATE]"
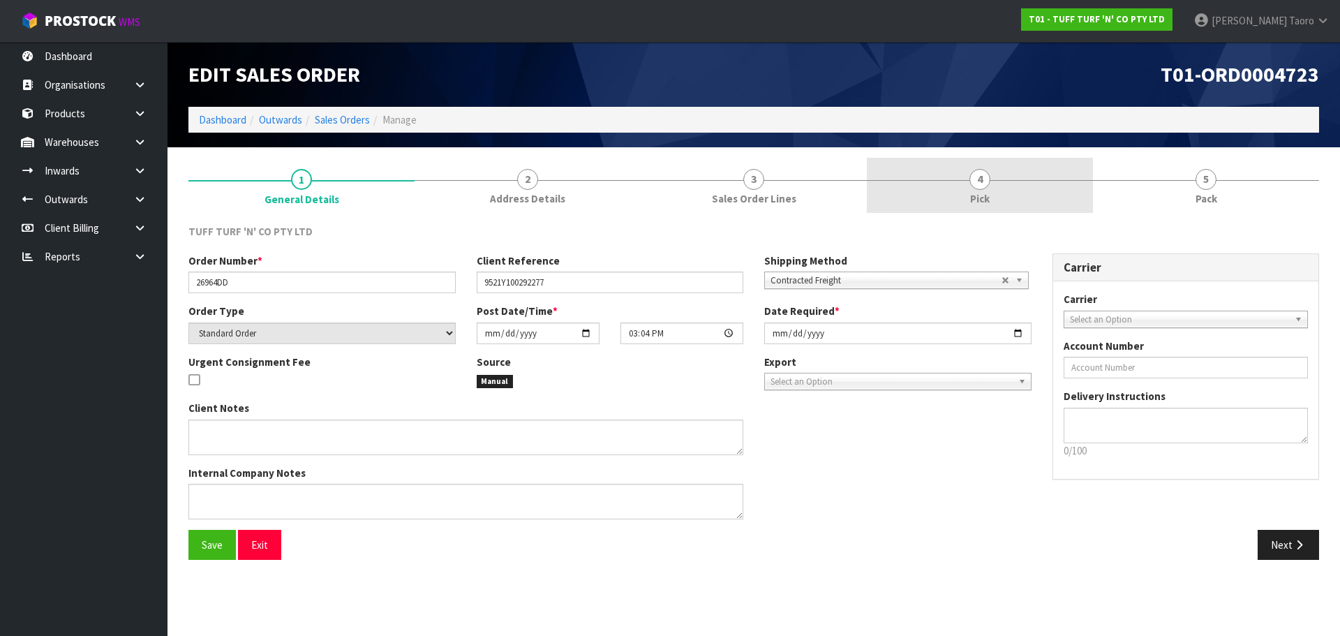
click at [1019, 173] on link "4 Pick" at bounding box center [980, 185] width 226 height 55
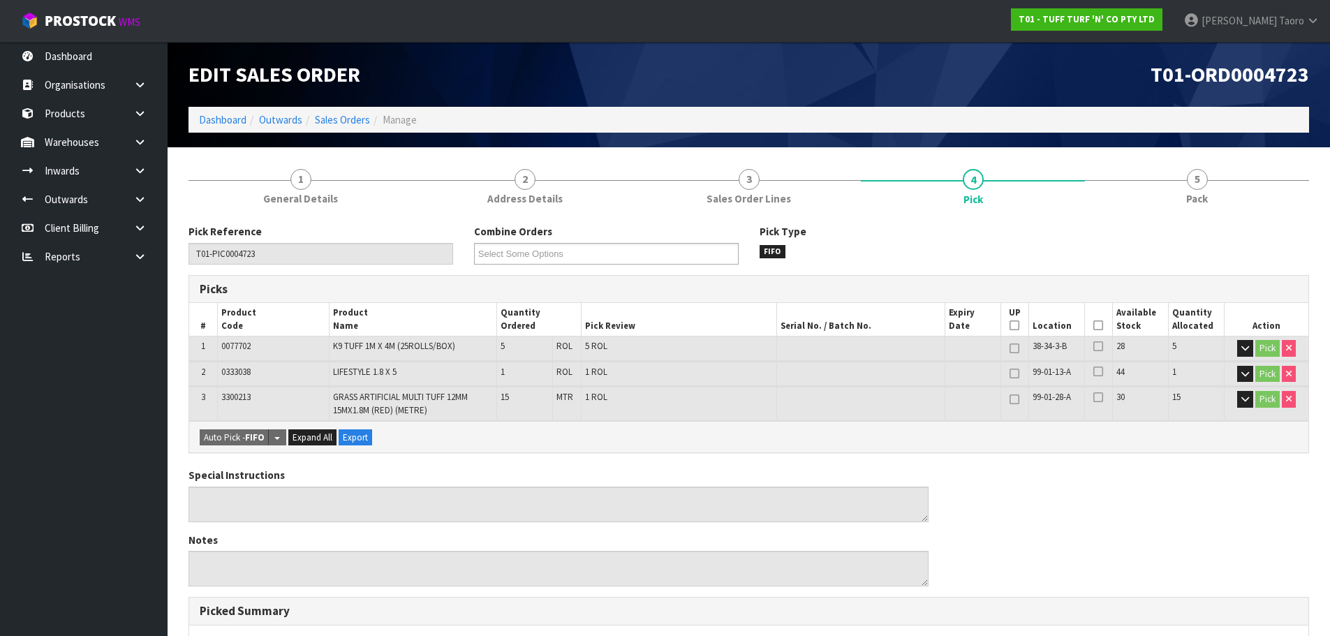
click at [1097, 325] on icon at bounding box center [1098, 325] width 10 height 1
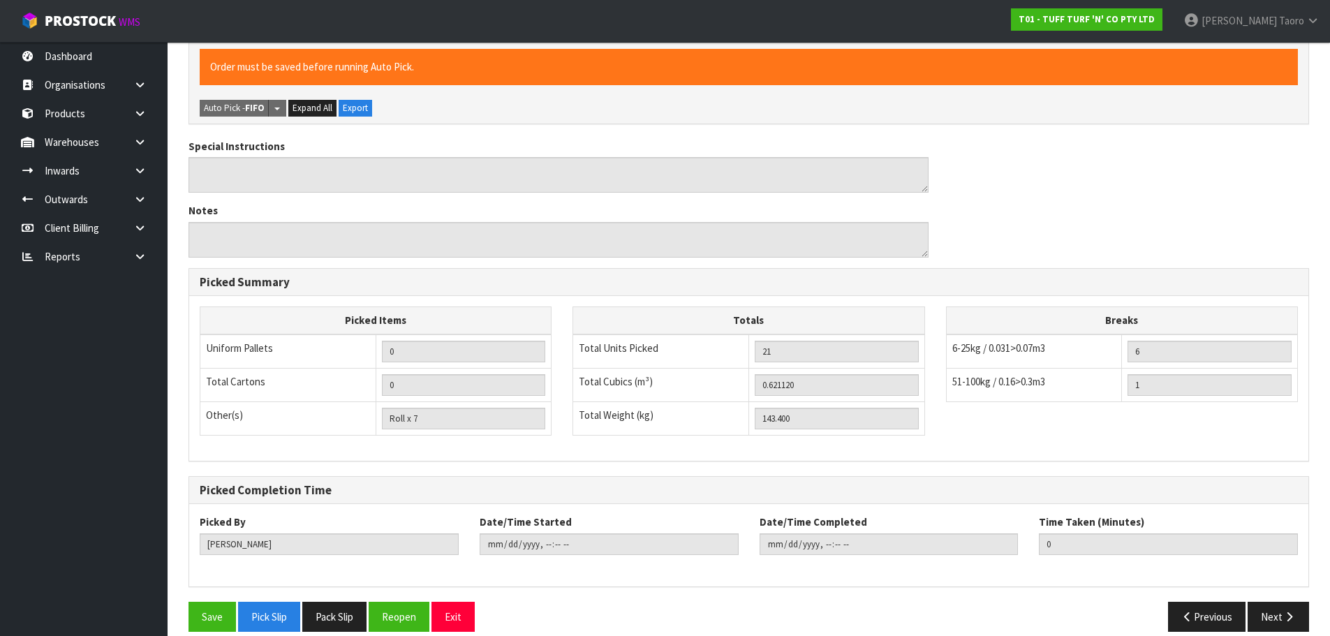
scroll to position [396, 0]
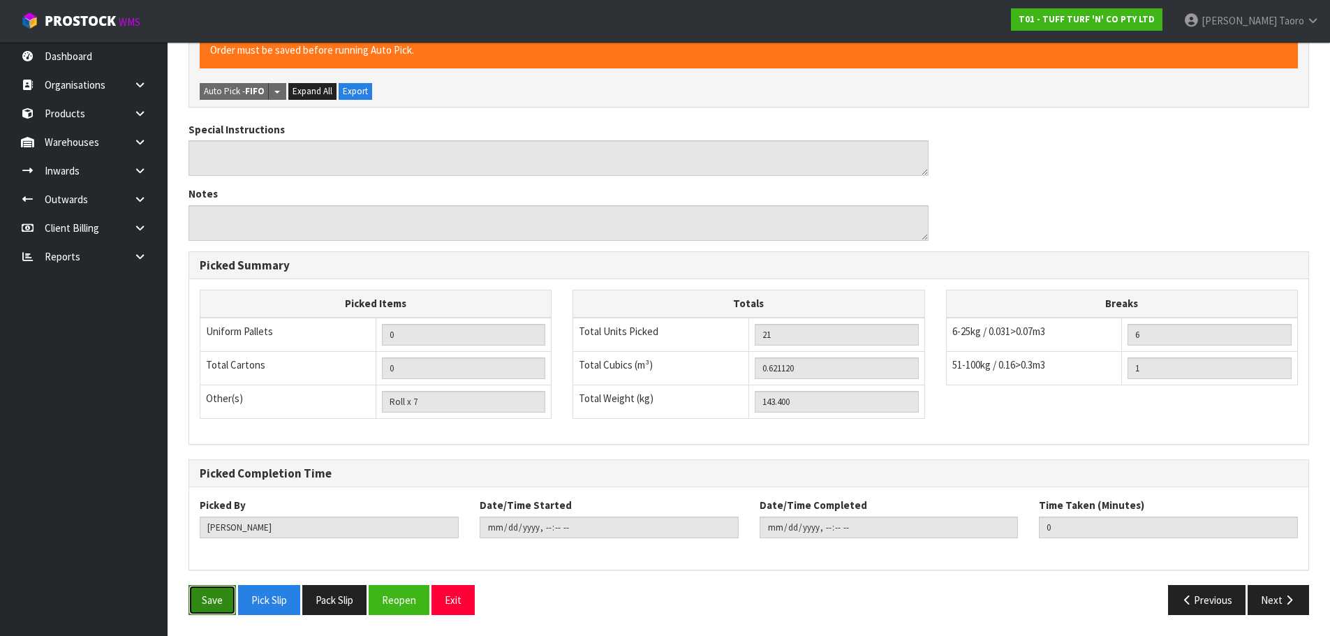
click at [209, 598] on button "Save" at bounding box center [211, 600] width 47 height 30
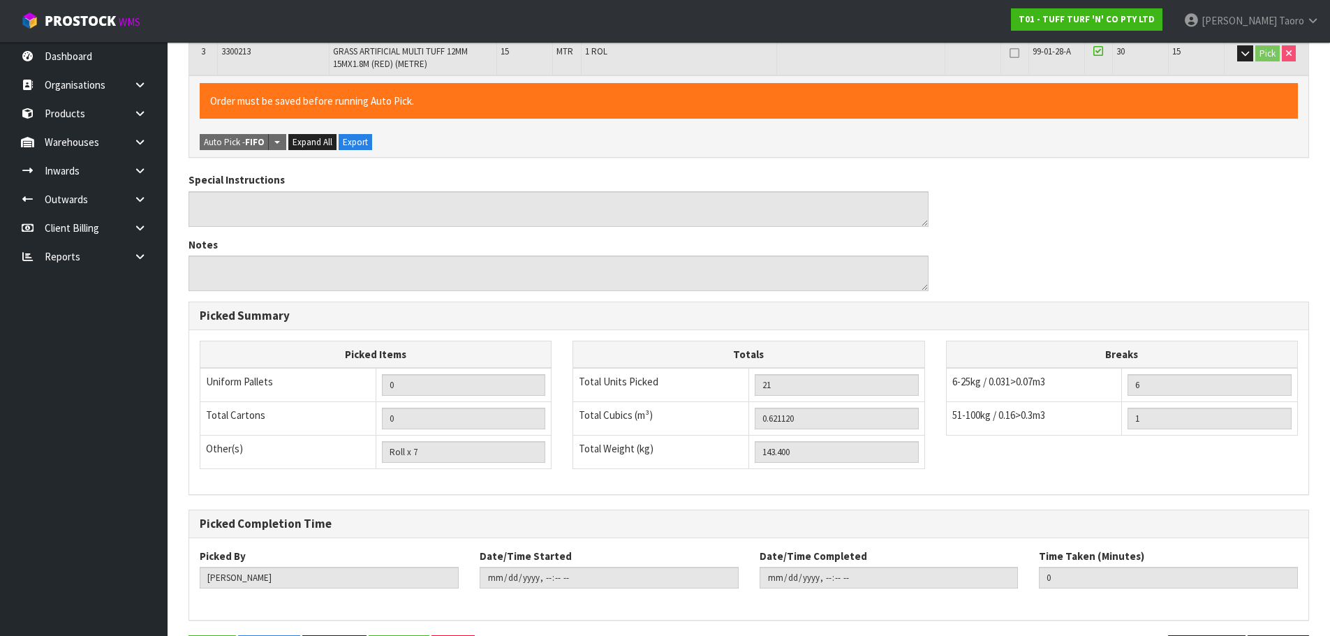
scroll to position [0, 0]
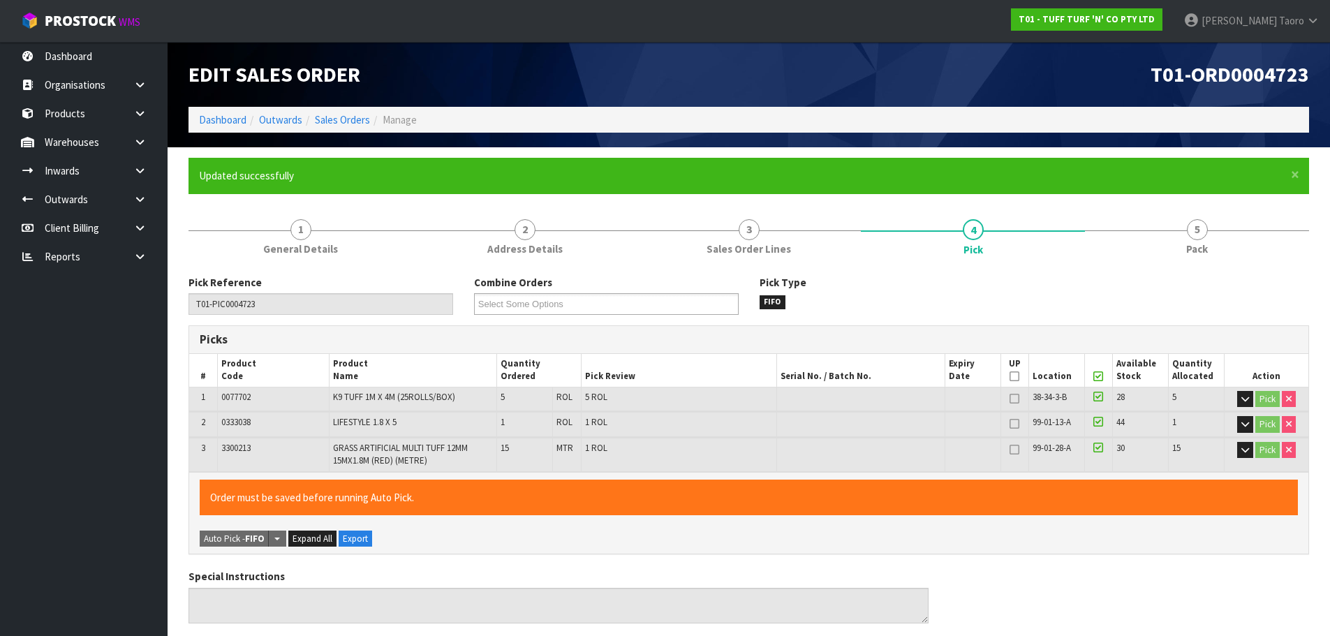
type input "[PERSON_NAME]"
type input "[DATE]T09:53:47"
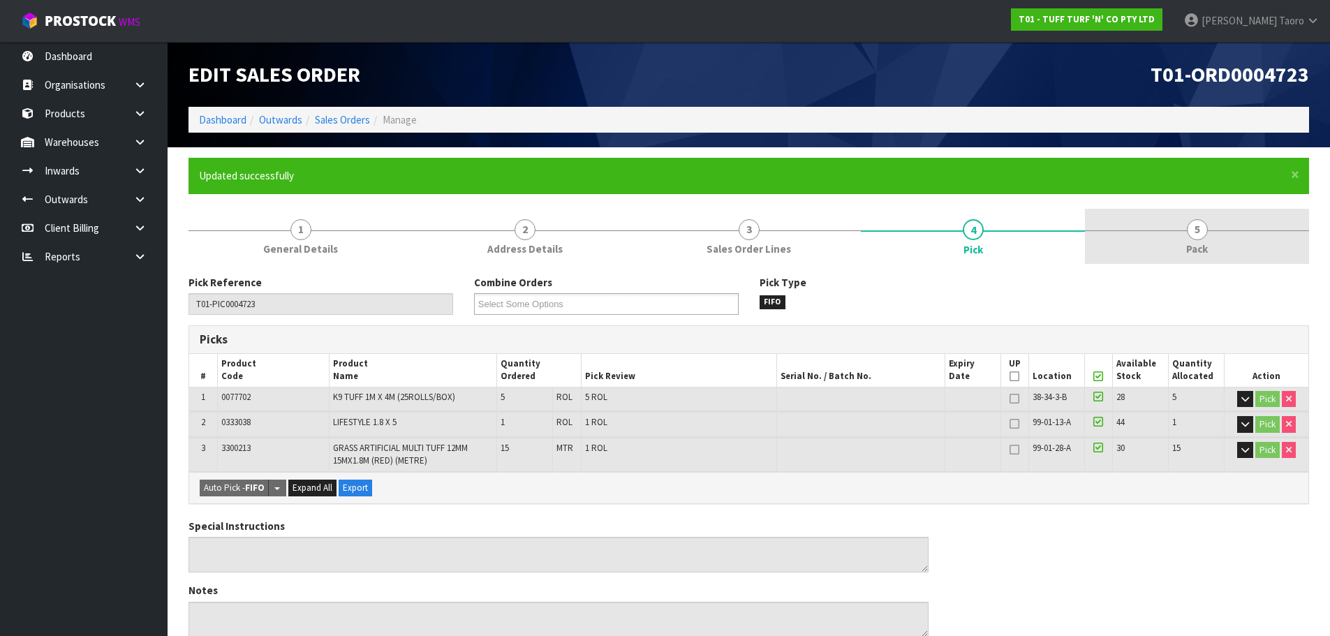
click at [1182, 225] on link "5 Pack" at bounding box center [1197, 236] width 224 height 55
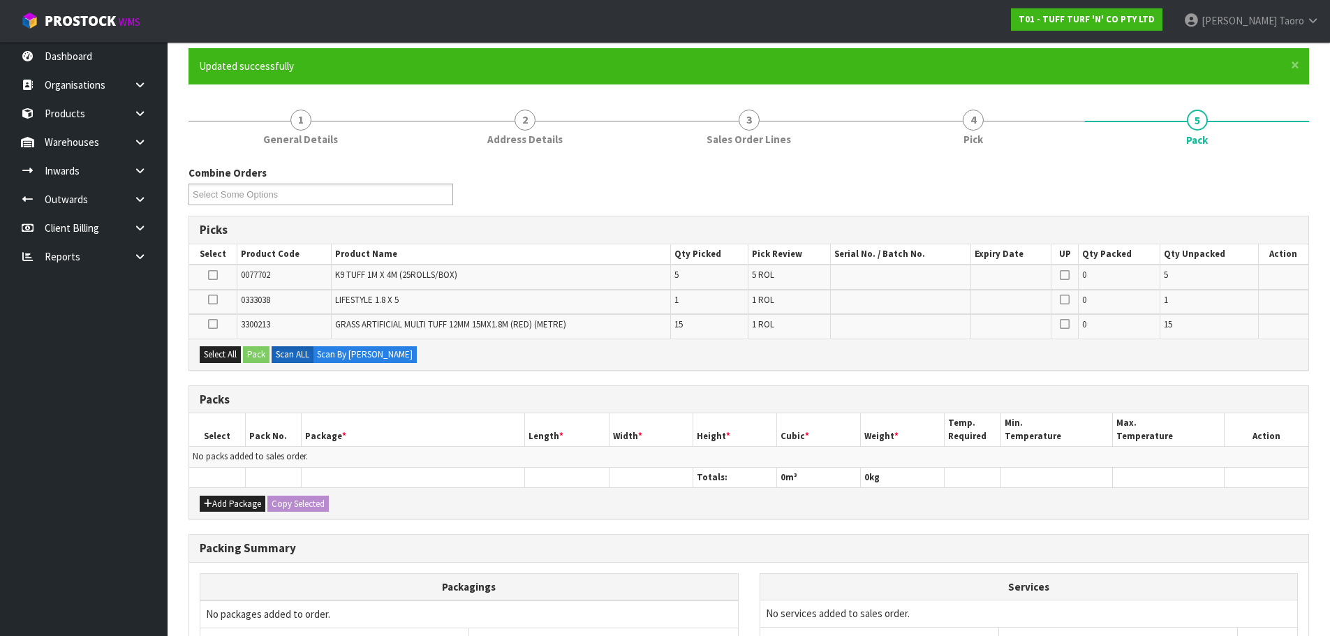
scroll to position [252, 0]
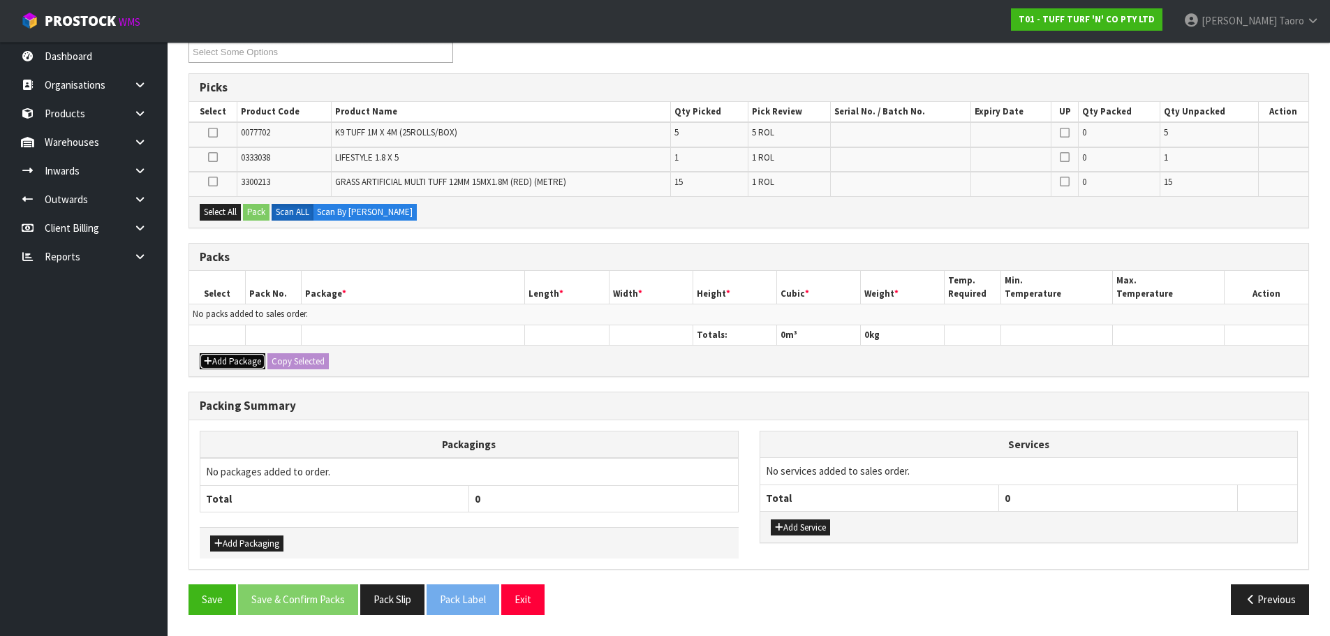
click at [209, 357] on icon "button" at bounding box center [208, 361] width 8 height 9
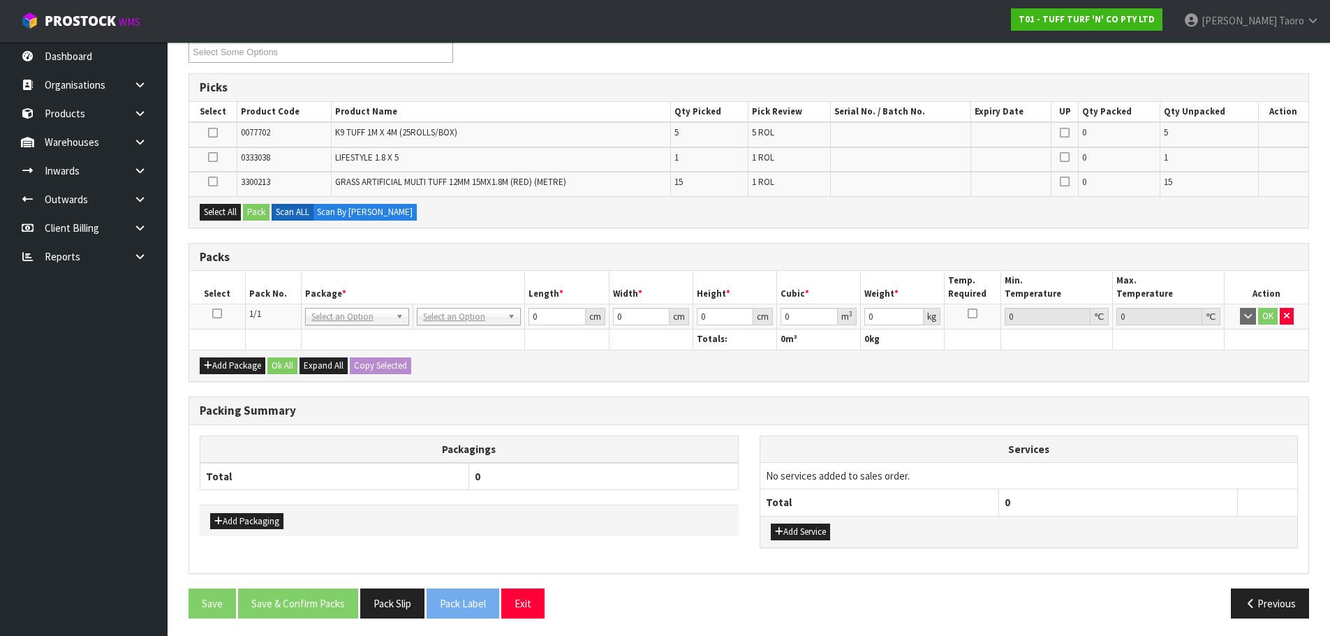
drag, startPoint x: 214, startPoint y: 311, endPoint x: 225, endPoint y: 276, distance: 36.2
click at [216, 313] on icon at bounding box center [217, 313] width 10 height 1
click at [227, 205] on button "Select All" at bounding box center [220, 212] width 41 height 17
click at [254, 213] on button "Pack" at bounding box center [256, 212] width 27 height 17
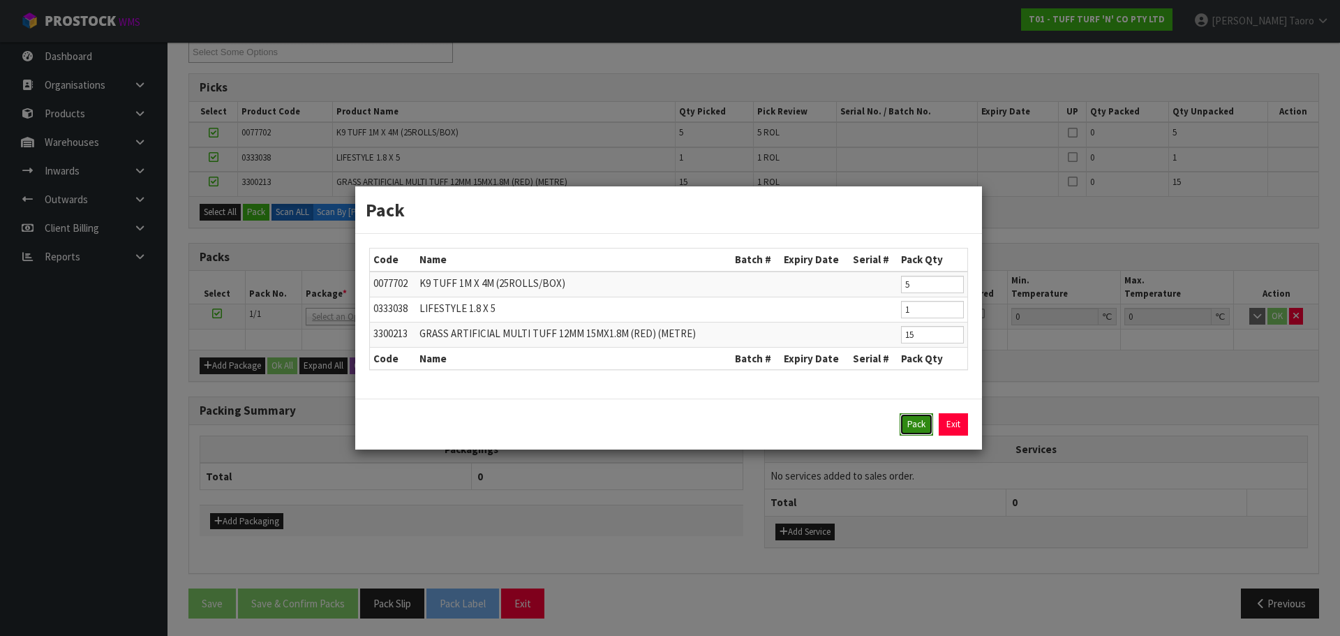
click at [908, 435] on button "Pack" at bounding box center [917, 424] width 34 height 22
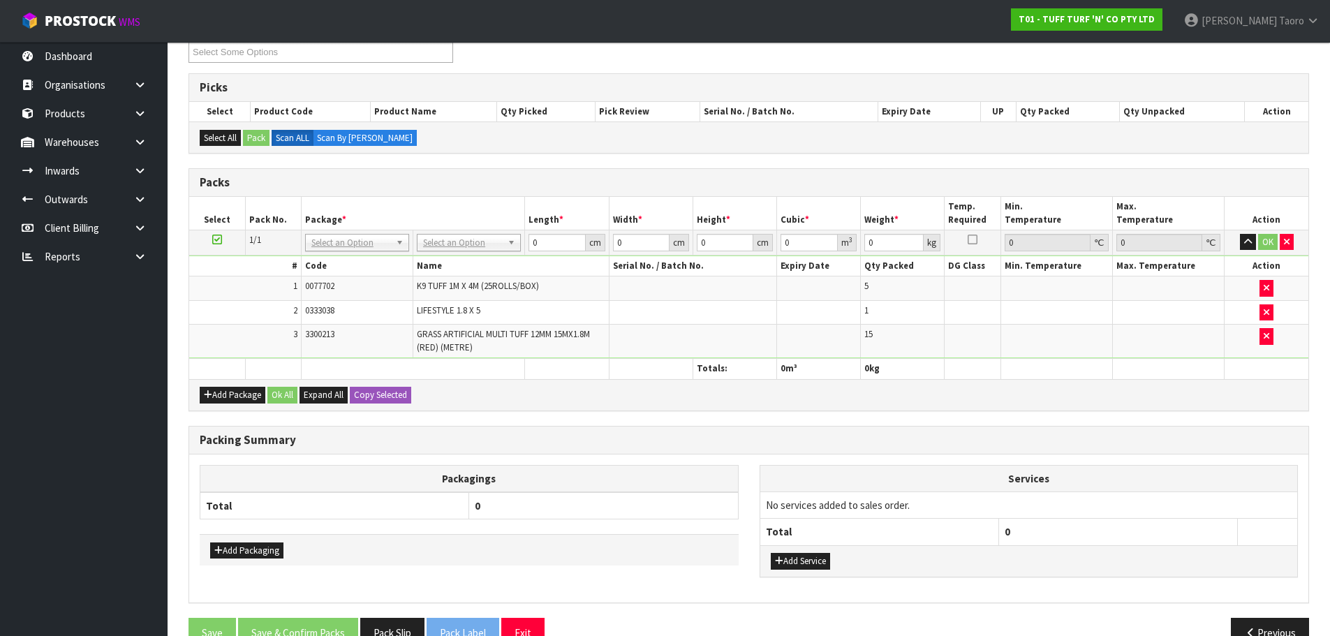
drag, startPoint x: 484, startPoint y: 226, endPoint x: 481, endPoint y: 249, distance: 23.2
click at [483, 234] on table "Select Pack No. Package * Length * Width * Height * Cubic * Weight * Temp. Requ…" at bounding box center [748, 288] width 1119 height 182
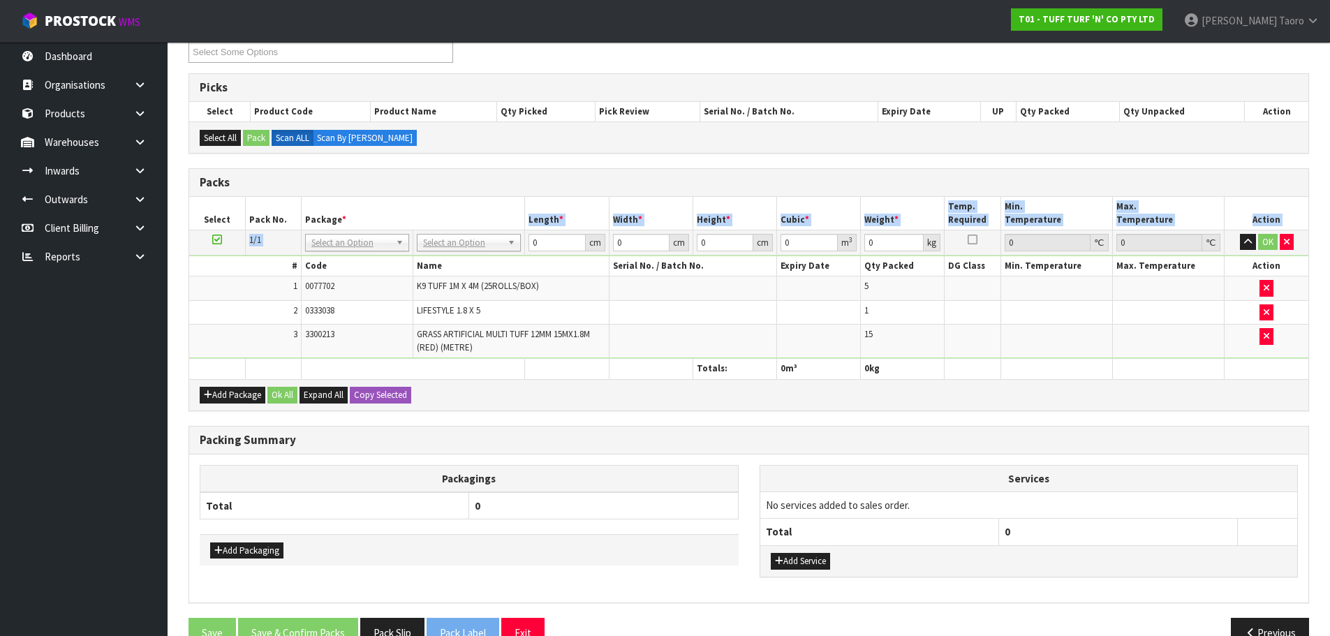
drag, startPoint x: 481, startPoint y: 249, endPoint x: 482, endPoint y: 265, distance: 16.1
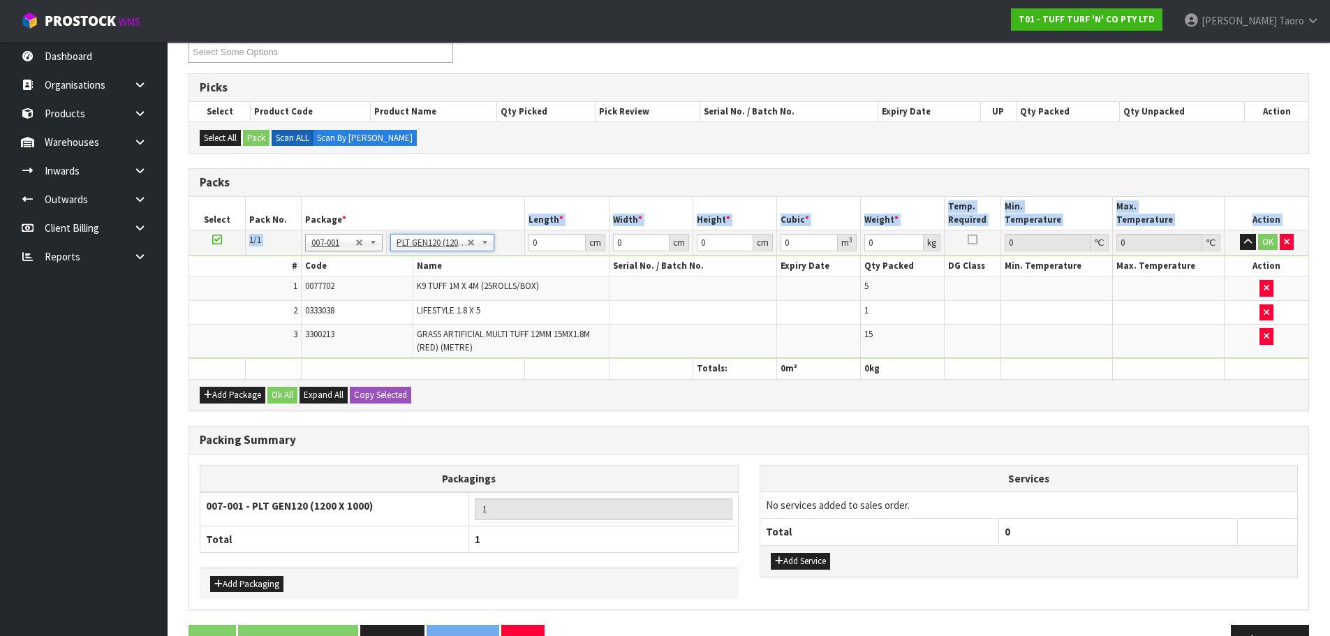
type input "120"
type input "100"
type input "143.4"
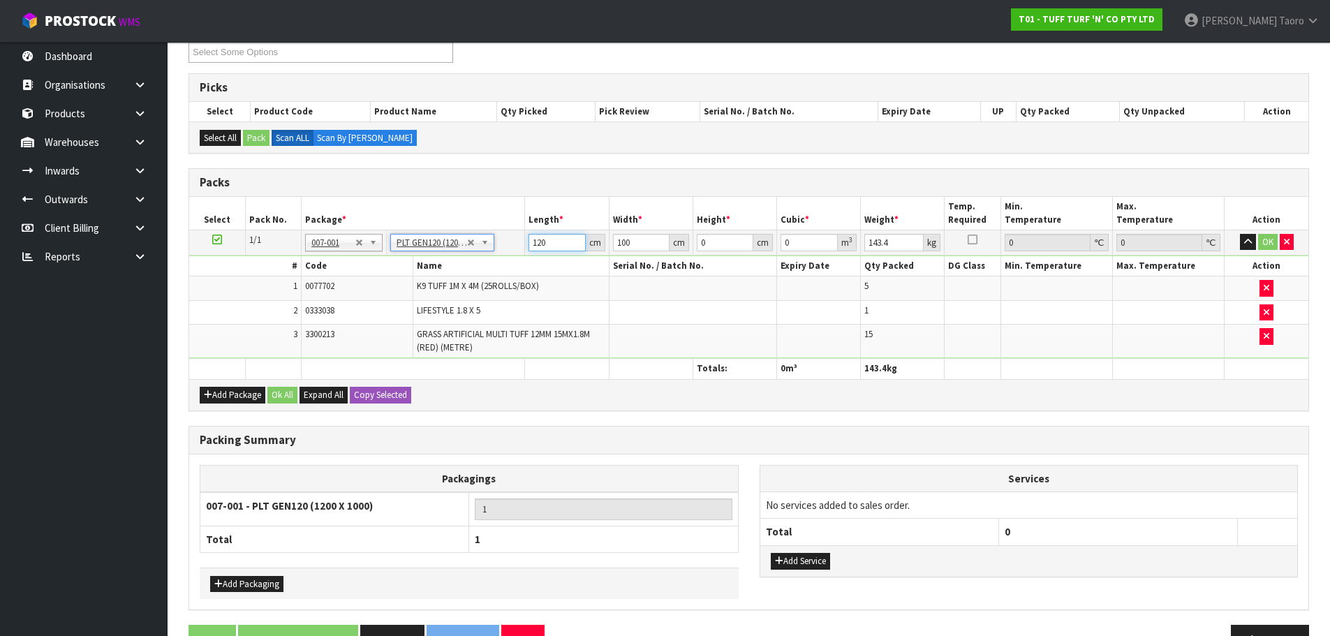
click at [547, 246] on input "120" at bounding box center [556, 242] width 57 height 17
type input "1869"
type input "109"
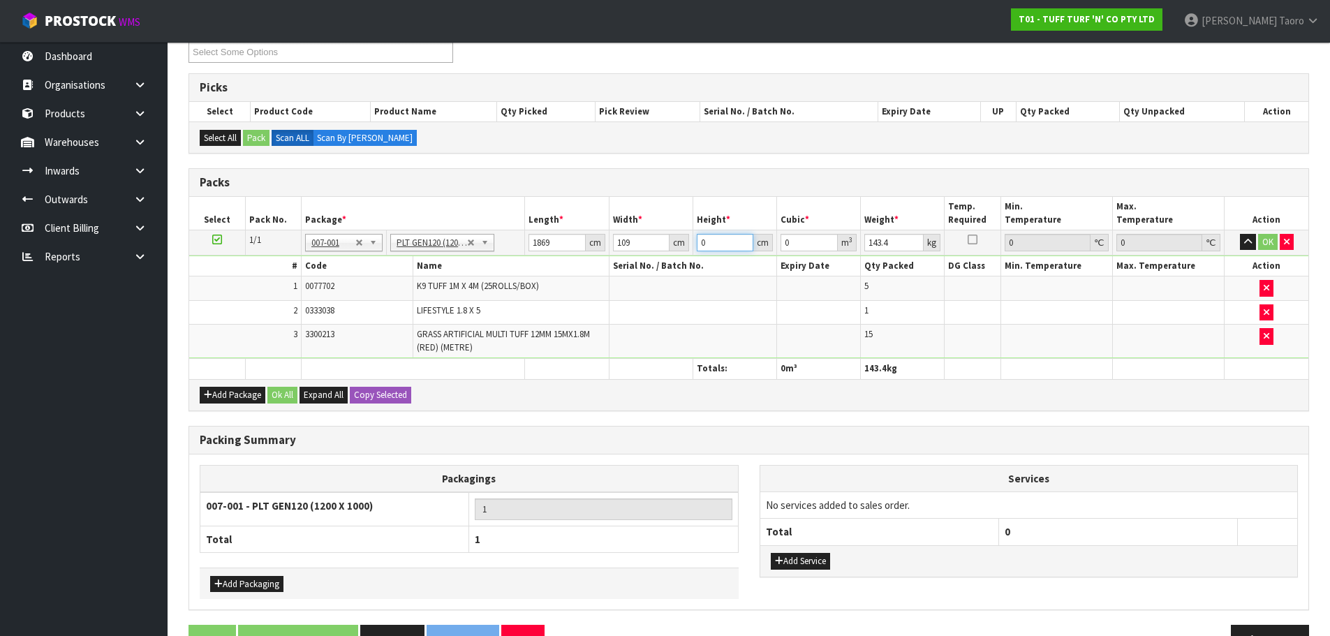
type input "6"
type input "1.222326"
type input "65"
type input "13.241865"
type input "65"
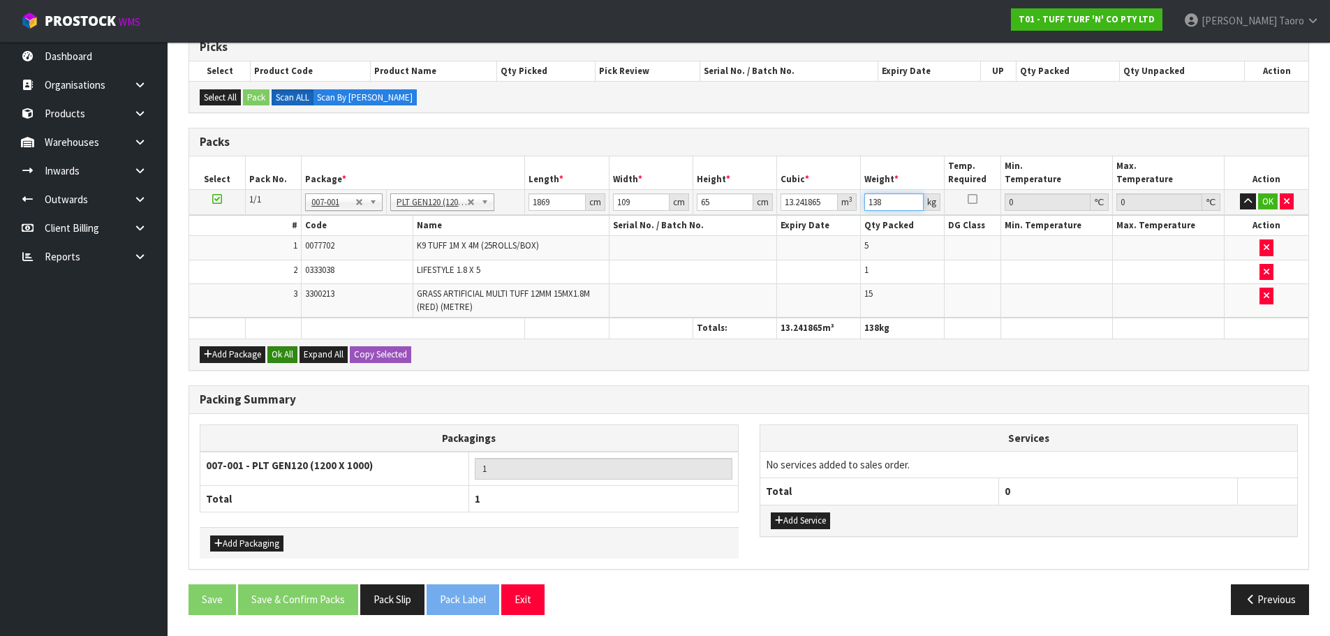
type input "138"
click at [283, 349] on button "Ok All" at bounding box center [282, 354] width 30 height 17
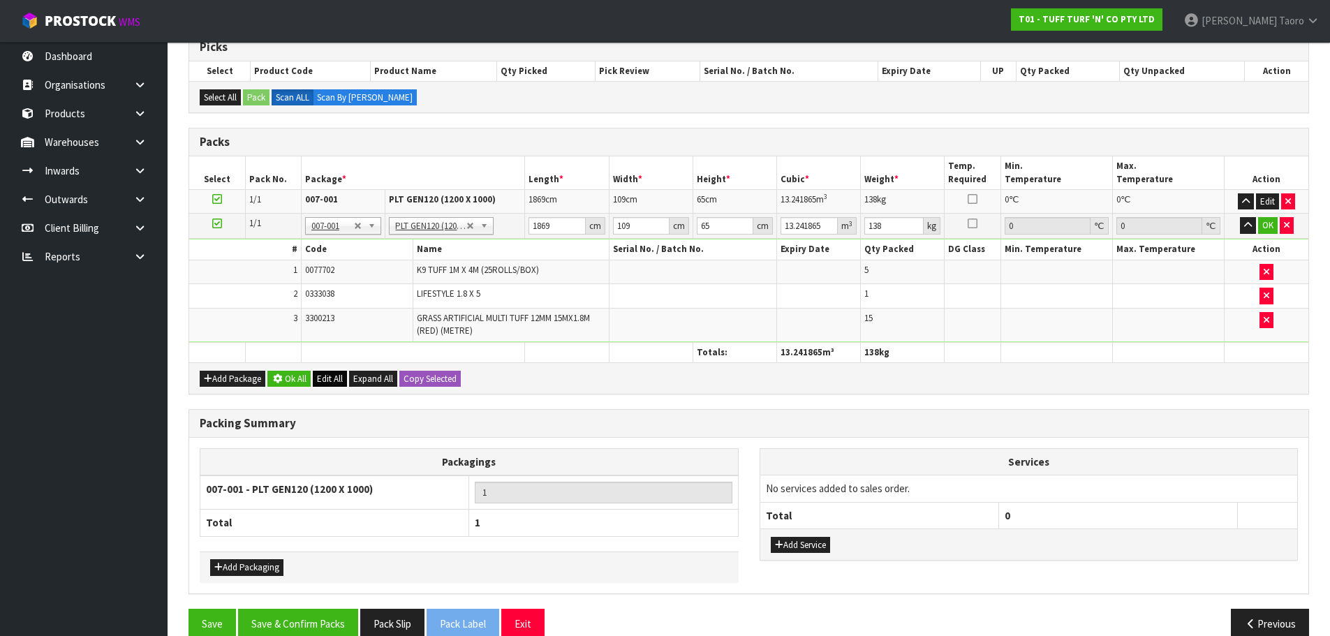
scroll to position [291, 0]
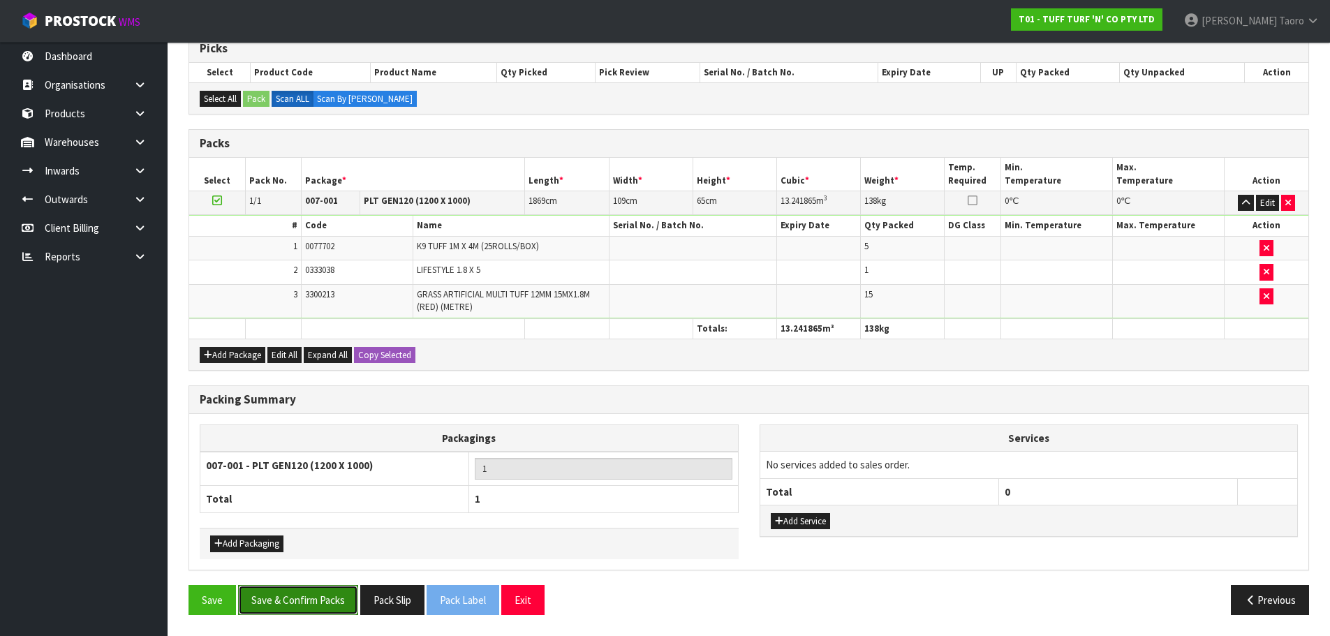
click at [321, 594] on button "Save & Confirm Packs" at bounding box center [298, 600] width 120 height 30
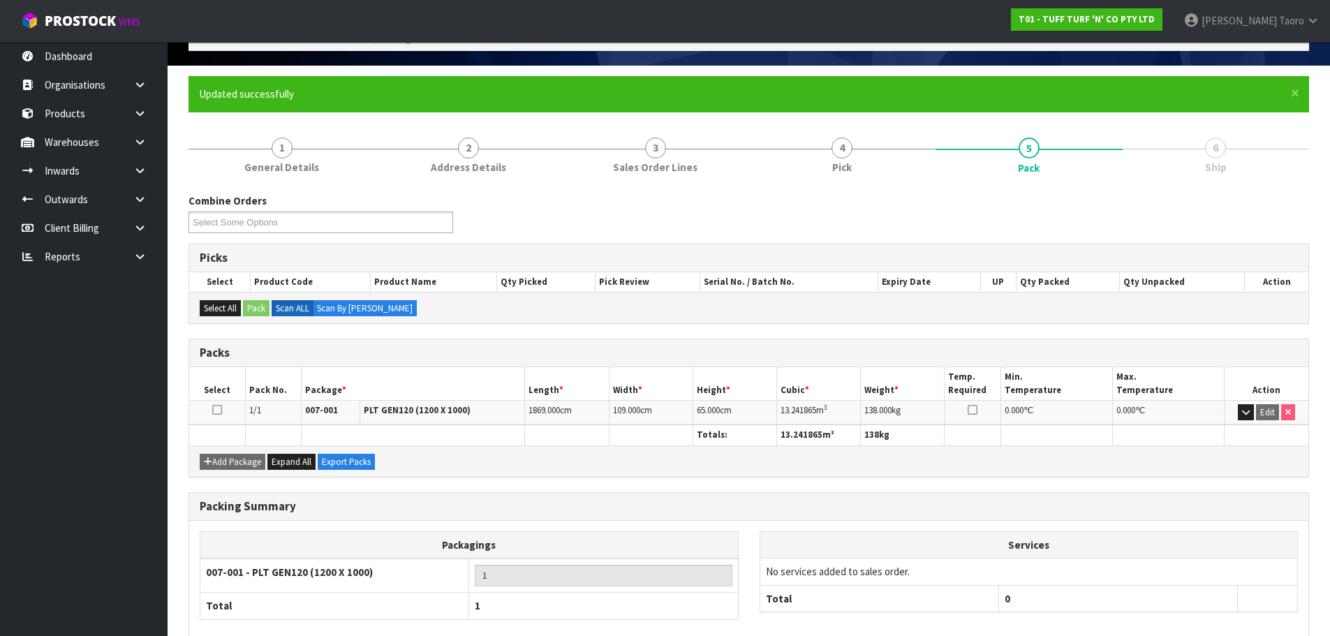
scroll to position [157, 0]
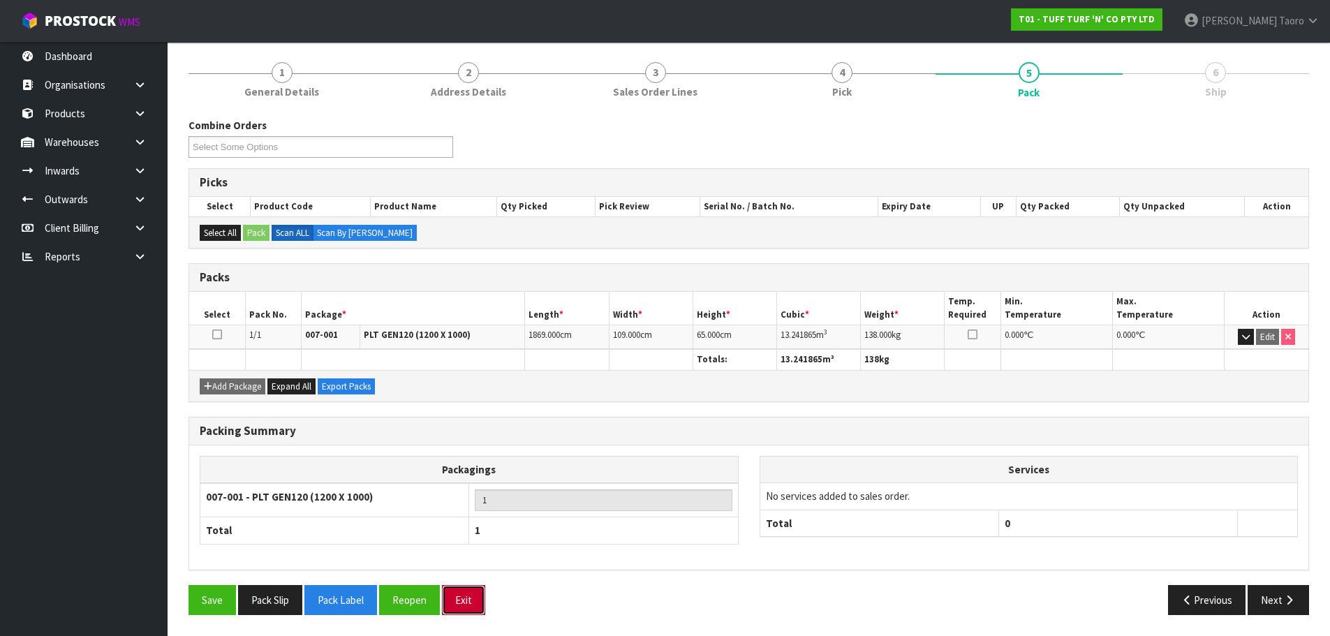
click at [476, 597] on button "Exit" at bounding box center [463, 600] width 43 height 30
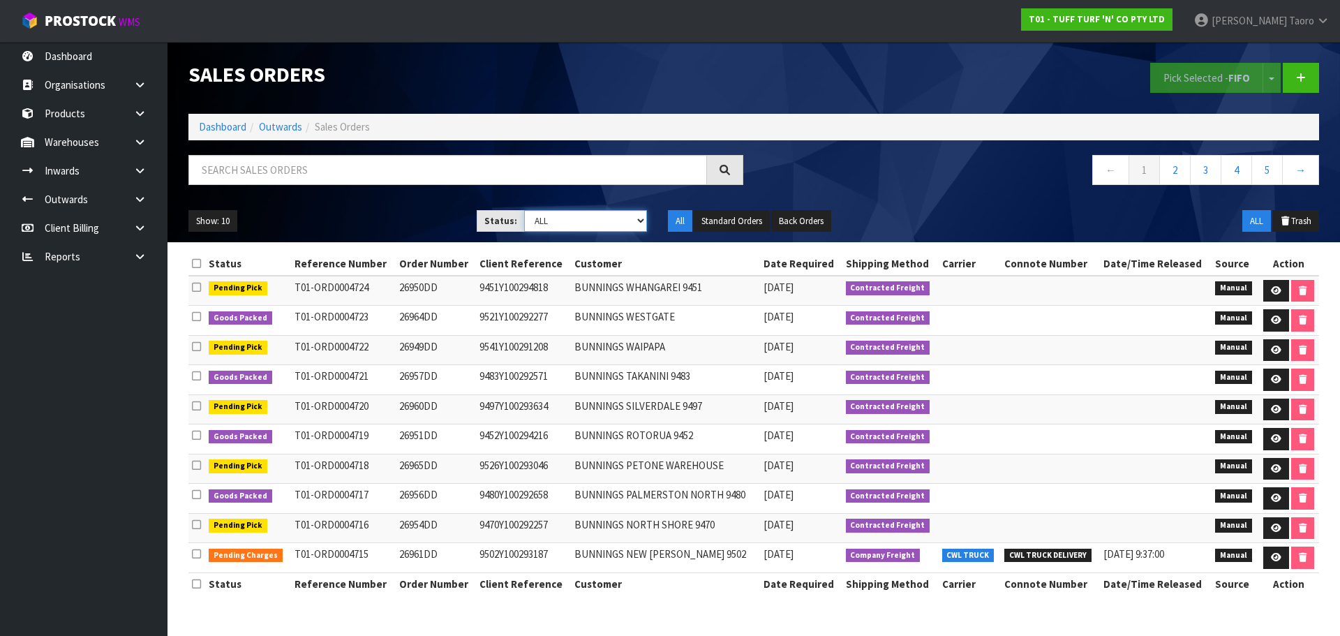
click at [561, 226] on select "Draft Pending Allocated Pending Pick Goods Picked Goods Packed Pending Charges …" at bounding box center [586, 221] width 124 height 22
select select "string:3"
click at [524, 210] on select "Draft Pending Allocated Pending Pick Goods Picked Goods Packed Pending Charges …" at bounding box center [586, 221] width 124 height 22
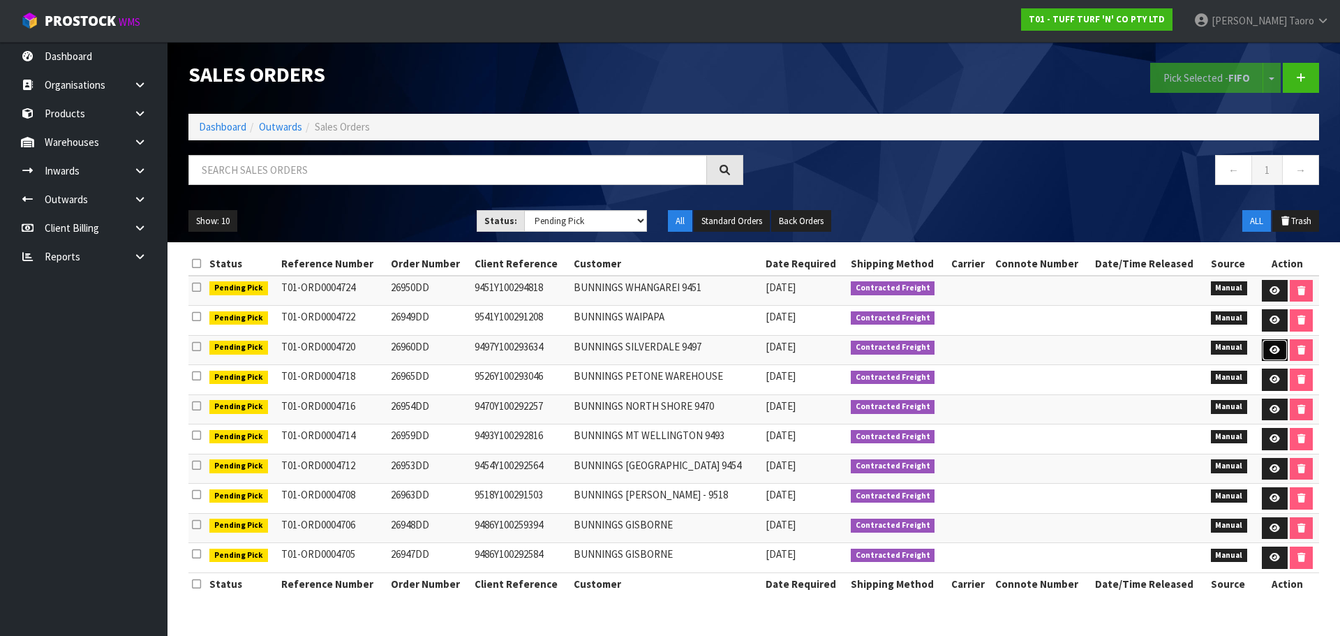
click at [1262, 350] on link at bounding box center [1275, 350] width 26 height 22
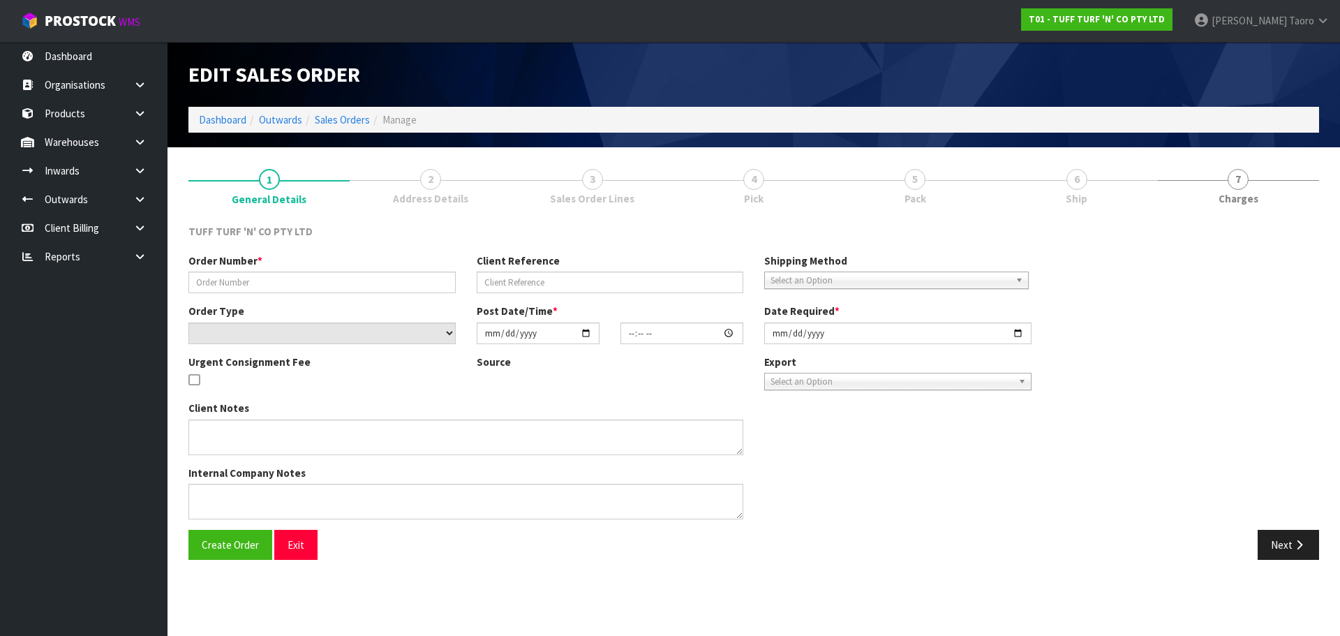
type input "26960DD"
type input "9497Y100293634"
select select "number:0"
type input "[DATE]"
type input "14:58:00.000"
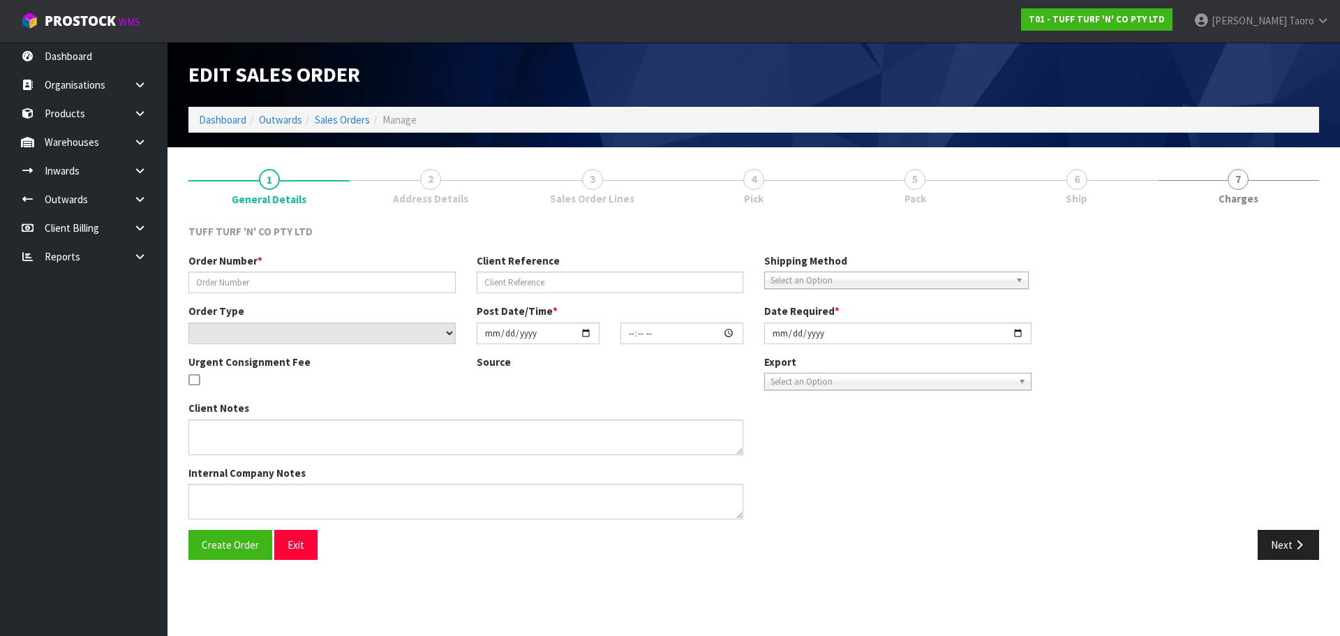
type input "[DATE]"
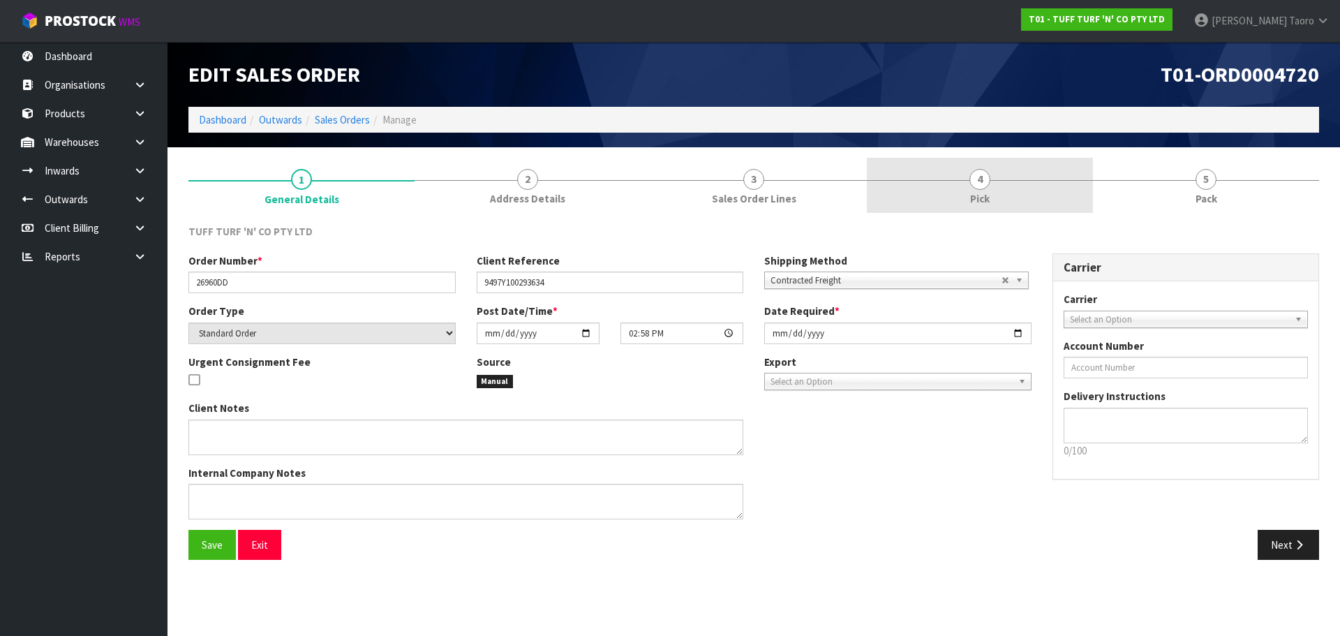
click at [928, 176] on link "4 Pick" at bounding box center [980, 185] width 226 height 55
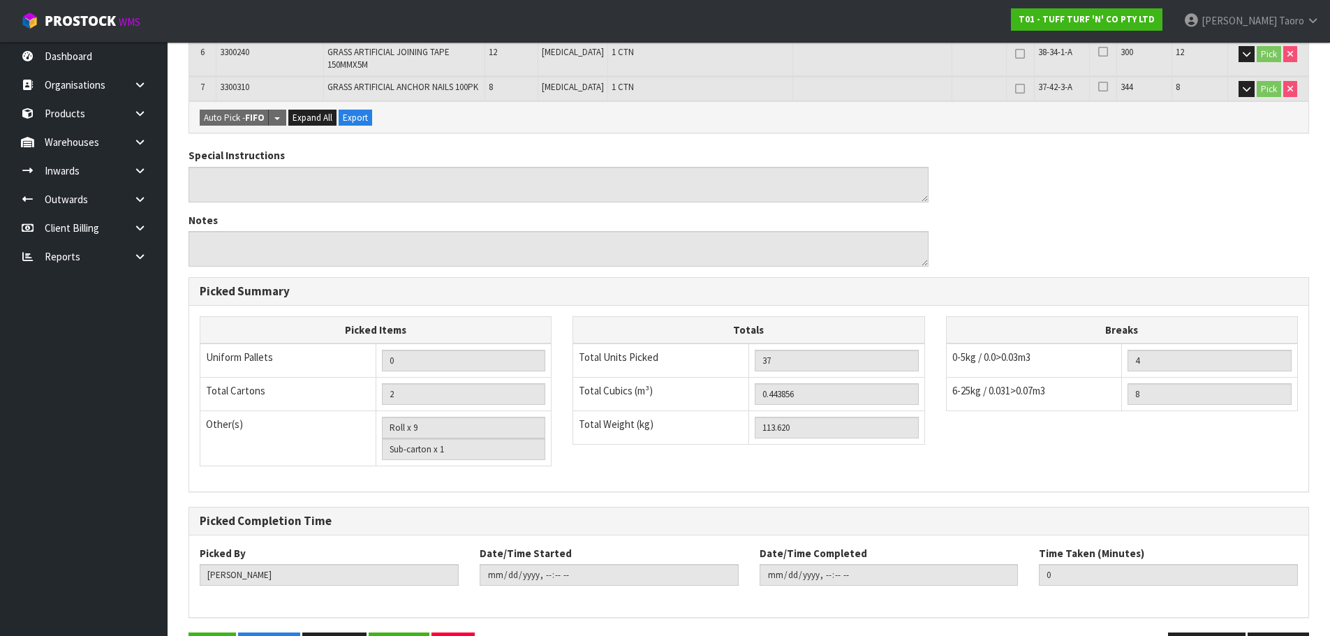
scroll to position [470, 0]
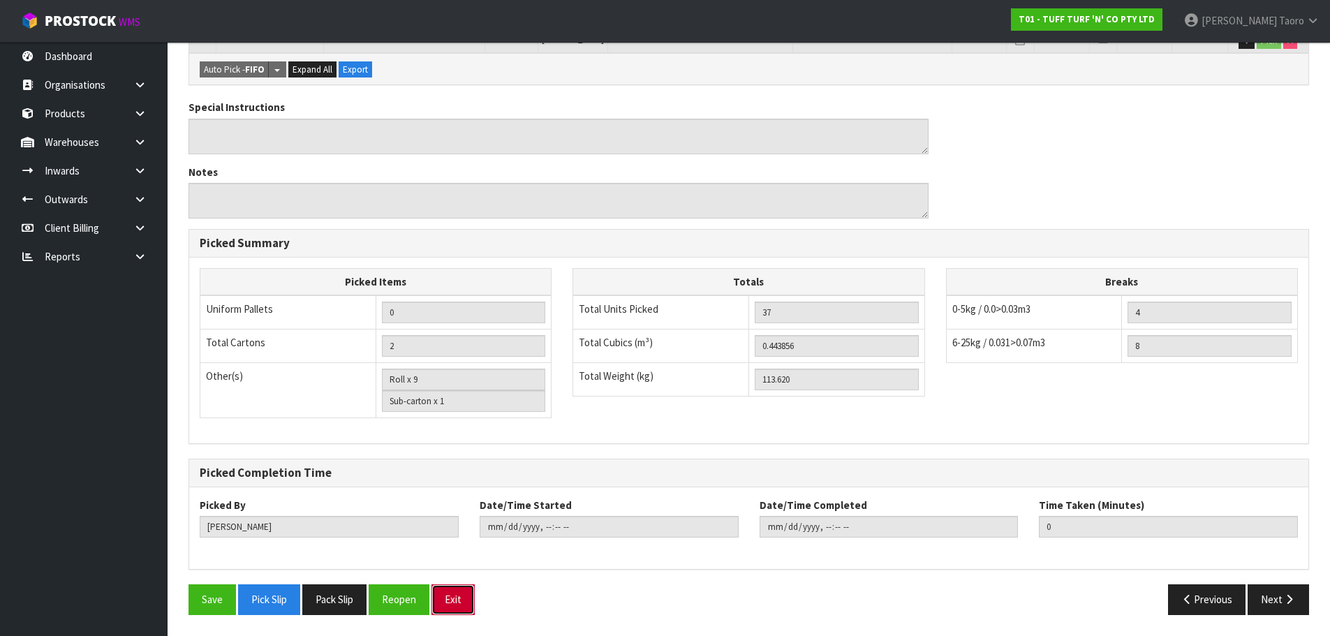
click at [459, 601] on button "Exit" at bounding box center [452, 599] width 43 height 30
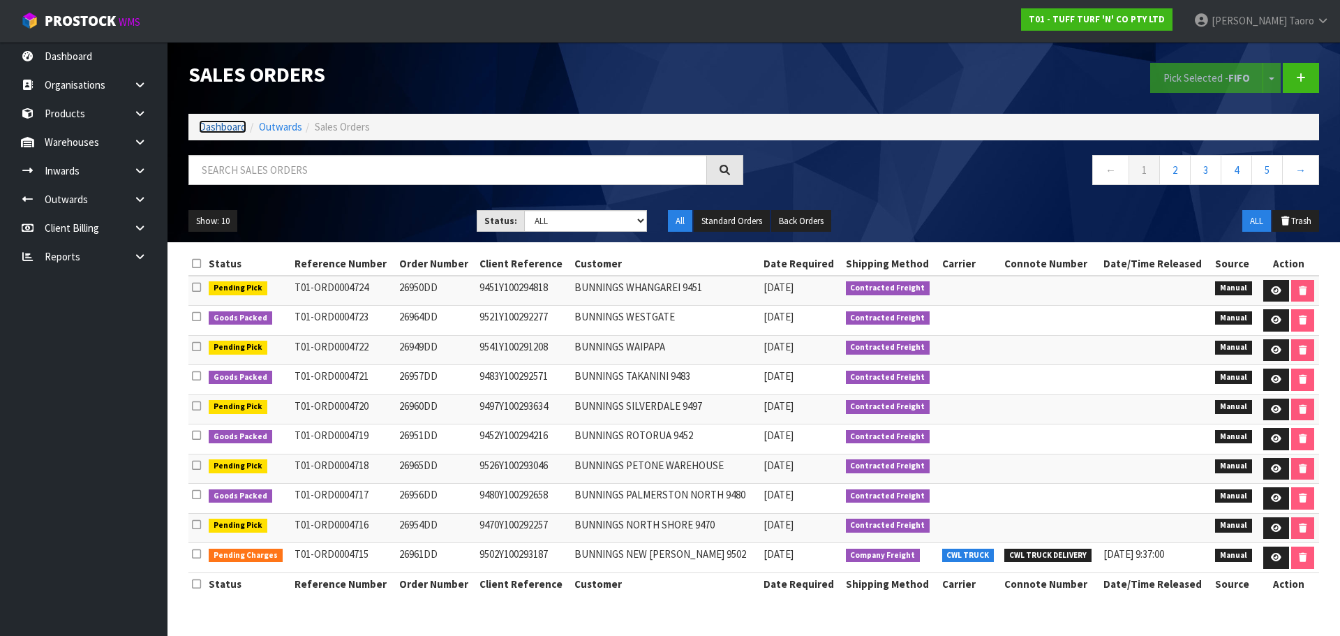
click at [236, 124] on link "Dashboard" at bounding box center [222, 126] width 47 height 13
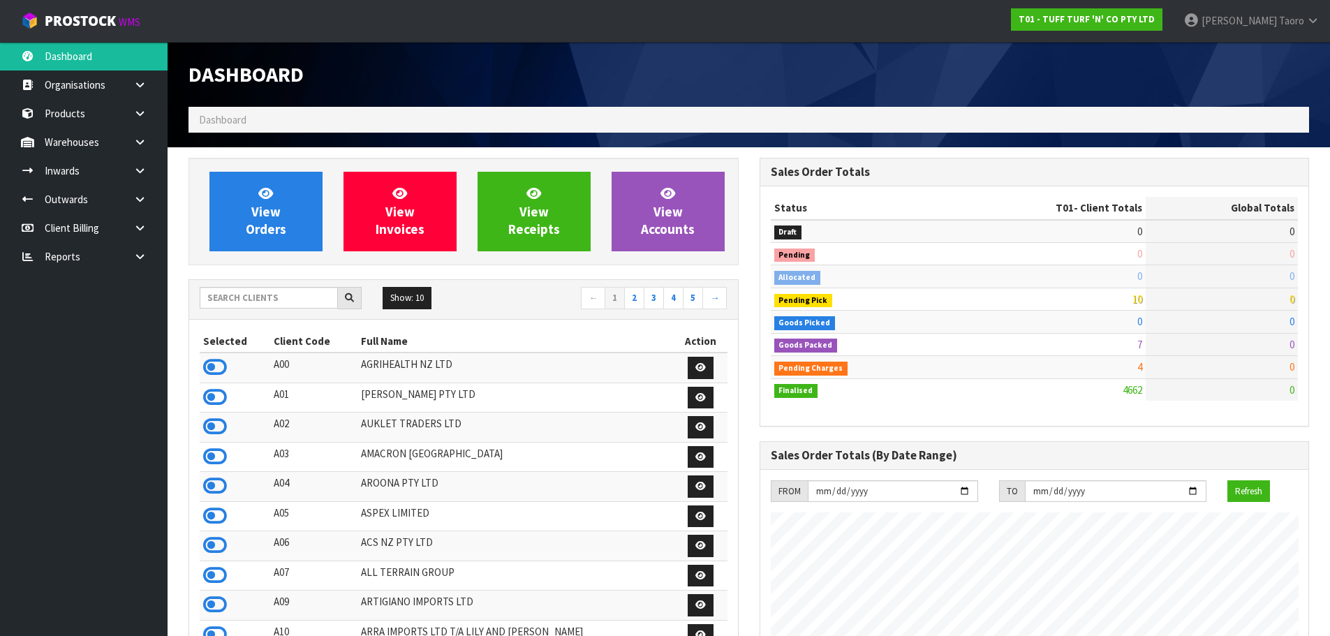
scroll to position [1057, 570]
click at [977, 158] on div "Sales Order Totals Status T01 - Client Totals Global Totals Draft 0 133 Pending…" at bounding box center [1034, 292] width 550 height 268
click at [942, 140] on div "Dashboard Dashboard" at bounding box center [748, 94] width 1141 height 105
